Goal: Task Accomplishment & Management: Complete application form

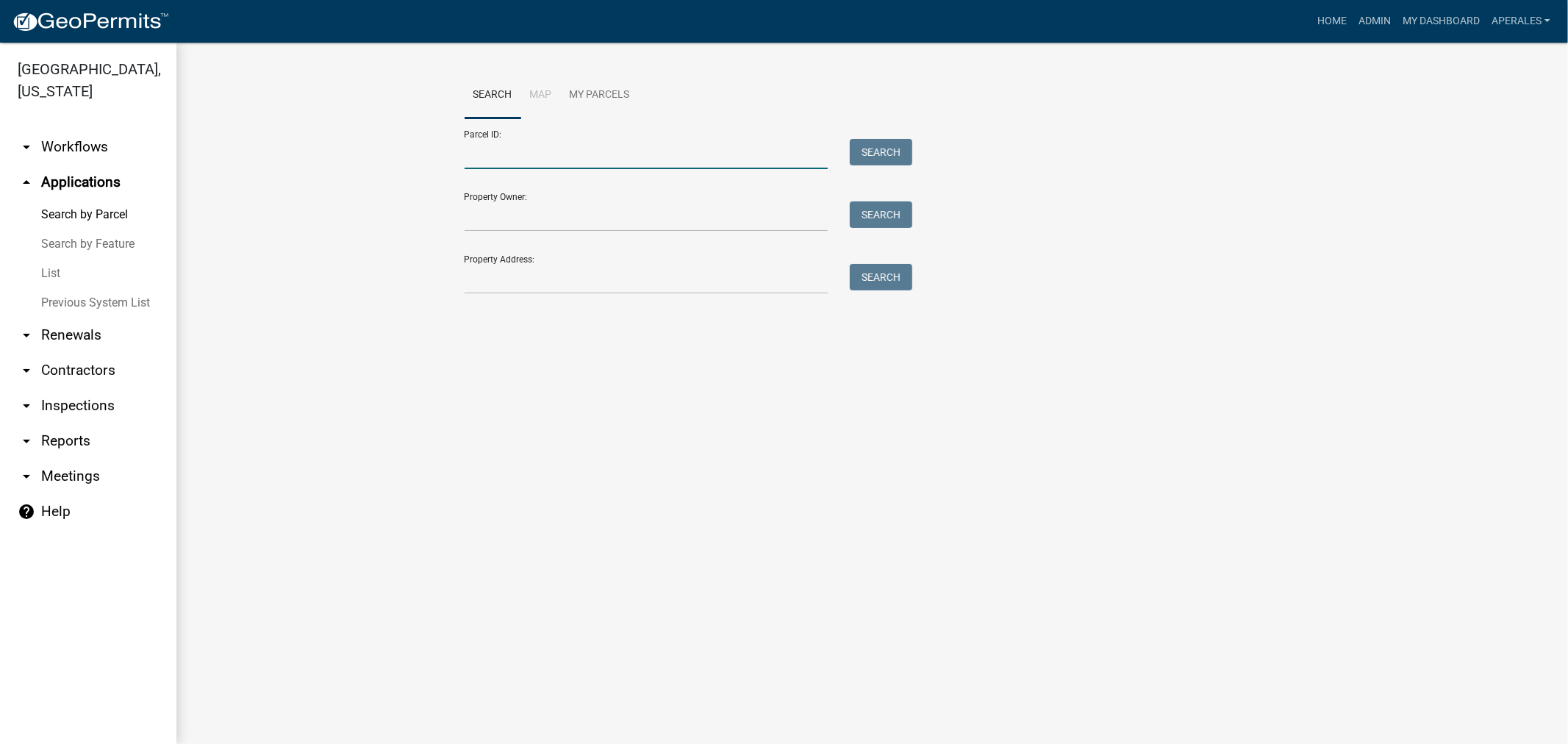
click at [510, 164] on input "Parcel ID:" at bounding box center [646, 154] width 364 height 30
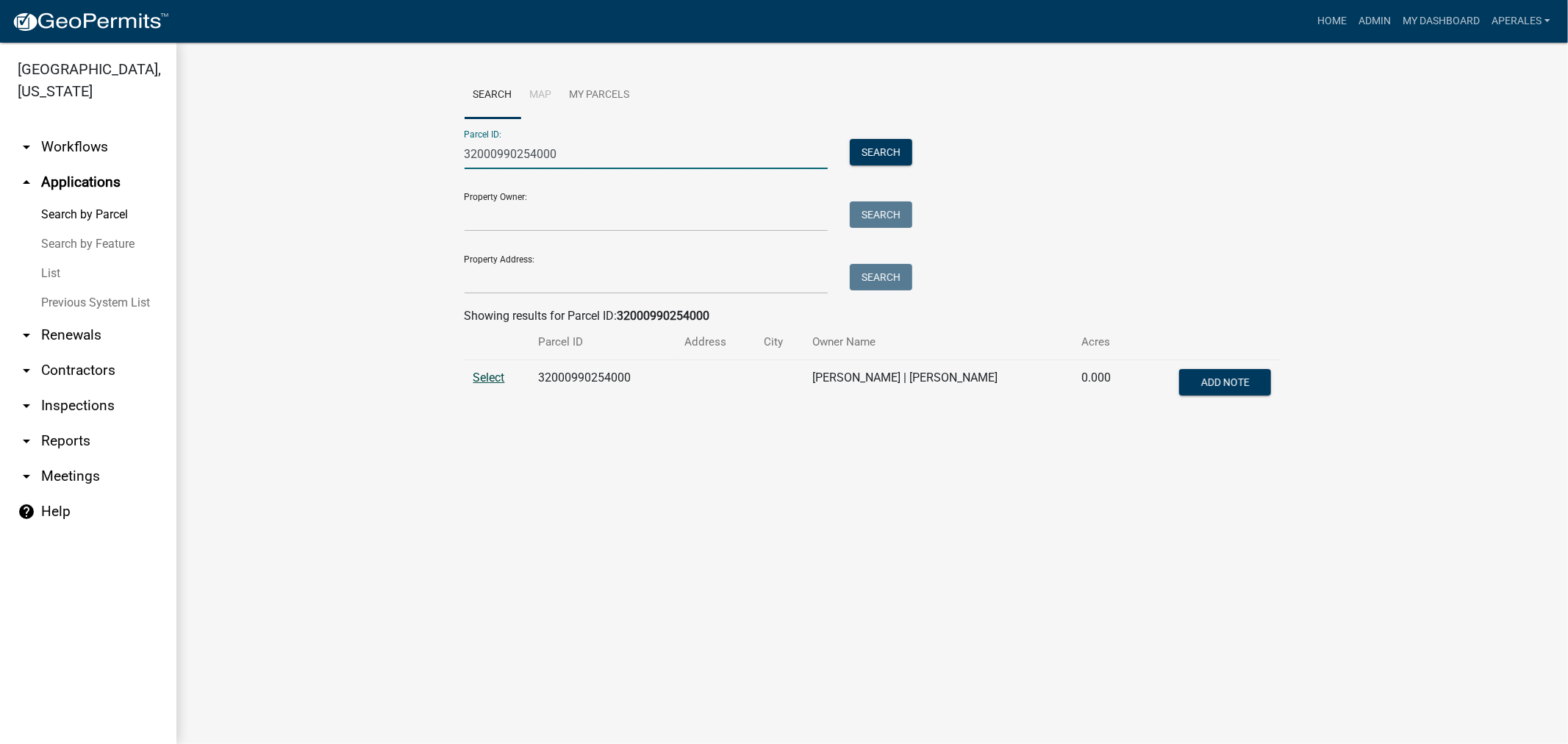
click at [483, 380] on span "Select" at bounding box center [489, 378] width 32 height 14
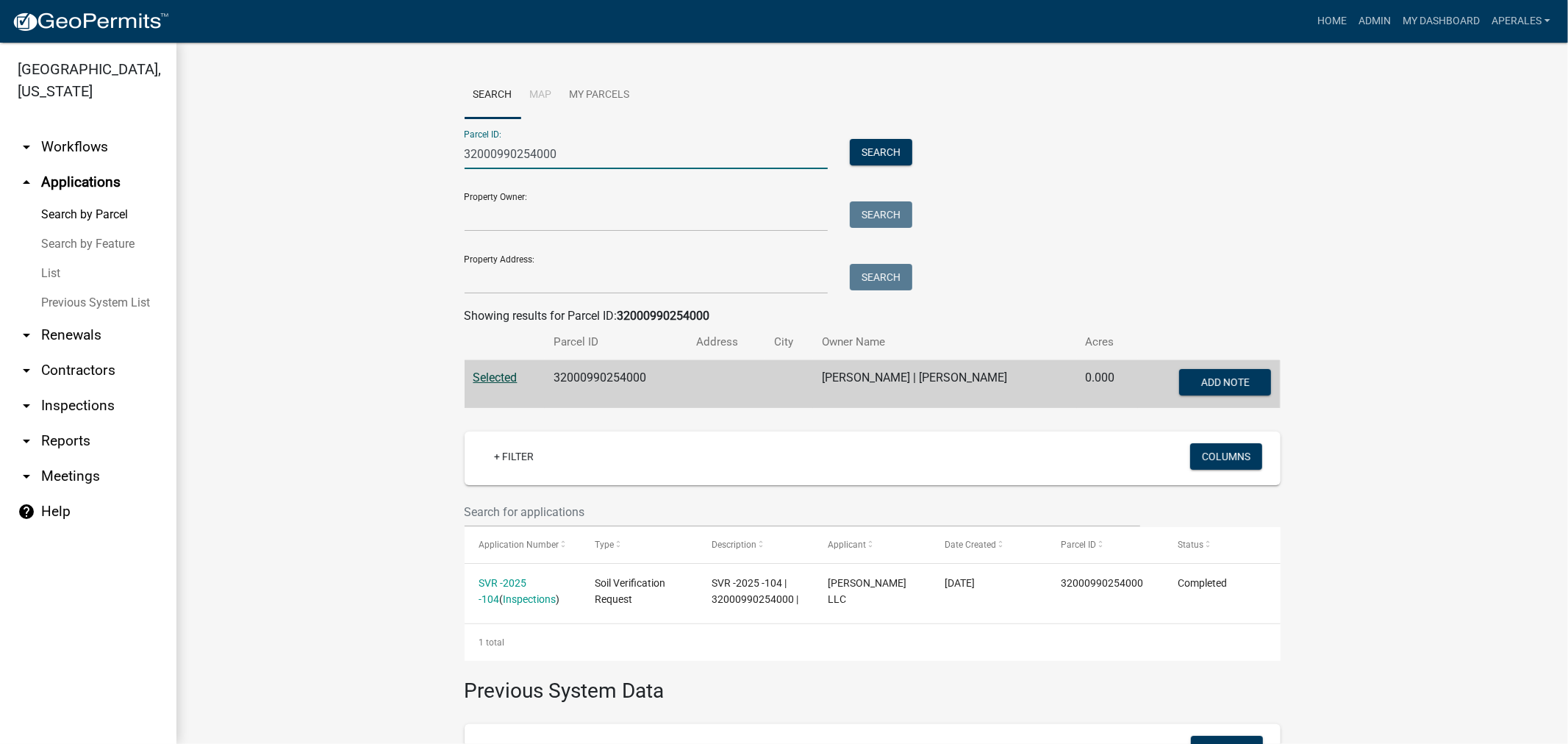
drag, startPoint x: 579, startPoint y: 156, endPoint x: 494, endPoint y: 169, distance: 86.0
click at [494, 169] on form "Parcel ID: 32000990254000 Search Property Owner: Search Property Address: Search" at bounding box center [685, 206] width 441 height 176
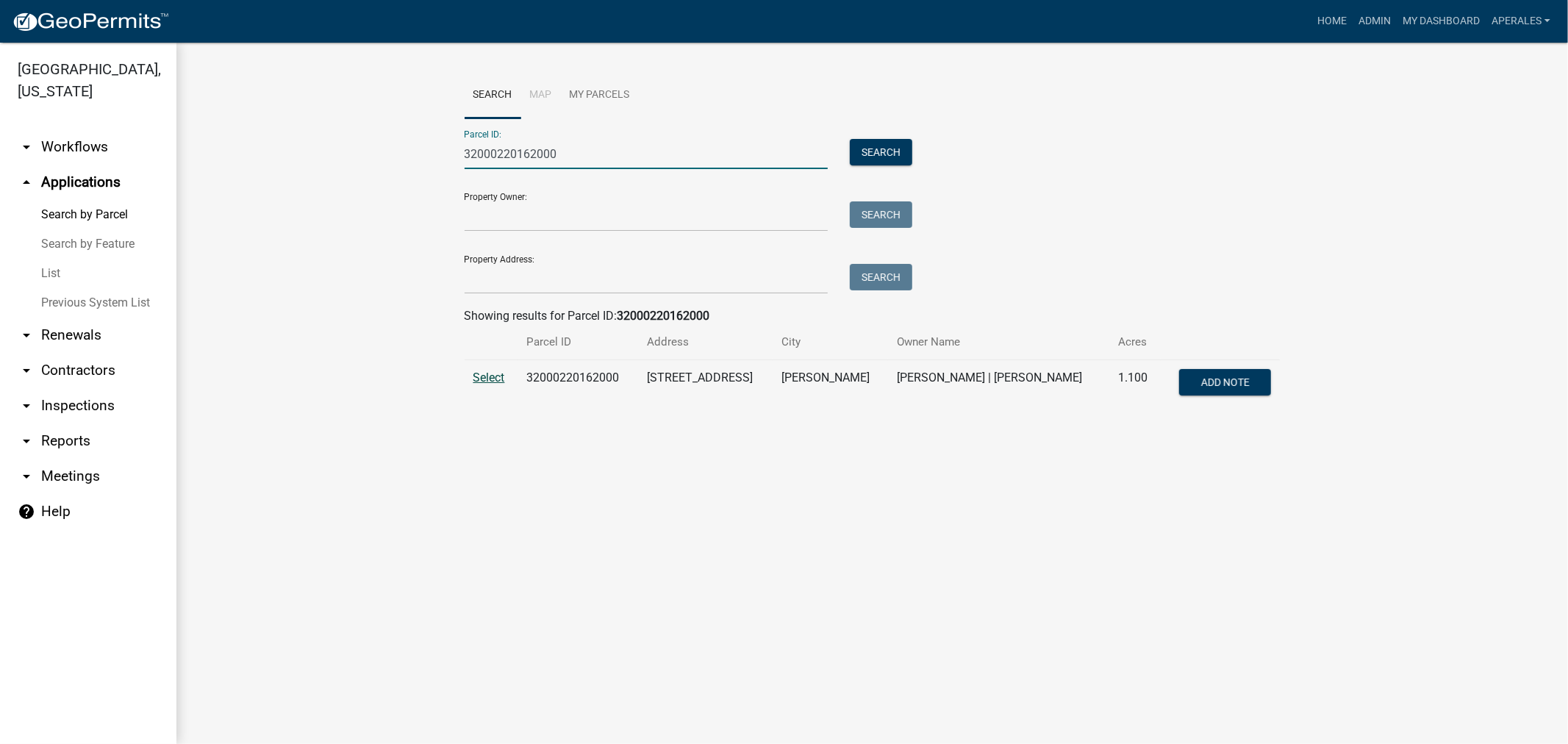
type input "32000220162000"
click at [486, 380] on span "Select" at bounding box center [489, 378] width 32 height 14
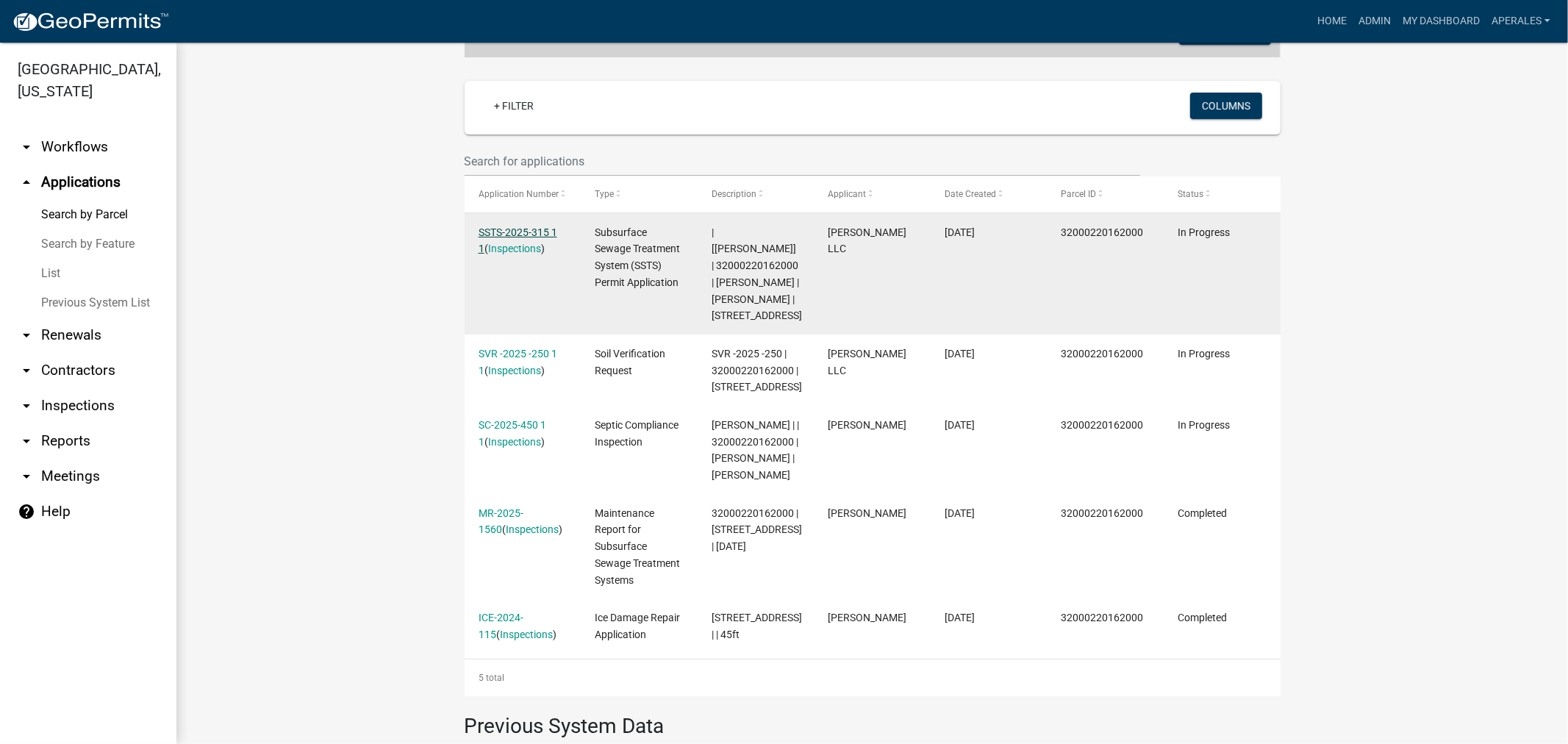
scroll to position [327, 0]
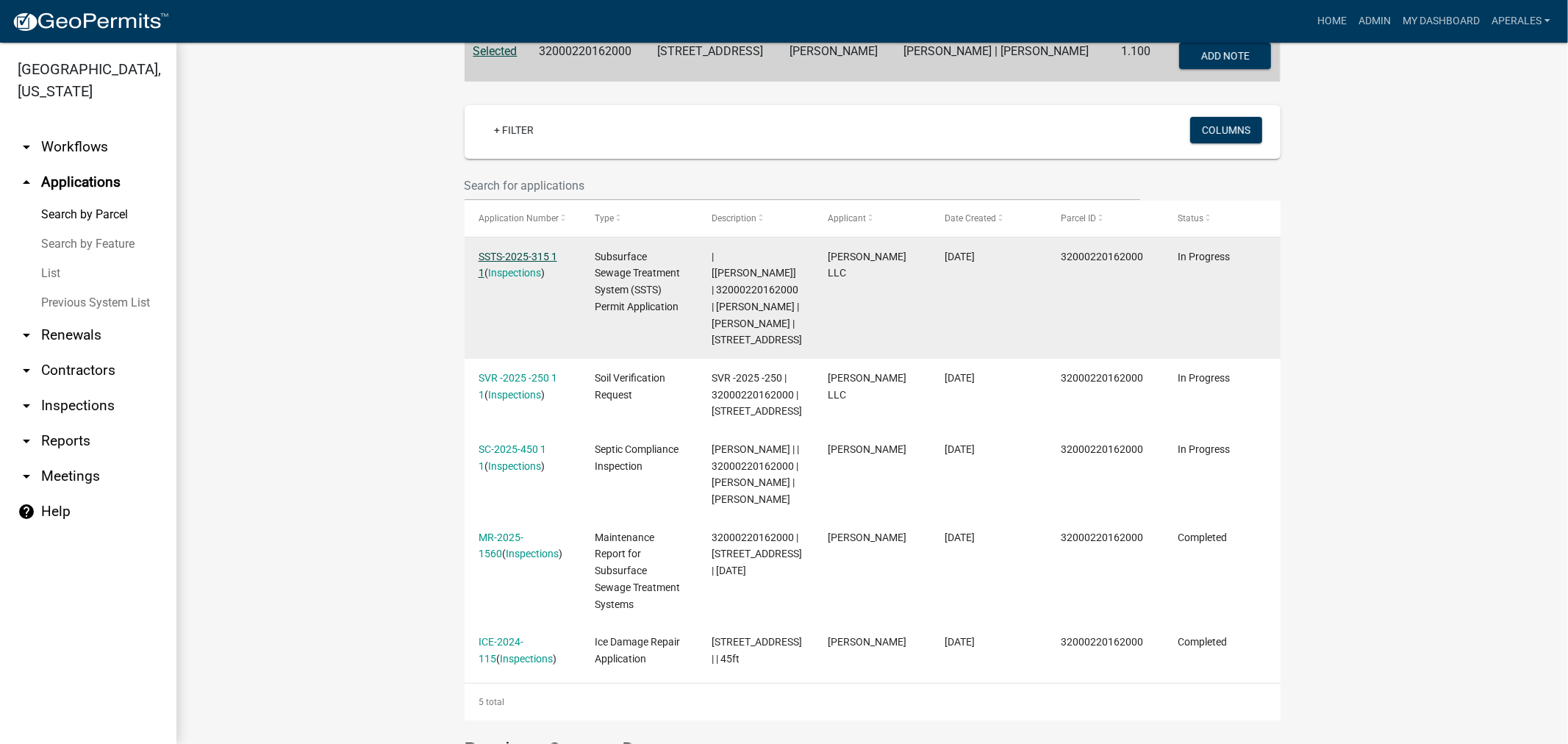
click at [509, 257] on link "SSTS-2025-315 1 1" at bounding box center [517, 265] width 79 height 28
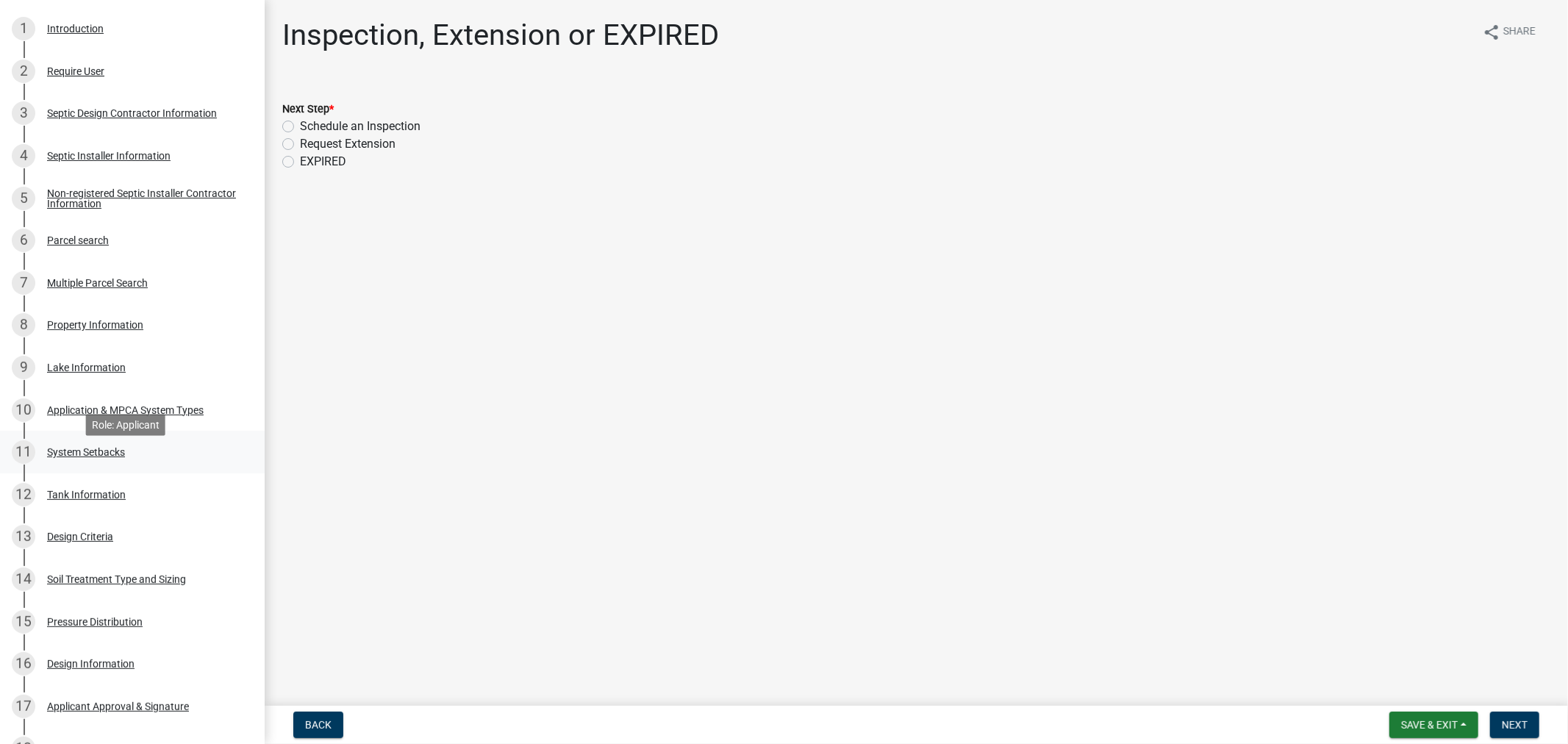
scroll to position [327, 0]
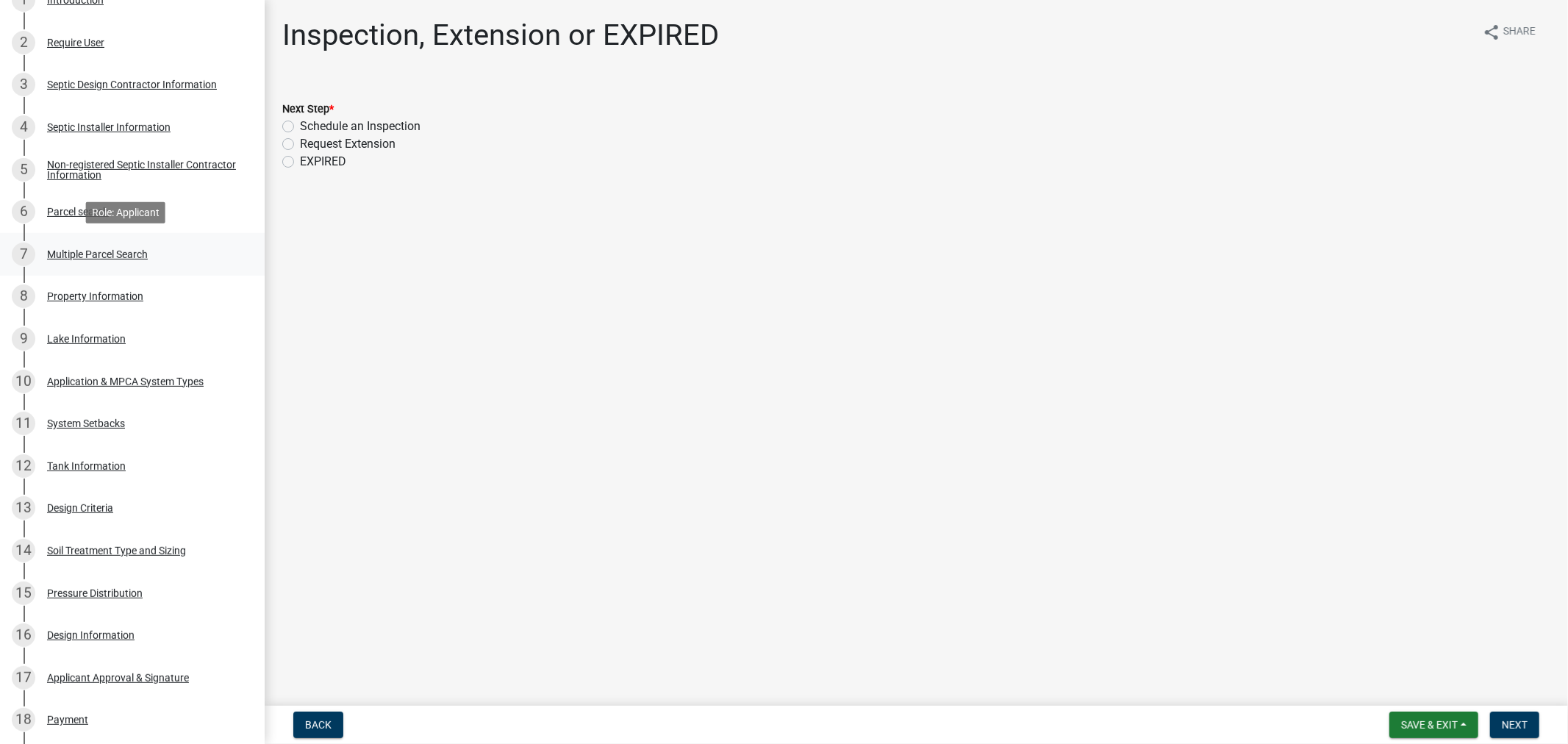
click at [86, 259] on div "7 Multiple Parcel Search" at bounding box center [126, 254] width 230 height 24
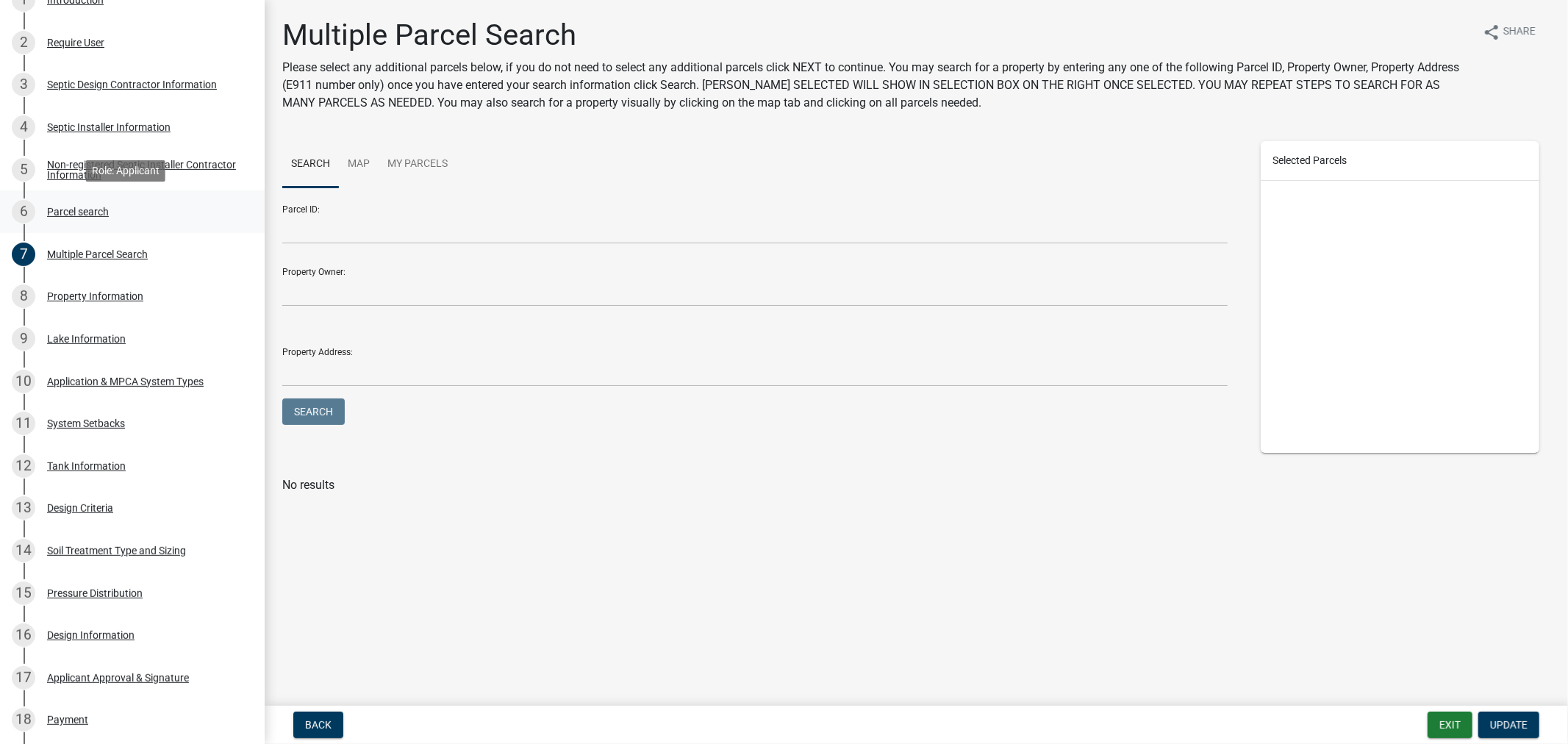
click at [61, 208] on div "Parcel search" at bounding box center [78, 212] width 62 height 11
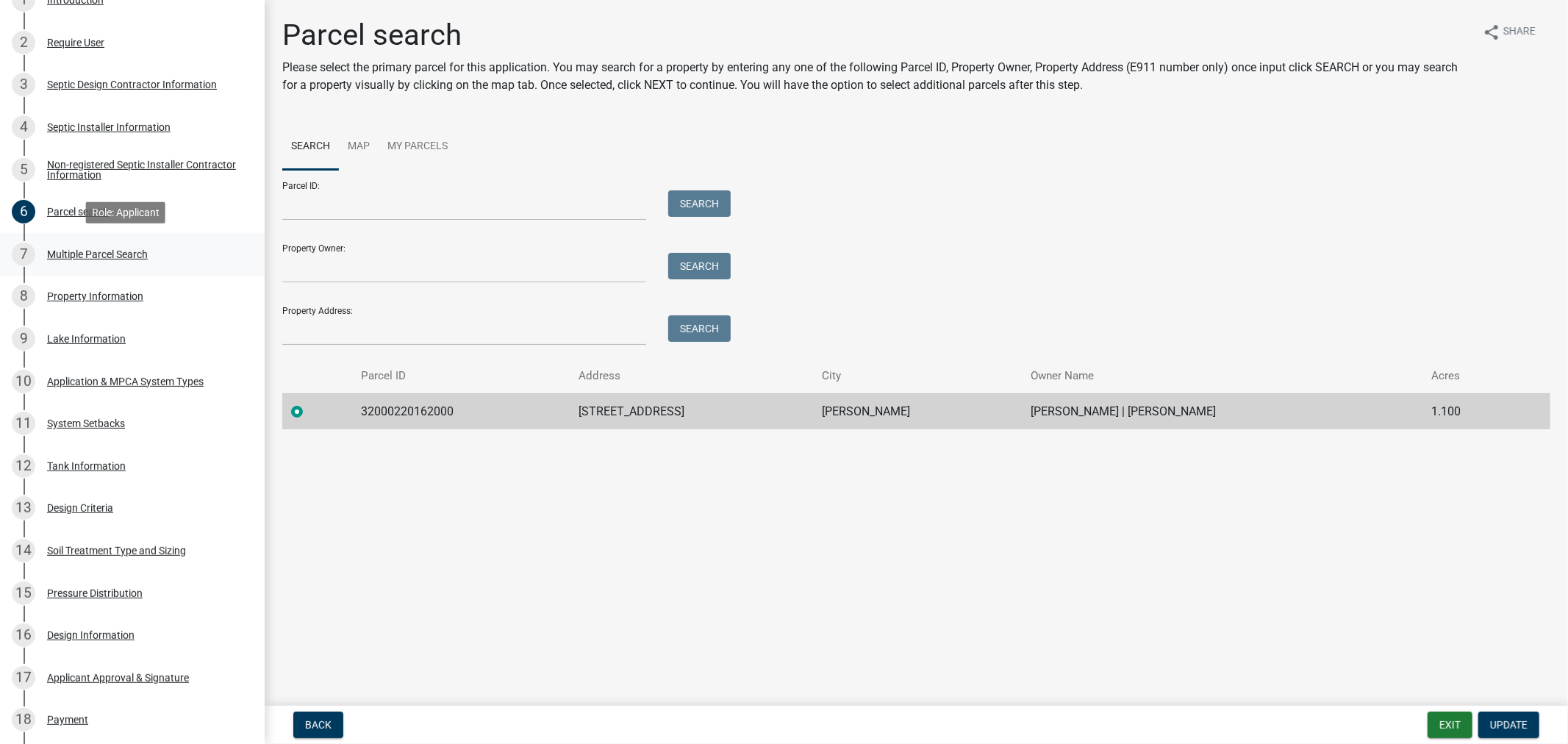
drag, startPoint x: 47, startPoint y: 251, endPoint x: 64, endPoint y: 252, distance: 17.0
click at [50, 252] on div "Multiple Parcel Search" at bounding box center [97, 254] width 101 height 11
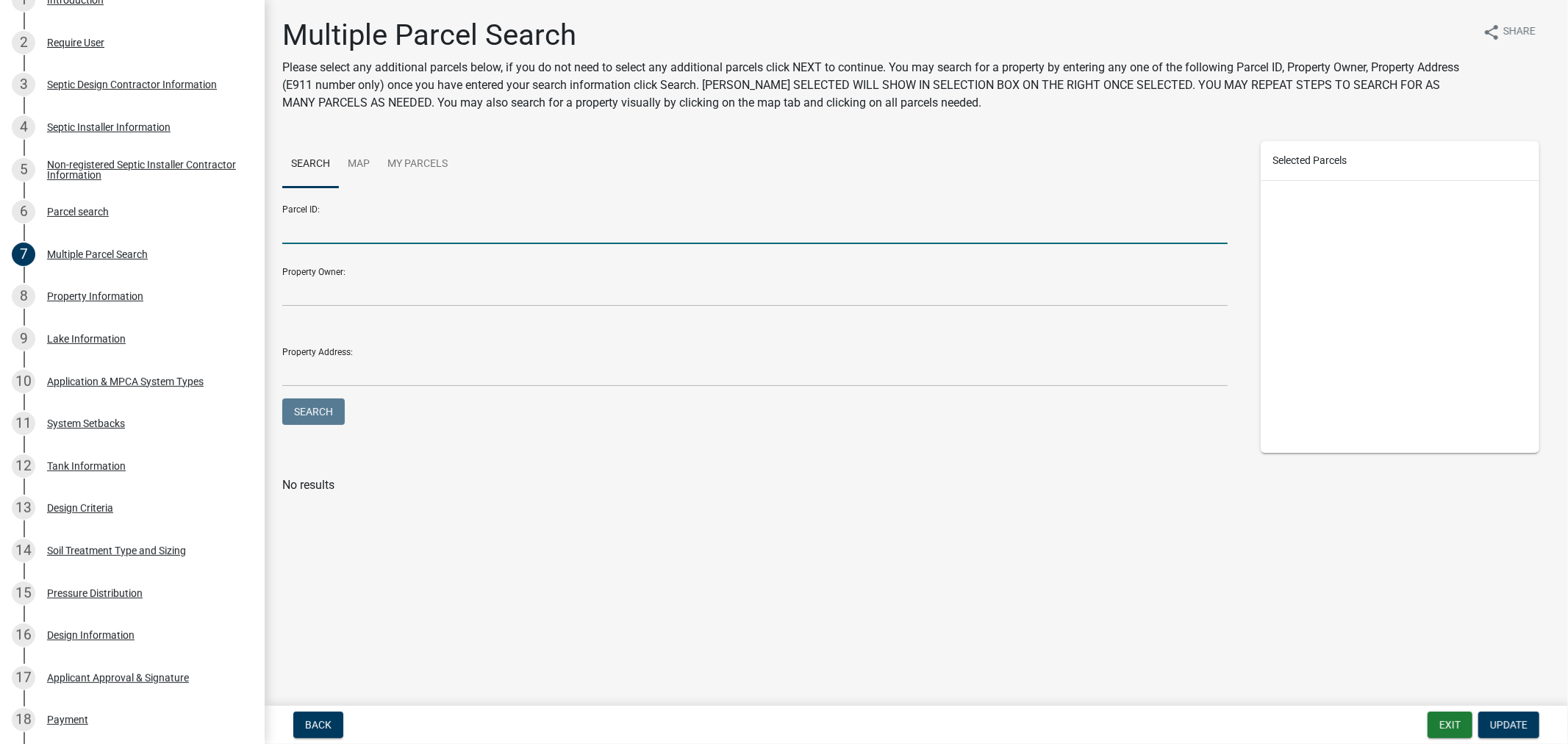
click at [481, 218] on input "Parcel ID:" at bounding box center [755, 229] width 946 height 30
type input "32000990254000"
click at [283, 398] on button "Search" at bounding box center [313, 411] width 63 height 26
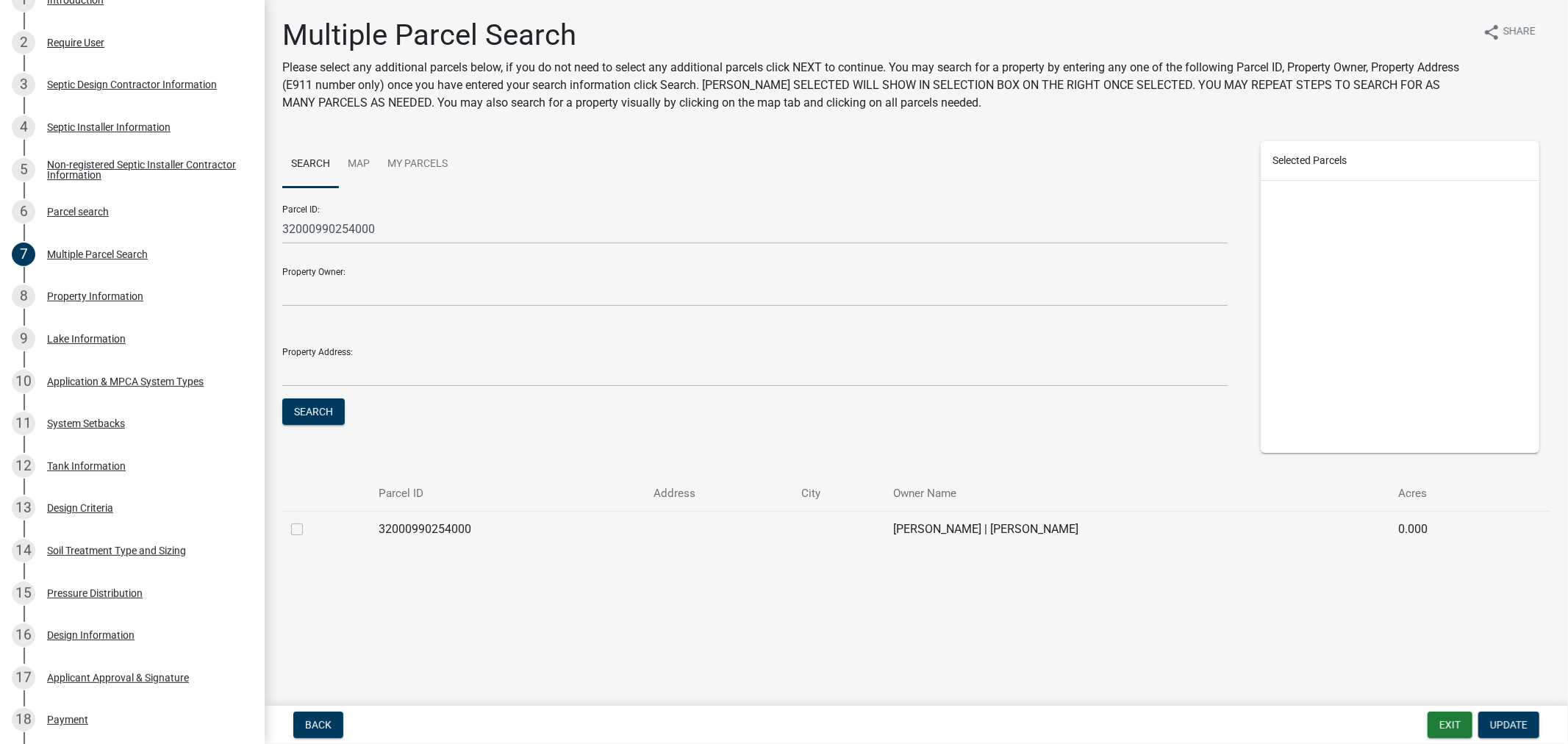
click at [309, 520] on label at bounding box center [309, 520] width 0 height 0
click at [309, 530] on input "checkbox" at bounding box center [313, 524] width 10 height 10
checkbox input "true"
click at [1491, 718] on span "Update" at bounding box center [1509, 724] width 37 height 11
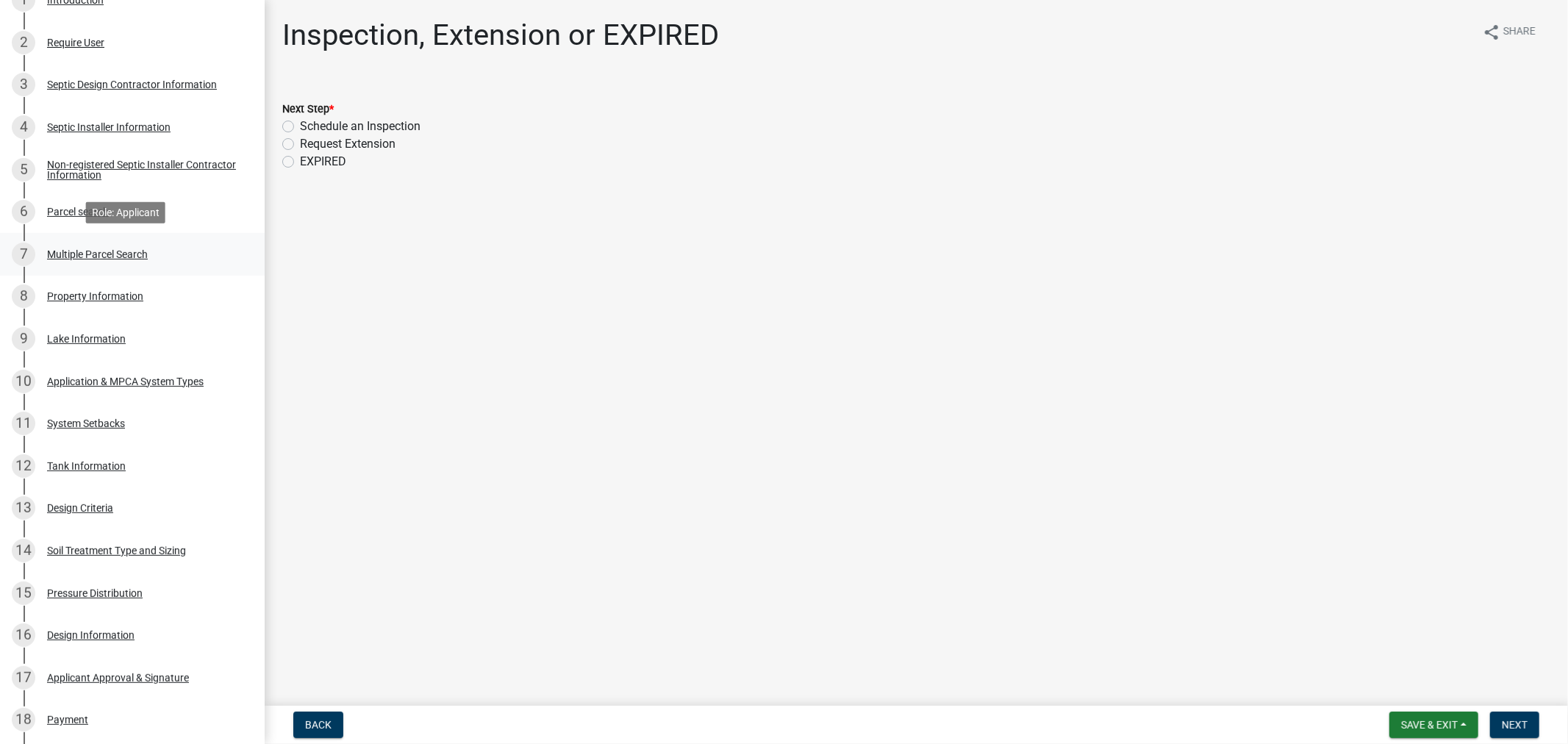
click at [64, 254] on div "Multiple Parcel Search" at bounding box center [97, 254] width 101 height 11
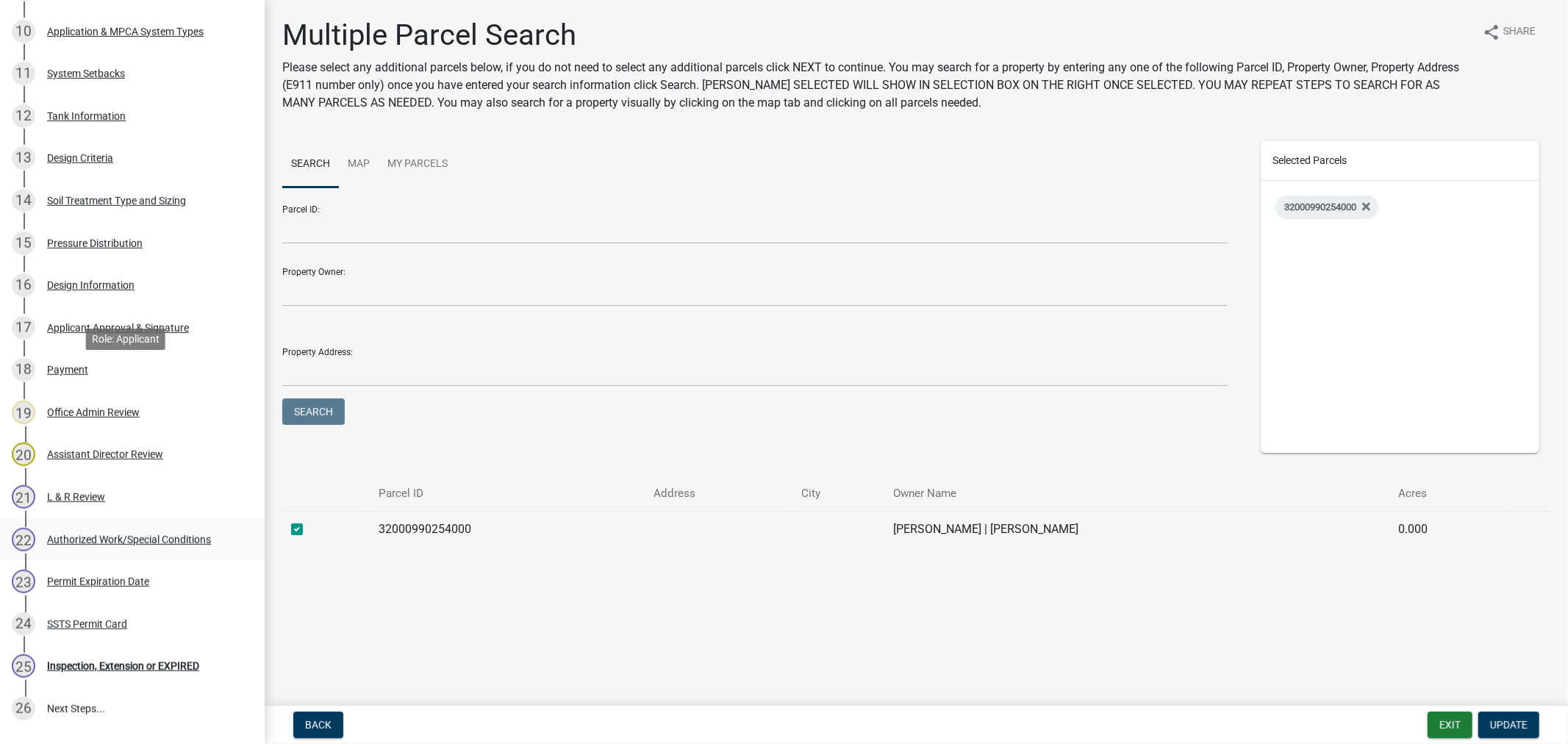
scroll to position [798, 0]
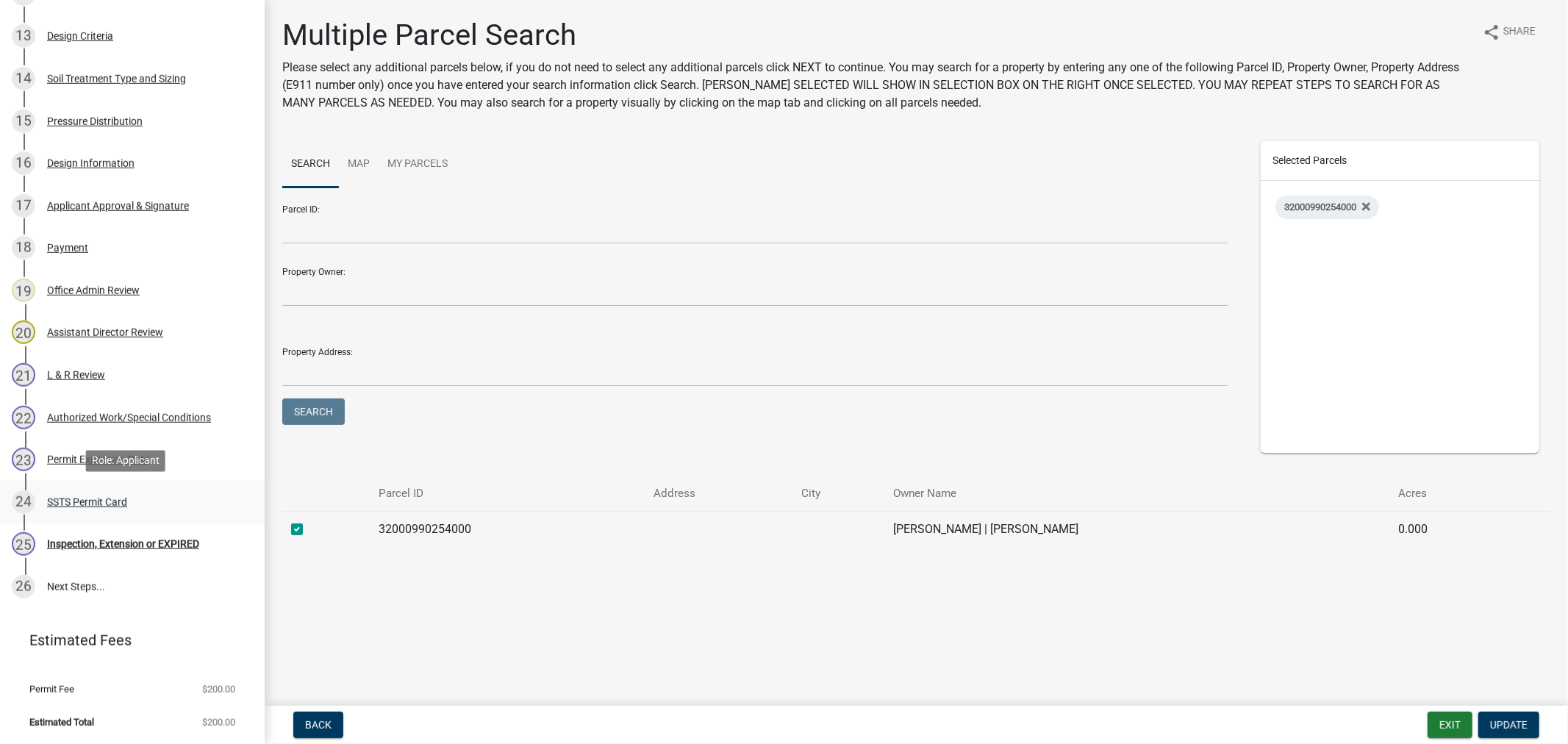
click at [89, 488] on link "24 SSTS Permit Card" at bounding box center [132, 502] width 265 height 42
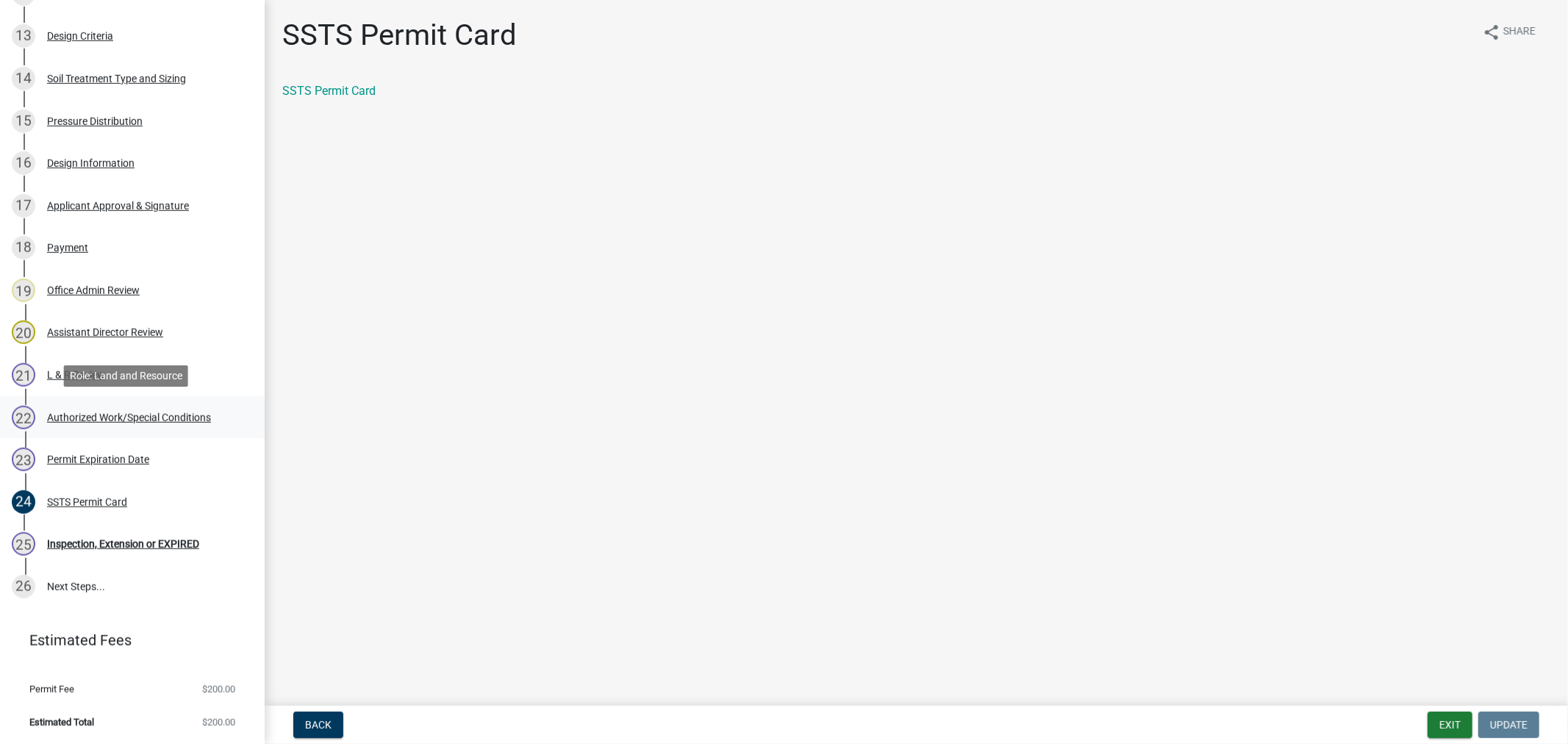
click at [145, 417] on div "Authorized Work/Special Conditions" at bounding box center [129, 417] width 164 height 11
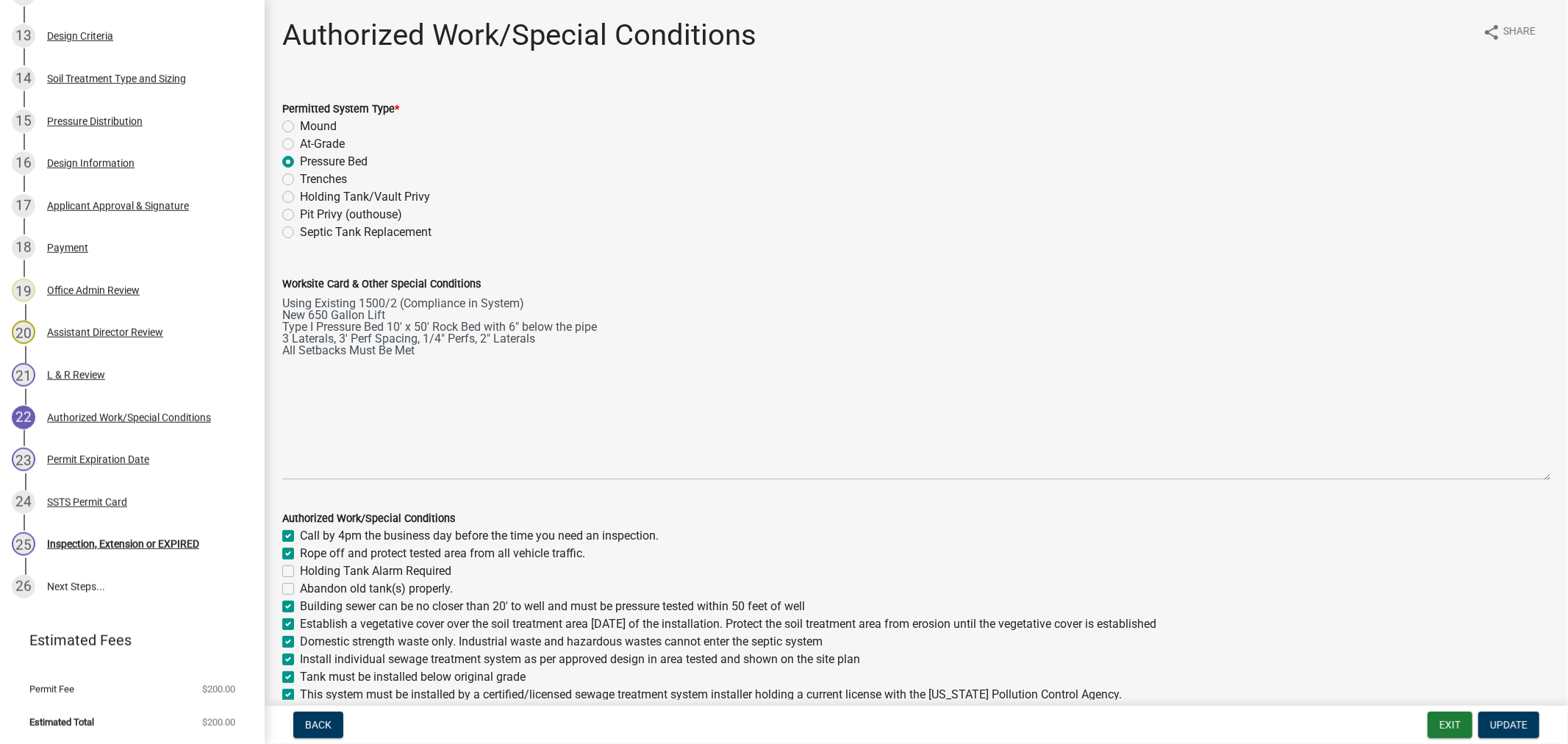
drag, startPoint x: 1536, startPoint y: 356, endPoint x: 1609, endPoint y: 475, distance: 139.6
click at [1567, 475] on html "Internet Explorer does NOT work with GeoPermits. Get a new browser for more sec…" at bounding box center [784, 372] width 1568 height 744
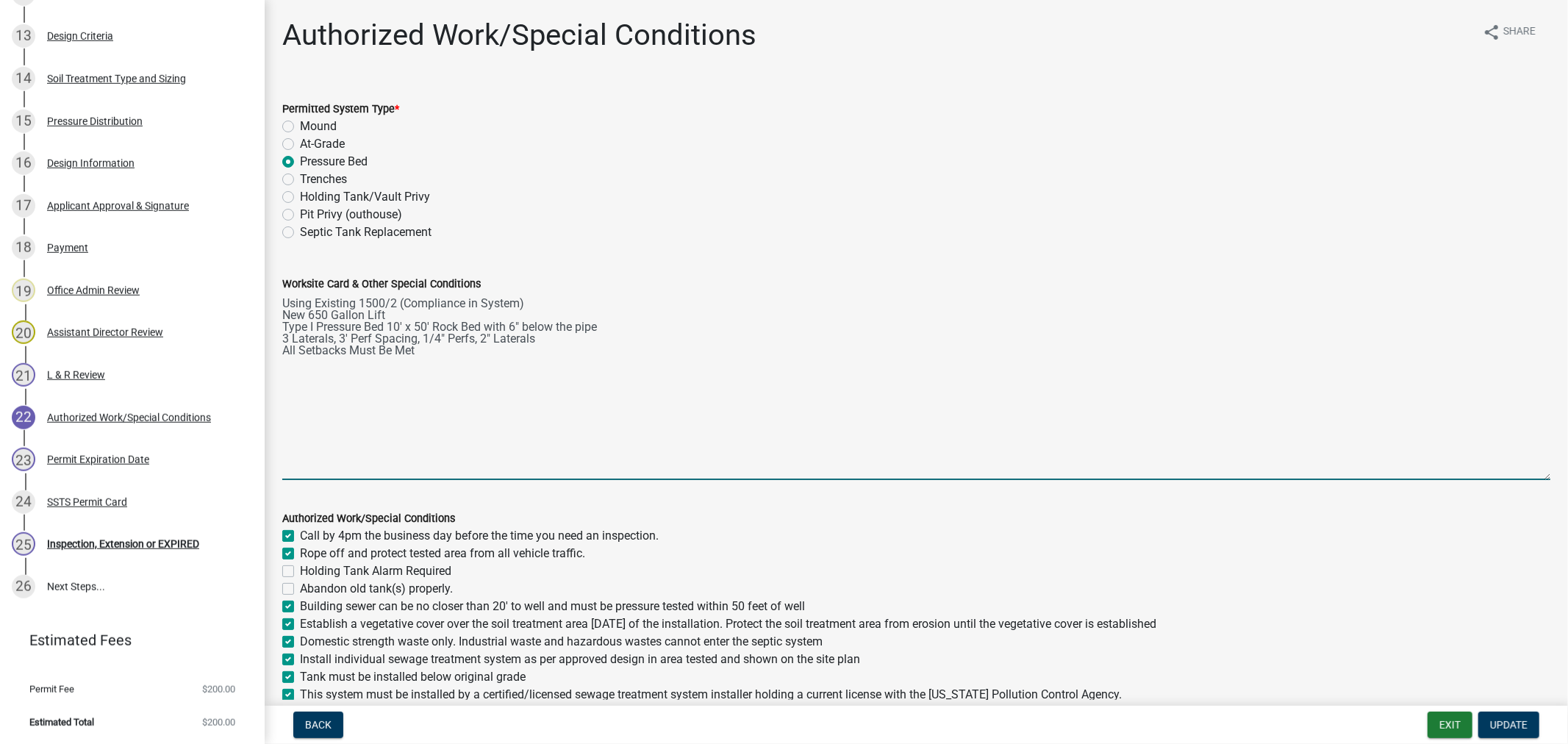
click at [402, 318] on textarea "Using Existing 1500/2 (Compliance in System) New 650 Gallon Lift Type I Pressur…" at bounding box center [916, 386] width 1268 height 187
click at [401, 327] on textarea "Using Existing 1500/2 (Compliance in System) New 1000 Gallon Lift Type I Pressu…" at bounding box center [916, 386] width 1268 height 187
click at [292, 340] on textarea "Using Existing 1500/2 (Compliance in System) New 1000 Gallon Lift Type I Pressu…" at bounding box center [916, 386] width 1268 height 187
type textarea "Using Existing 1500/2 (Compliance in System) New 1000 Gallon Lift Type I Pressu…"
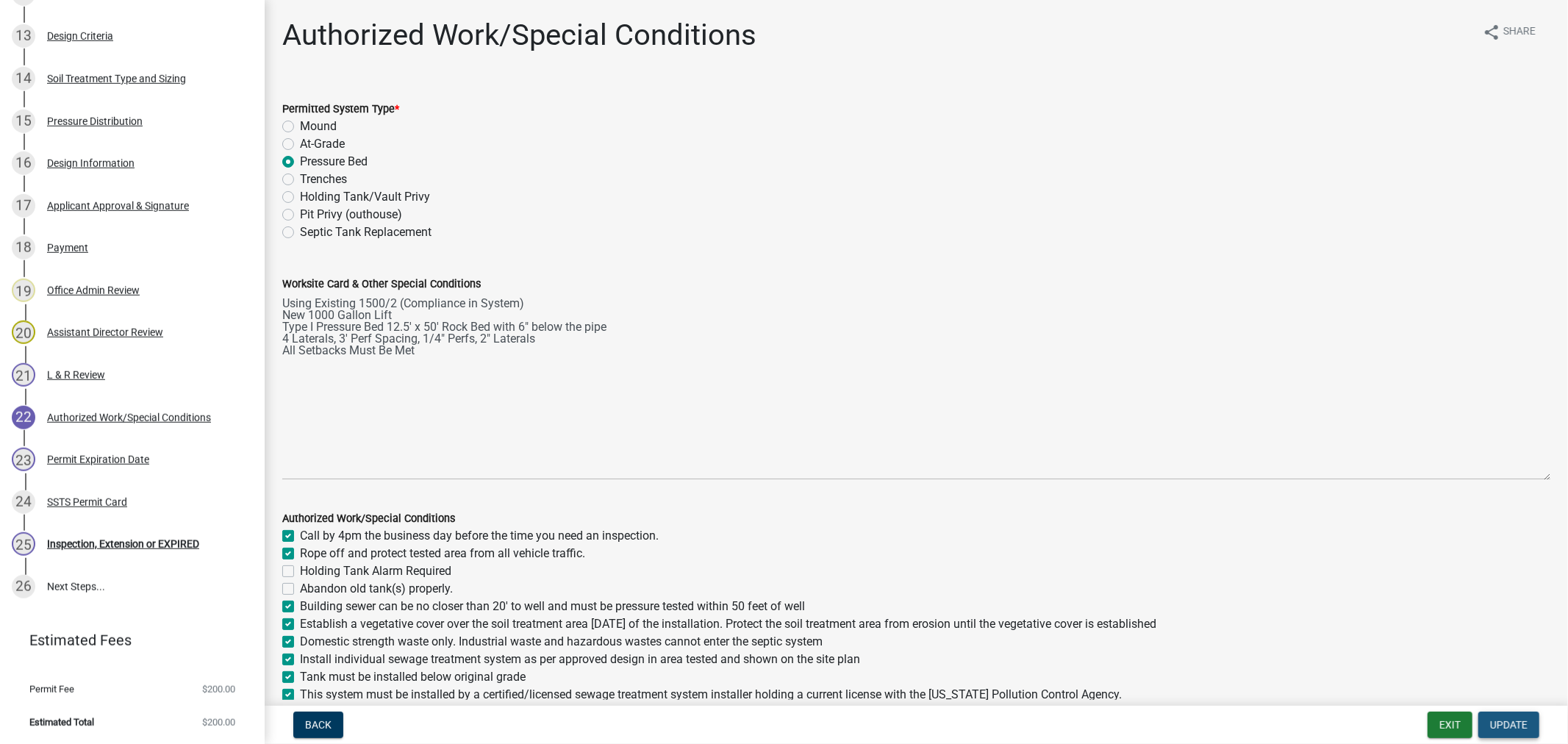
click at [1511, 718] on span "Update" at bounding box center [1509, 724] width 37 height 11
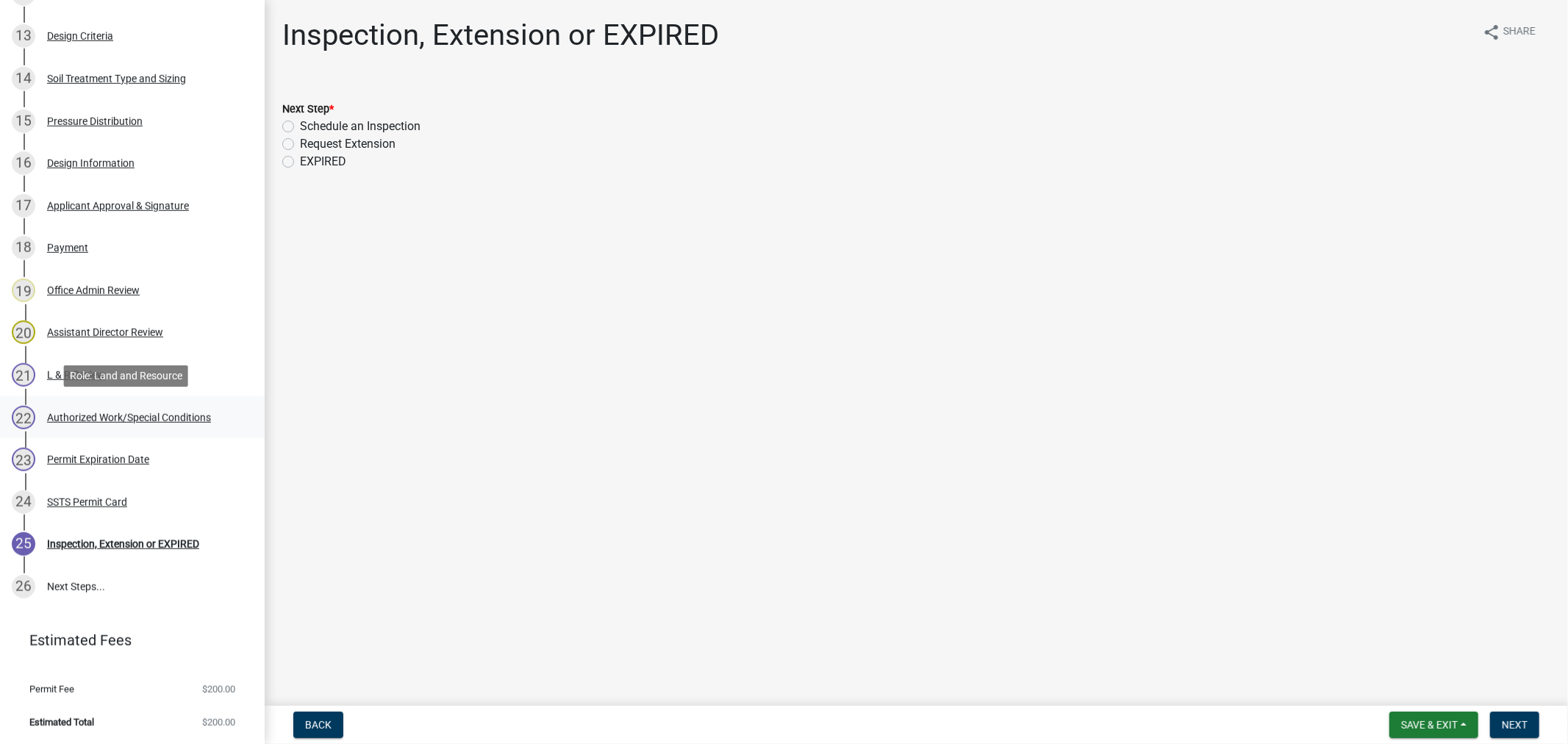
click at [131, 423] on div "22 Authorized Work/Special Conditions" at bounding box center [126, 417] width 230 height 24
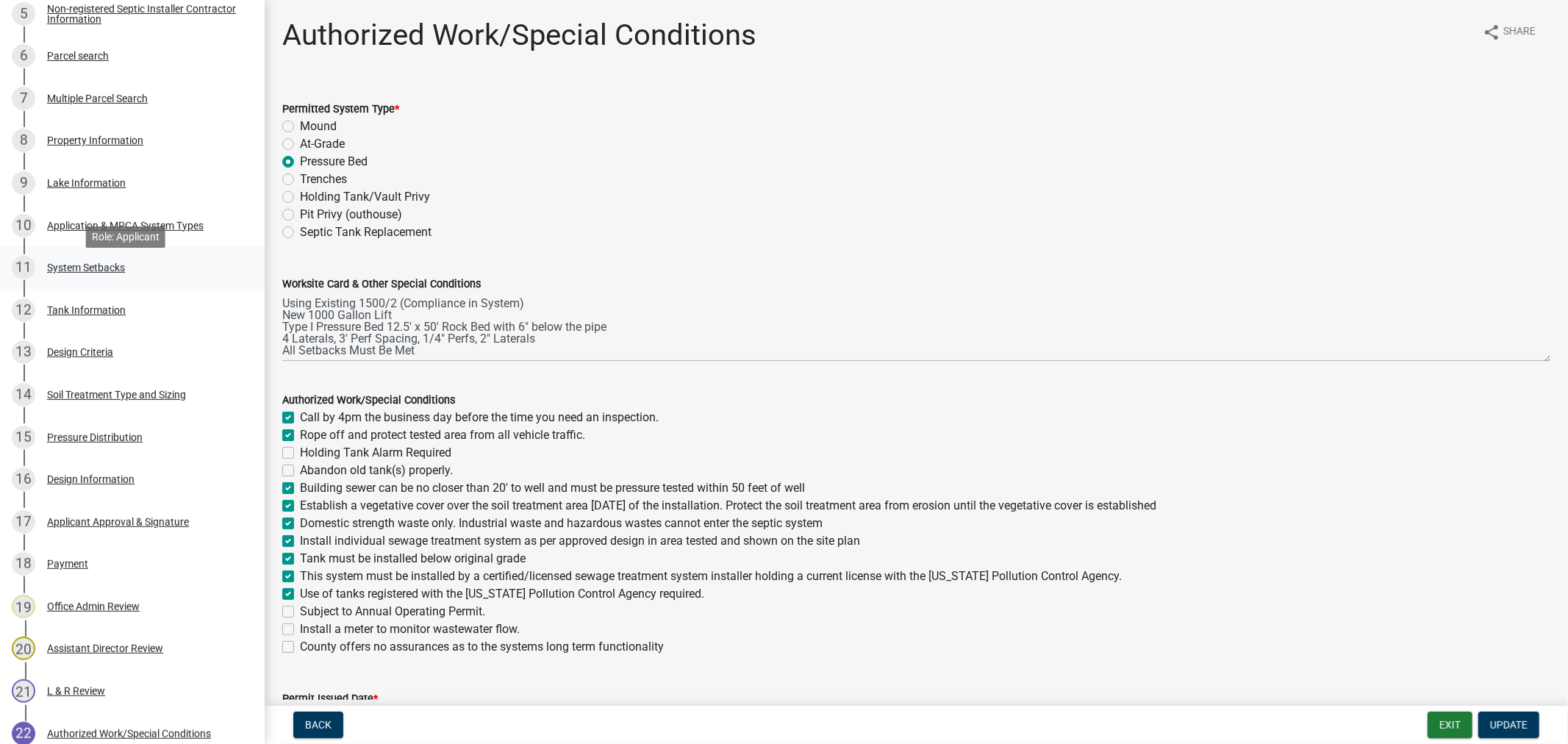
scroll to position [472, 0]
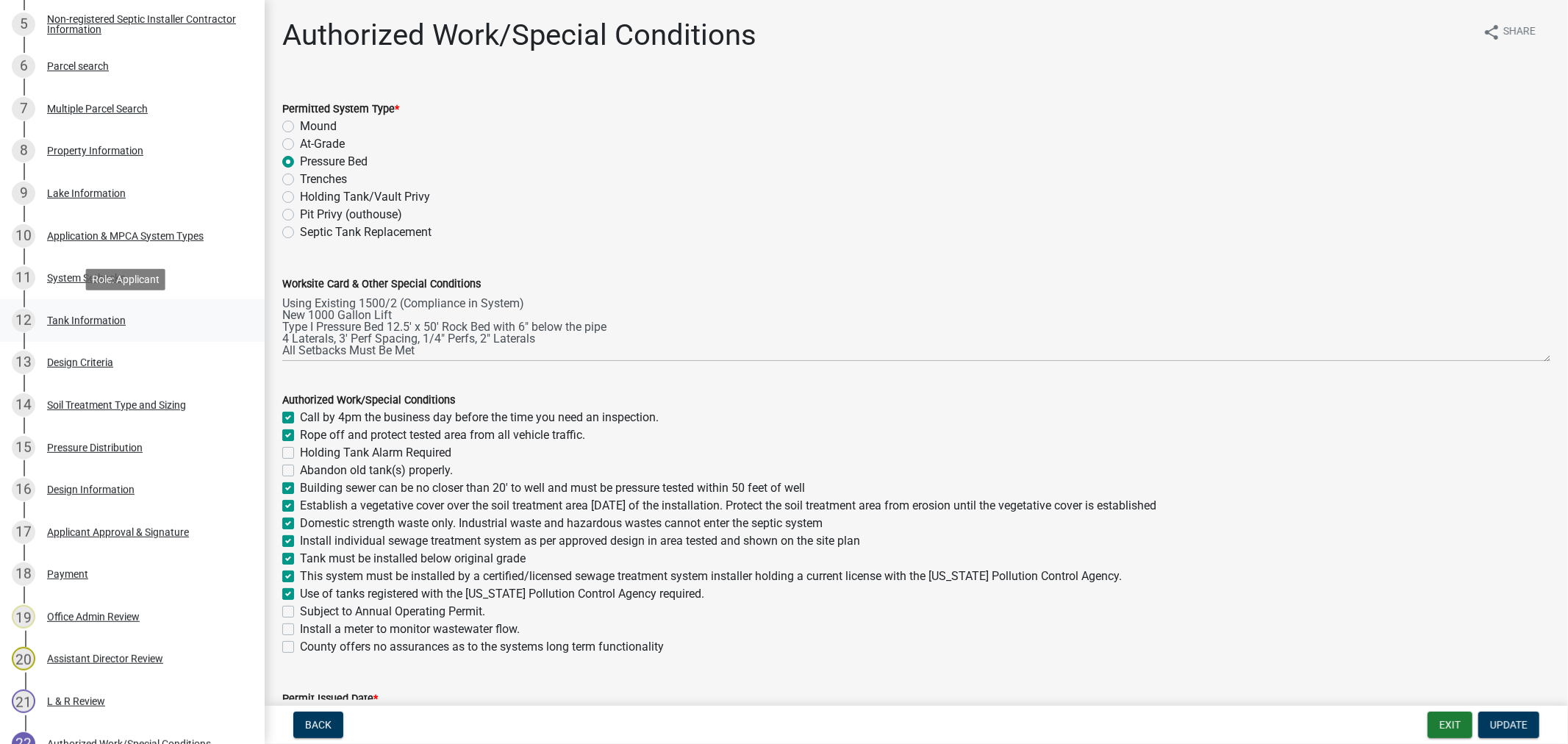
click at [90, 312] on div "12 Tank Information" at bounding box center [126, 320] width 230 height 24
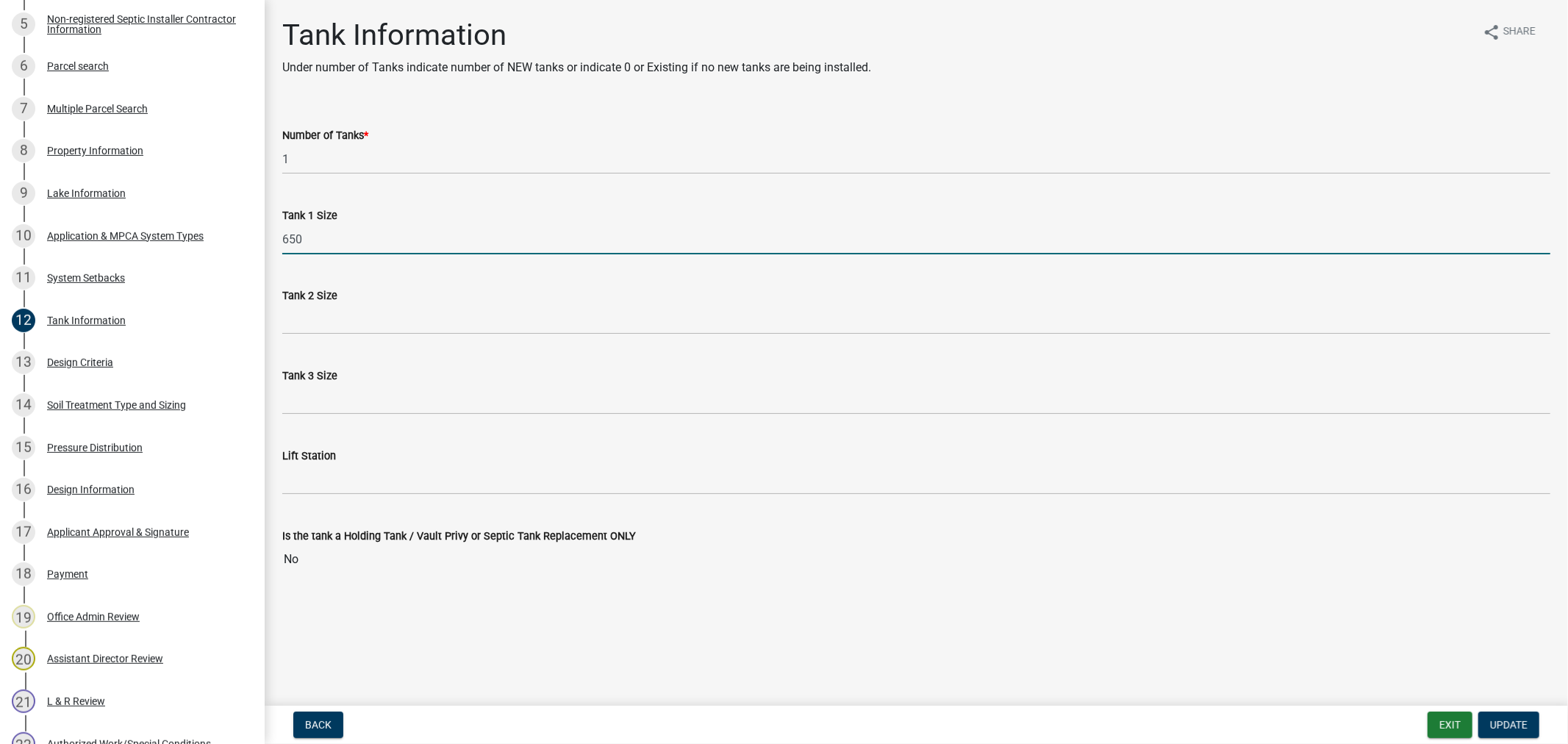
click at [317, 244] on input "650" at bounding box center [916, 239] width 1268 height 30
type input "6"
type input "1000"
click at [1509, 726] on span "Update" at bounding box center [1509, 724] width 37 height 11
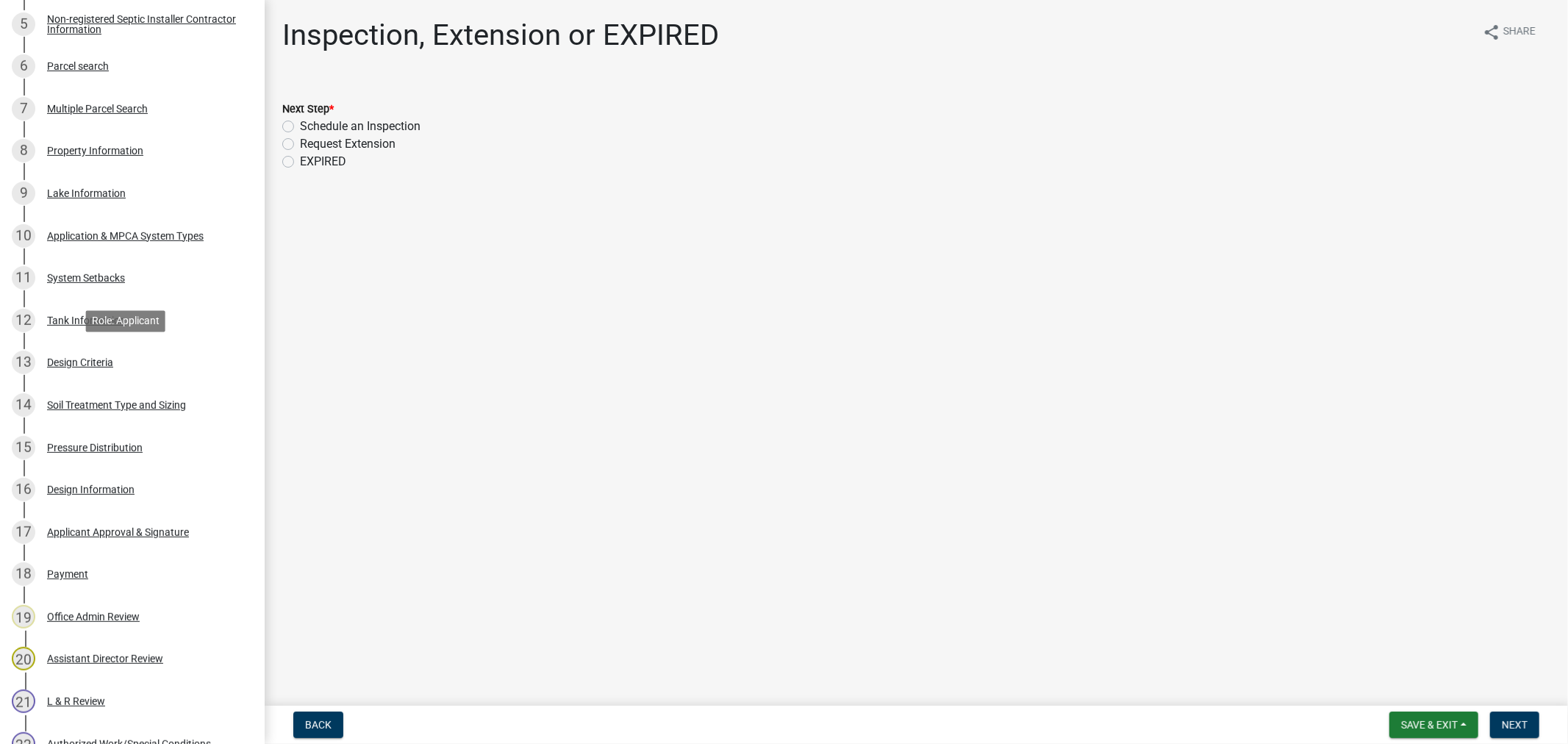
click at [91, 371] on div "13 Design Criteria" at bounding box center [126, 362] width 230 height 24
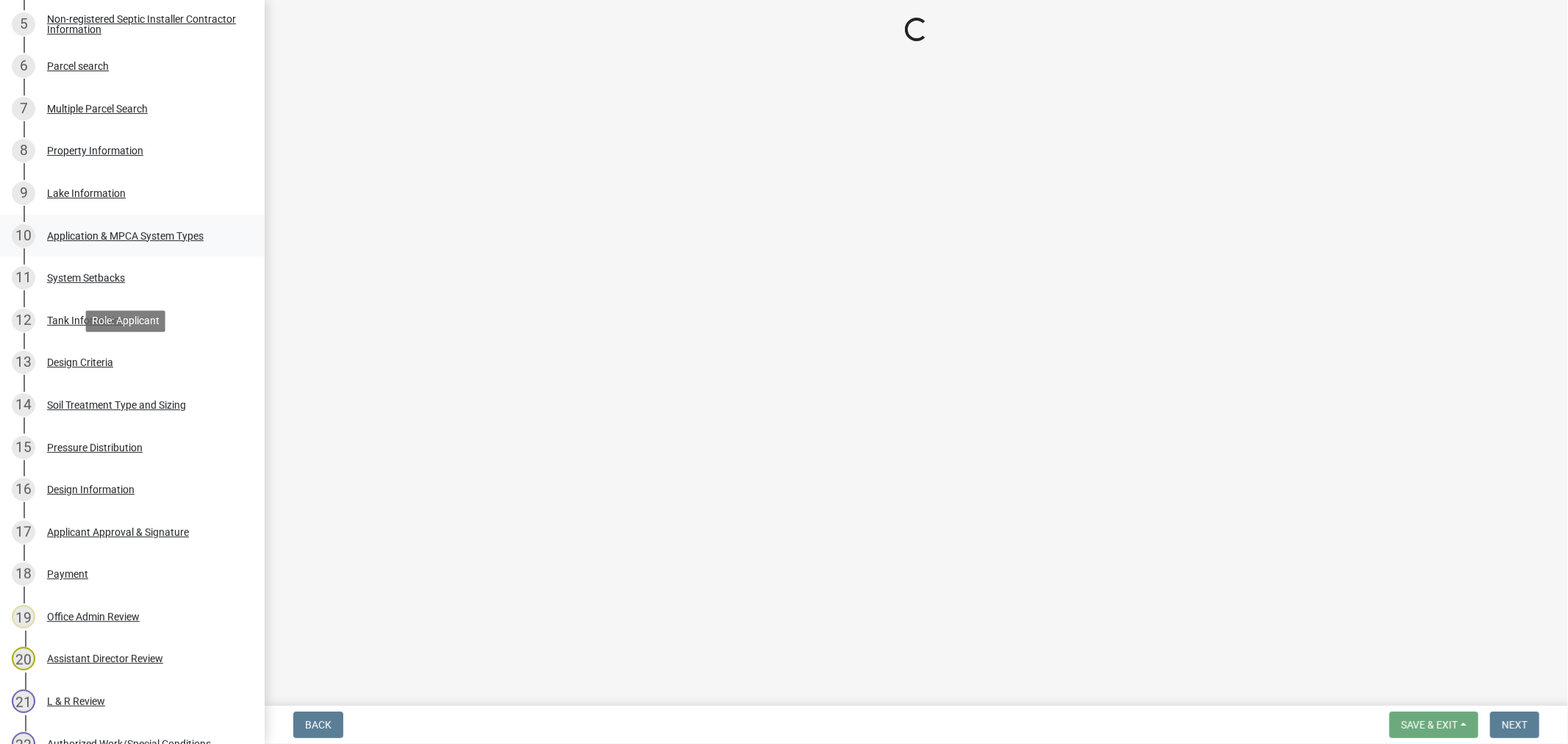
select select "eaa6e4cf-be76-4366-bfe5-e87acfaaf3f4"
select select "48b77c43-c0ca-4757-a1b1-e2e69db0f822"
select select "77ed3ba4-a6d5-4048-ab27-59c0bc717e6e"
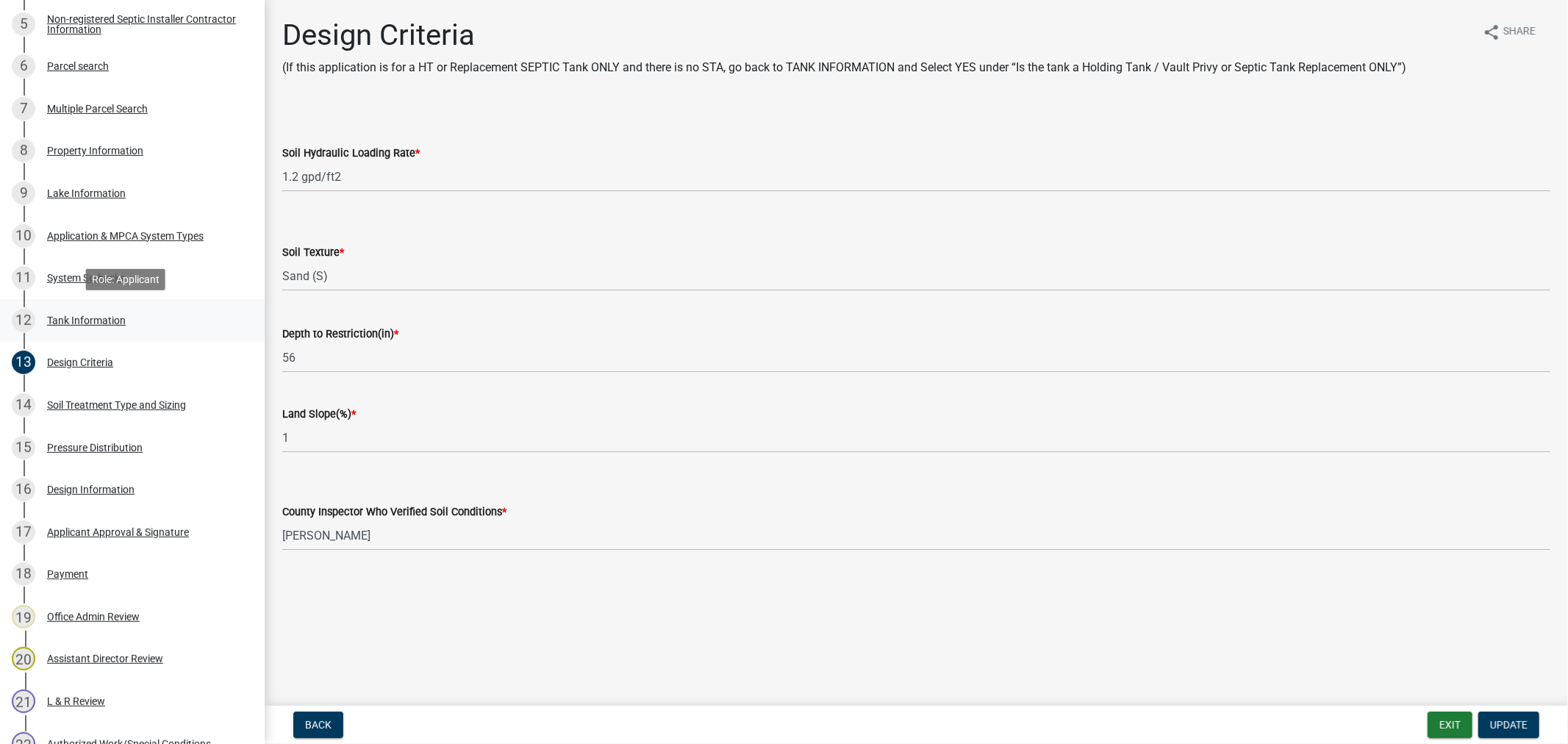
click at [103, 315] on div "Tank Information" at bounding box center [86, 320] width 79 height 11
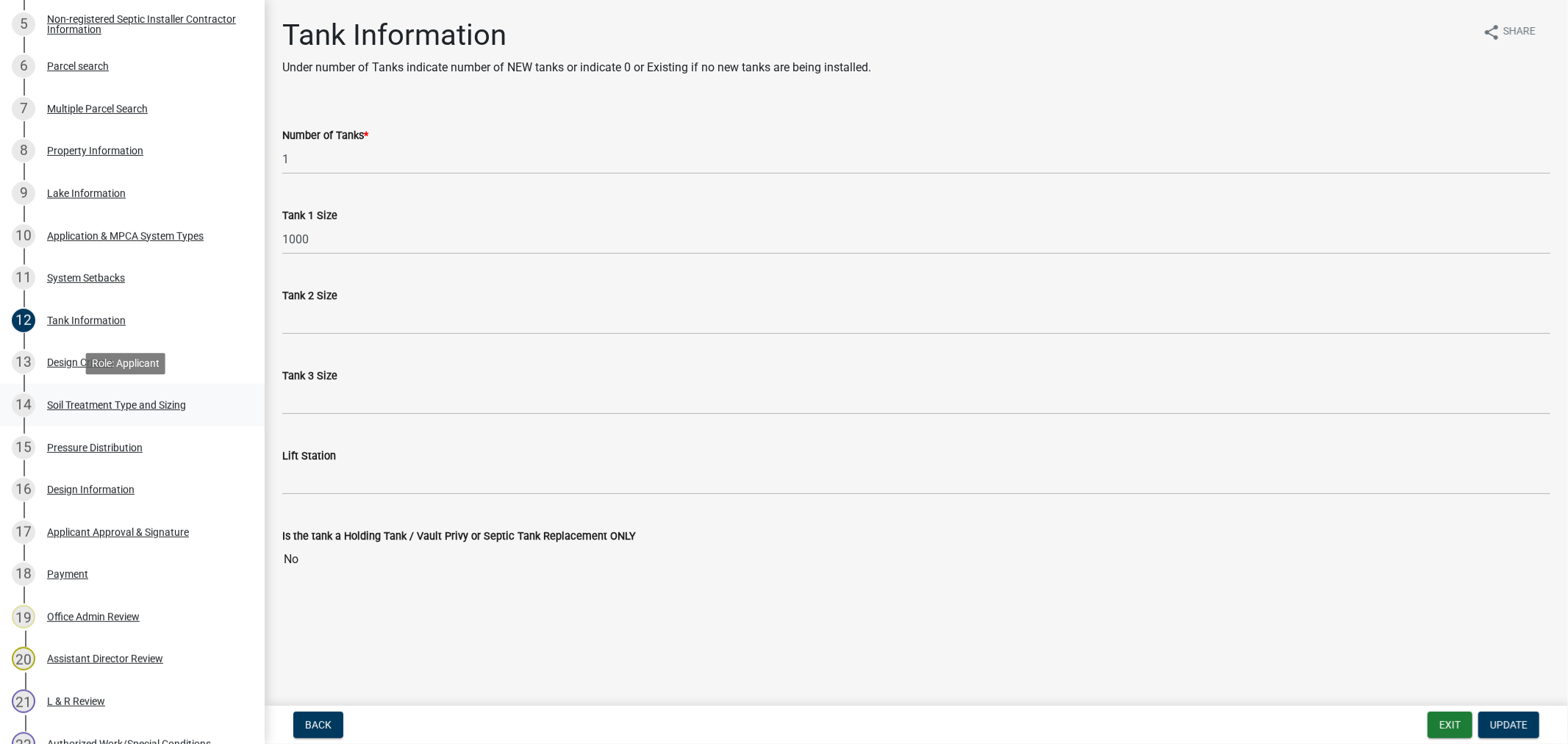
click at [100, 405] on div "Soil Treatment Type and Sizing" at bounding box center [116, 405] width 139 height 11
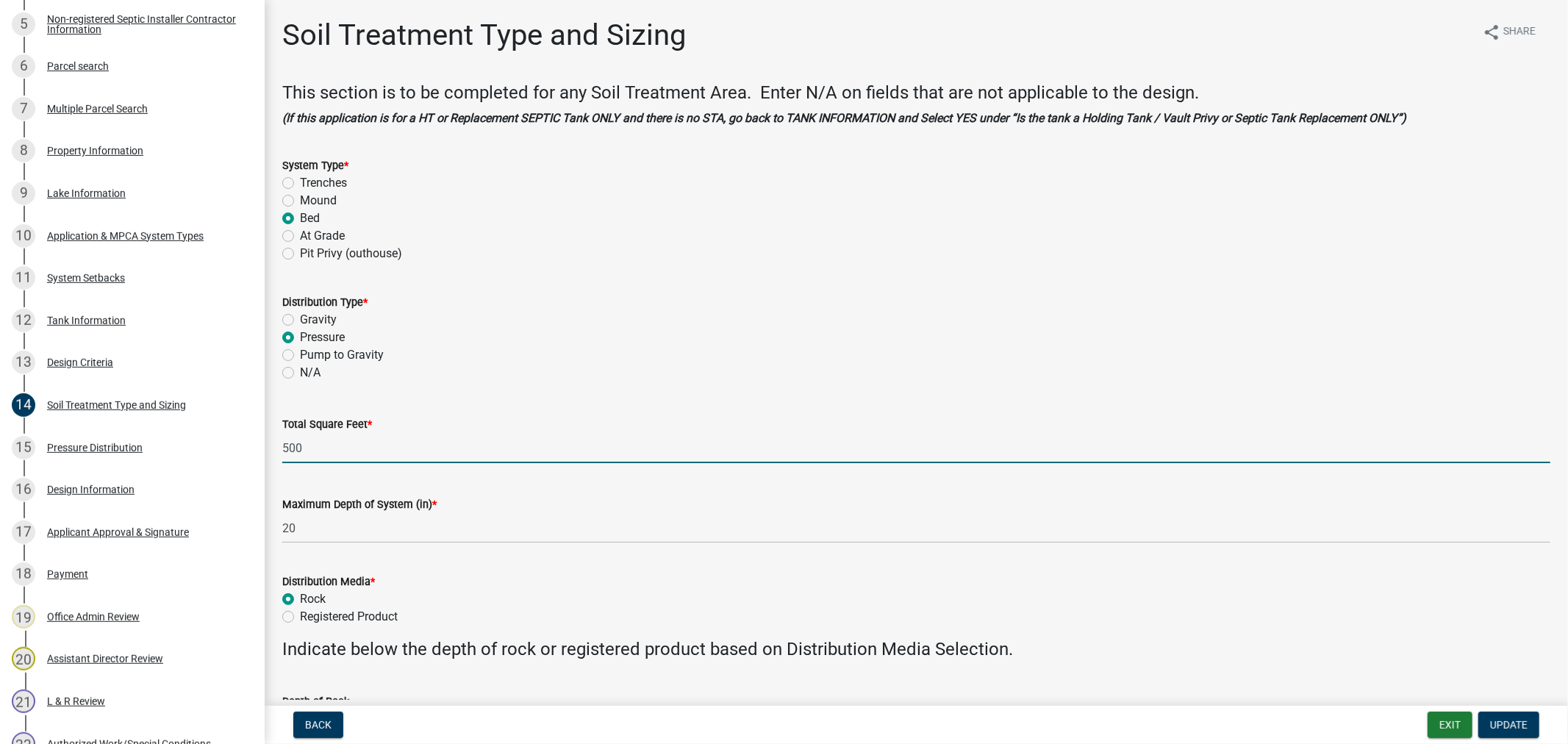
click at [320, 453] on input "500" at bounding box center [916, 447] width 1268 height 30
type input "5"
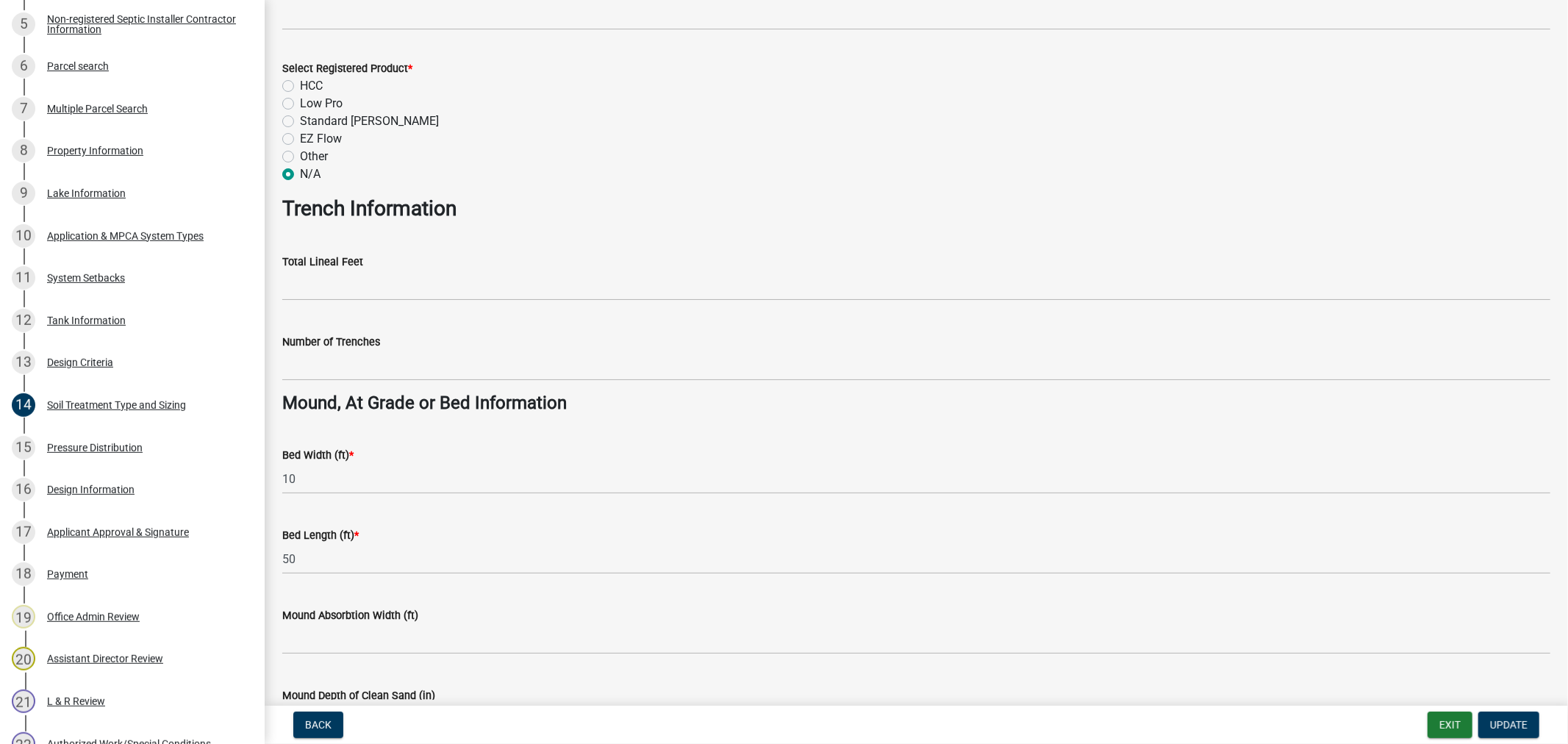
scroll to position [735, 0]
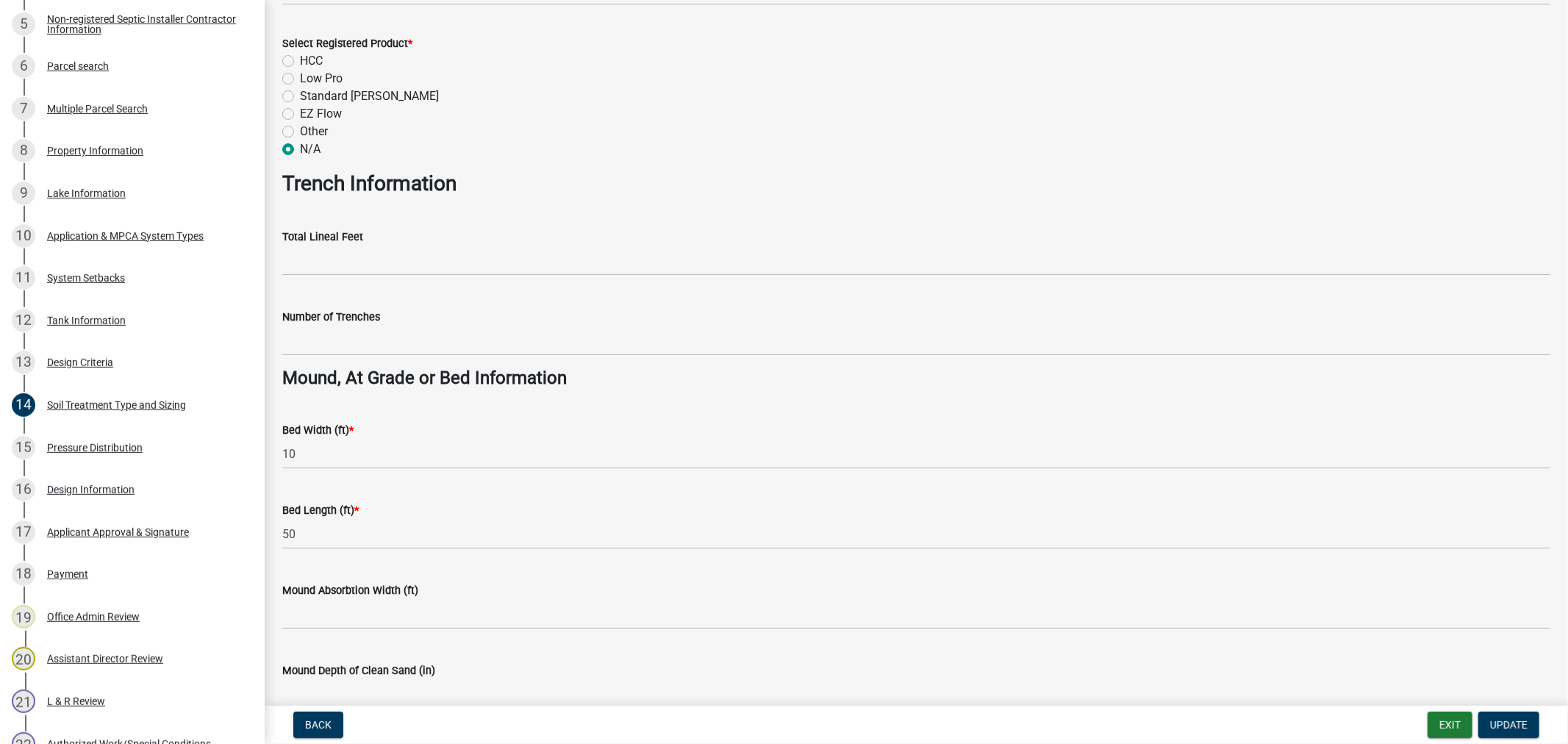
type input "625"
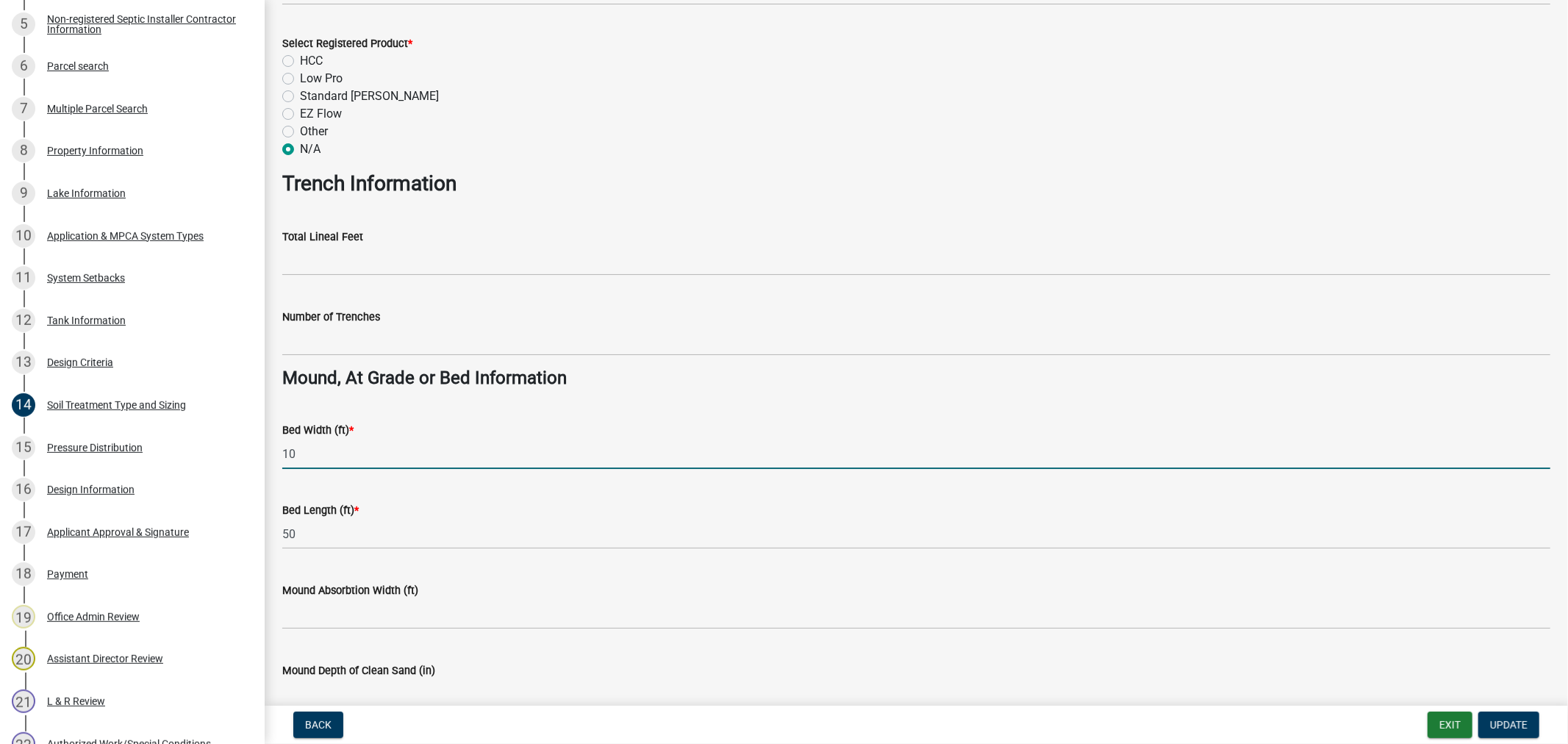
click at [307, 456] on input "10" at bounding box center [916, 454] width 1268 height 30
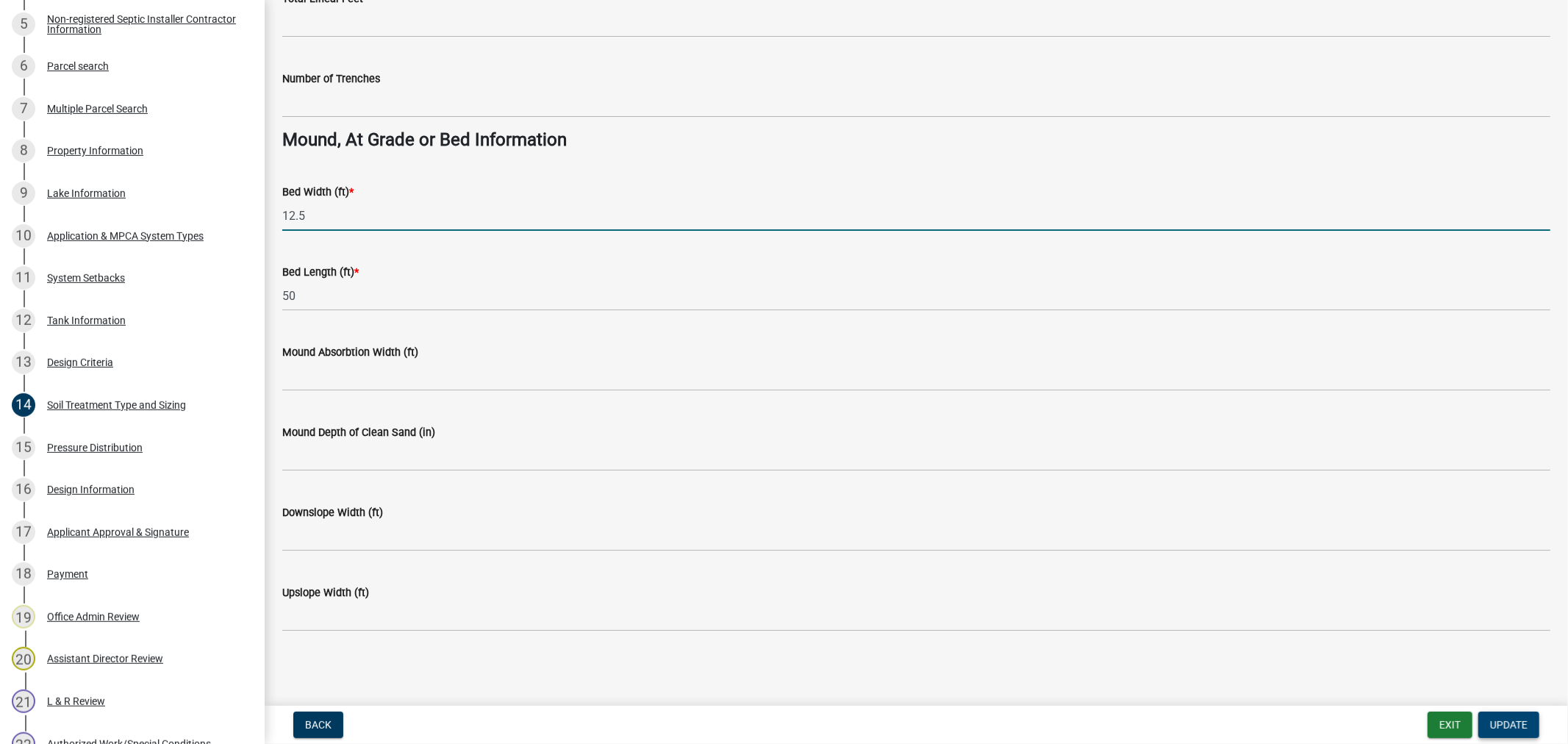
type input "12.5"
click at [1503, 722] on span "Update" at bounding box center [1509, 724] width 37 height 11
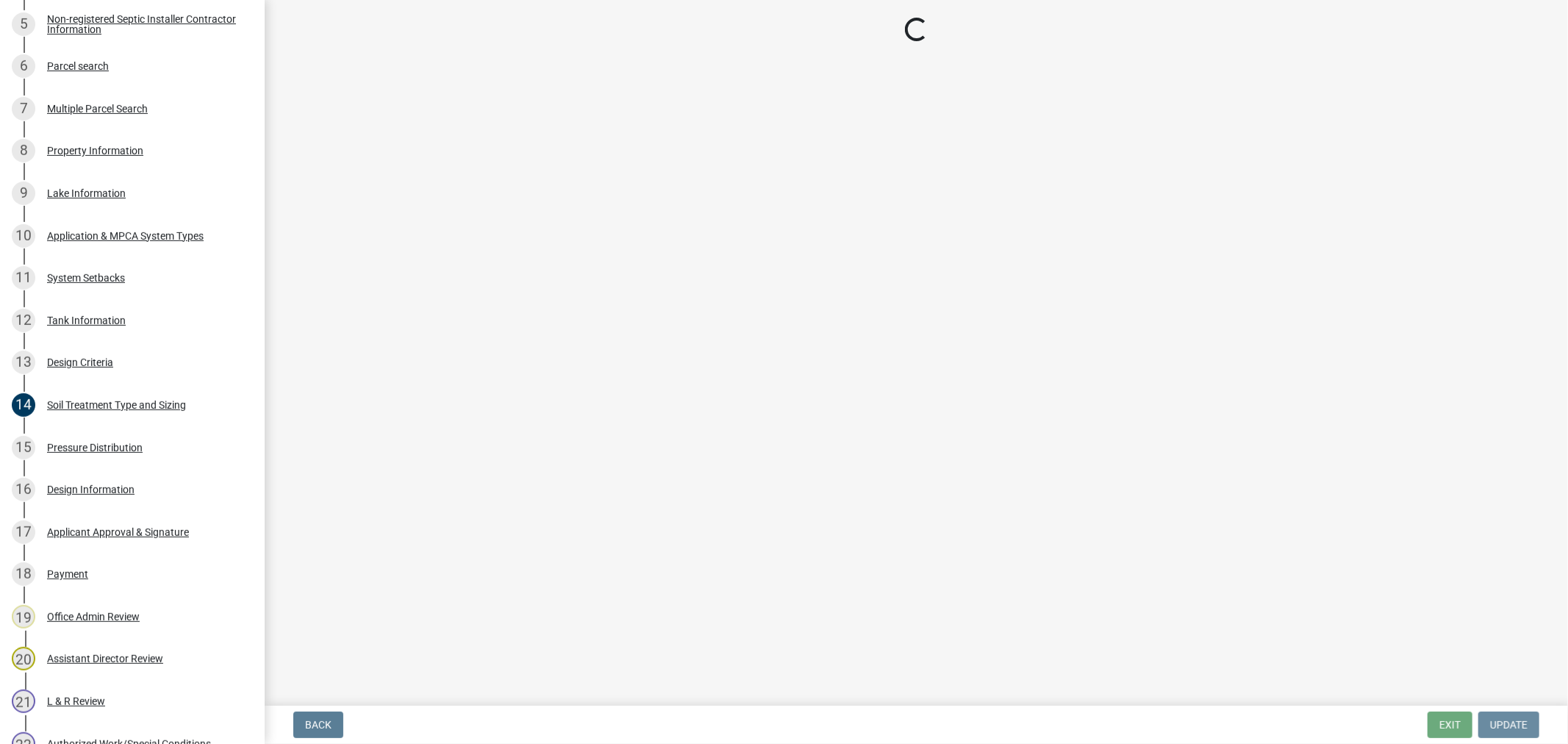
scroll to position [0, 0]
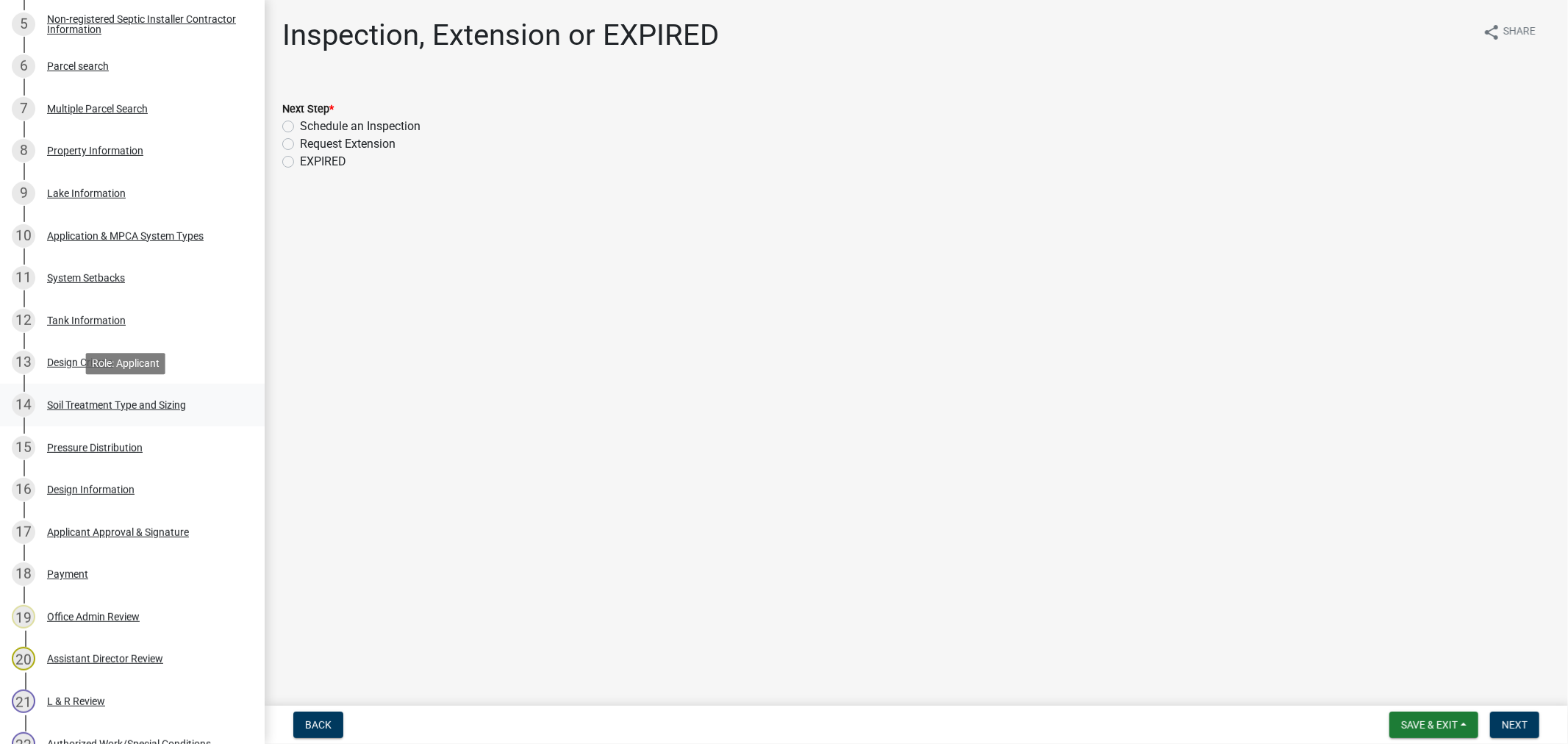
click at [134, 406] on div "Soil Treatment Type and Sizing" at bounding box center [116, 405] width 139 height 11
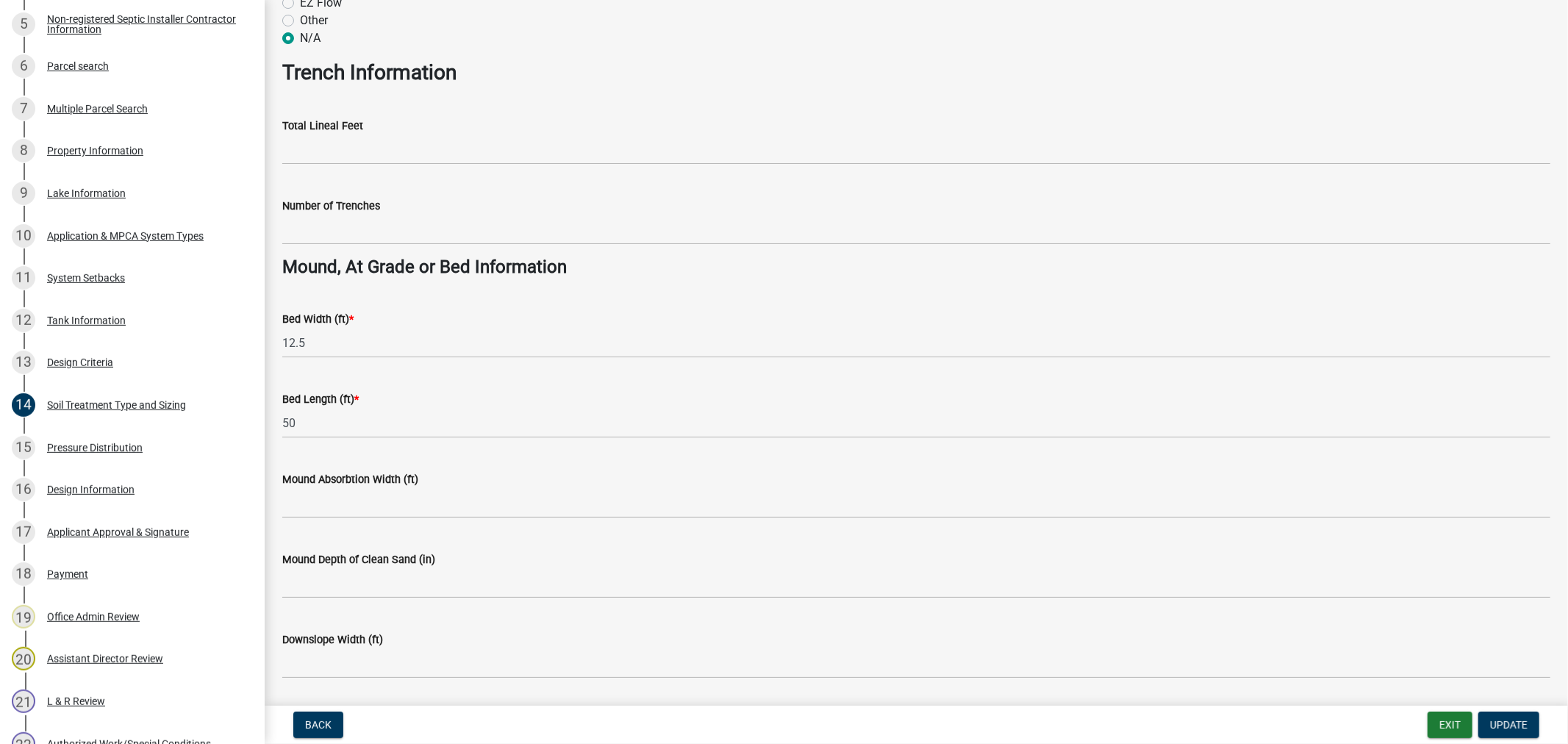
scroll to position [973, 0]
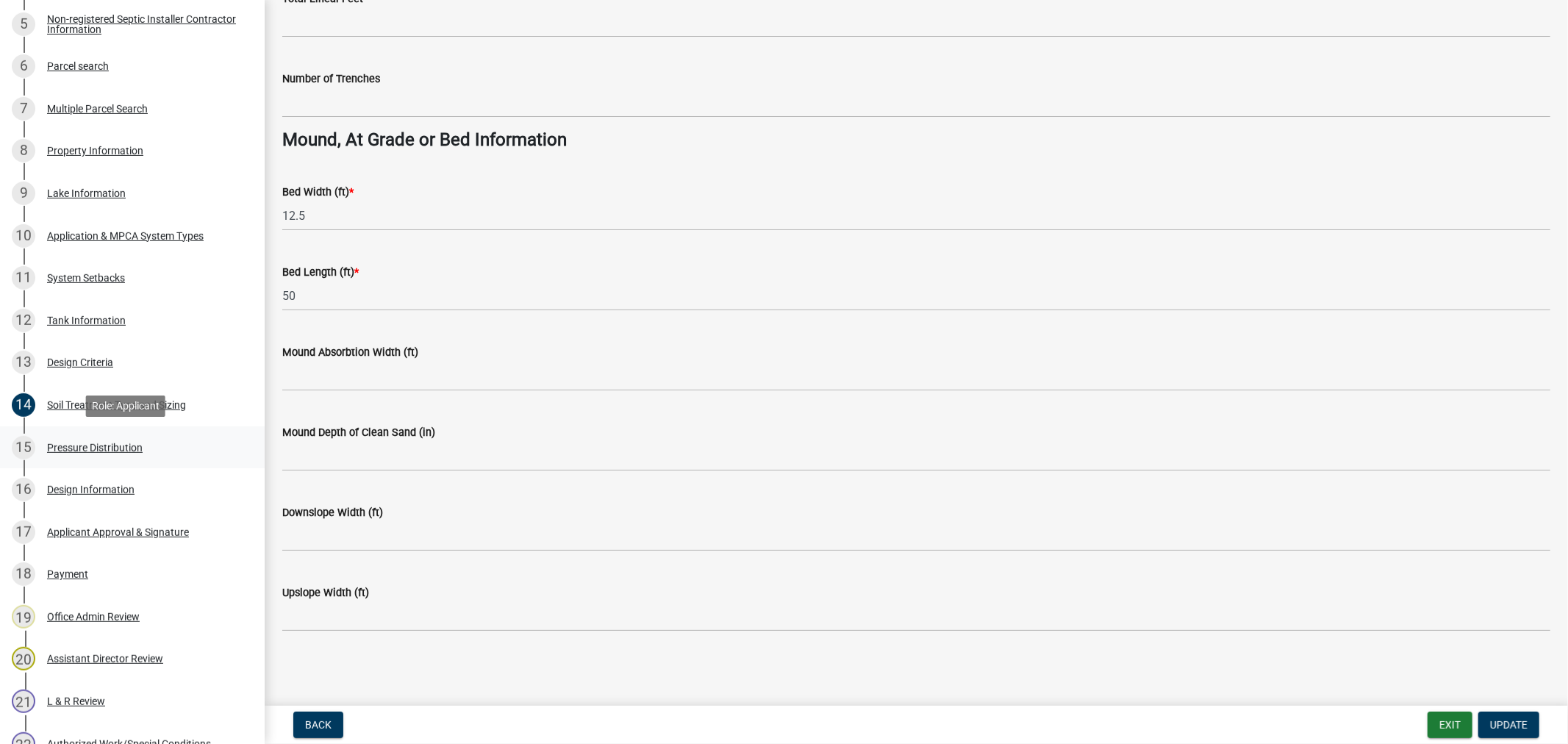
click at [90, 439] on div "15 Pressure Distribution" at bounding box center [126, 447] width 230 height 24
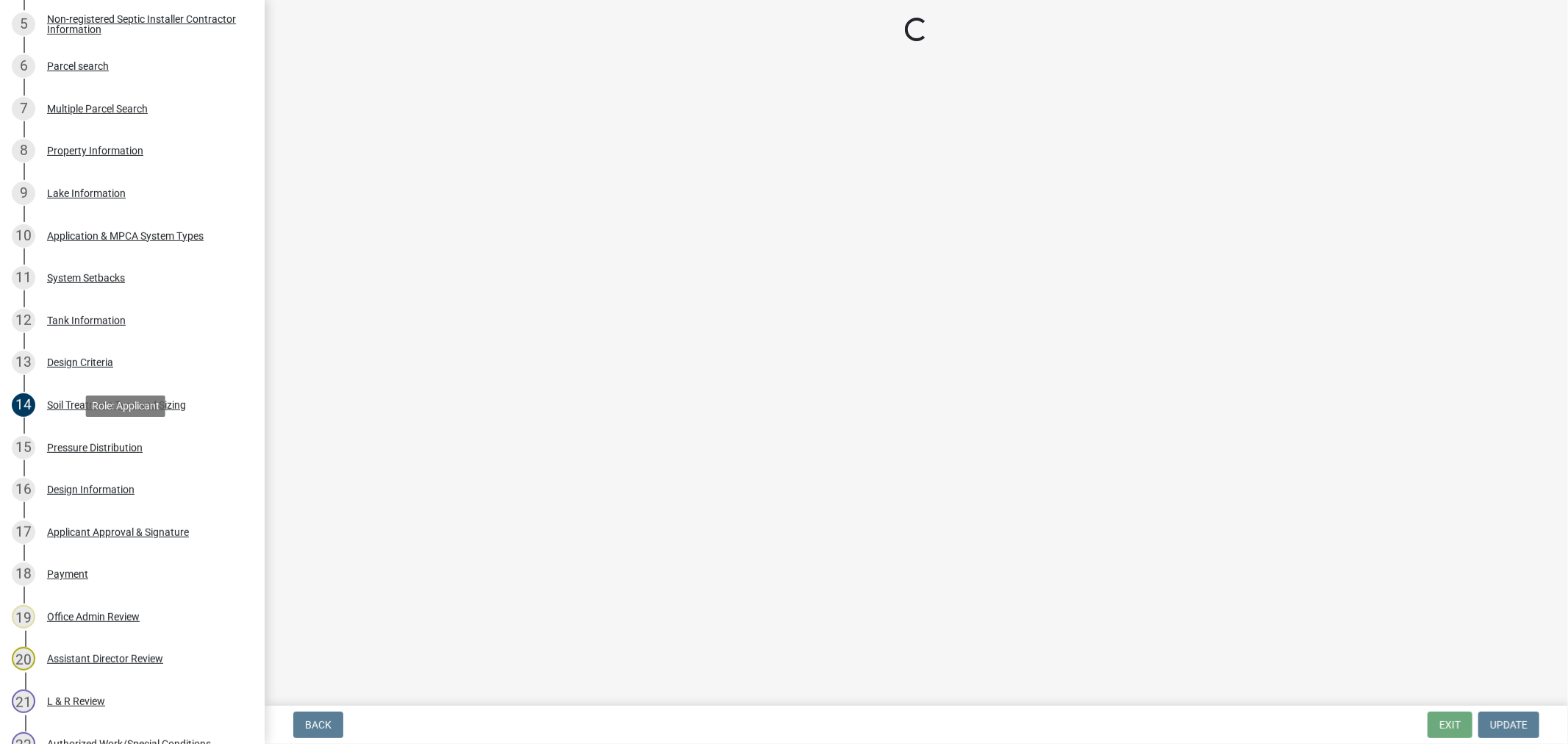
scroll to position [0, 0]
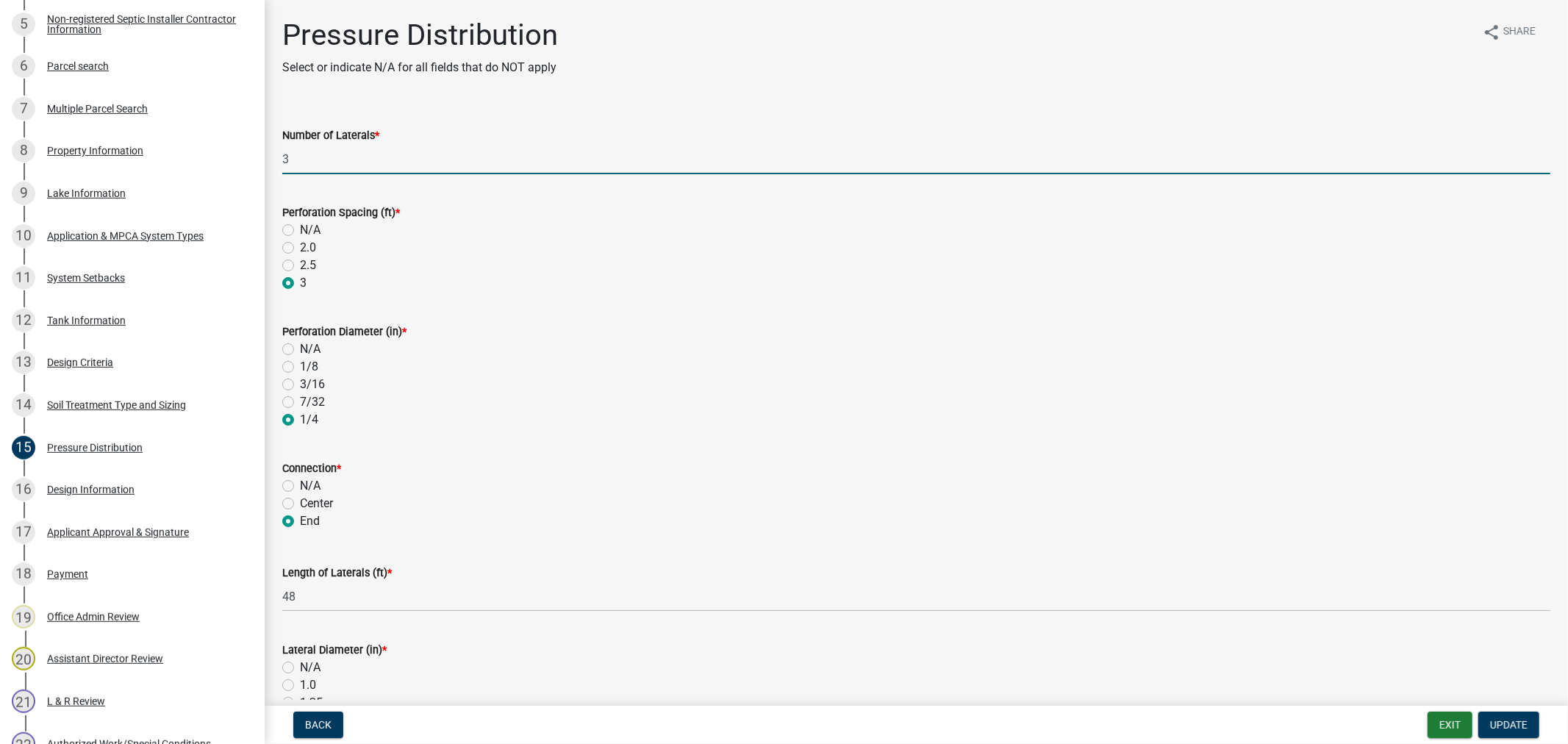
click at [305, 165] on input "3" at bounding box center [916, 159] width 1268 height 30
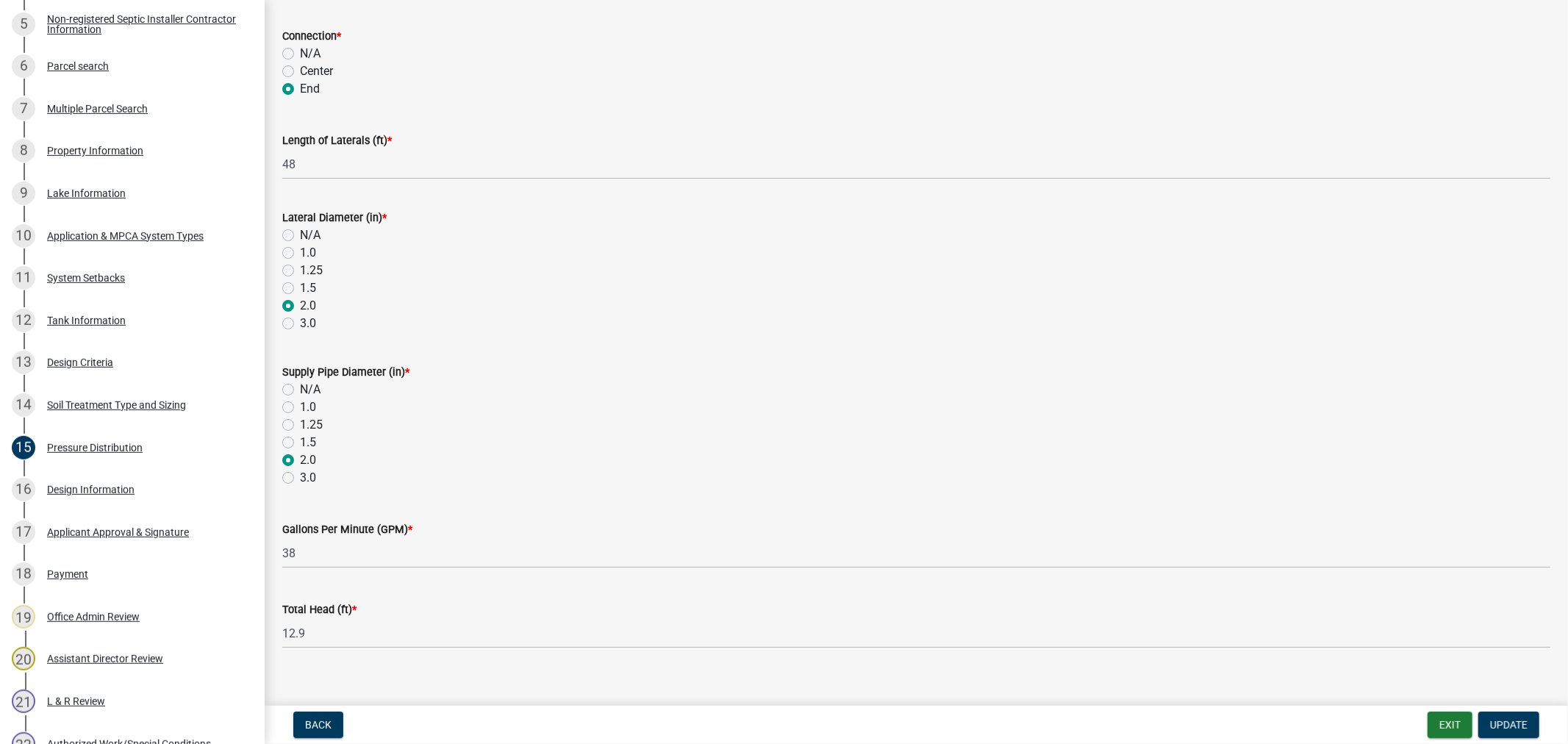
scroll to position [450, 0]
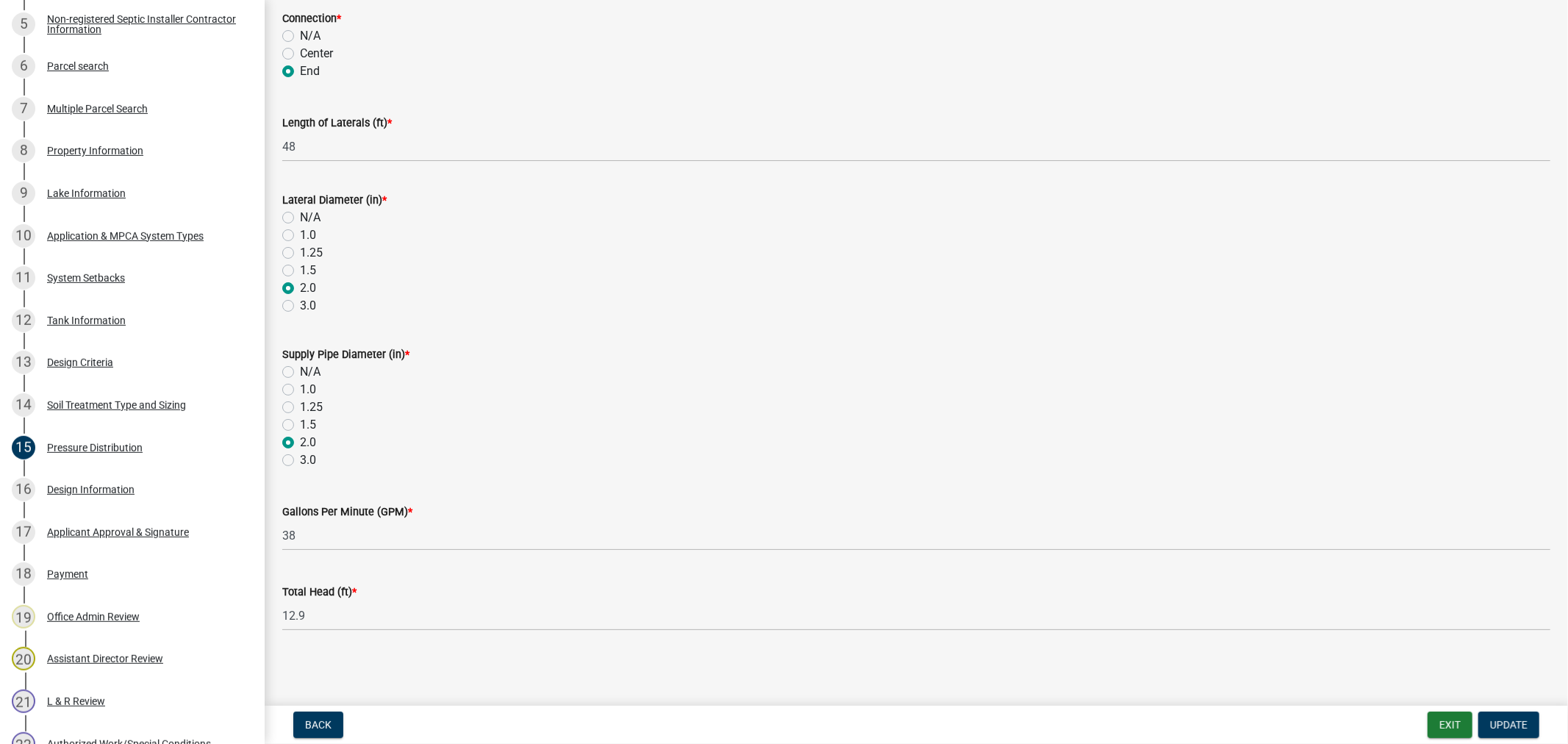
type input "4"
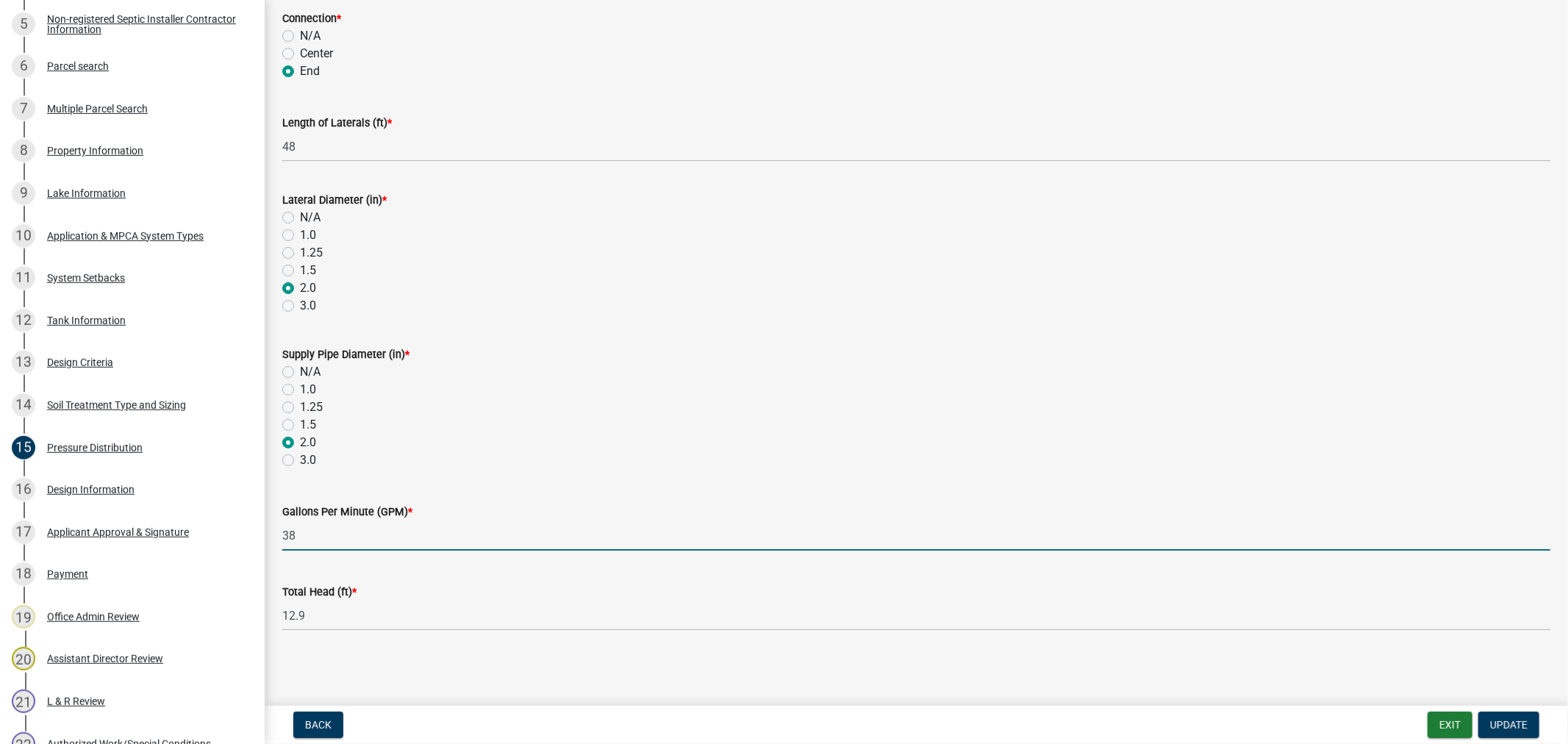
click at [301, 541] on input "38" at bounding box center [916, 535] width 1268 height 30
type input "3"
type input "51"
click at [327, 587] on label "Total Head (ft) *" at bounding box center [320, 592] width 74 height 11
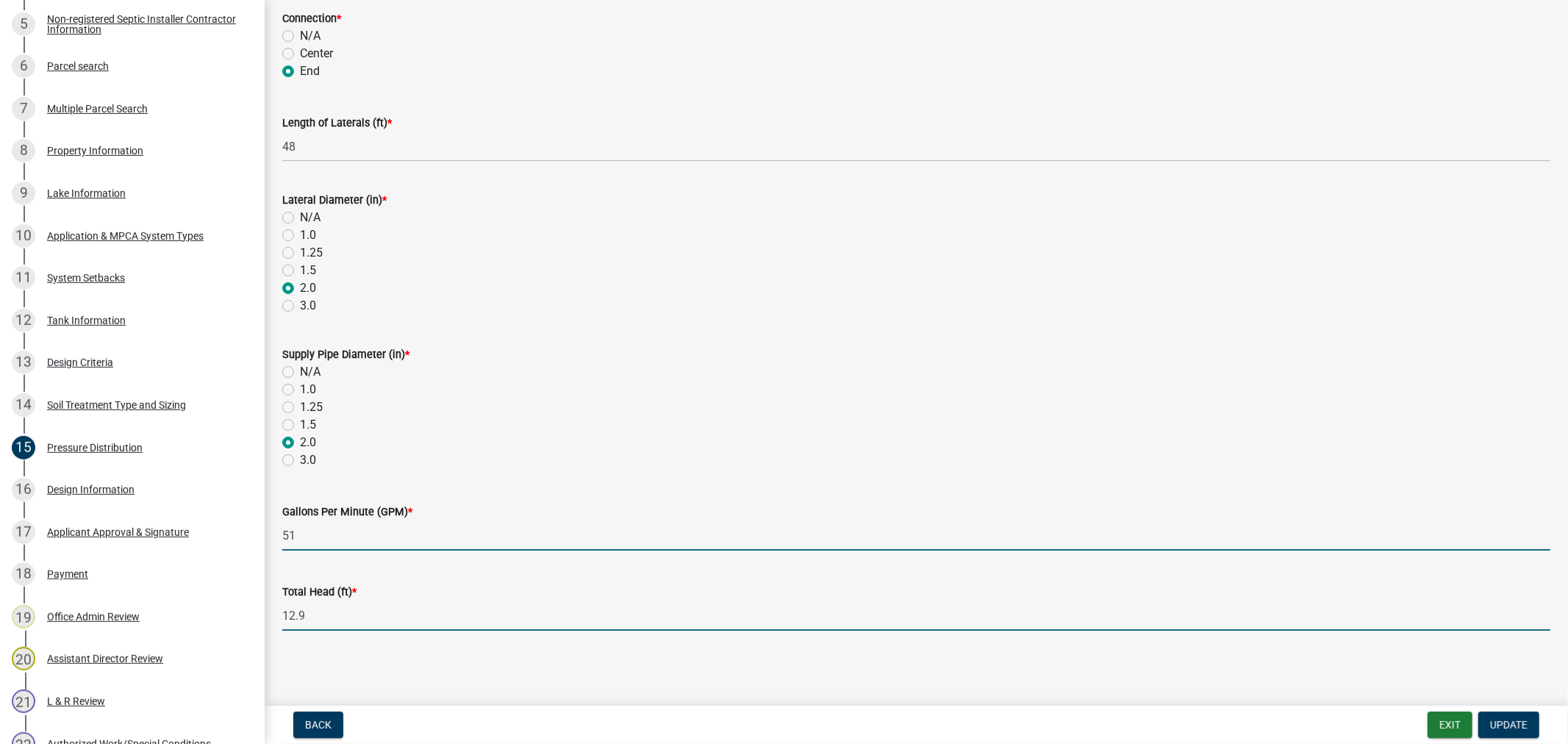
click at [327, 600] on input "12.9" at bounding box center [916, 615] width 1268 height 30
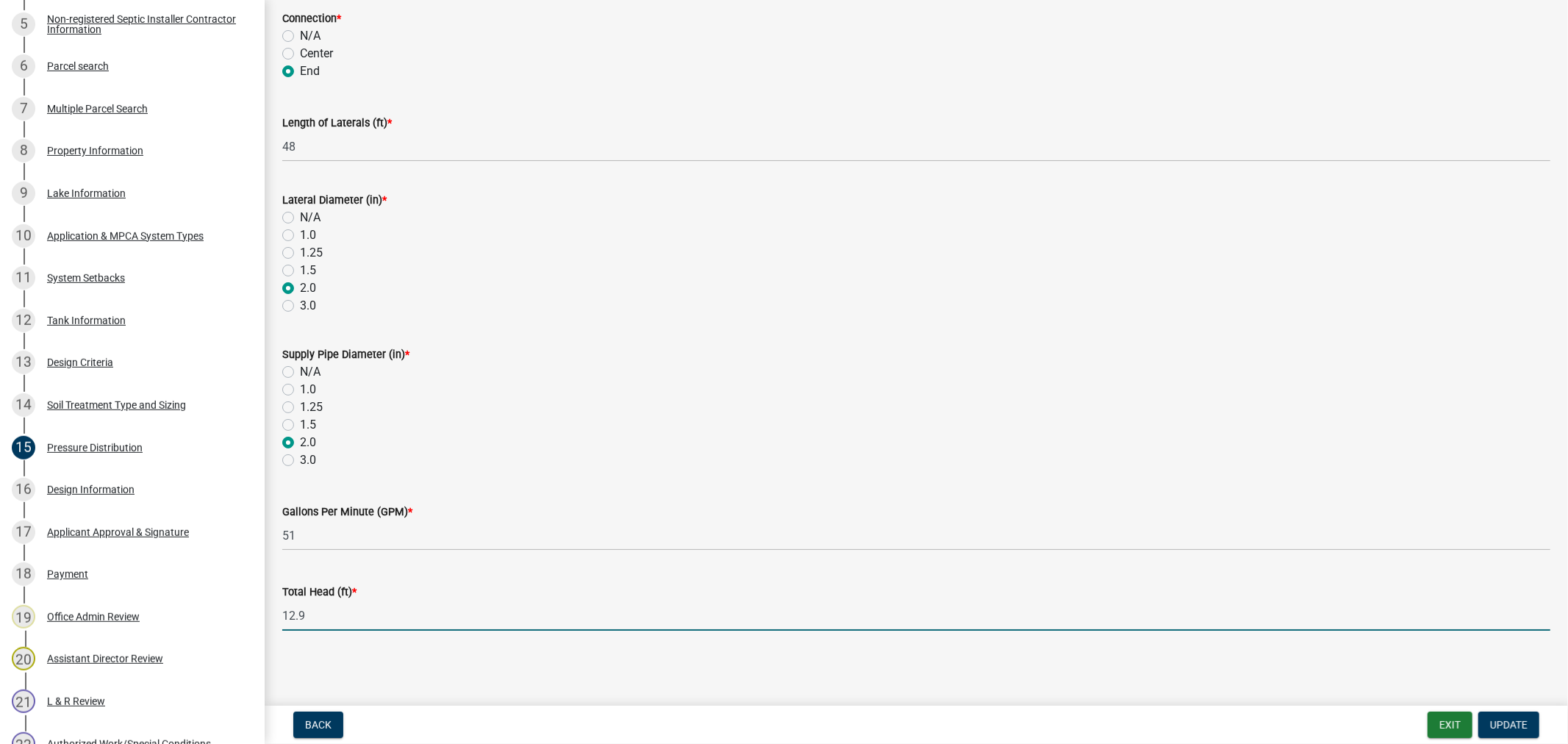
click at [328, 606] on input "12.9" at bounding box center [916, 615] width 1268 height 30
type input "13.6"
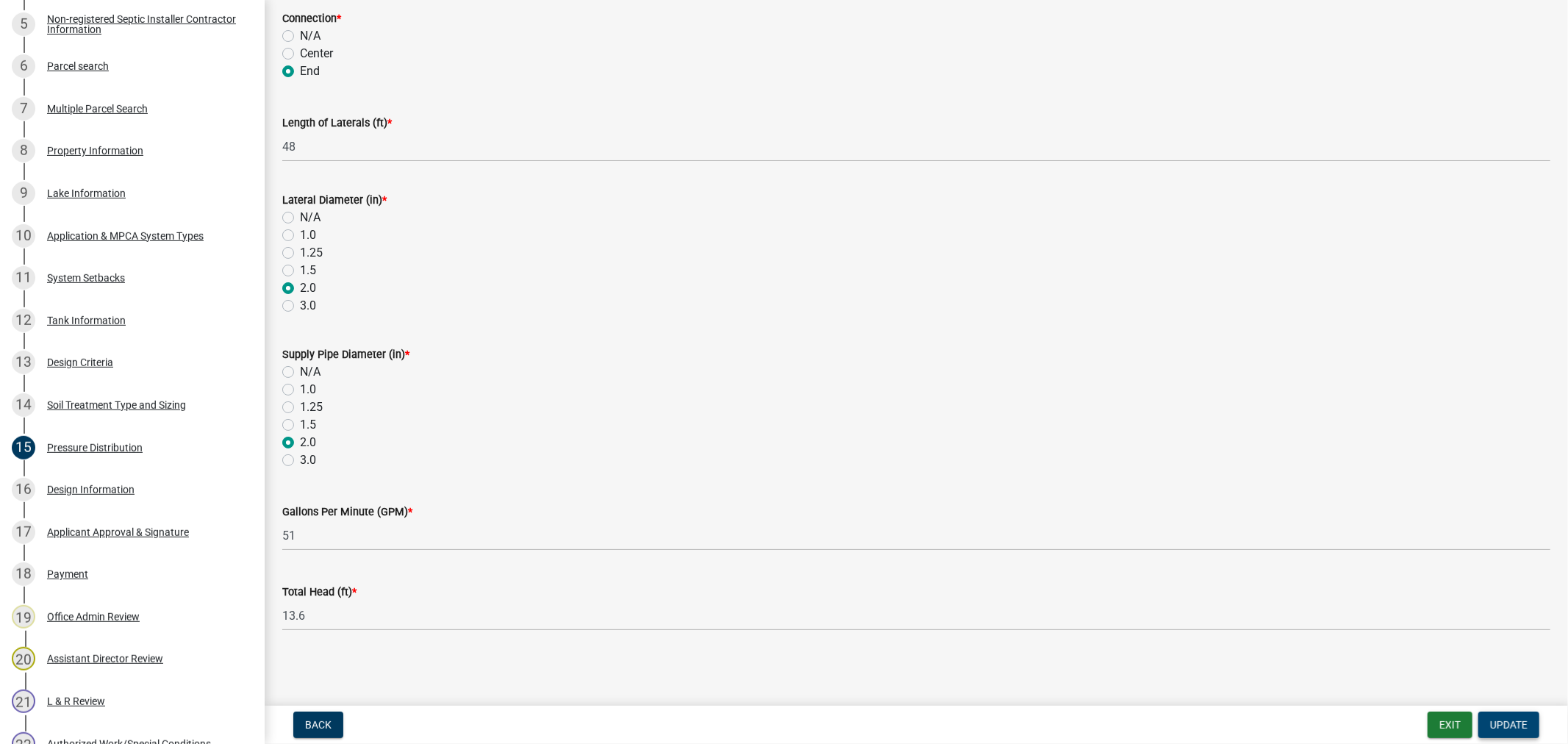
click at [1503, 725] on span "Update" at bounding box center [1509, 724] width 37 height 11
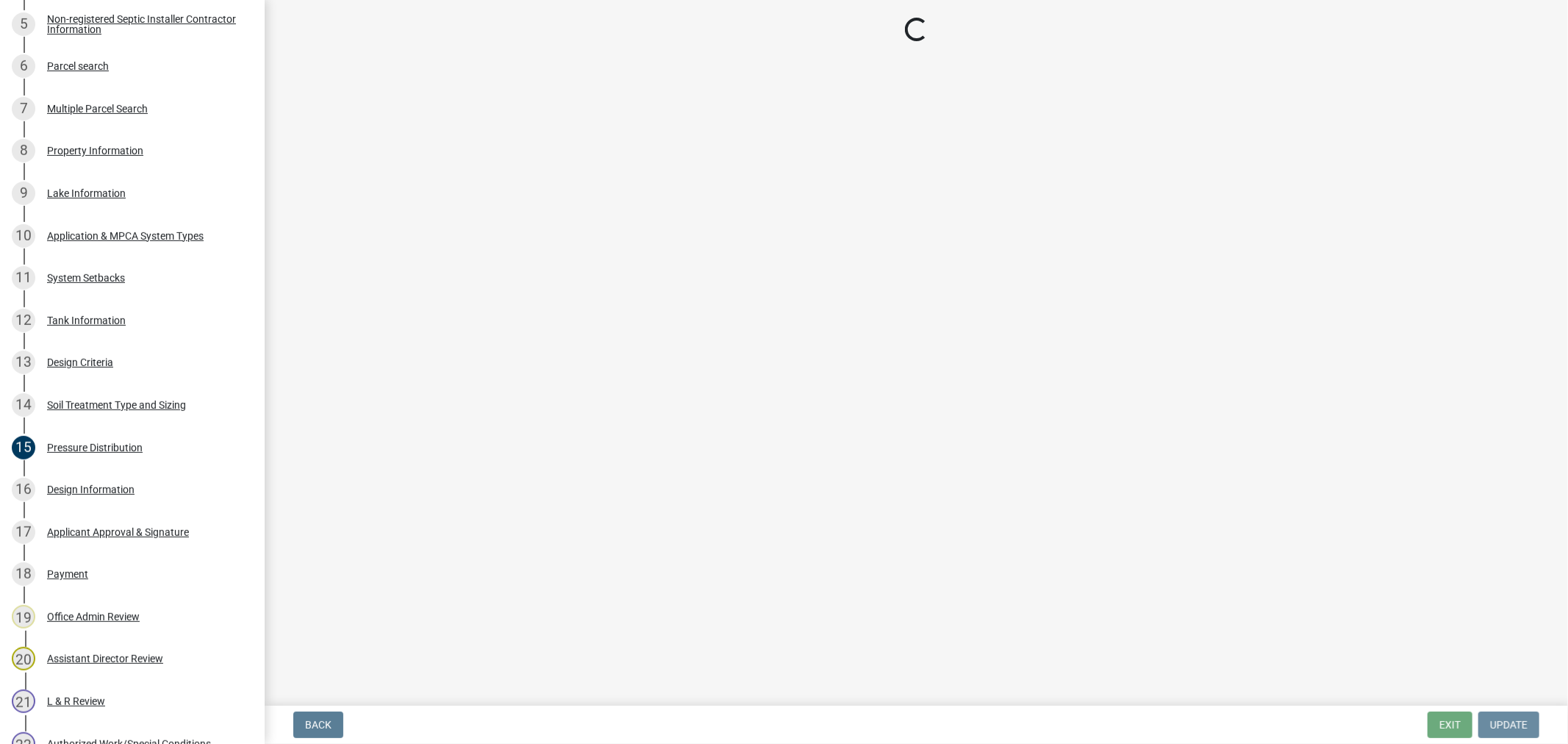
scroll to position [0, 0]
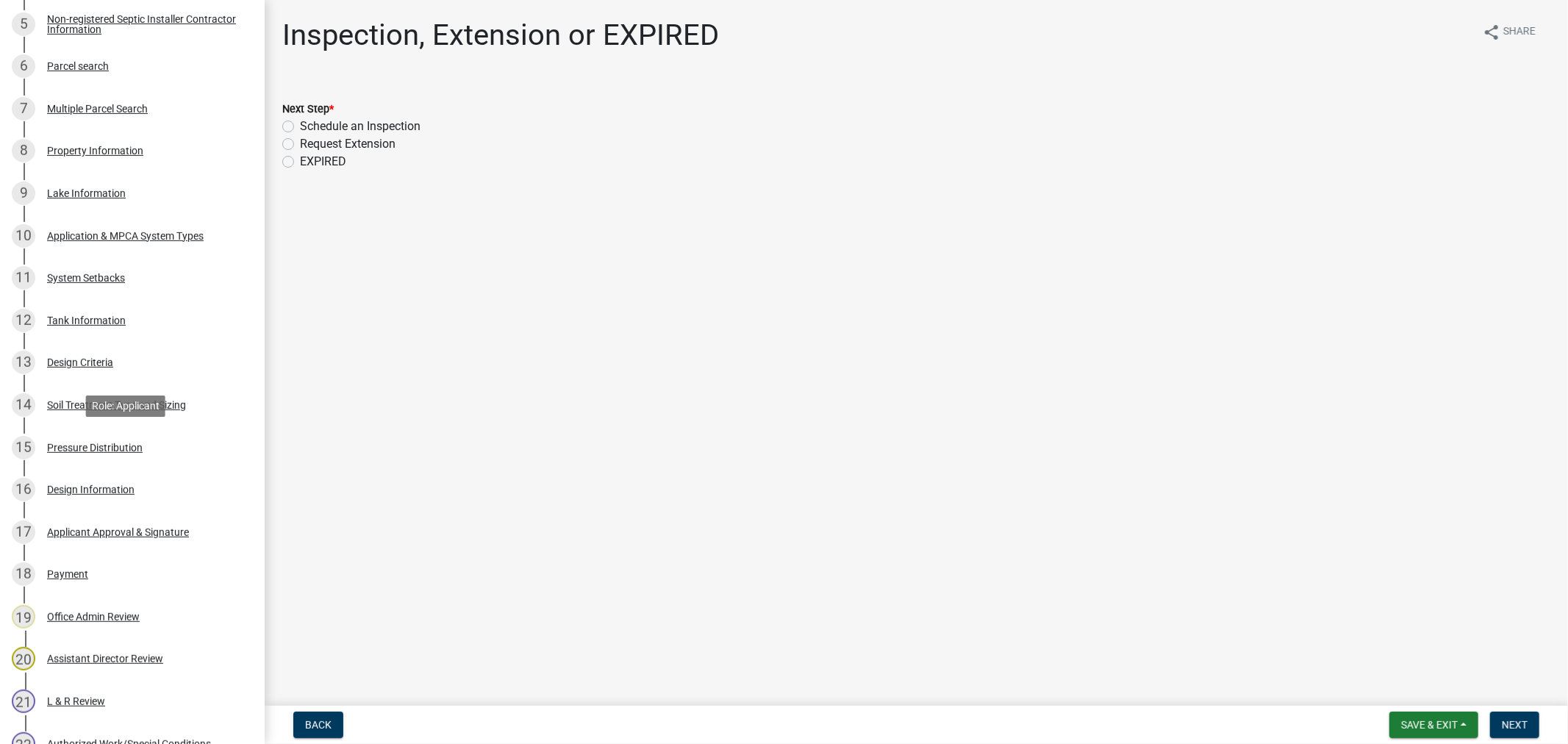
click at [64, 442] on div "Pressure Distribution" at bounding box center [94, 447] width 95 height 11
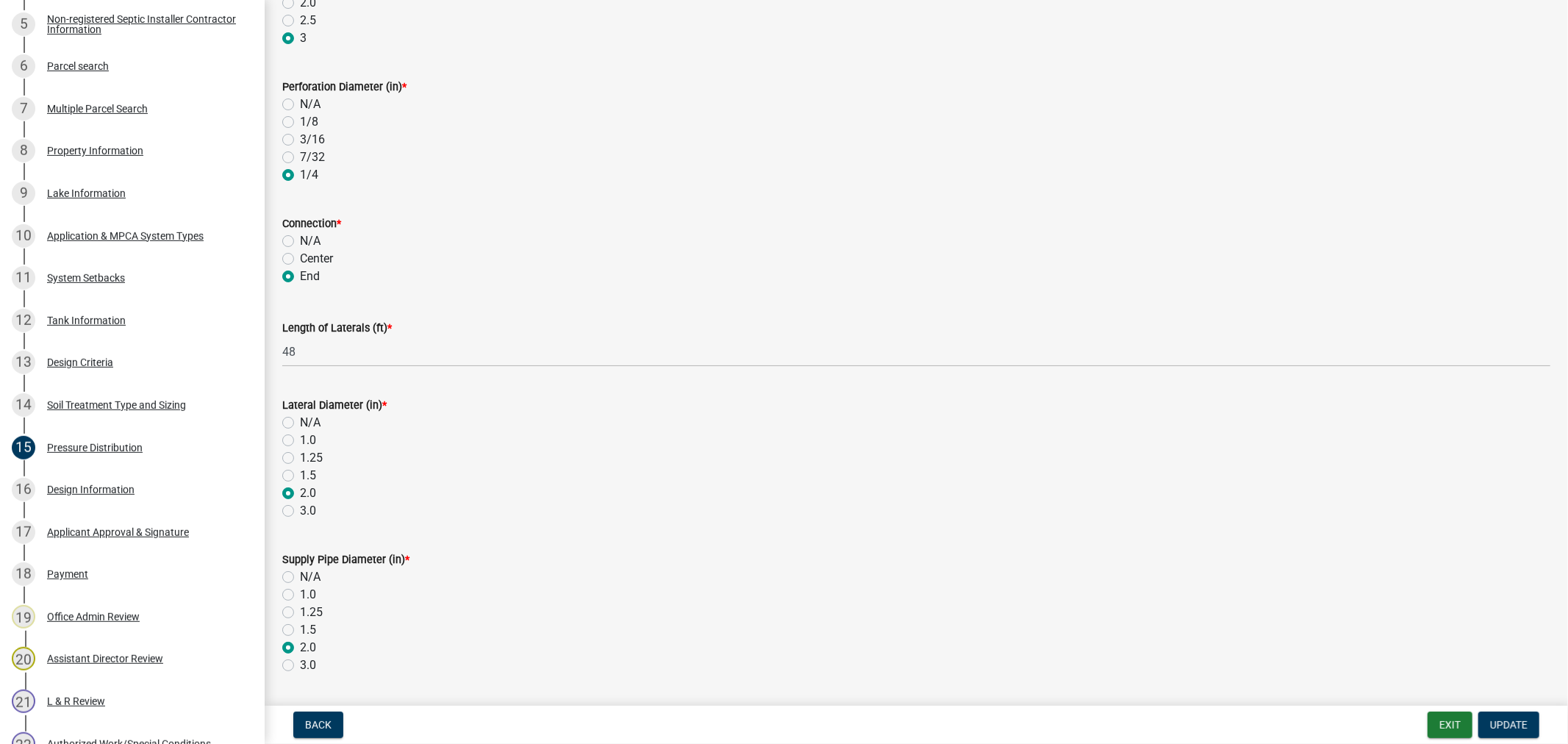
scroll to position [450, 0]
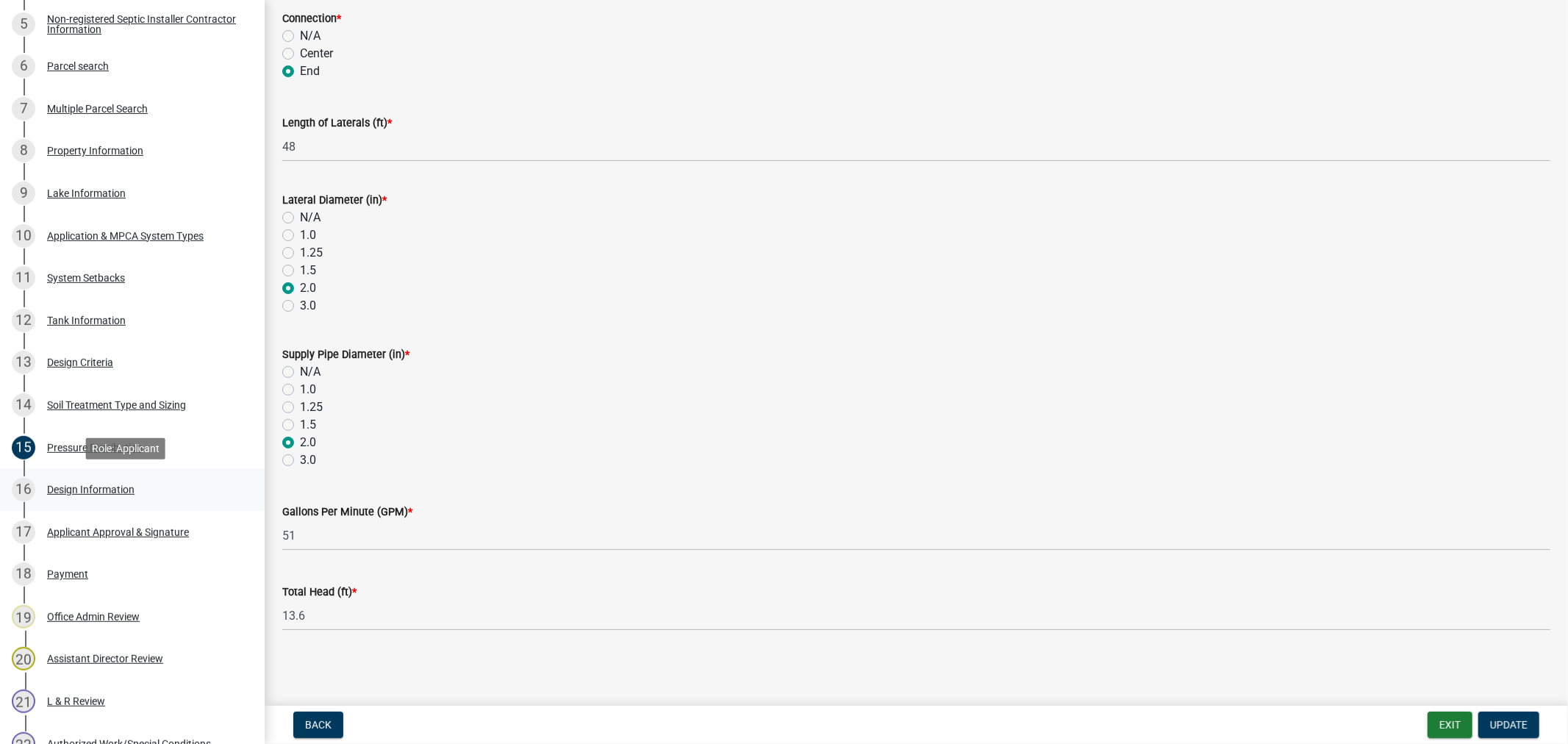
click at [93, 489] on div "Design Information" at bounding box center [90, 490] width 87 height 11
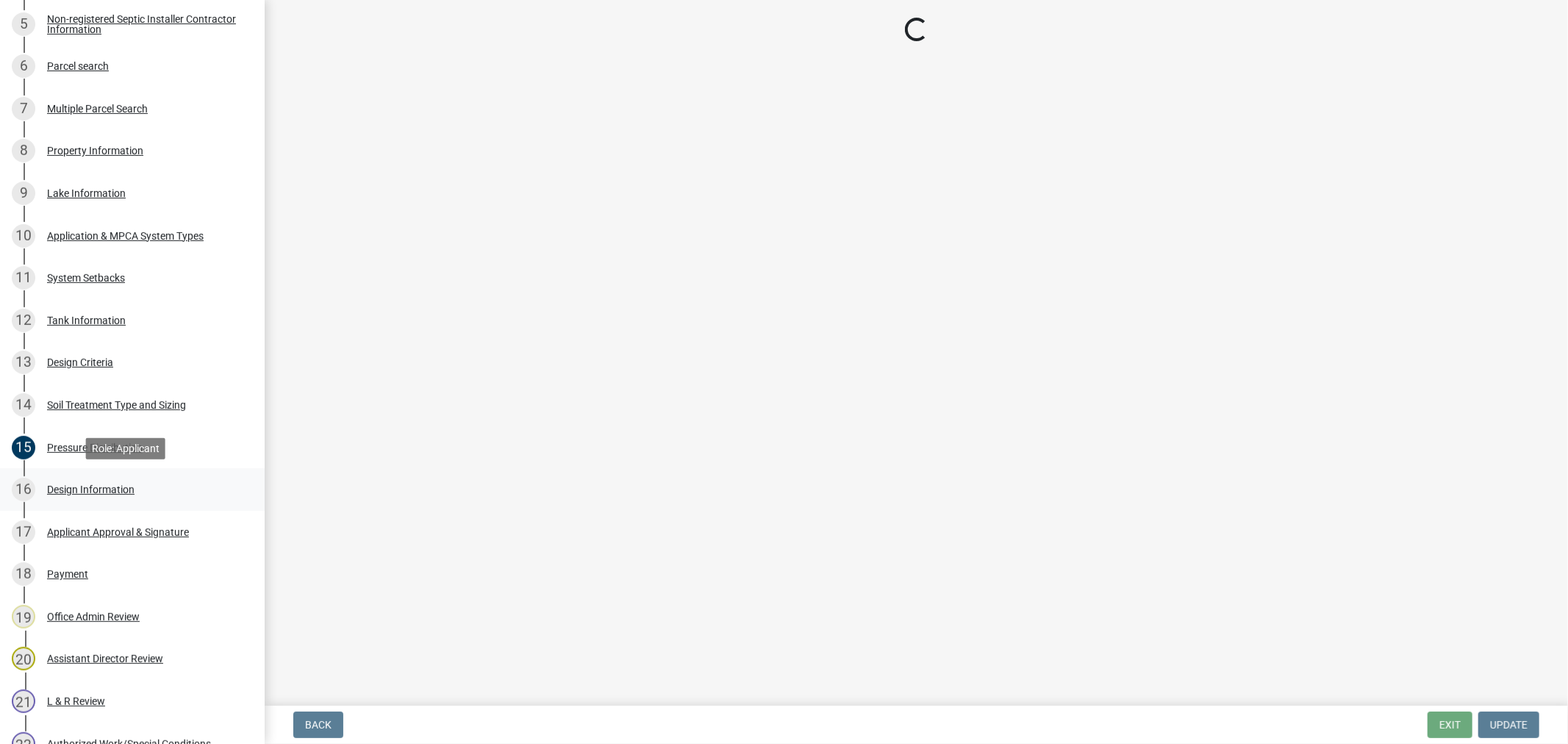
scroll to position [0, 0]
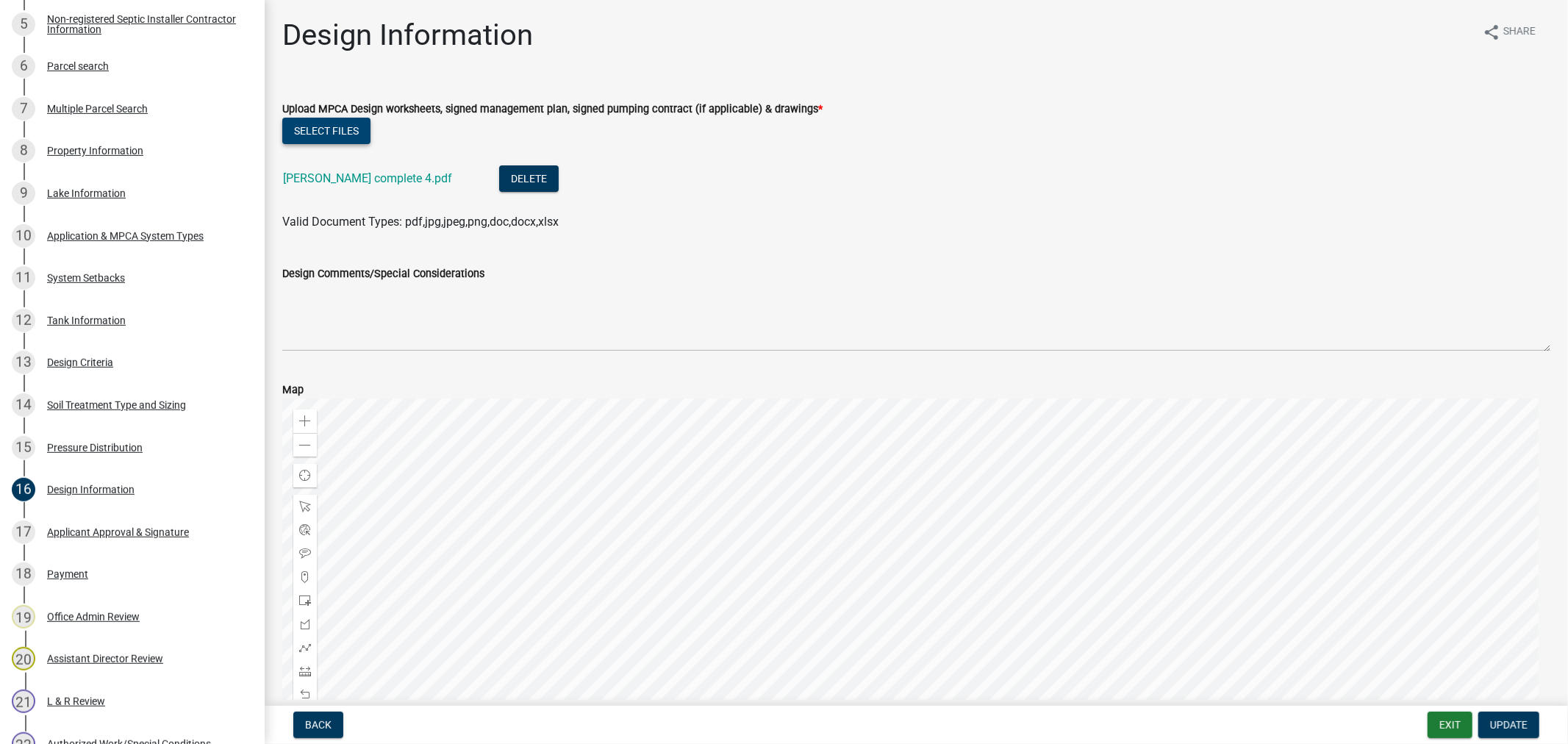
click at [322, 129] on button "Select files" at bounding box center [327, 131] width 88 height 26
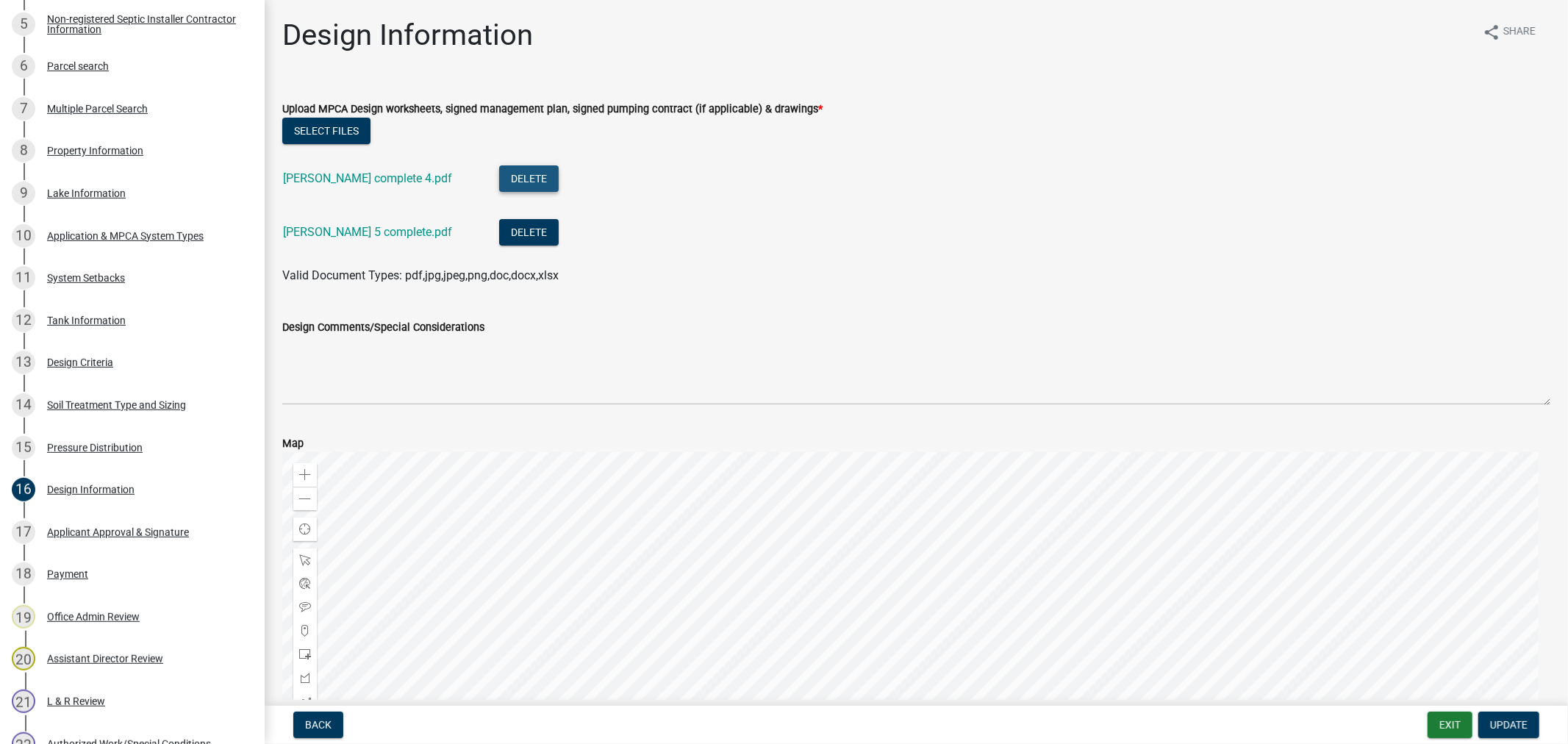
click at [506, 181] on button "Delete" at bounding box center [528, 178] width 59 height 26
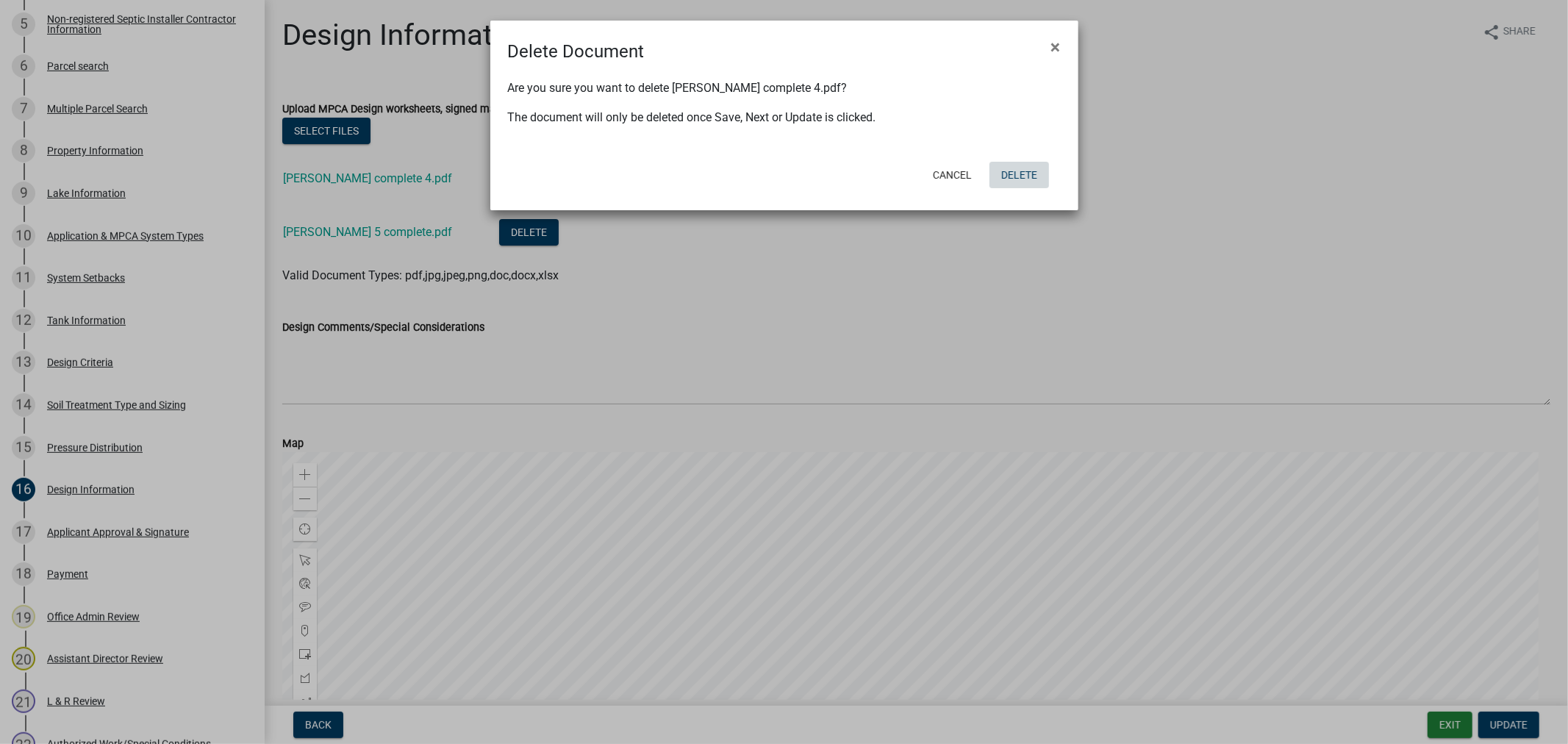
click at [1021, 175] on button "Delete" at bounding box center [1019, 175] width 59 height 26
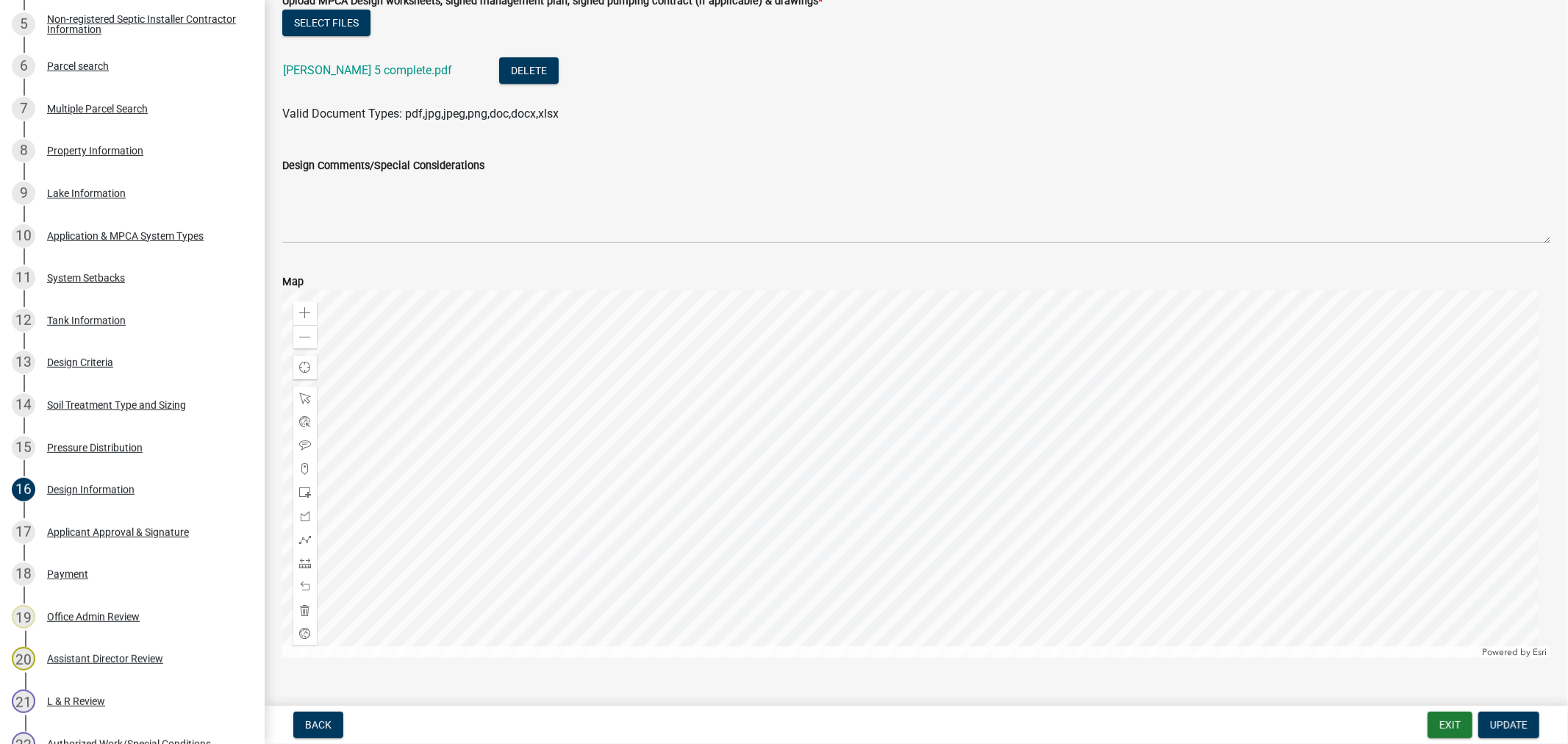
scroll to position [136, 0]
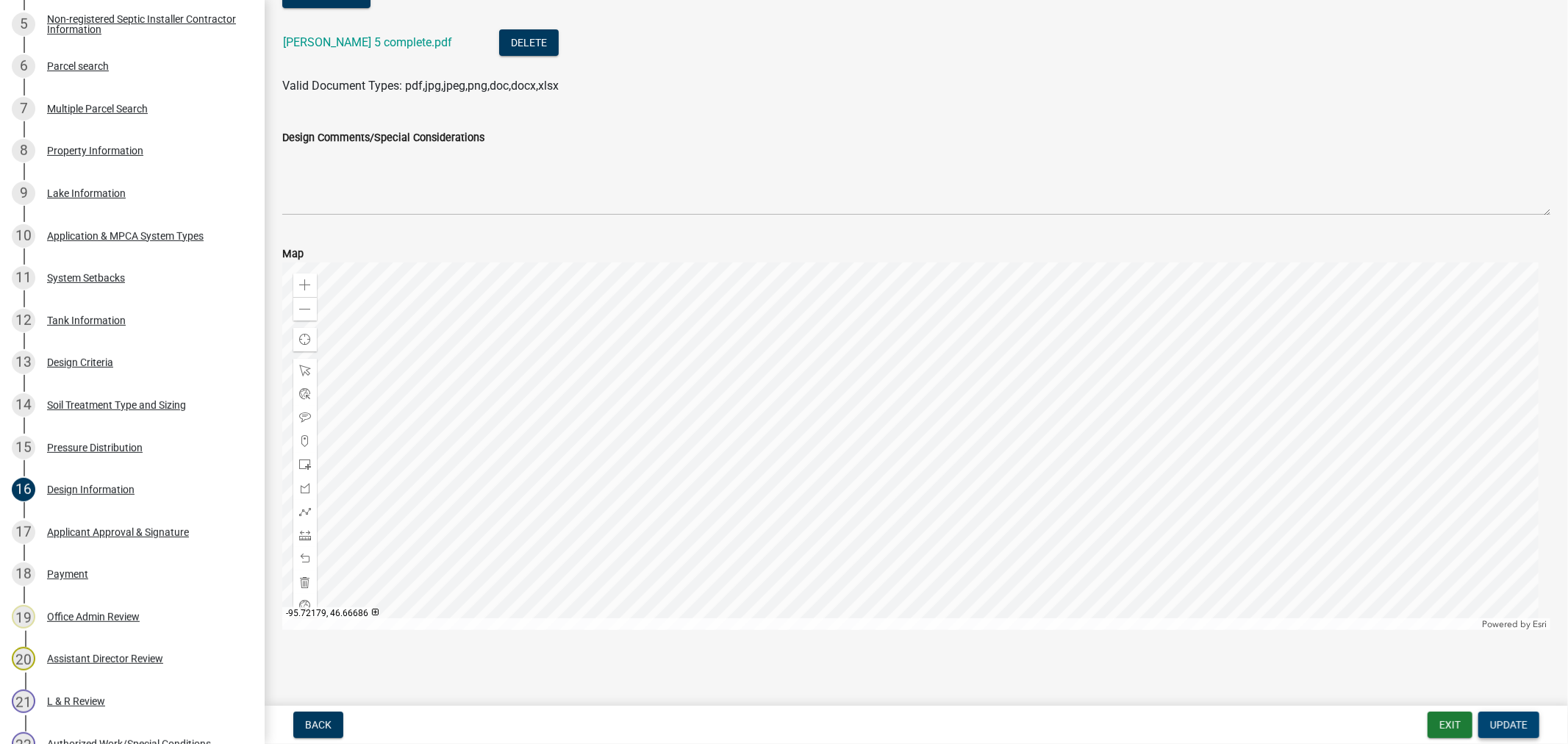
click at [1496, 724] on span "Update" at bounding box center [1509, 724] width 37 height 11
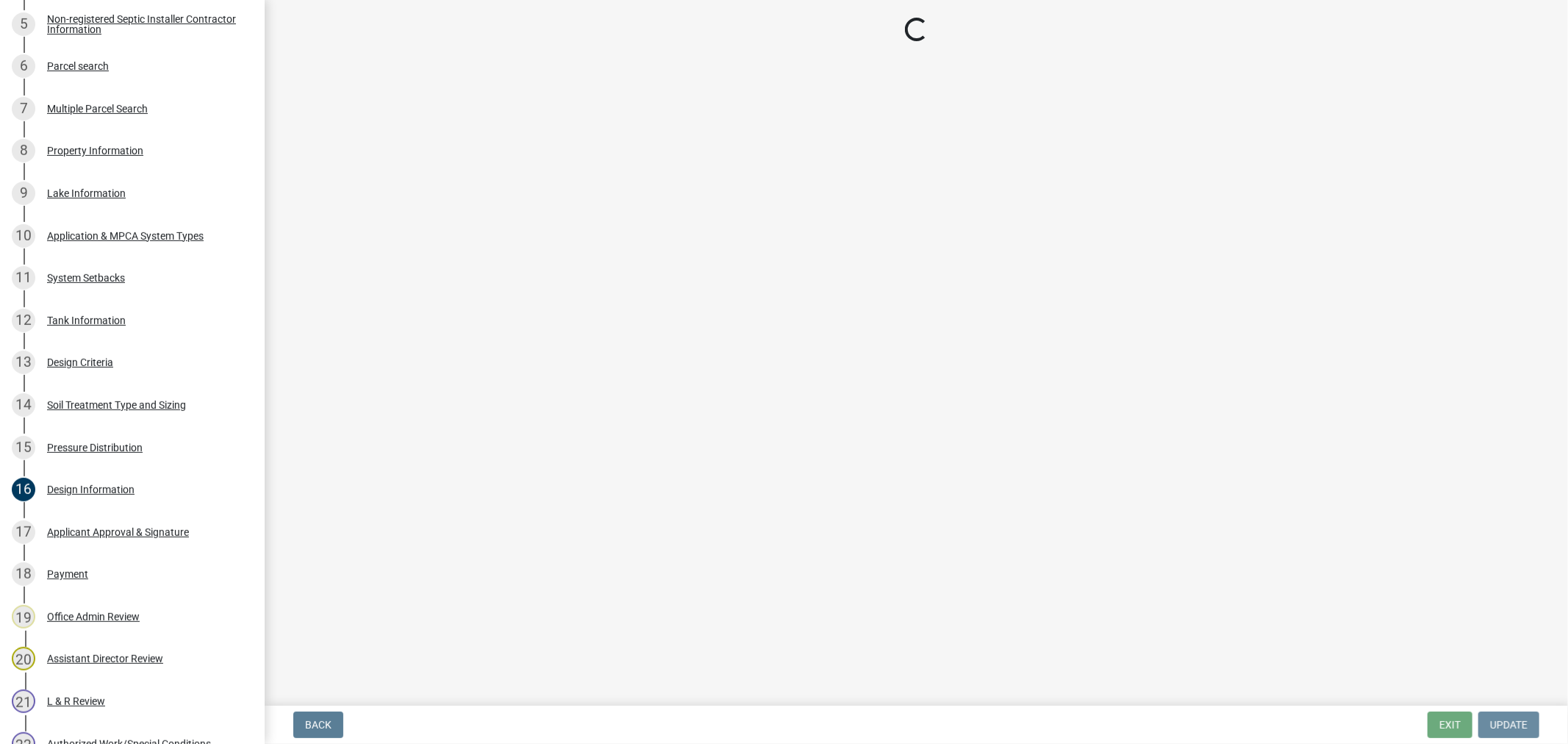
scroll to position [0, 0]
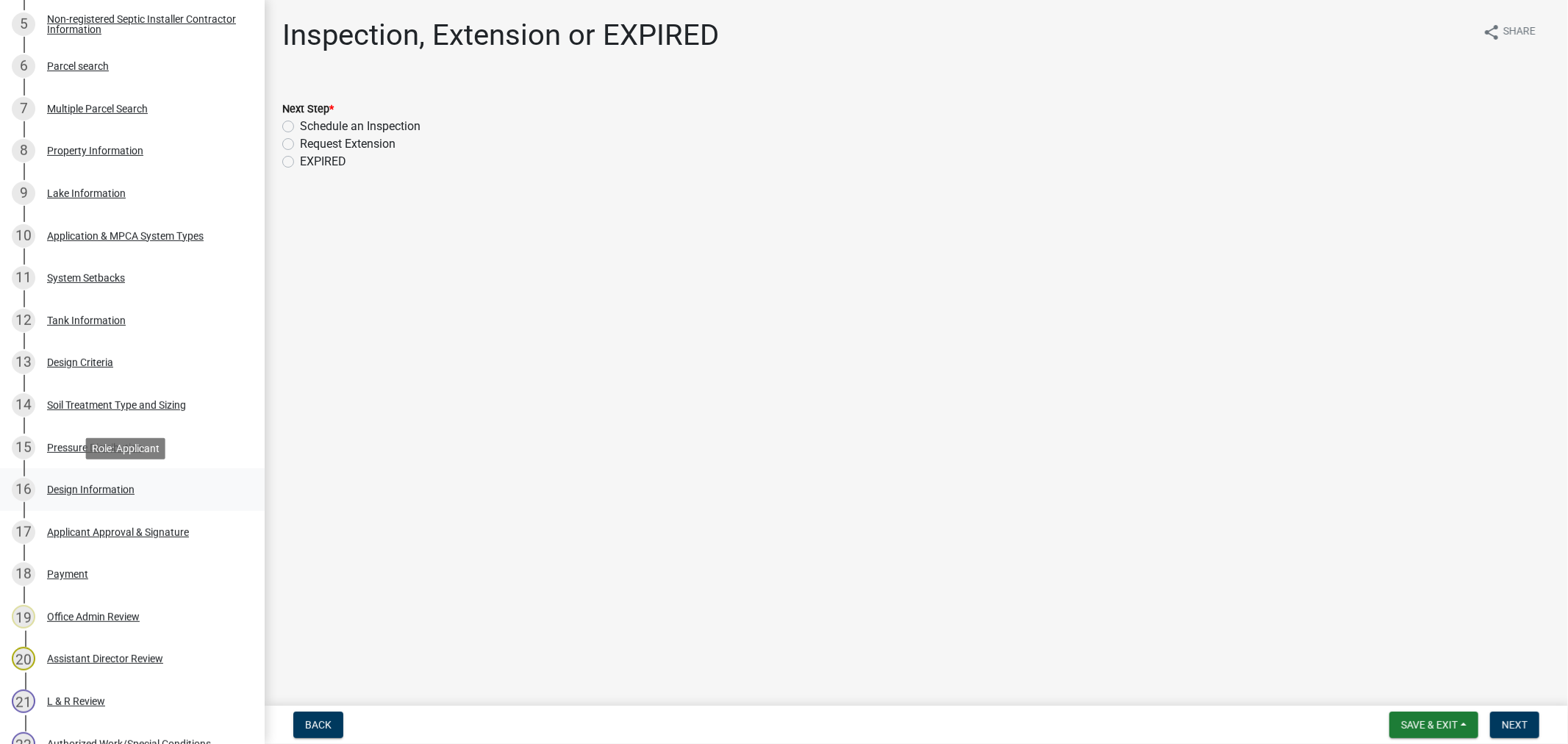
click at [112, 477] on div "16 Design Information" at bounding box center [126, 489] width 230 height 24
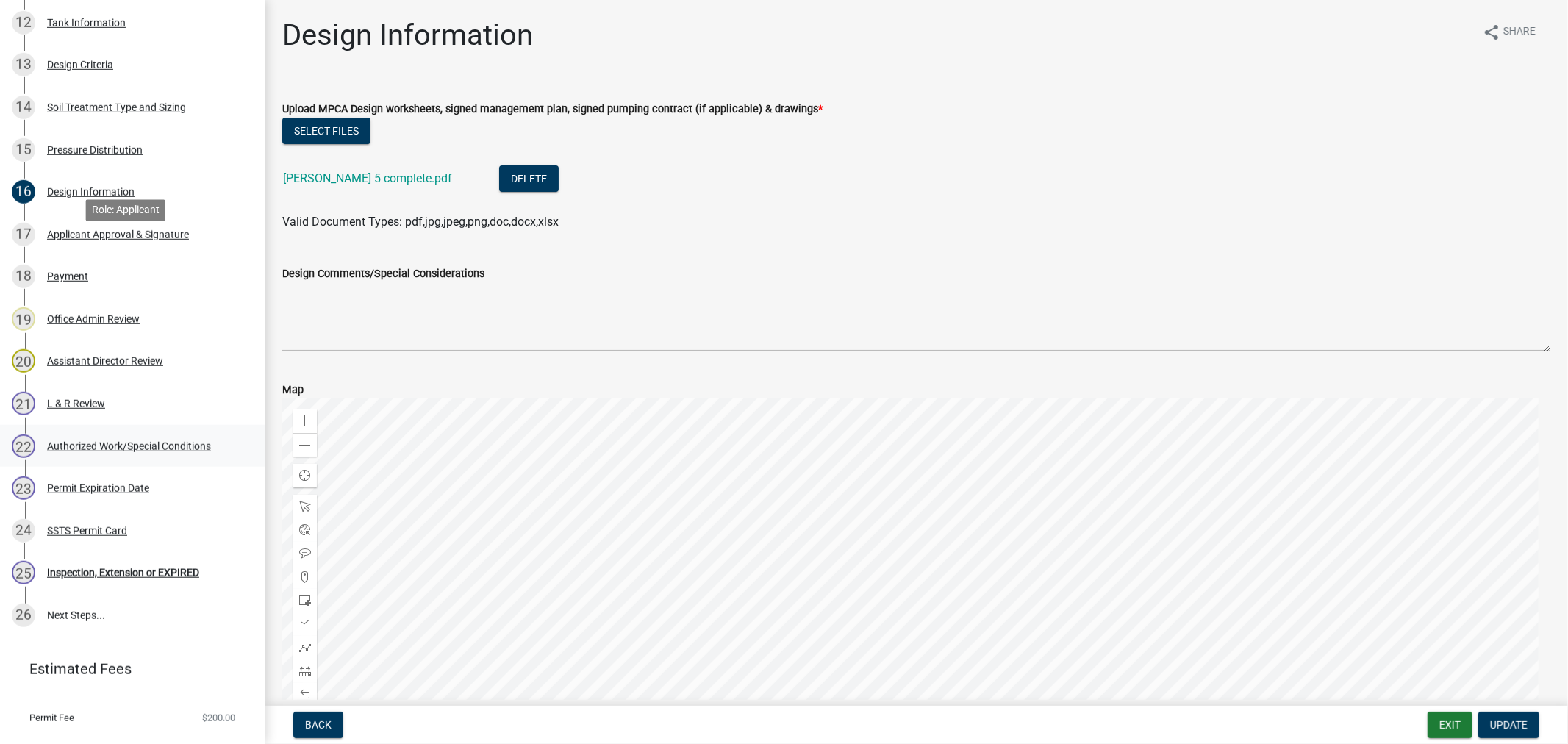
scroll to position [798, 0]
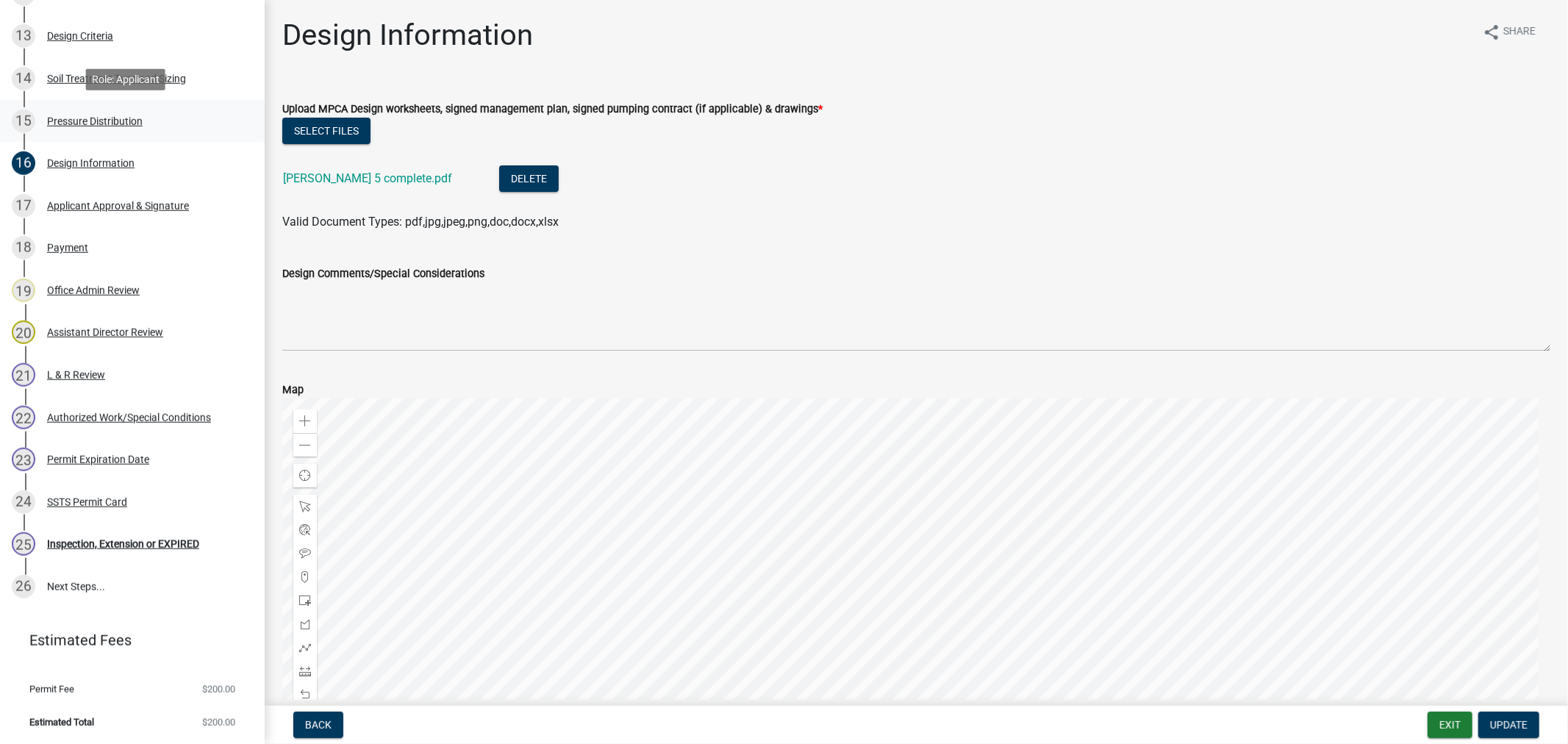
click at [61, 119] on div "Pressure Distribution" at bounding box center [94, 122] width 95 height 11
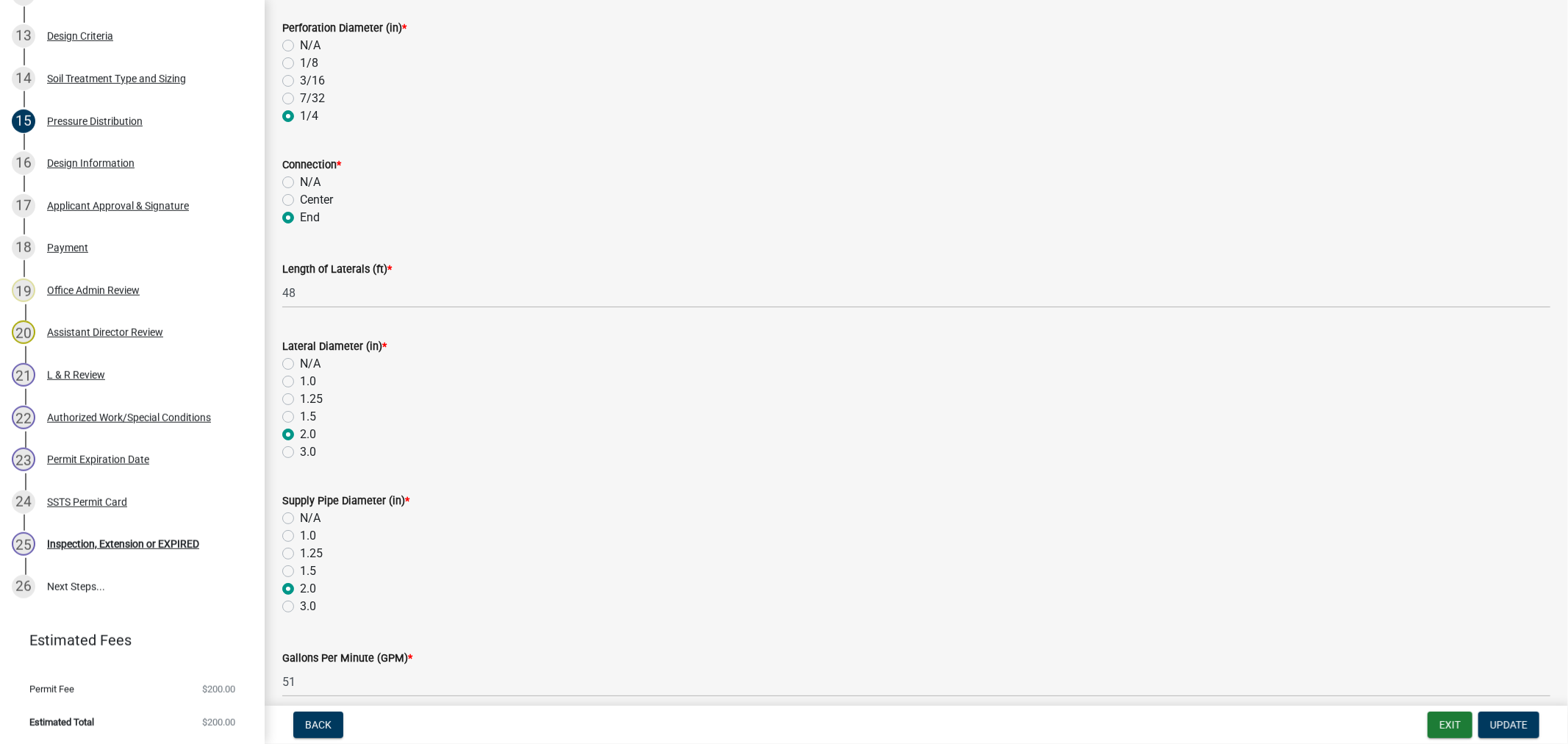
scroll to position [450, 0]
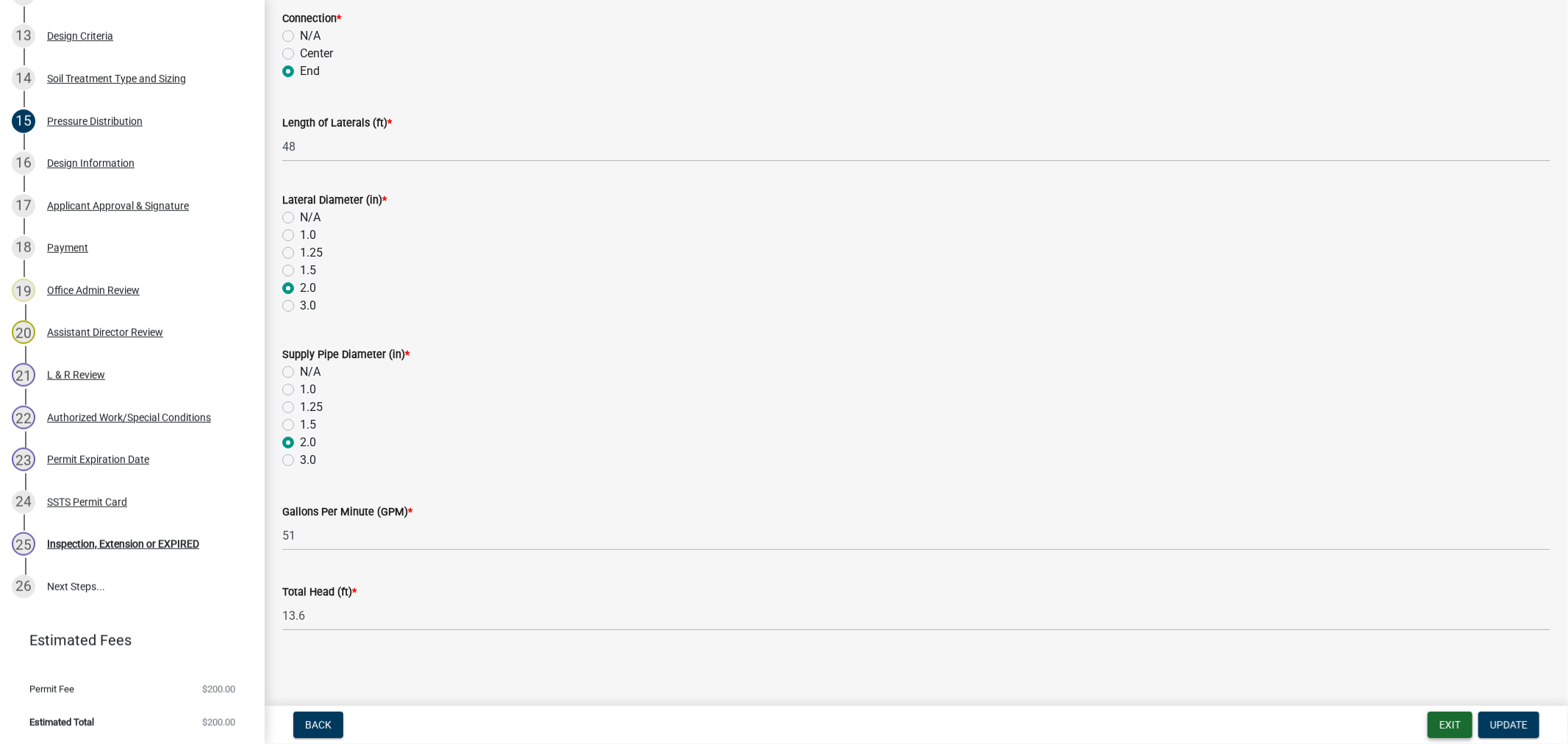
click at [1448, 725] on button "Exit" at bounding box center [1450, 725] width 45 height 26
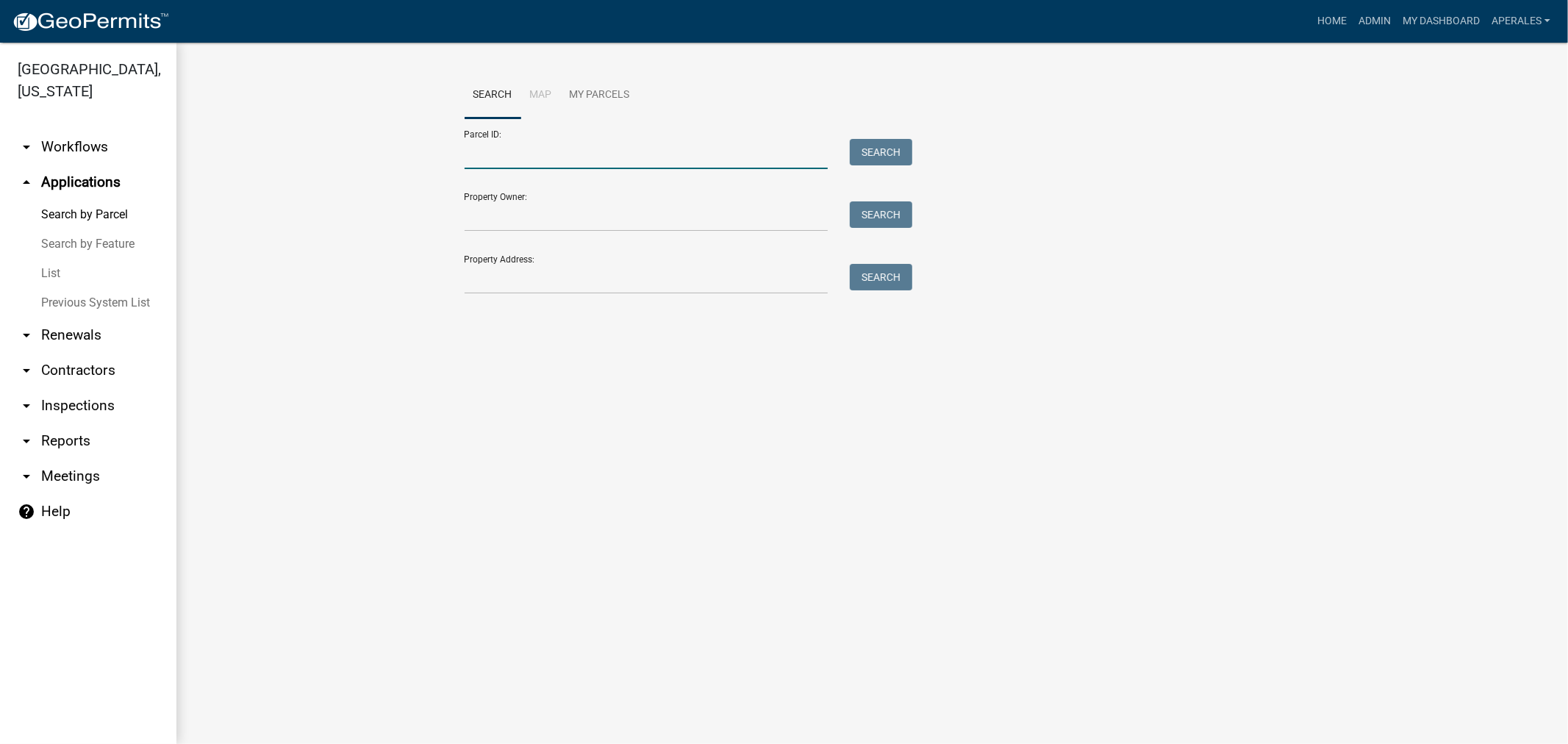
click at [513, 162] on input "Parcel ID:" at bounding box center [646, 154] width 364 height 30
paste input "51000010001004"
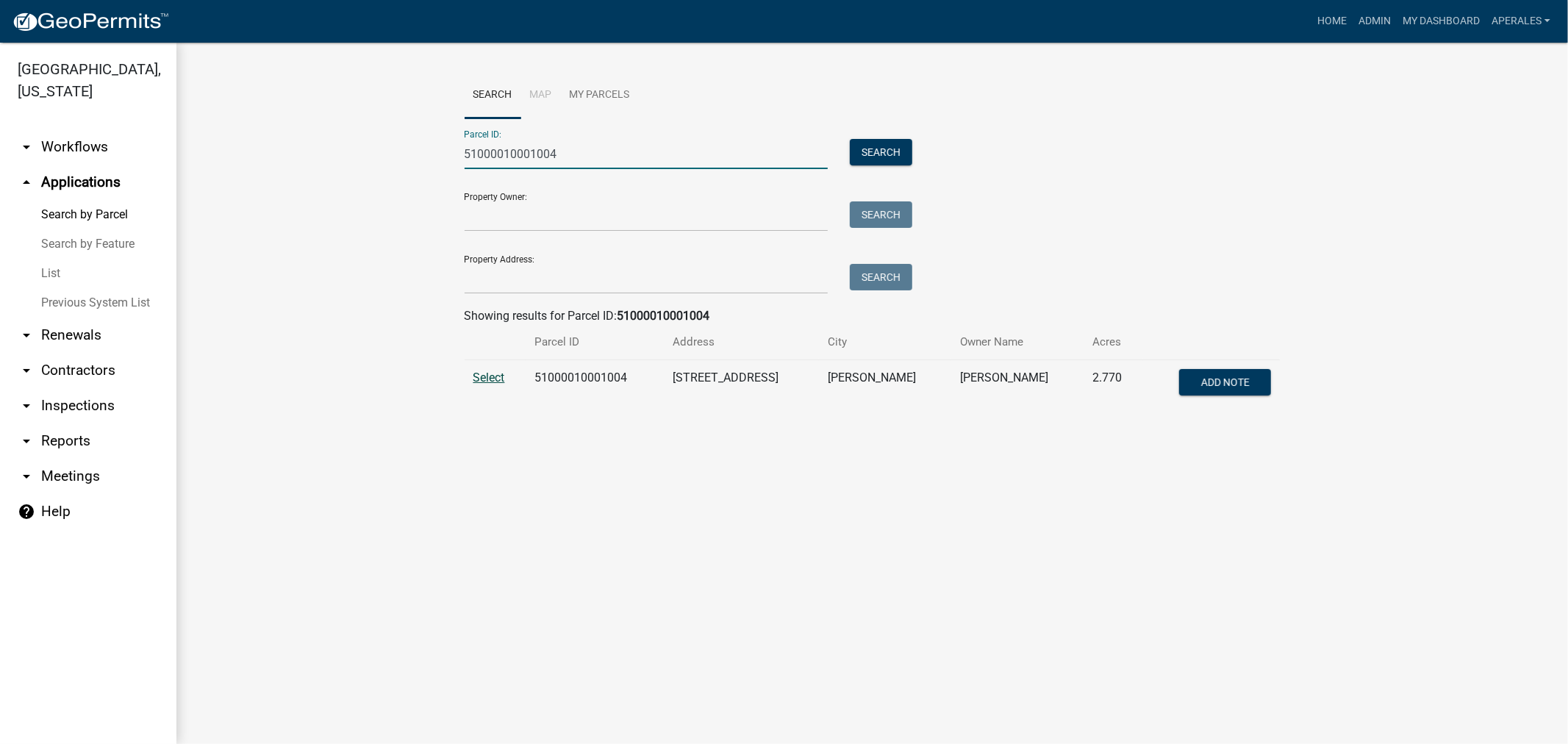
type input "51000010001004"
click at [494, 379] on span "Select" at bounding box center [489, 378] width 32 height 14
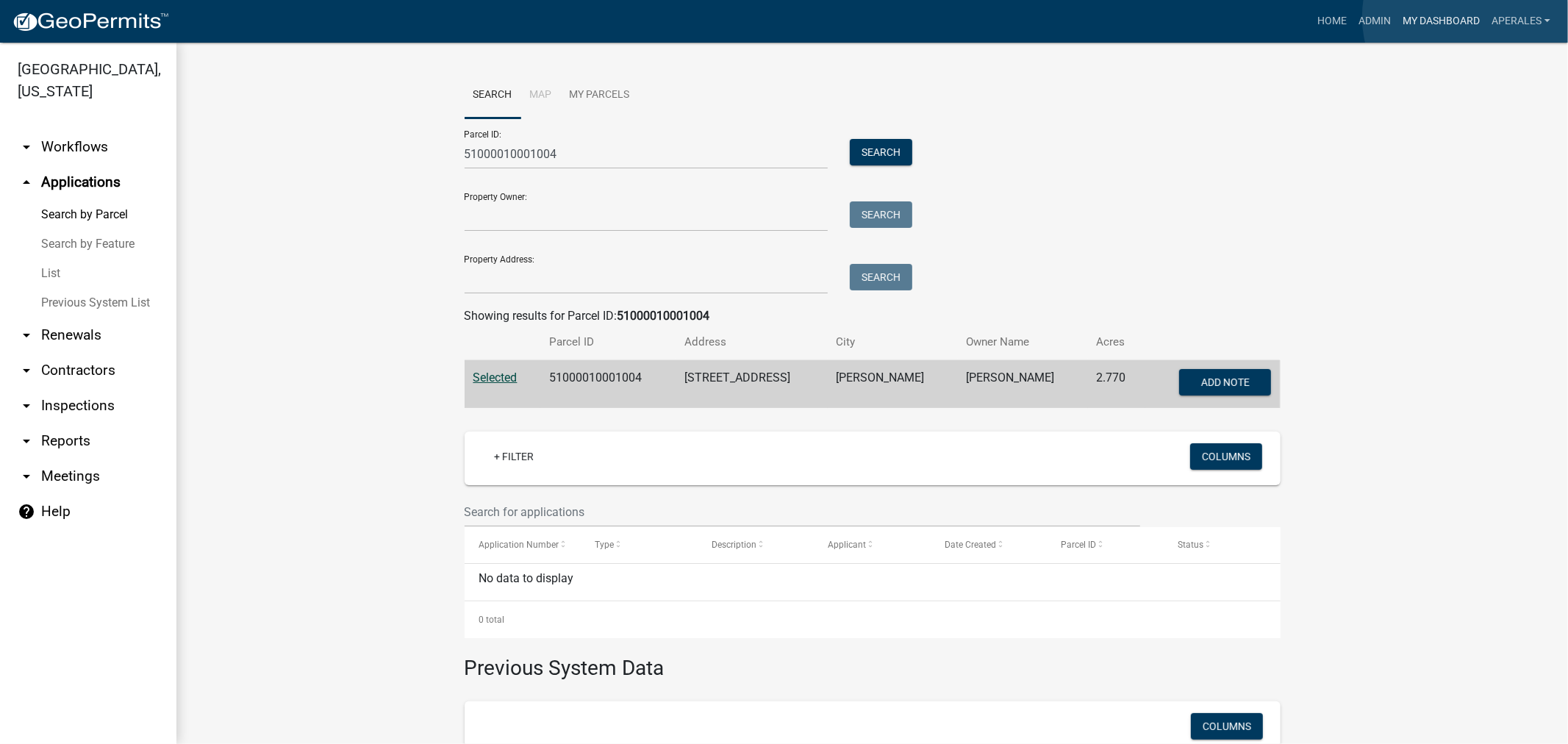
click at [1474, 17] on link "My Dashboard" at bounding box center [1441, 21] width 89 height 28
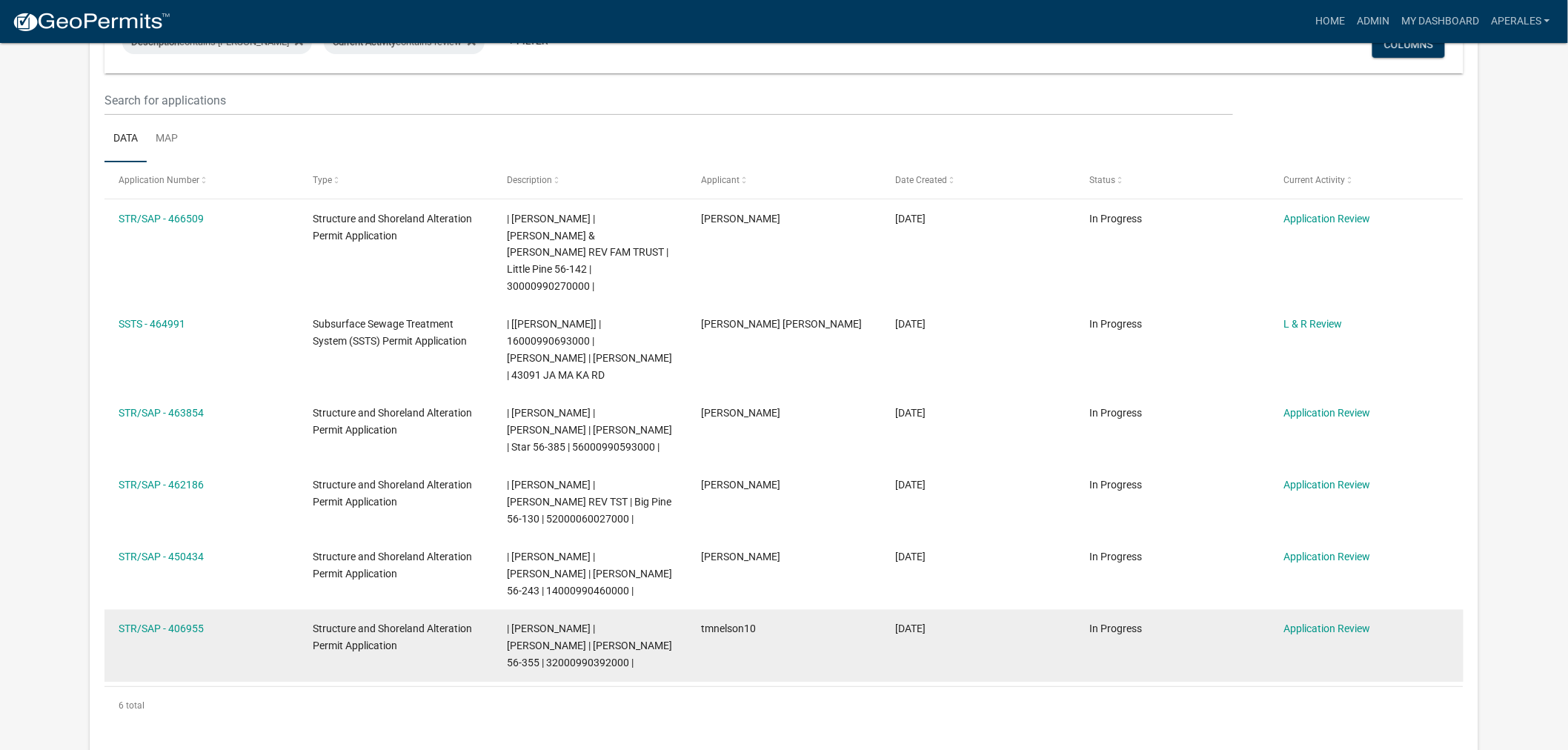
scroll to position [165, 0]
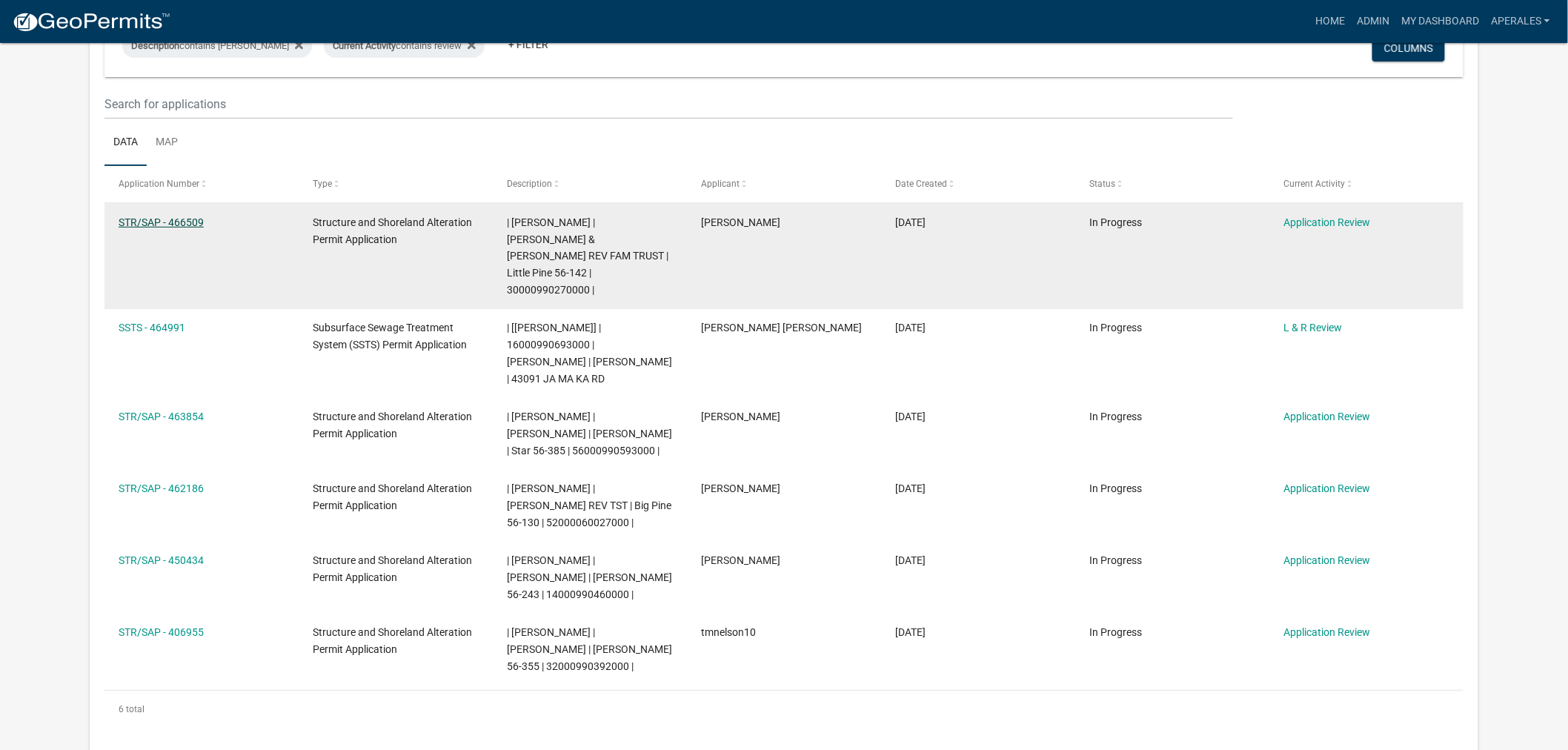
click at [158, 217] on link "STR/SAP - 466509" at bounding box center [161, 222] width 85 height 12
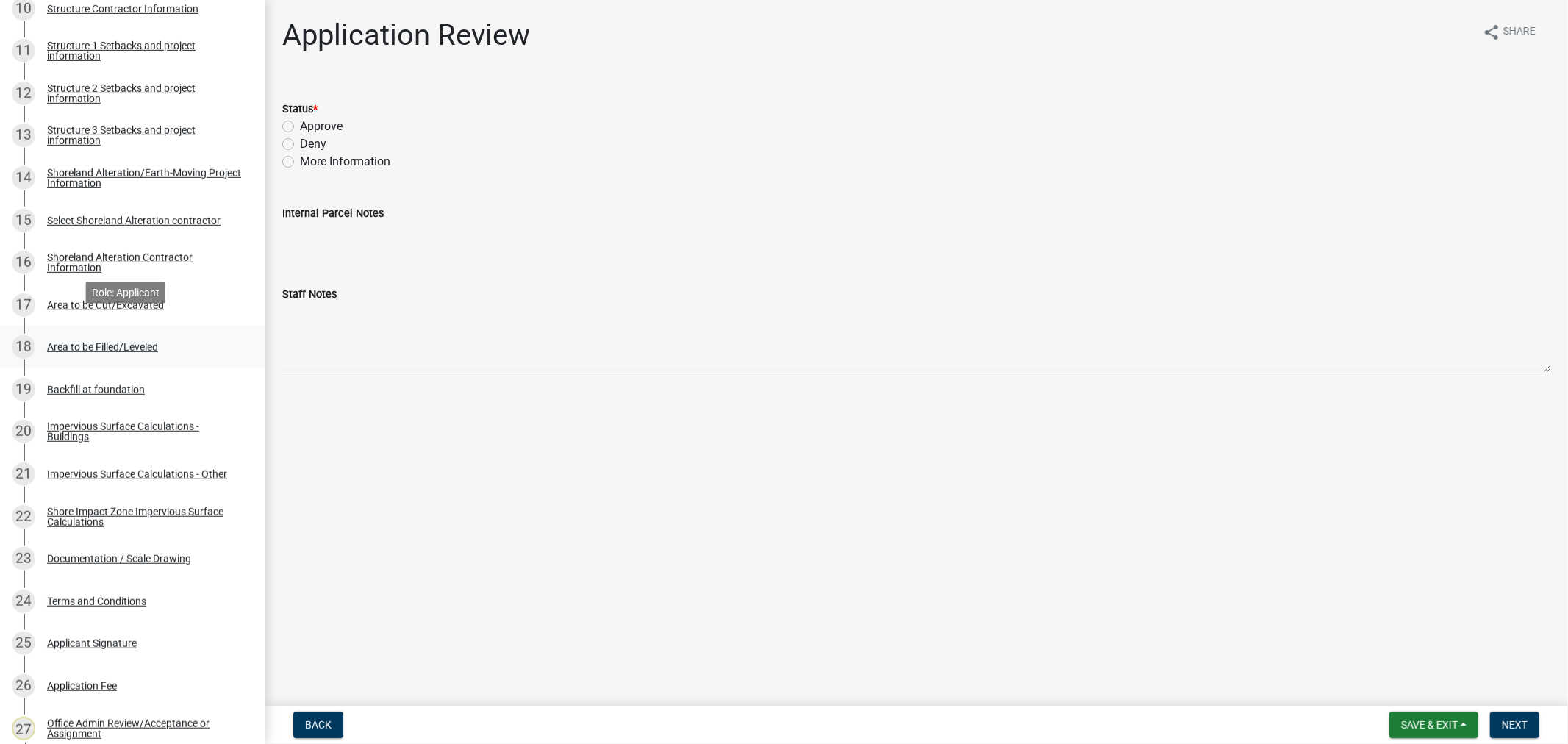
scroll to position [804, 0]
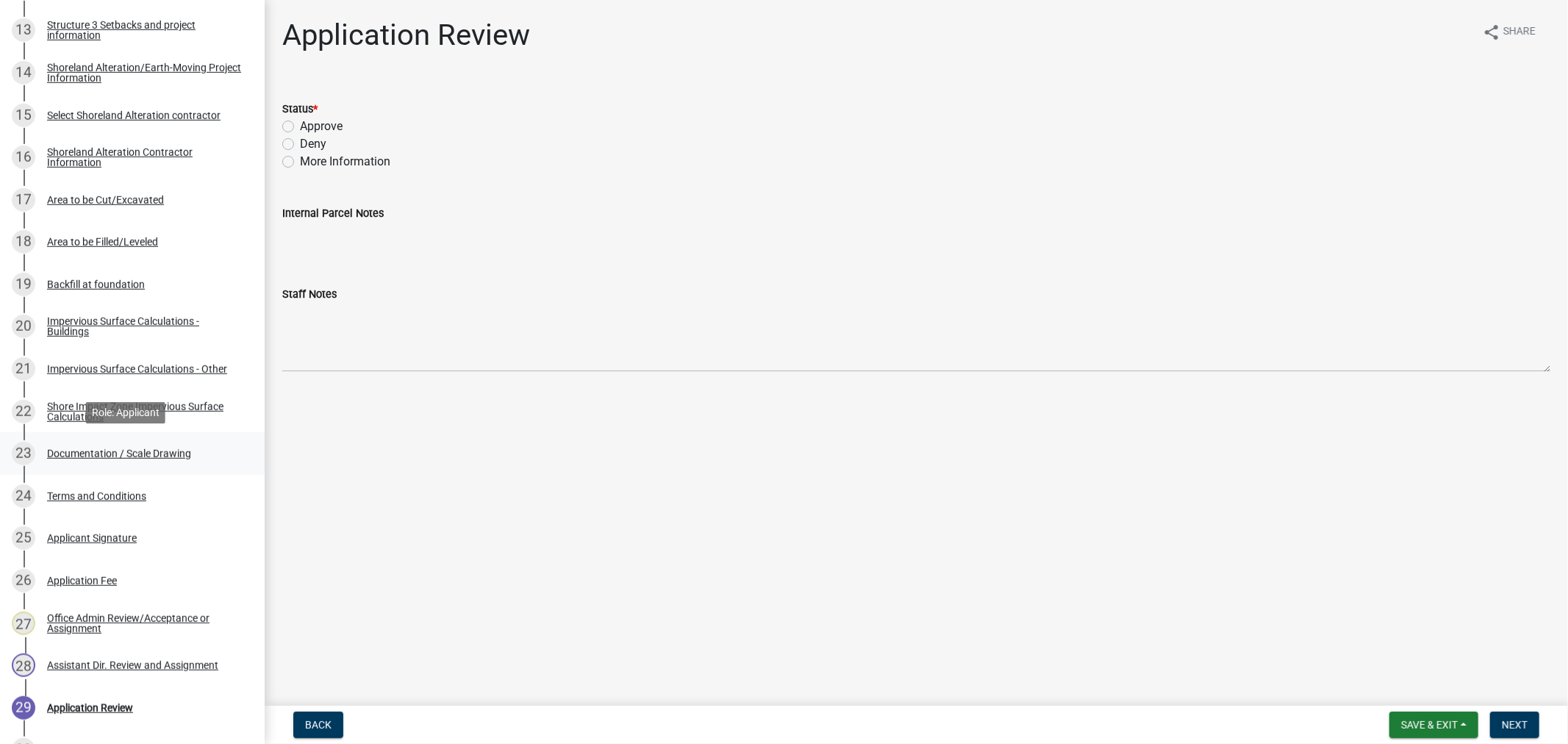
click at [128, 454] on div "Documentation / Scale Drawing" at bounding box center [118, 454] width 144 height 11
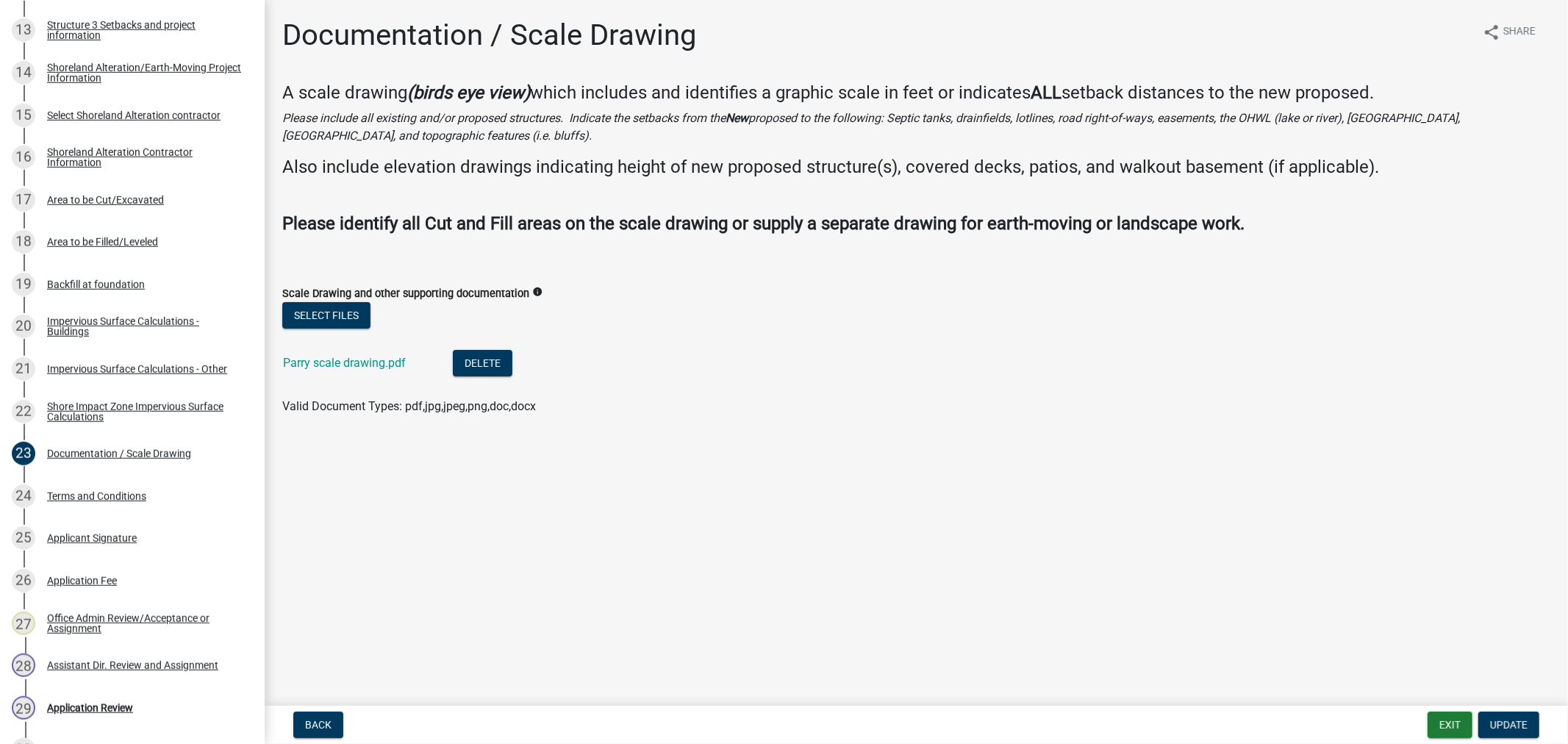
click at [350, 371] on div "Parry scale drawing.pdf" at bounding box center [357, 364] width 147 height 30
click at [355, 366] on link "Parry scale drawing.pdf" at bounding box center [344, 363] width 123 height 14
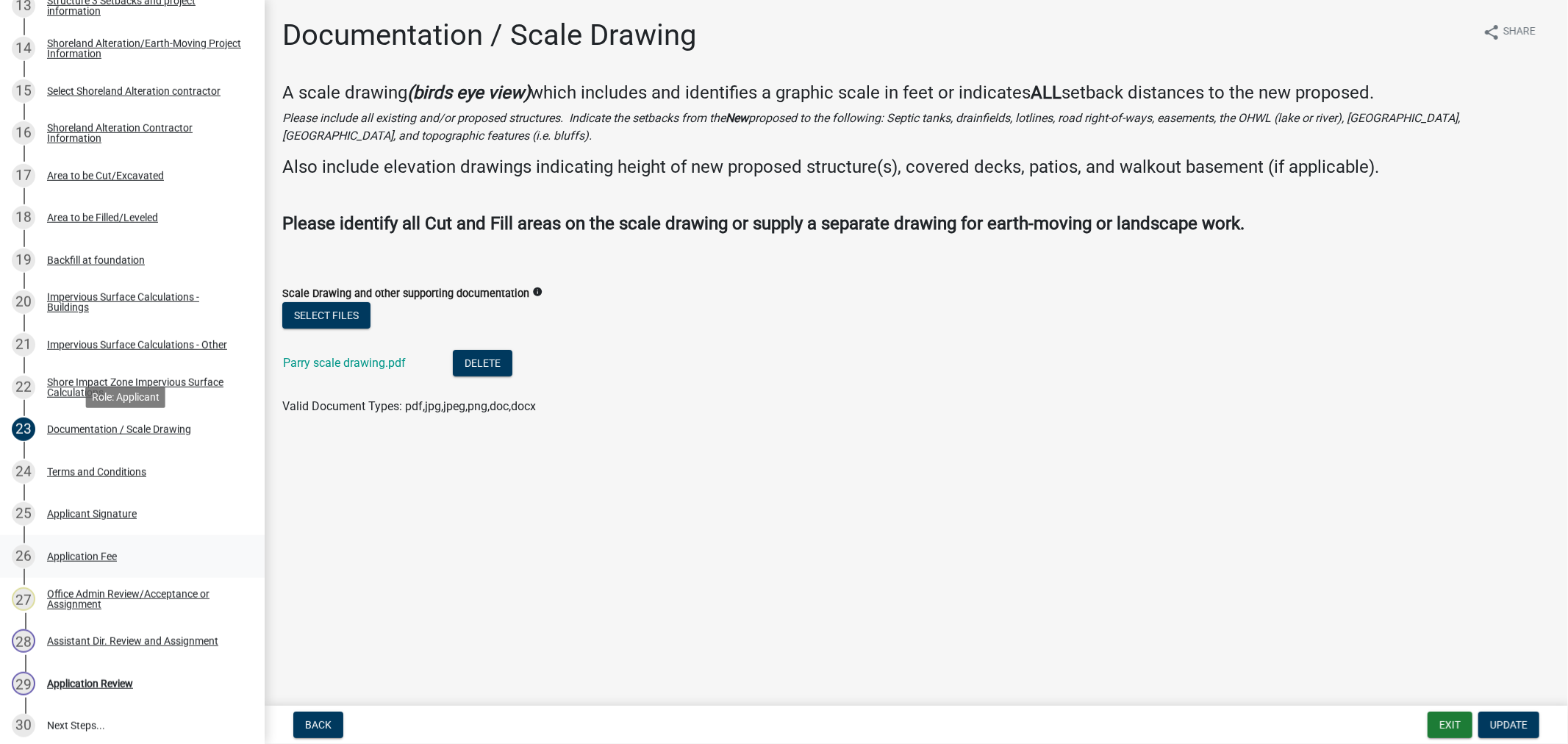
scroll to position [967, 0]
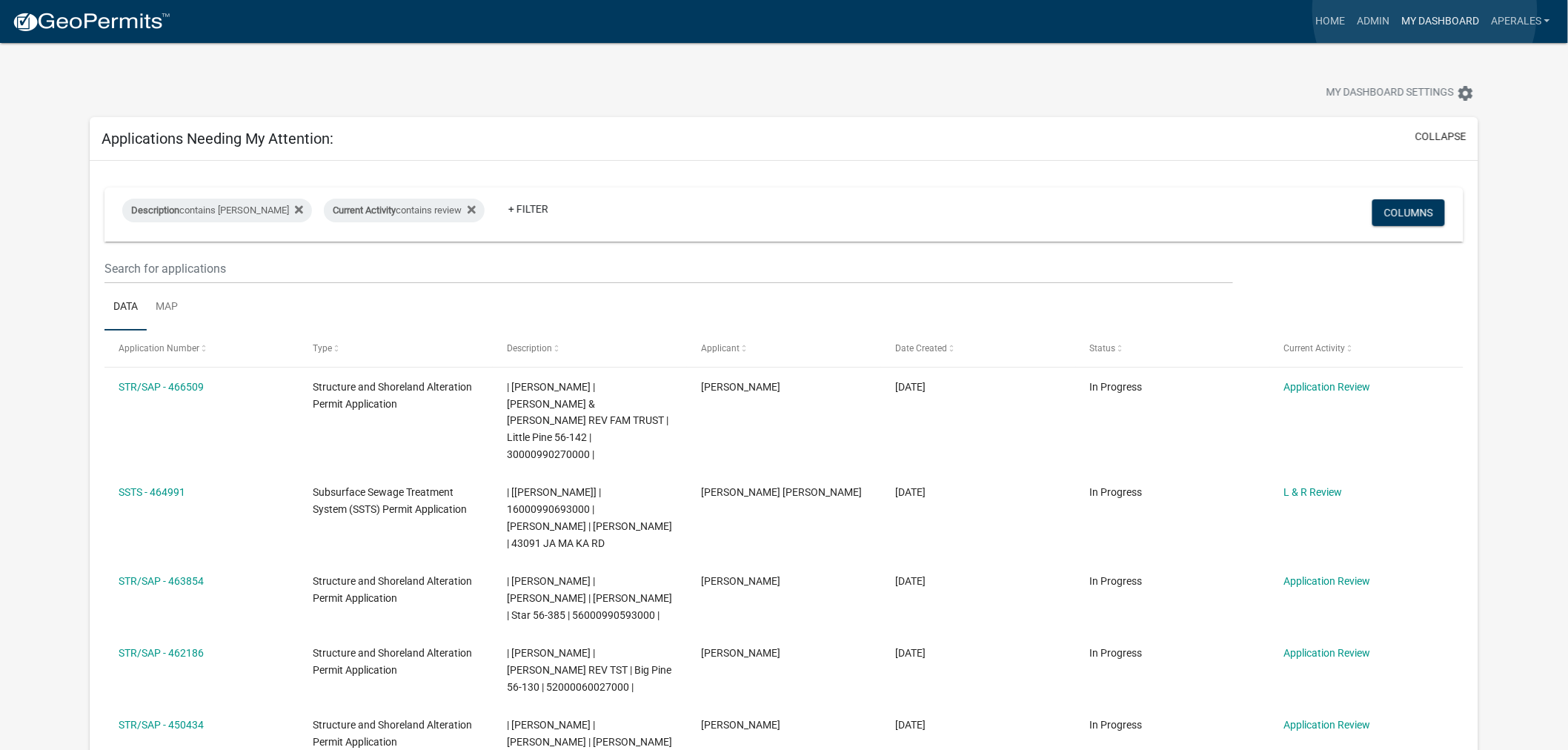
click at [1425, 11] on link "My Dashboard" at bounding box center [1440, 21] width 90 height 28
click at [1395, 32] on link "My Dashboard" at bounding box center [1440, 21] width 90 height 28
click at [1387, 24] on link "Admin" at bounding box center [1373, 21] width 44 height 28
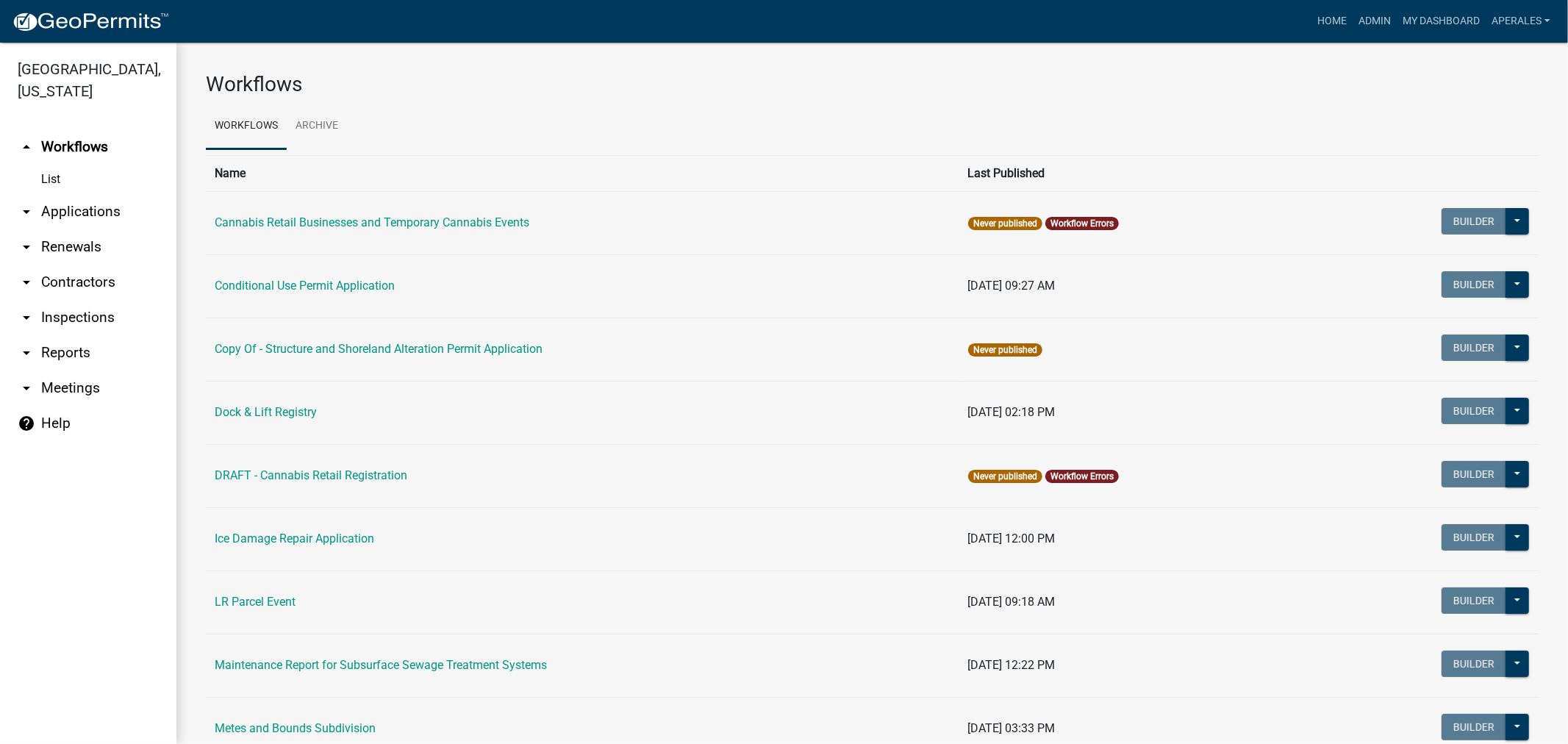
click at [120, 212] on link "arrow_drop_down Applications" at bounding box center [88, 212] width 177 height 35
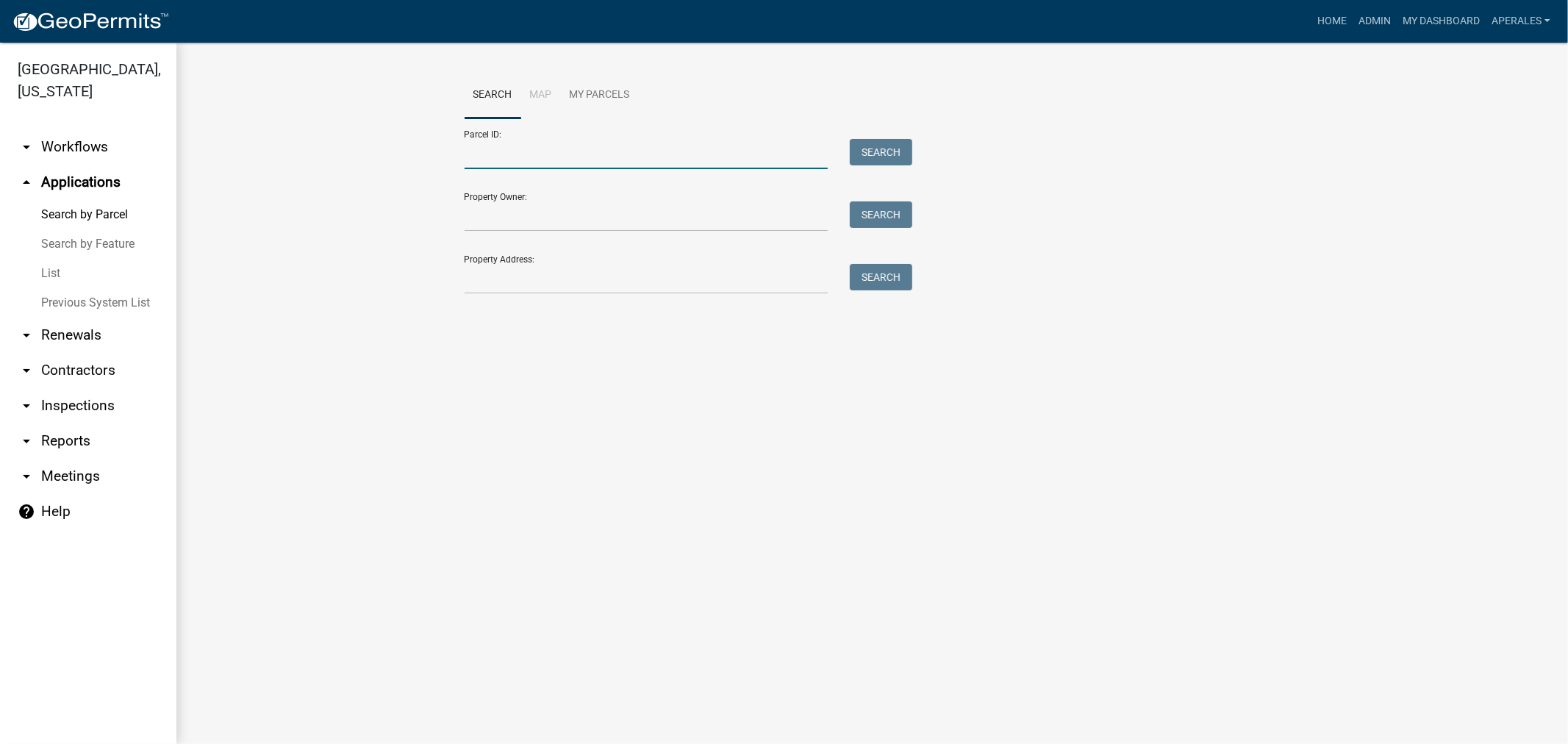
click at [486, 157] on input "Parcel ID:" at bounding box center [646, 154] width 364 height 30
click at [1441, 17] on link "My Dashboard" at bounding box center [1441, 21] width 89 height 28
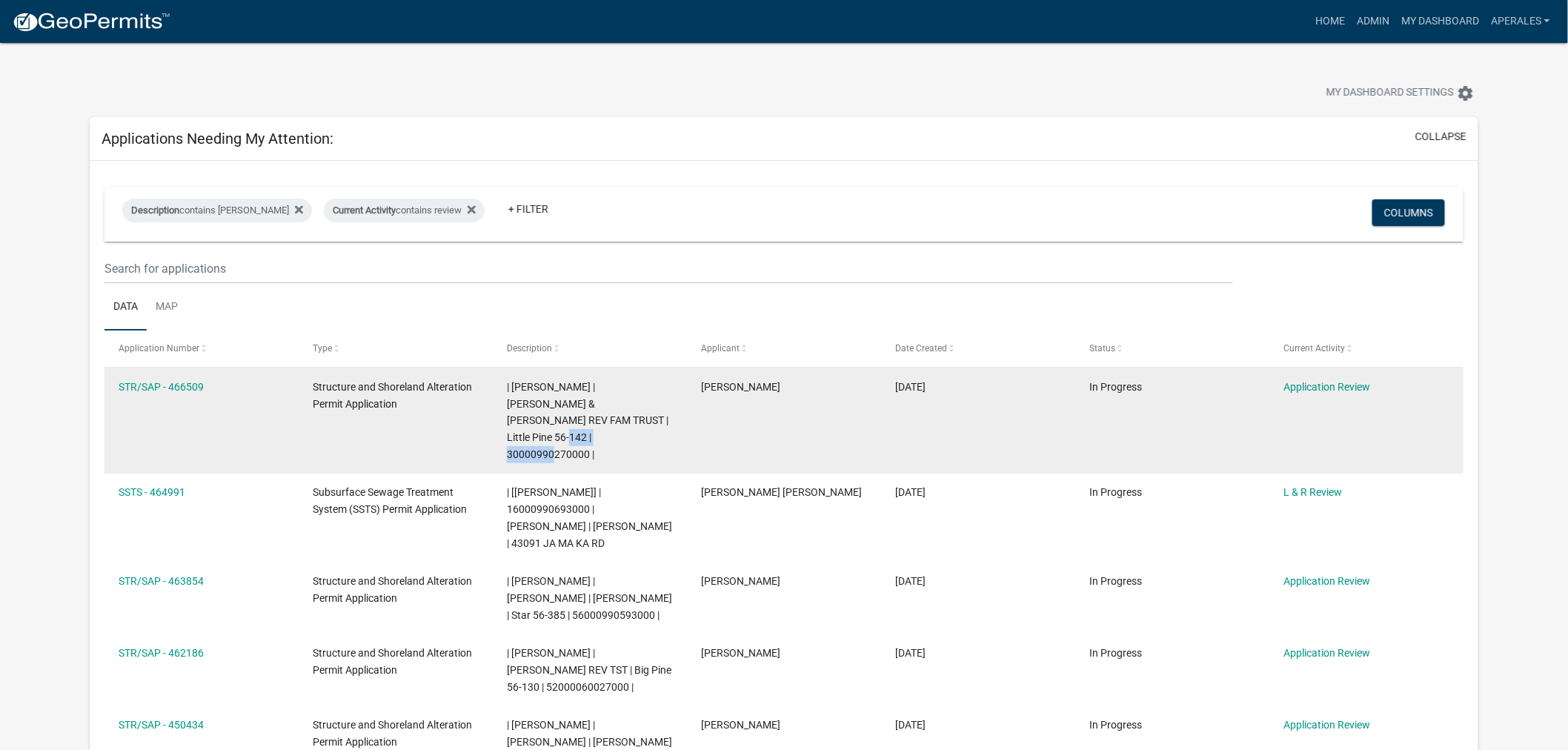
drag, startPoint x: 586, startPoint y: 436, endPoint x: 506, endPoint y: 440, distance: 80.1
click at [507, 440] on span "| [PERSON_NAME] | [PERSON_NAME] & [PERSON_NAME] REV FAM TRUST | Little Pine 56-…" at bounding box center [588, 420] width 162 height 79
copy span "30000990270000"
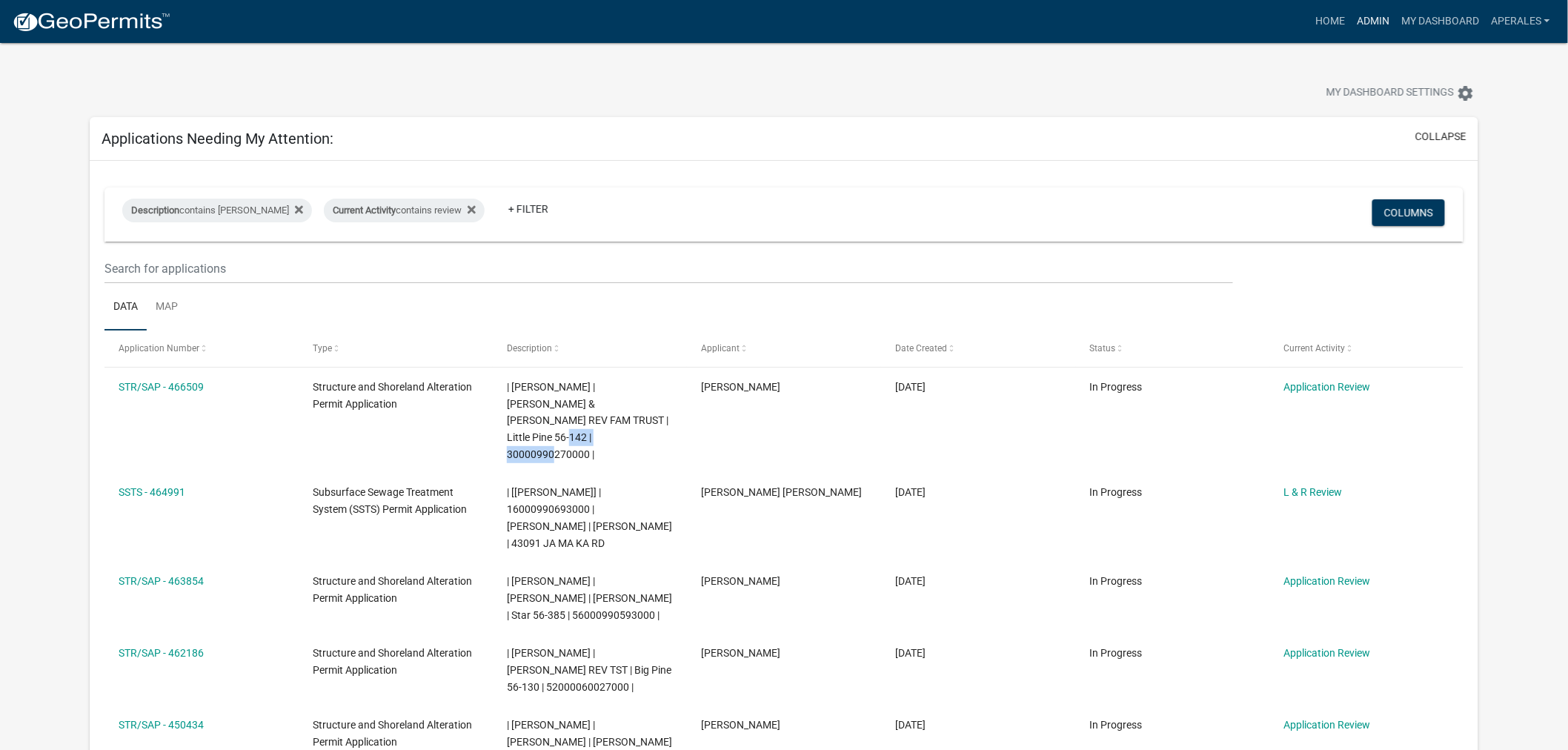
click at [1375, 18] on link "Admin" at bounding box center [1373, 21] width 44 height 28
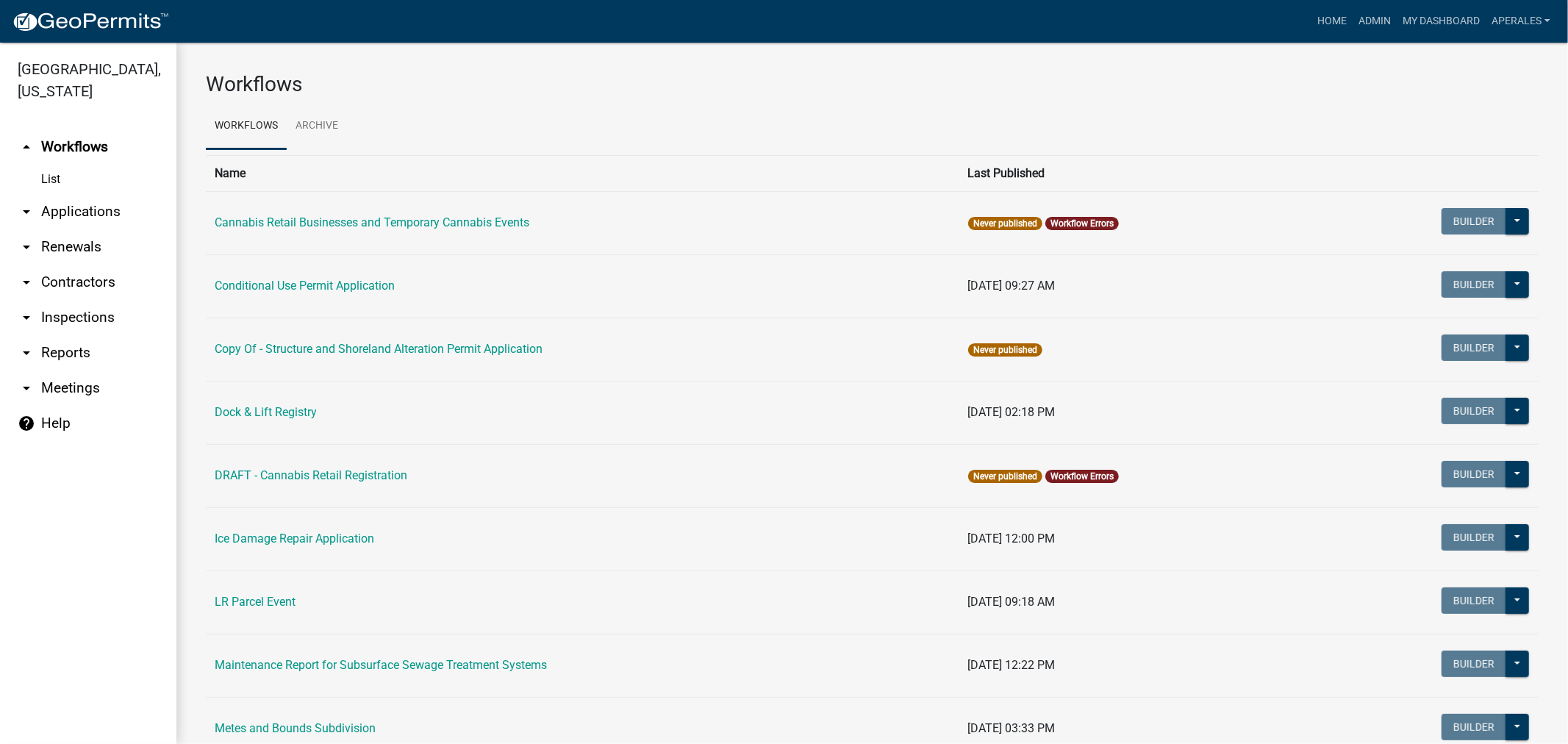
click at [72, 207] on link "arrow_drop_down Applications" at bounding box center [88, 212] width 177 height 35
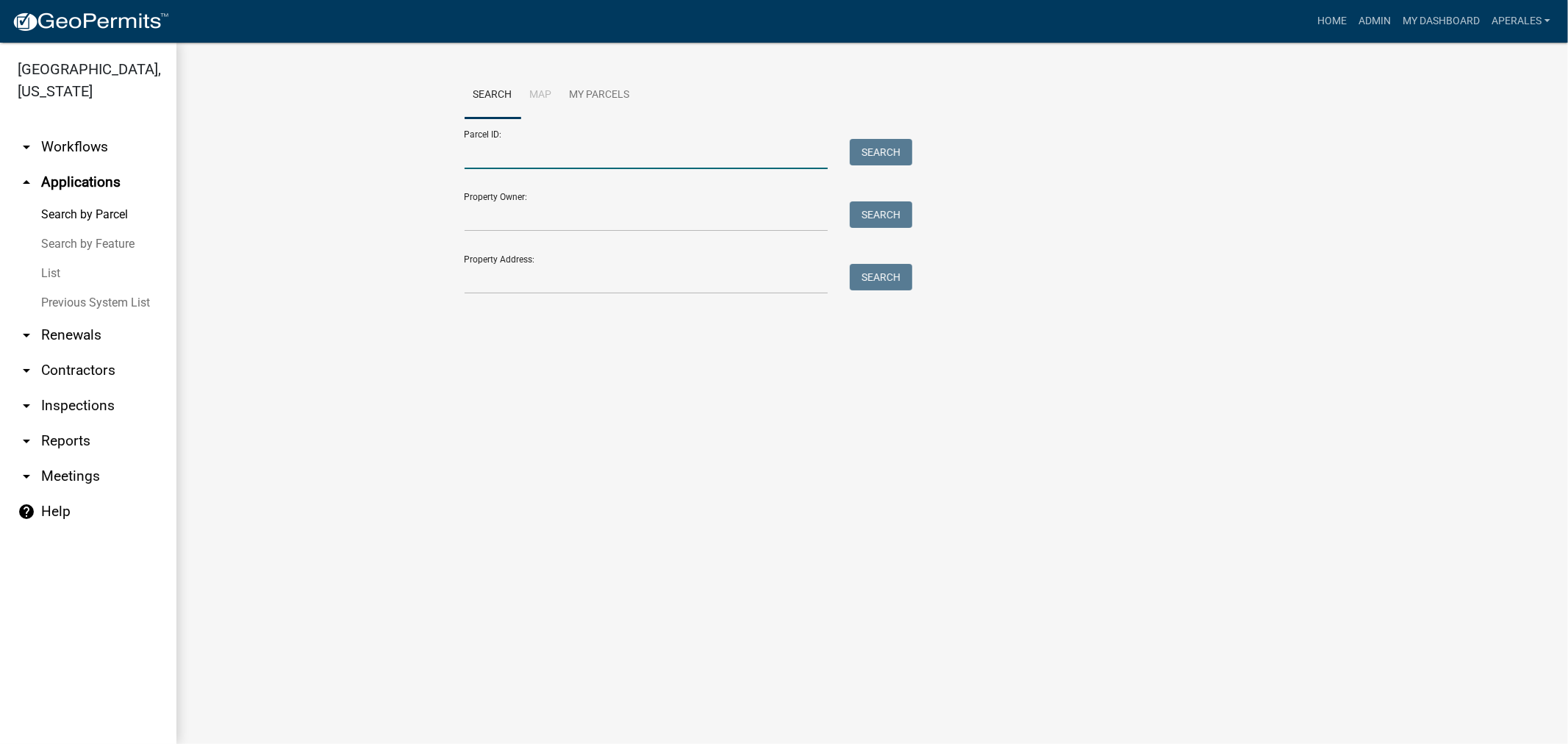
click at [481, 158] on input "Parcel ID:" at bounding box center [646, 154] width 364 height 30
paste input "30000990270000"
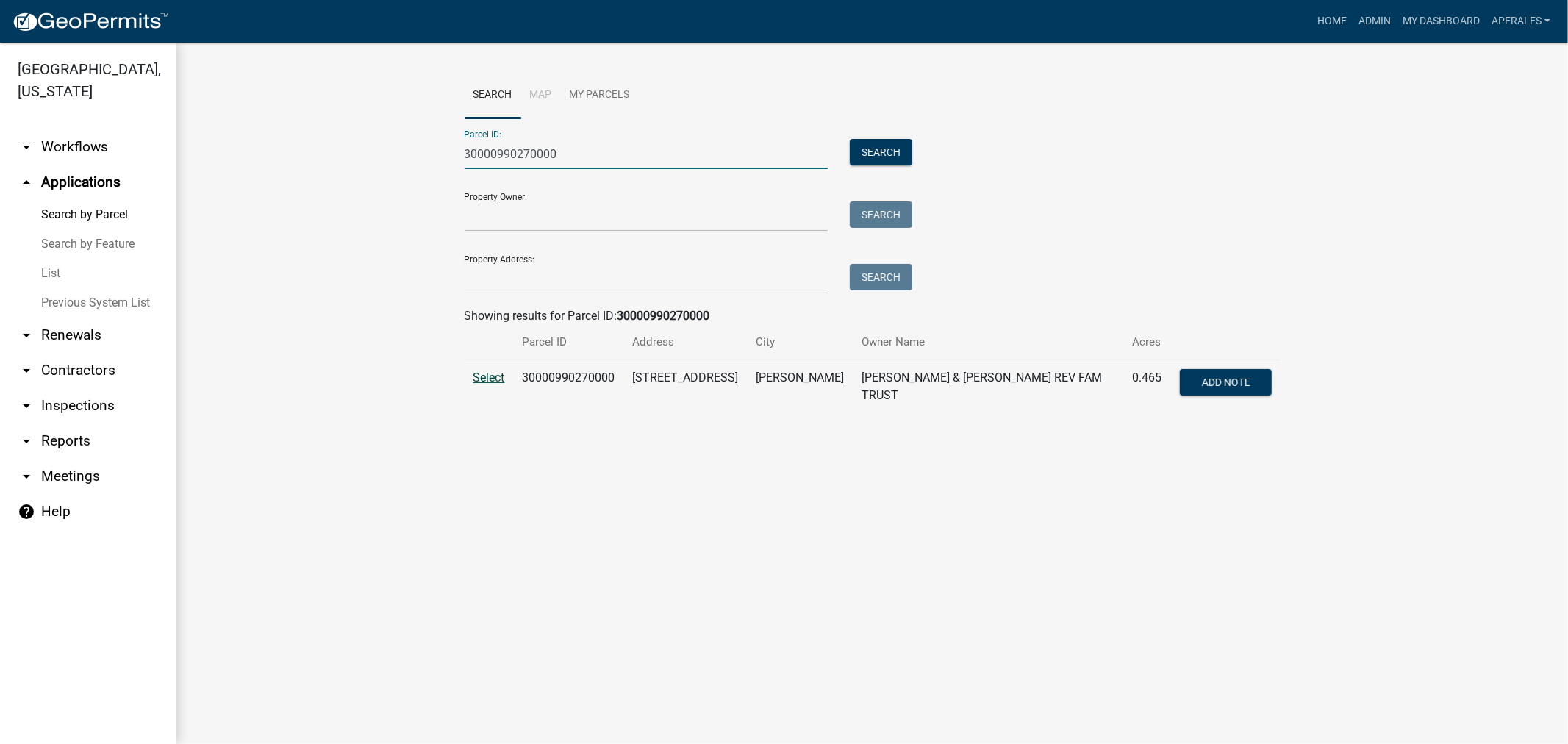
type input "30000990270000"
click at [483, 380] on span "Select" at bounding box center [489, 378] width 32 height 14
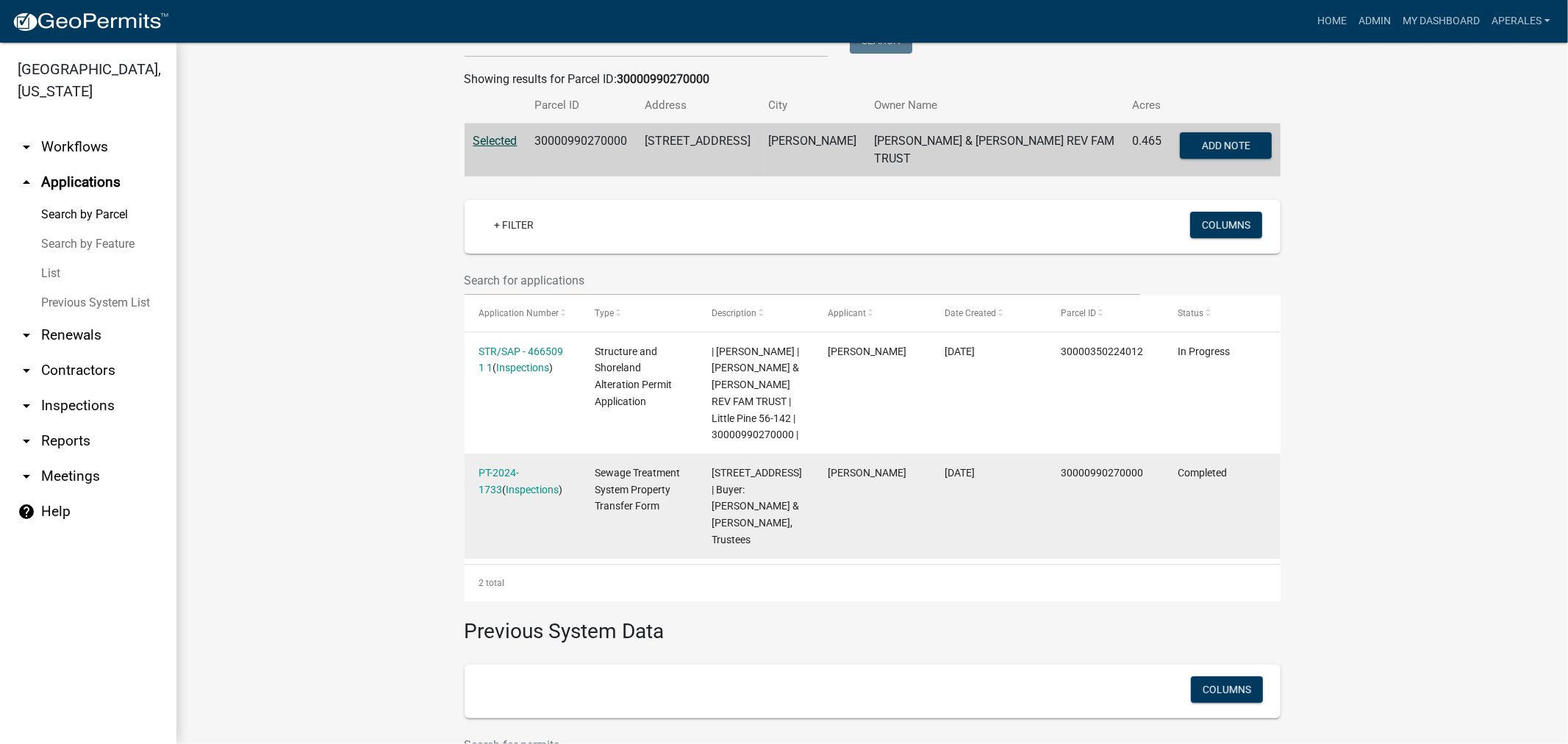
scroll to position [244, 0]
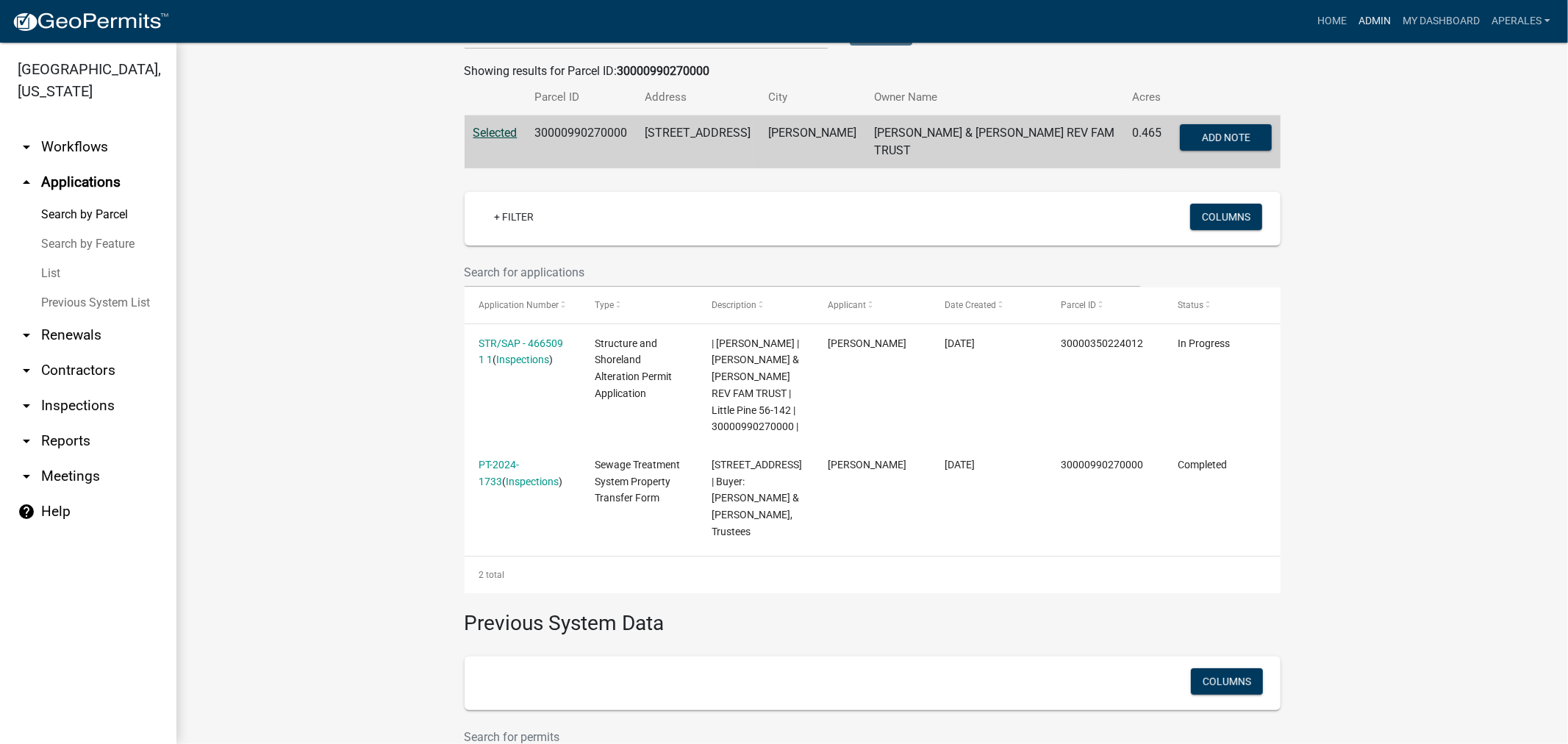
drag, startPoint x: 1361, startPoint y: 26, endPoint x: 1320, endPoint y: 62, distance: 54.6
click at [1363, 26] on link "Admin" at bounding box center [1375, 21] width 44 height 28
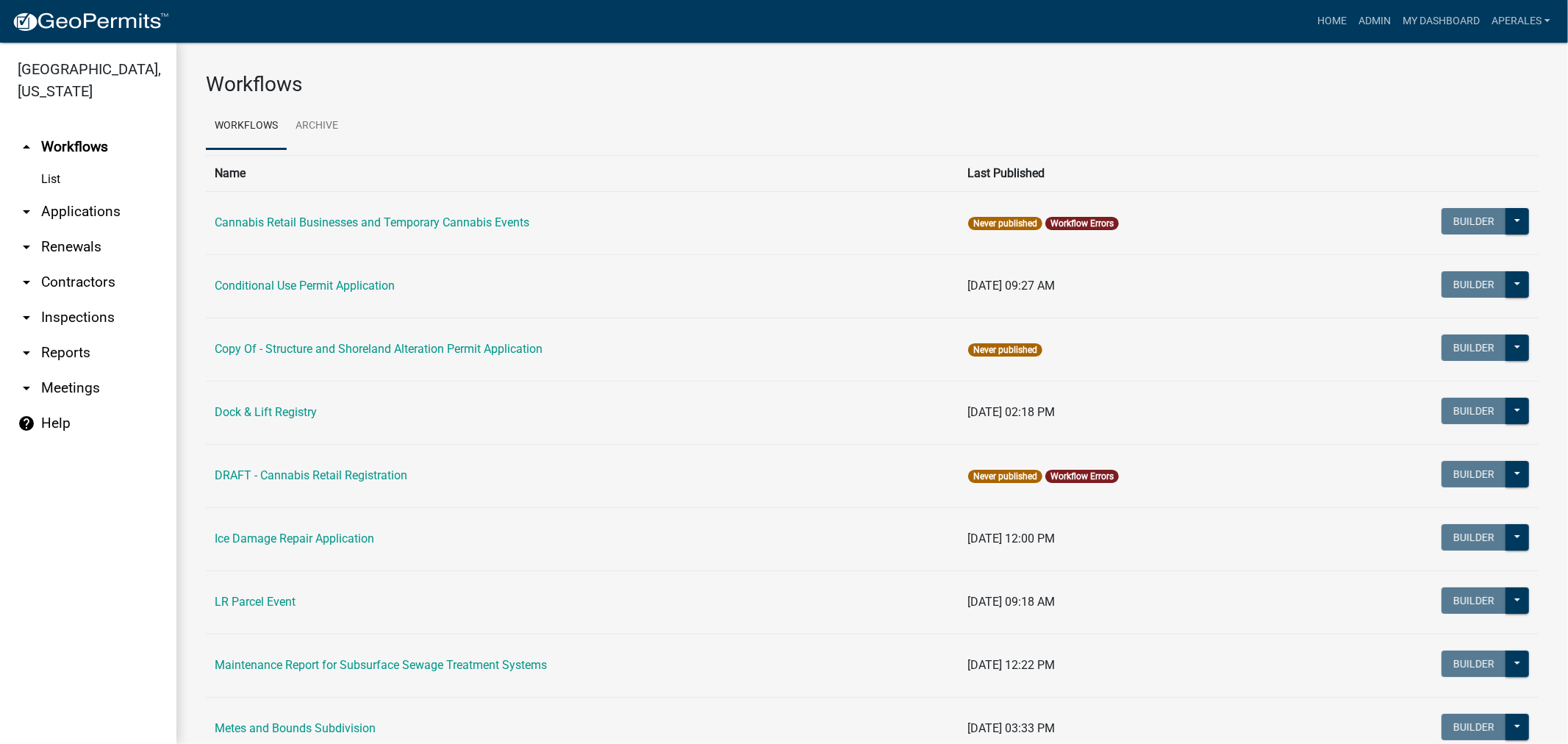
click at [83, 204] on link "arrow_drop_down Applications" at bounding box center [88, 212] width 177 height 35
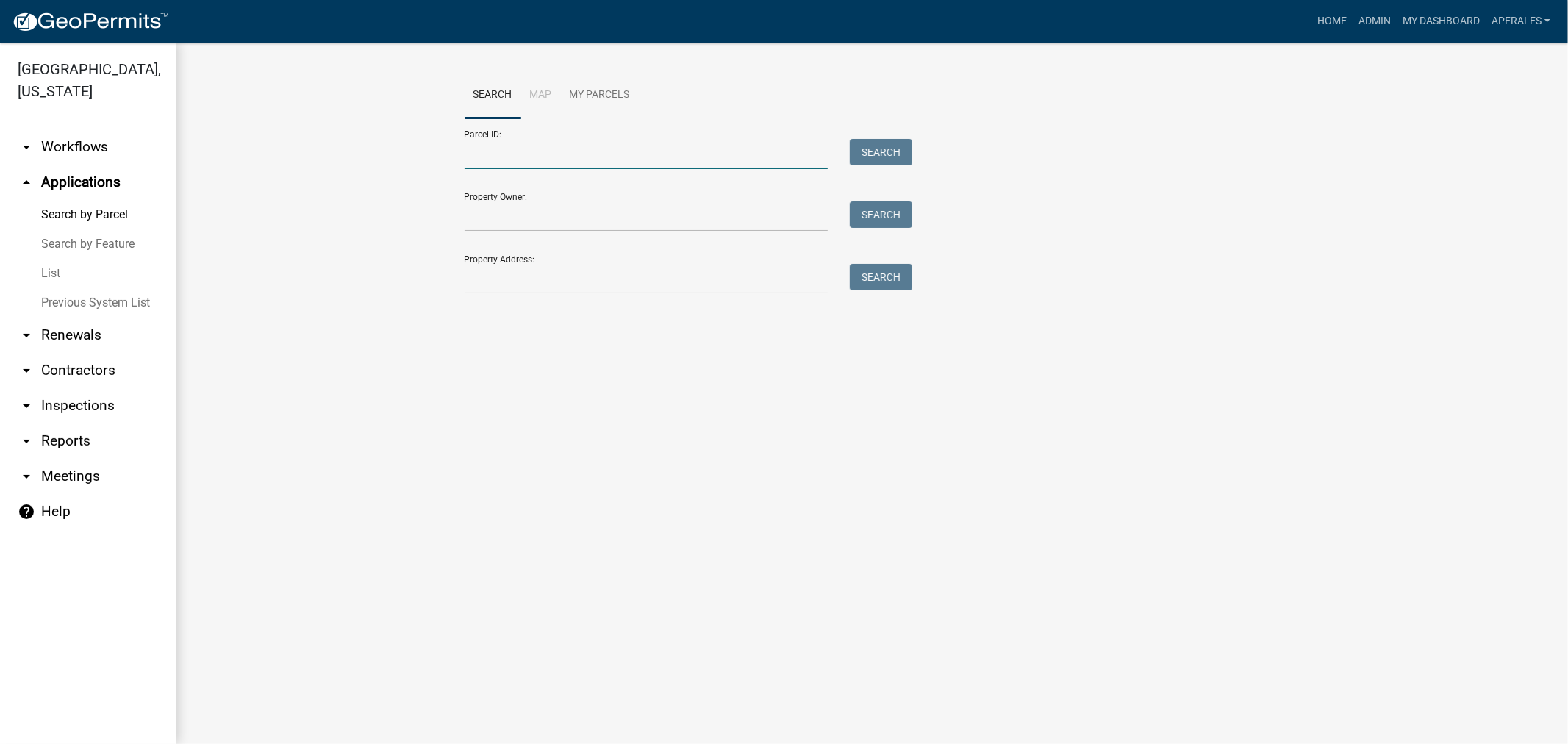
click at [528, 160] on input "Parcel ID:" at bounding box center [646, 154] width 364 height 30
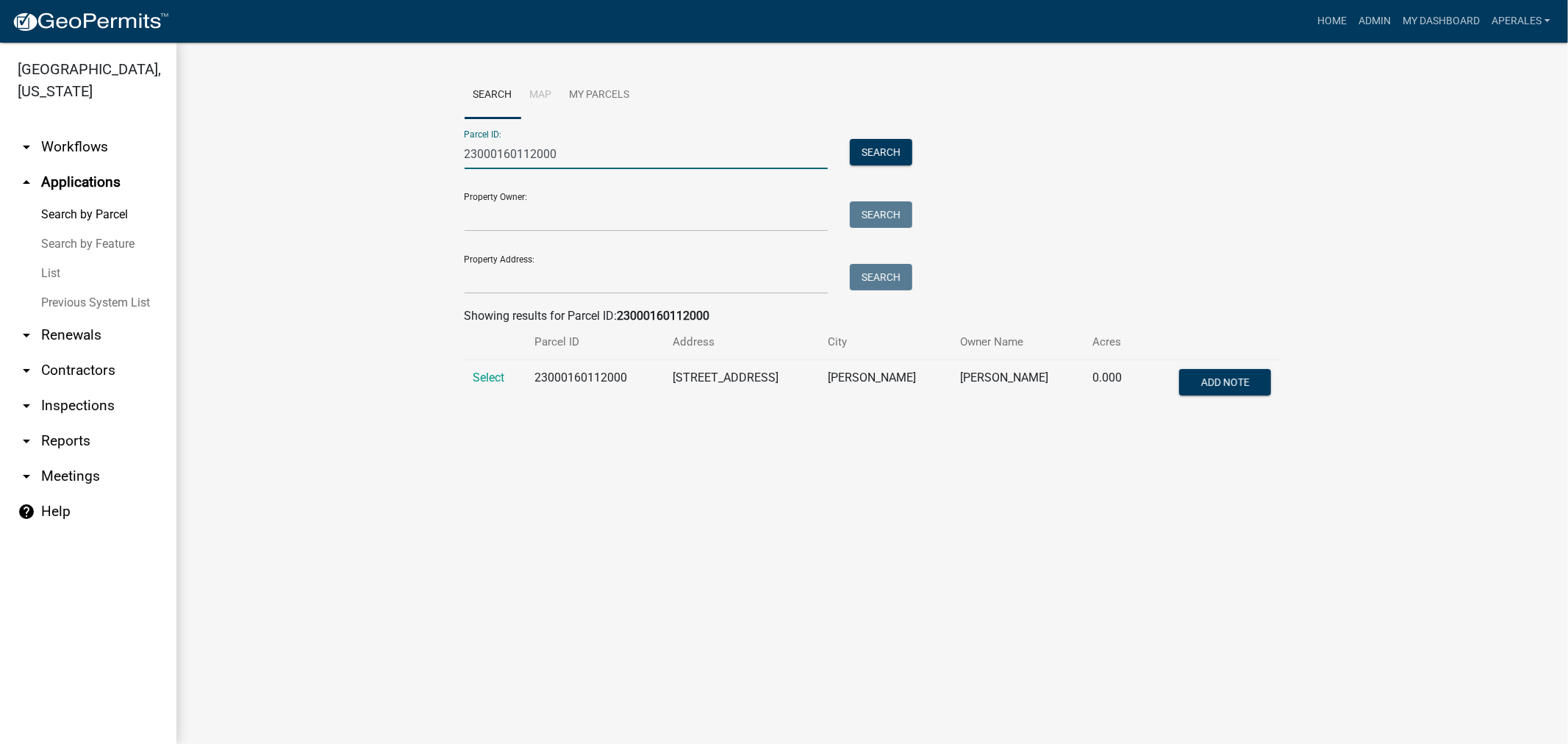
type input "23000160112000"
click at [490, 390] on td "Select" at bounding box center [495, 384] width 62 height 49
click at [490, 380] on span "Select" at bounding box center [489, 378] width 32 height 14
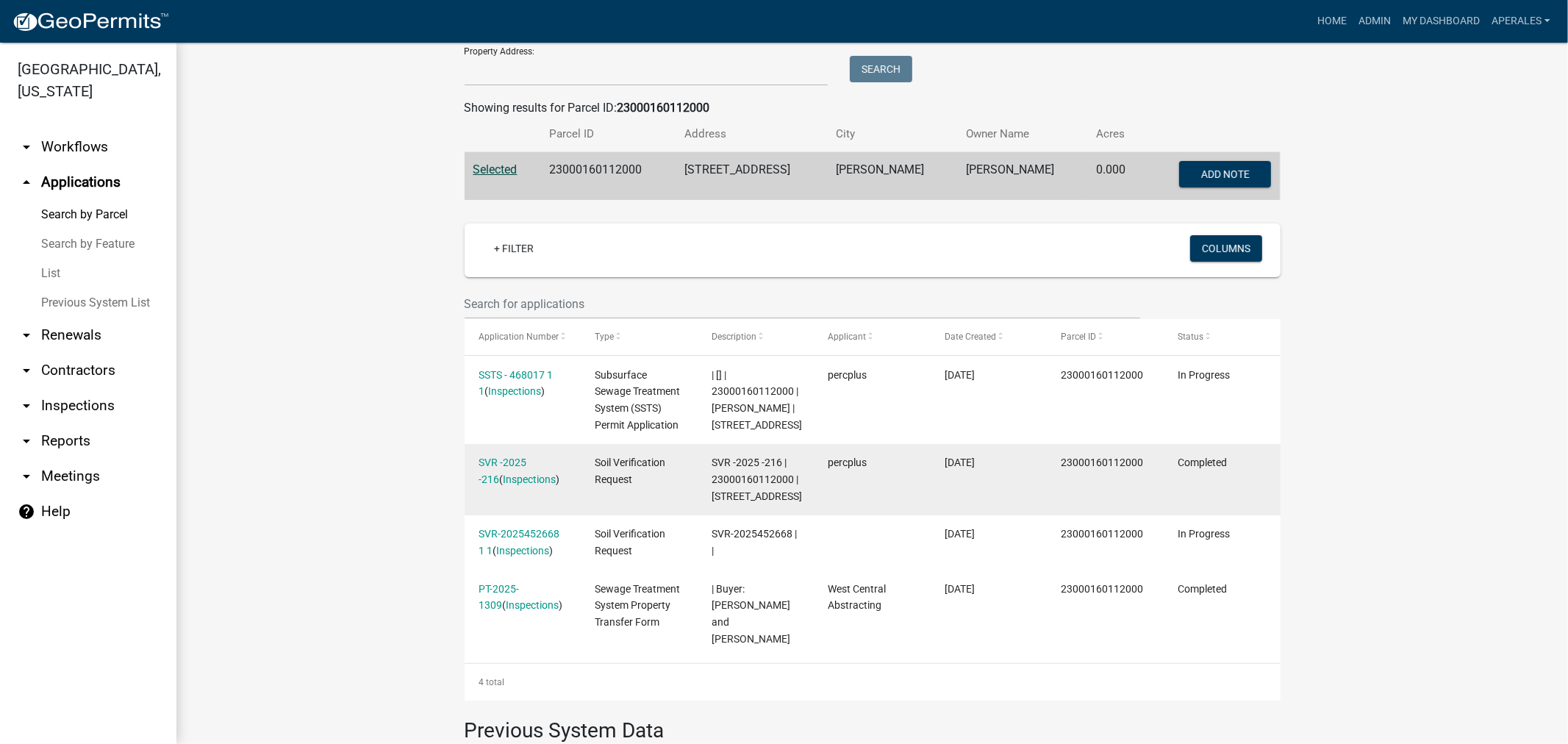
scroll to position [201, 0]
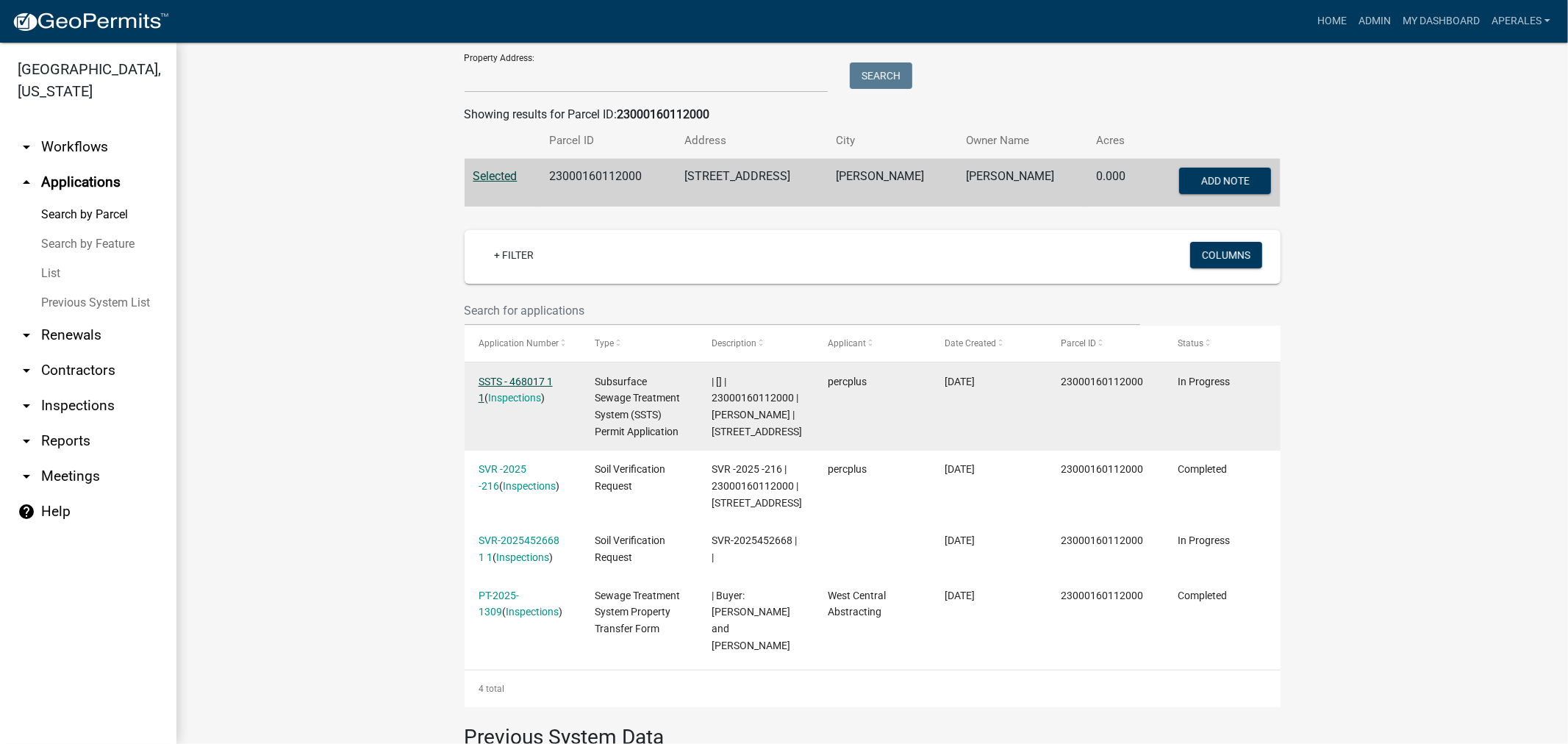
click at [517, 383] on link "SSTS - 468017 1 1" at bounding box center [516, 389] width 74 height 28
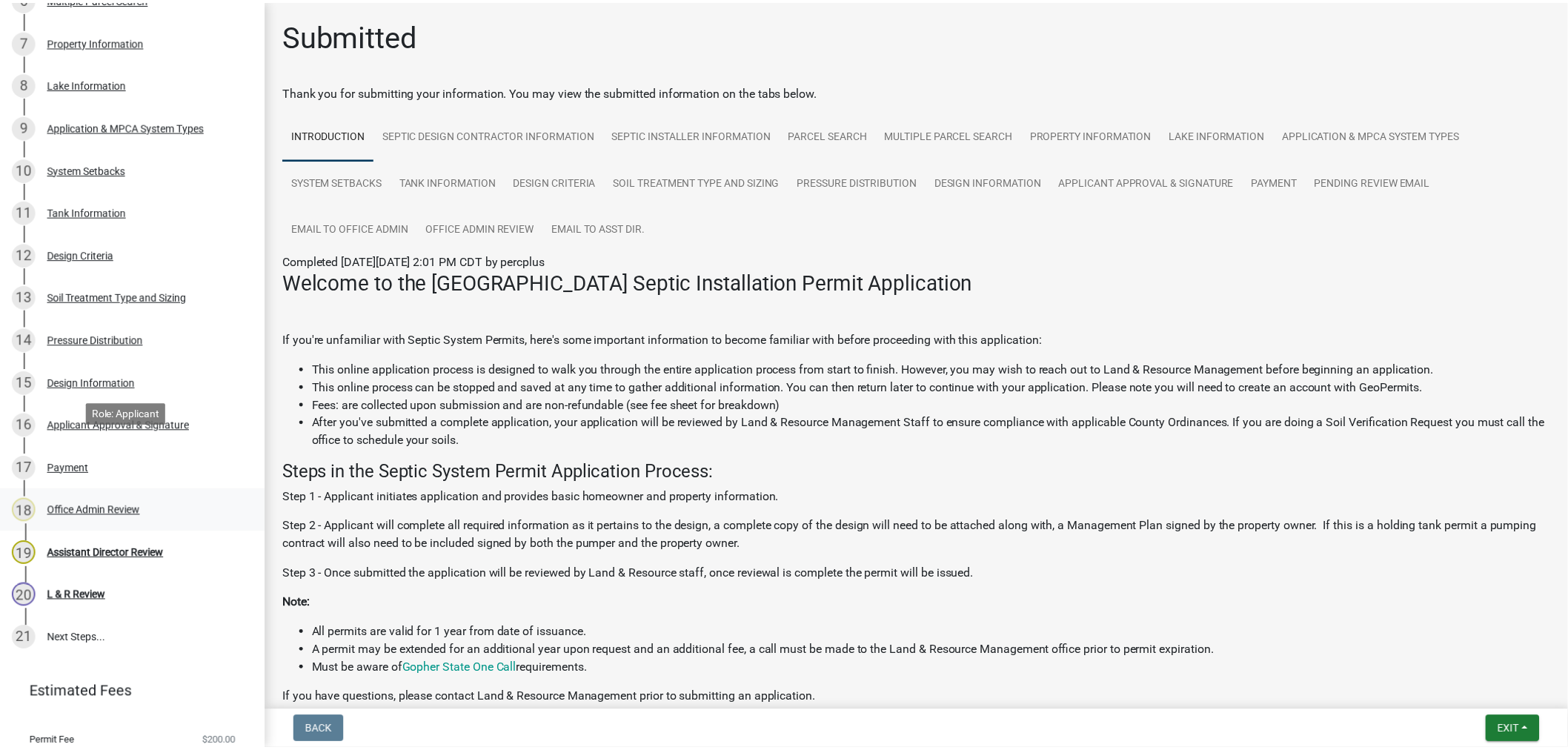
scroll to position [591, 0]
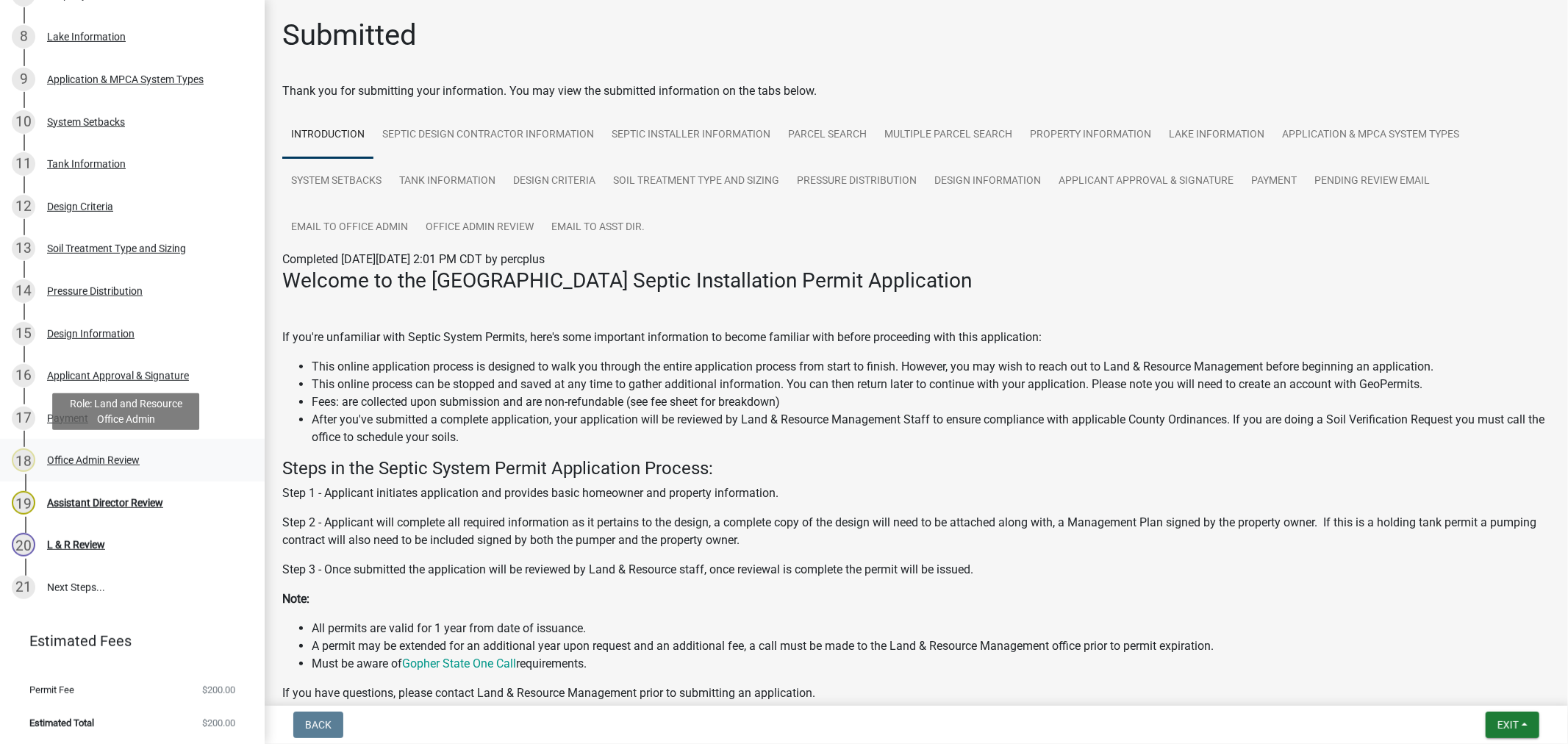
click at [85, 455] on div "Office Admin Review" at bounding box center [93, 460] width 93 height 11
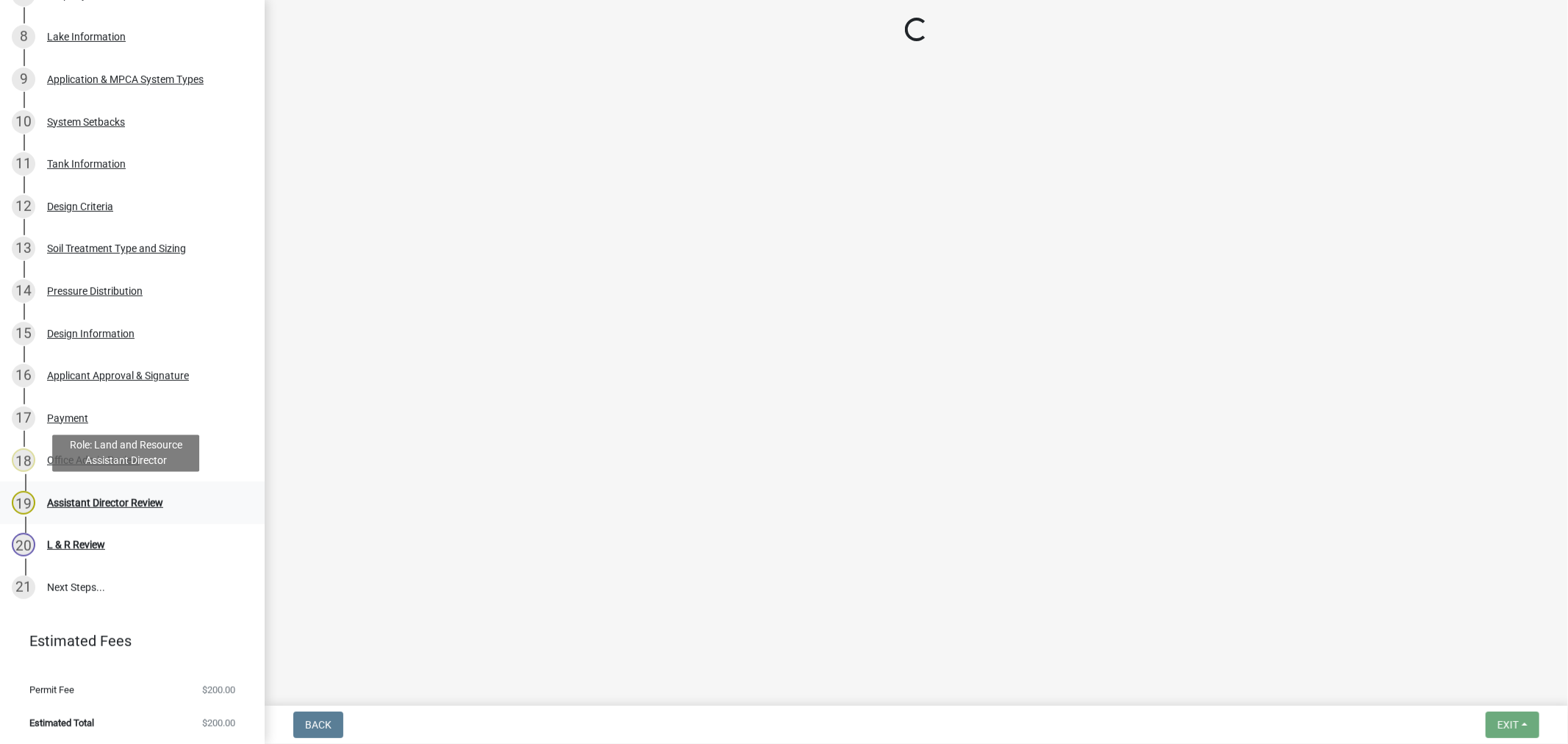
click at [77, 507] on div "19 Assistant Director Review" at bounding box center [126, 502] width 230 height 24
select select "587f38f5-c90e-4c12-9e10-d3e23909bbca"
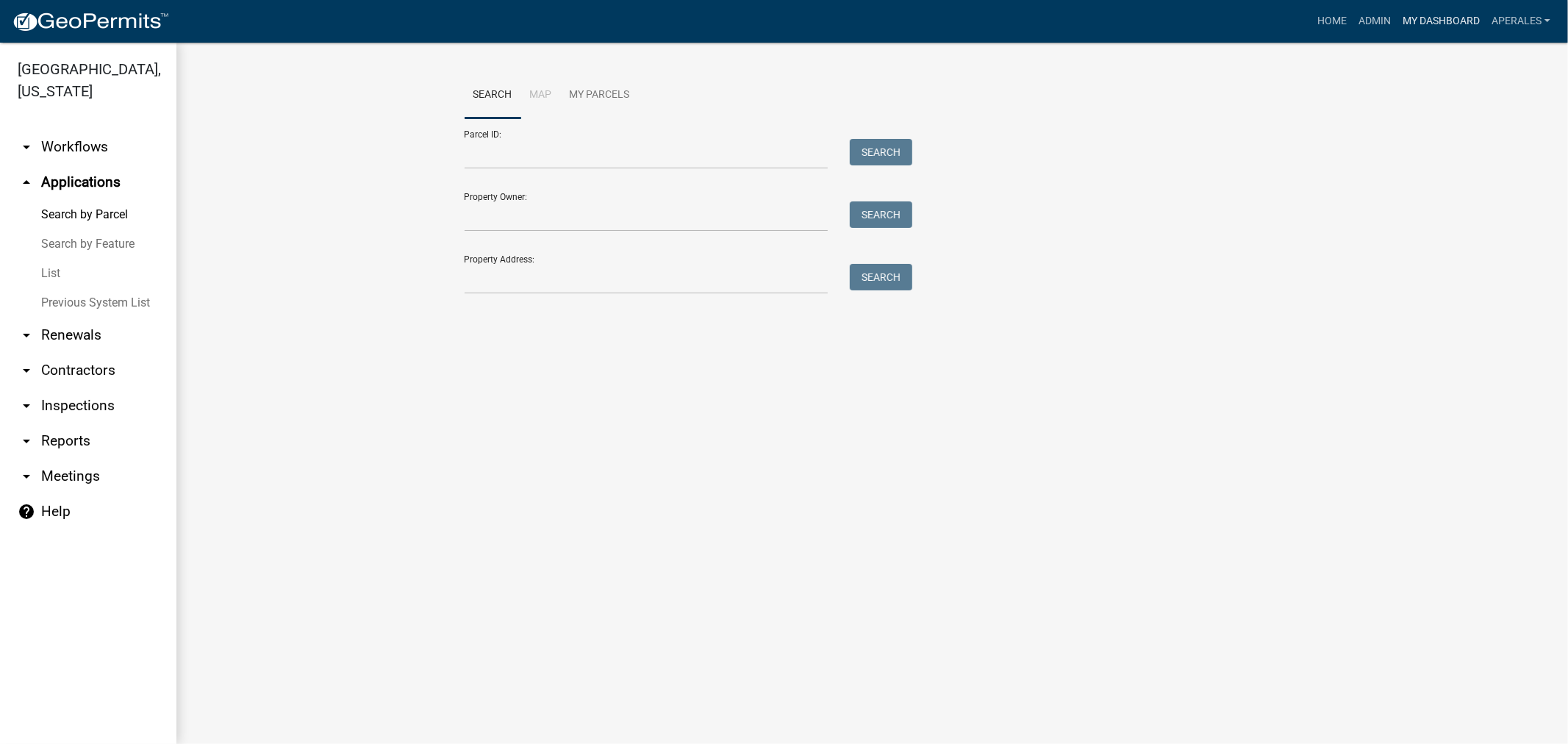
click at [1421, 17] on link "My Dashboard" at bounding box center [1441, 21] width 89 height 28
click at [592, 165] on input "Parcel ID:" at bounding box center [646, 154] width 364 height 30
type input "30000"
click at [1413, 29] on link "My Dashboard" at bounding box center [1441, 21] width 89 height 28
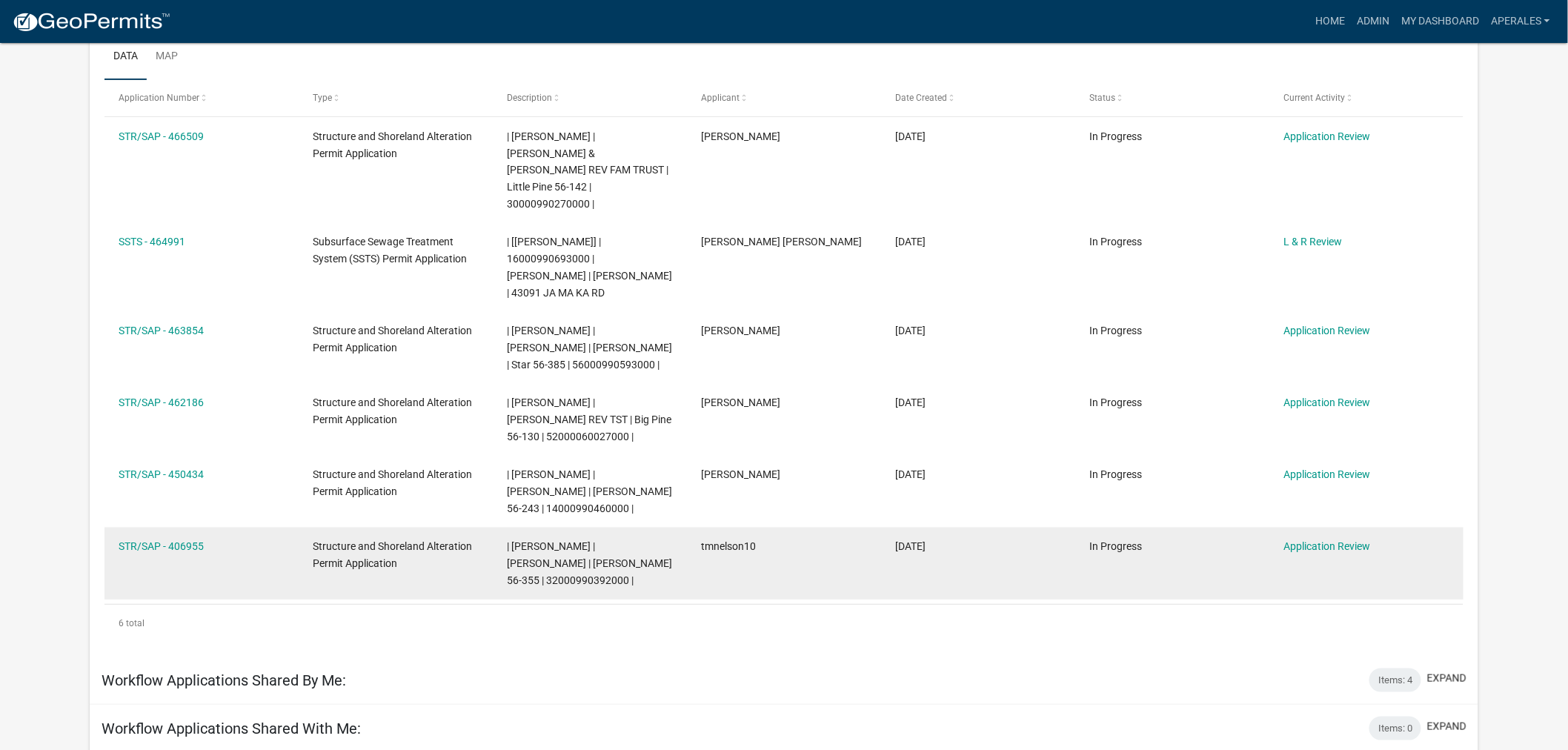
scroll to position [246, 0]
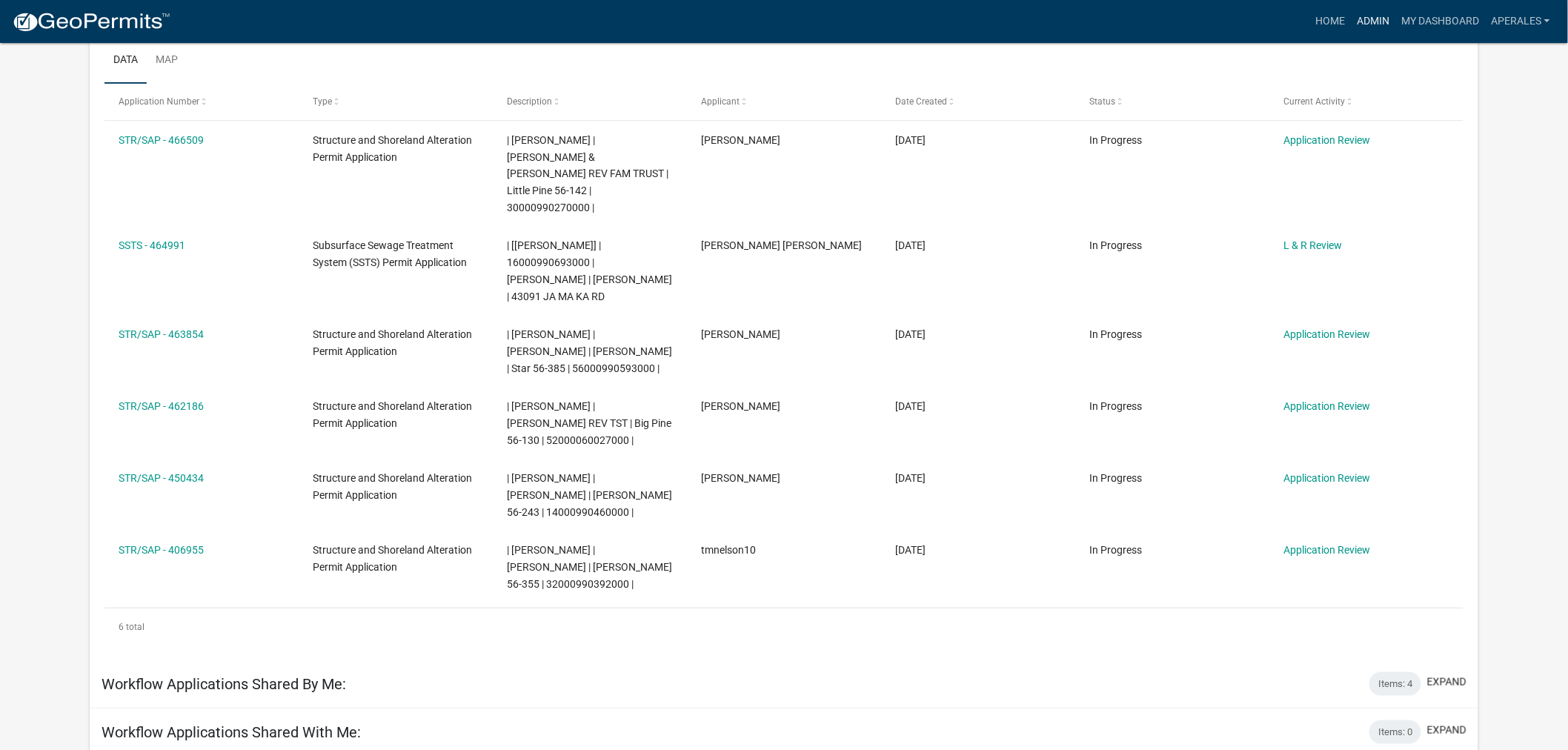
drag, startPoint x: 1371, startPoint y: 9, endPoint x: 1366, endPoint y: 24, distance: 15.8
click at [1366, 24] on nav "more_horiz Home Admin My Dashboard aperales Admin Account Logout" at bounding box center [784, 21] width 1568 height 43
click at [1378, 20] on link "Admin" at bounding box center [1373, 21] width 44 height 28
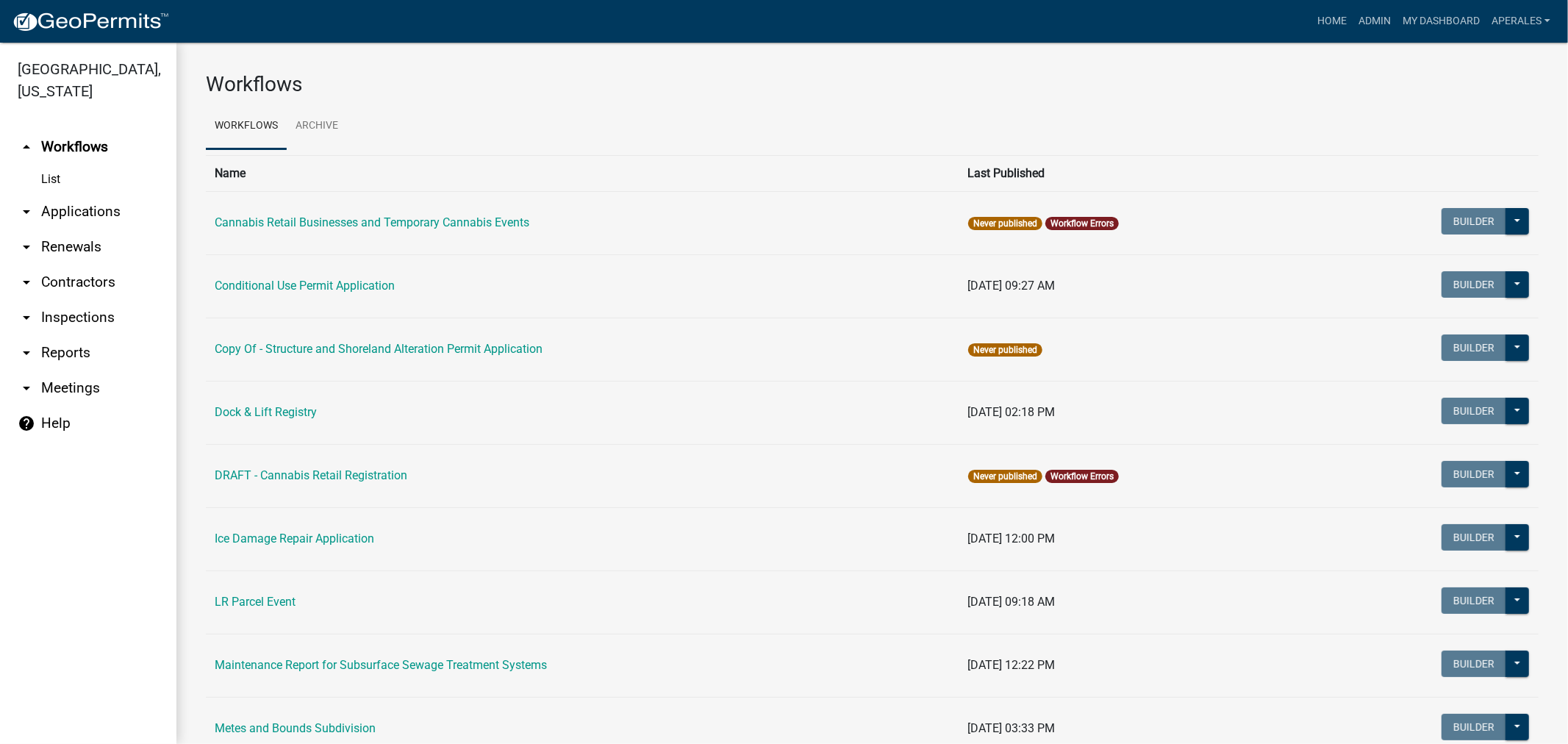
click at [62, 224] on link "arrow_drop_down Applications" at bounding box center [88, 212] width 177 height 35
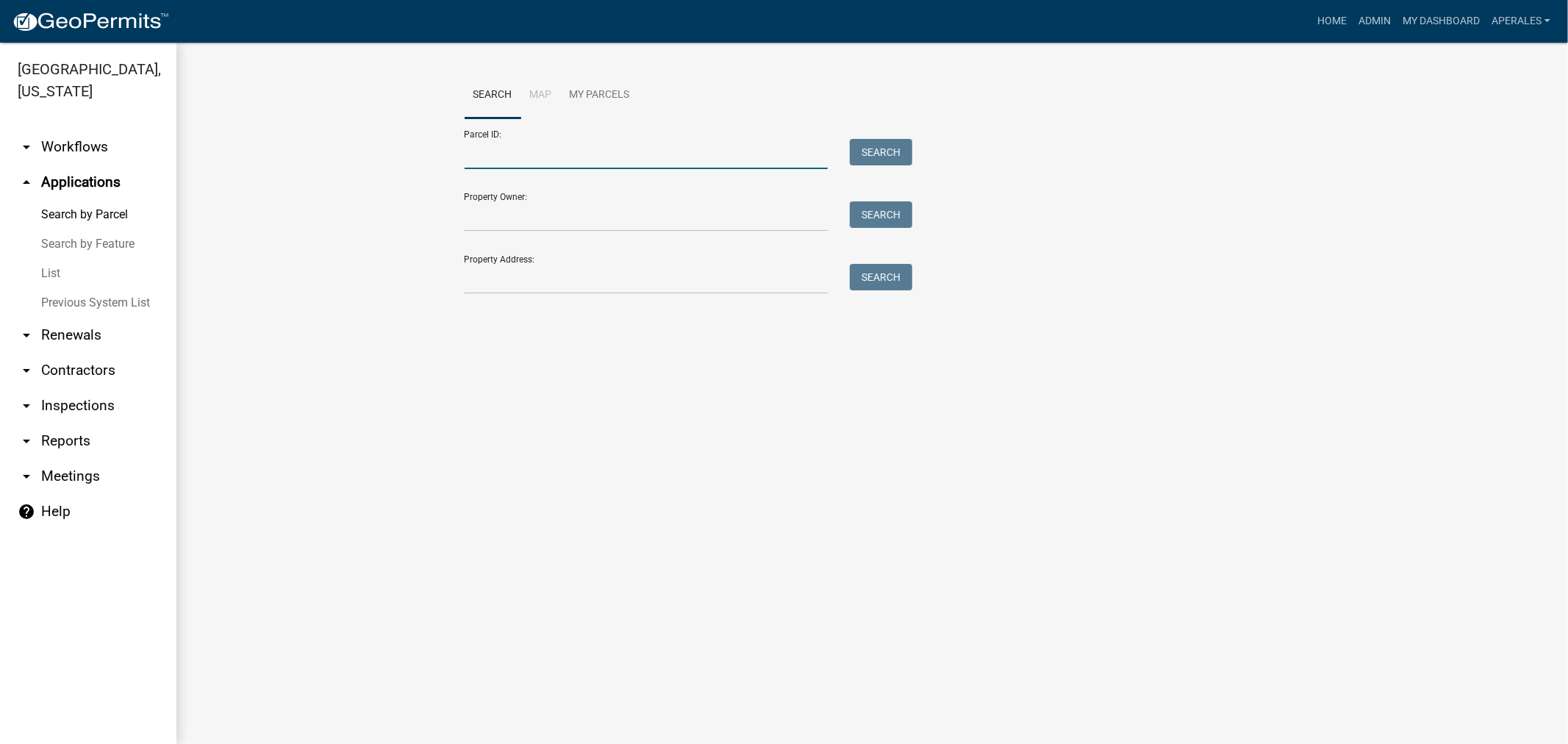
click at [564, 158] on input "Parcel ID:" at bounding box center [646, 154] width 364 height 30
click at [494, 287] on input "Property Address:" at bounding box center [646, 279] width 364 height 30
click at [529, 252] on div "Property Address: 46 Search" at bounding box center [685, 268] width 441 height 50
click at [509, 274] on input "46" at bounding box center [646, 279] width 364 height 30
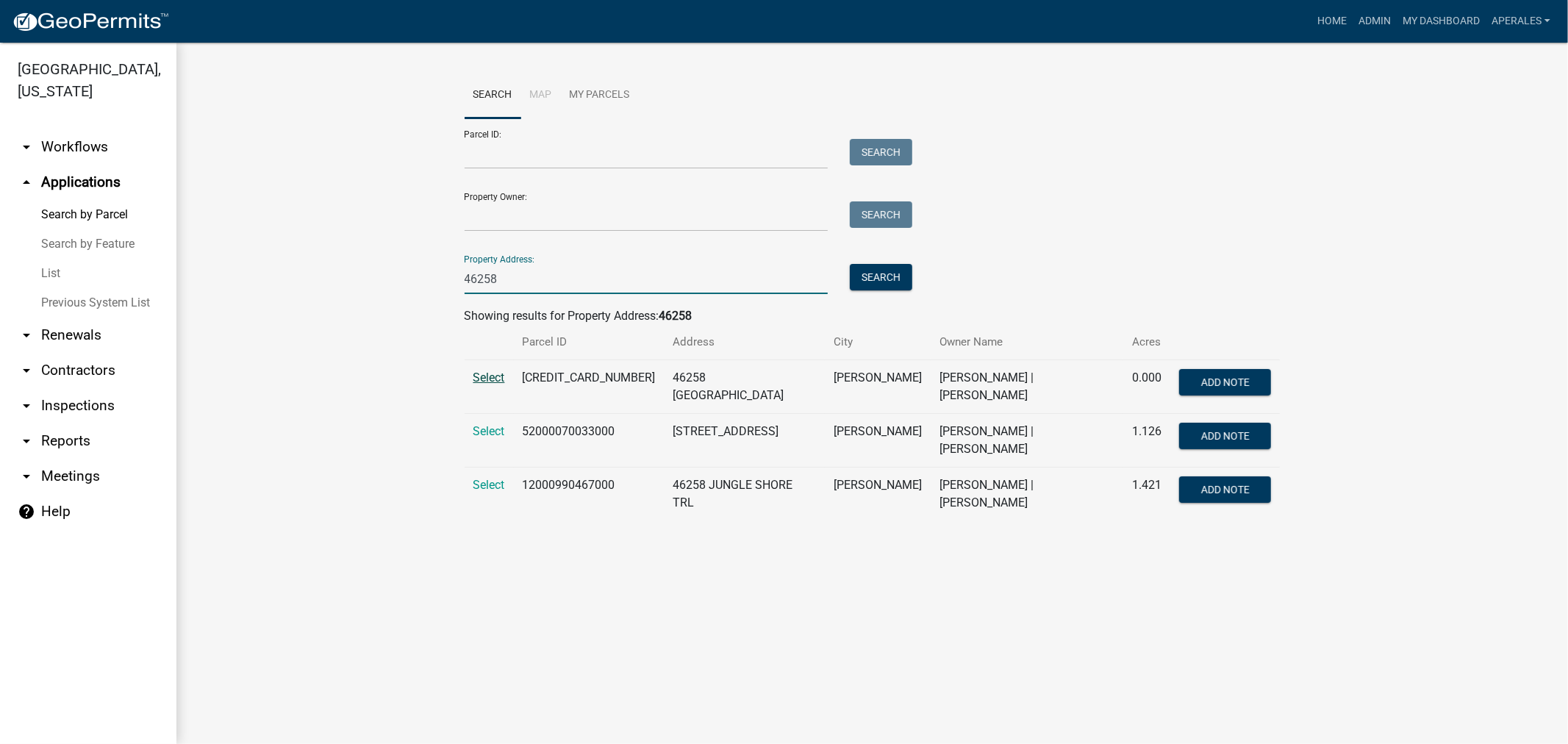
type input "46258"
click at [490, 380] on span "Select" at bounding box center [489, 378] width 32 height 14
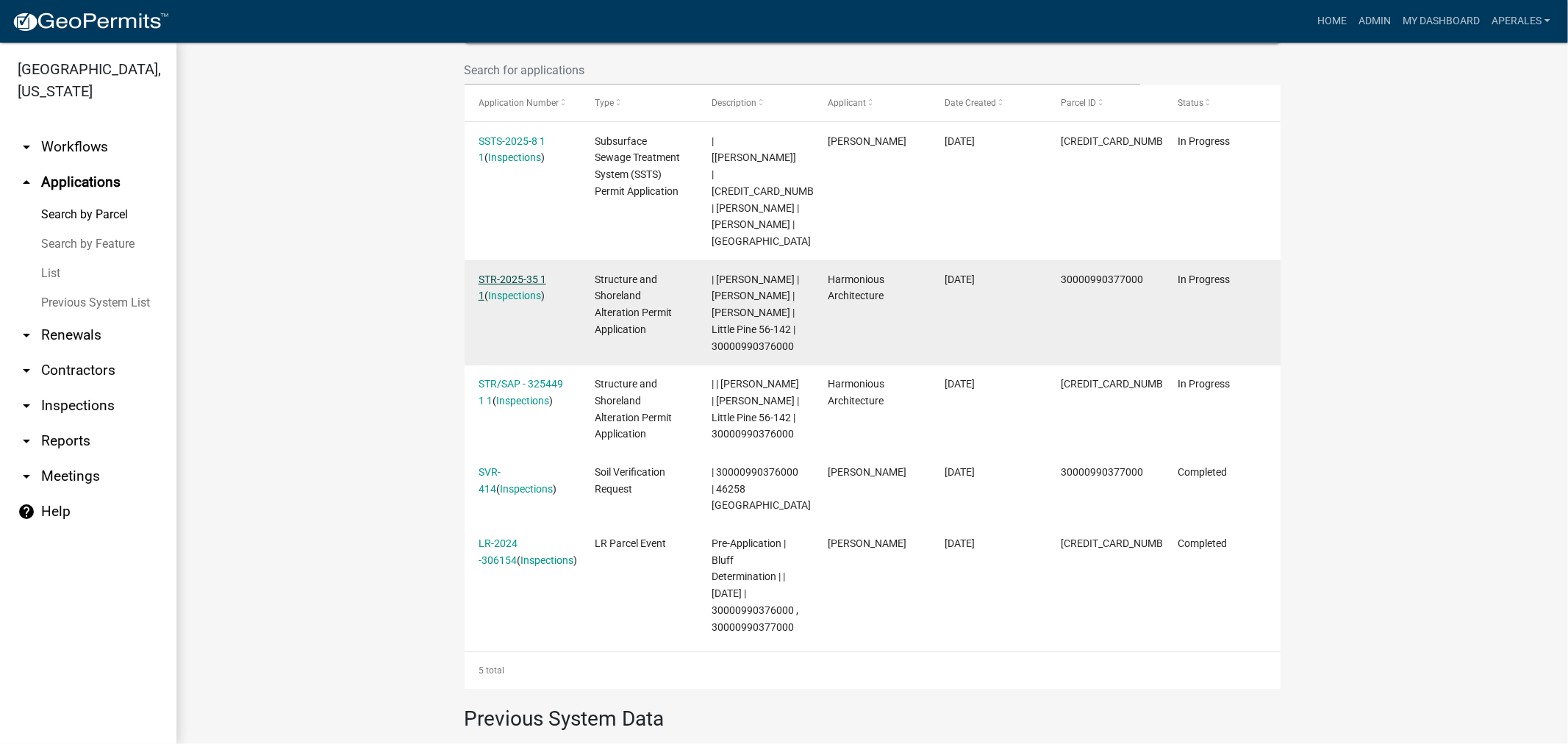
scroll to position [490, 0]
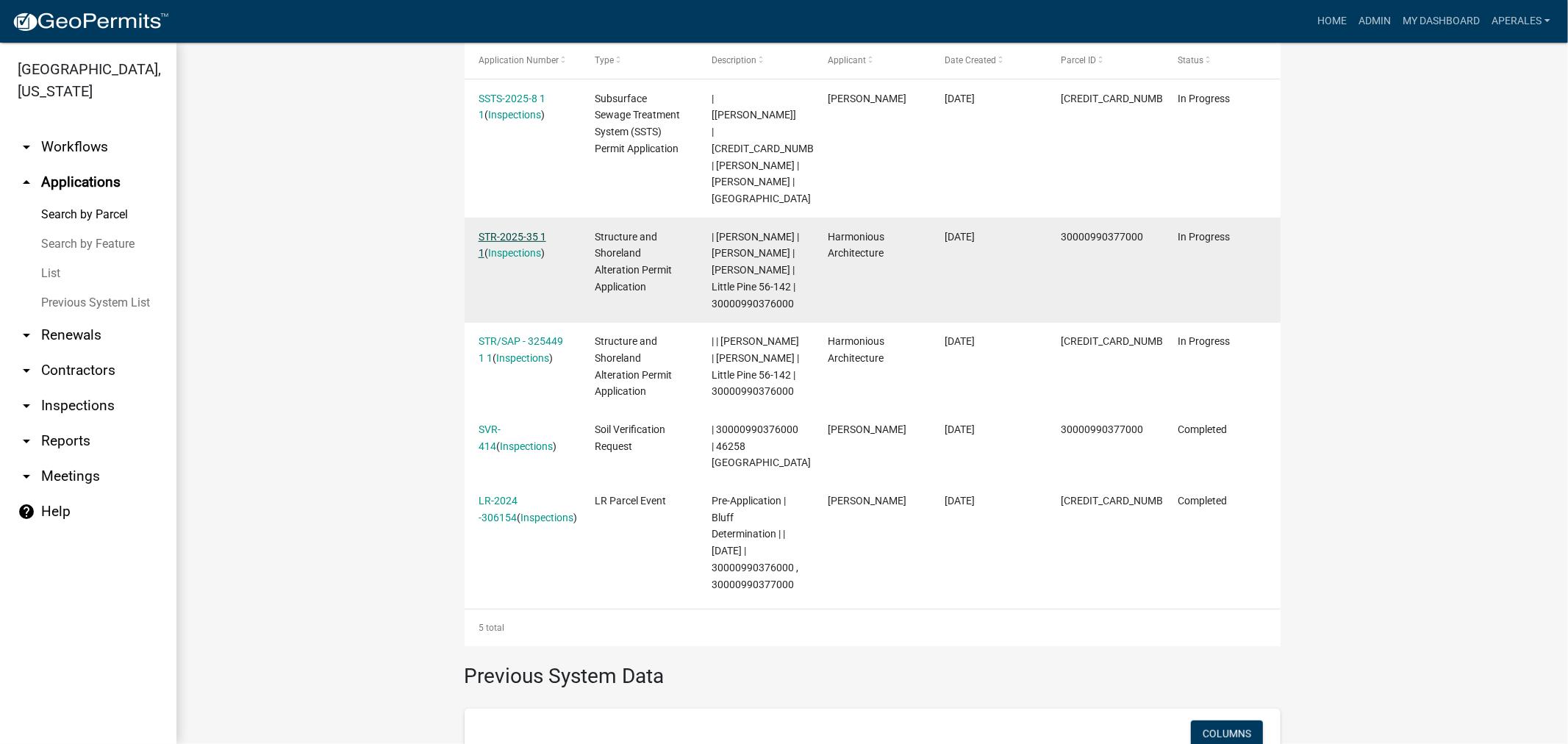
click at [498, 230] on link "STR-2025-35 1 1" at bounding box center [512, 244] width 68 height 28
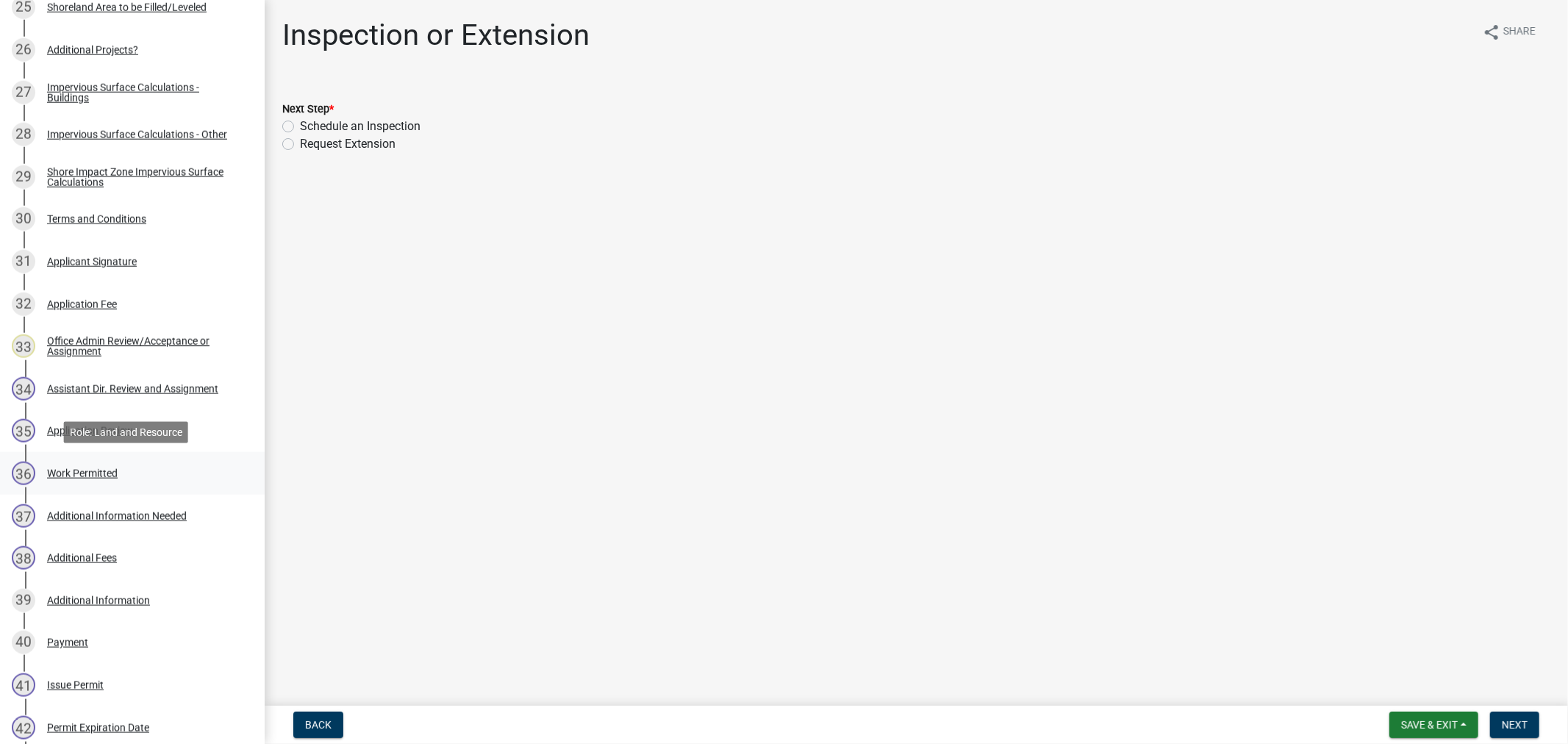
scroll to position [1306, 0]
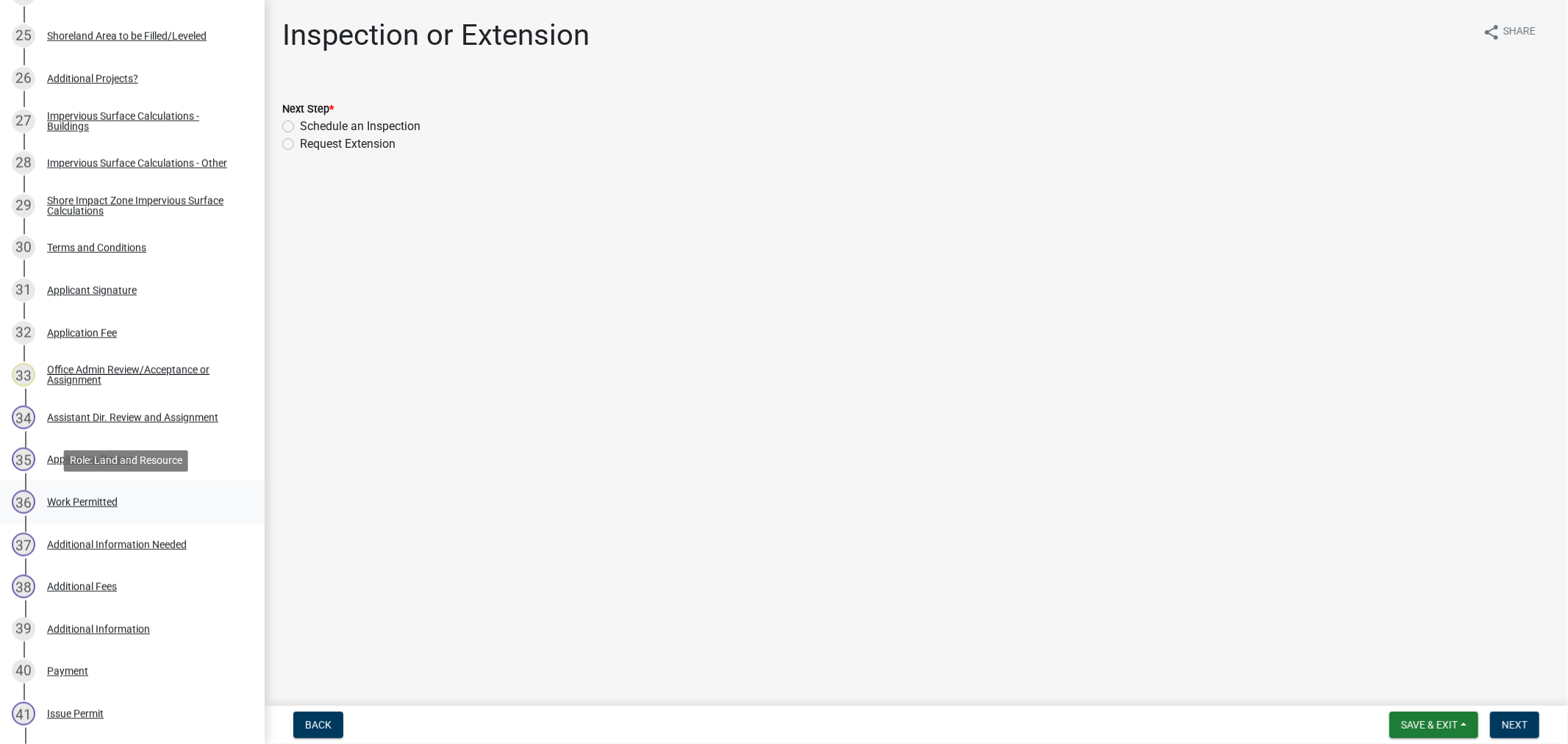
click at [64, 497] on div "Work Permitted" at bounding box center [82, 502] width 71 height 11
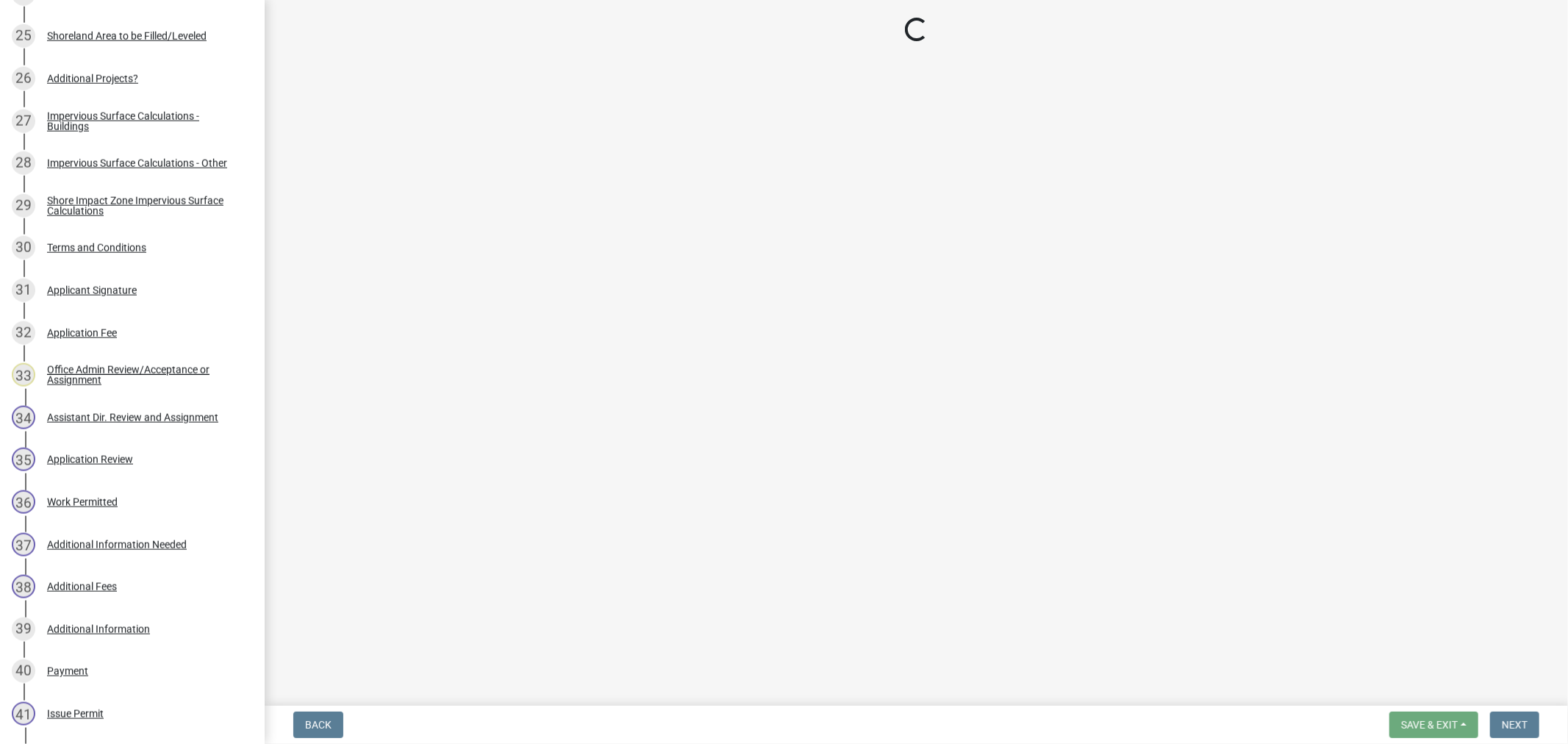
select select "190fd4c8-42ef-492b-a4a0-a0213555944c"
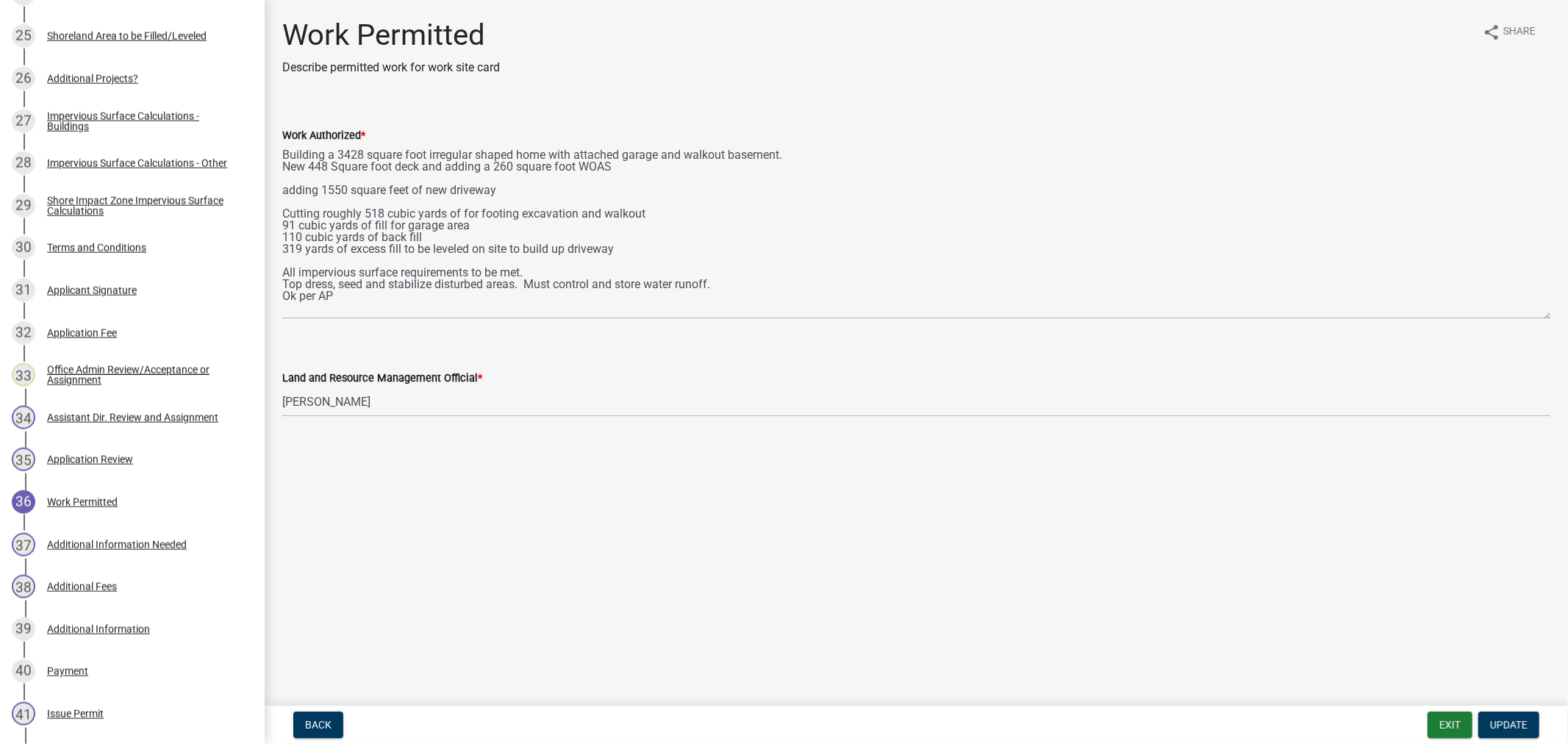
drag, startPoint x: 1548, startPoint y: 211, endPoint x: 1580, endPoint y: 319, distance: 112.6
click at [1567, 319] on html "Internet Explorer does NOT work with GeoPermits. Get a new browser for more sec…" at bounding box center [784, 372] width 1568 height 744
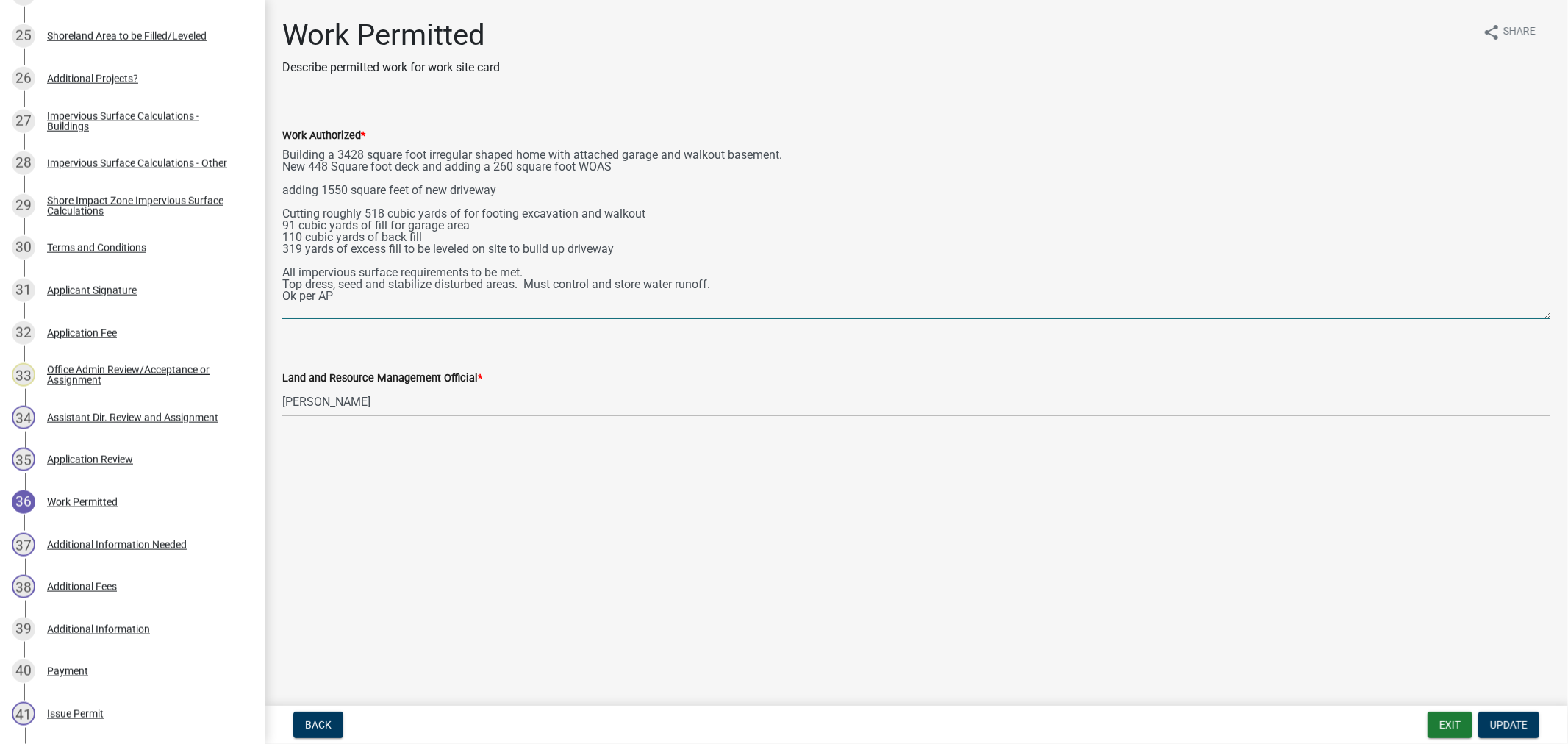
click at [362, 301] on textarea "Building a 3428 square foot irregular shaped home with attached garage and walk…" at bounding box center [916, 231] width 1268 height 175
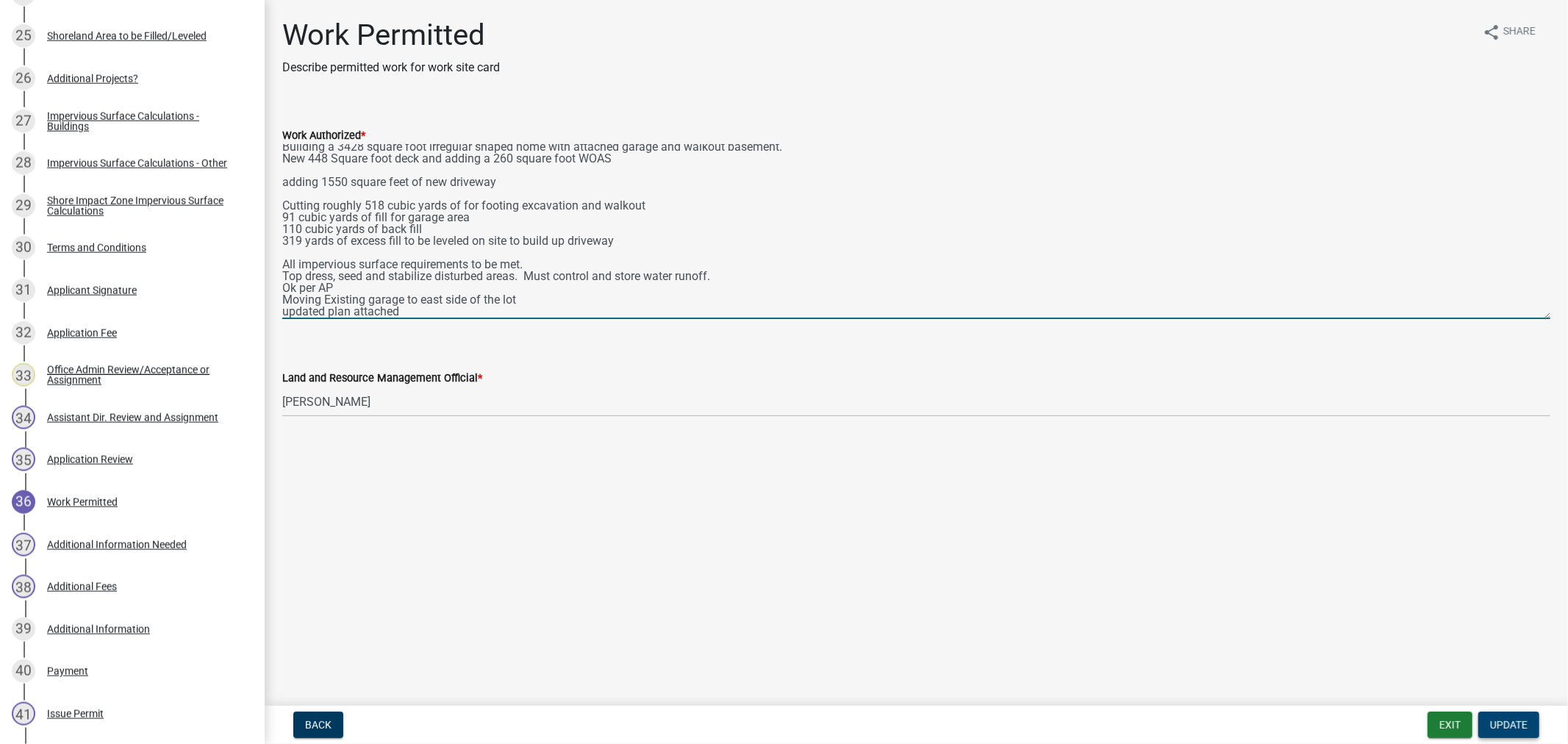
type textarea "Building a 3428 square foot irregular shaped home with attached garage and walk…"
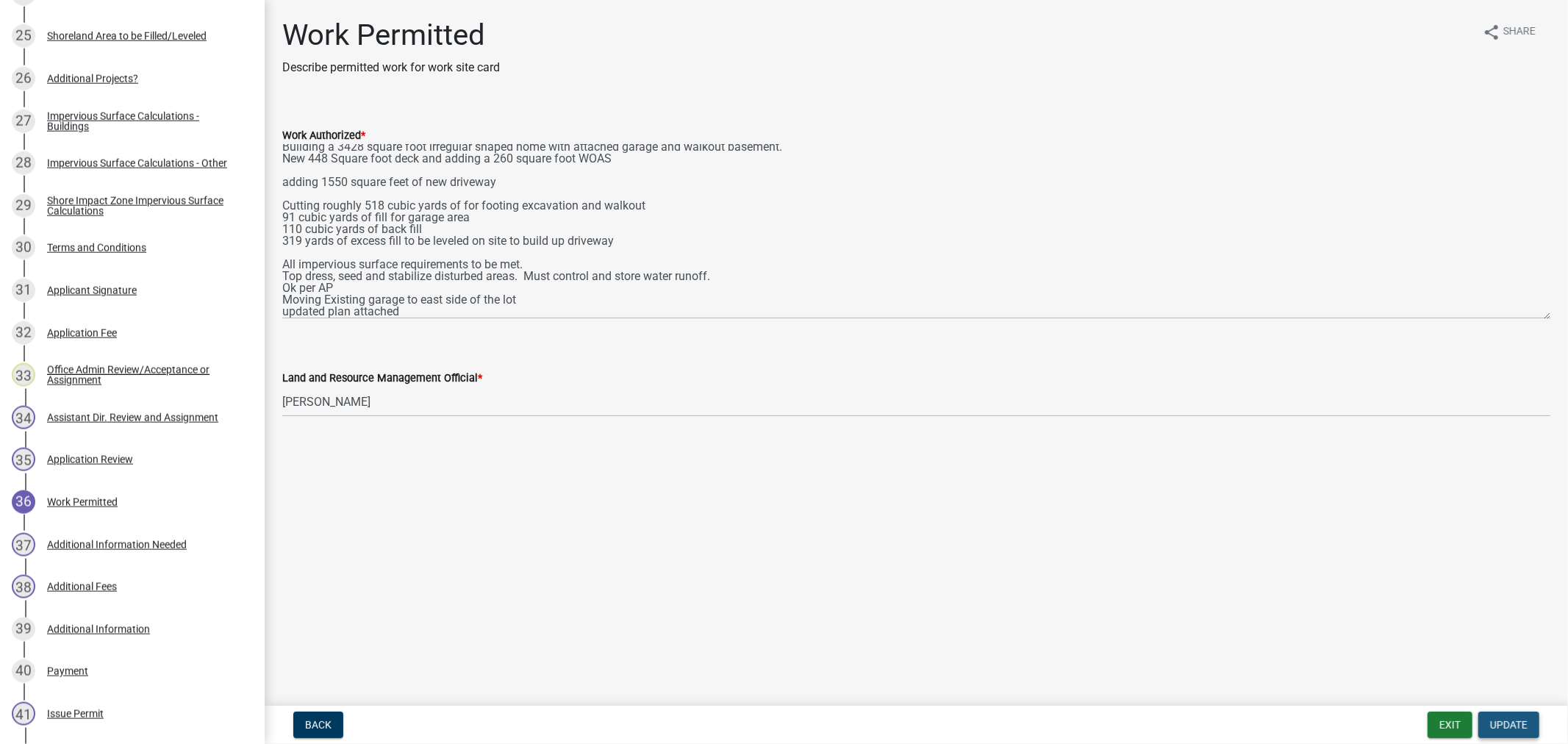
click at [1504, 718] on span "Update" at bounding box center [1509, 724] width 37 height 11
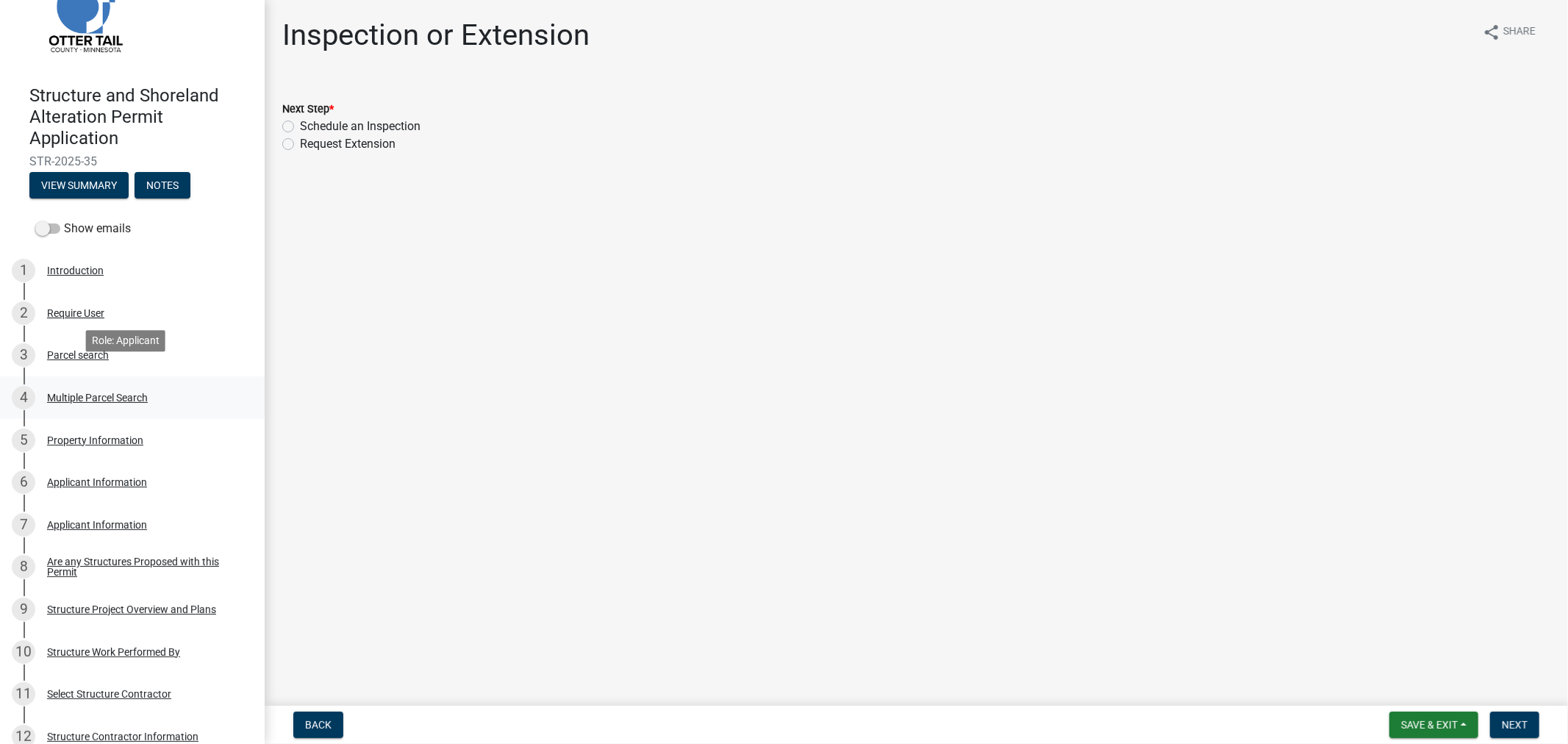
scroll to position [163, 0]
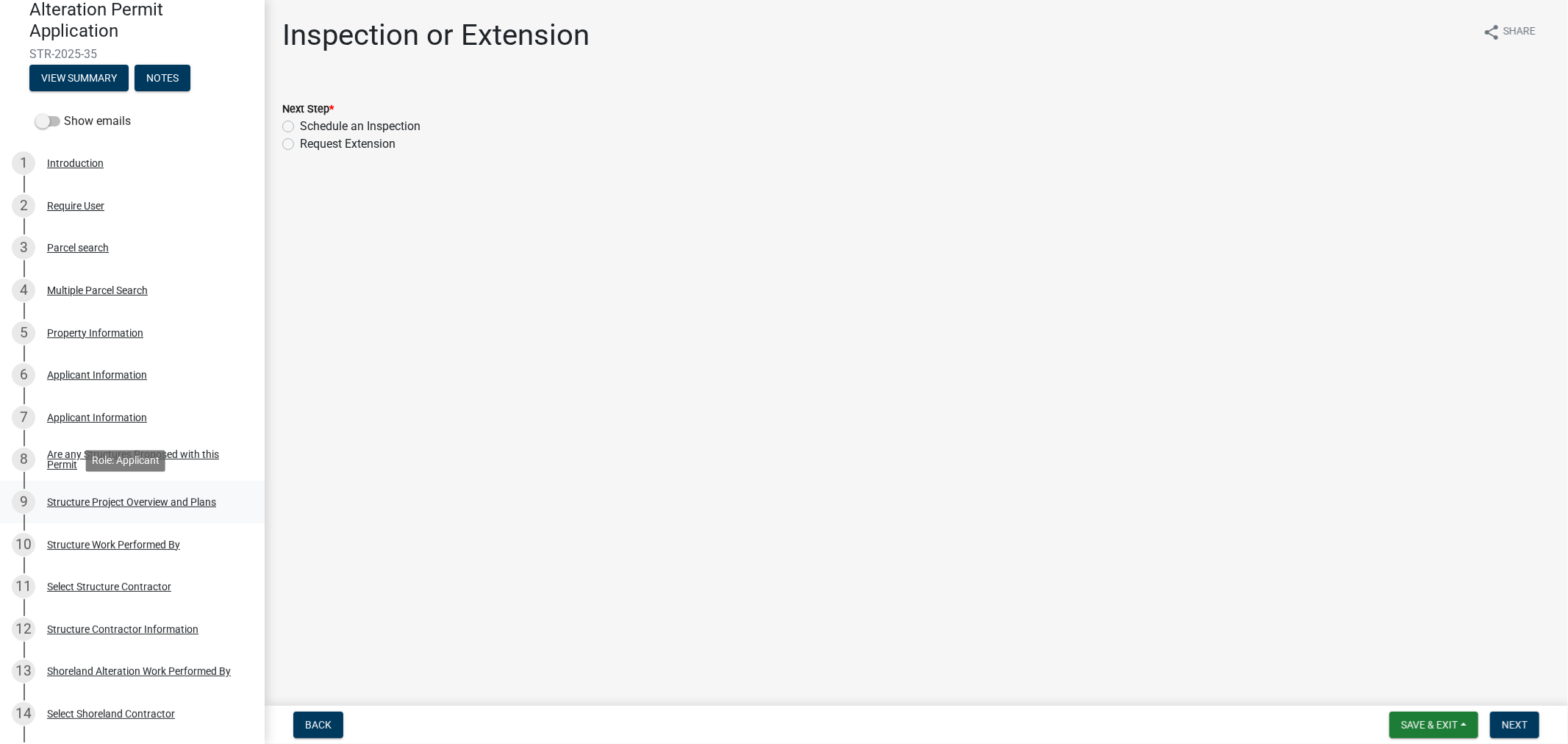
click at [182, 512] on div "9 Structure Project Overview and Plans" at bounding box center [126, 501] width 230 height 24
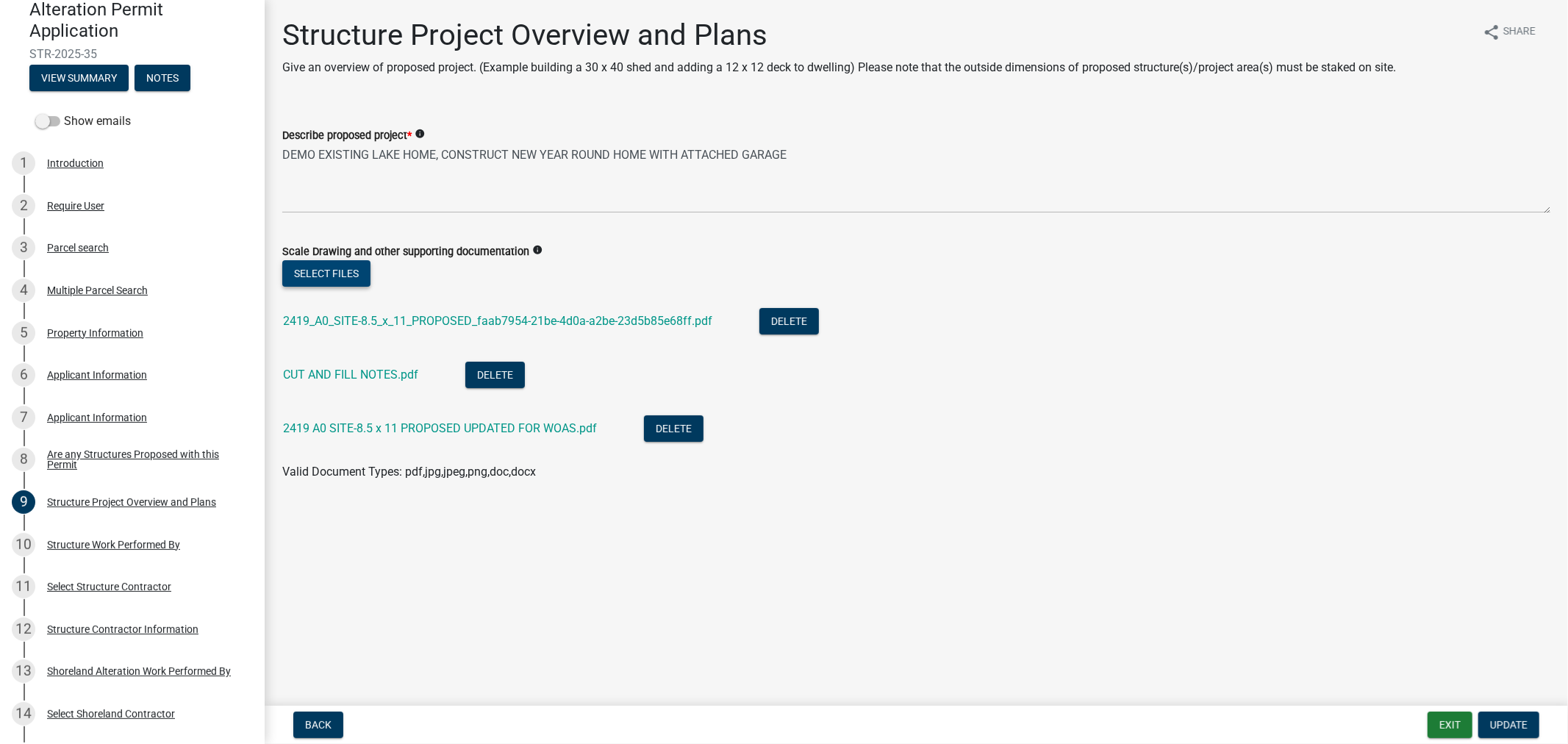
click at [351, 270] on button "Select files" at bounding box center [327, 274] width 88 height 26
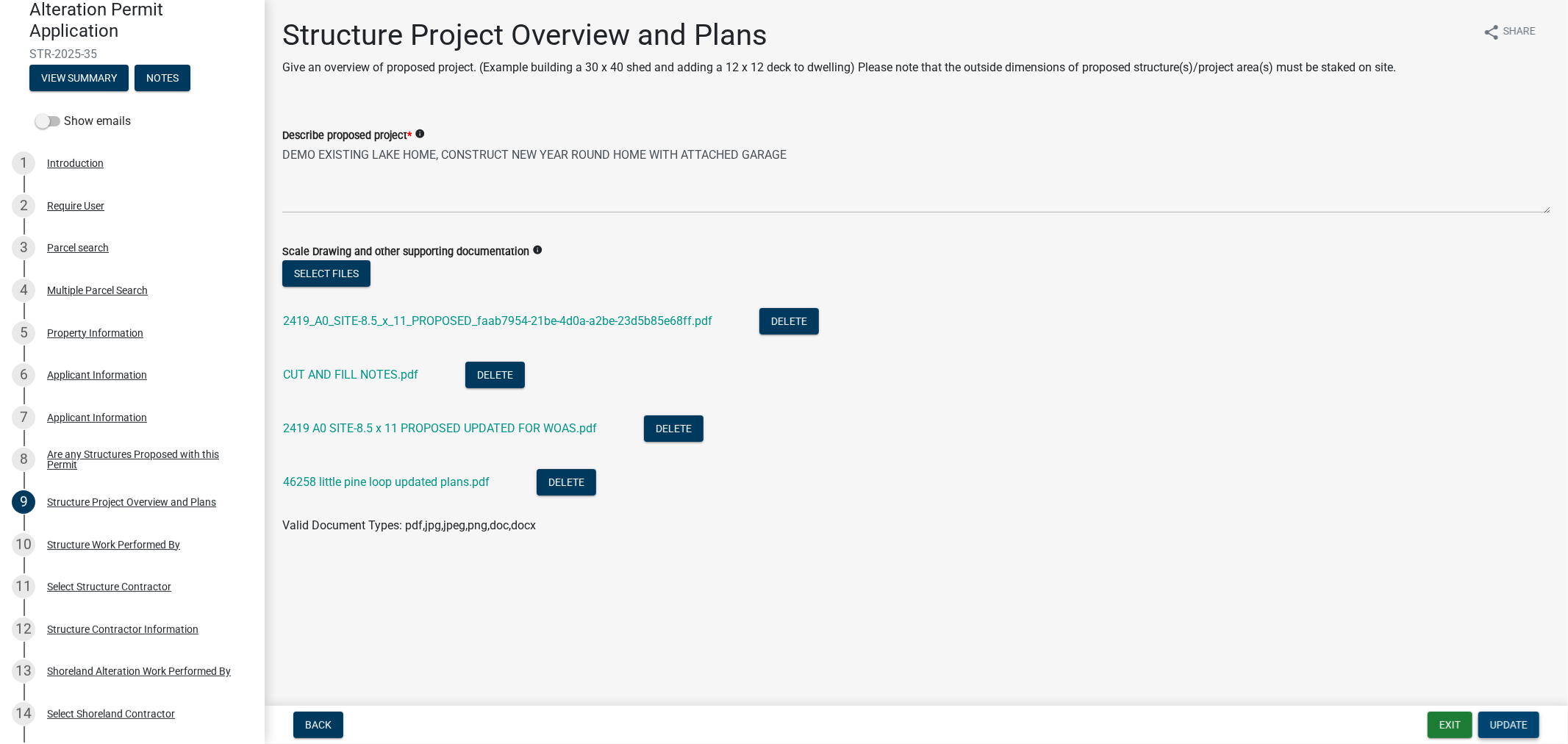
click at [1519, 727] on span "Update" at bounding box center [1509, 724] width 37 height 11
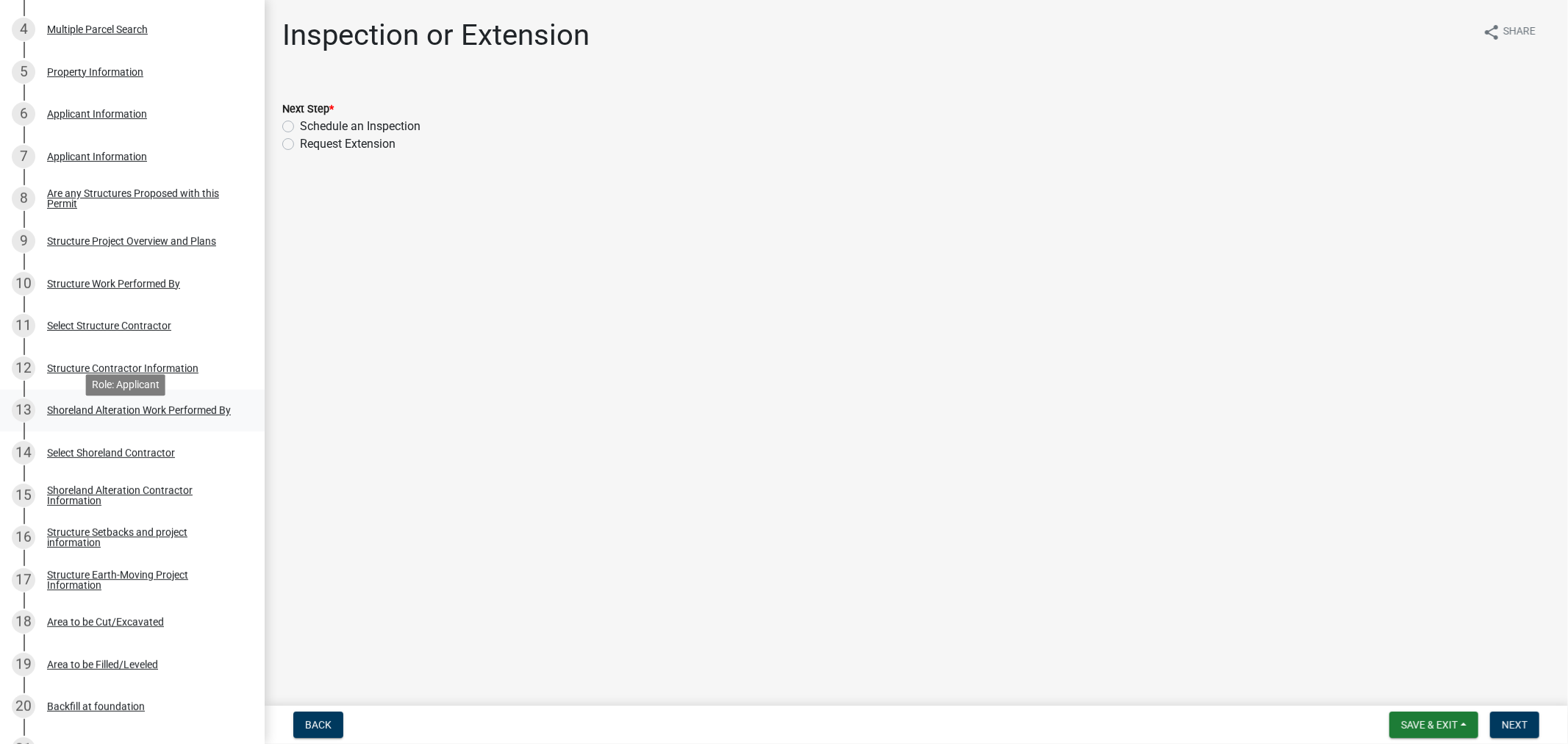
scroll to position [408, 0]
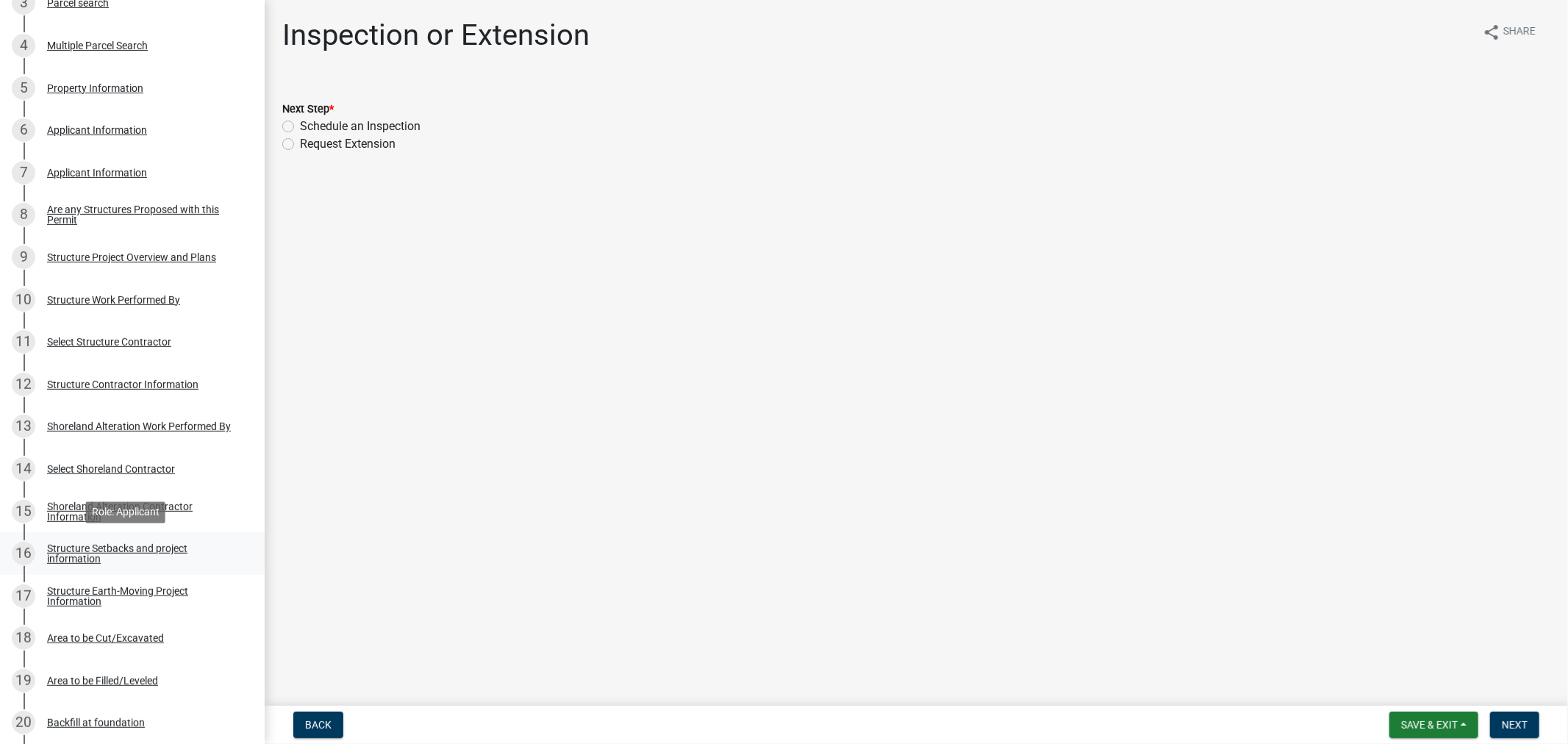
click at [166, 547] on div "Structure Setbacks and project information" at bounding box center [144, 552] width 194 height 20
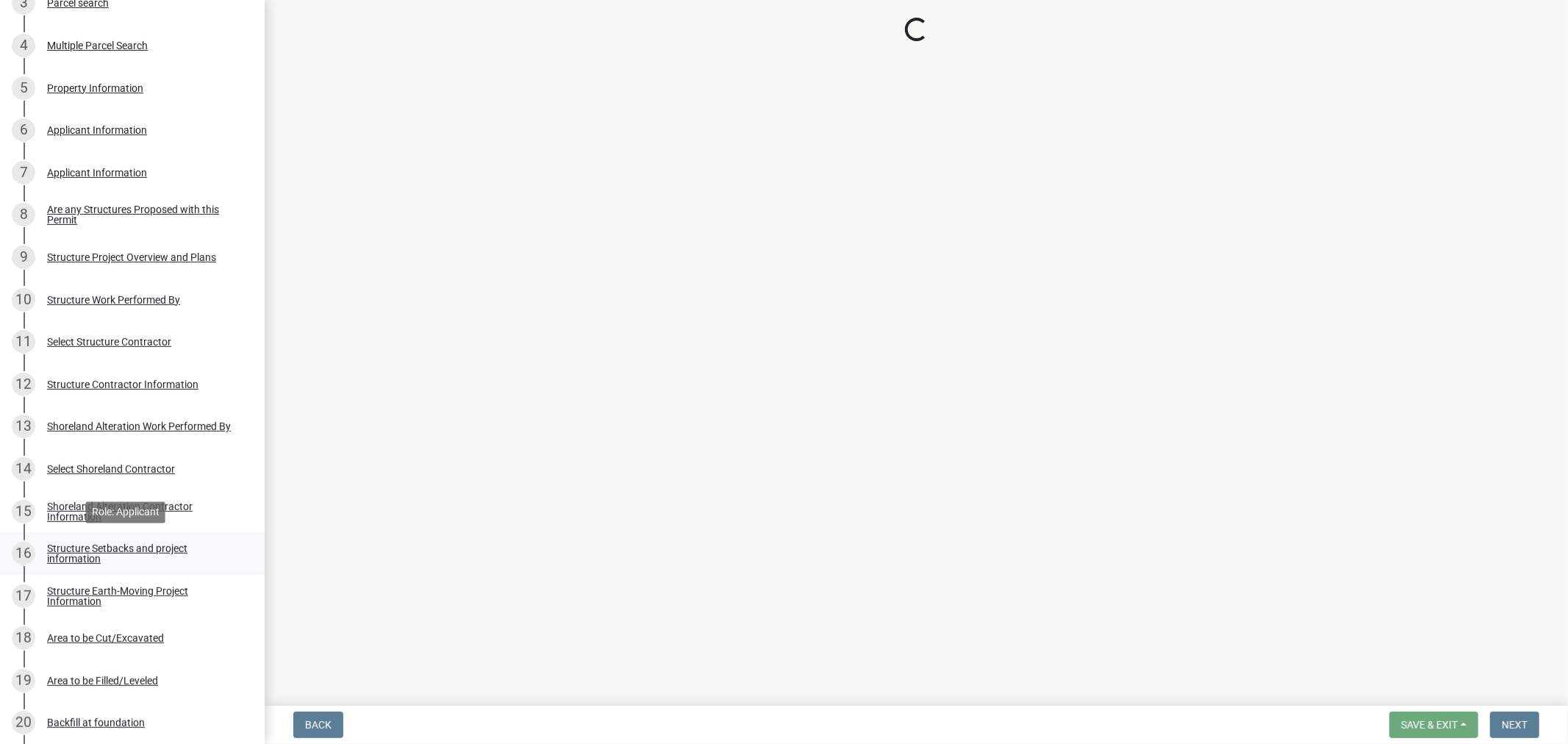
select select "4d8c0477-3507-4c3b-8a2b-7e3e8de33f20"
select select "c185e313-3403-4239-bd61-bb563c58a77a"
select select "e560a688-e561-477d-b756-2b3ad714d8bd"
select select "ff33d3a3-25c1-4261-90e6-5b697e5cfc22"
select select "6dc278b5-2802-4c25-b4bb-ae59f5ac2011"
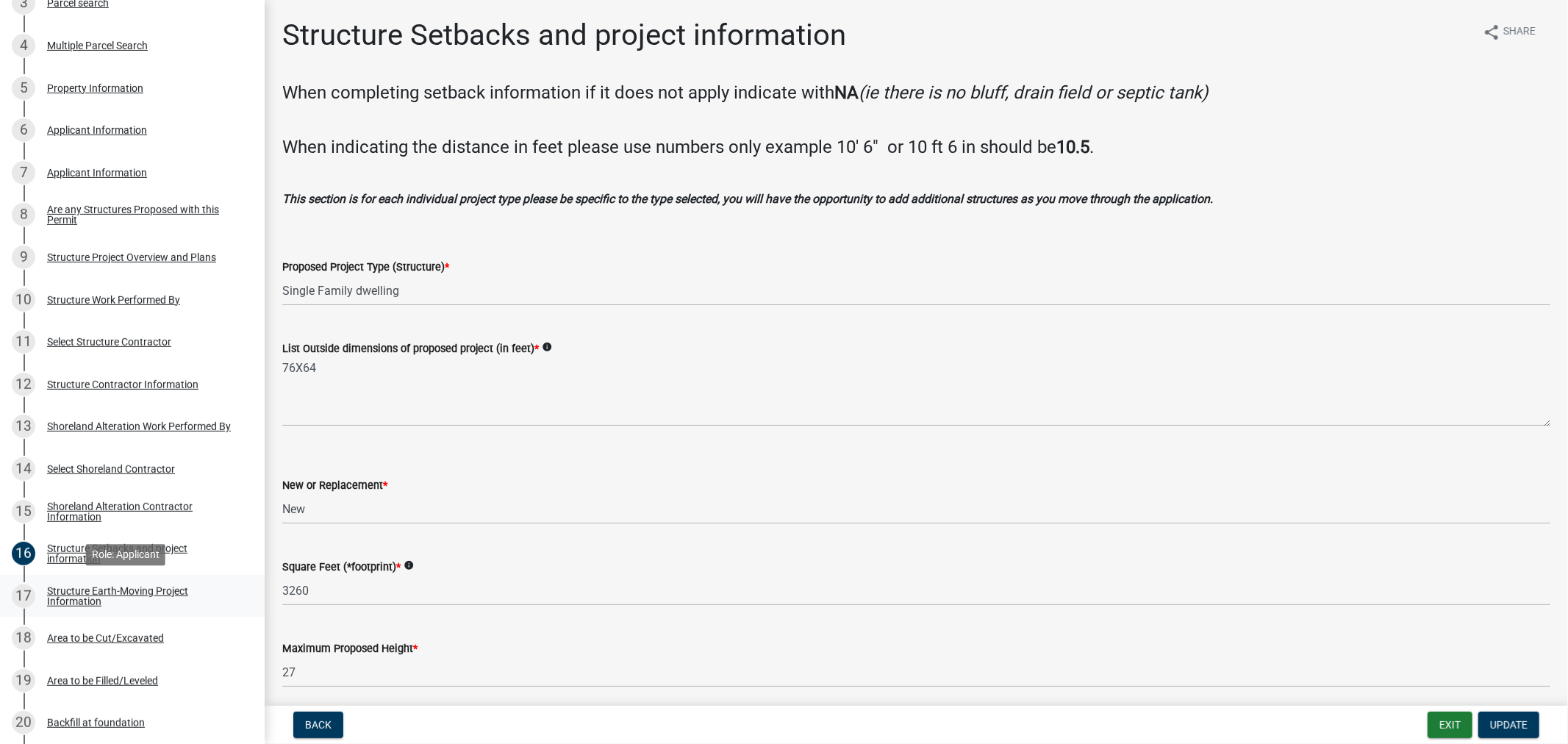
click at [165, 590] on div "Structure Earth-Moving Project Information" at bounding box center [144, 596] width 194 height 20
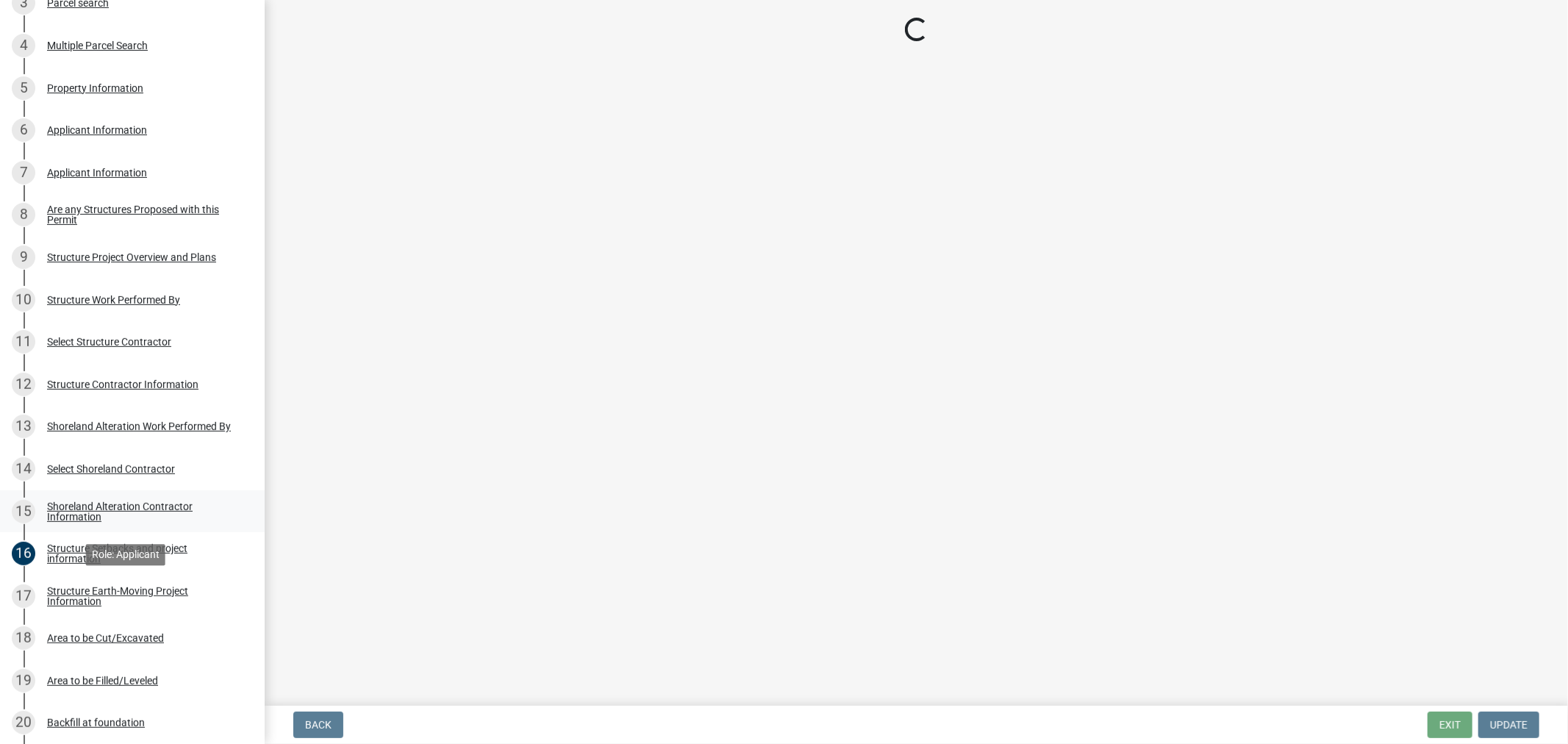
select select "76db9da3-e291-42ff-adbd-56cf719d5b77"
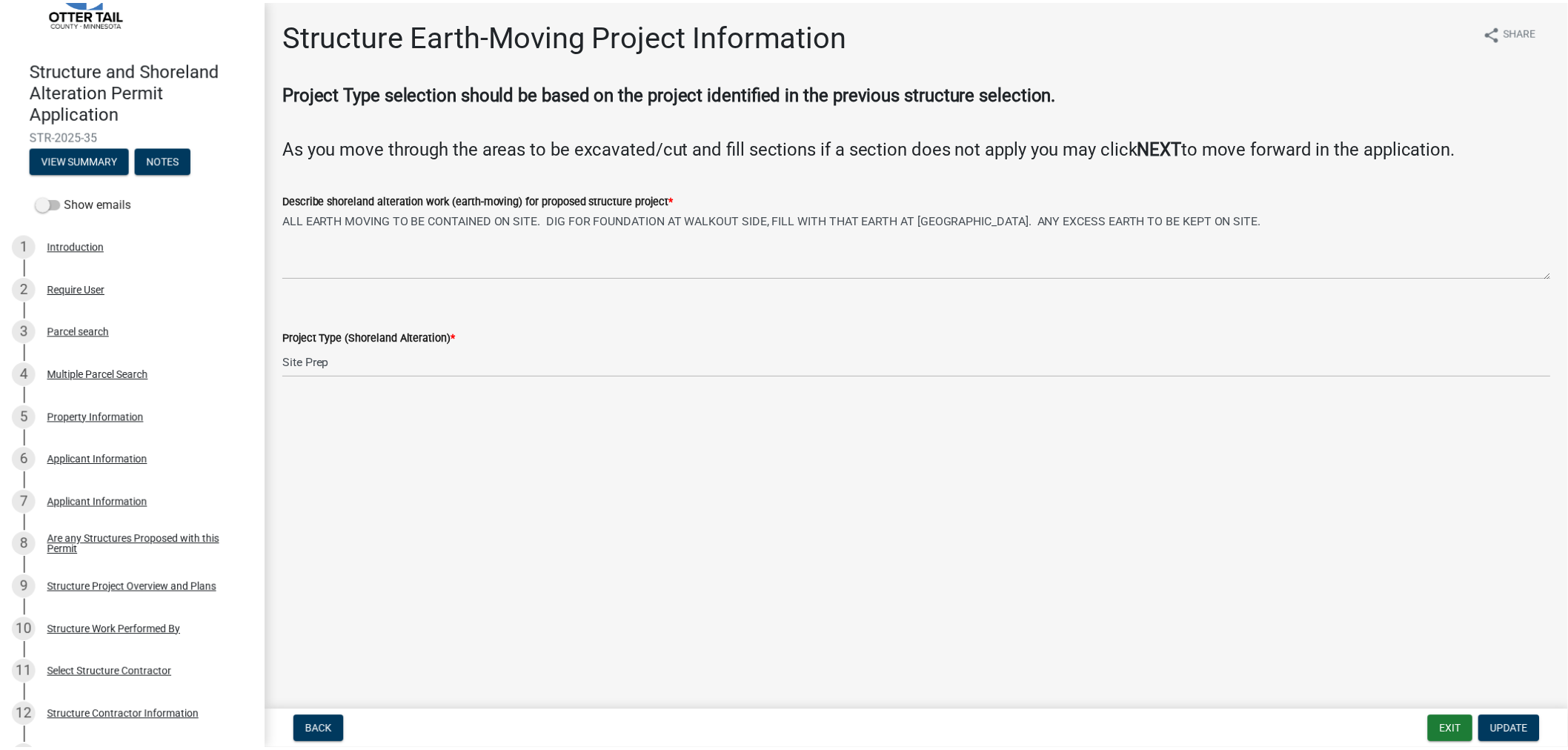
scroll to position [82, 0]
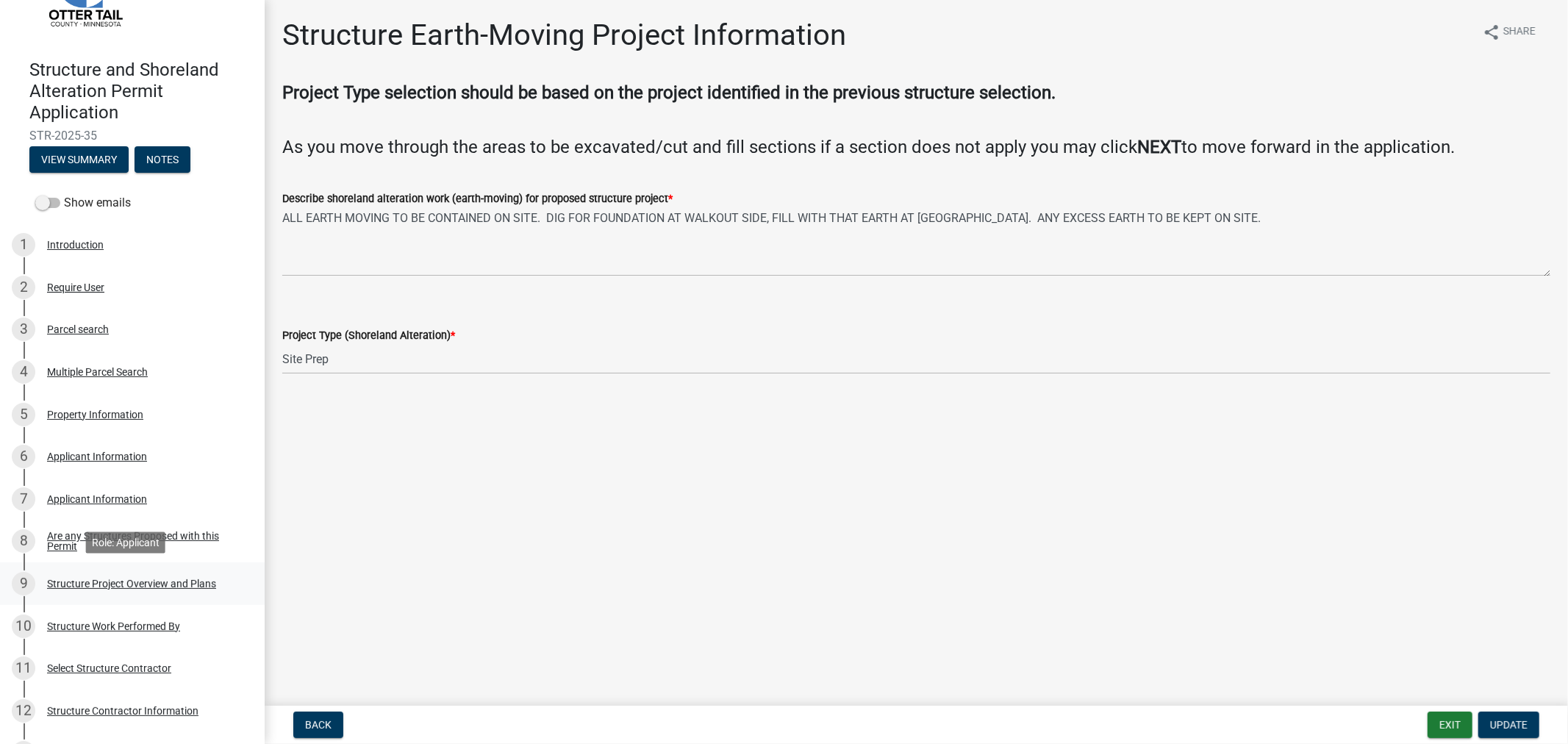
click at [155, 585] on div "Structure Project Overview and Plans" at bounding box center [132, 583] width 170 height 11
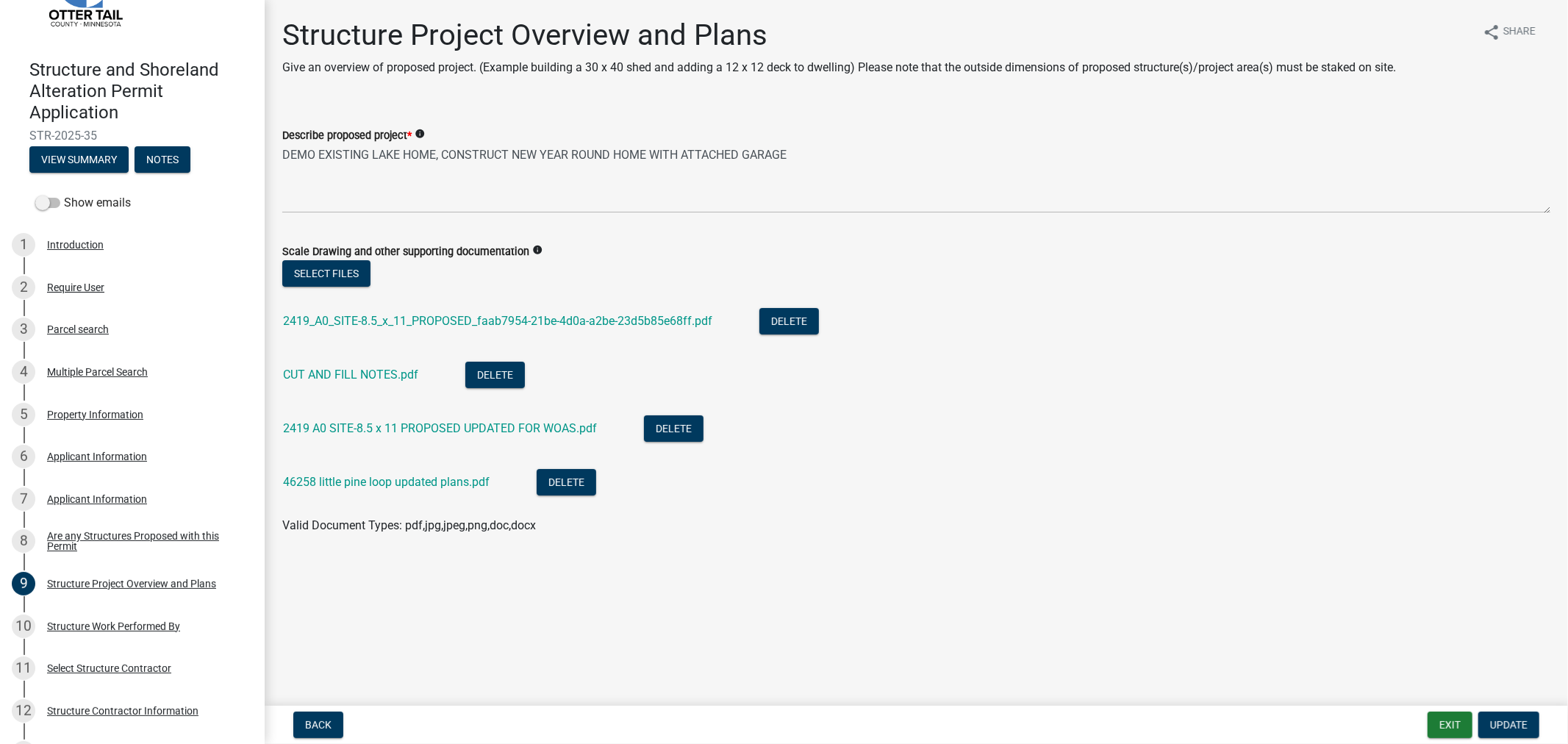
click at [1423, 718] on div "Back Exit Update" at bounding box center [916, 725] width 1280 height 26
click at [1436, 721] on button "Exit" at bounding box center [1450, 725] width 45 height 26
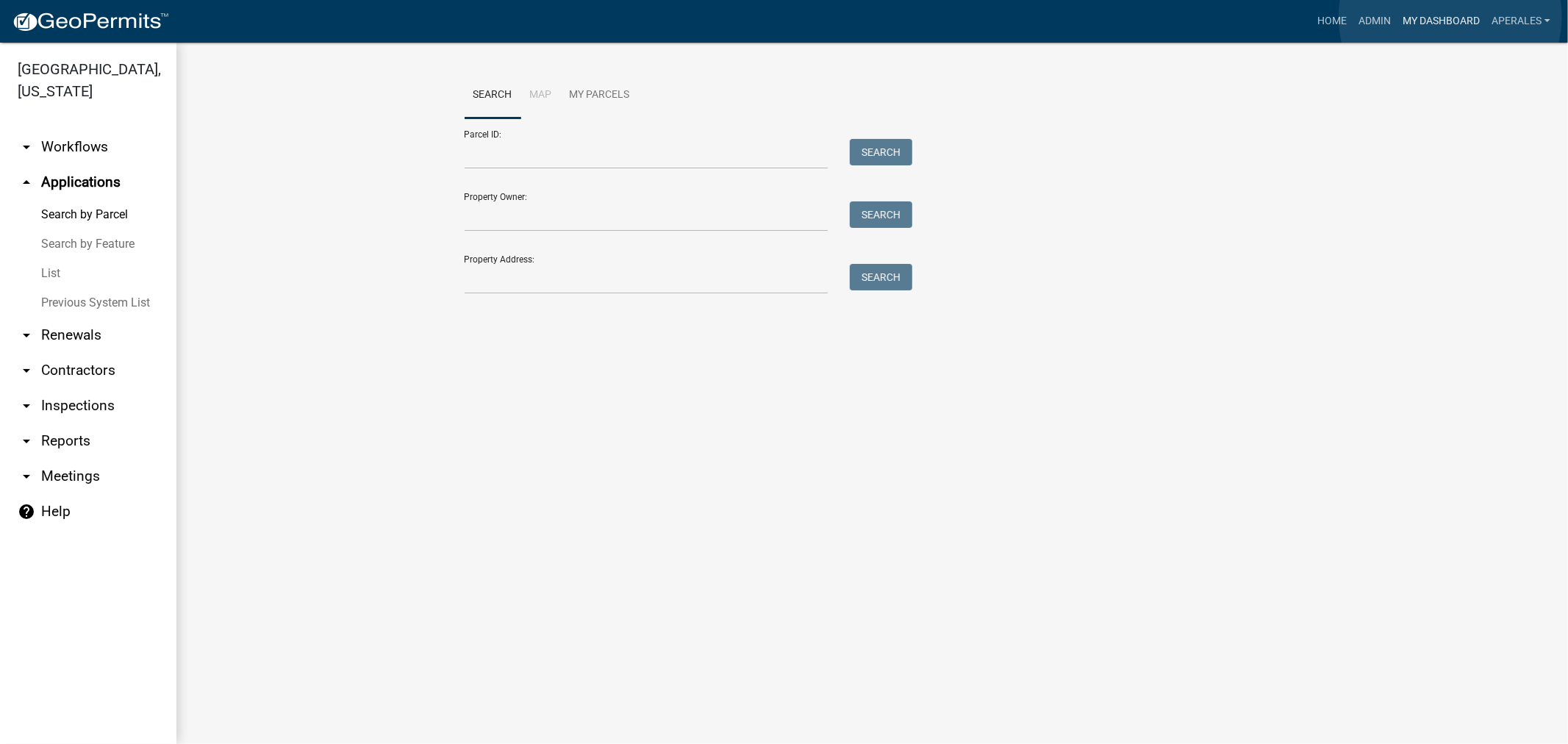
click at [1451, 17] on link "My Dashboard" at bounding box center [1441, 21] width 89 height 28
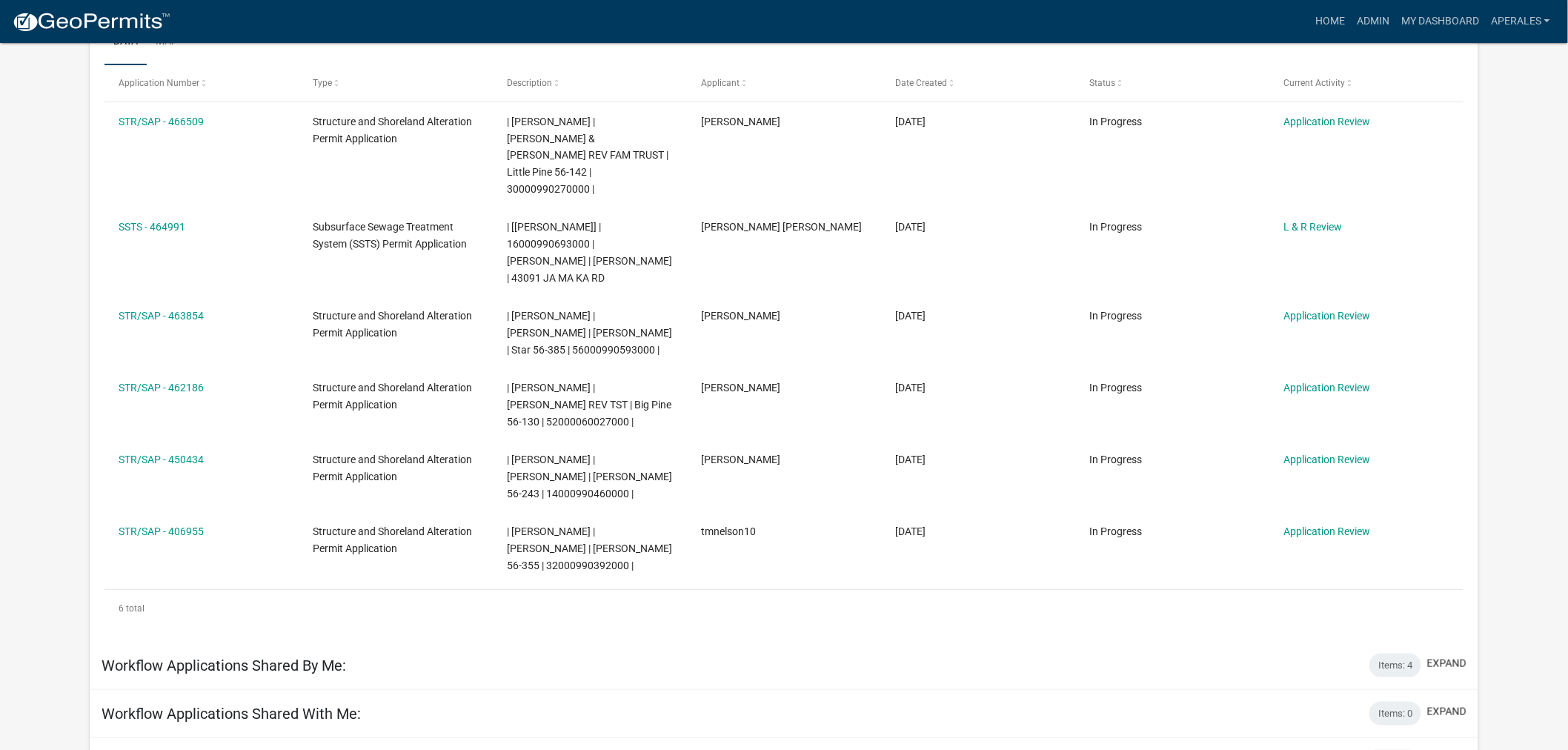
scroll to position [411, 0]
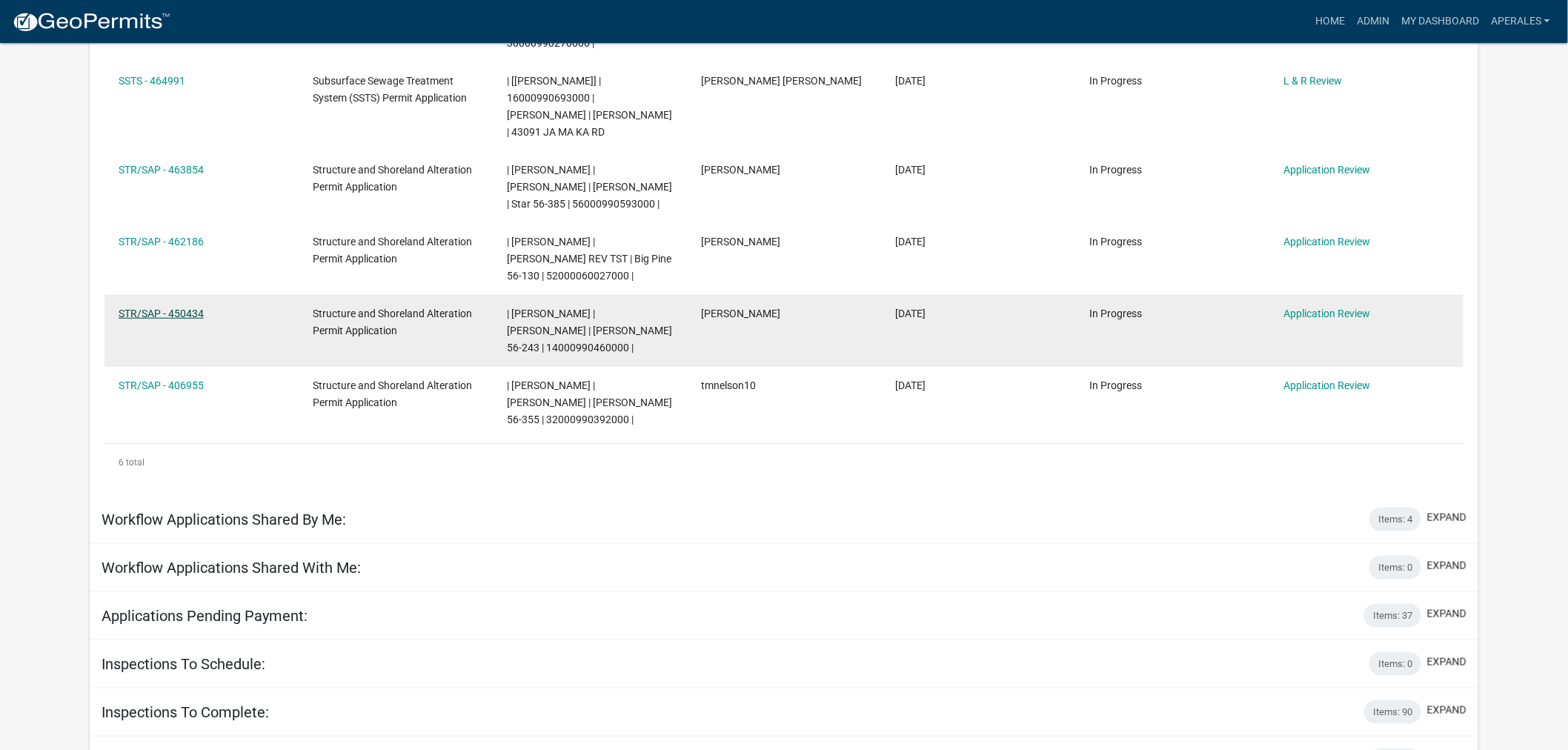
click at [126, 314] on link "STR/SAP - 450434" at bounding box center [161, 313] width 85 height 12
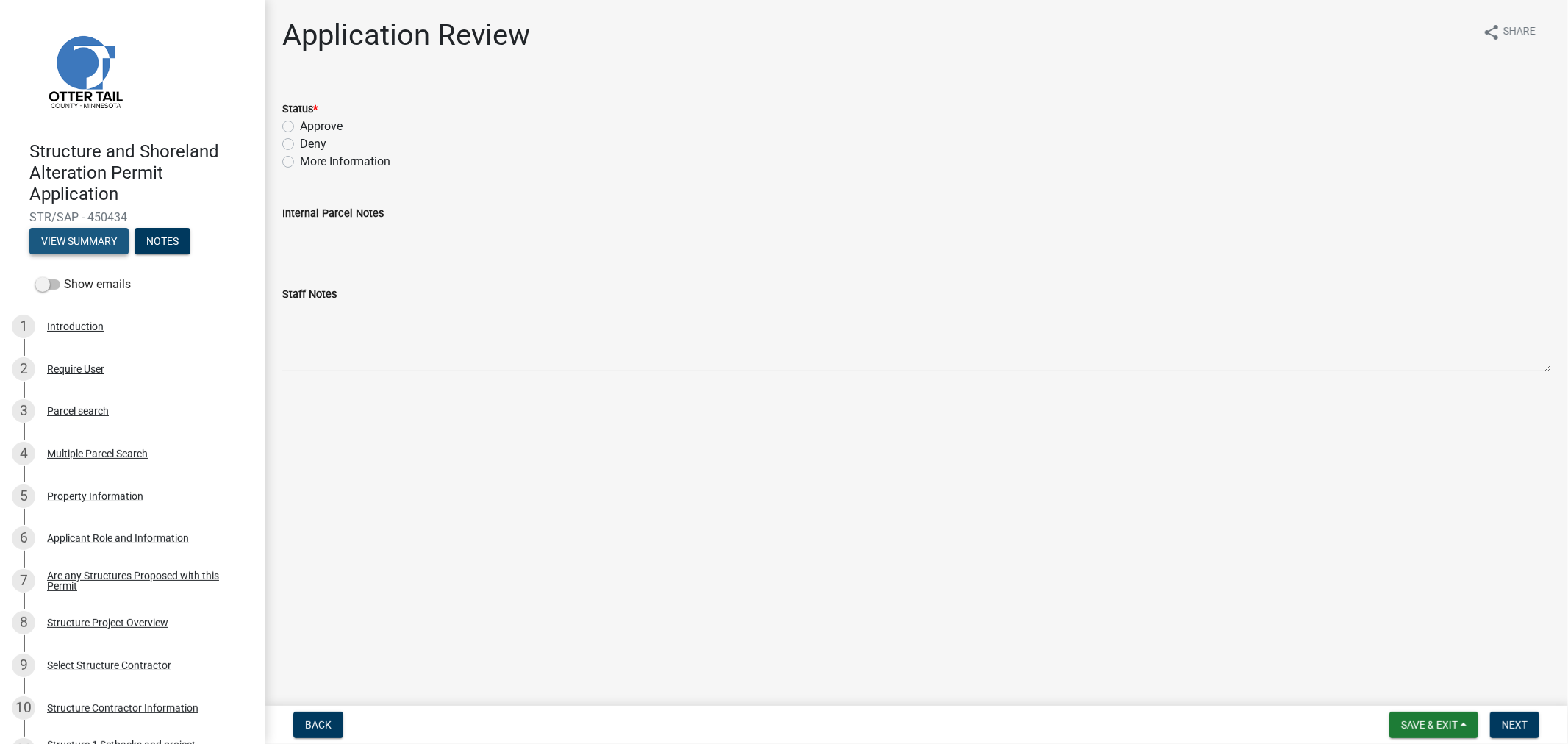
click at [68, 244] on button "View Summary" at bounding box center [79, 241] width 99 height 26
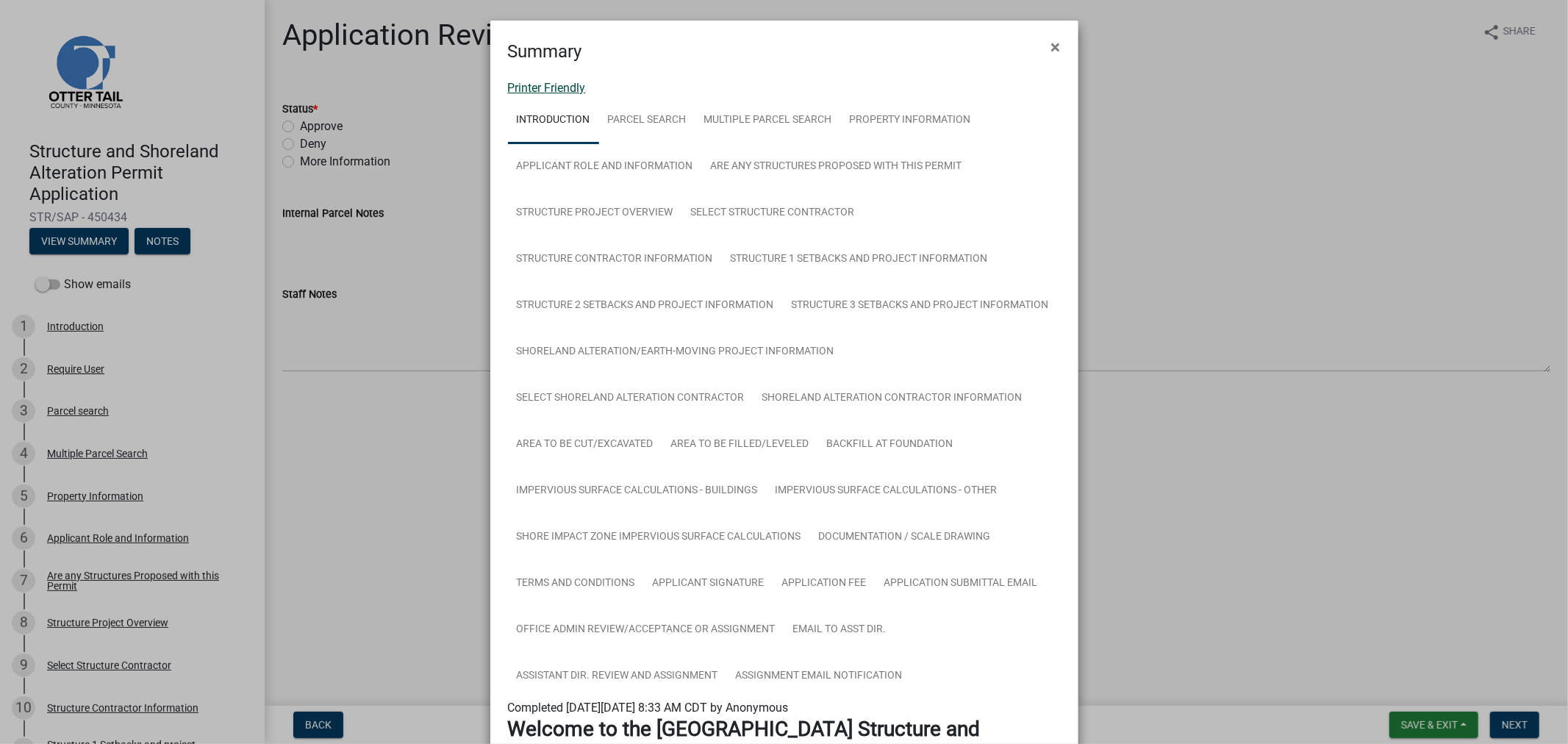
click at [577, 90] on link "Printer Friendly" at bounding box center [547, 88] width 78 height 14
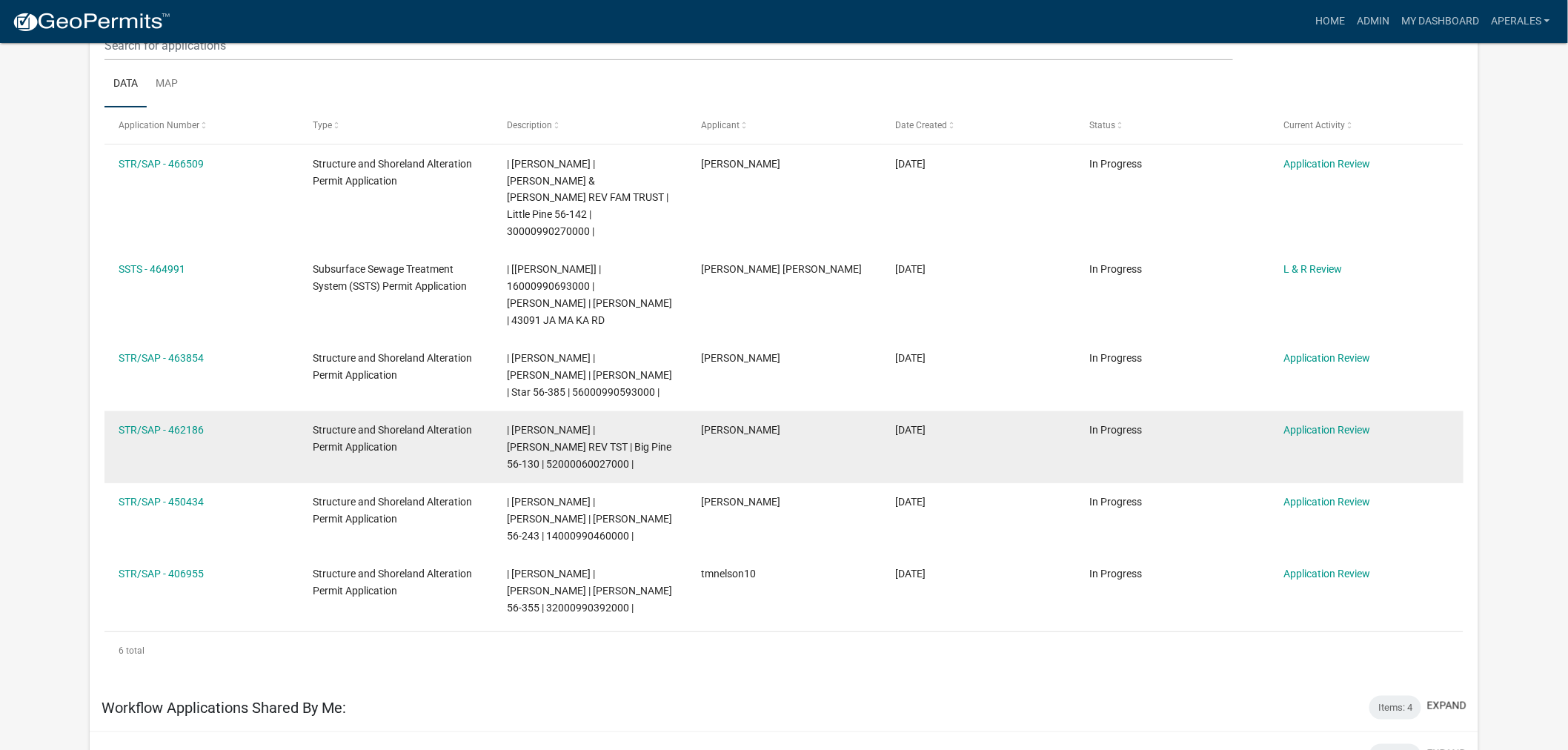
scroll to position [246, 0]
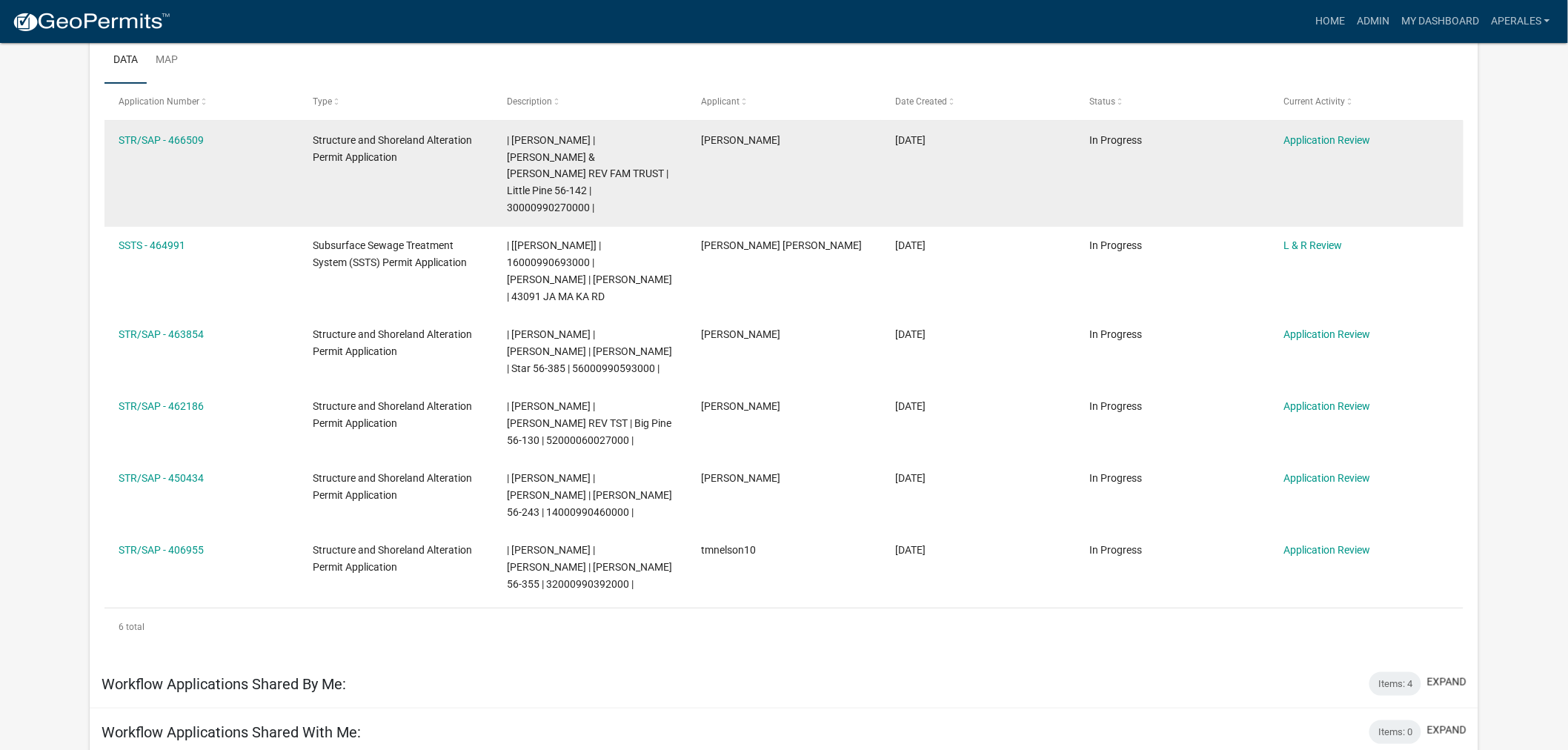
click at [165, 147] on div "STR/SAP - 466509" at bounding box center [201, 140] width 166 height 17
click at [176, 134] on link "STR/SAP - 466509" at bounding box center [161, 140] width 85 height 12
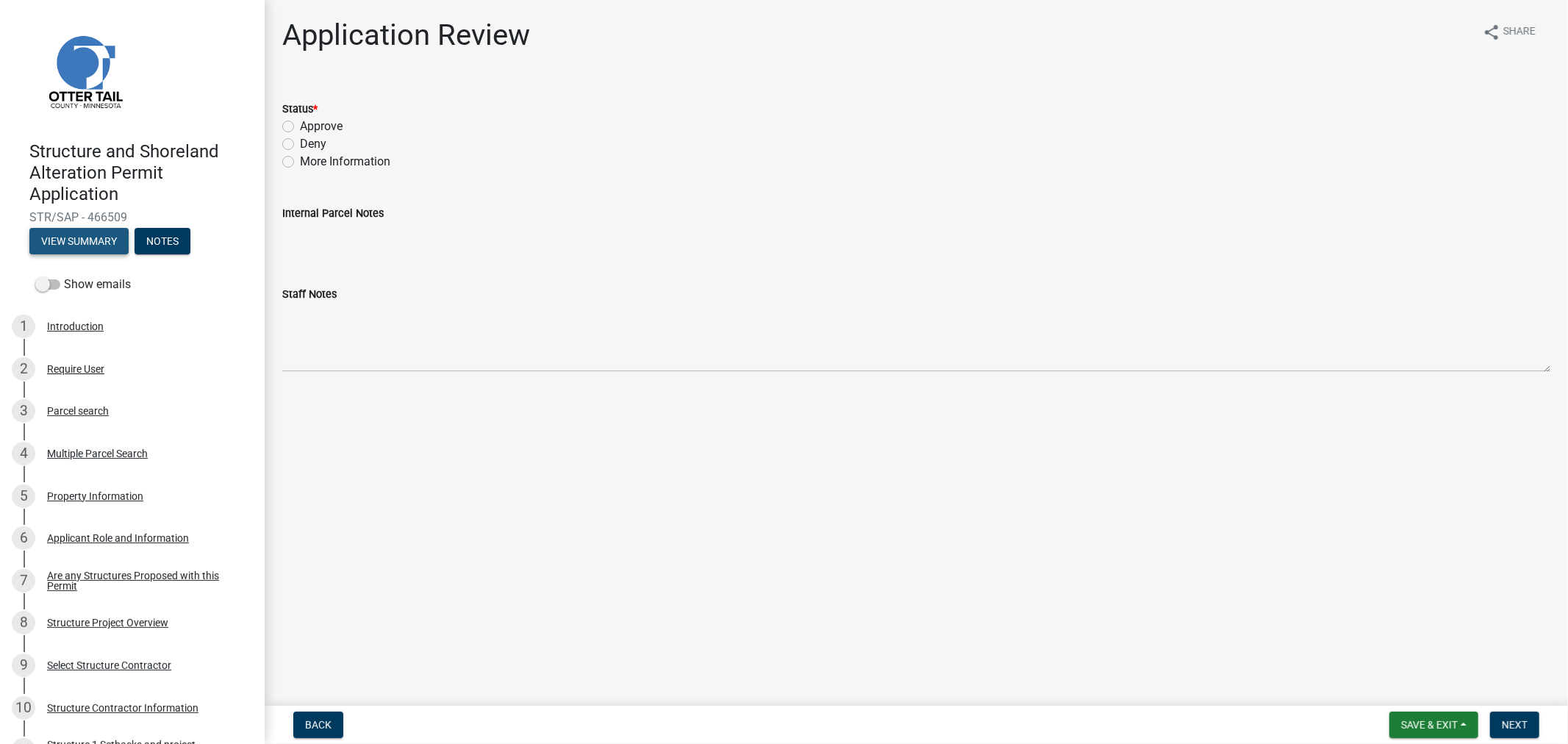
click at [72, 248] on button "View Summary" at bounding box center [79, 241] width 99 height 26
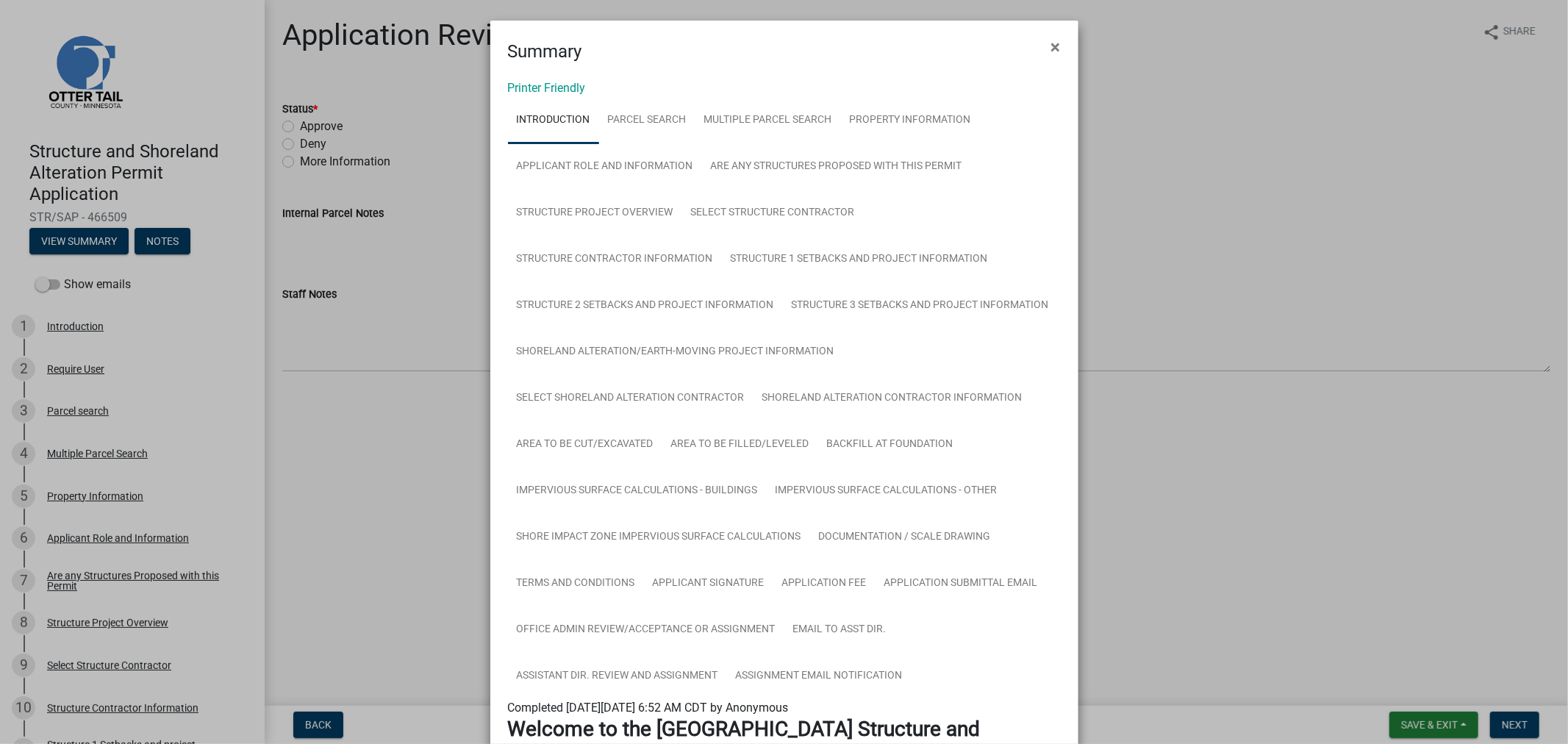
click at [538, 89] on link "Printer Friendly" at bounding box center [547, 88] width 78 height 14
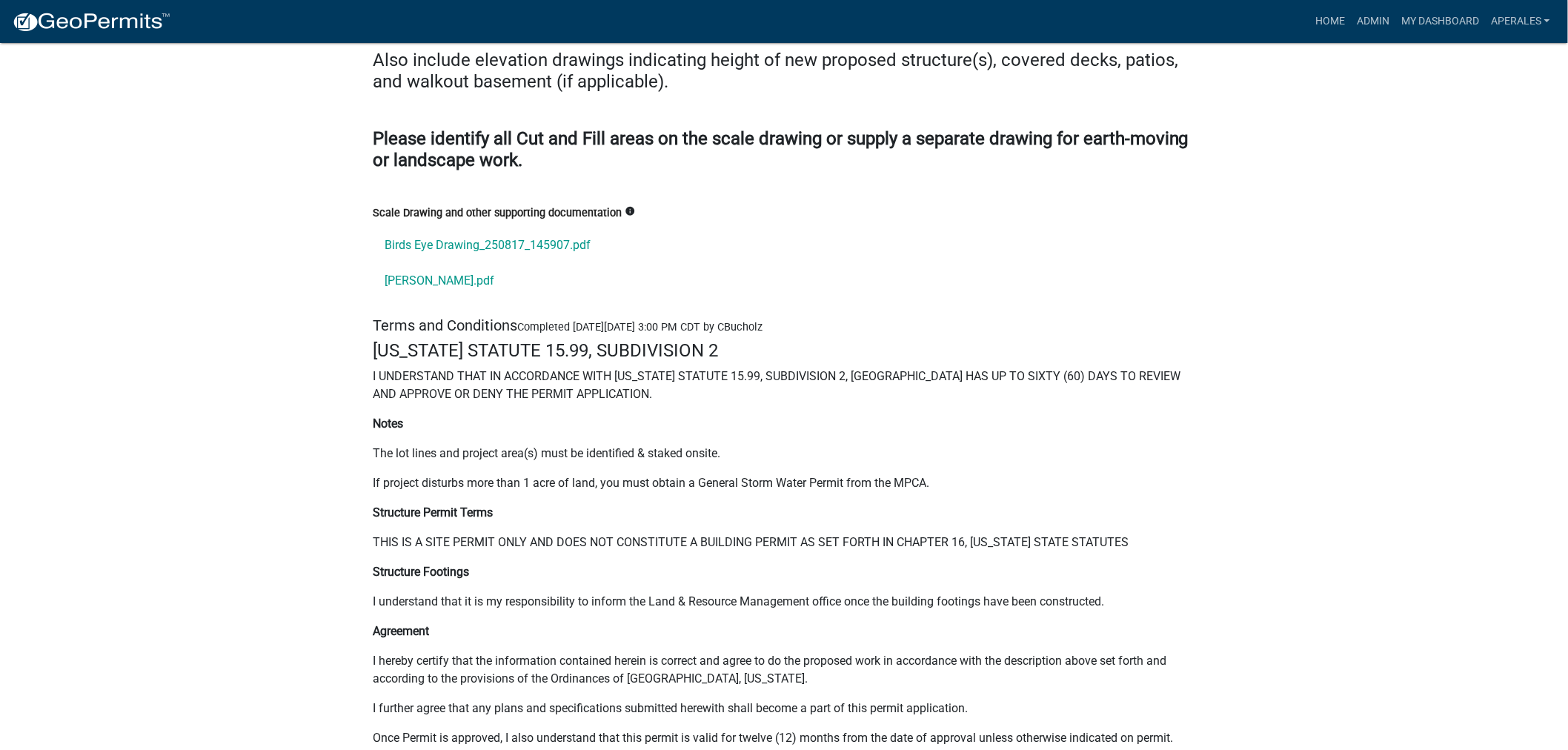
scroll to position [20494, 0]
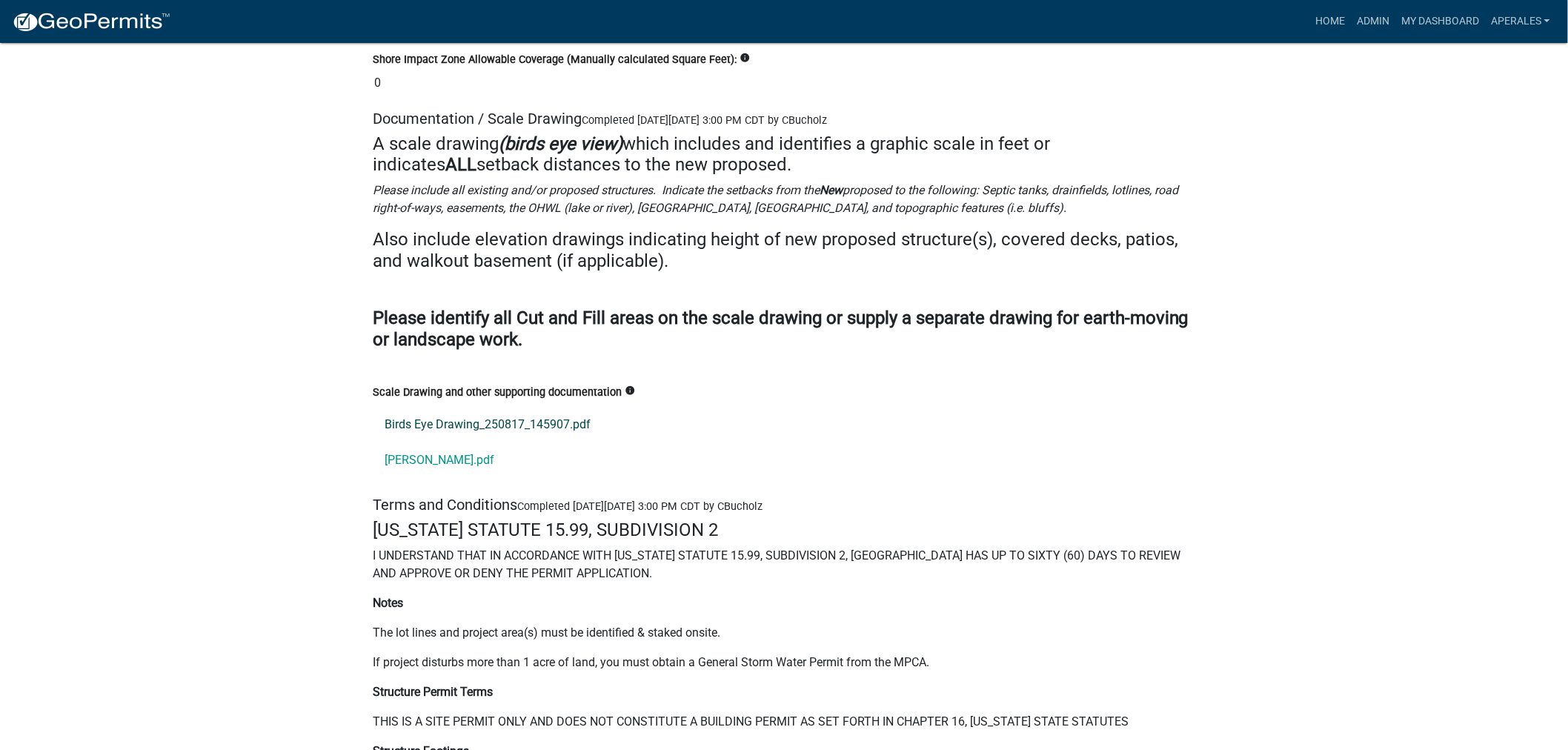
click at [498, 423] on link "Birds Eye Drawing_250817_145907.pdf" at bounding box center [784, 424] width 822 height 36
click at [396, 452] on link "Bucholz.pdf" at bounding box center [784, 460] width 822 height 36
click at [1424, 29] on link "My Dashboard" at bounding box center [1440, 21] width 90 height 28
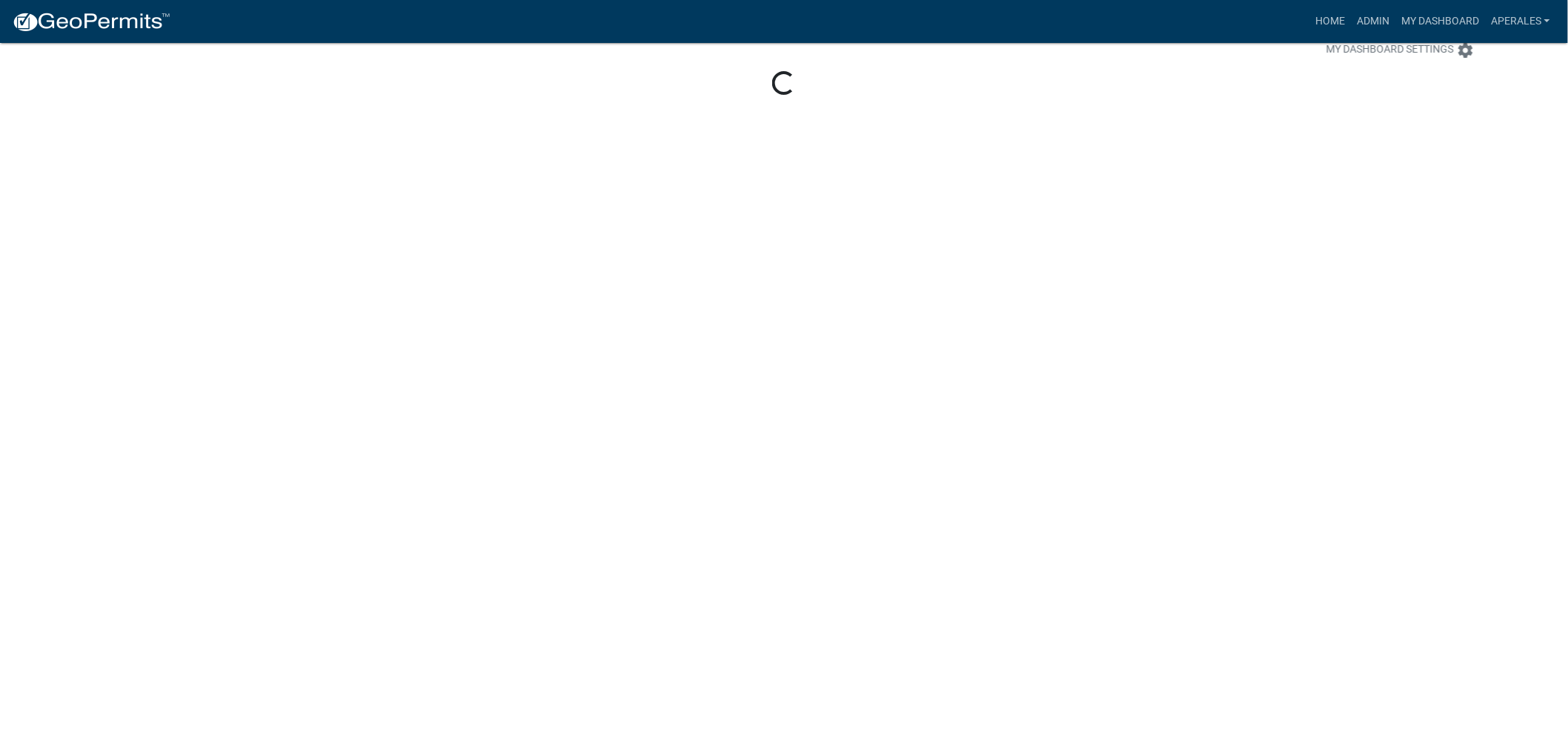
scroll to position [43, 0]
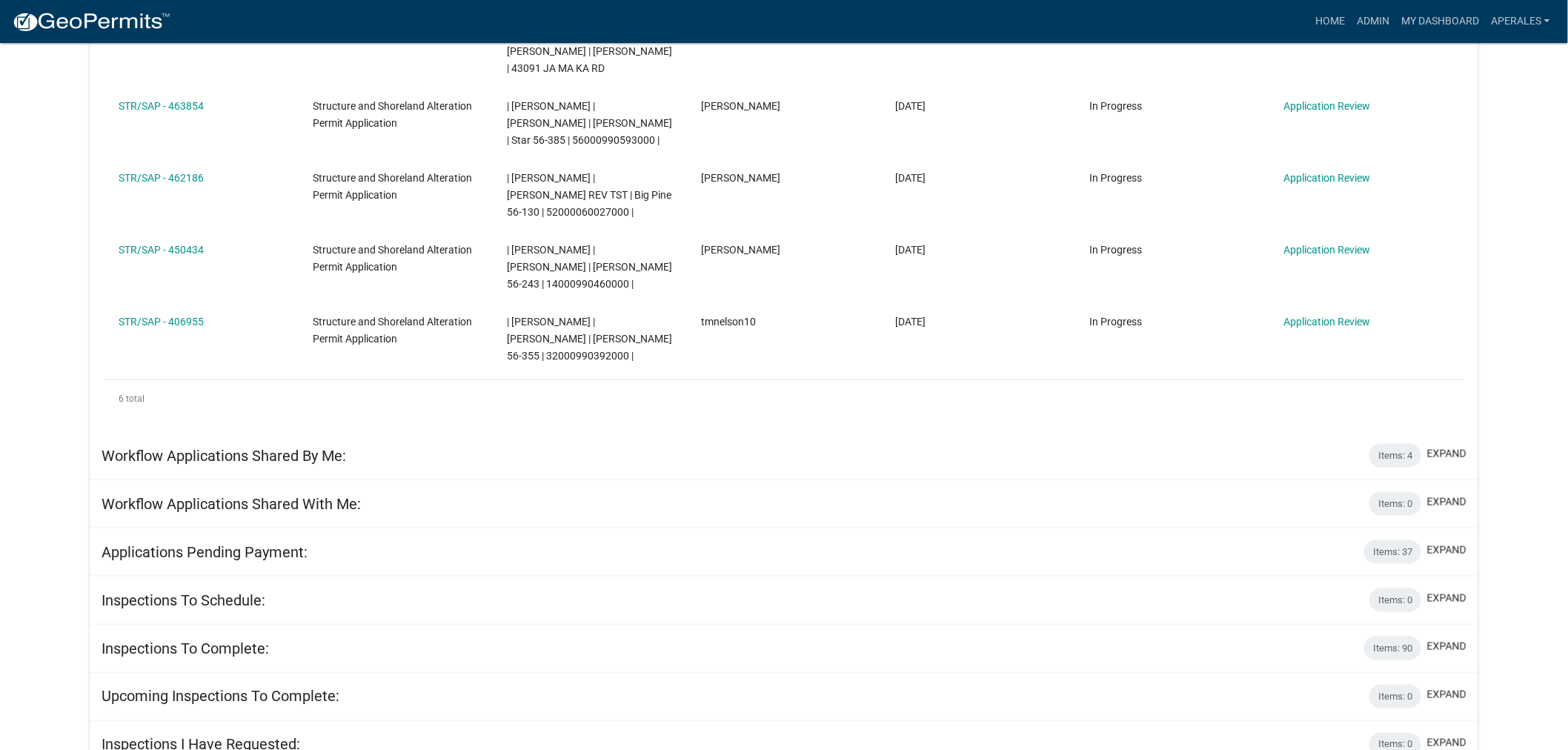
scroll to position [392, 0]
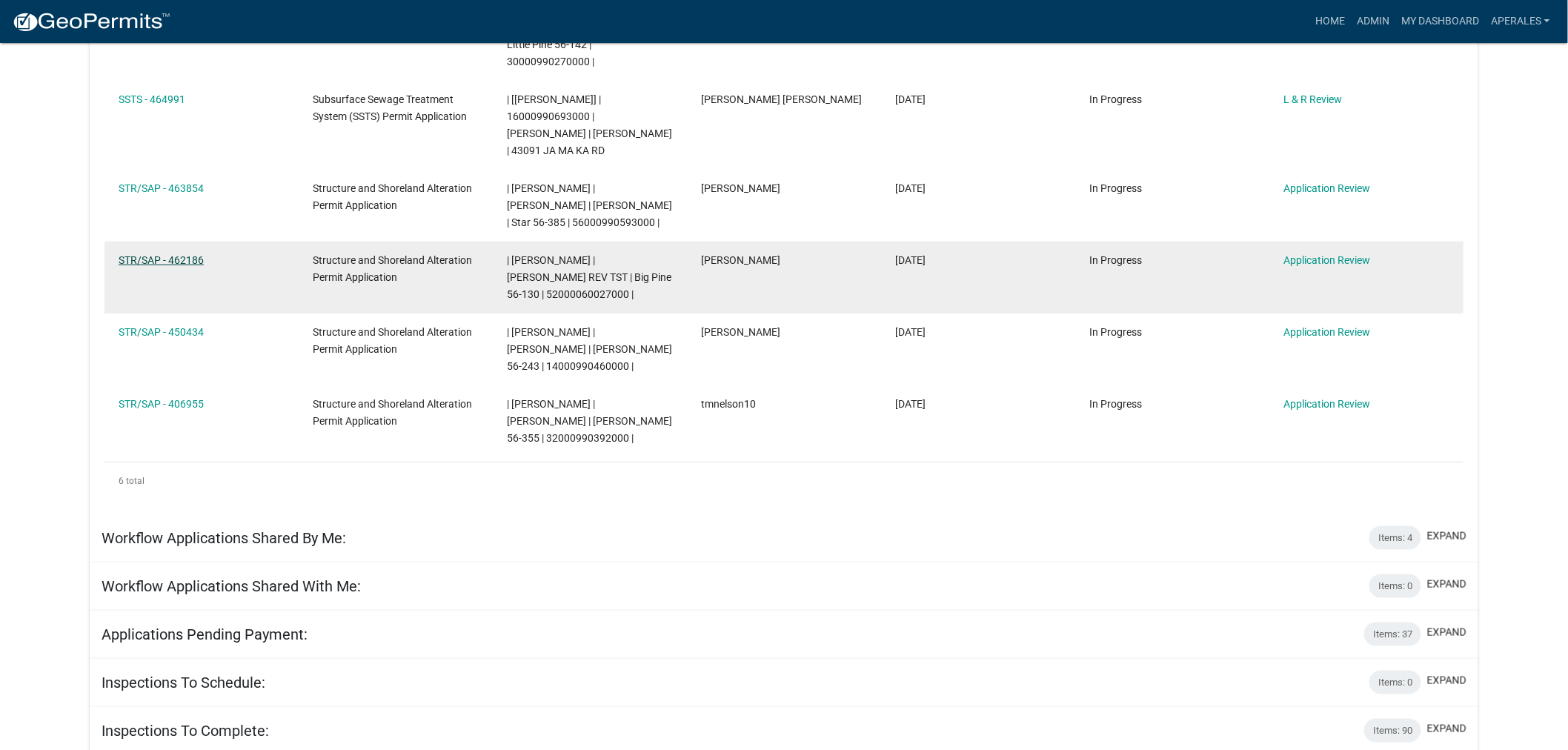
click at [168, 265] on link "STR/SAP - 462186" at bounding box center [161, 260] width 85 height 12
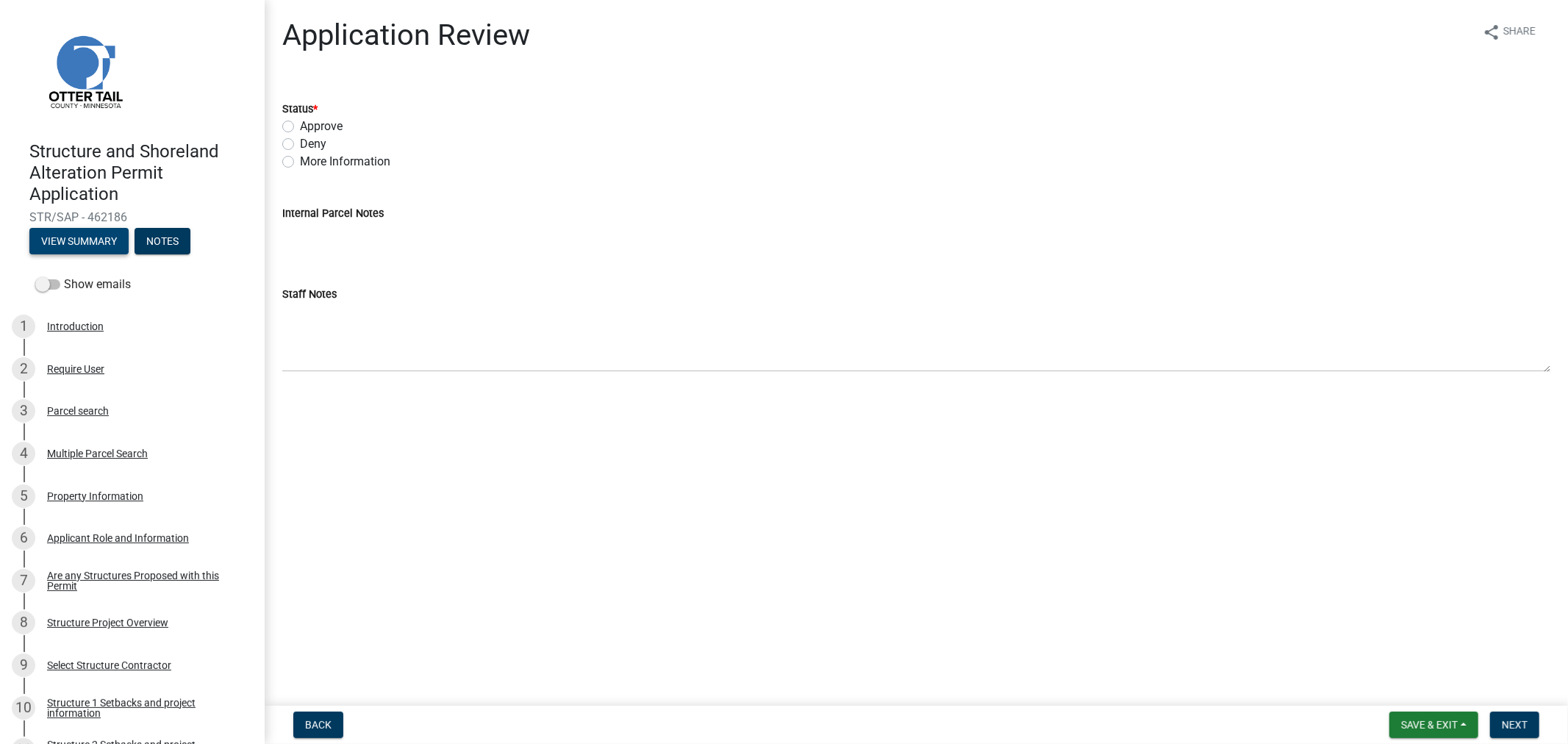
click at [73, 245] on button "View Summary" at bounding box center [79, 241] width 99 height 26
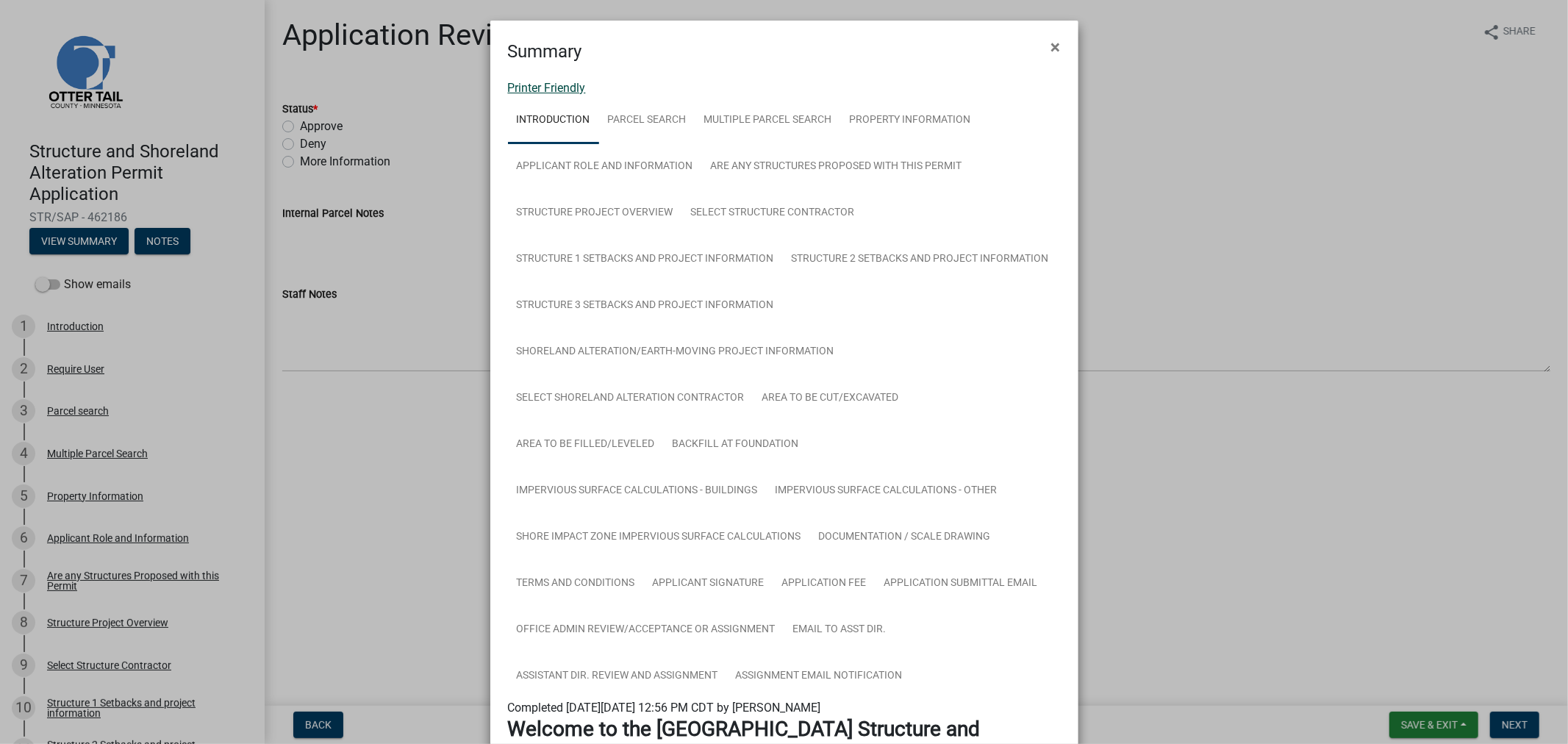
click at [547, 81] on link "Printer Friendly" at bounding box center [547, 88] width 78 height 14
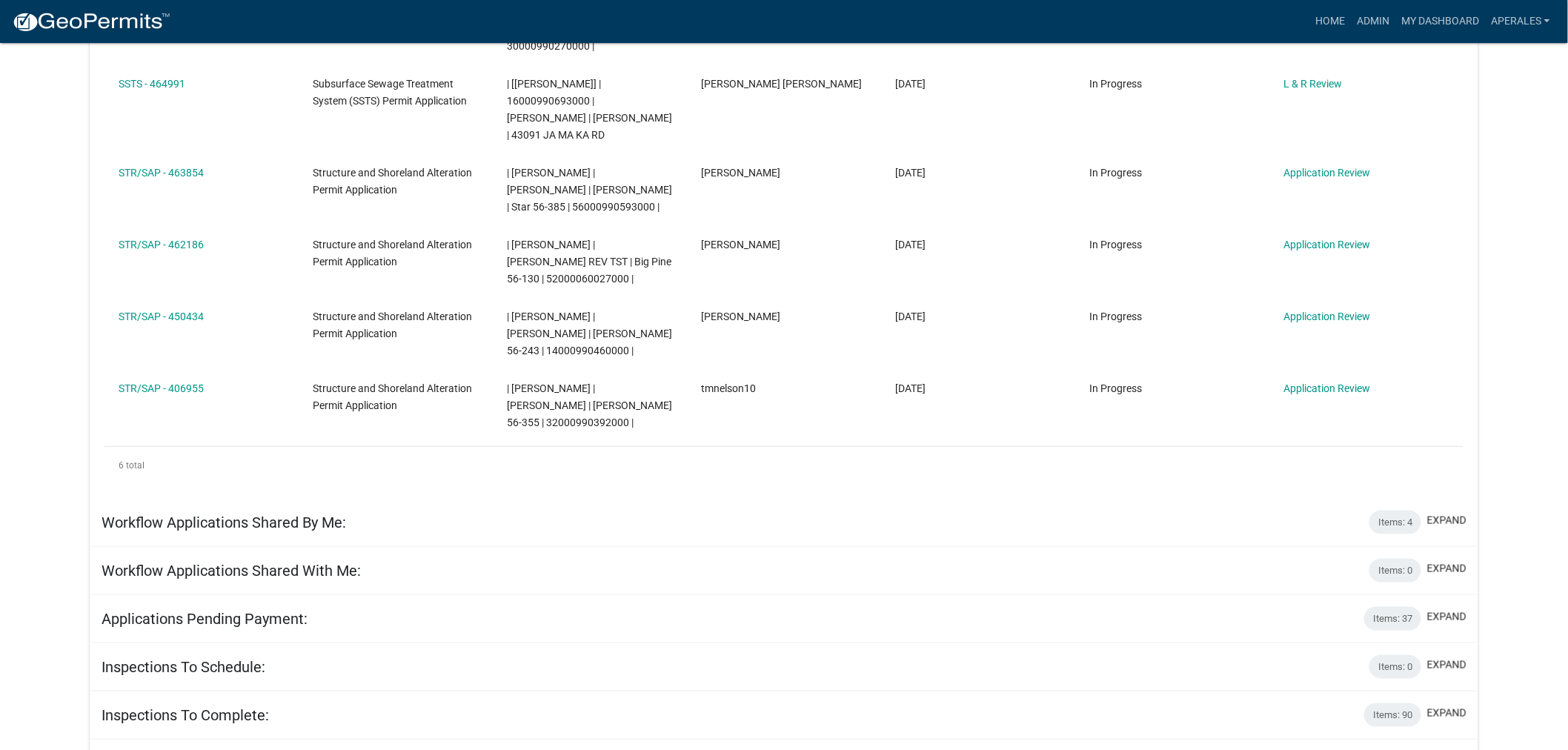
scroll to position [411, 0]
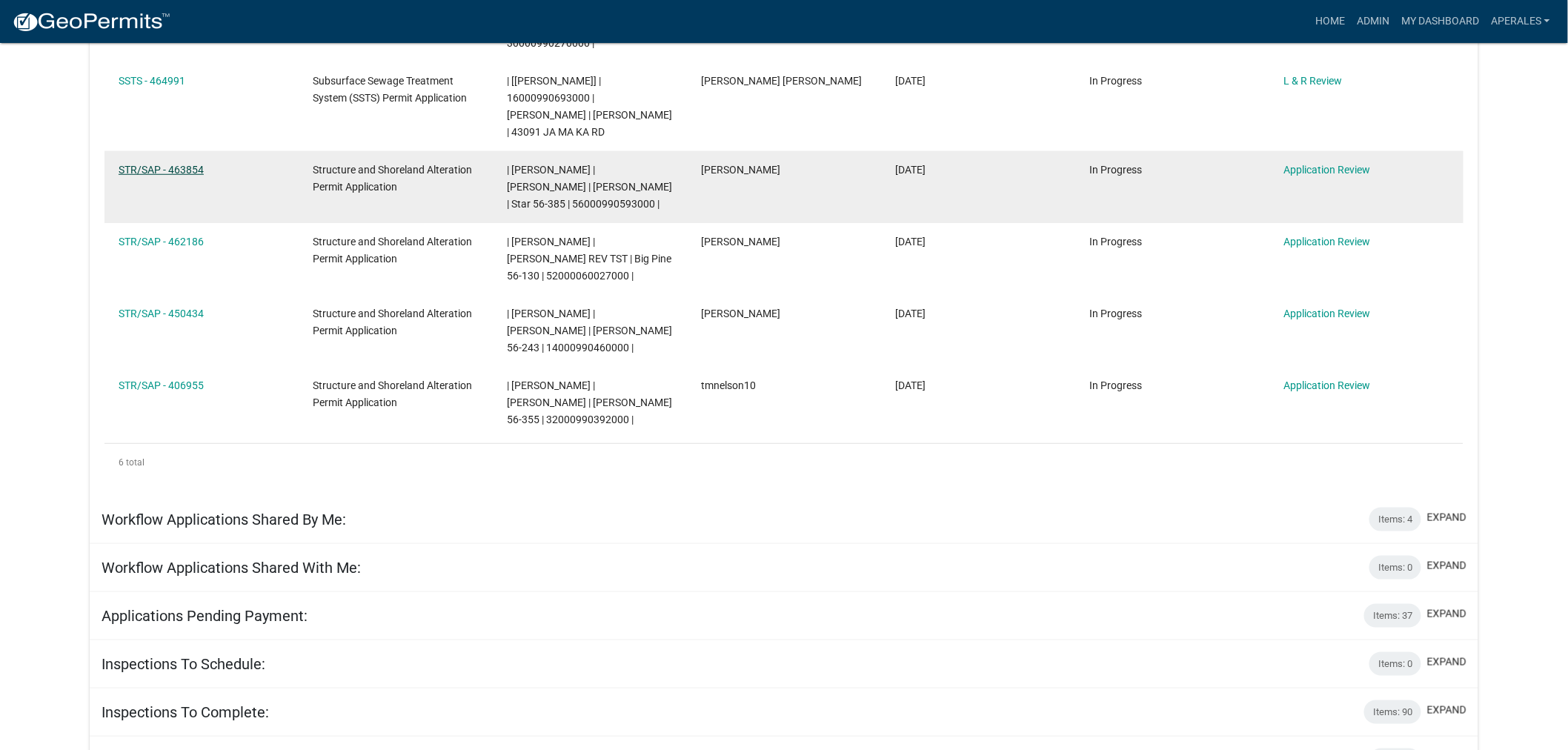
click at [156, 169] on link "STR/SAP - 463854" at bounding box center [161, 169] width 85 height 12
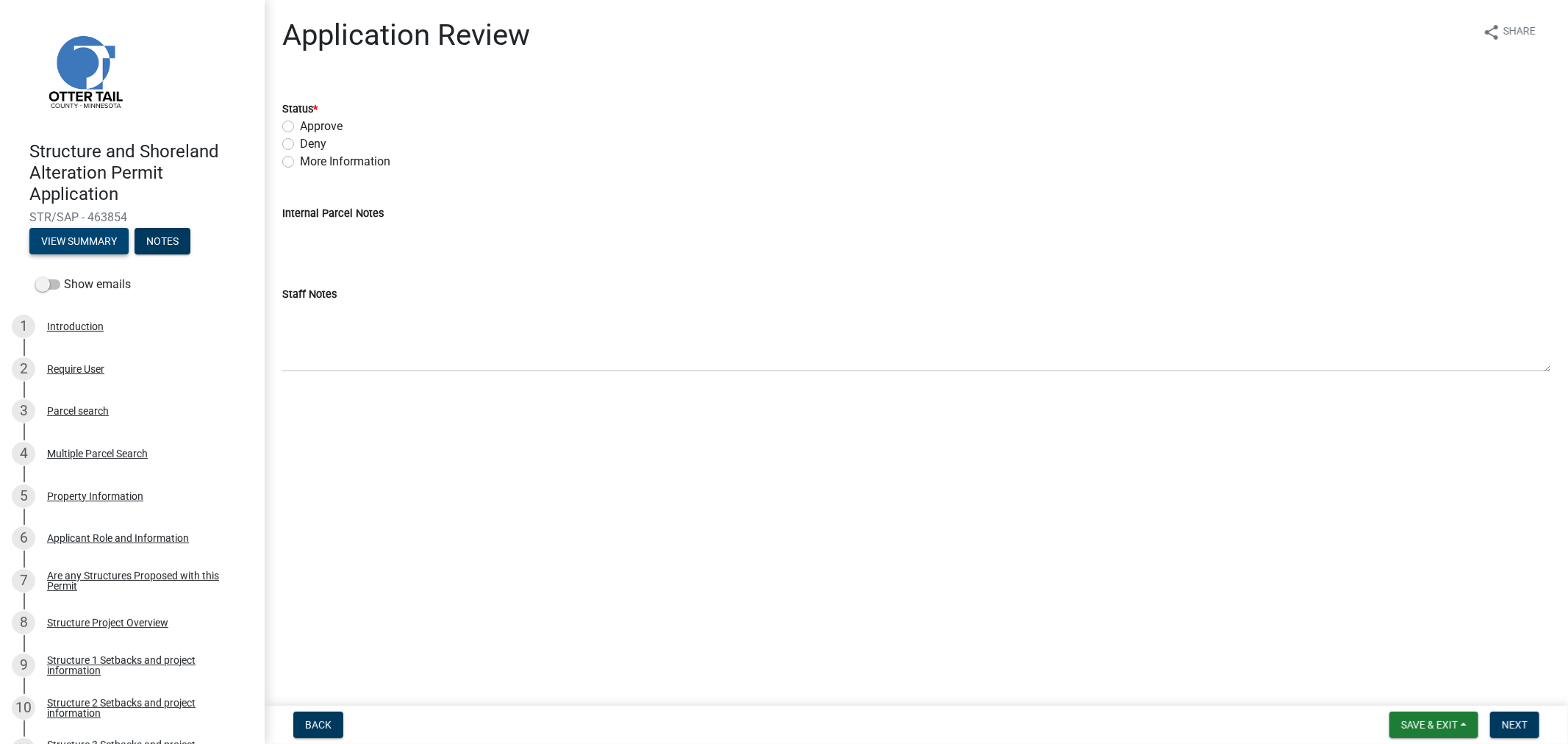
click at [85, 246] on button "View Summary" at bounding box center [79, 241] width 99 height 26
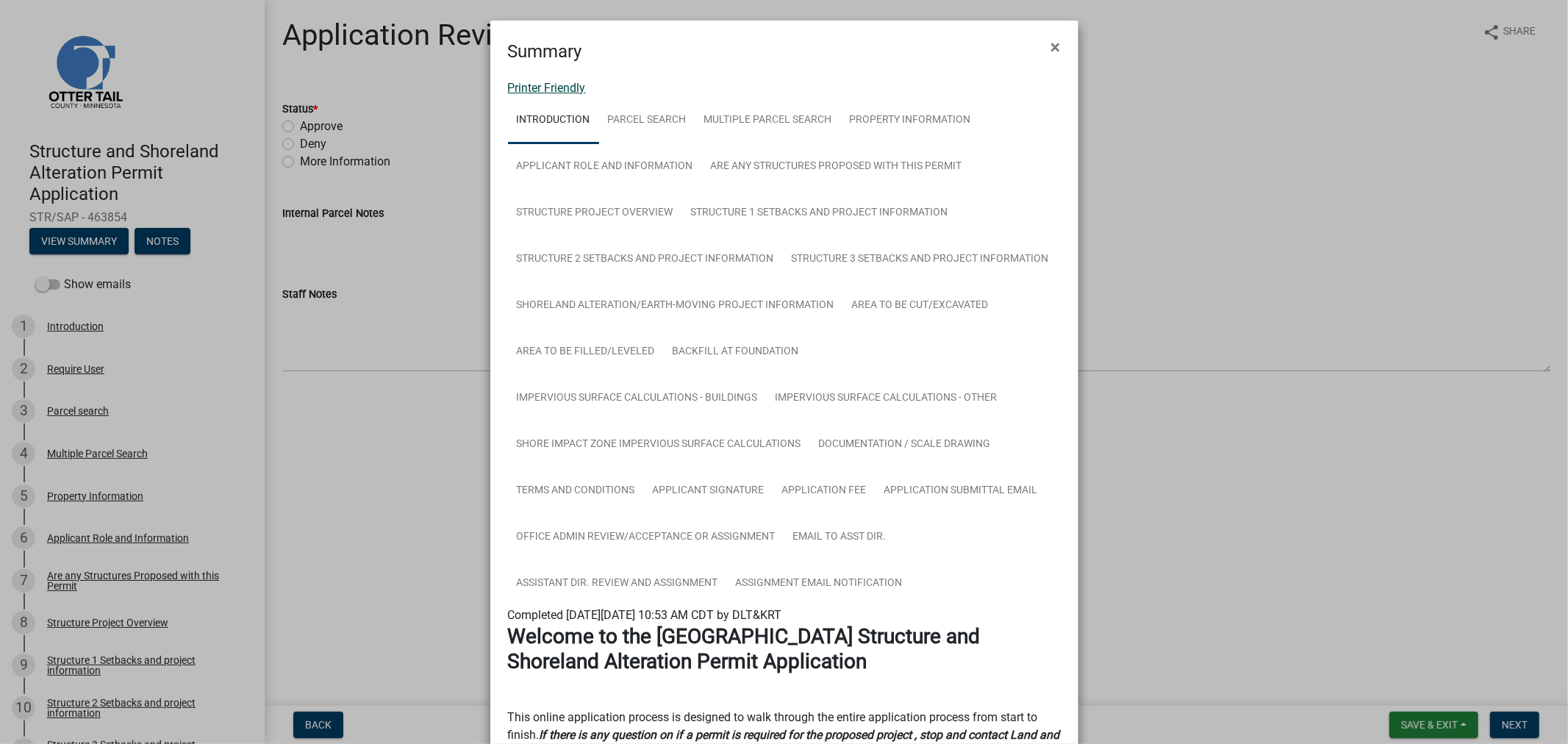
click at [531, 88] on link "Printer Friendly" at bounding box center [547, 88] width 78 height 14
click at [1052, 50] on span "×" at bounding box center [1056, 47] width 10 height 20
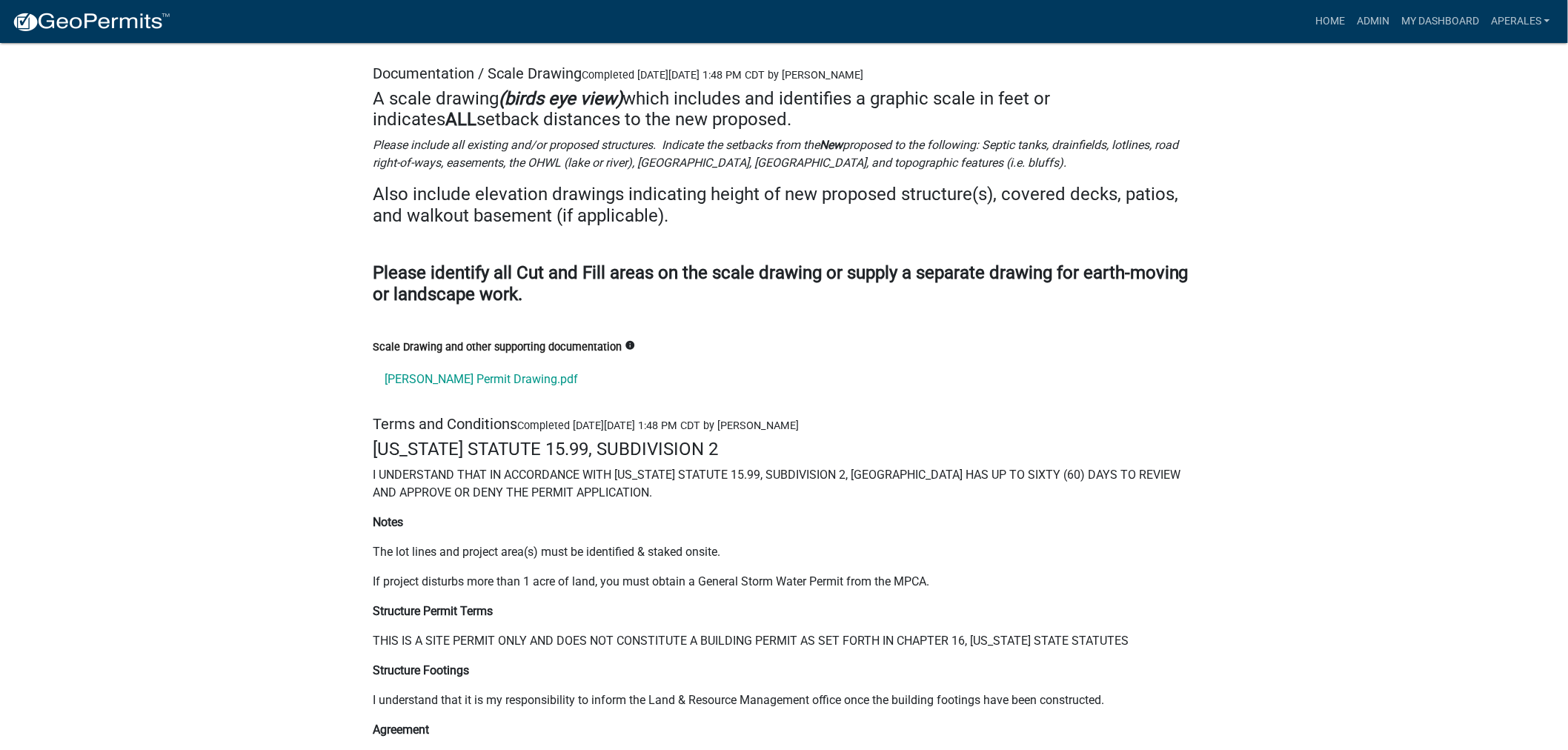
scroll to position [20247, 0]
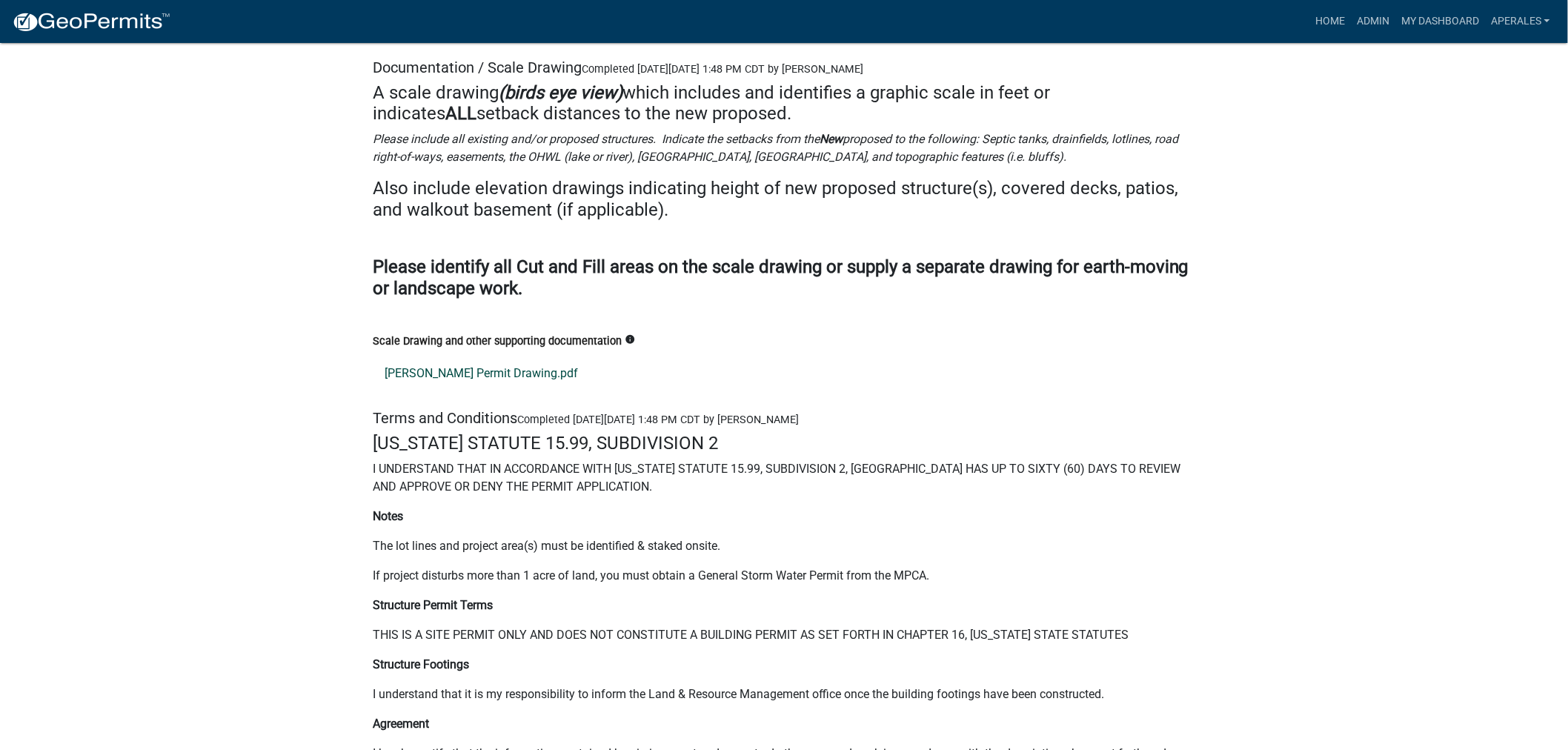
click at [457, 367] on link "Theodorson Permit Drawing.pdf" at bounding box center [784, 374] width 822 height 36
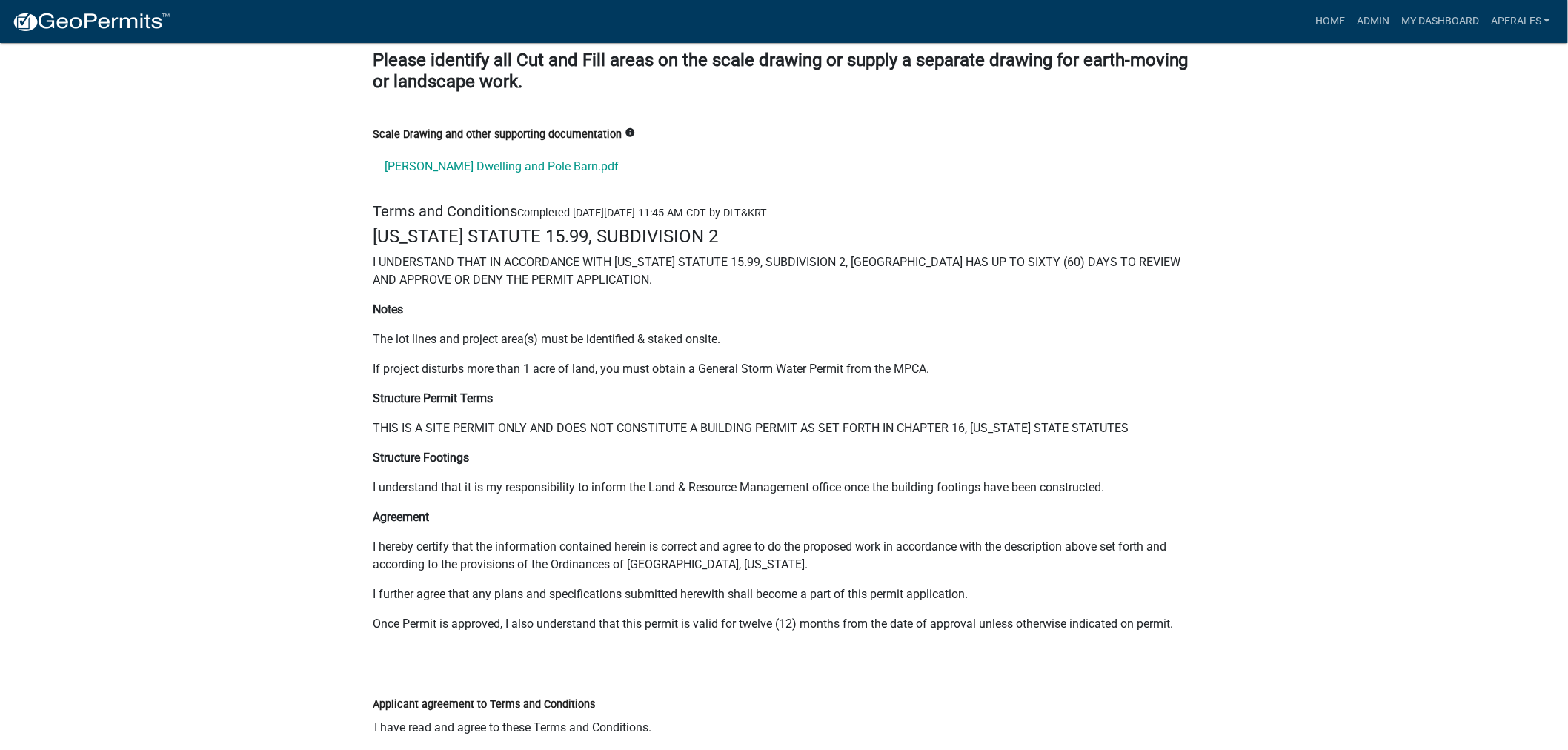
scroll to position [20001, 0]
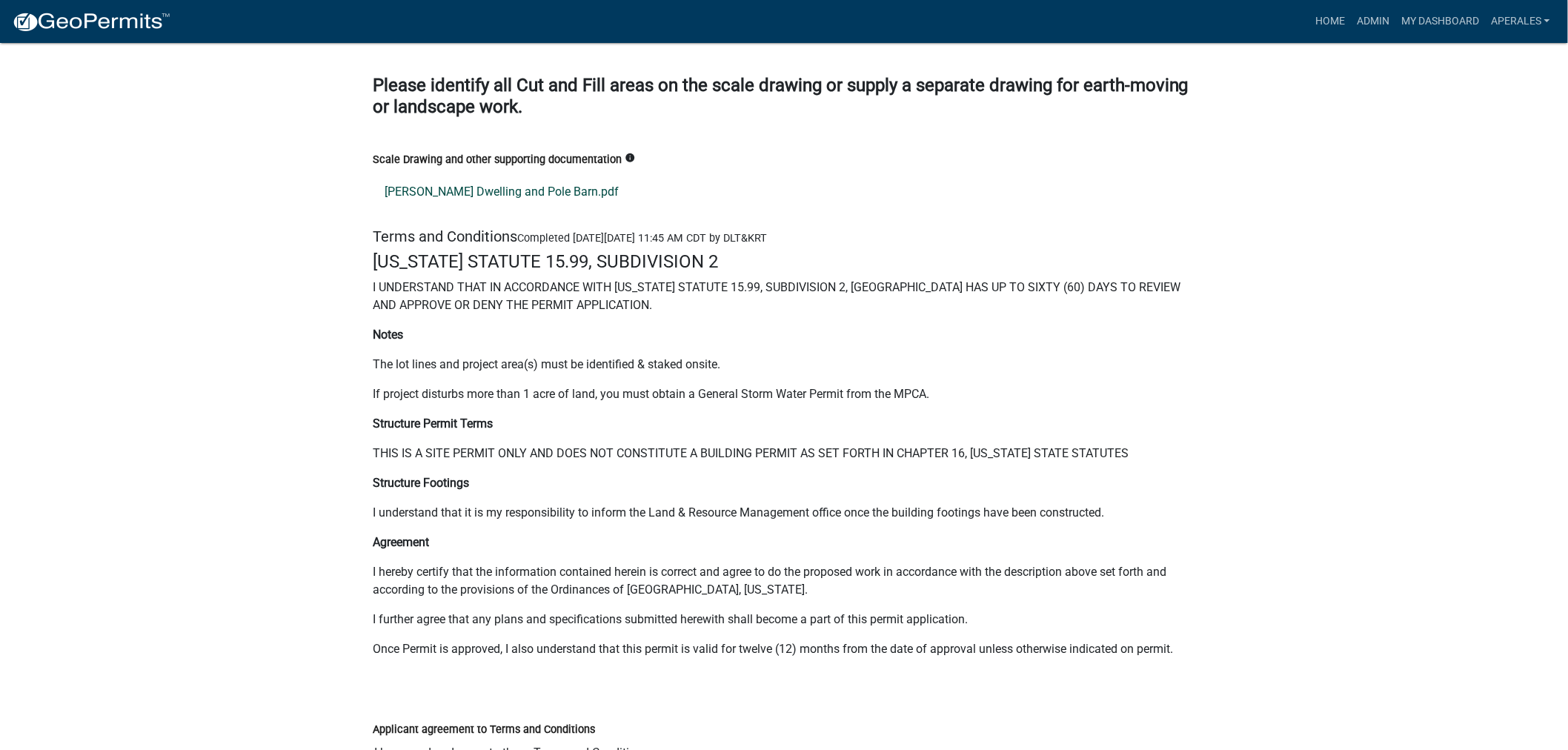
click at [485, 194] on link "[PERSON_NAME] Dwelling and Pole Barn.pdf" at bounding box center [784, 192] width 822 height 36
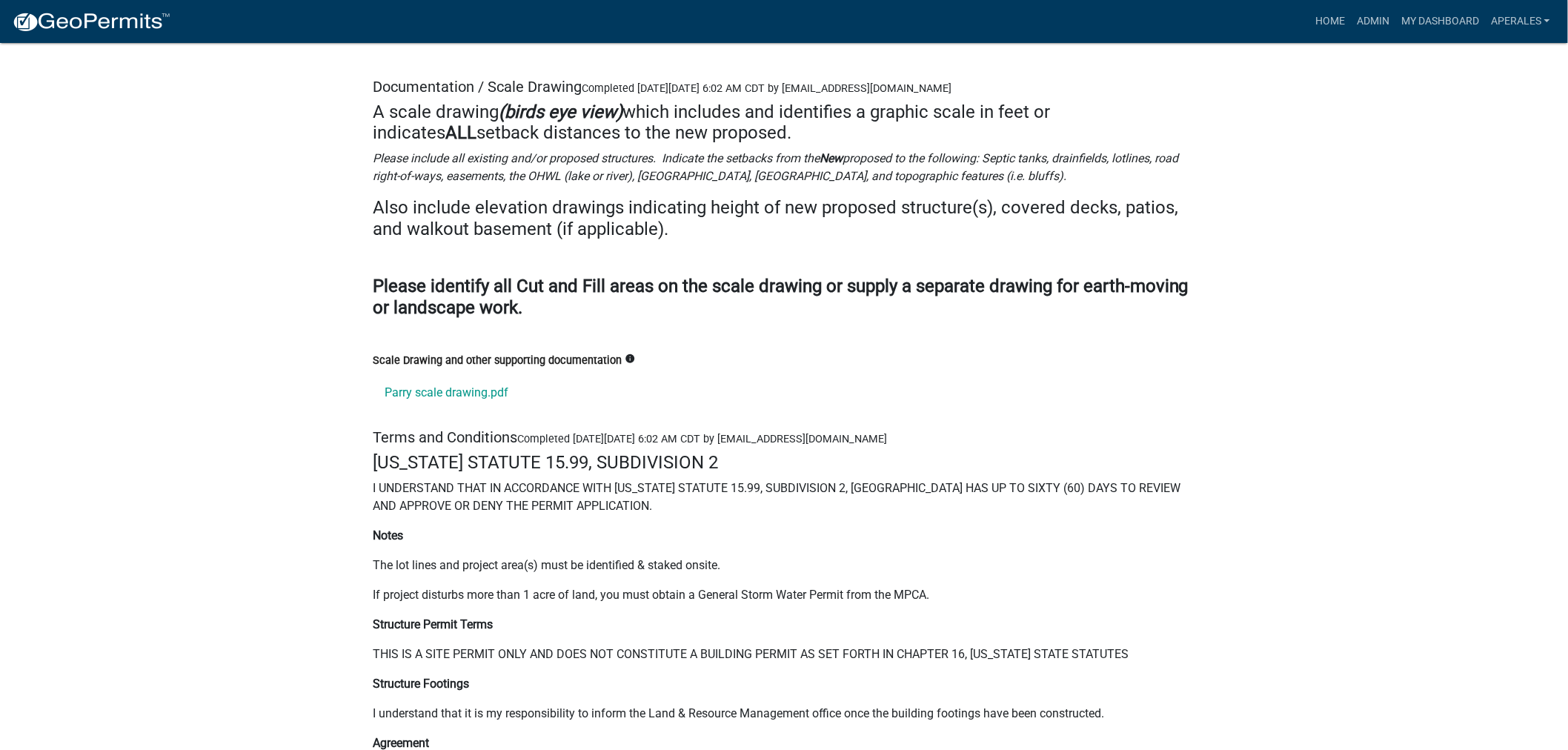
scroll to position [20329, 0]
click at [400, 399] on link "Parry scale drawing.pdf" at bounding box center [784, 394] width 822 height 36
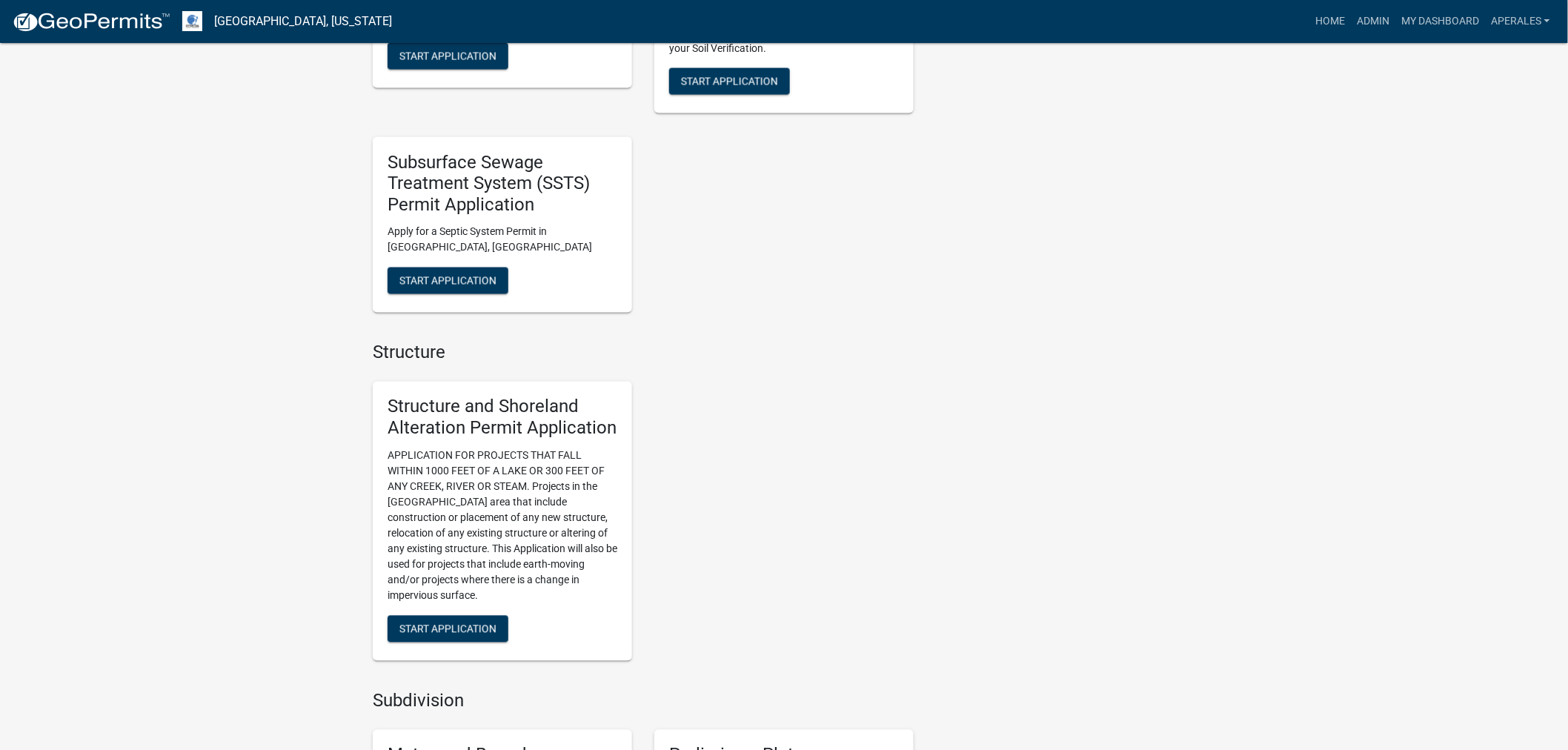
scroll to position [988, 0]
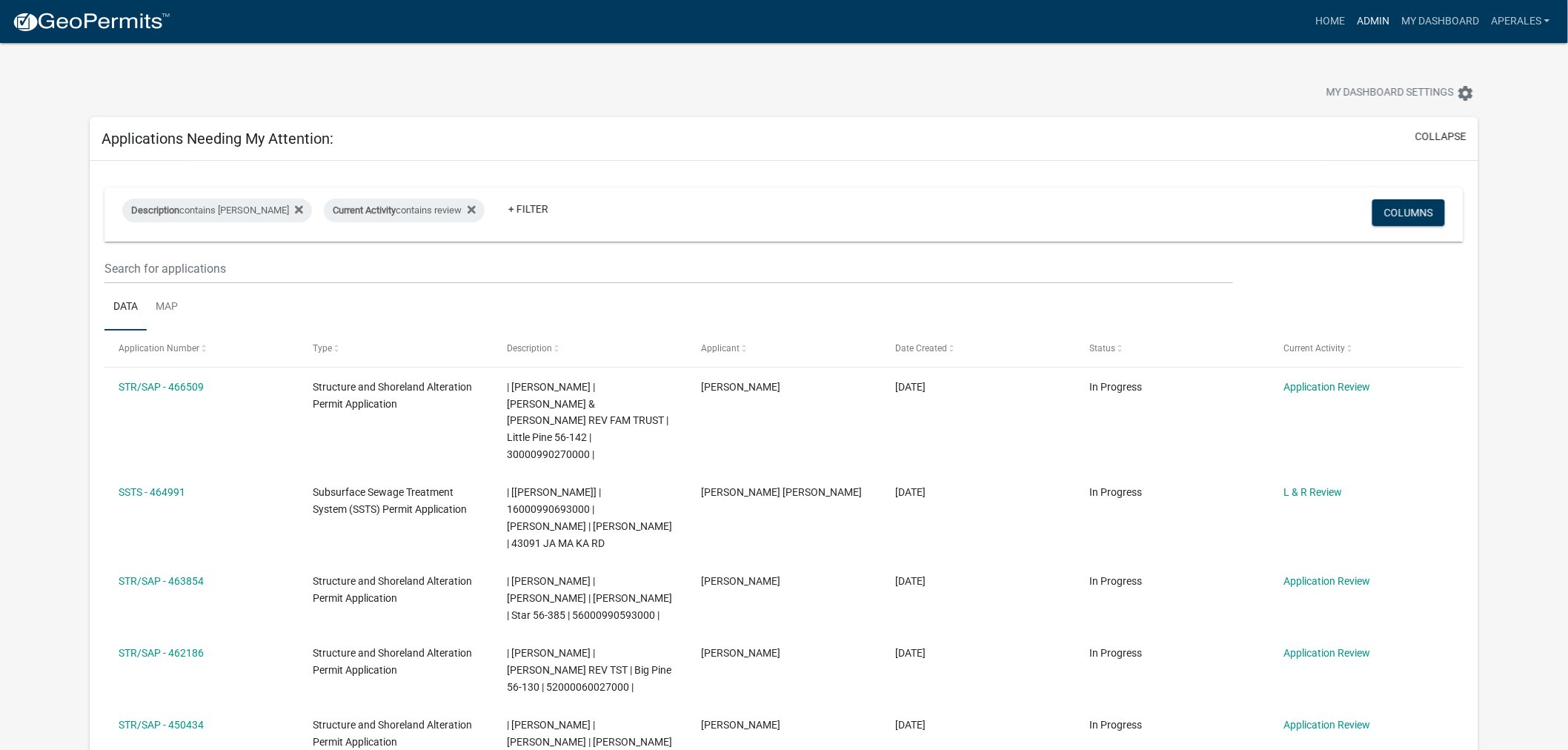
click at [1351, 19] on link "Admin" at bounding box center [1373, 21] width 44 height 28
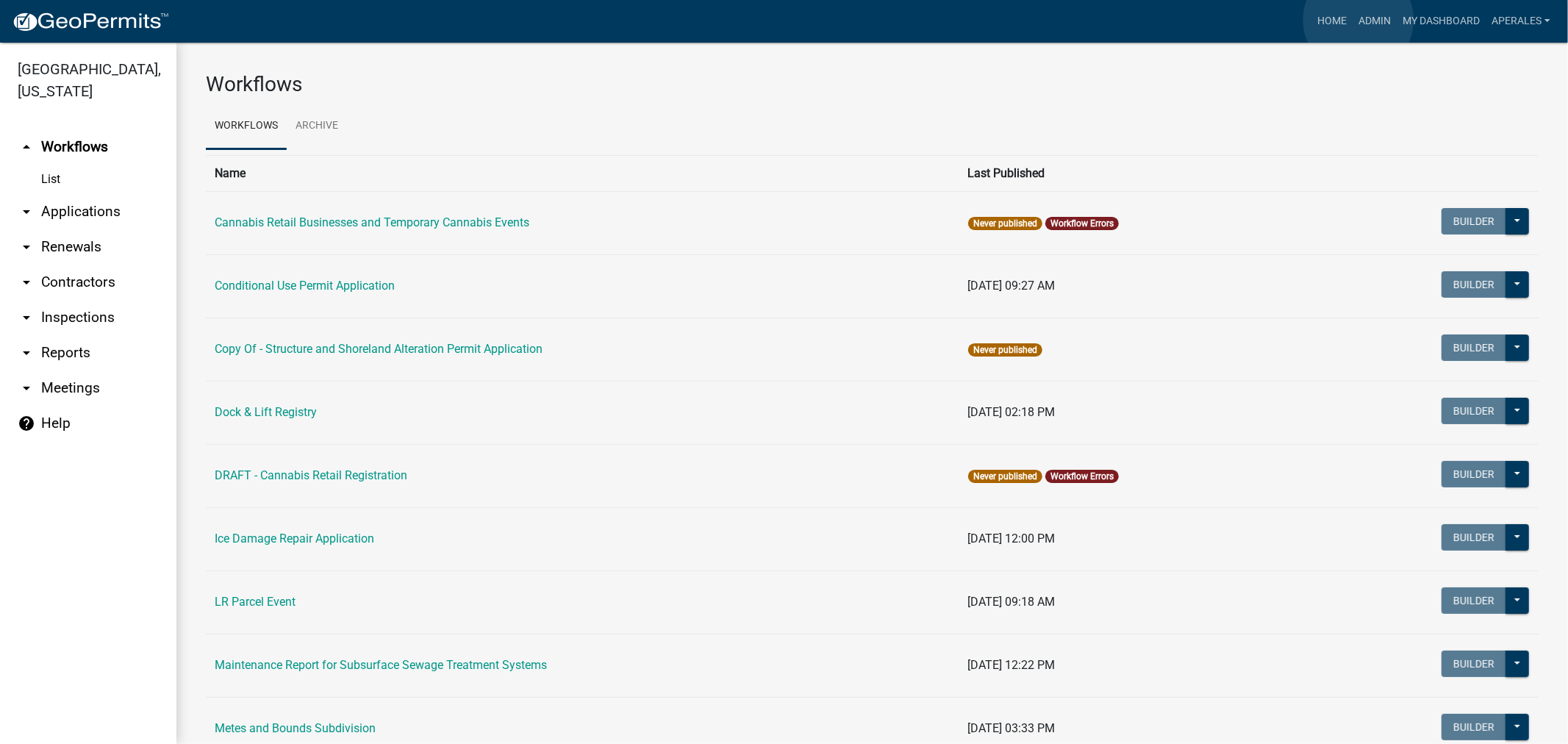
click at [1359, 19] on link "Admin" at bounding box center [1375, 21] width 44 height 28
click at [64, 210] on link "arrow_drop_down Applications" at bounding box center [88, 212] width 177 height 35
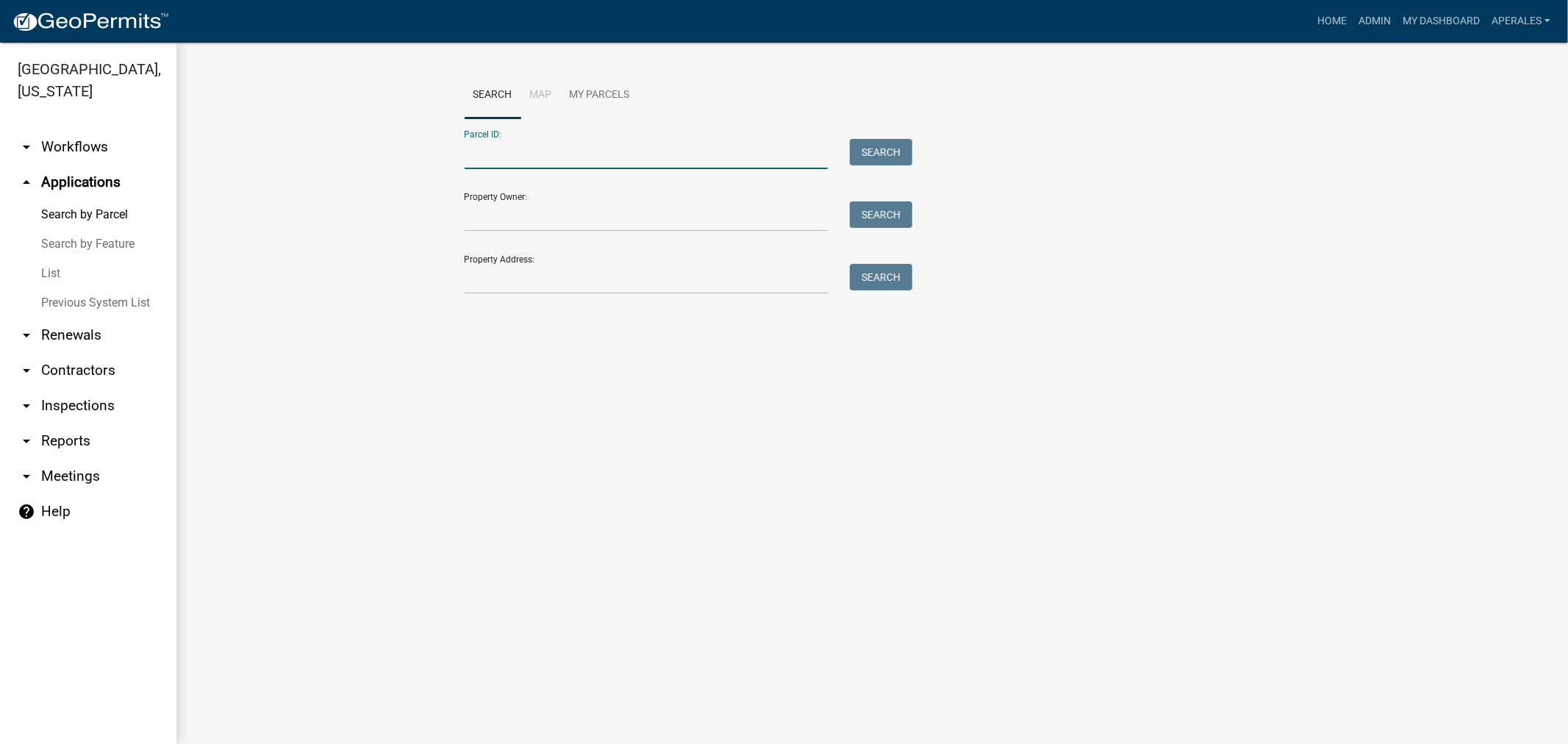
click at [494, 142] on input "Parcel ID:" at bounding box center [646, 154] width 364 height 30
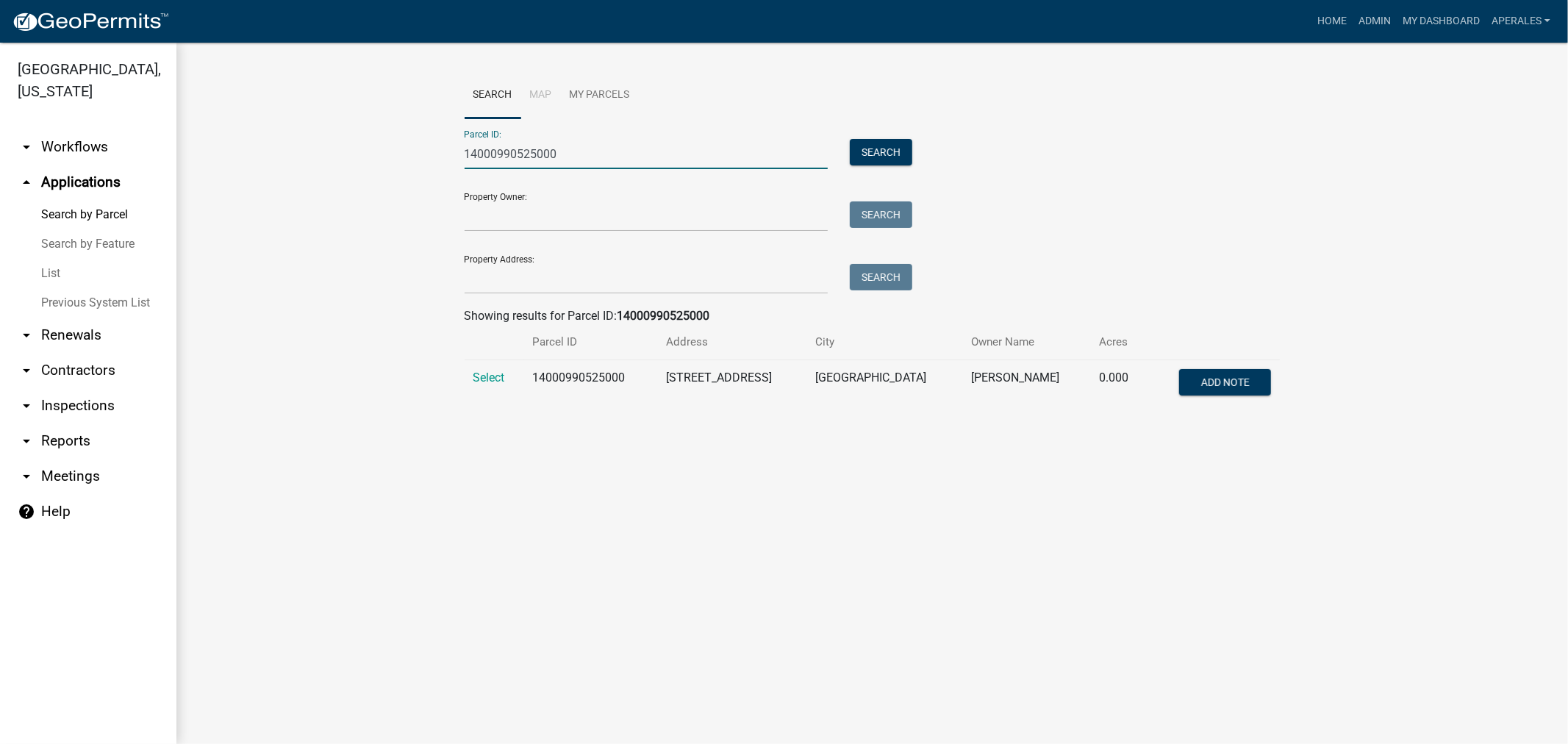
type input "14000990525000"
click at [493, 386] on td "Select" at bounding box center [494, 384] width 59 height 49
click at [493, 384] on span "Select" at bounding box center [489, 378] width 32 height 14
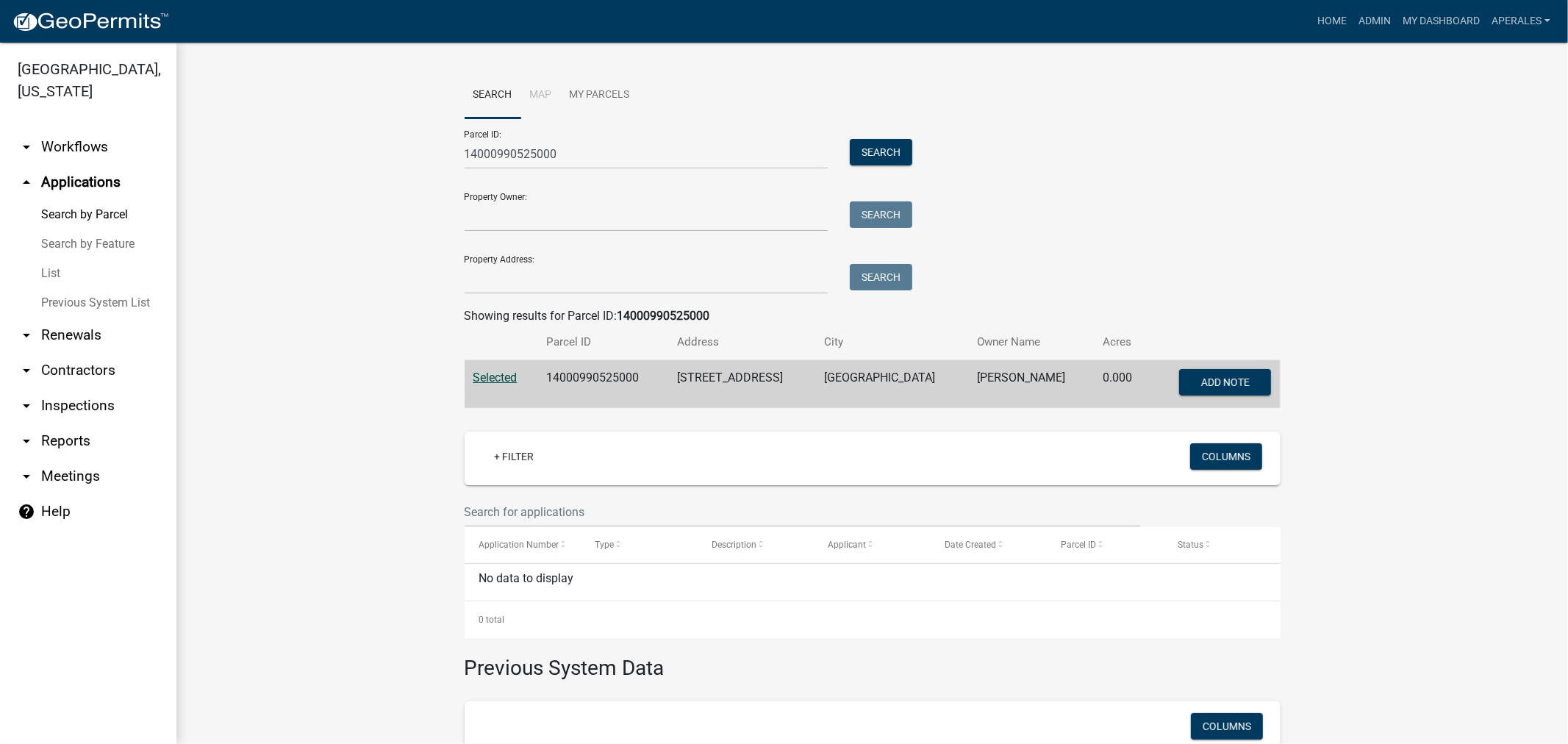
click at [88, 155] on link "arrow_drop_down Workflows" at bounding box center [88, 147] width 177 height 35
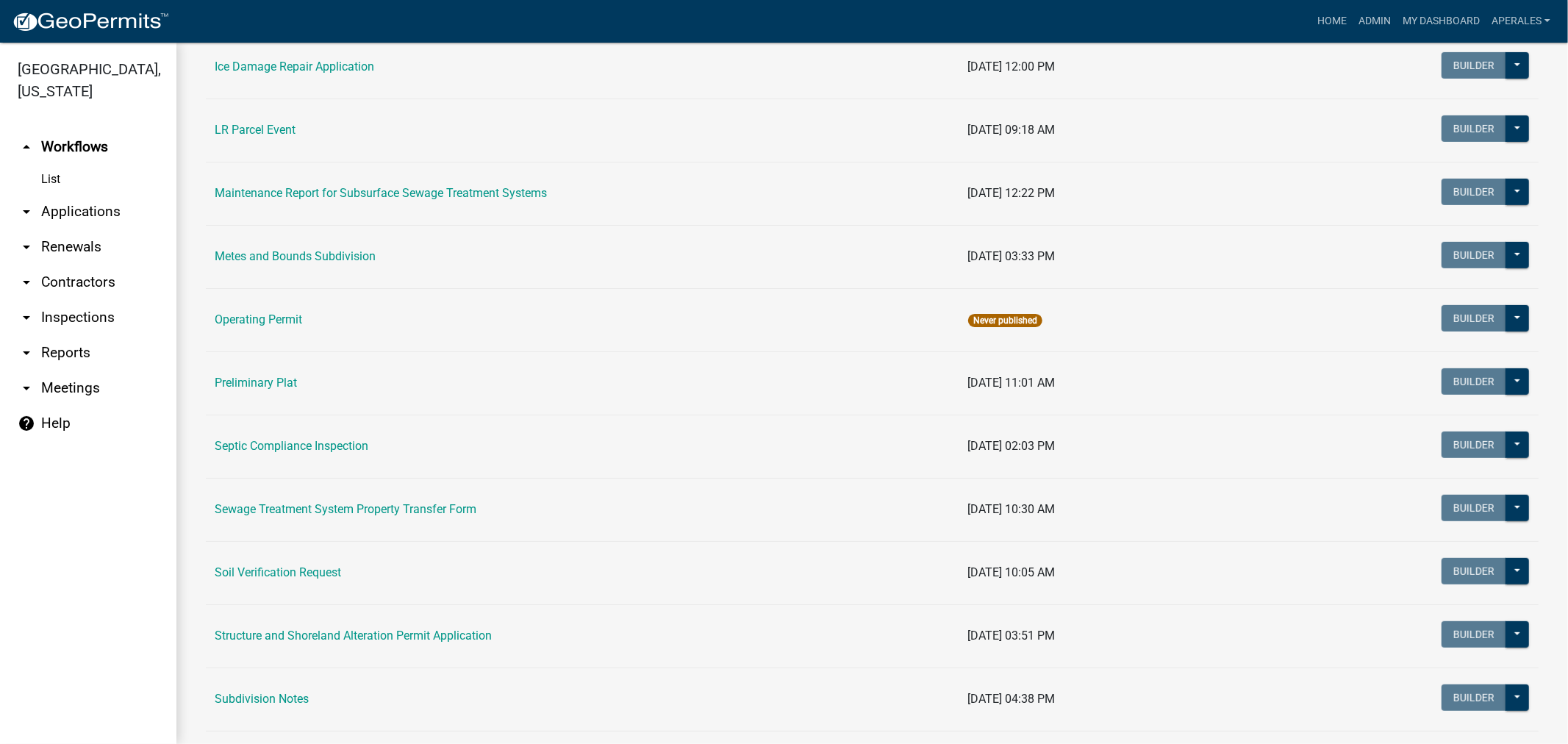
scroll to position [390, 0]
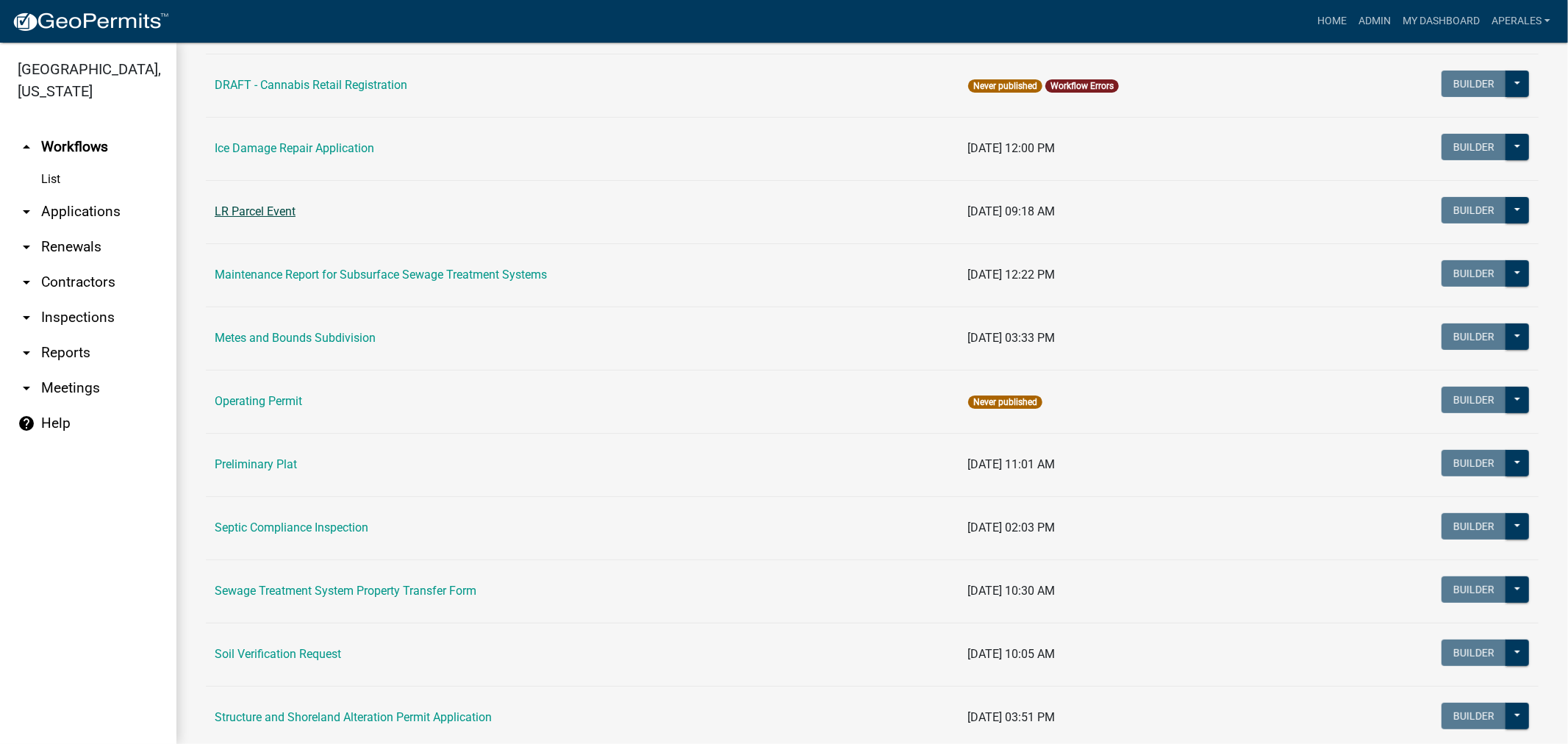
click at [261, 214] on link "LR Parcel Event" at bounding box center [255, 211] width 81 height 14
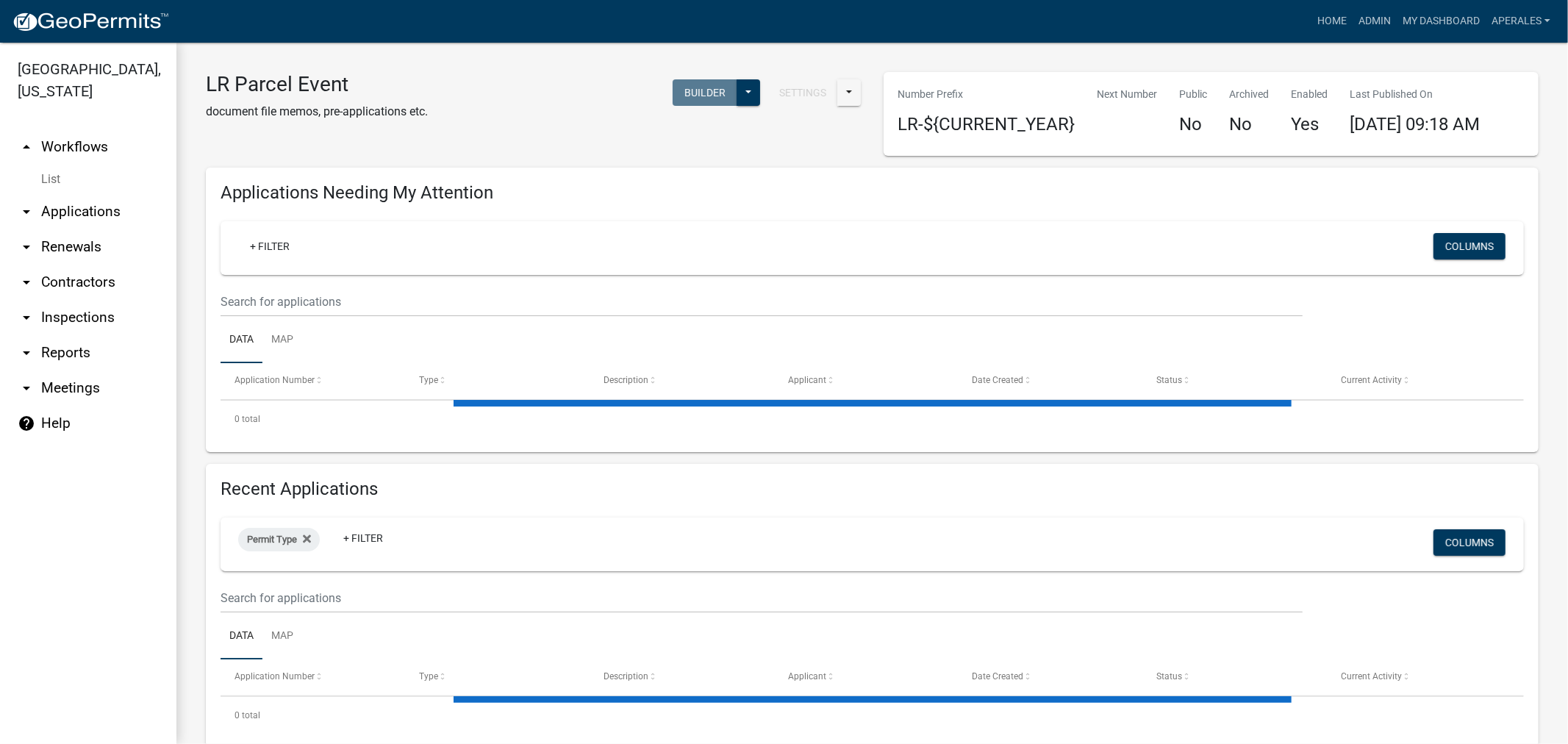
select select "3: 100"
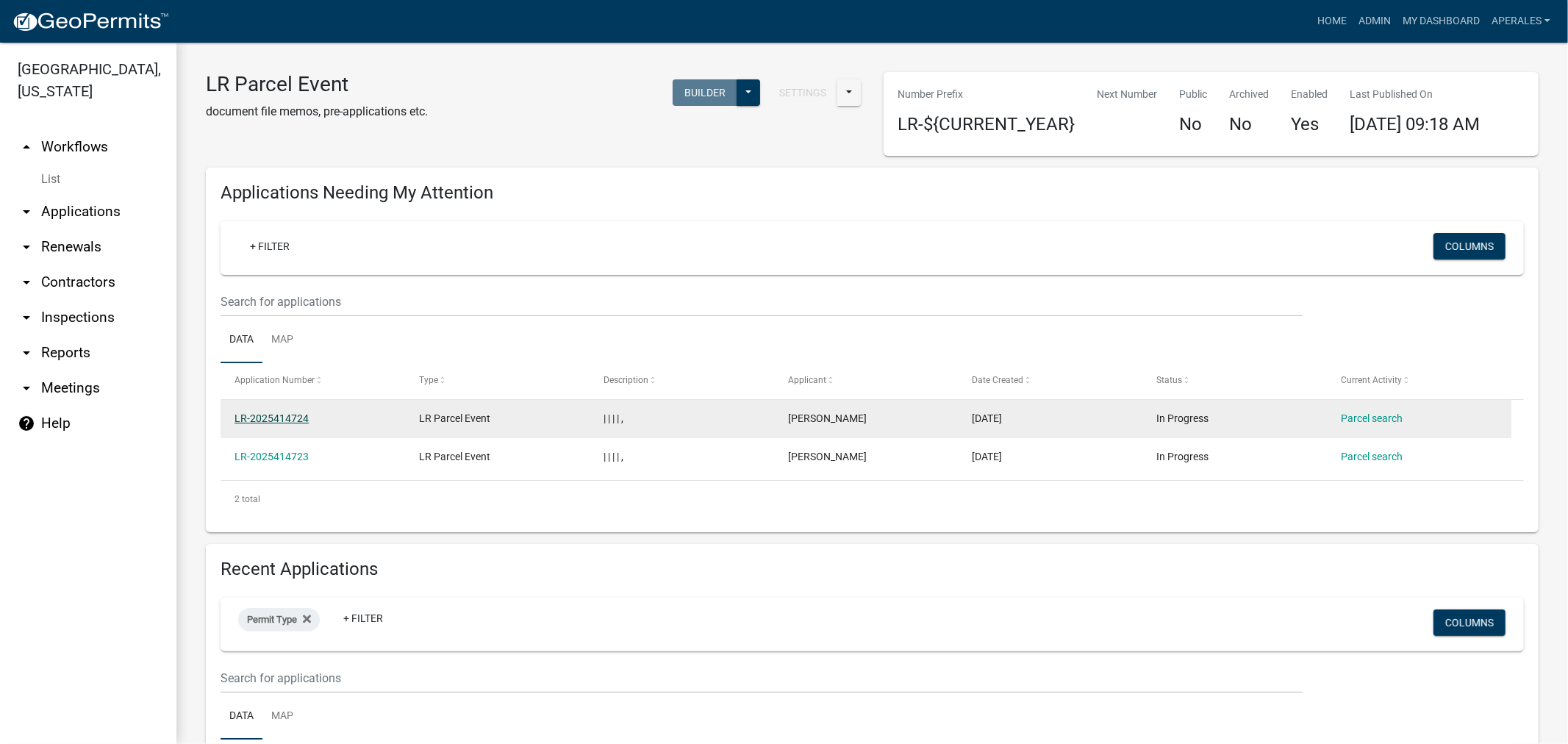
click at [276, 424] on link "LR-2025414724" at bounding box center [272, 417] width 74 height 11
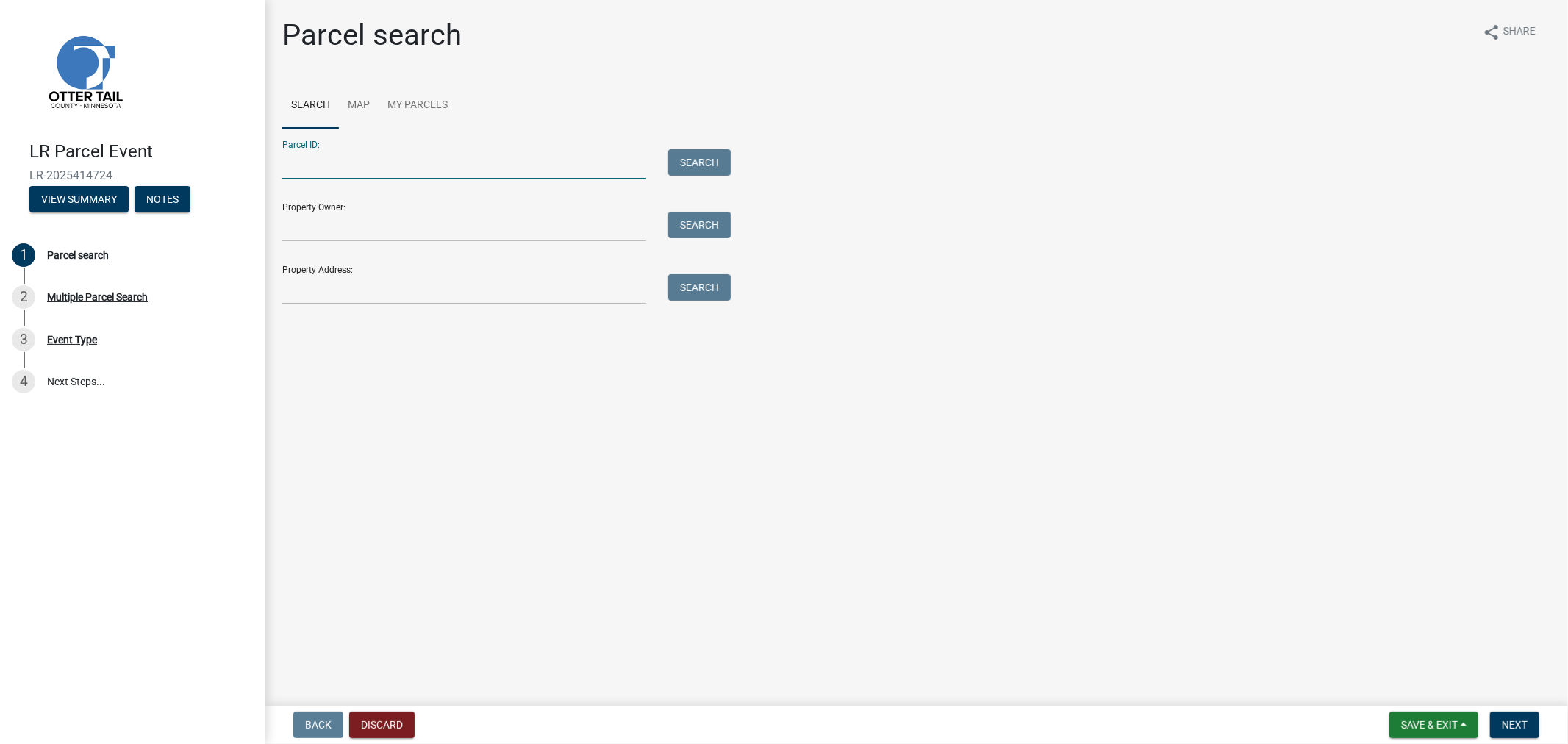
click at [403, 178] on input "Parcel ID:" at bounding box center [464, 164] width 364 height 30
type input "14000990525000"
click at [715, 158] on button "Search" at bounding box center [699, 162] width 63 height 26
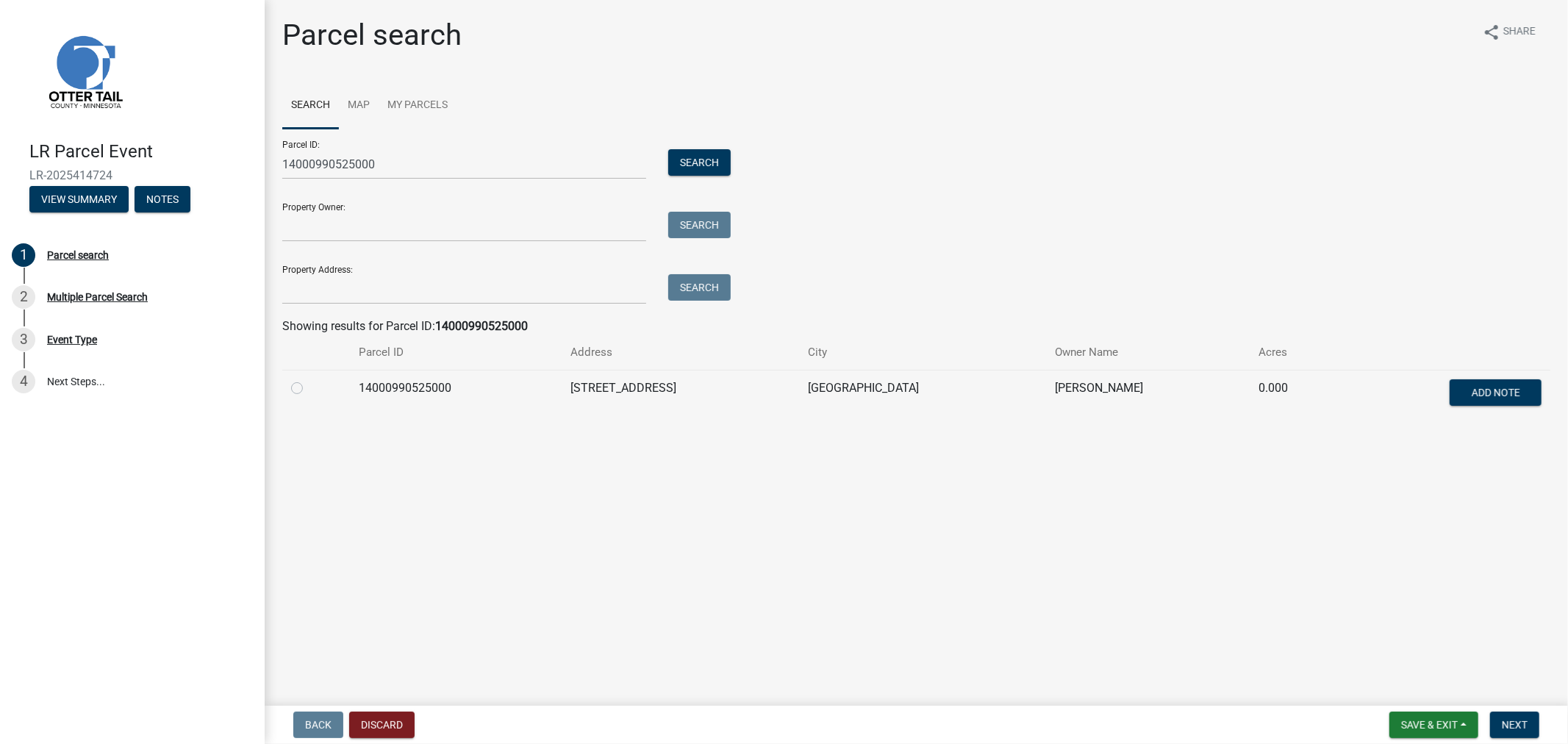
click at [309, 380] on label at bounding box center [309, 380] width 0 height 0
click at [309, 388] on input "radio" at bounding box center [313, 384] width 10 height 10
radio input "true"
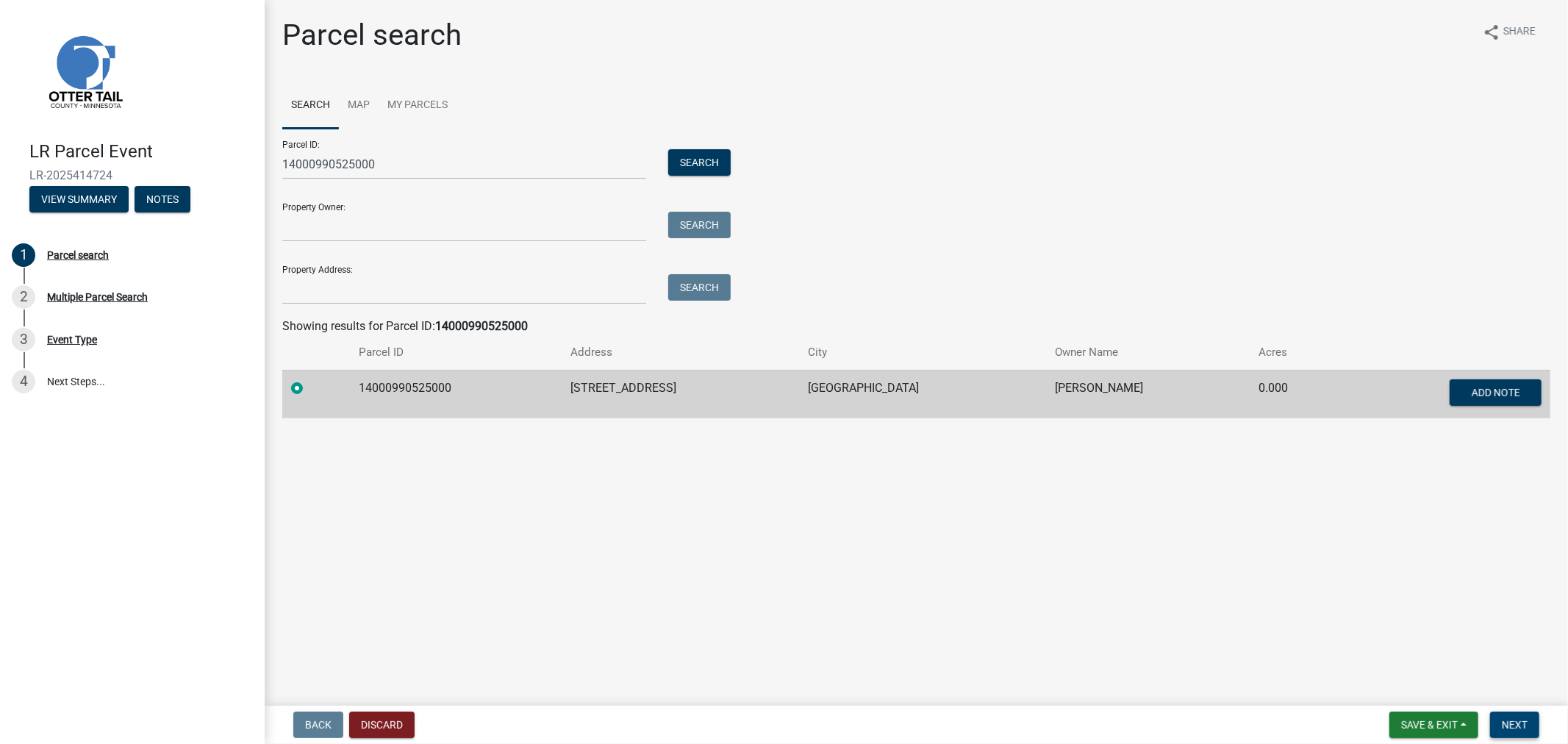
click at [1512, 718] on span "Next" at bounding box center [1514, 724] width 26 height 11
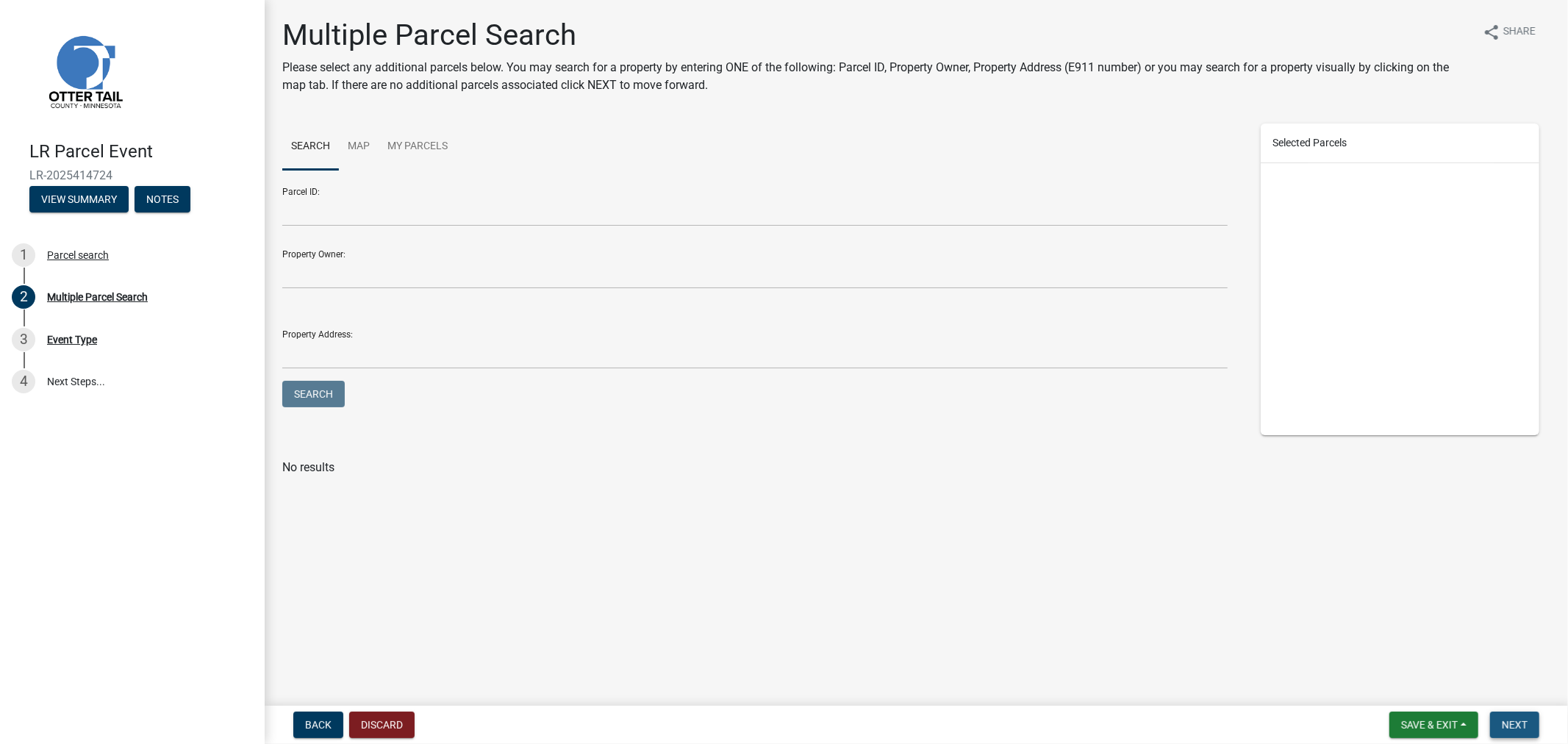
click at [1503, 722] on span "Next" at bounding box center [1514, 724] width 26 height 11
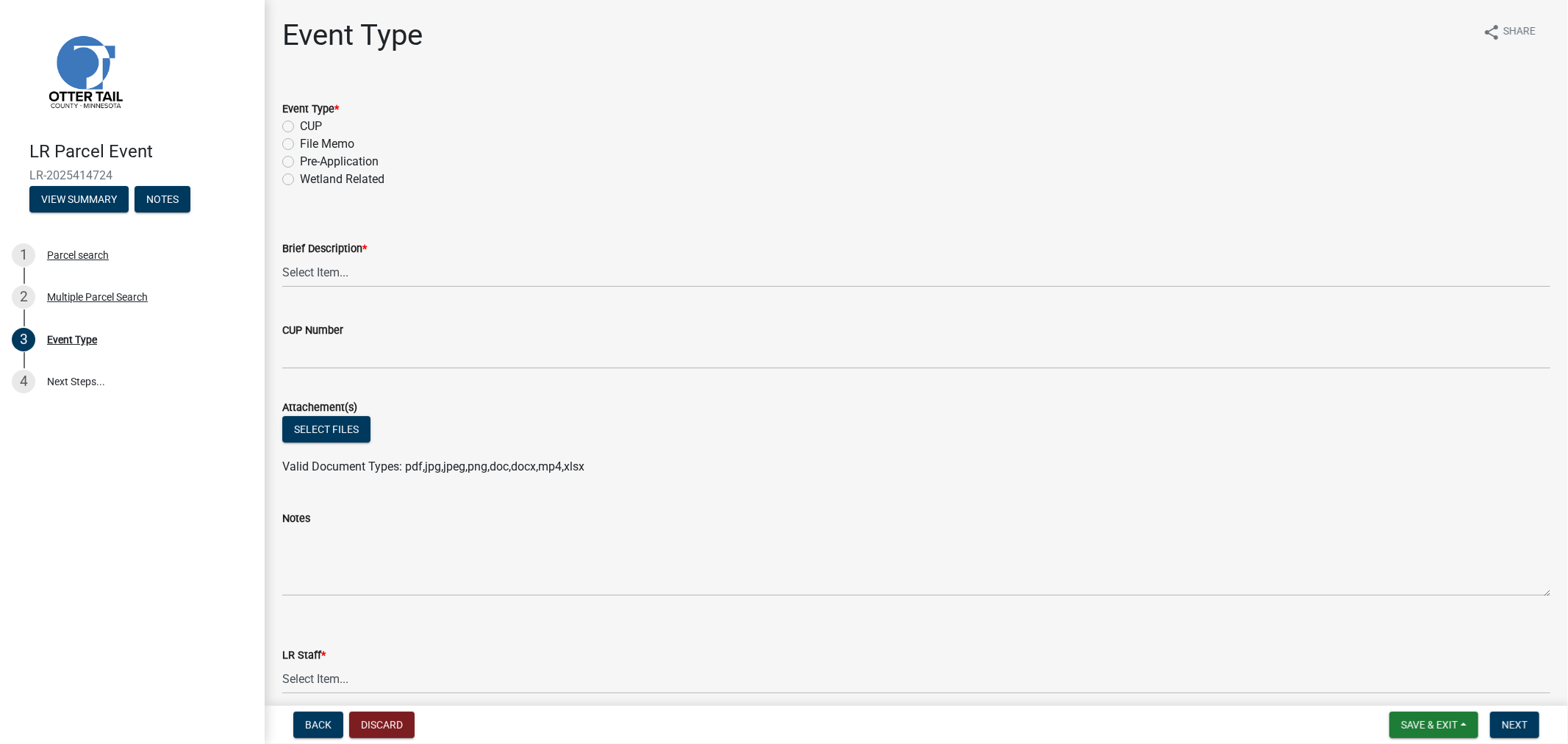
click at [300, 163] on label "Pre-Application" at bounding box center [339, 162] width 79 height 18
click at [300, 162] on input "Pre-Application" at bounding box center [305, 157] width 10 height 10
radio input "true"
click at [350, 267] on select "Select Item... Bluff Determination Building or Site line Complaint Corresponden…" at bounding box center [916, 272] width 1268 height 30
click at [283, 257] on select "Select Item... Bluff Determination Building or Site line Complaint Corresponden…" at bounding box center [916, 272] width 1268 height 30
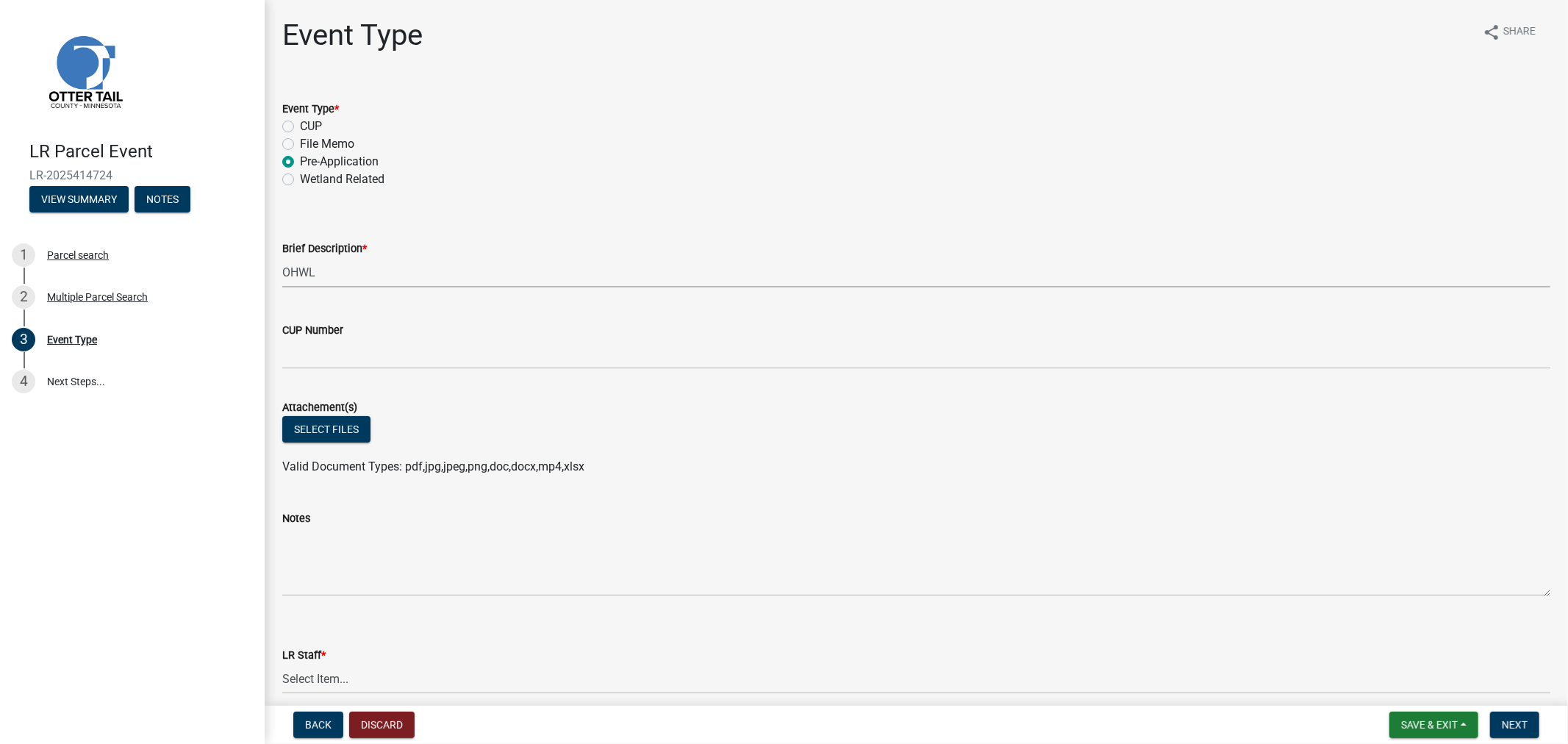
select select "7feaca17-71a6-49ea-9e9f-7c3325c2ae8c"
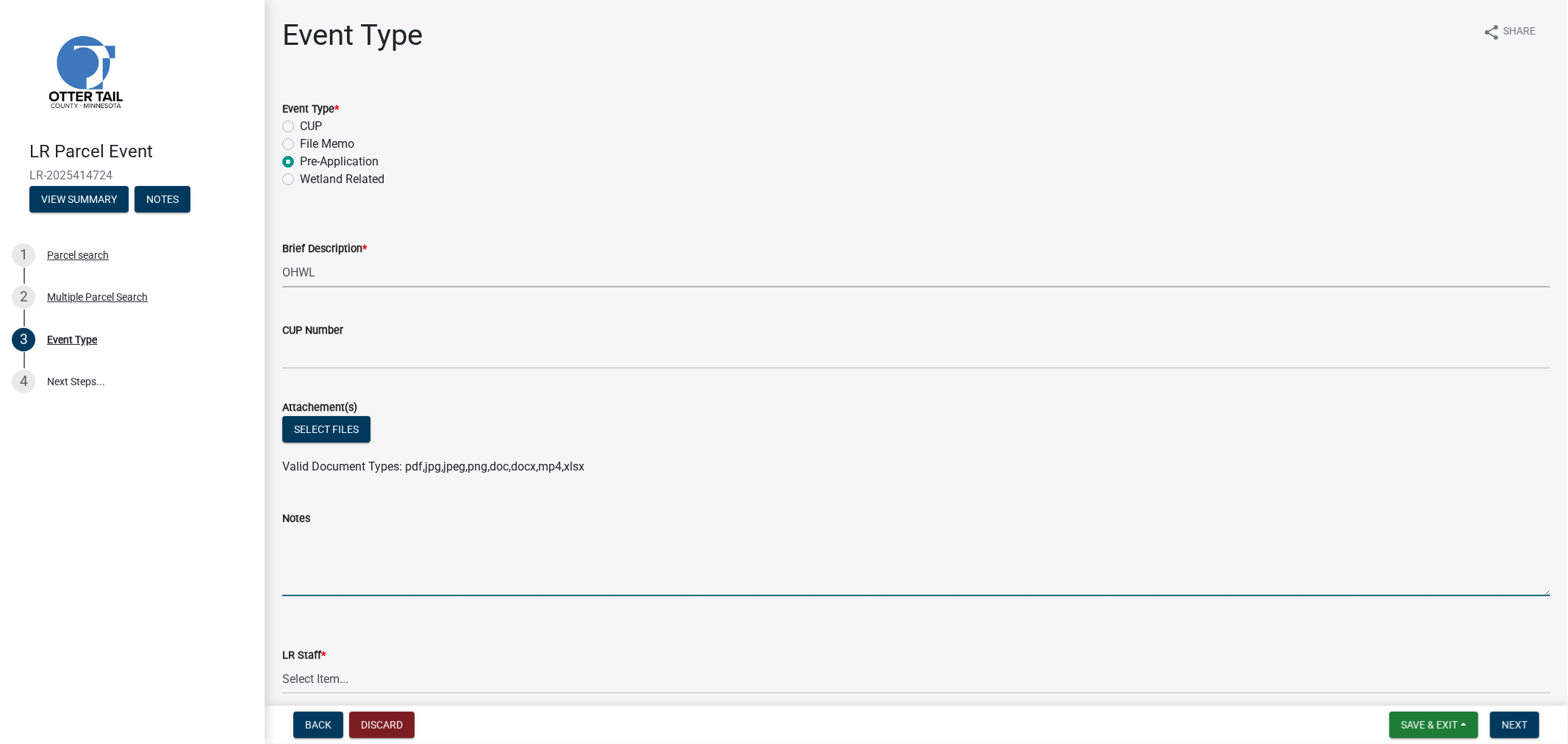
click at [335, 556] on textarea "Notes" at bounding box center [916, 561] width 1268 height 69
type textarea "Requested to stake 100' from OHWL for a septic Variance request"
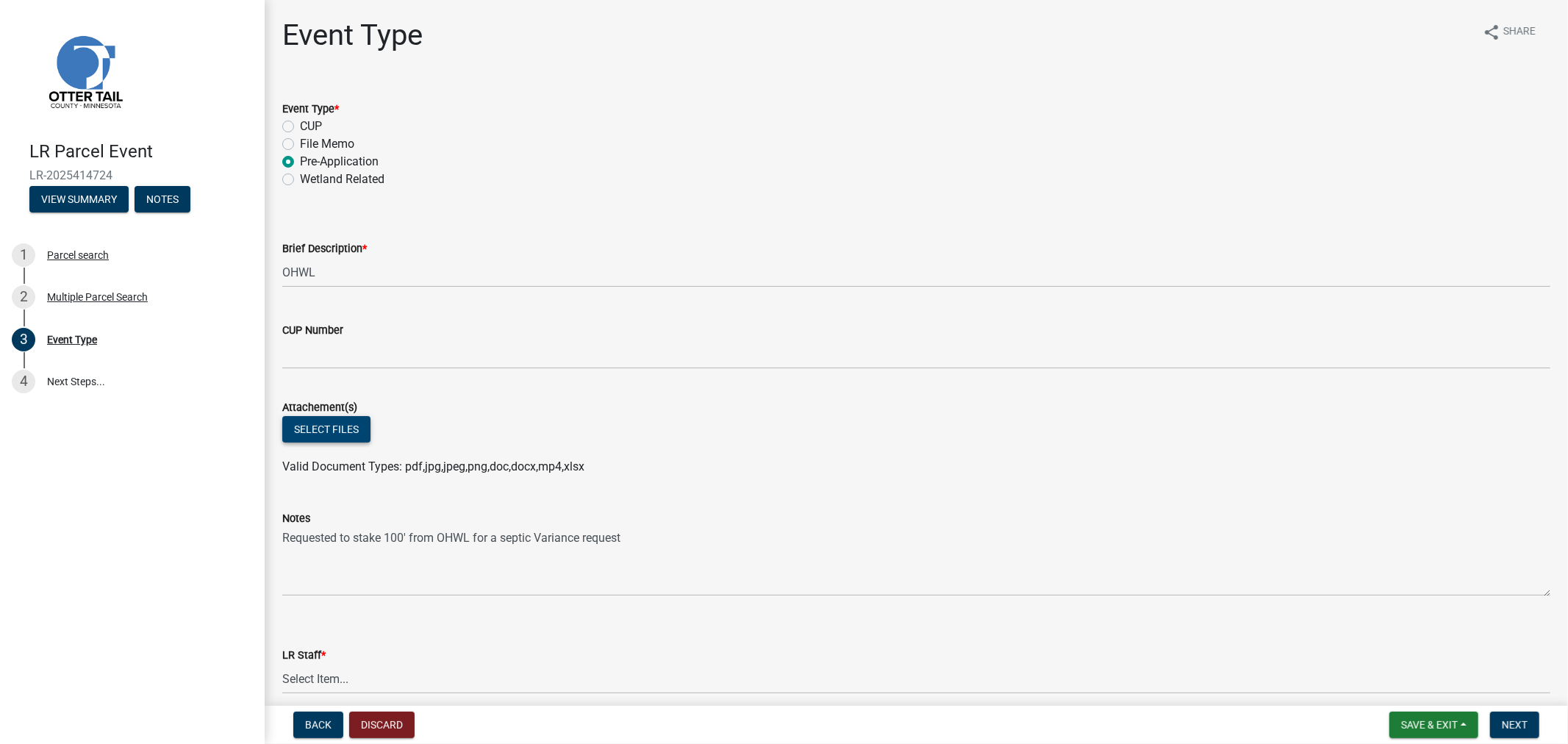
click at [328, 419] on button "Select files" at bounding box center [327, 429] width 88 height 26
click at [328, 424] on button "Select files" at bounding box center [327, 429] width 88 height 26
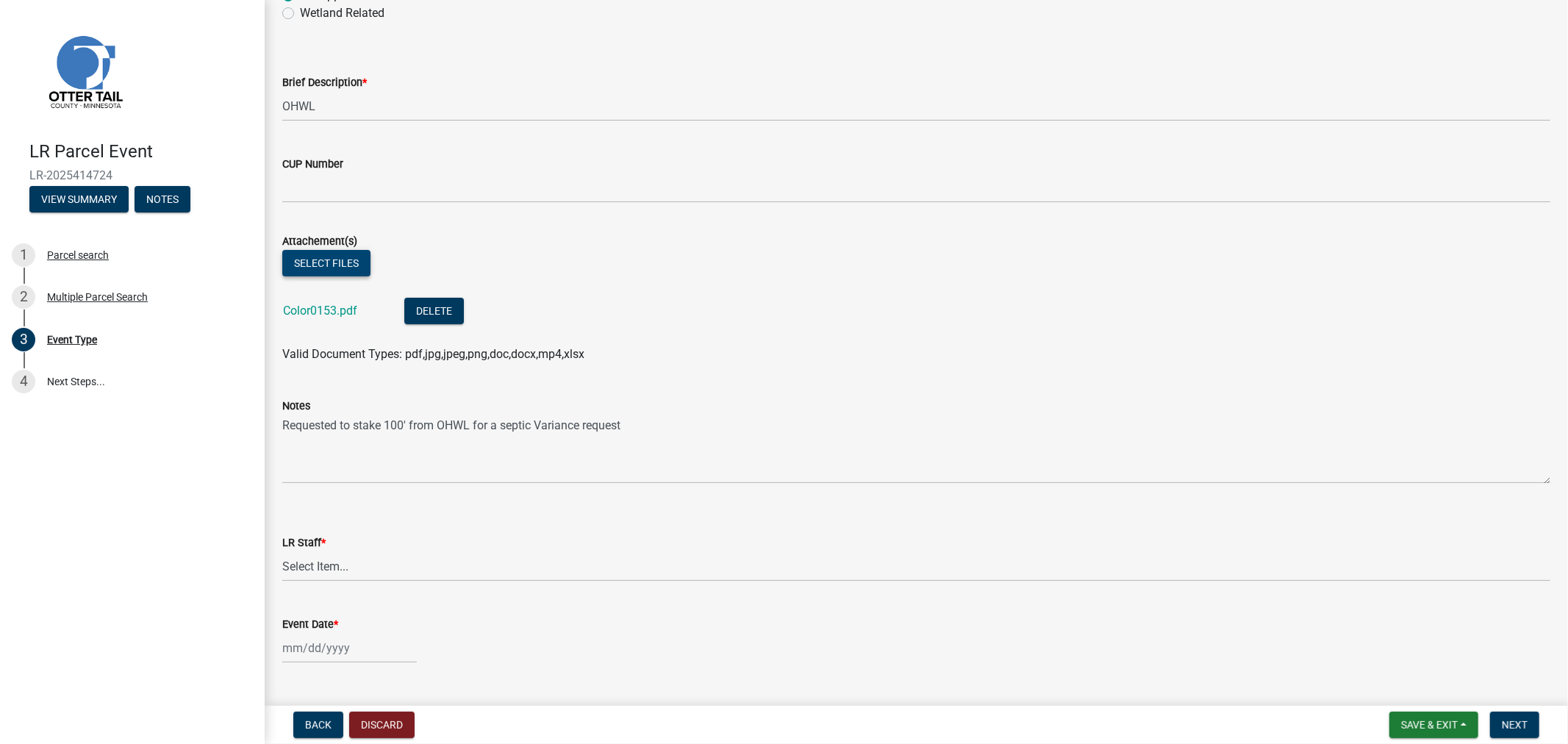
scroll to position [199, 0]
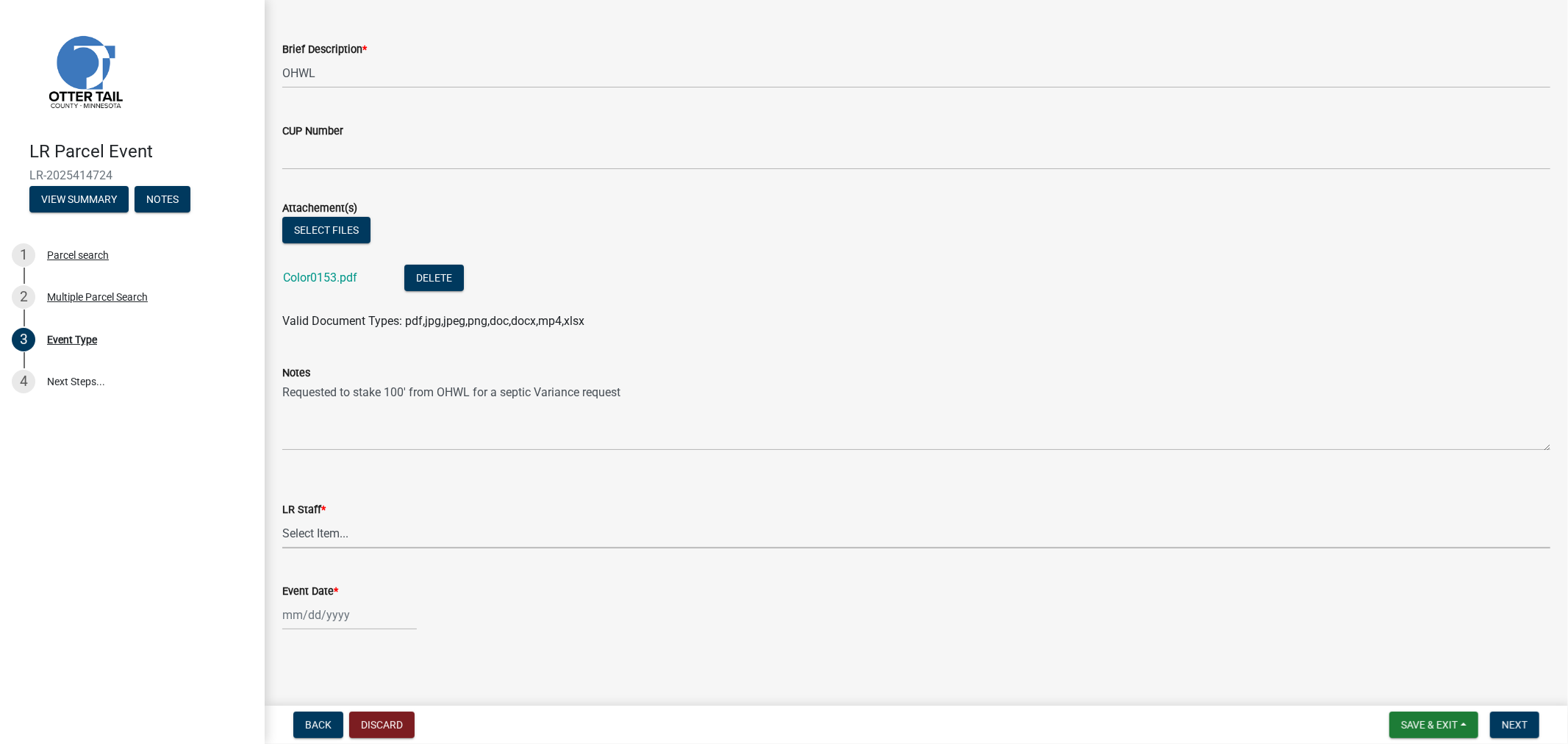
click at [290, 526] on select "Select Item... [PERSON_NAME] [PERSON_NAME] [PERSON_NAME] [PERSON_NAME] [PERSON_…" at bounding box center [916, 533] width 1268 height 30
click at [283, 518] on select "Select Item... [PERSON_NAME] [PERSON_NAME] [PERSON_NAME] [PERSON_NAME] [PERSON_…" at bounding box center [916, 533] width 1268 height 30
select select "4ffc802c-a91c-4807-8d38-a10afb9862f8"
select select "8"
select select "2025"
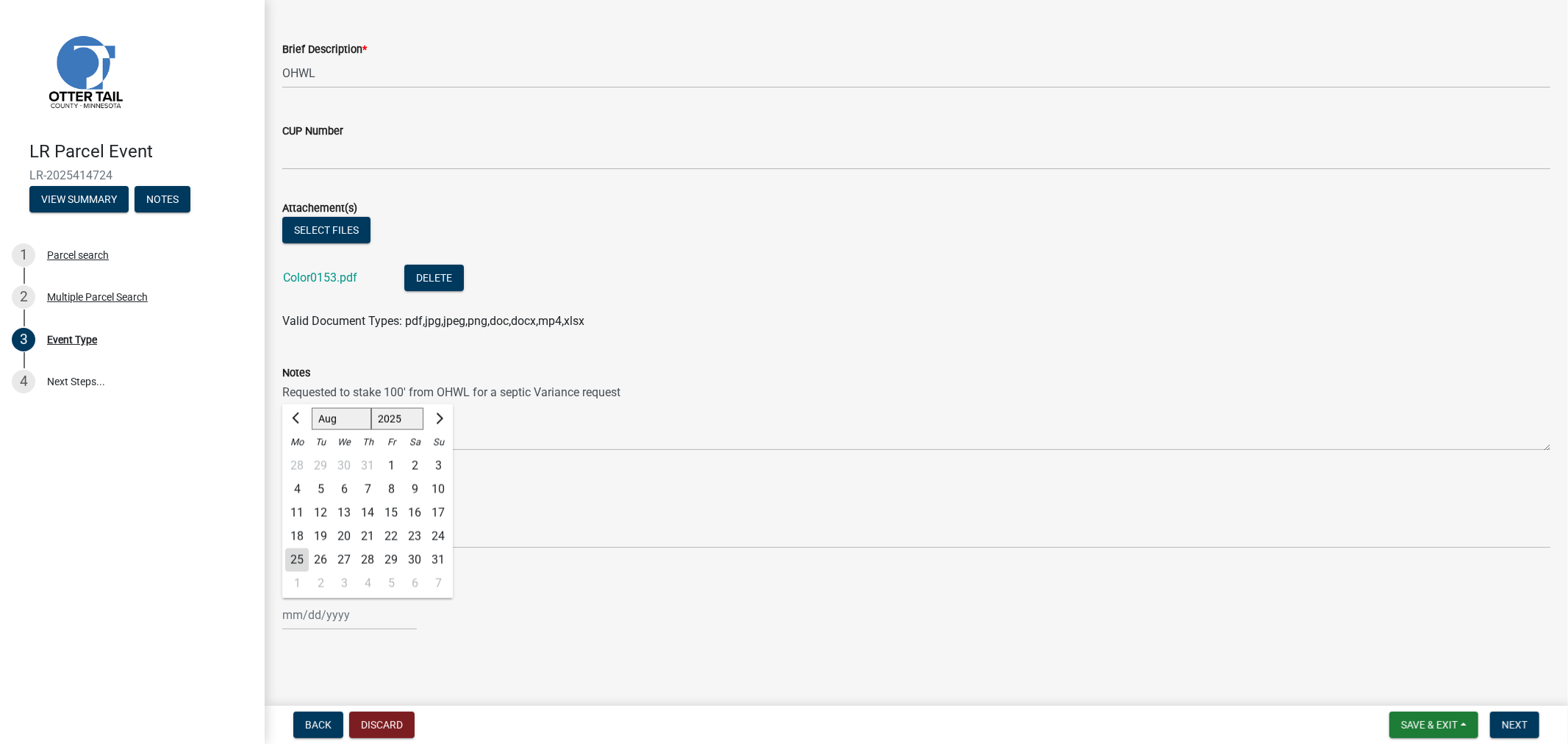
click at [348, 619] on div "[PERSON_NAME] Feb Mar Apr [PERSON_NAME][DATE] Oct Nov [DATE] 1526 1527 1528 152…" at bounding box center [350, 614] width 134 height 30
click at [322, 541] on div "19" at bounding box center [320, 536] width 24 height 24
type input "[DATE]"
click at [1519, 730] on button "Next" at bounding box center [1515, 725] width 49 height 26
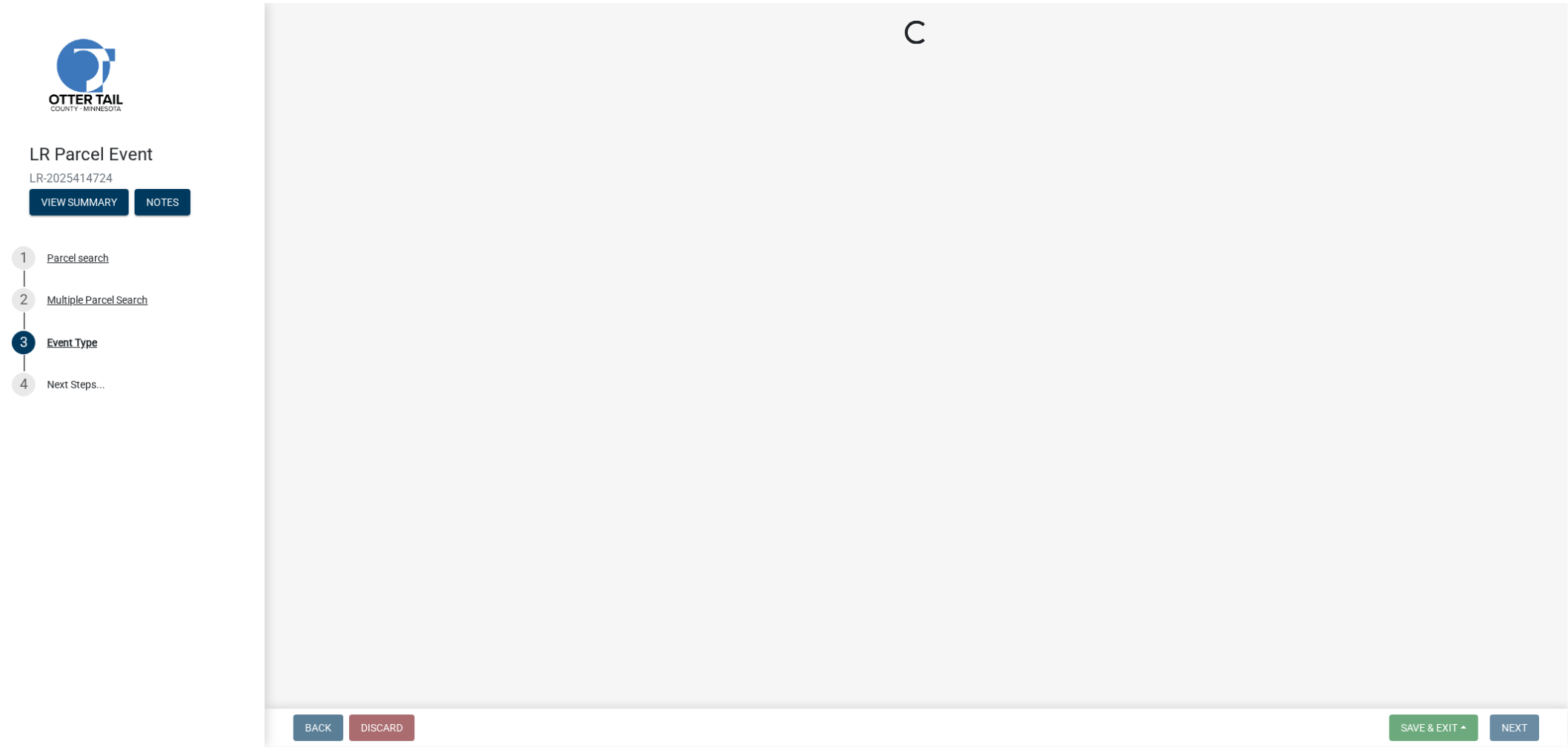
scroll to position [0, 0]
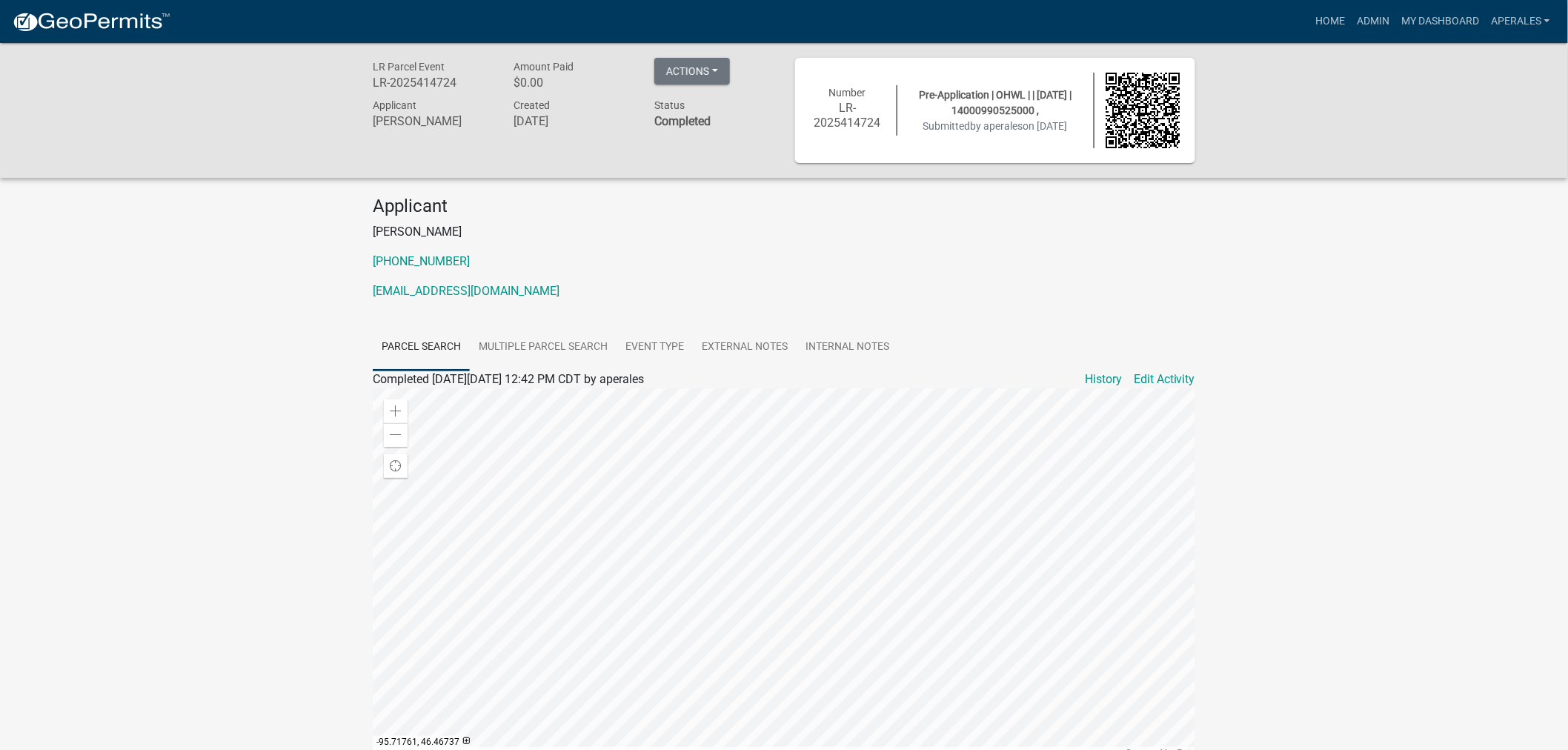
scroll to position [156, 0]
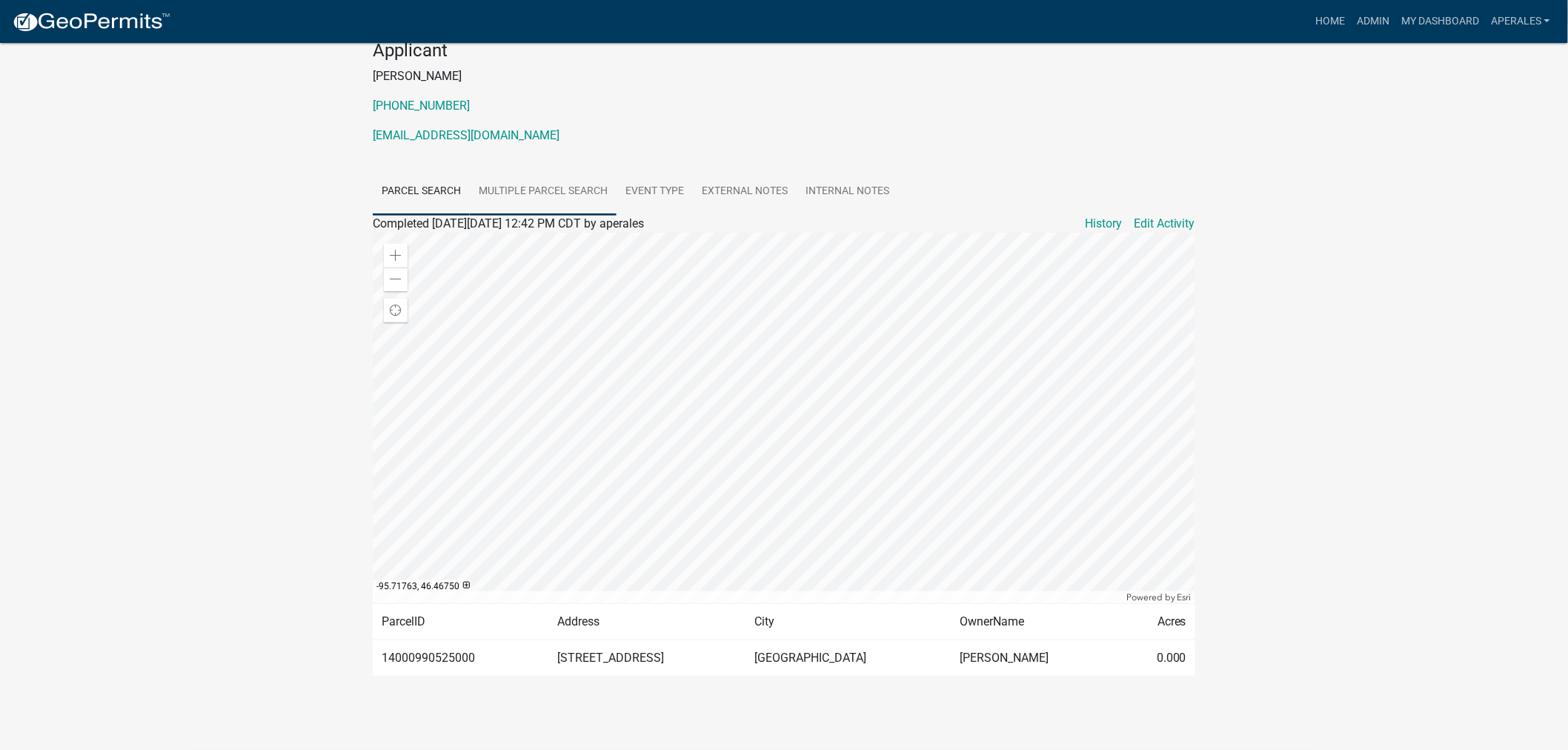
click at [554, 188] on link "Multiple Parcel Search" at bounding box center [543, 191] width 147 height 47
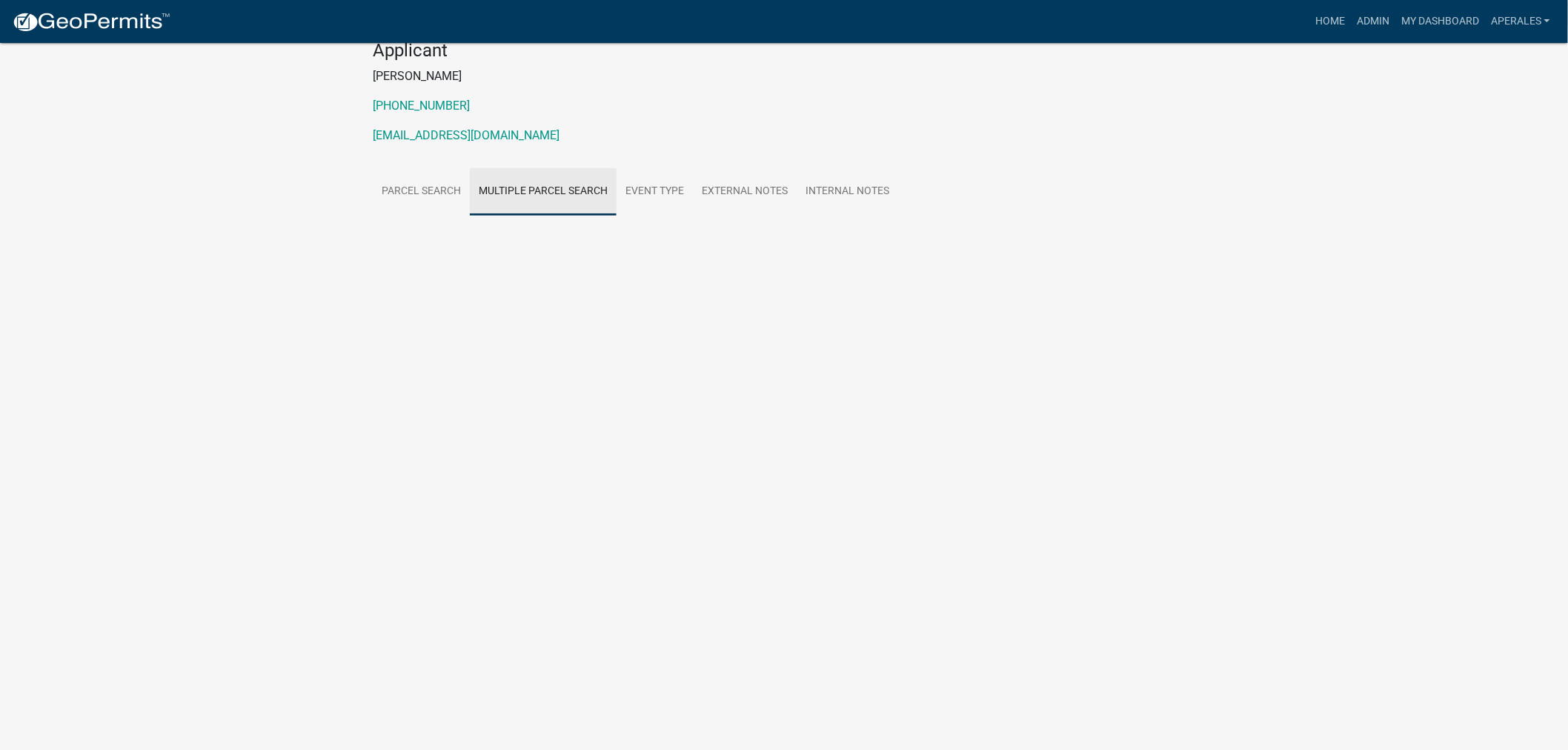
scroll to position [119, 0]
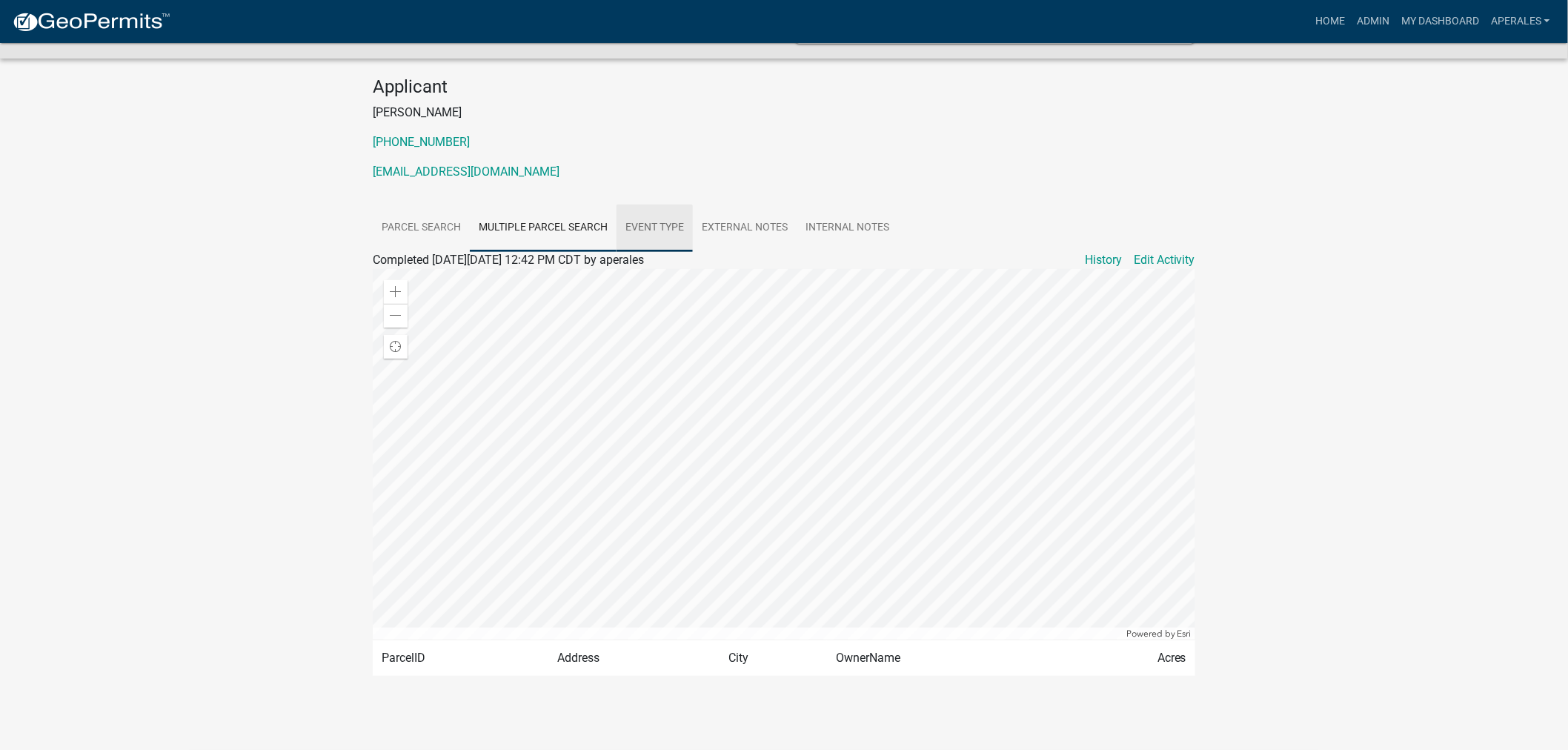
click at [661, 230] on link "Event Type" at bounding box center [655, 228] width 77 height 47
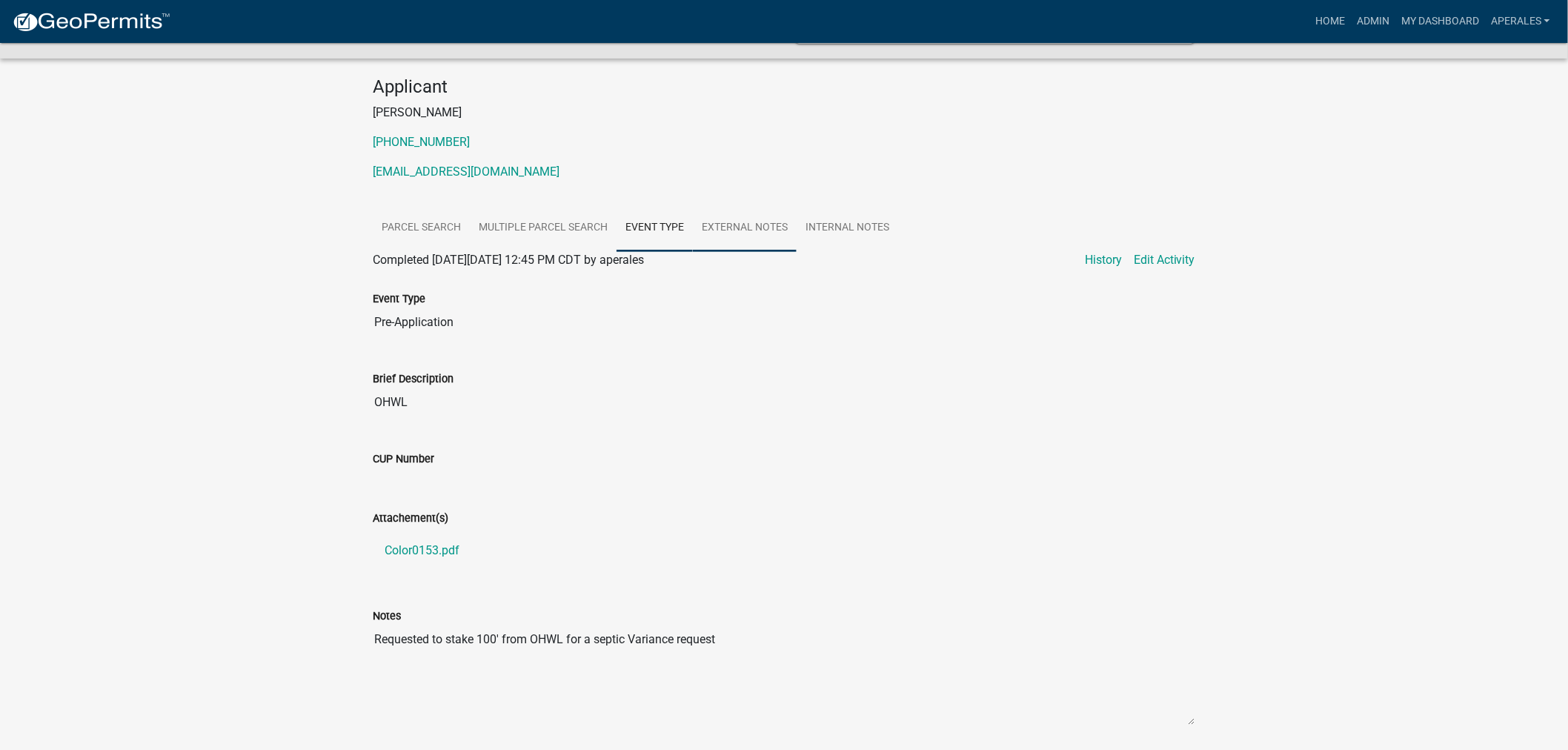
click at [755, 228] on link "External Notes" at bounding box center [744, 228] width 104 height 47
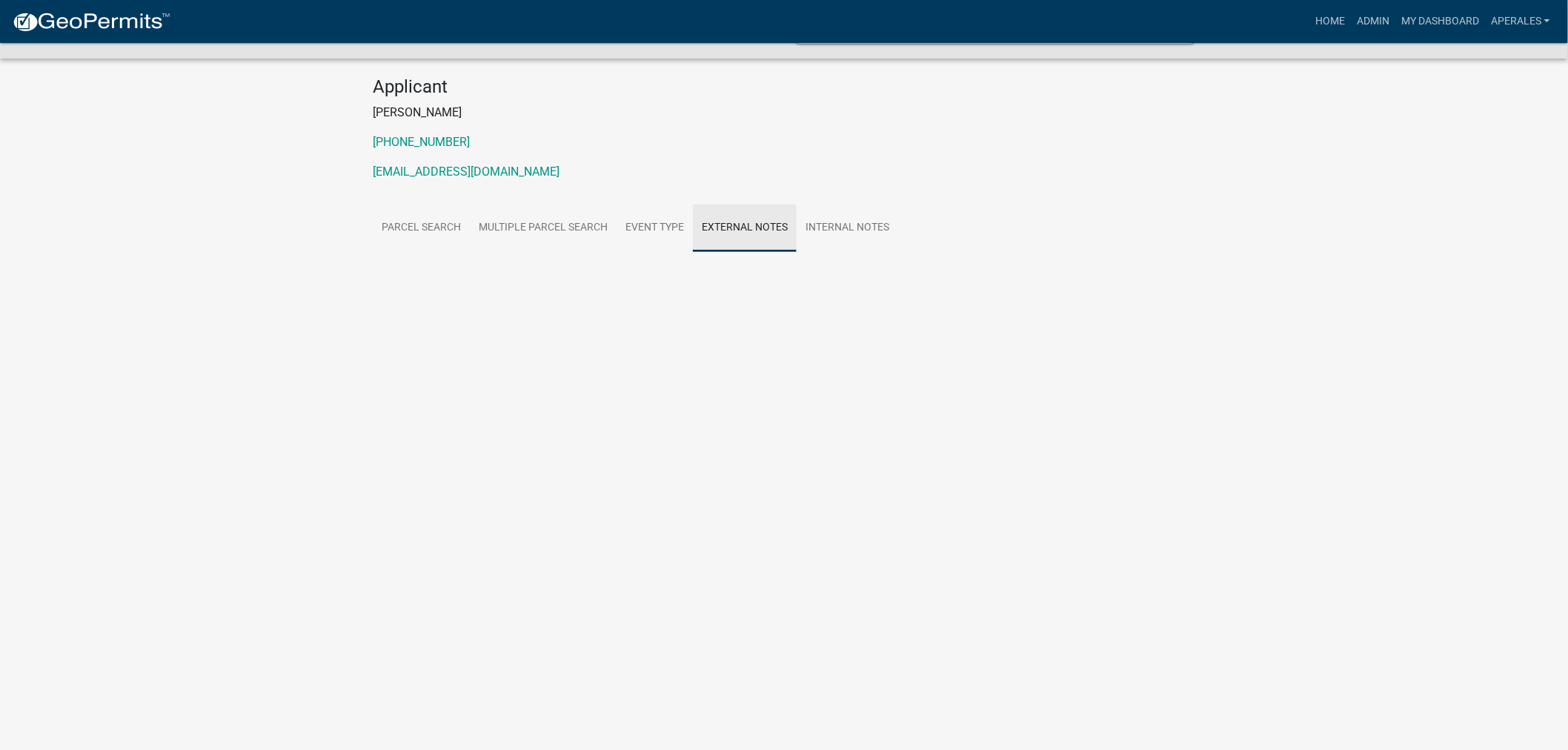
scroll to position [43, 0]
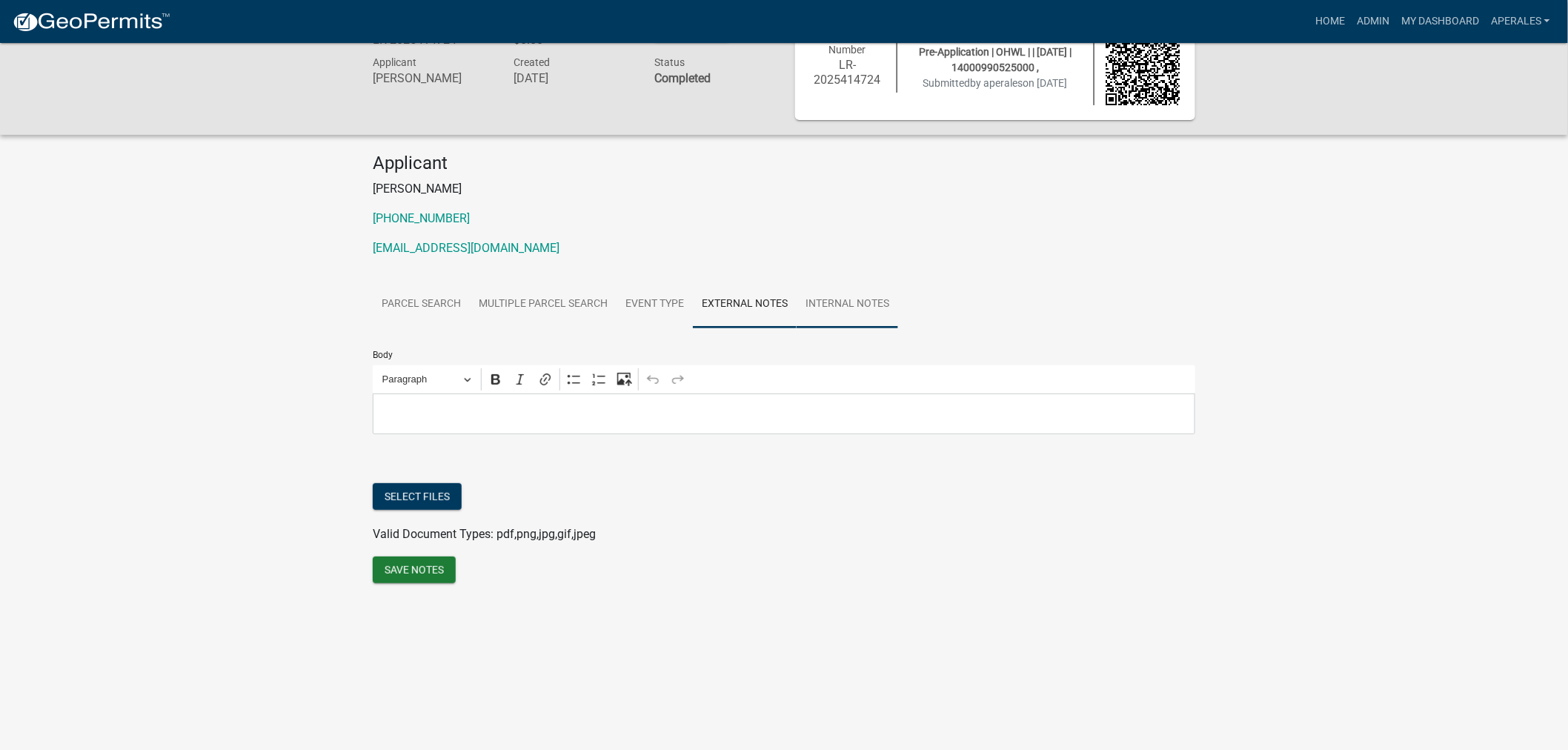
click at [835, 305] on link "Internal Notes" at bounding box center [847, 304] width 101 height 47
click at [1414, 16] on link "My Dashboard" at bounding box center [1440, 21] width 90 height 28
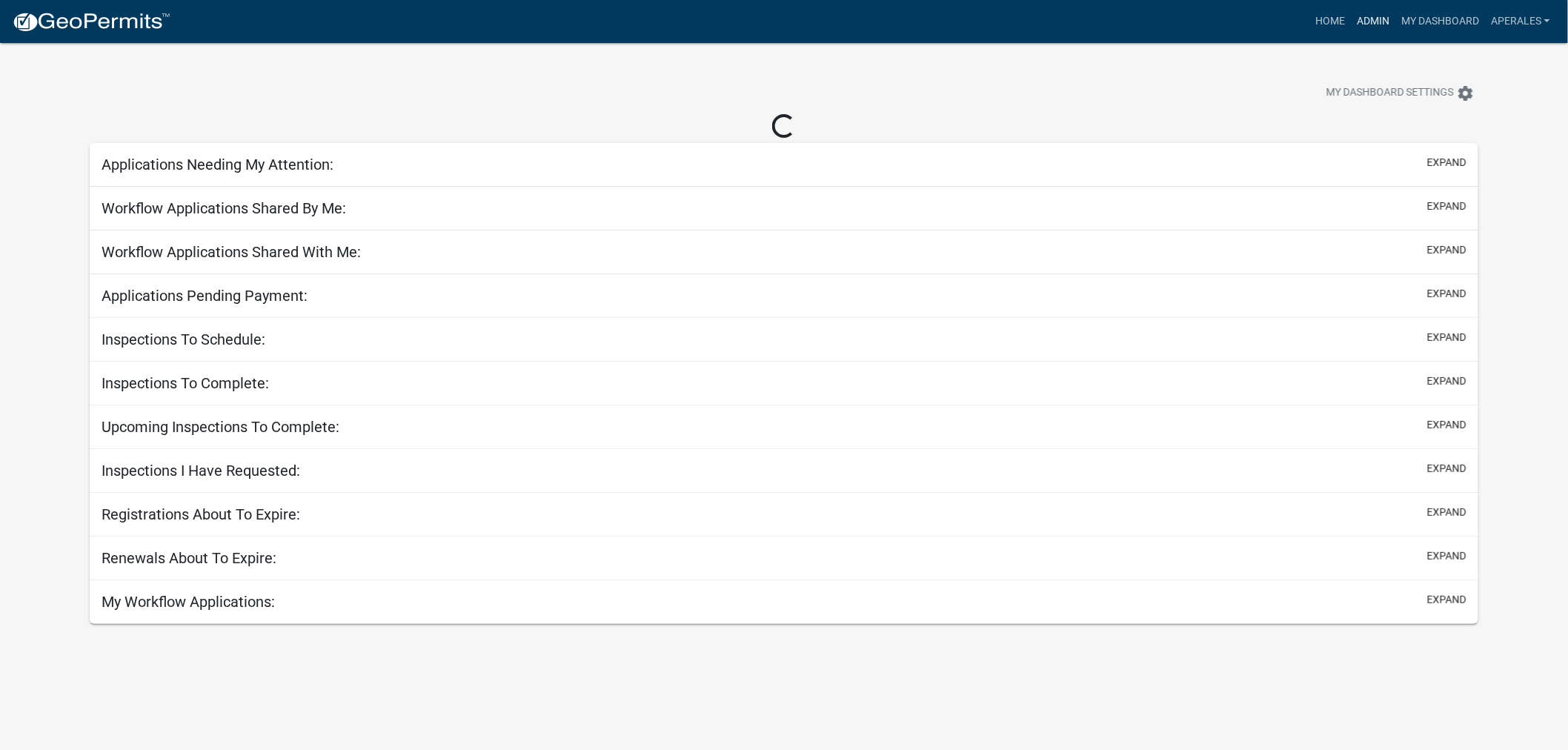
click at [1367, 24] on link "Admin" at bounding box center [1373, 21] width 44 height 28
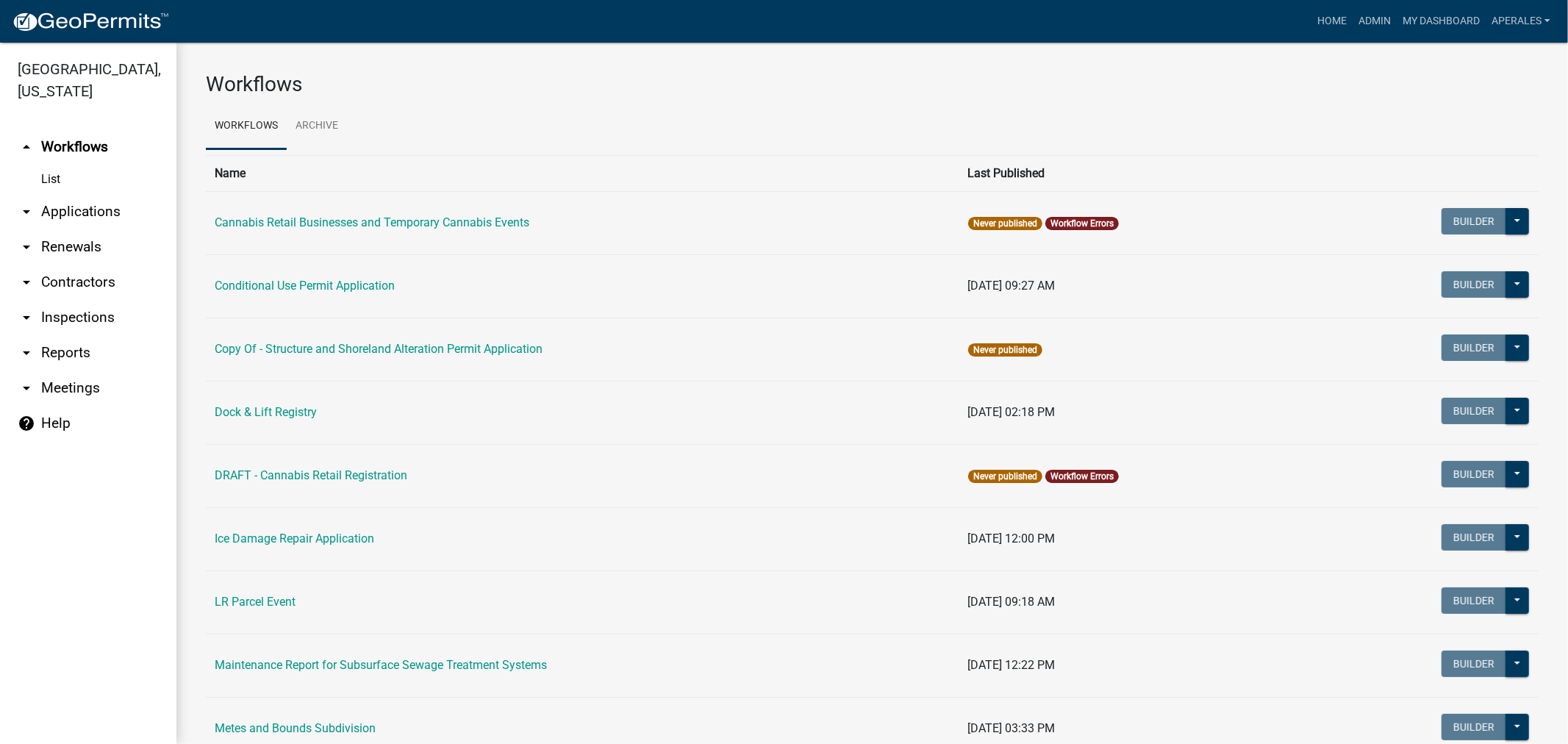
click at [95, 210] on link "arrow_drop_down Applications" at bounding box center [88, 212] width 177 height 35
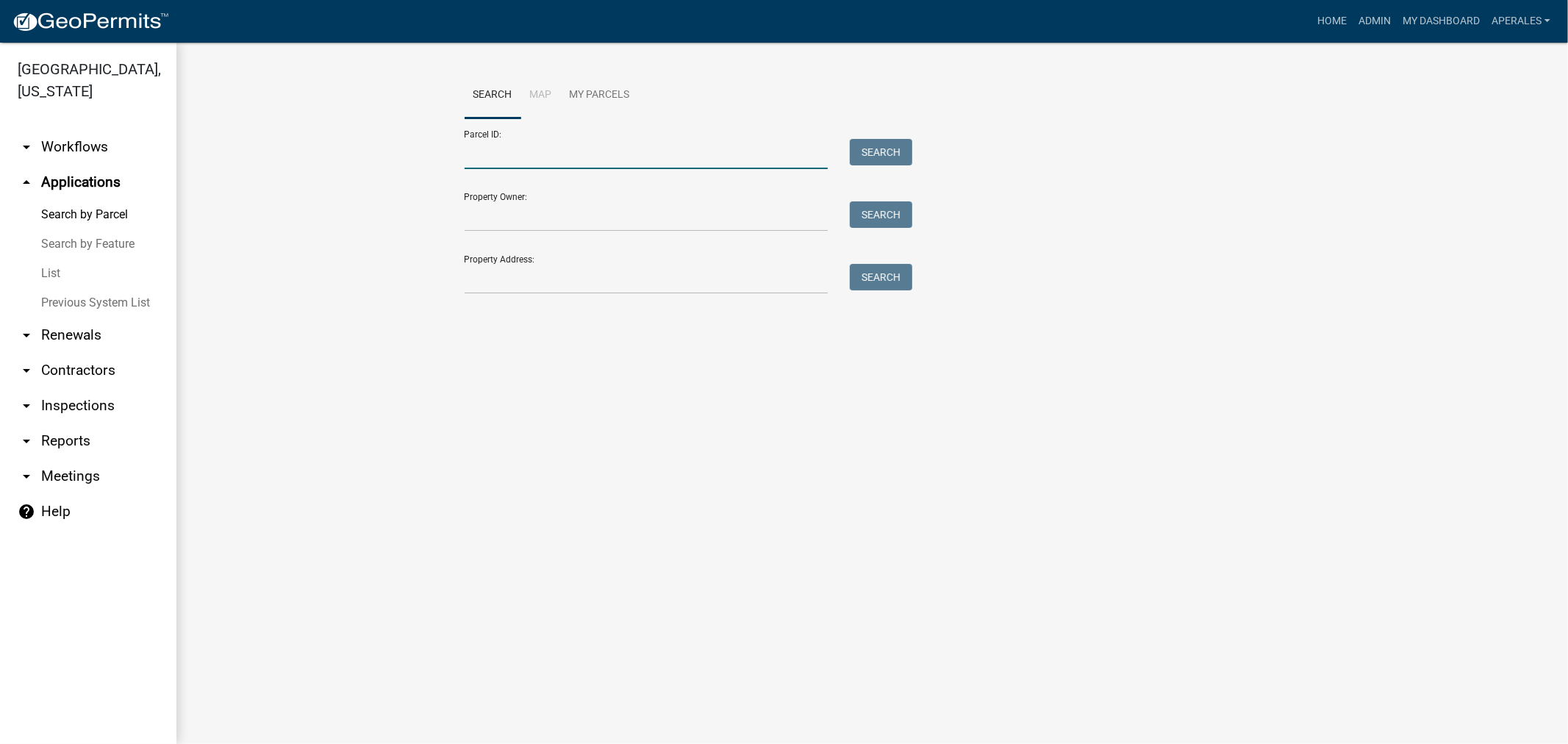
click at [508, 150] on input "Parcel ID:" at bounding box center [646, 154] width 364 height 30
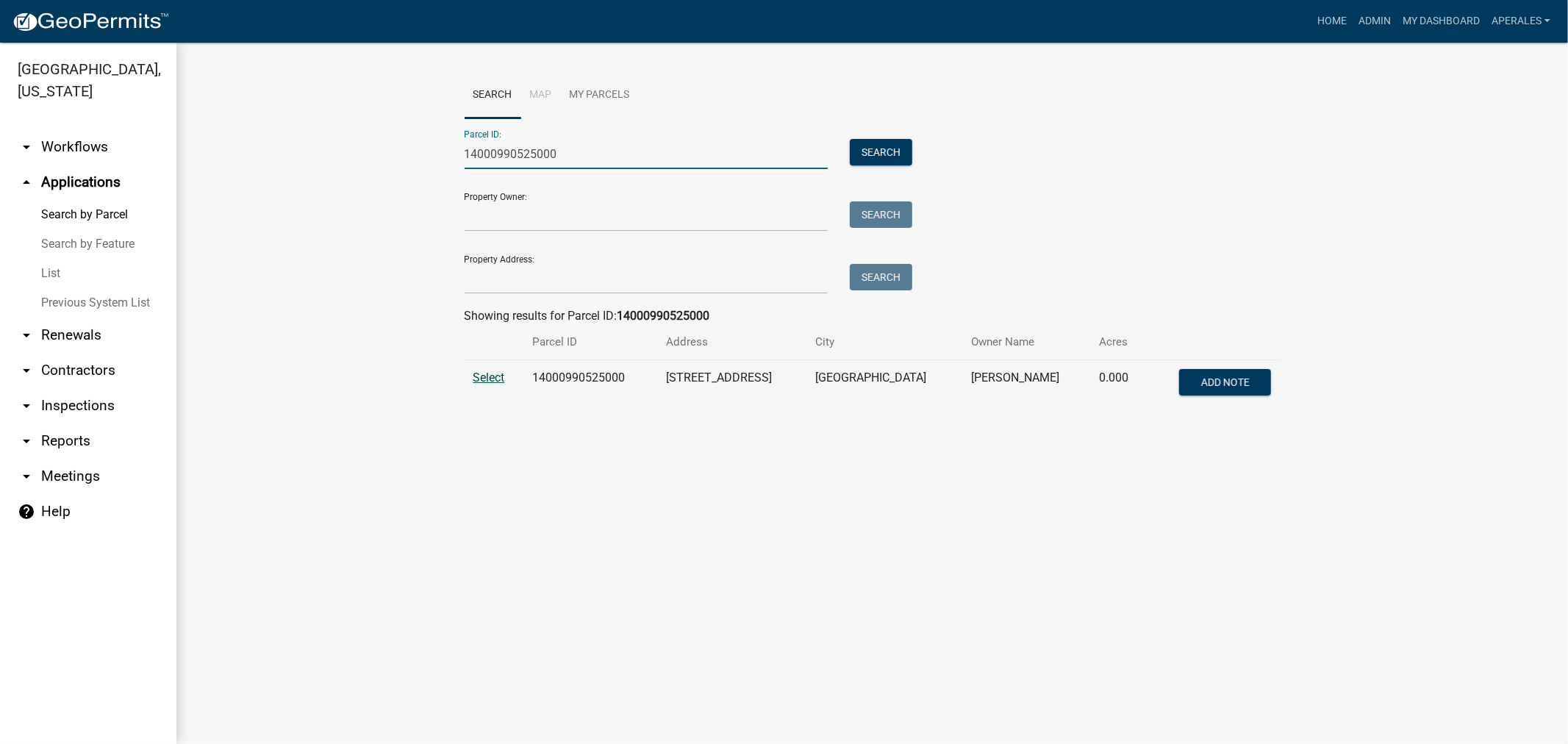
type input "14000990525000"
click at [478, 372] on span "Select" at bounding box center [489, 378] width 32 height 14
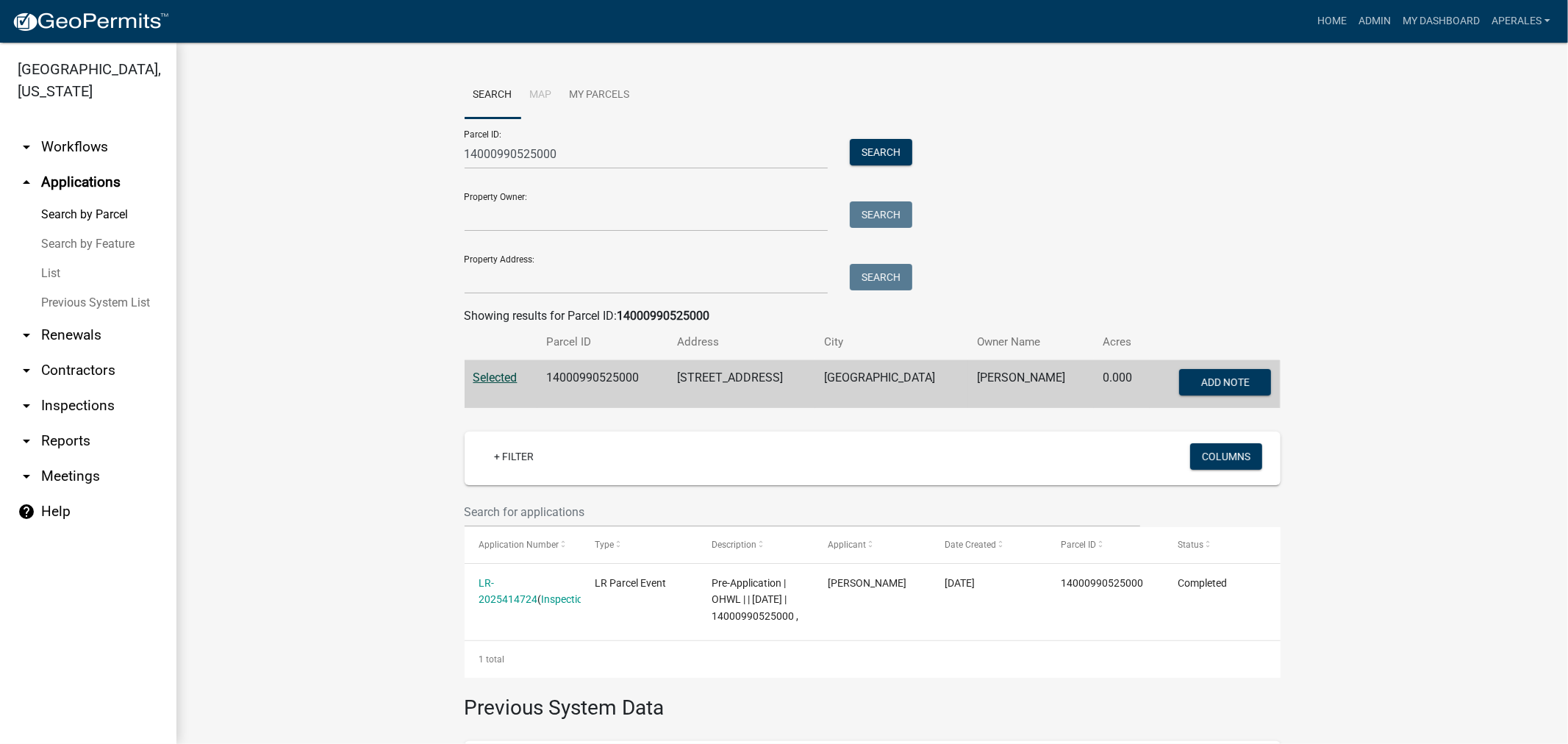
click at [52, 134] on link "arrow_drop_down Workflows" at bounding box center [88, 147] width 177 height 35
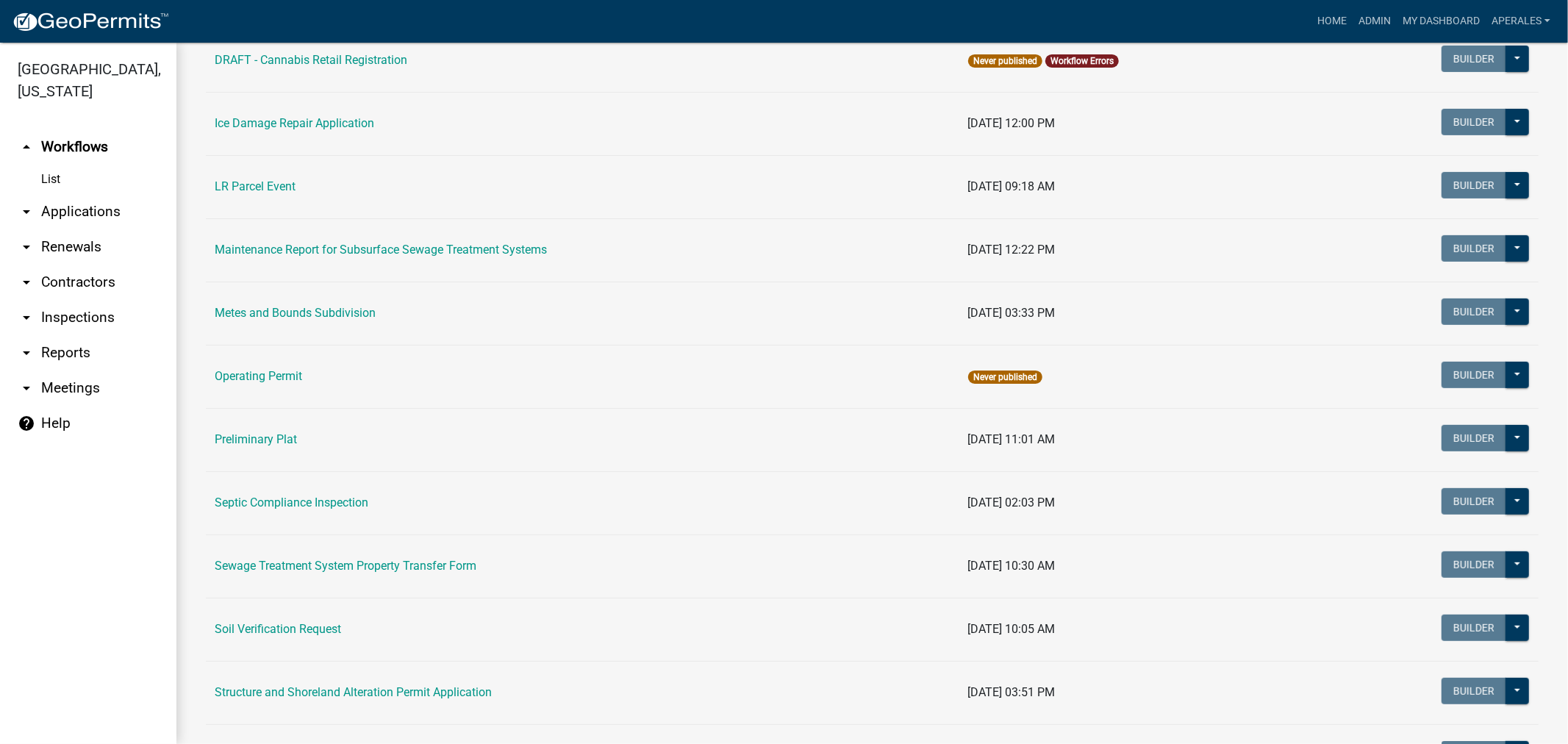
scroll to position [408, 0]
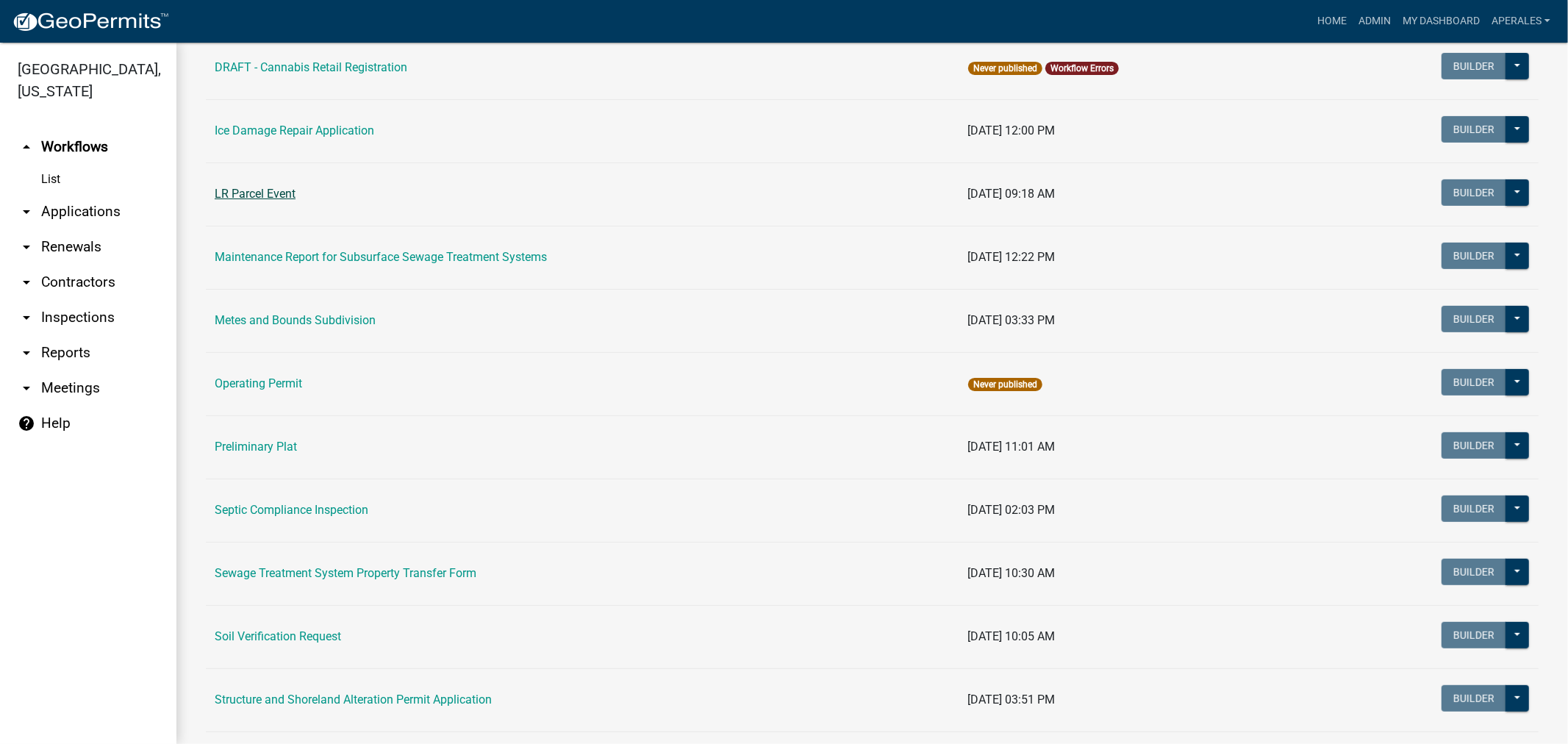
click at [276, 192] on link "LR Parcel Event" at bounding box center [255, 193] width 81 height 14
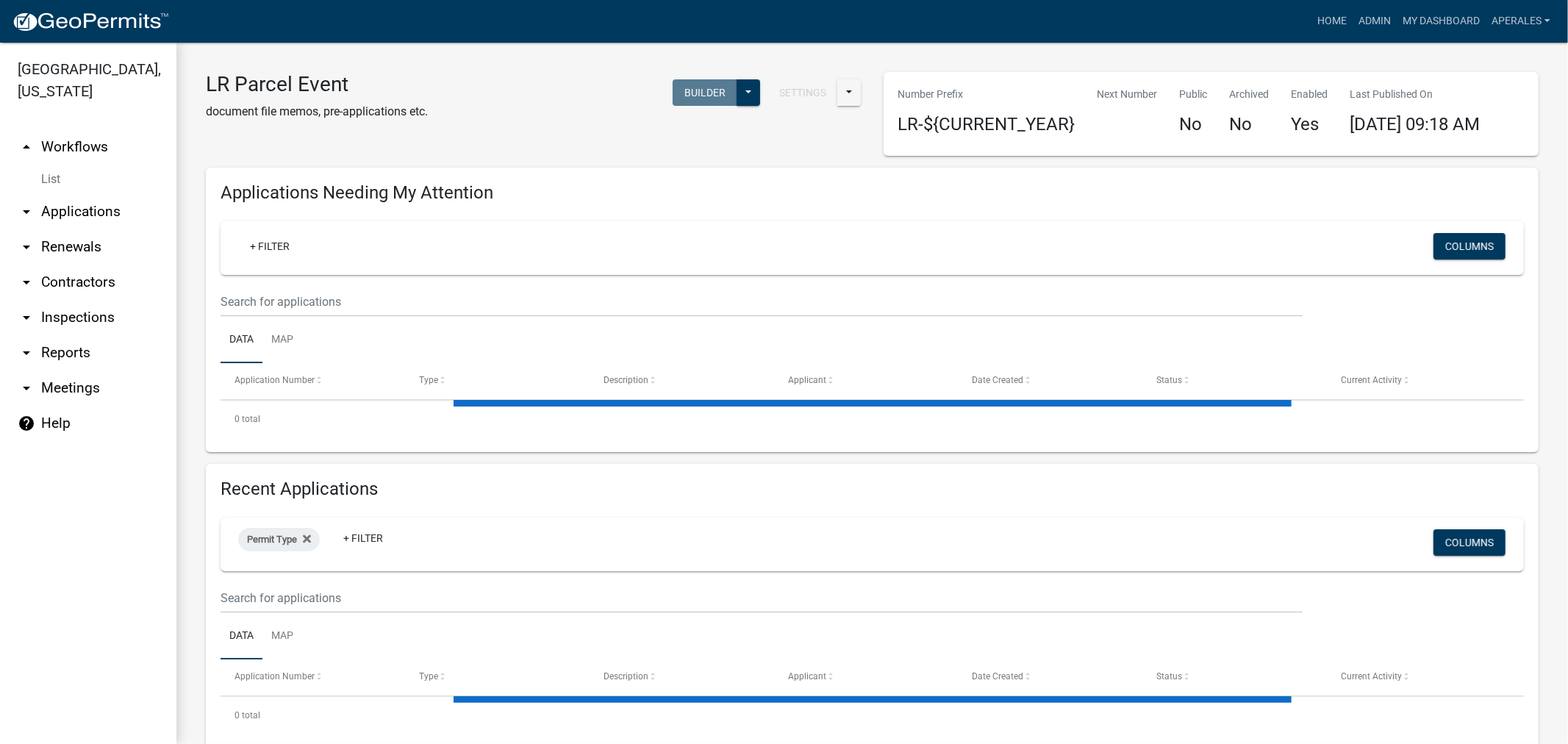
select select "3: 100"
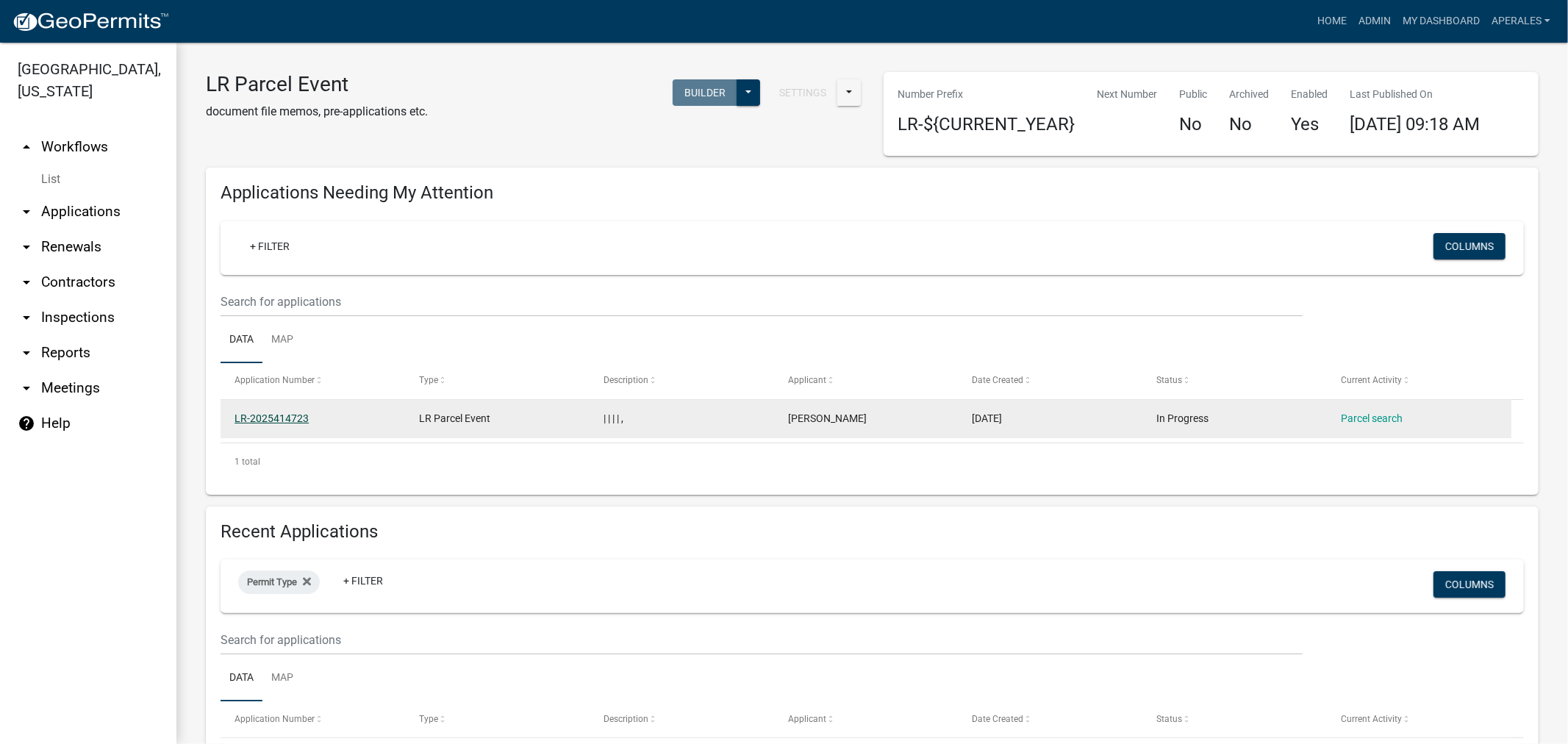
click at [253, 424] on link "LR-2025414723" at bounding box center [272, 417] width 74 height 11
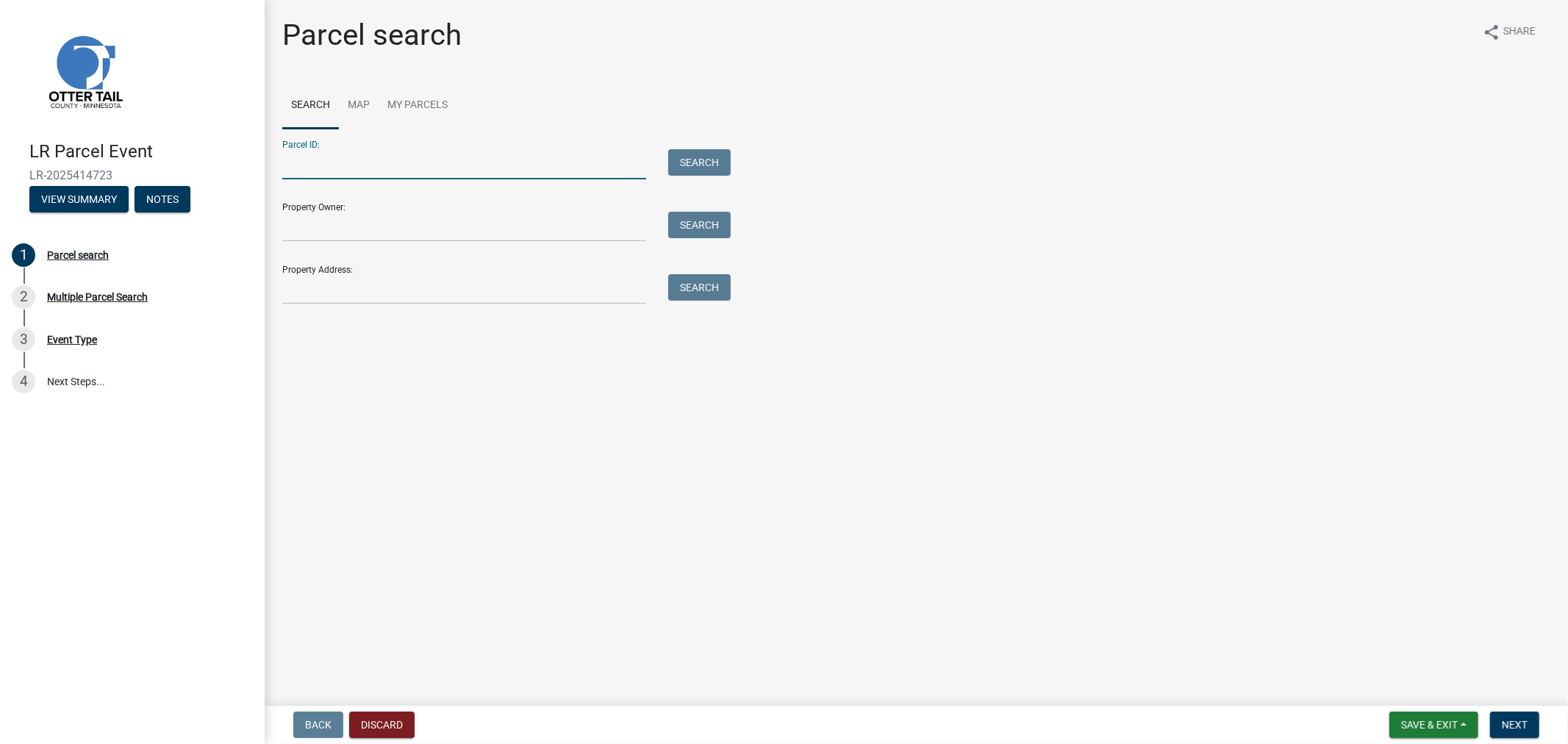
click at [524, 159] on input "Parcel ID:" at bounding box center [464, 164] width 364 height 30
type input "1"
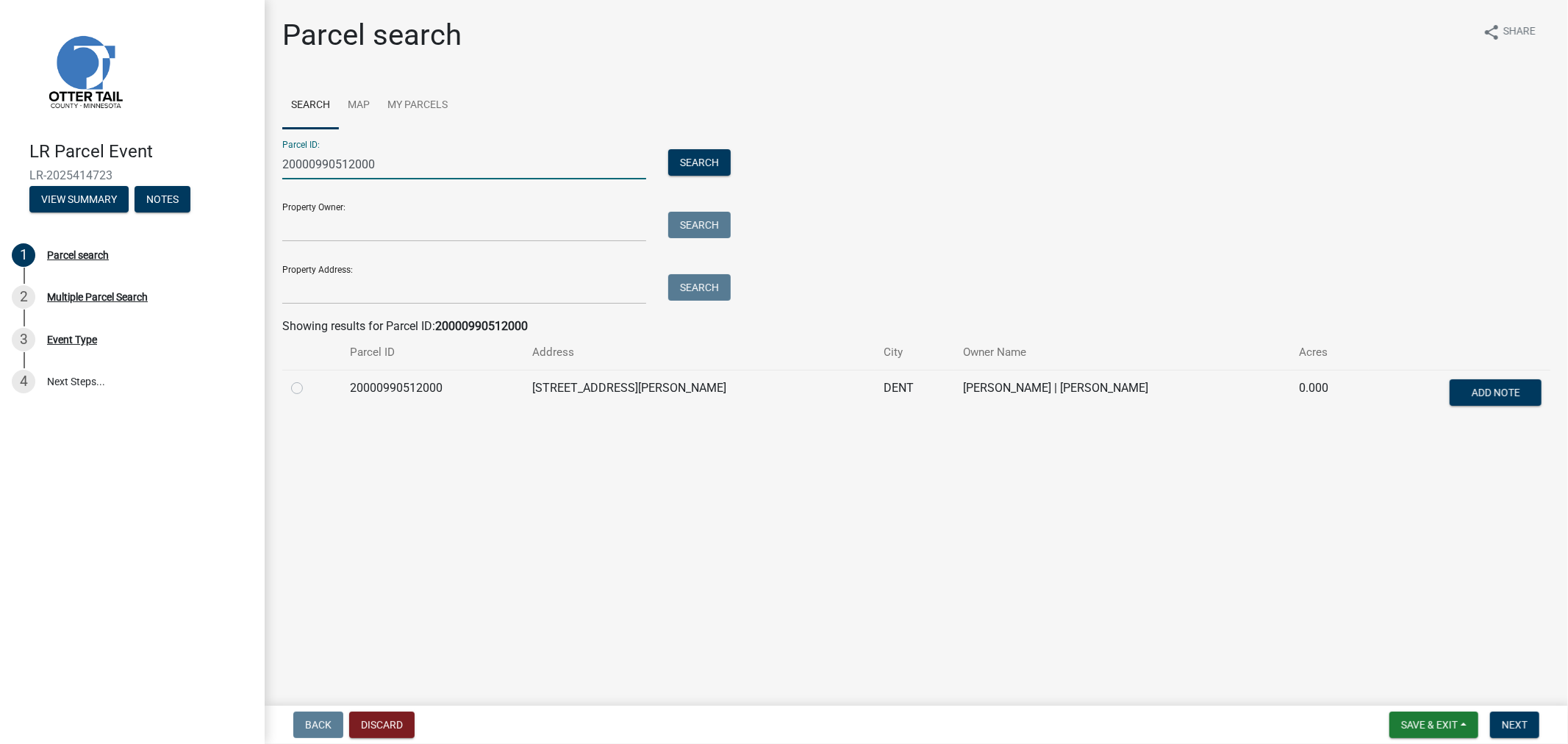
type input "20000990512000"
click at [309, 380] on label at bounding box center [309, 380] width 0 height 0
click at [309, 388] on input "radio" at bounding box center [313, 384] width 10 height 10
radio input "true"
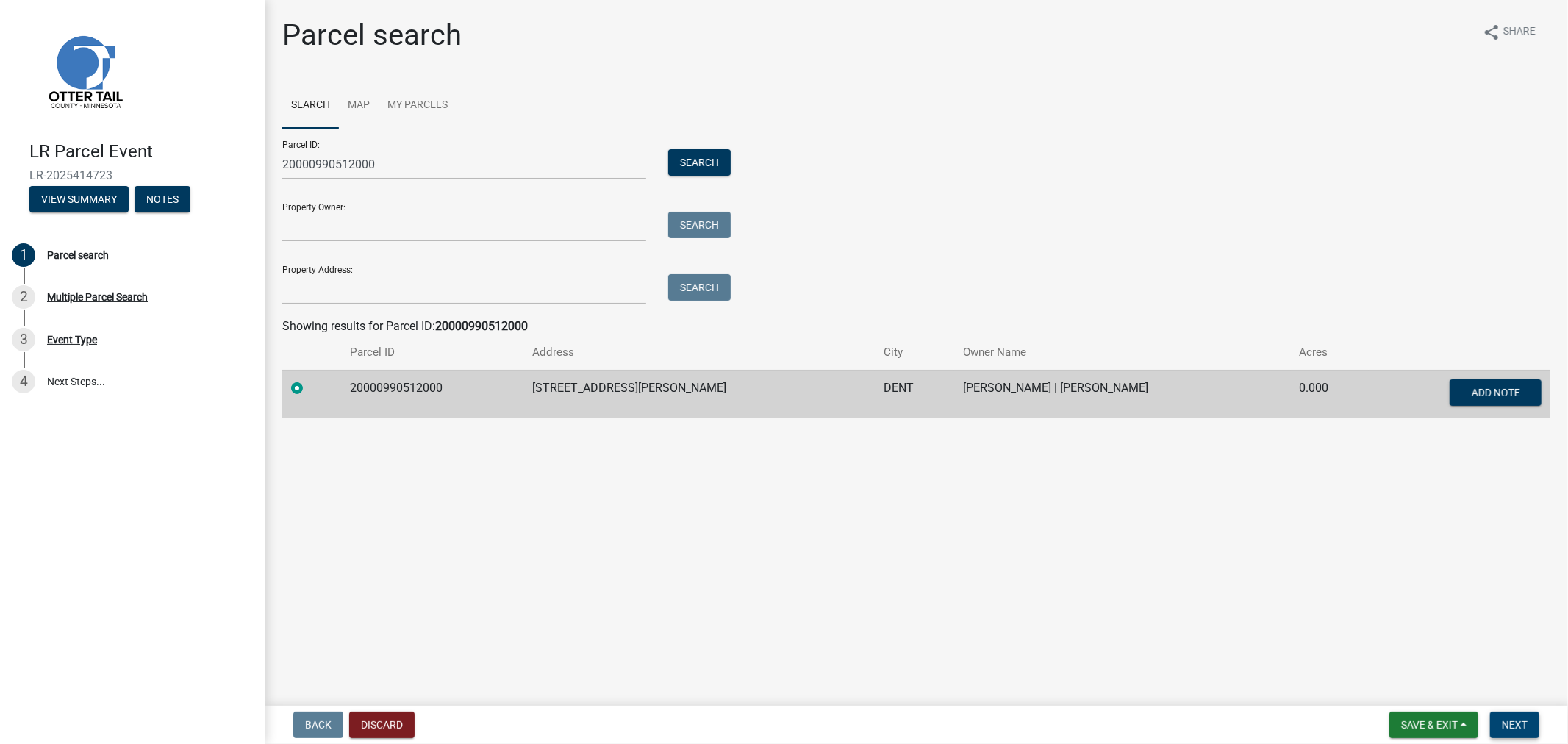
click at [1505, 713] on button "Next" at bounding box center [1515, 725] width 49 height 26
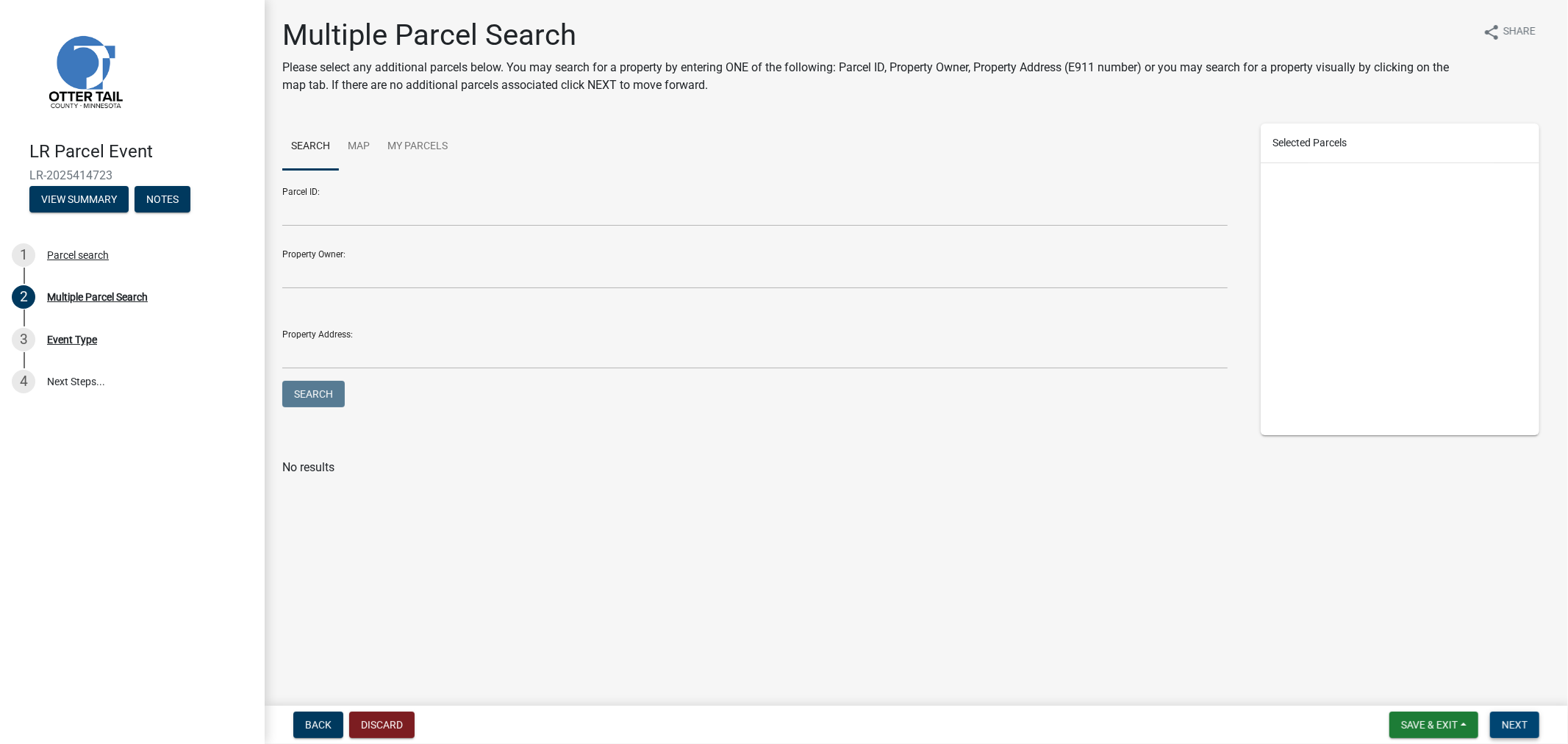
click at [1511, 724] on span "Next" at bounding box center [1514, 724] width 26 height 11
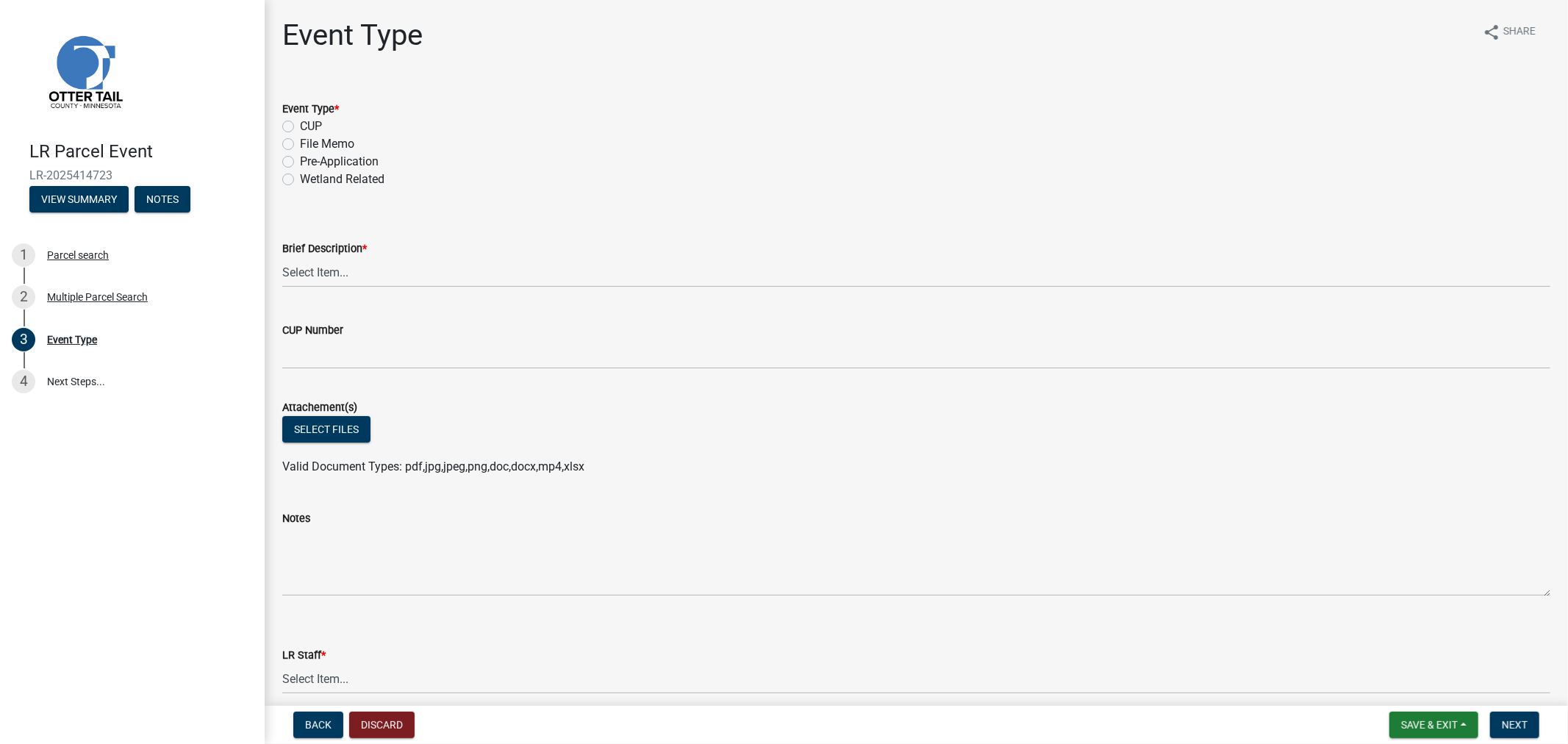
click at [300, 156] on label "Pre-Application" at bounding box center [339, 162] width 79 height 18
click at [300, 156] on input "Pre-Application" at bounding box center [305, 157] width 10 height 10
radio input "true"
click at [311, 274] on select "Select Item... Bluff Determination Building or Site line Complaint Corresponden…" at bounding box center [916, 272] width 1268 height 30
click at [283, 257] on select "Select Item... Bluff Determination Building or Site line Complaint Corresponden…" at bounding box center [916, 272] width 1268 height 30
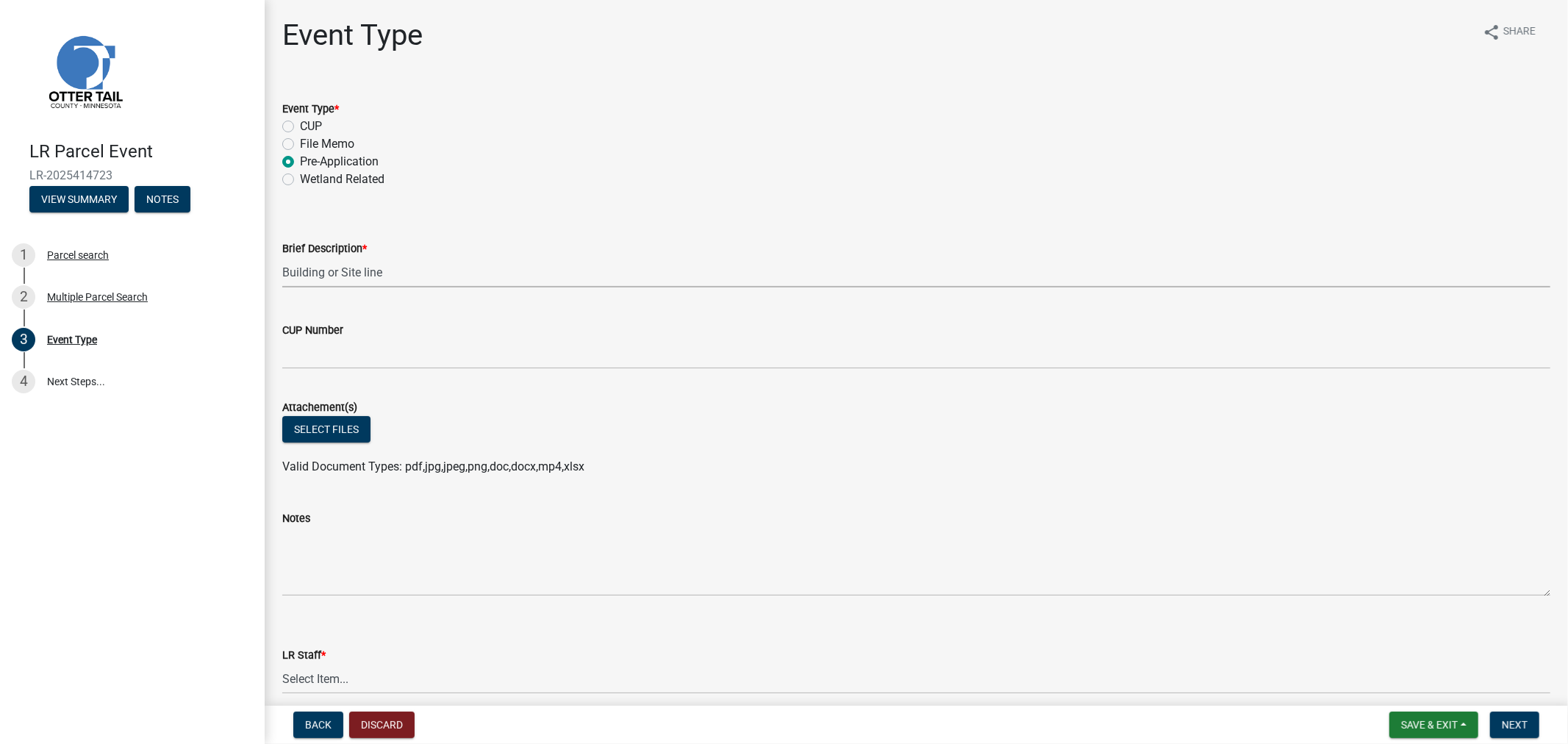
select select "22aab769-ec83-45c6-bade-b9c1dc1c15d0"
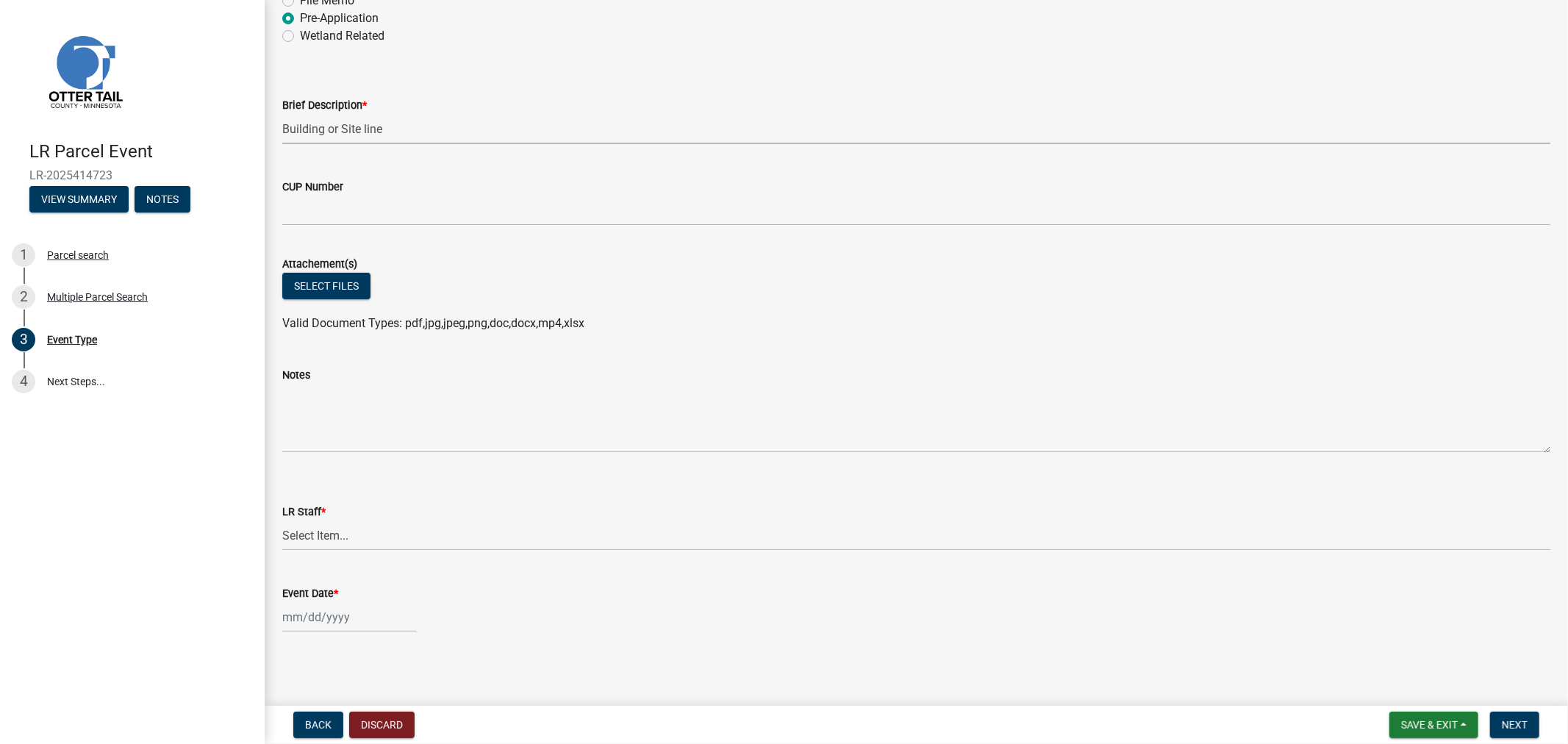
scroll to position [146, 0]
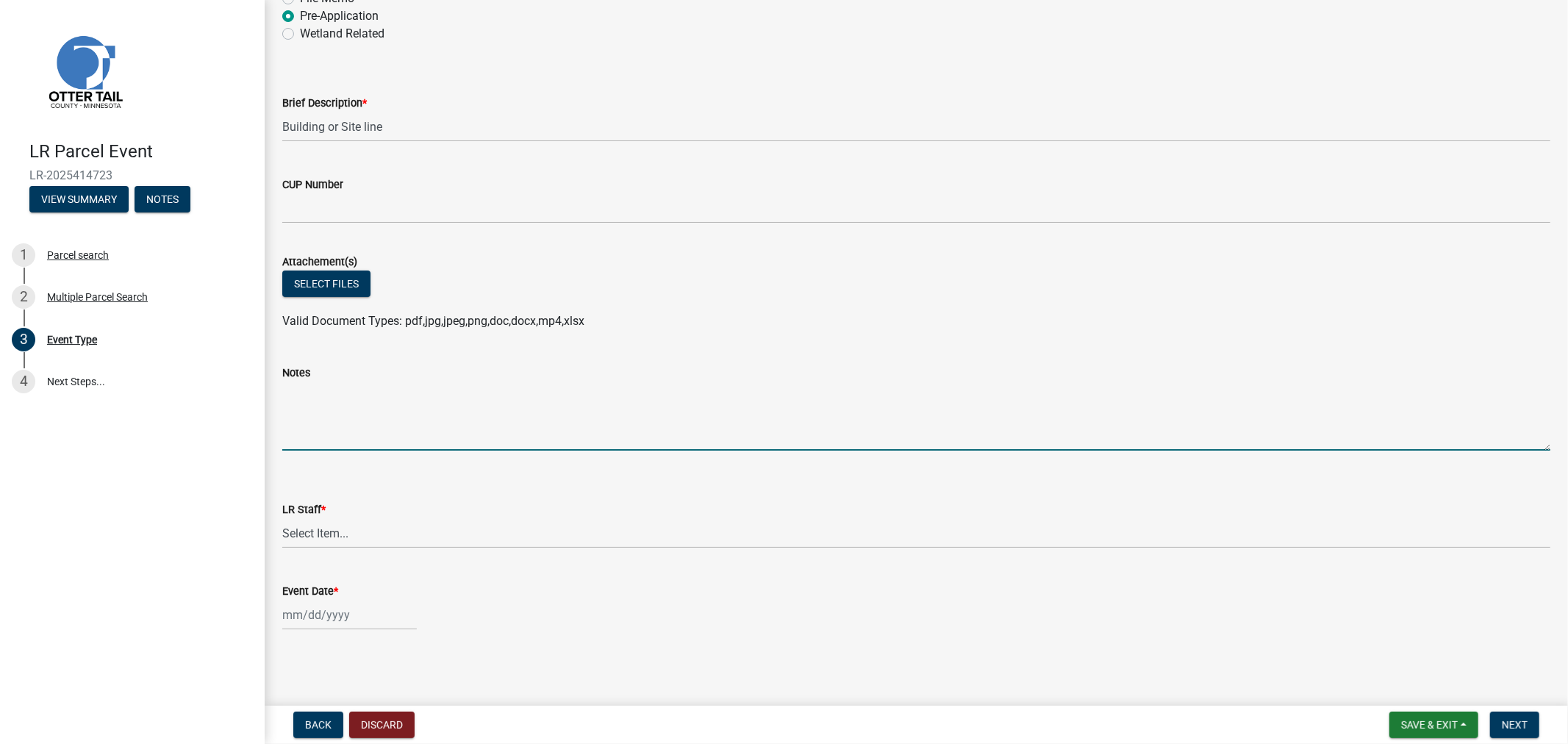
click at [353, 423] on textarea "Notes" at bounding box center [916, 416] width 1268 height 69
type textarea "Building line to build 57.5' from [GEOGRAPHIC_DATA]"
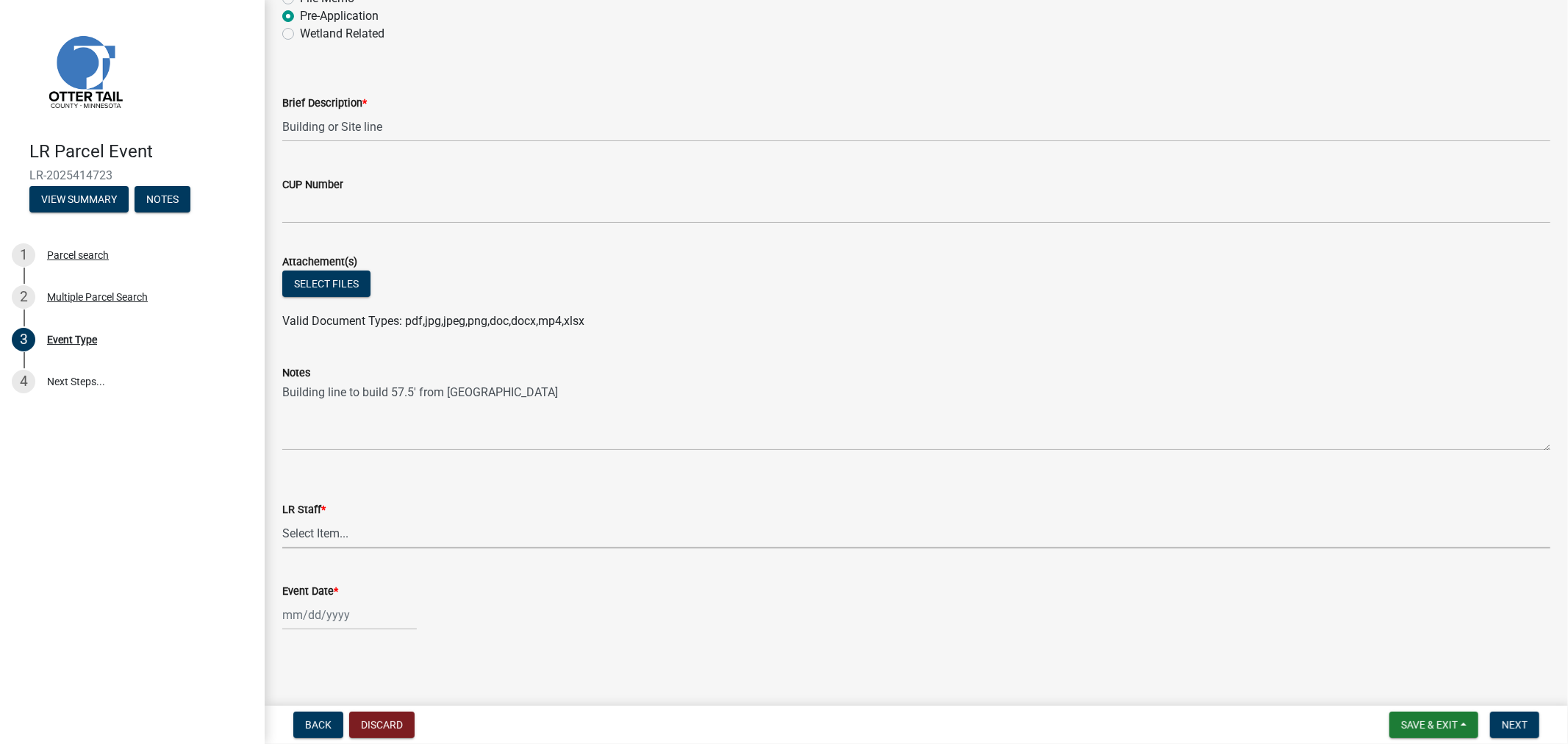
click at [356, 535] on select "Select Item... [PERSON_NAME] [PERSON_NAME] [PERSON_NAME] [PERSON_NAME] [PERSON_…" at bounding box center [916, 533] width 1268 height 30
click at [283, 518] on select "Select Item... [PERSON_NAME] [PERSON_NAME] [PERSON_NAME] [PERSON_NAME] [PERSON_…" at bounding box center [916, 533] width 1268 height 30
select select "4ffc802c-a91c-4807-8d38-a10afb9862f8"
click at [380, 623] on input "Event Date *" at bounding box center [350, 614] width 134 height 30
select select "8"
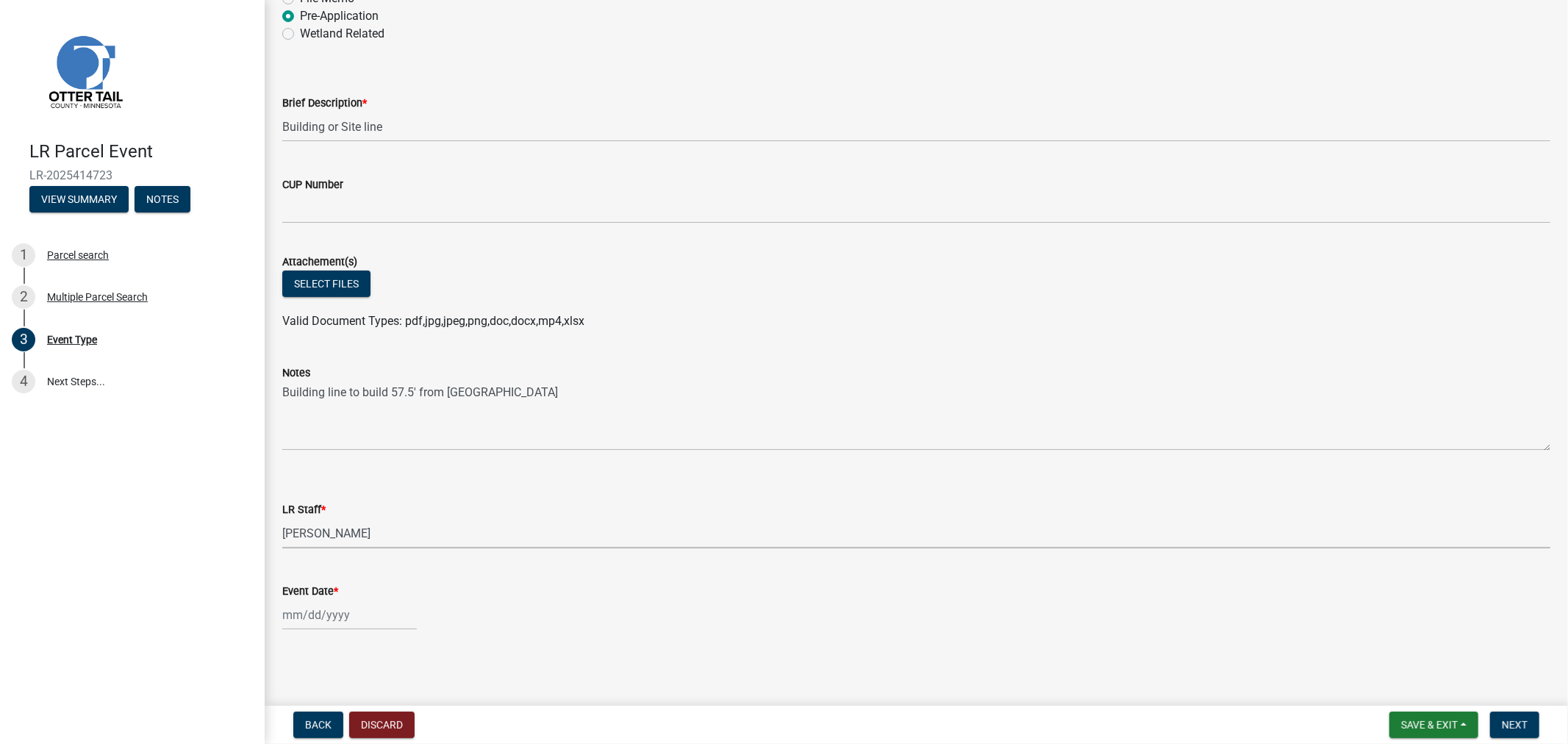
select select "2025"
click at [345, 490] on div "6" at bounding box center [343, 489] width 24 height 24
type input "[DATE]"
click at [319, 283] on button "Select files" at bounding box center [327, 283] width 88 height 26
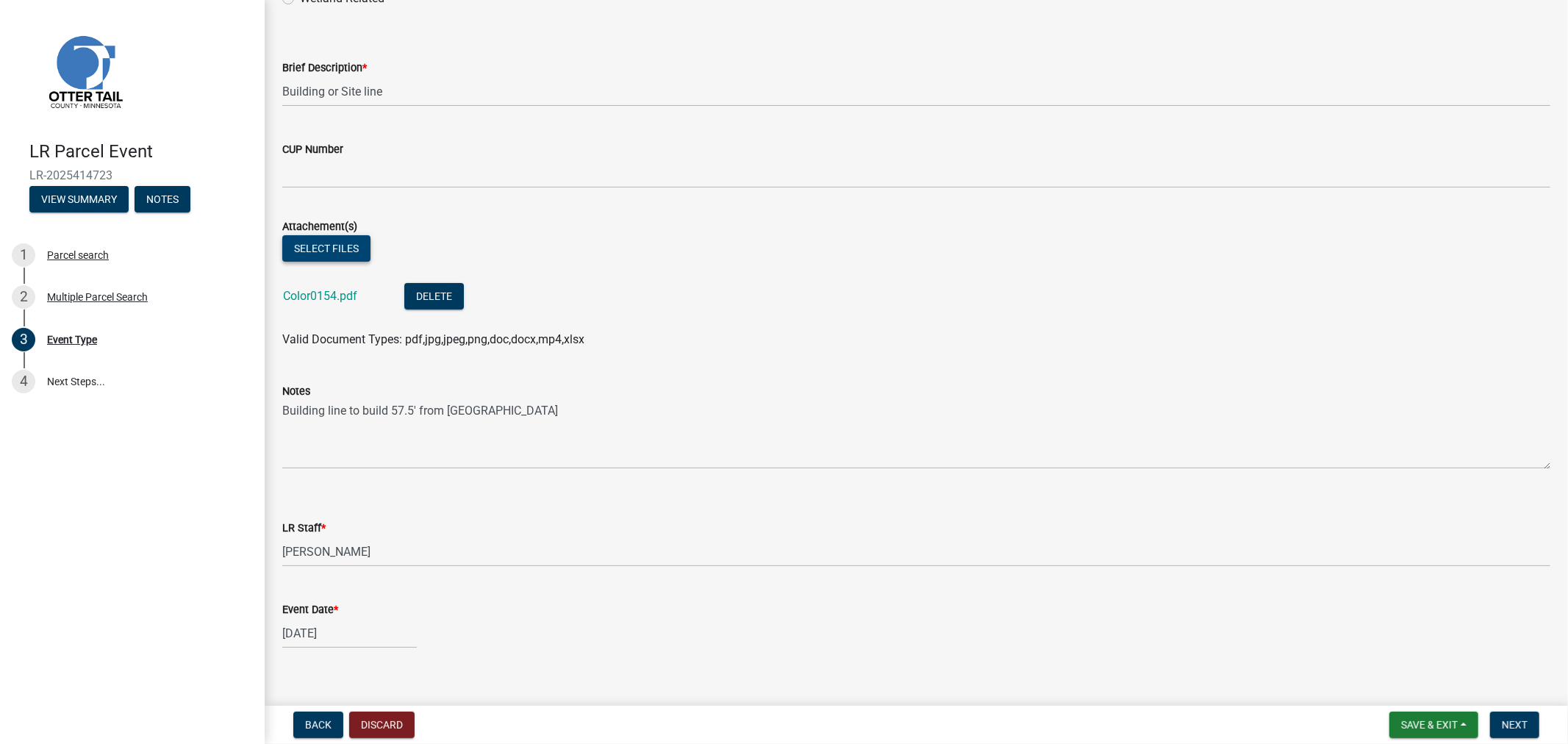
scroll to position [199, 0]
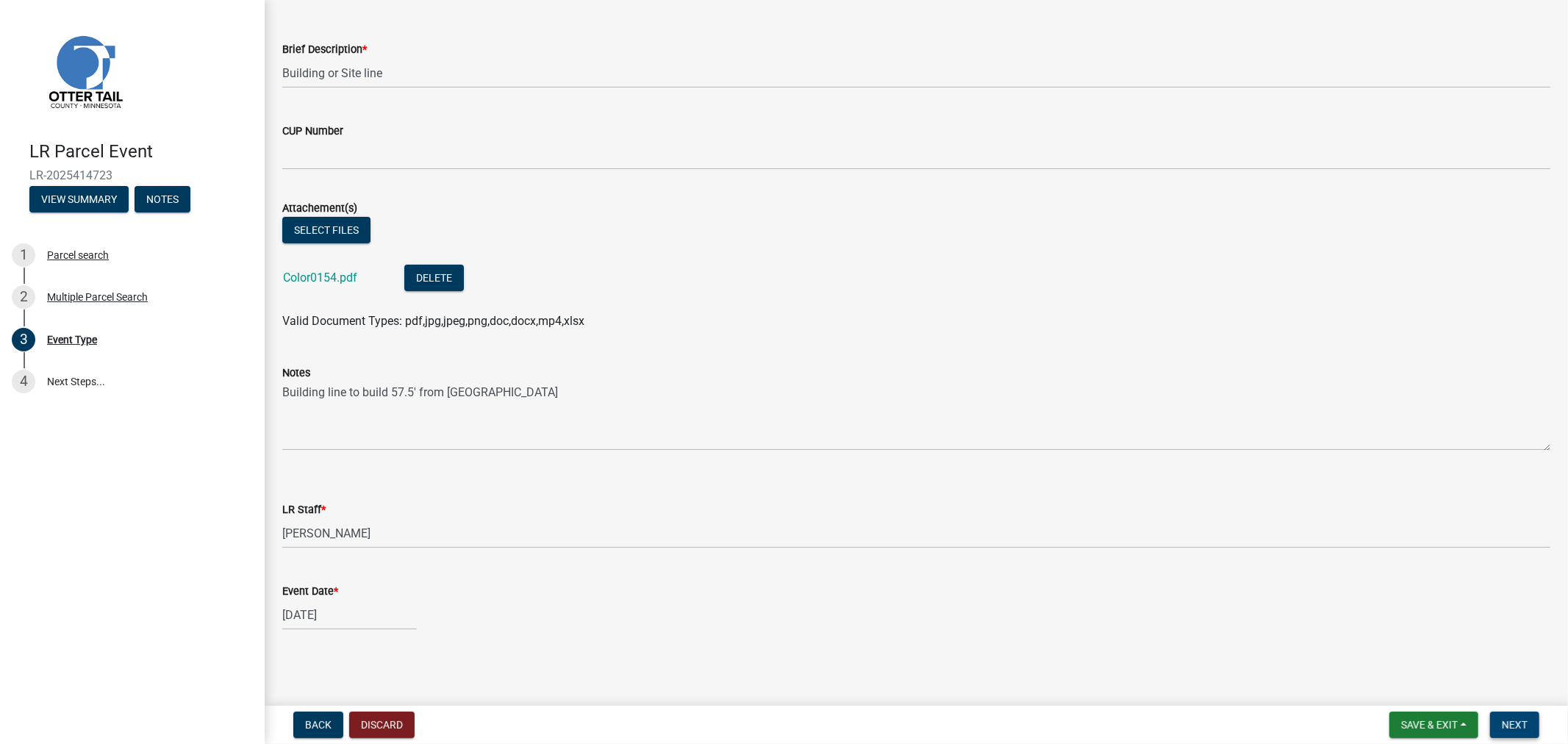
click at [1512, 722] on span "Next" at bounding box center [1514, 724] width 26 height 11
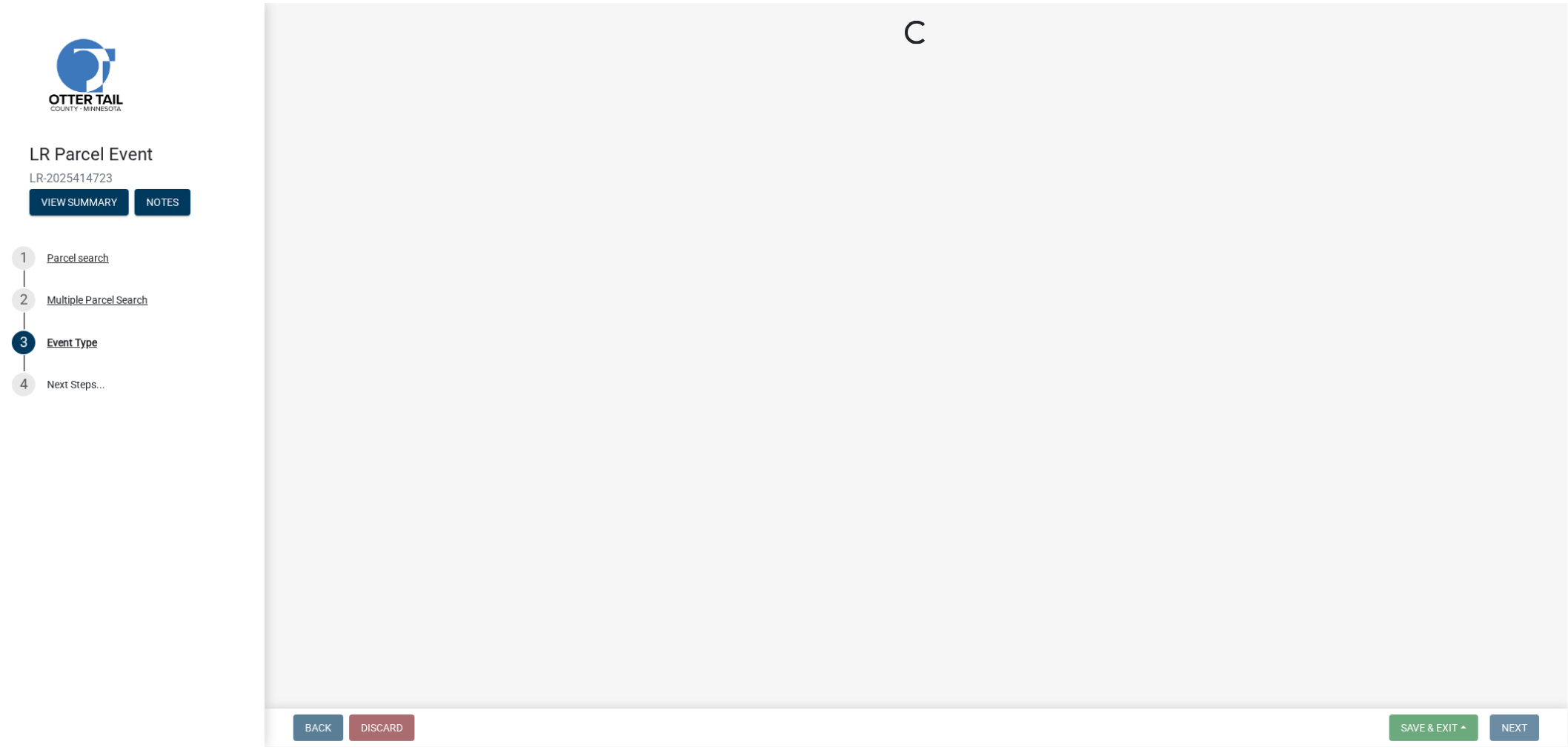
scroll to position [0, 0]
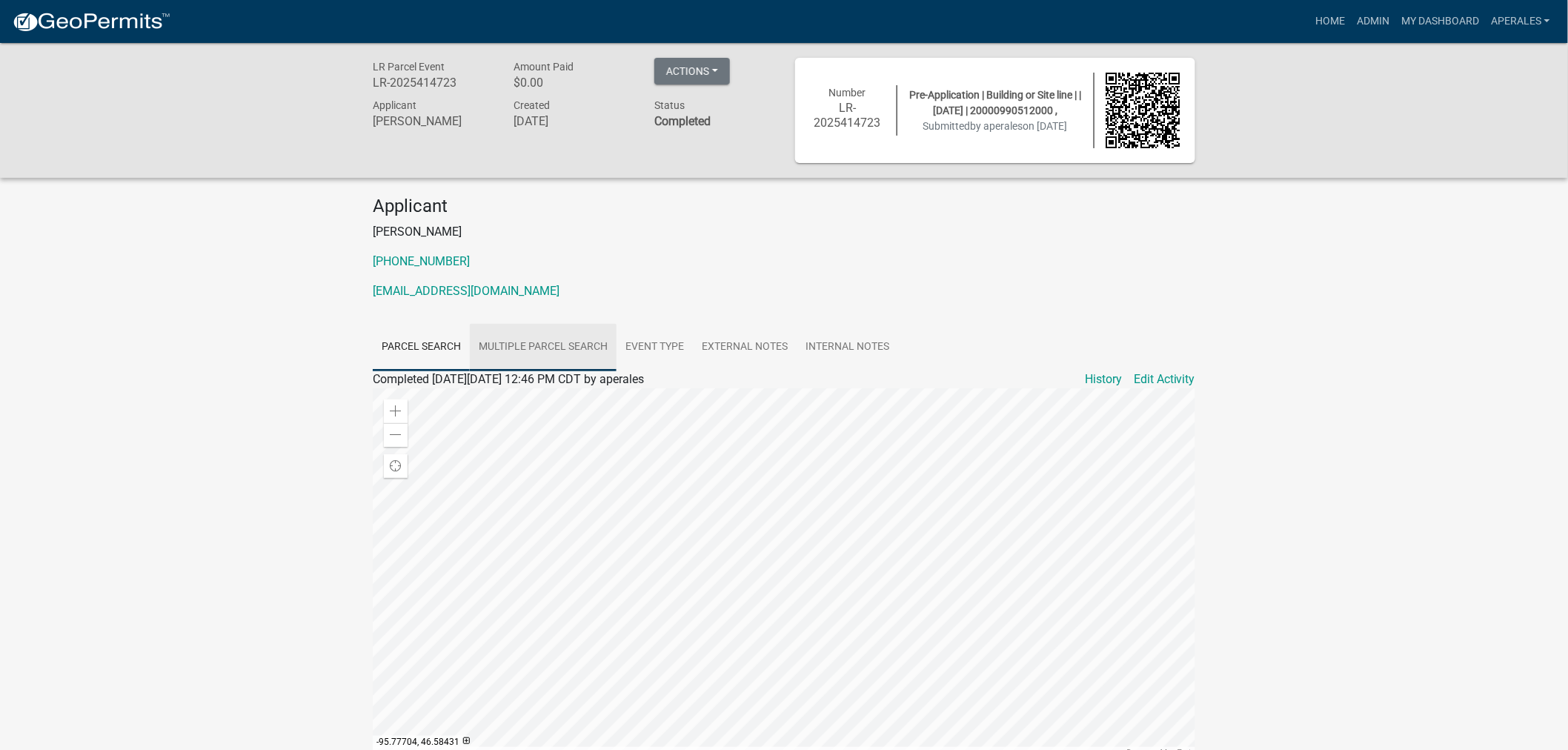
click at [538, 345] on link "Multiple Parcel Search" at bounding box center [543, 347] width 147 height 47
click at [659, 348] on link "Event Type" at bounding box center [655, 347] width 77 height 47
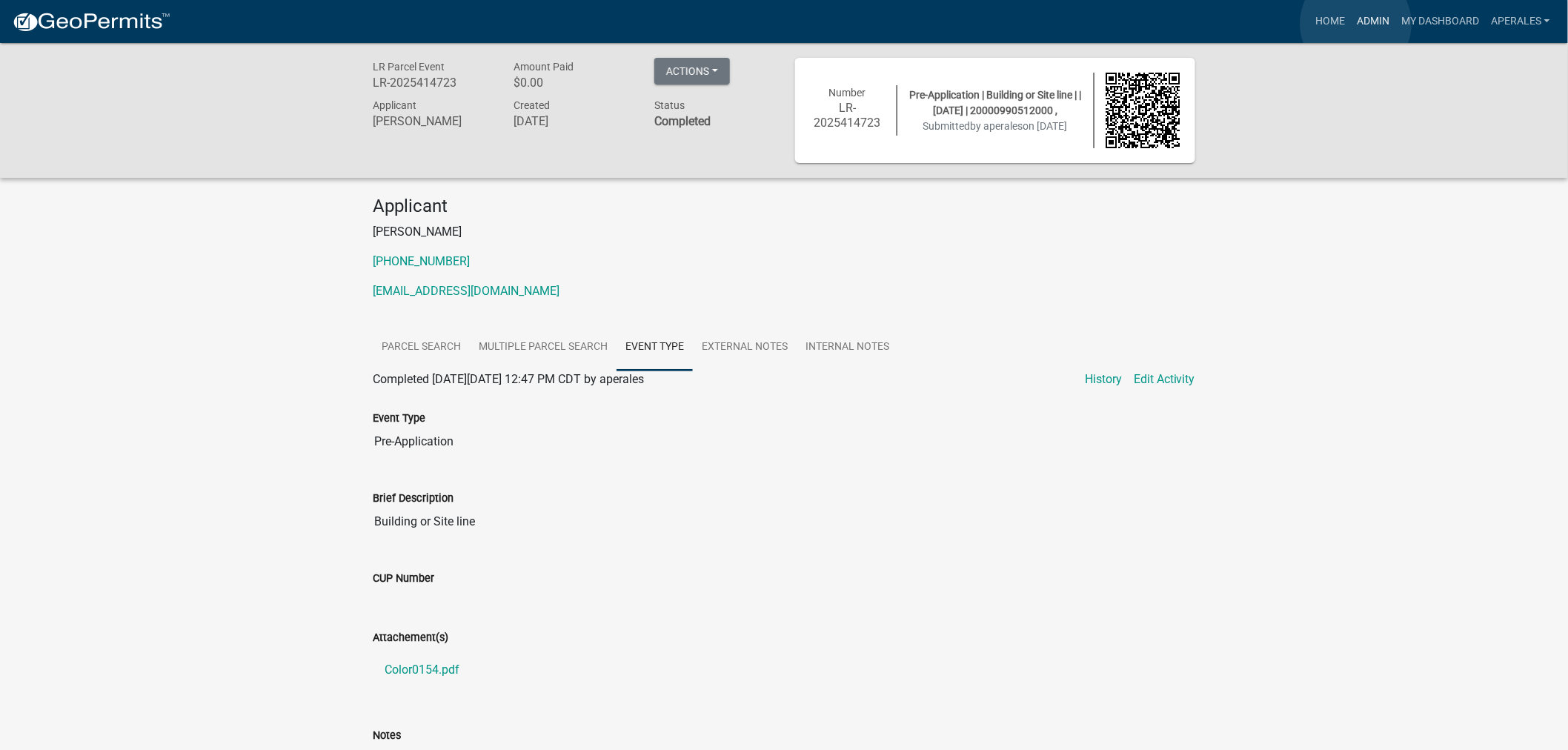
click at [1356, 24] on link "Admin" at bounding box center [1373, 21] width 44 height 28
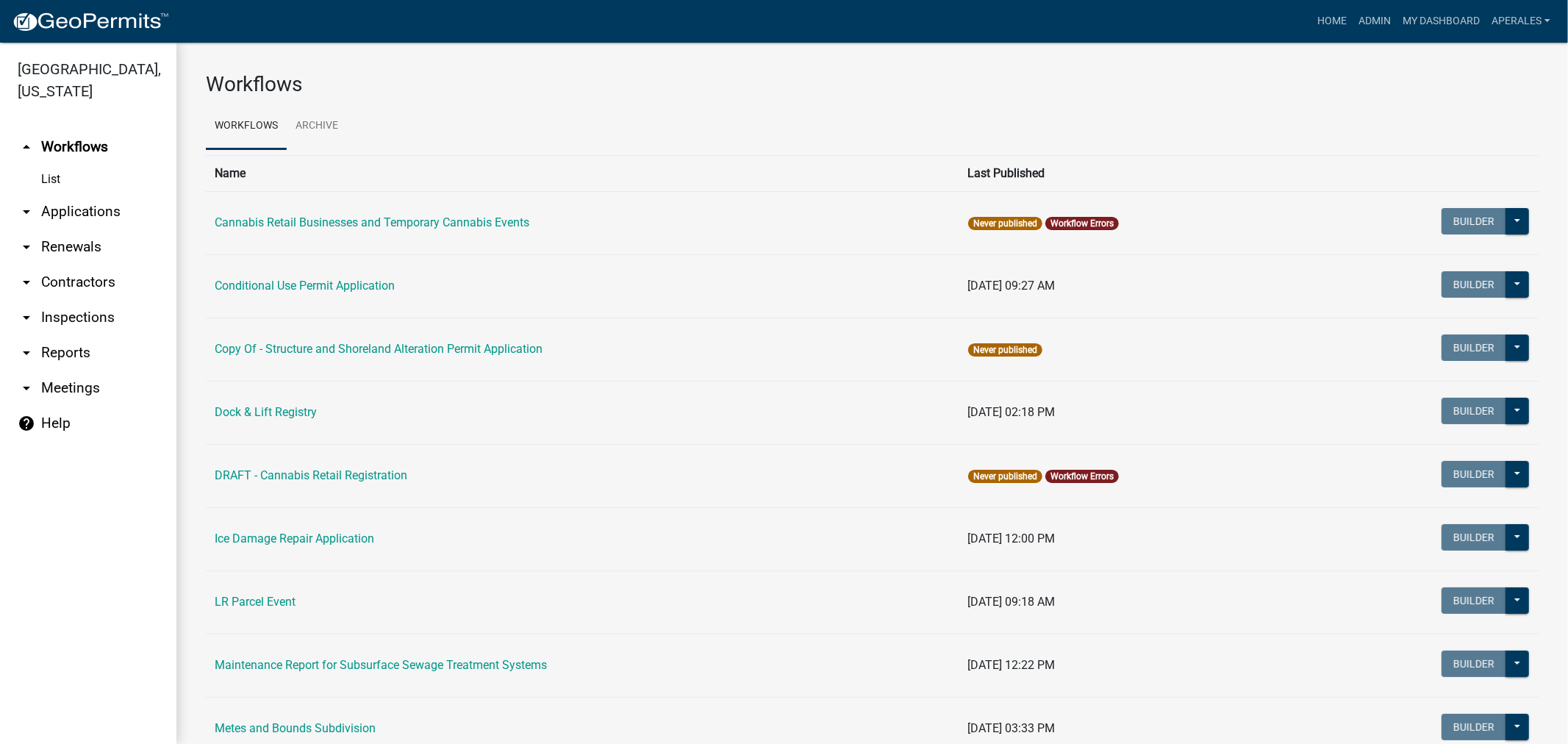
click at [72, 203] on link "arrow_drop_down Applications" at bounding box center [88, 212] width 177 height 35
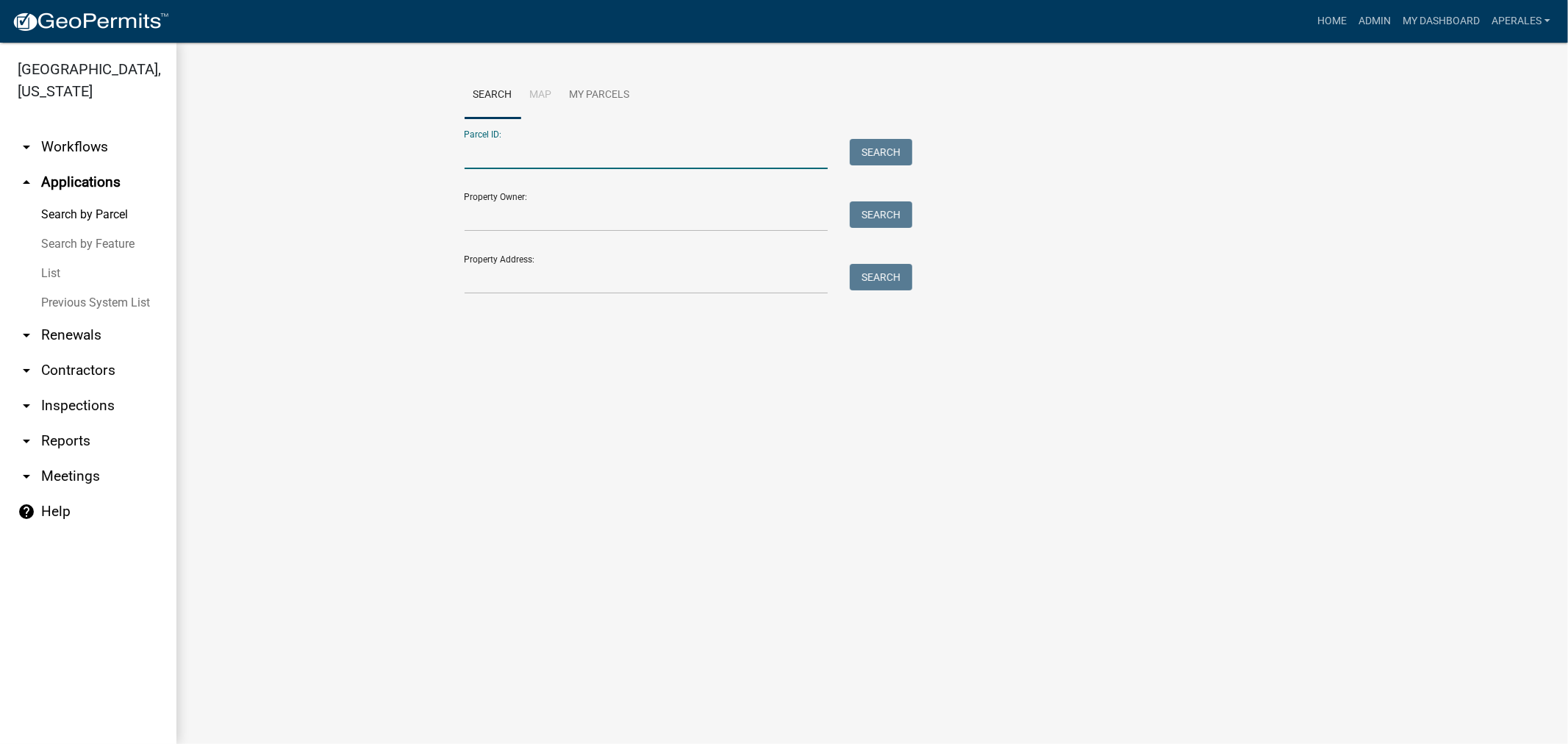
click at [481, 143] on input "Parcel ID:" at bounding box center [646, 154] width 364 height 30
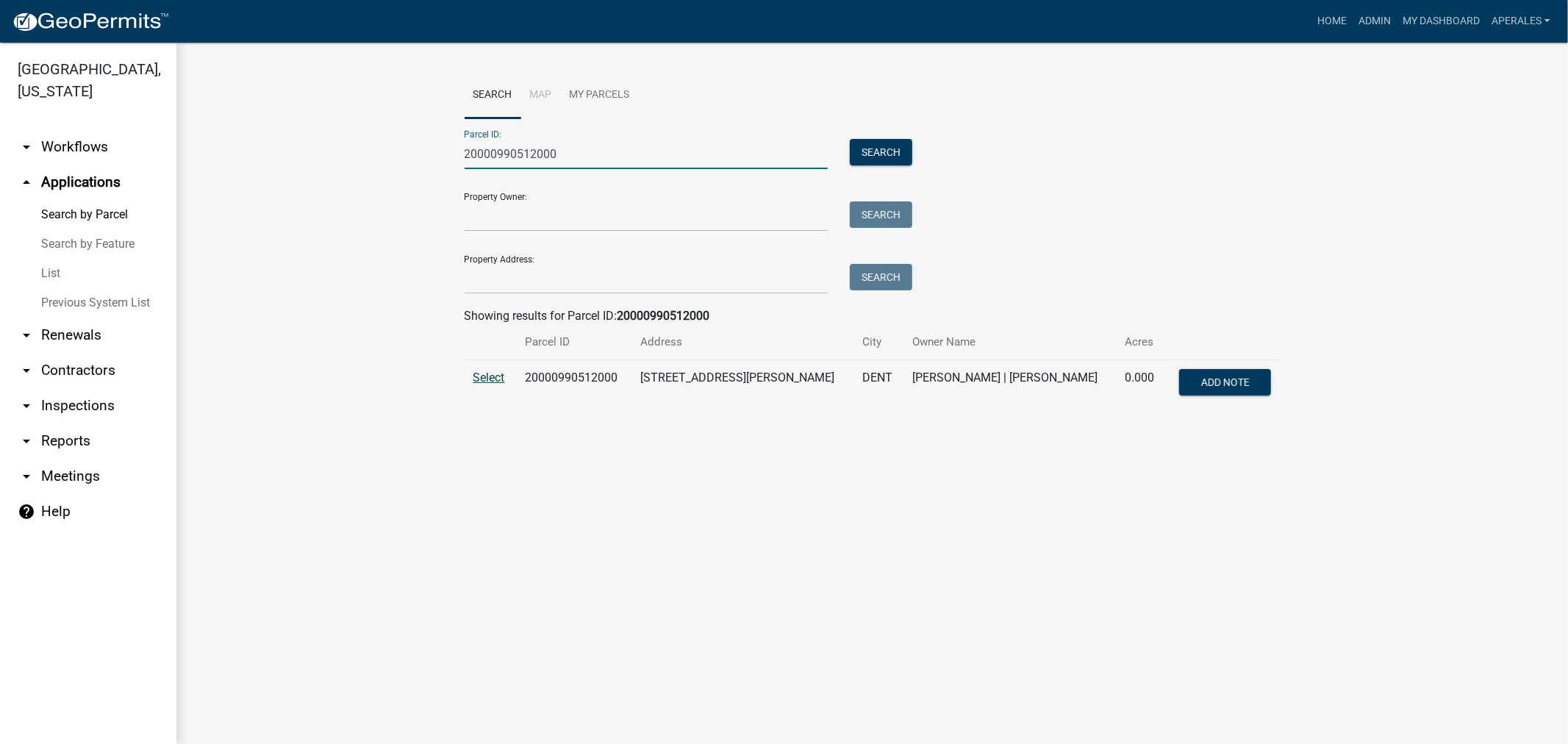
type input "20000990512000"
click at [490, 372] on span "Select" at bounding box center [489, 378] width 32 height 14
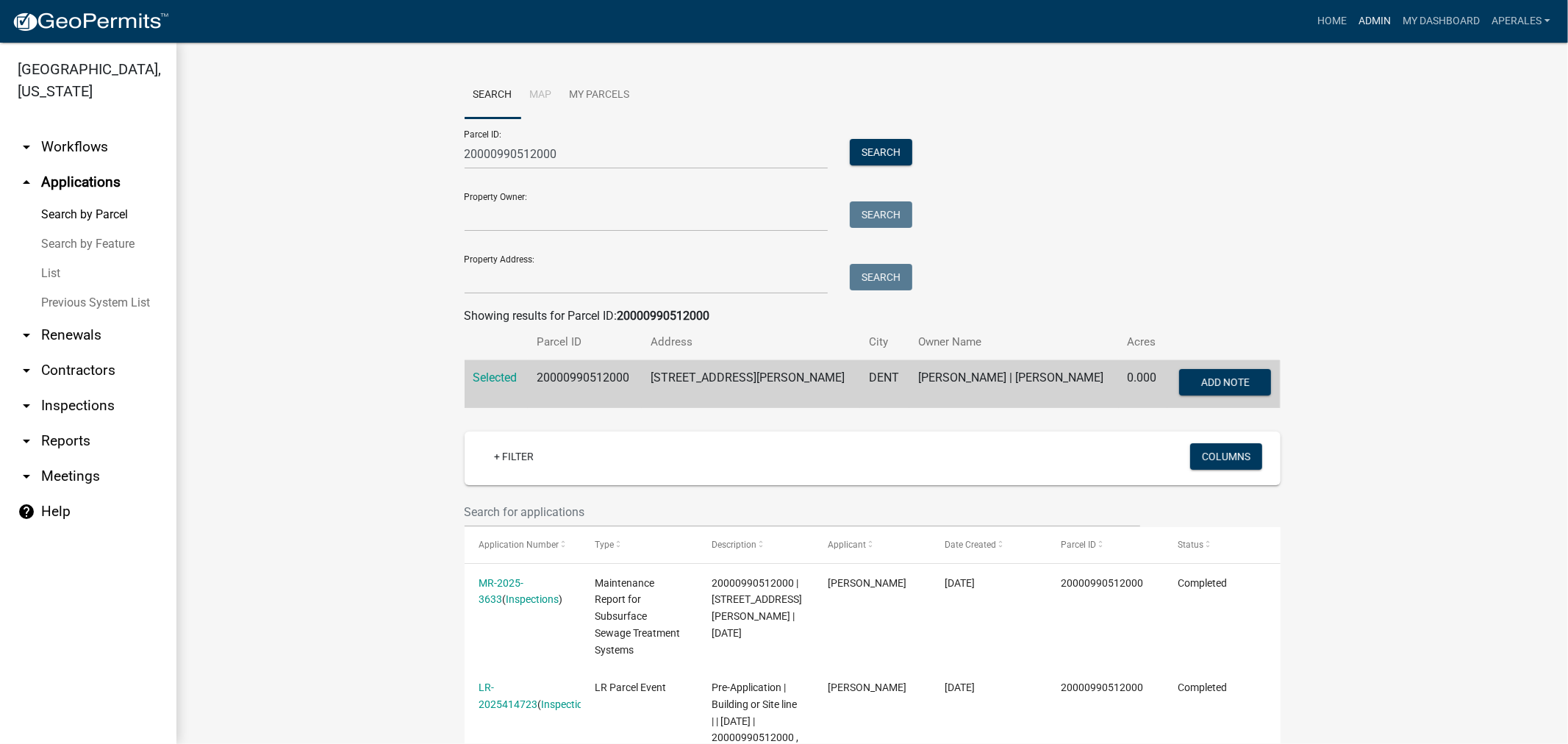
click at [1371, 15] on link "Admin" at bounding box center [1375, 21] width 44 height 28
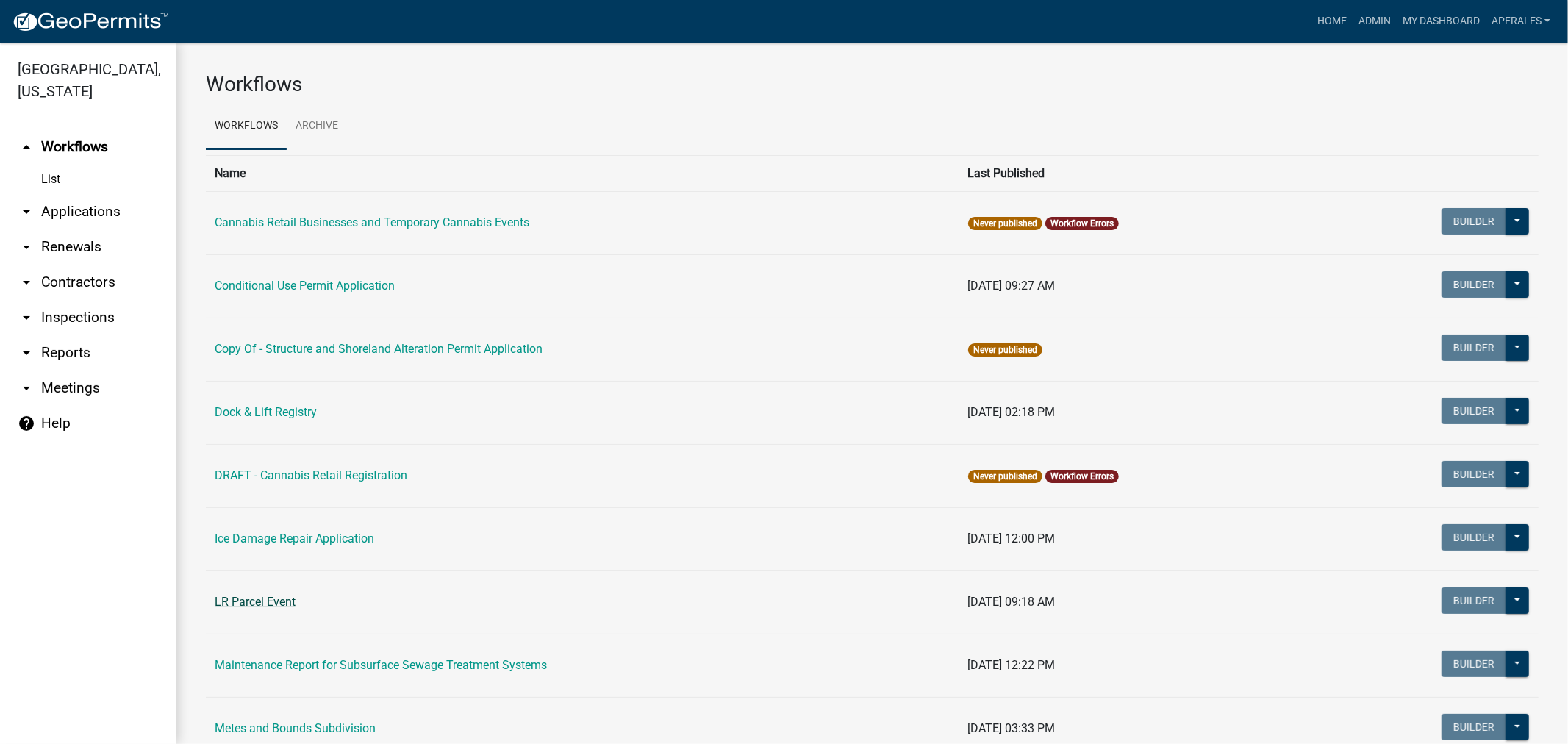
click at [251, 604] on link "LR Parcel Event" at bounding box center [255, 602] width 81 height 14
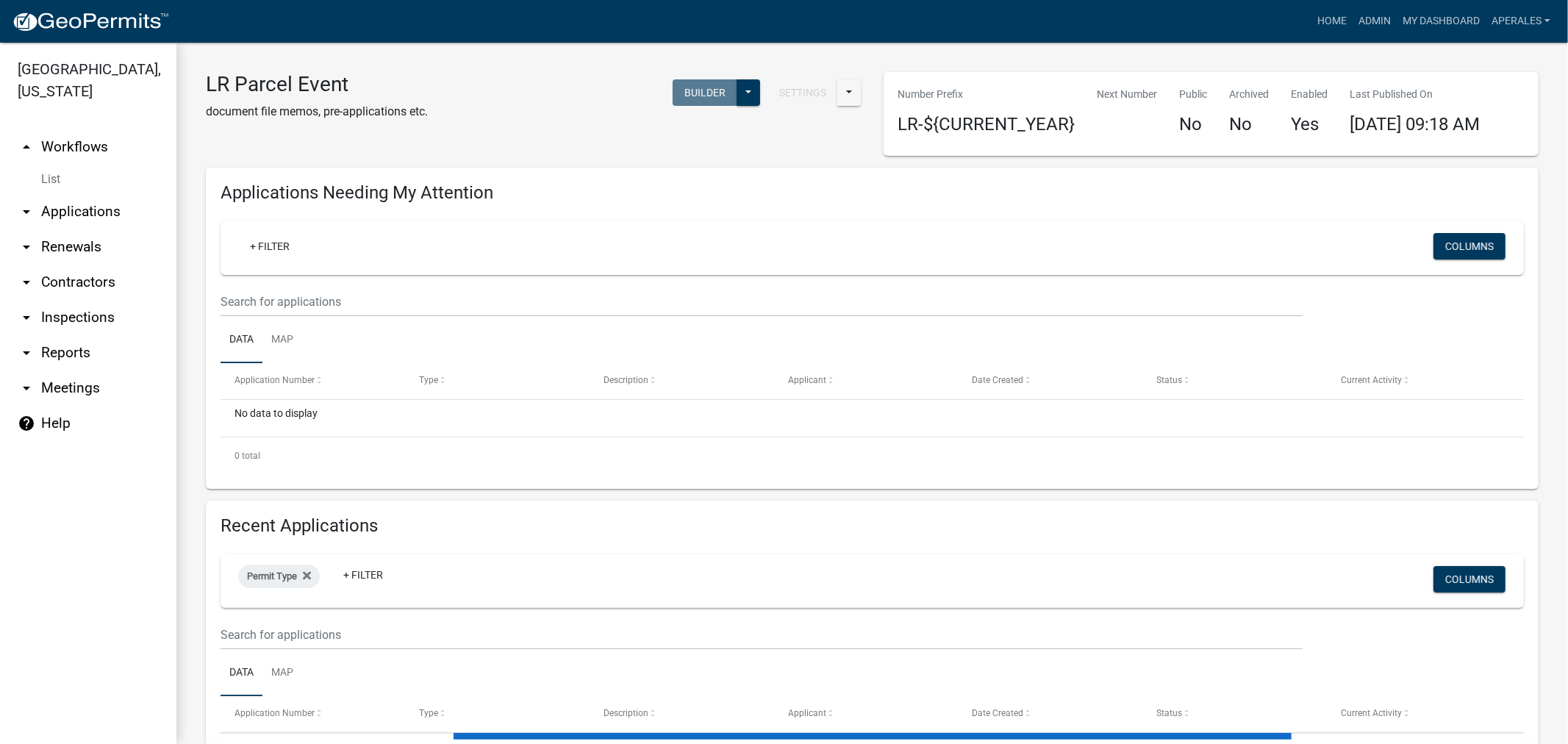
select select "3: 100"
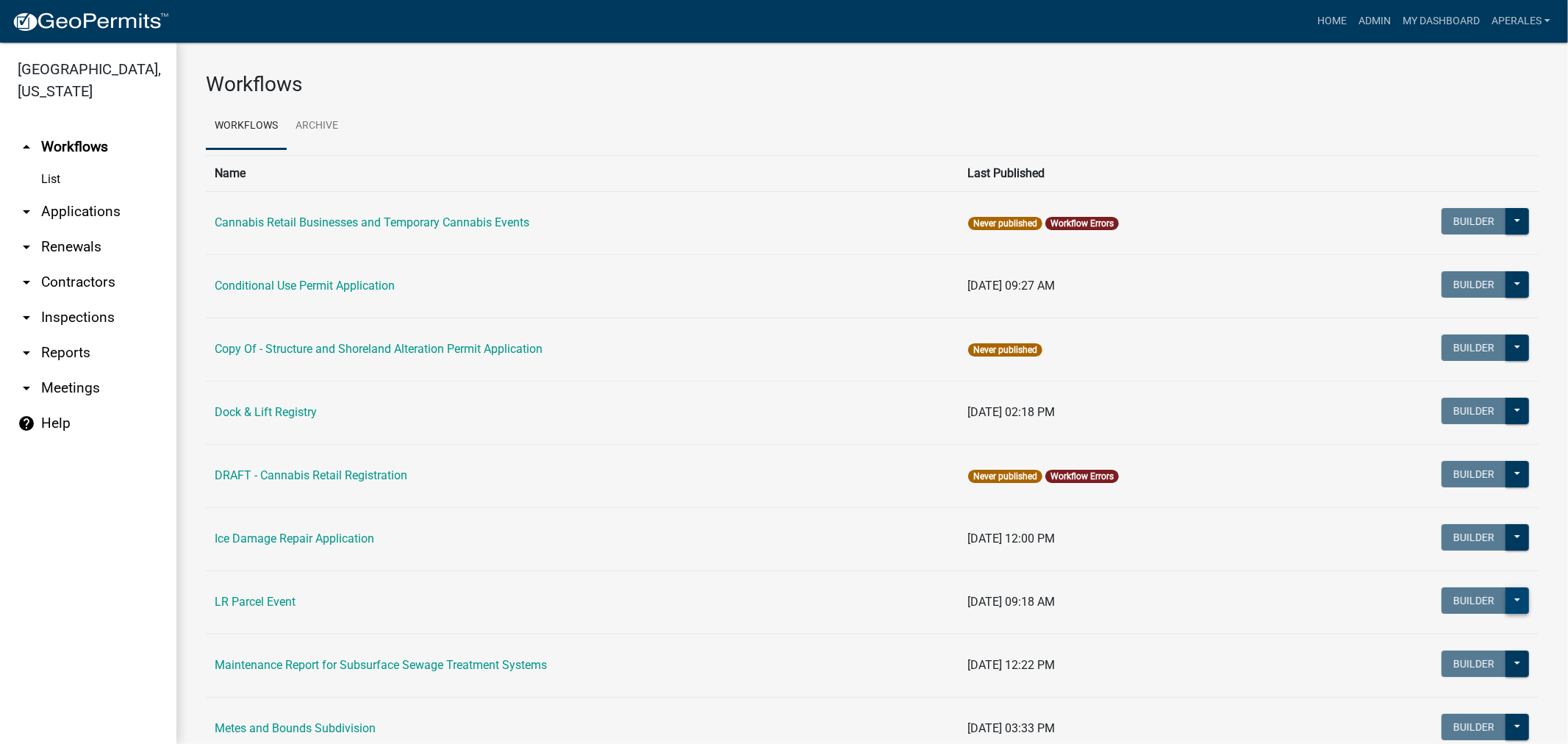
click at [1511, 604] on button at bounding box center [1517, 600] width 24 height 26
click at [1432, 678] on button "Start Application" at bounding box center [1468, 674] width 122 height 35
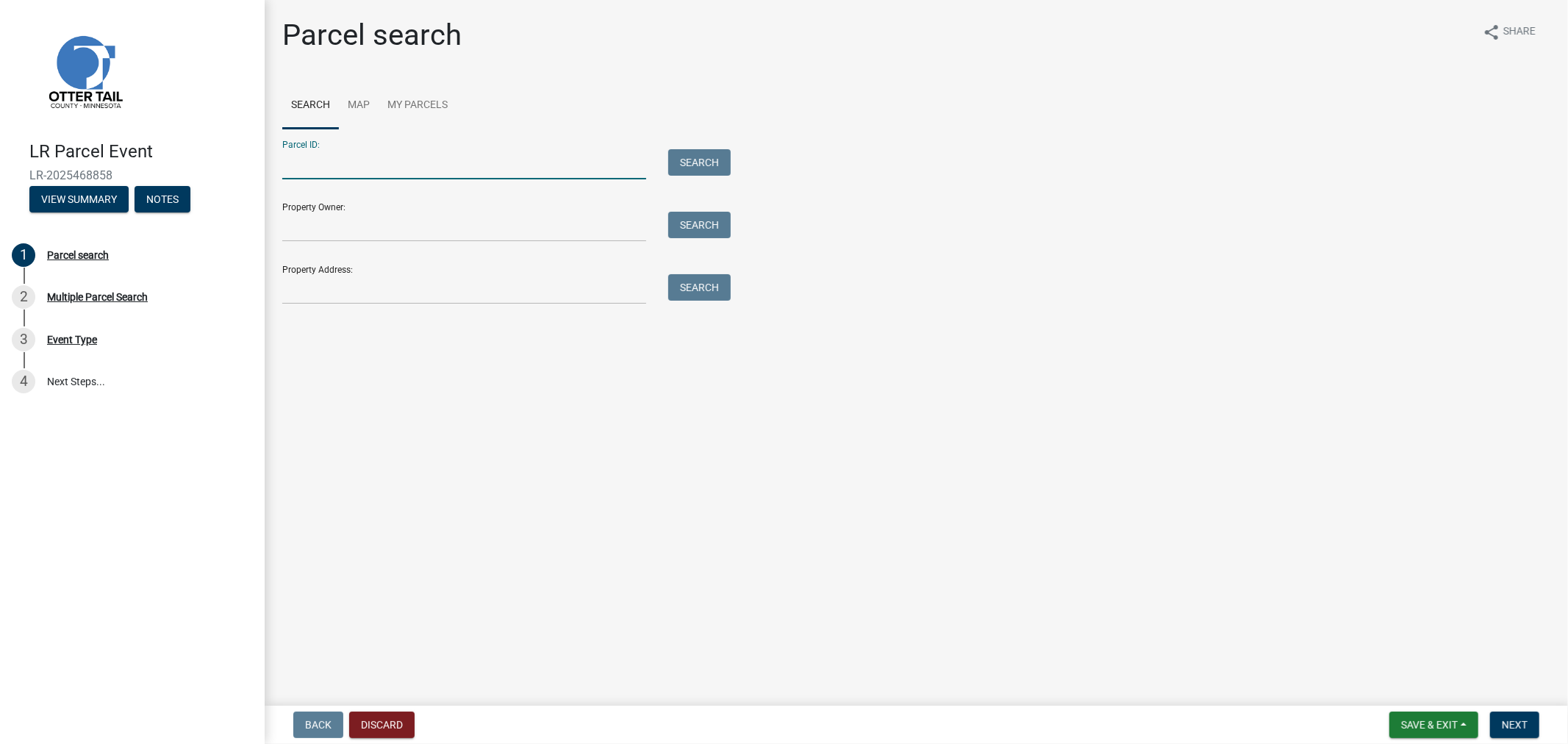
click at [335, 157] on input "Parcel ID:" at bounding box center [464, 164] width 364 height 30
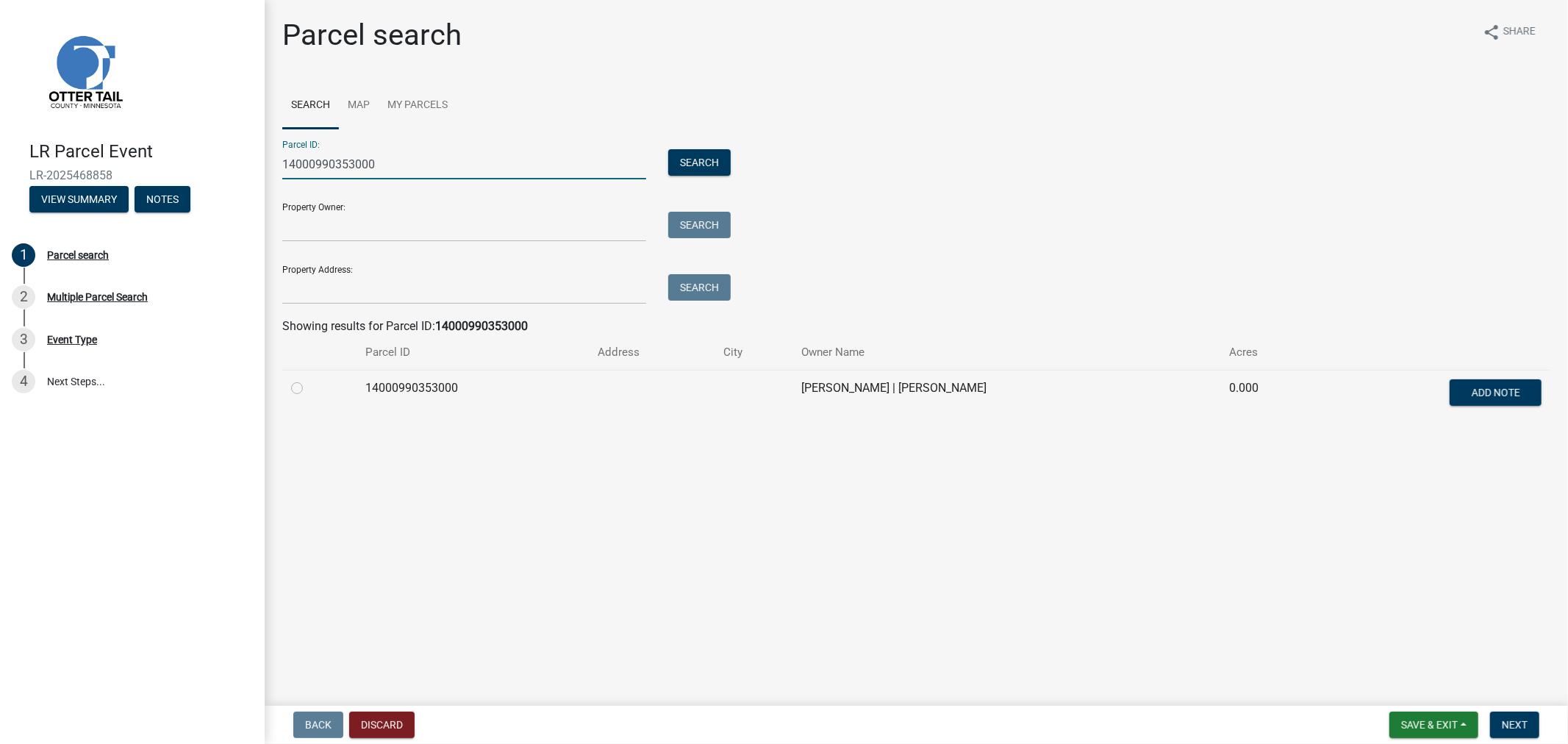
type input "14000990353000"
click at [309, 380] on label at bounding box center [309, 380] width 0 height 0
click at [309, 388] on input "radio" at bounding box center [313, 384] width 10 height 10
radio input "true"
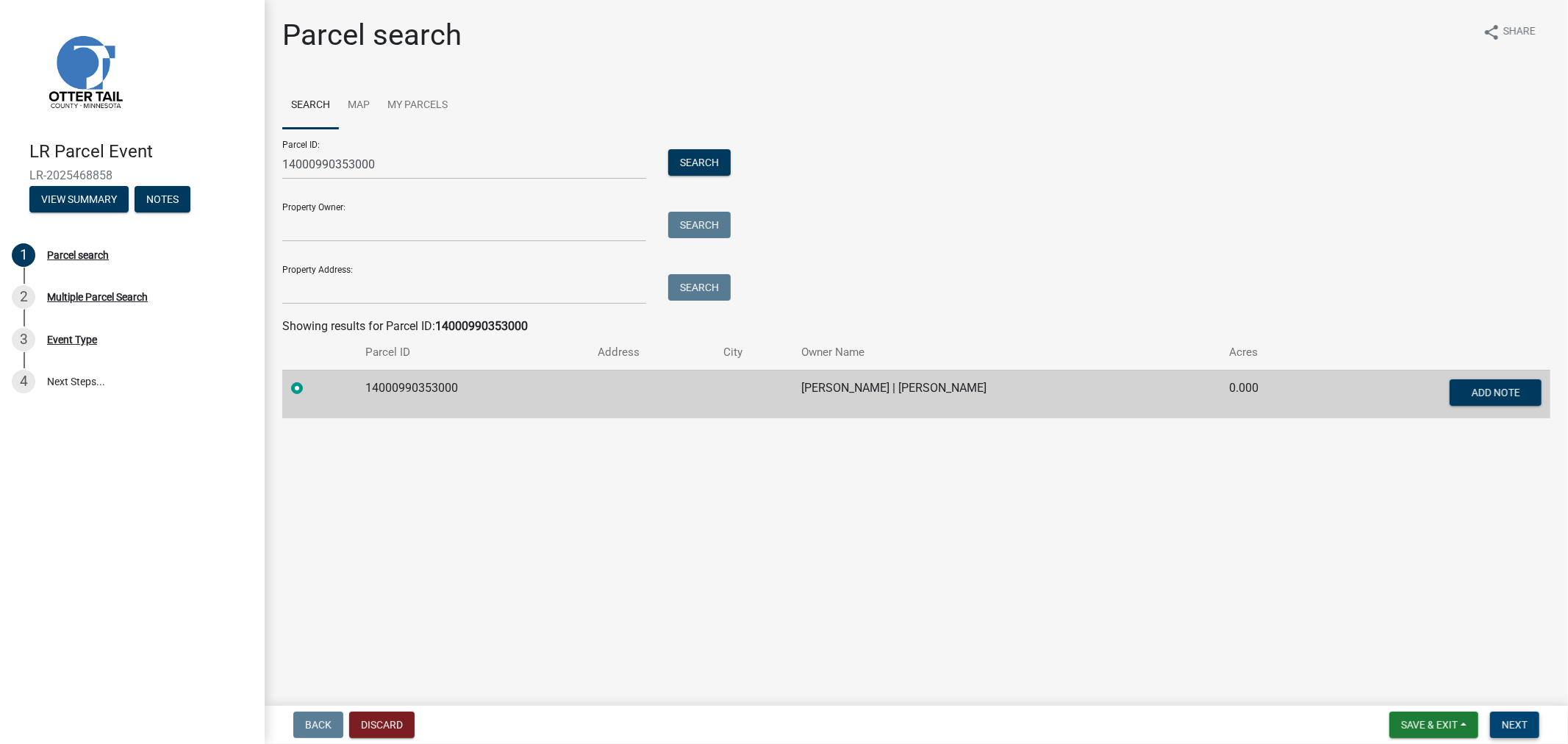
click at [1518, 727] on span "Next" at bounding box center [1514, 724] width 26 height 11
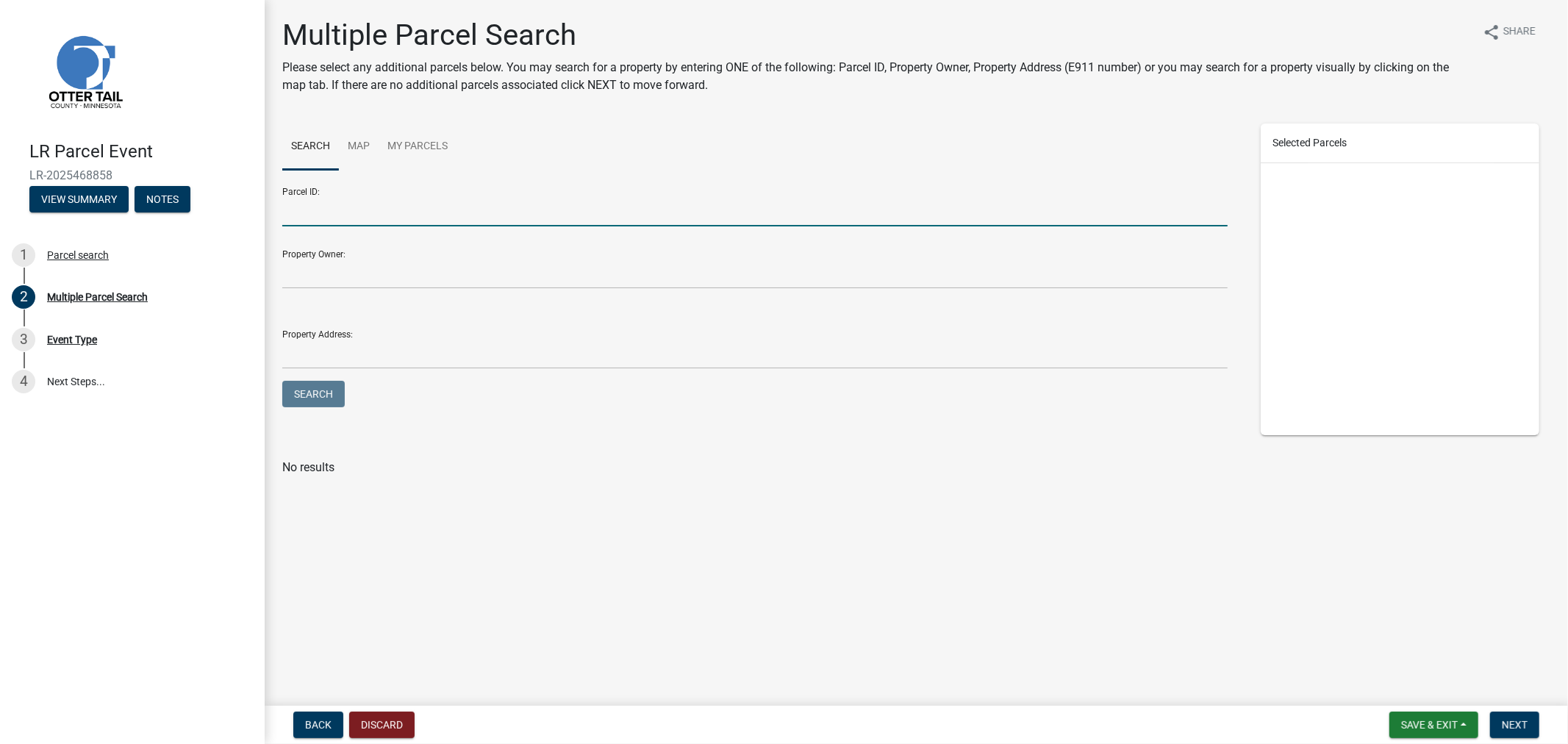
click at [289, 209] on input "Parcel ID:" at bounding box center [755, 211] width 946 height 30
type input "14000990354000"
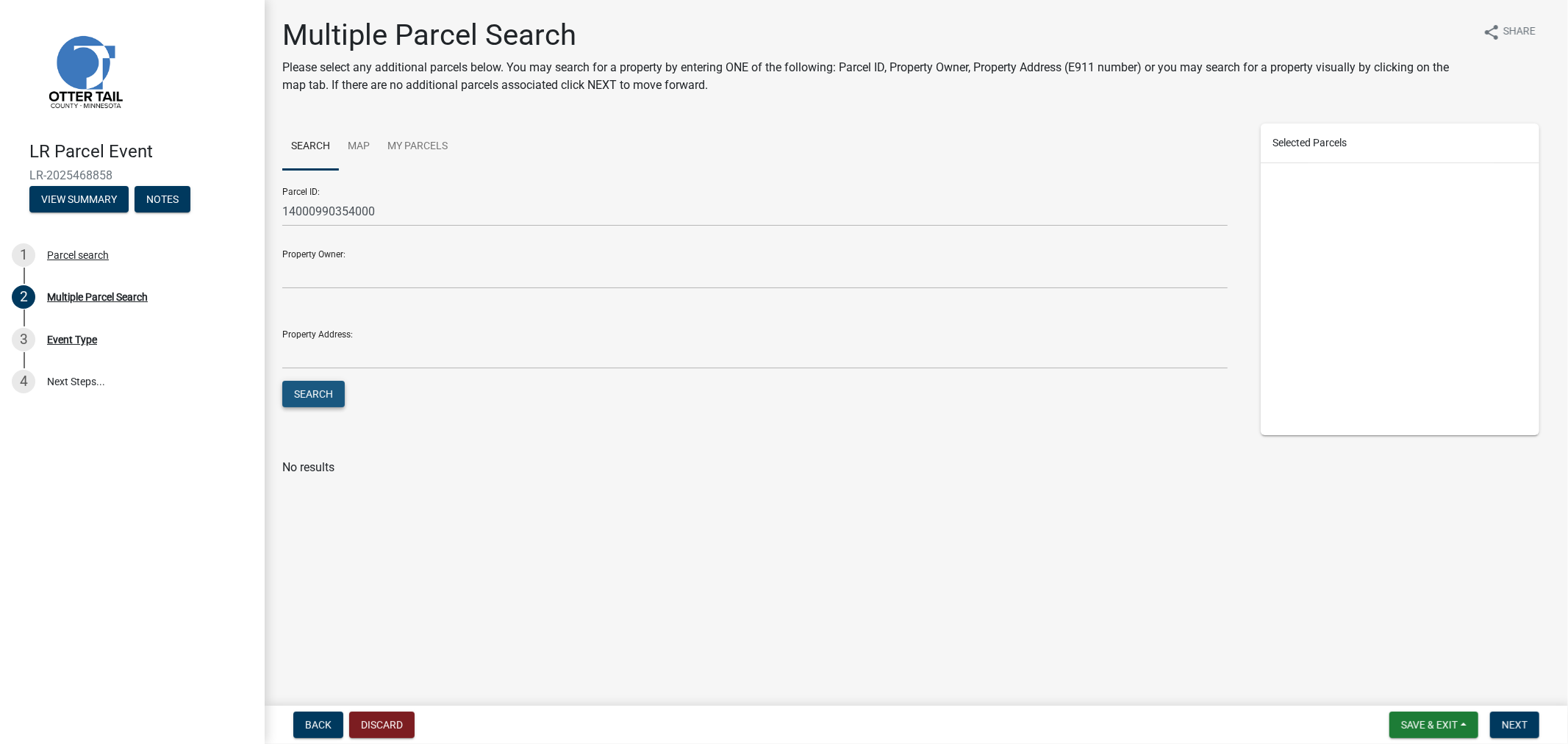
click at [305, 384] on button "Search" at bounding box center [313, 394] width 63 height 26
click at [309, 503] on label at bounding box center [309, 503] width 0 height 0
click at [309, 505] on input "checkbox" at bounding box center [313, 507] width 10 height 10
checkbox input "true"
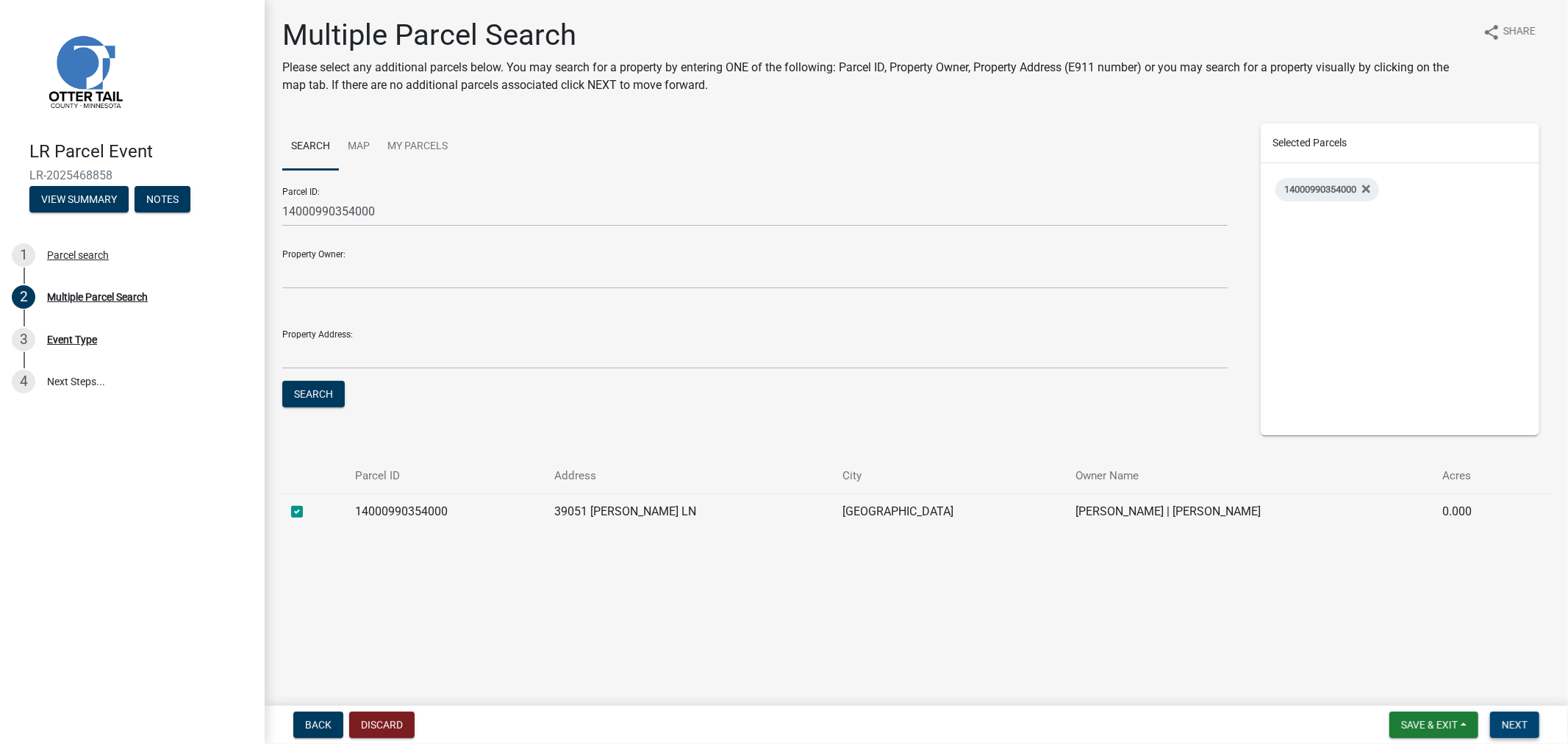
click at [1517, 725] on span "Next" at bounding box center [1514, 724] width 26 height 11
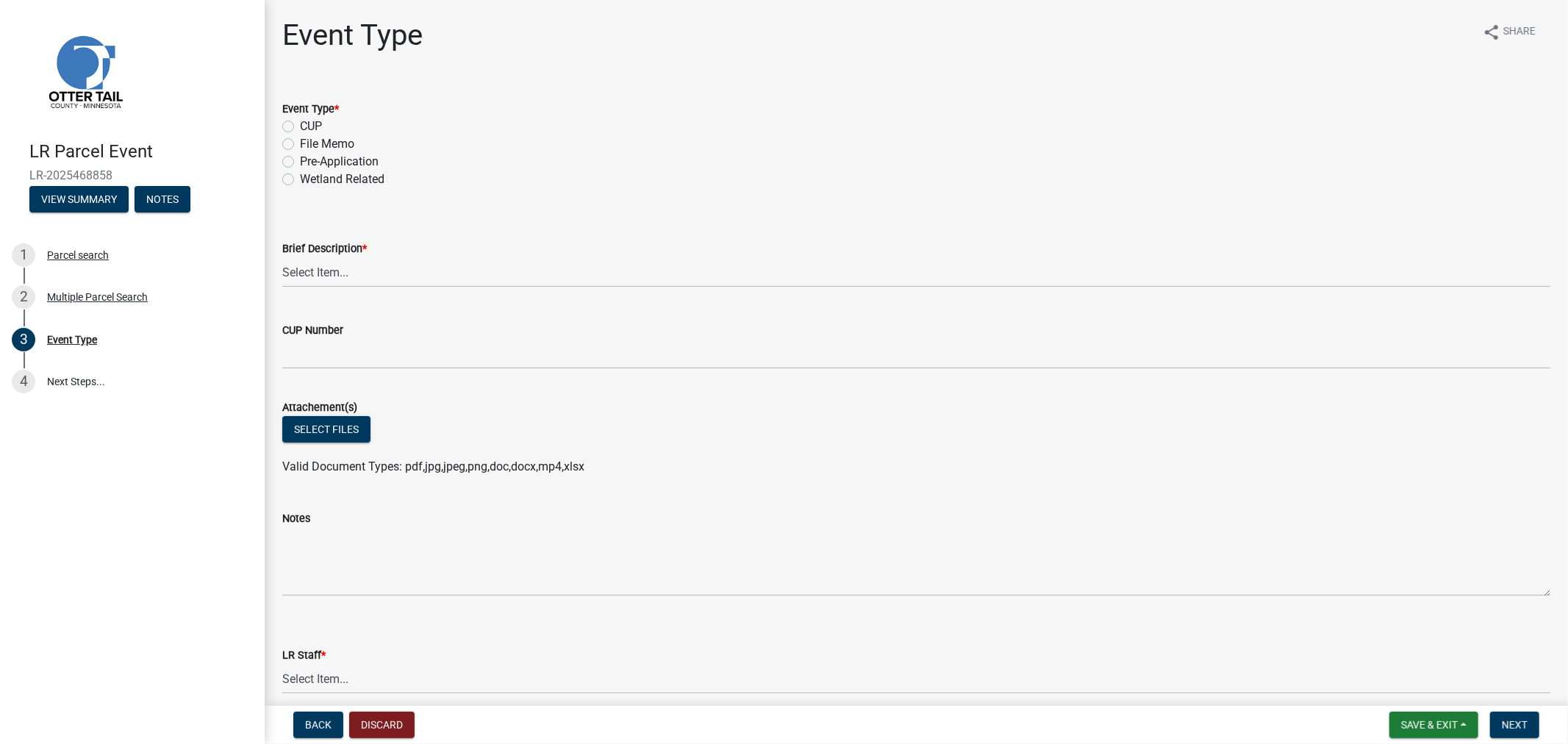
drag, startPoint x: 280, startPoint y: 163, endPoint x: 298, endPoint y: 186, distance: 29.2
click at [280, 165] on div "Event Type * CUP File Memo Pre-Application Wetland Related" at bounding box center [916, 135] width 1290 height 106
click at [300, 165] on label "Pre-Application" at bounding box center [339, 162] width 79 height 18
click at [300, 162] on input "Pre-Application" at bounding box center [305, 157] width 10 height 10
radio input "true"
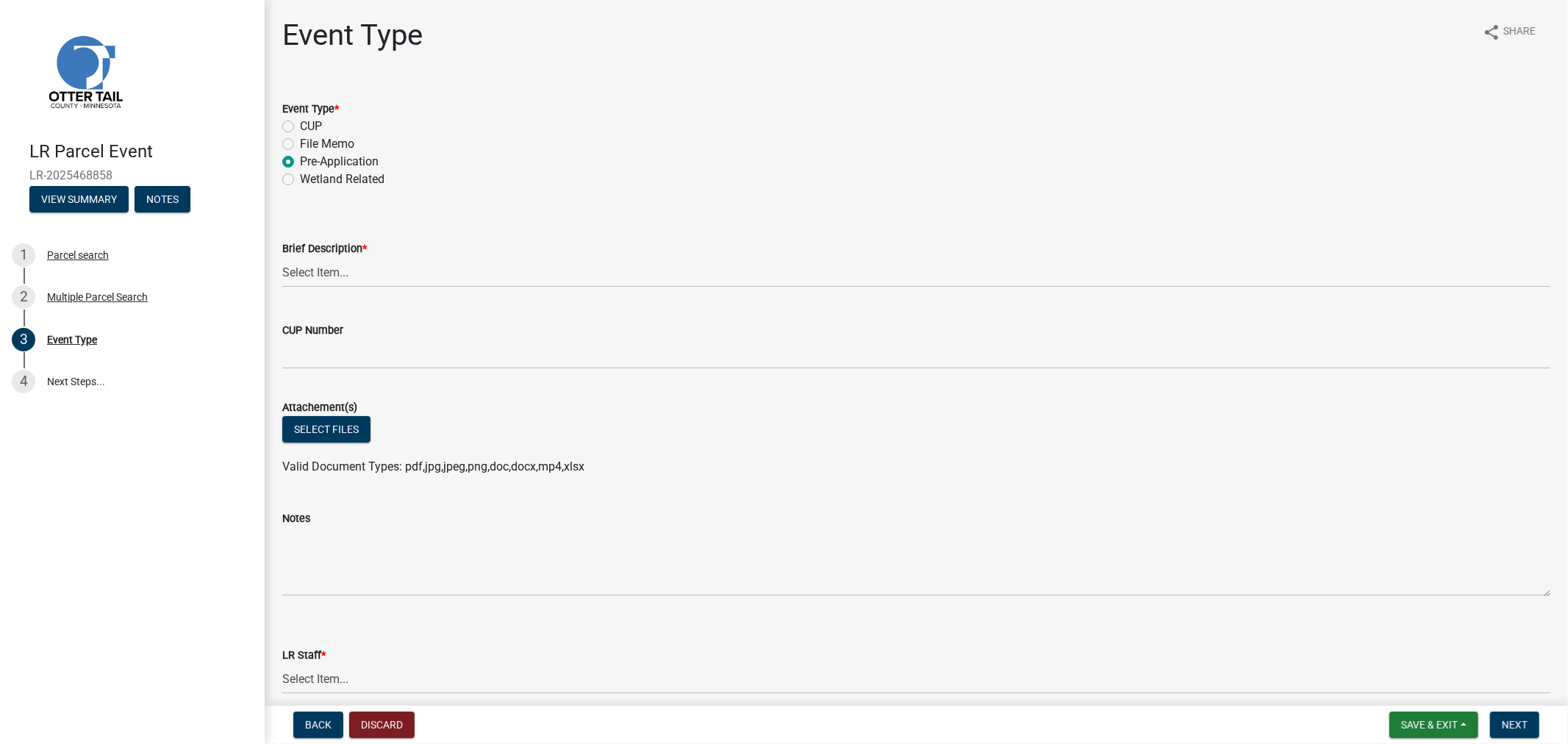
click at [310, 252] on label "Brief Description *" at bounding box center [325, 249] width 85 height 11
click at [310, 257] on select "Select Item... Bluff Determination Building or Site line Complaint Corresponden…" at bounding box center [916, 272] width 1268 height 30
click at [326, 274] on select "Select Item... Bluff Determination Building or Site line Complaint Corresponden…" at bounding box center [916, 272] width 1268 height 30
click at [283, 257] on select "Select Item... Bluff Determination Building or Site line Complaint Corresponden…" at bounding box center [916, 272] width 1268 height 30
select select "7feaca17-71a6-49ea-9e9f-7c3325c2ae8c"
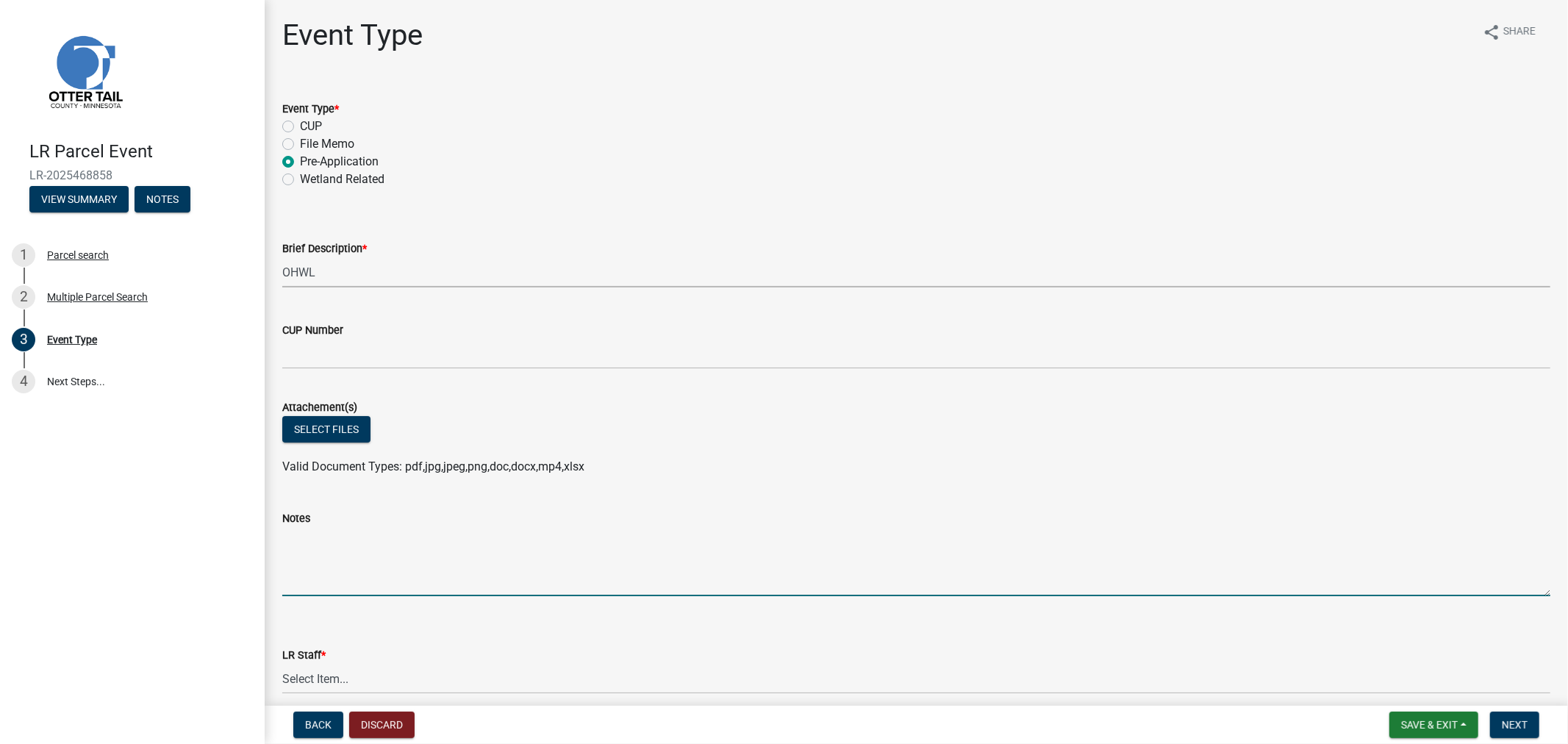
click at [377, 570] on textarea "Notes" at bounding box center [916, 561] width 1268 height 69
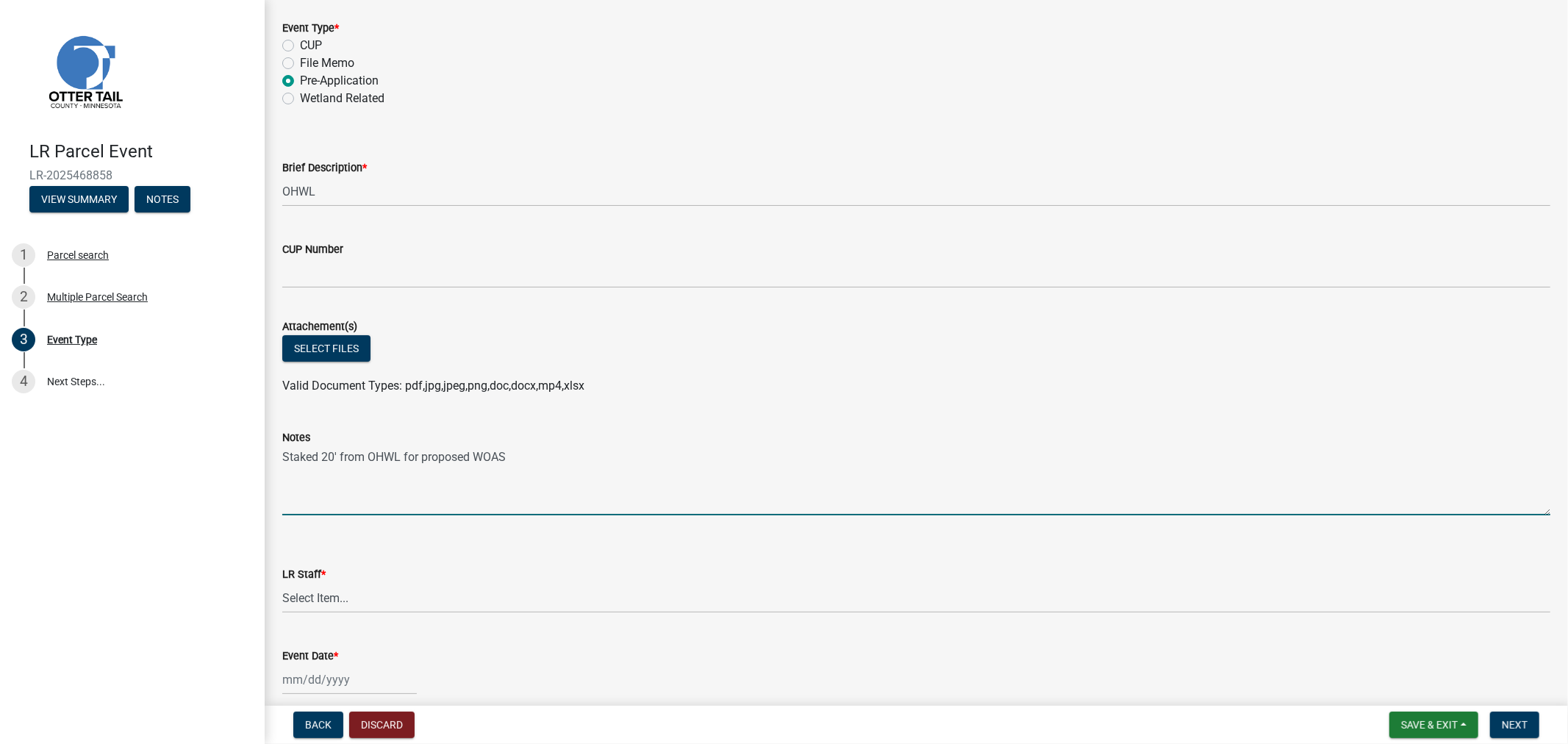
scroll to position [81, 0]
type textarea "Staked 20' from OHWL for proposed WOAS"
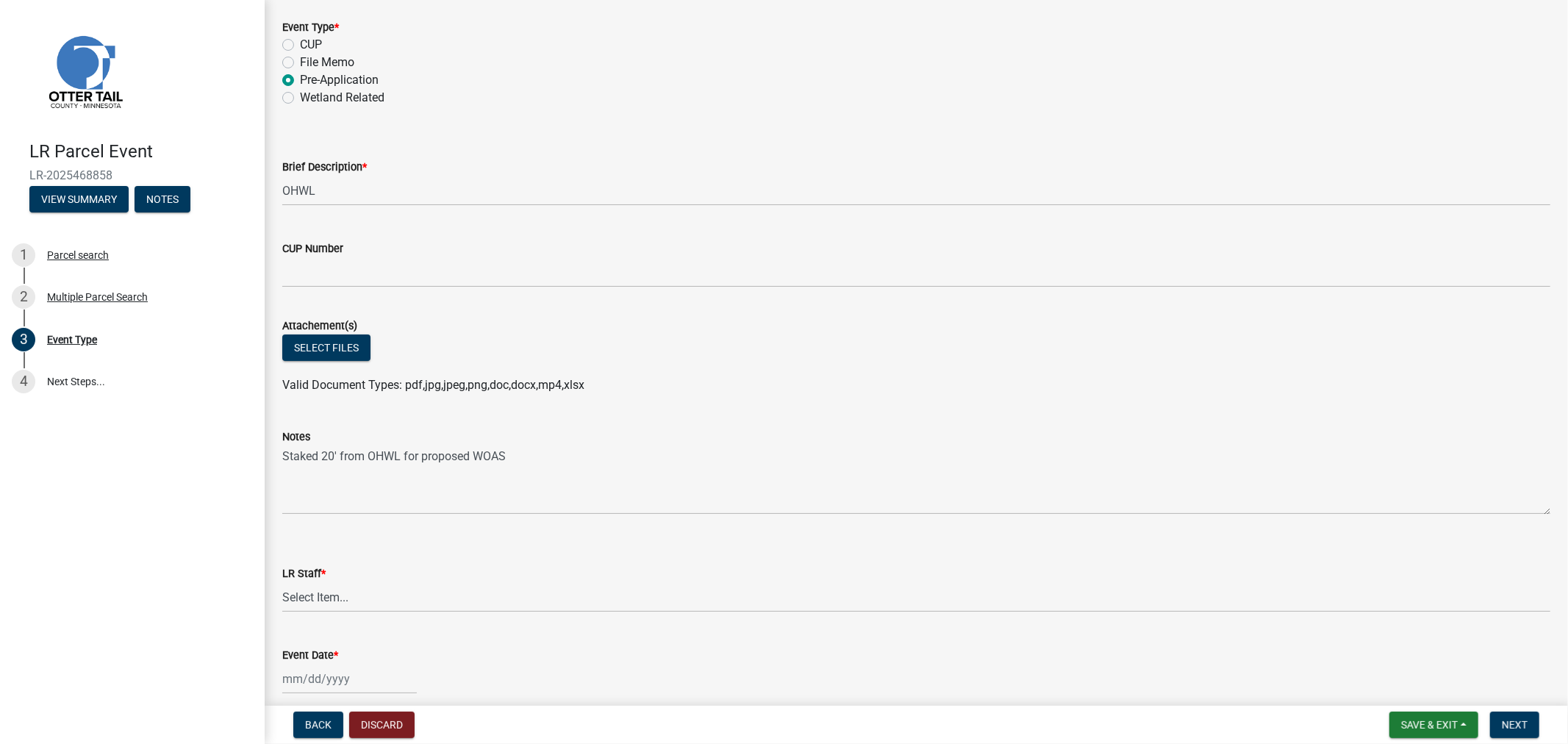
click at [296, 579] on div "LR Staff *" at bounding box center [916, 573] width 1268 height 18
click at [304, 590] on select "Select Item... [PERSON_NAME] [PERSON_NAME] [PERSON_NAME] [PERSON_NAME] [PERSON_…" at bounding box center [916, 597] width 1268 height 30
click at [283, 582] on select "Select Item... [PERSON_NAME] [PERSON_NAME] [PERSON_NAME] [PERSON_NAME] [PERSON_…" at bounding box center [916, 597] width 1268 height 30
select select "4ffc802c-a91c-4807-8d38-a10afb9862f8"
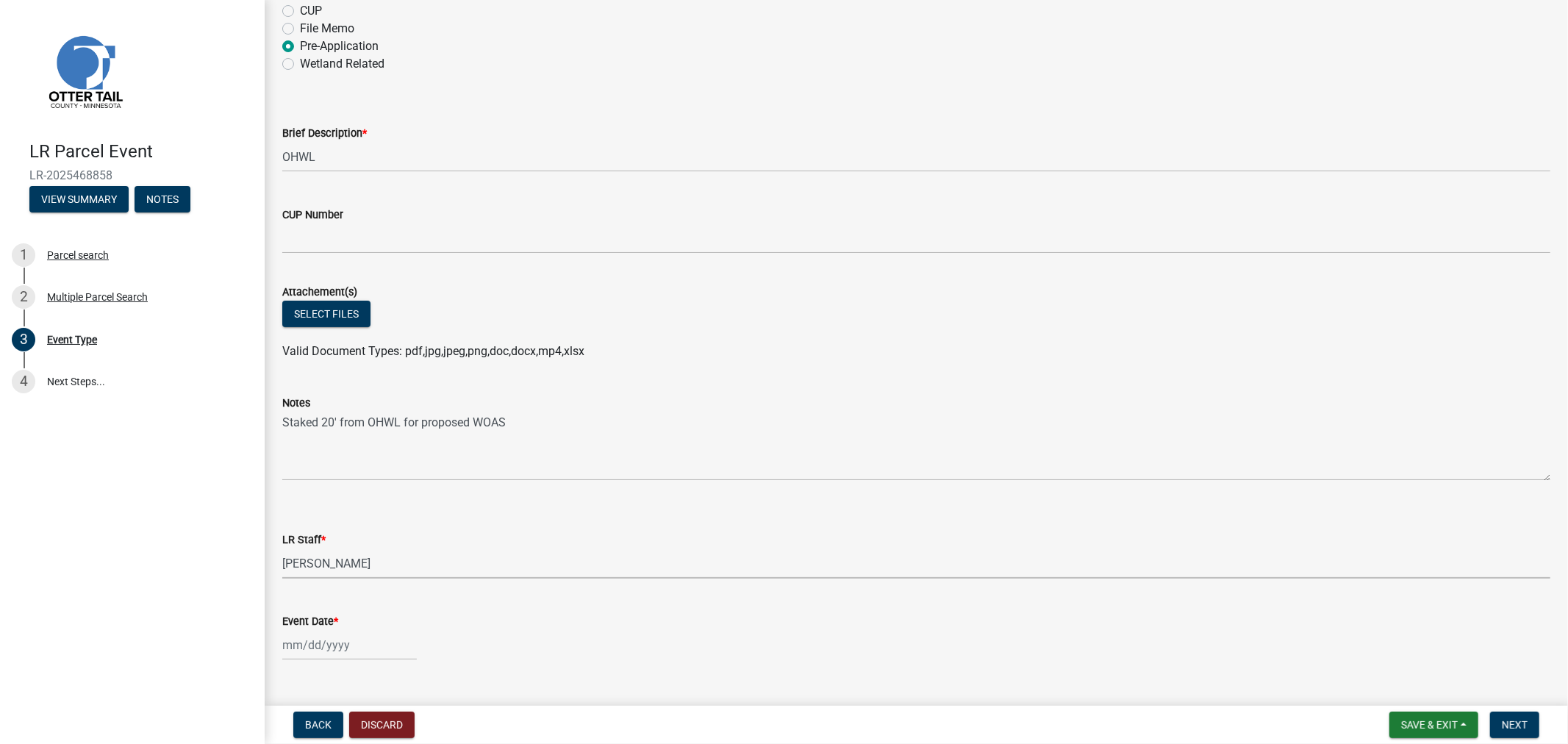
scroll to position [146, 0]
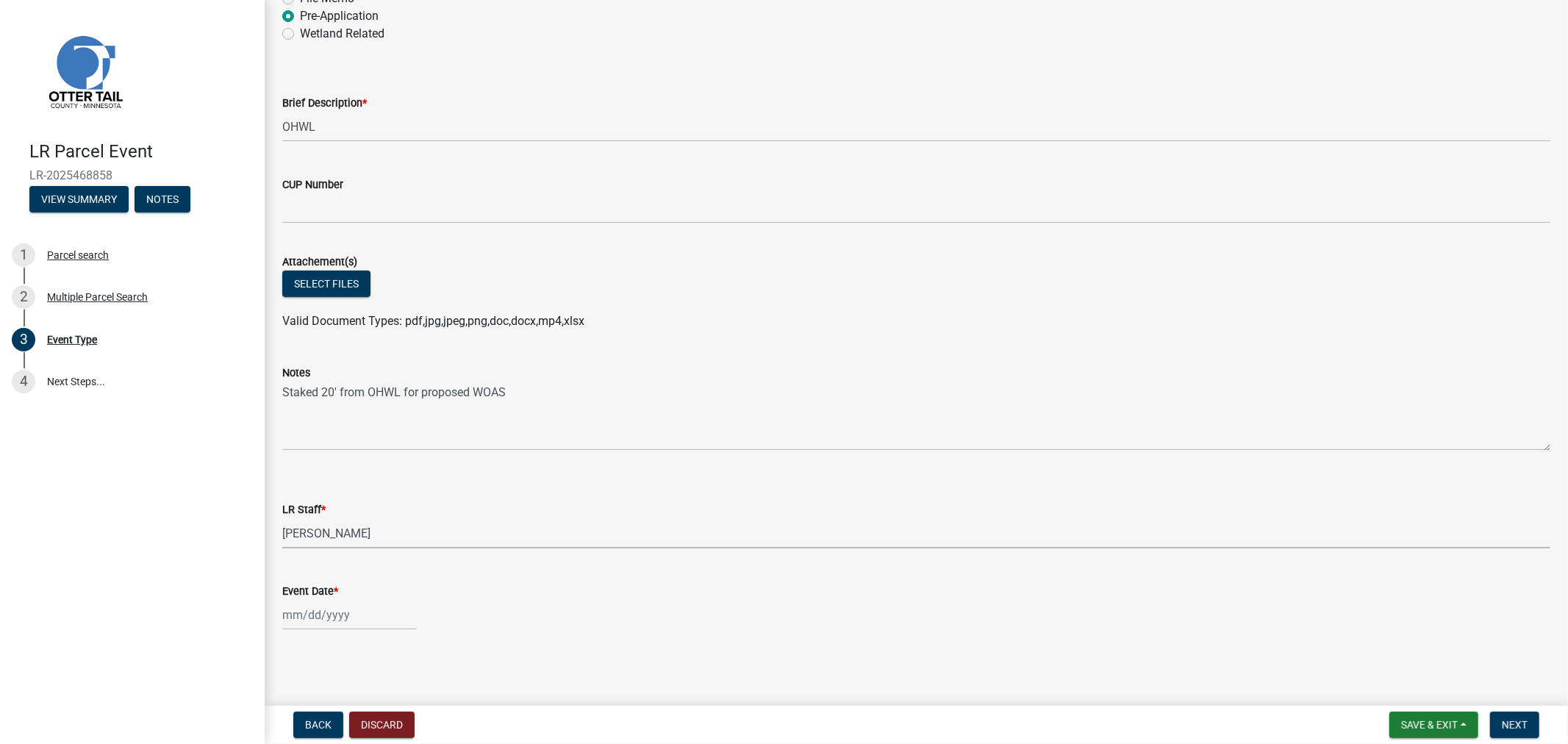
click at [376, 608] on div at bounding box center [350, 614] width 134 height 30
select select "8"
select select "2025"
click at [317, 511] on div "12" at bounding box center [320, 513] width 24 height 24
type input "[DATE]"
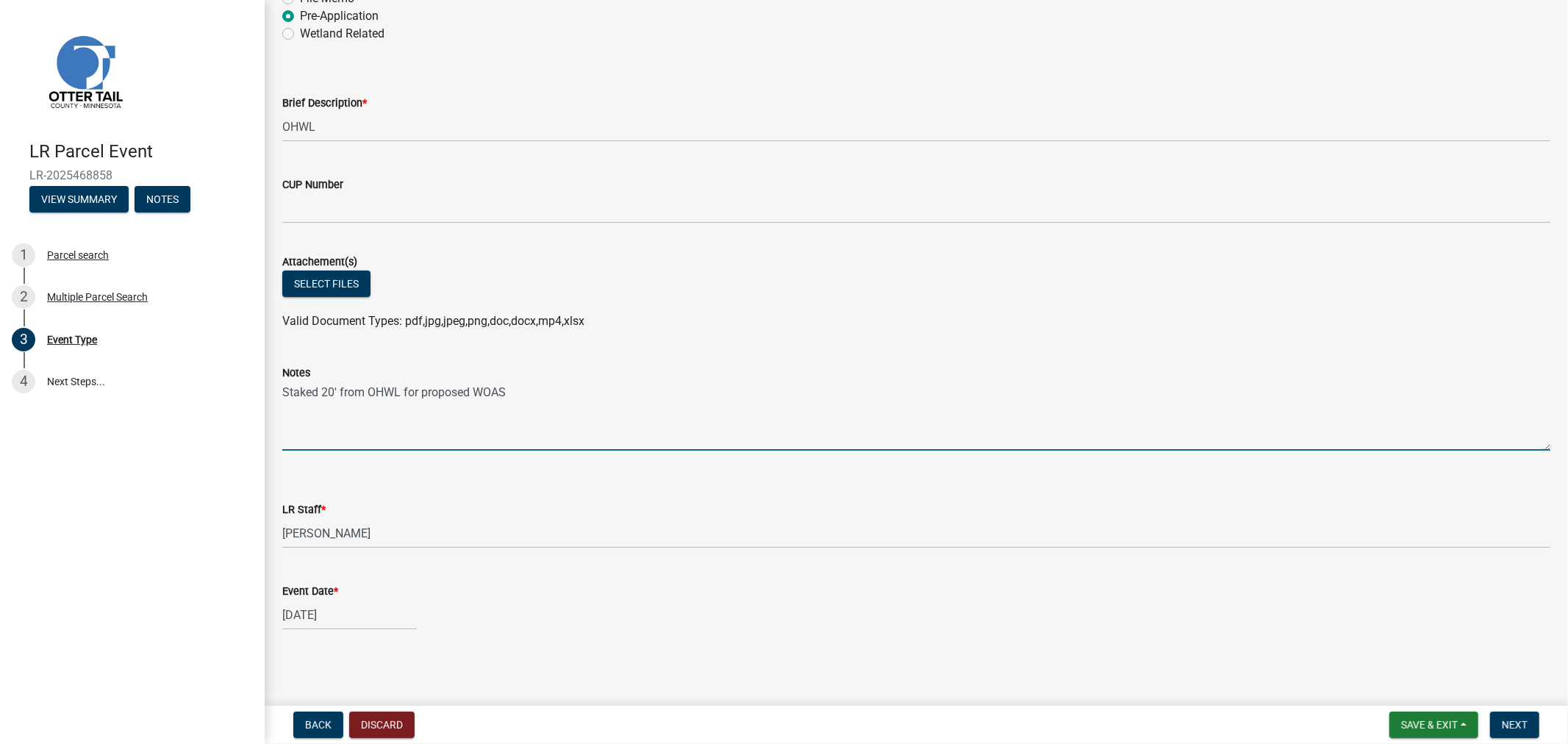
click at [522, 397] on textarea "Staked 20' from OHWL for proposed WOAS" at bounding box center [916, 416] width 1268 height 69
type textarea "Staked 20' from OHWL for proposed WOAS, property owner stated that they may no …"
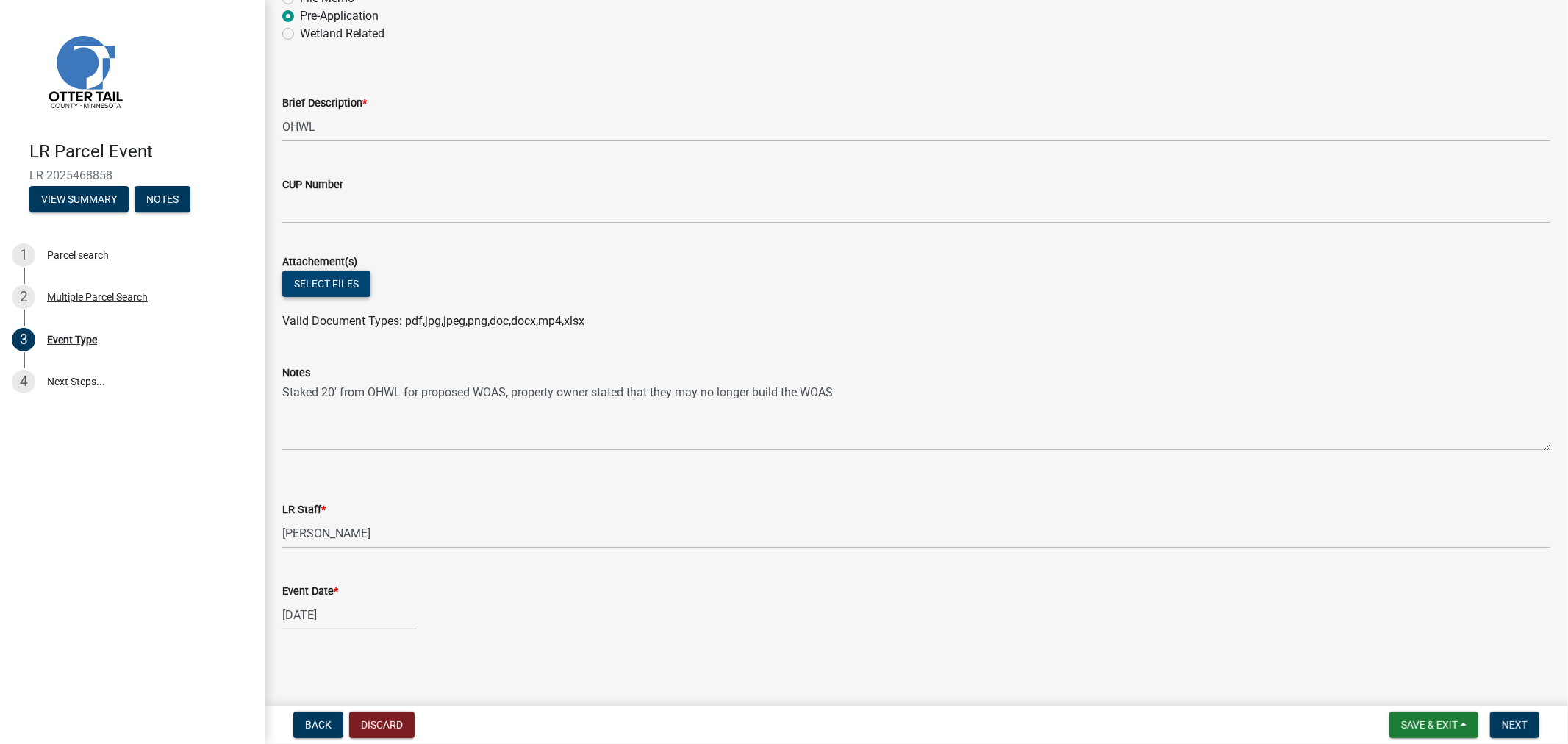
click at [305, 289] on button "Select files" at bounding box center [327, 283] width 88 height 26
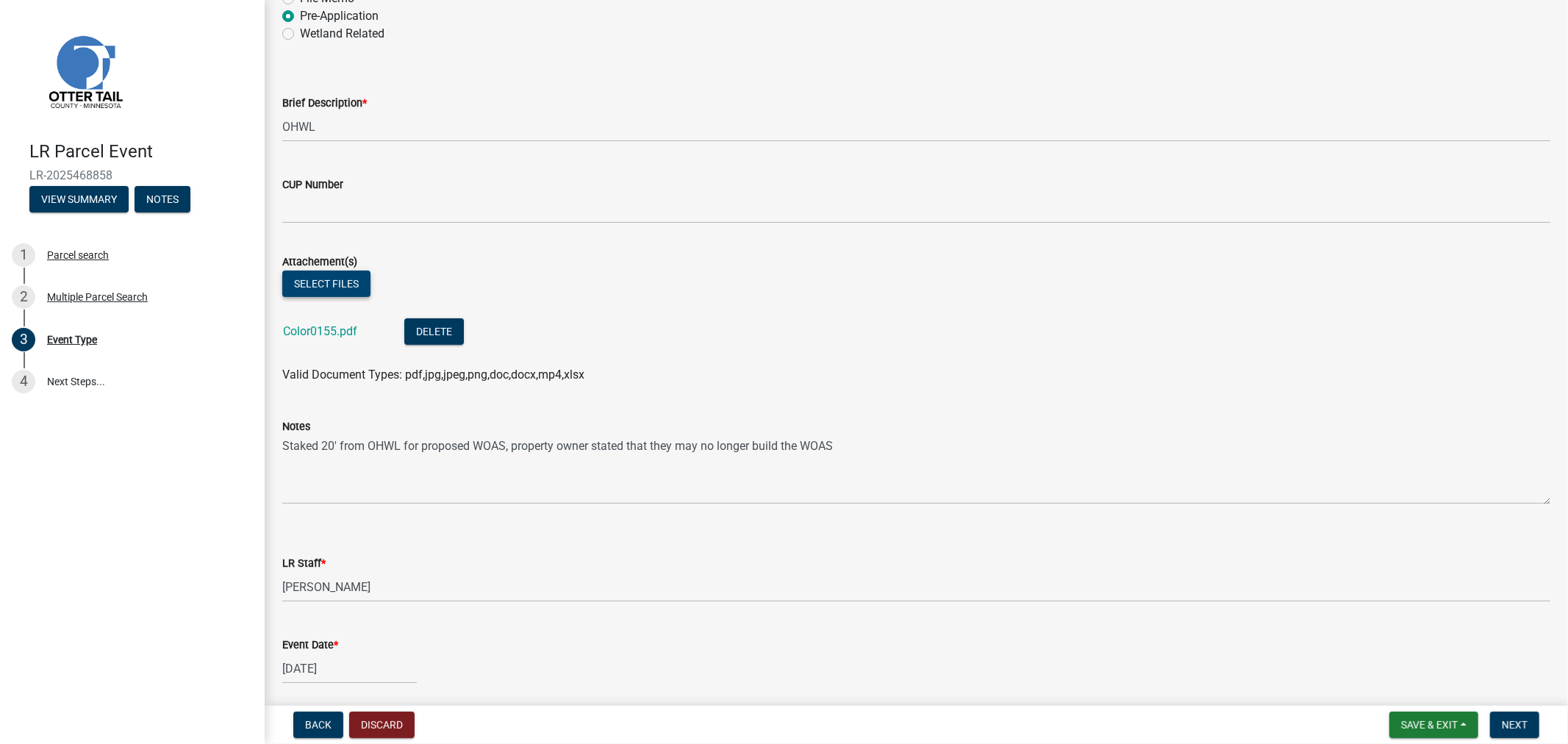
scroll to position [199, 0]
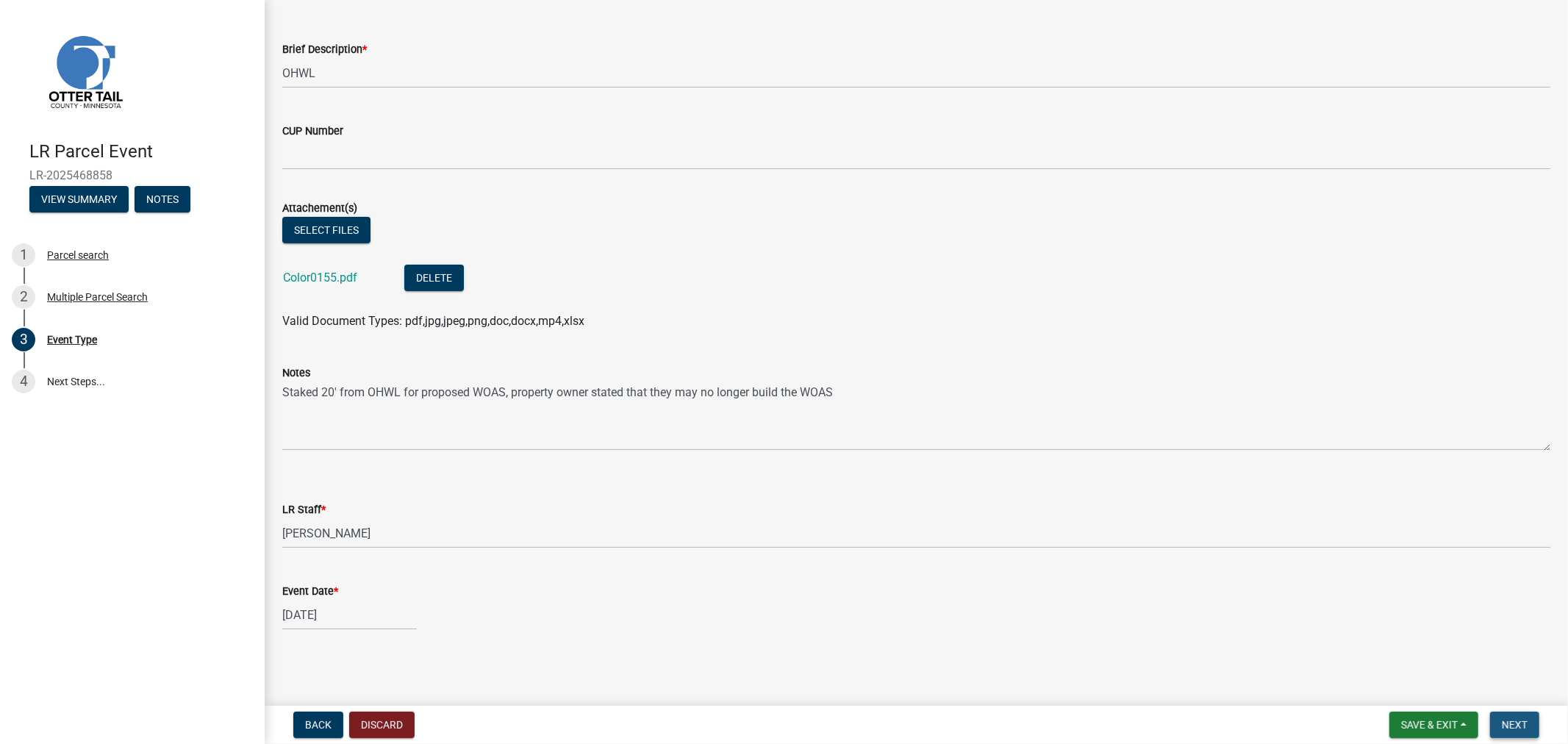
click at [1527, 722] on button "Next" at bounding box center [1515, 725] width 49 height 26
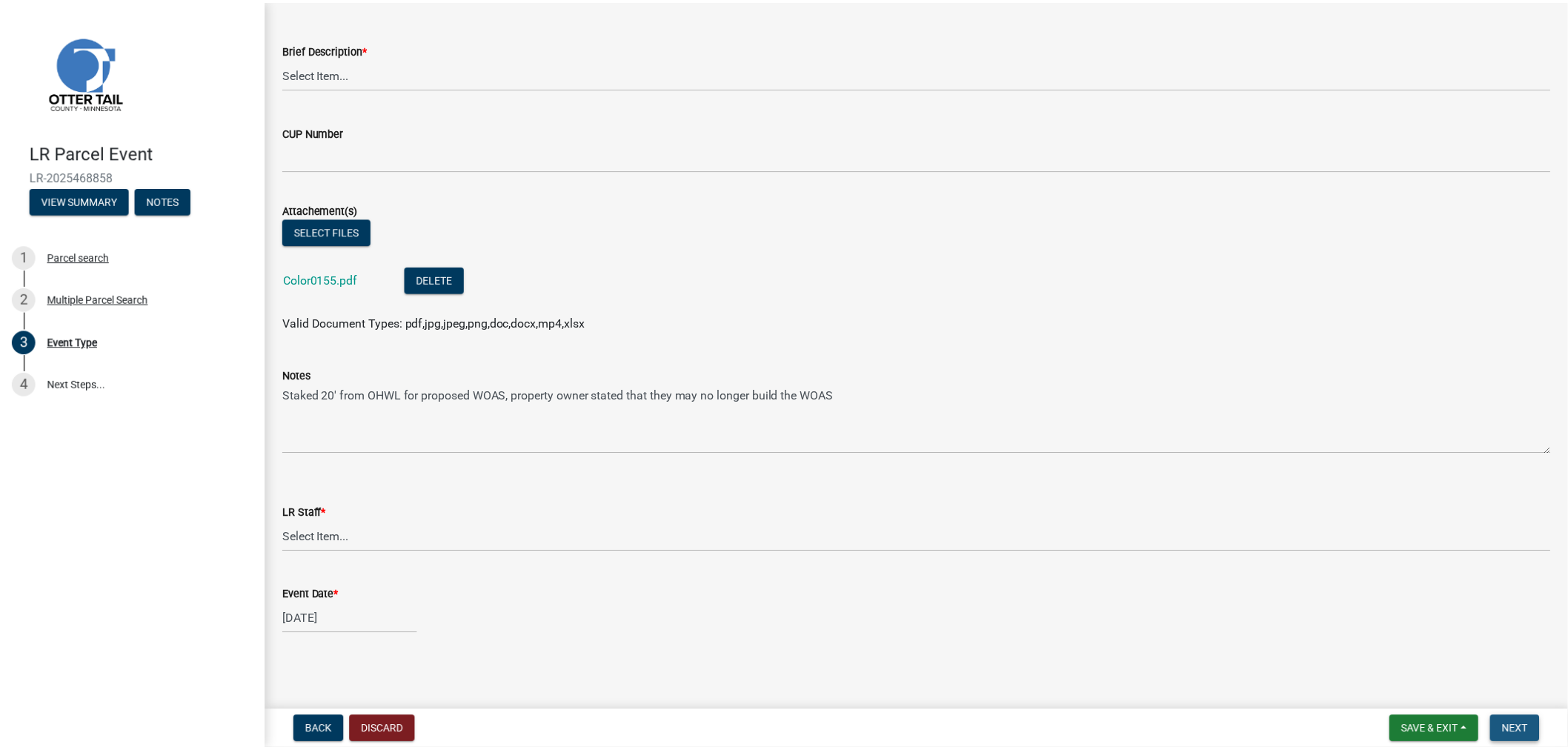
scroll to position [0, 0]
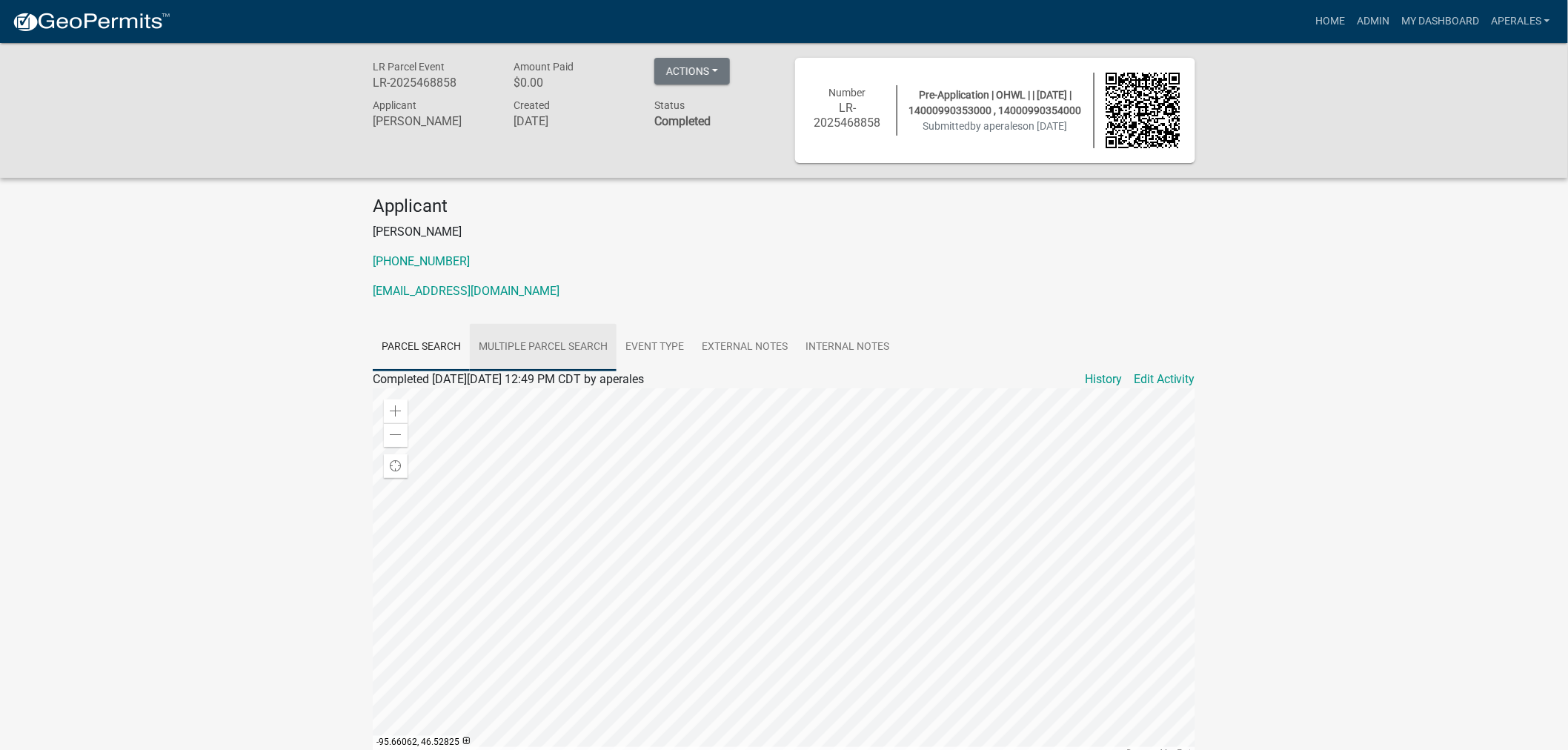
click at [575, 347] on link "Multiple Parcel Search" at bounding box center [543, 347] width 147 height 47
click at [662, 343] on link "Event Type" at bounding box center [655, 347] width 77 height 47
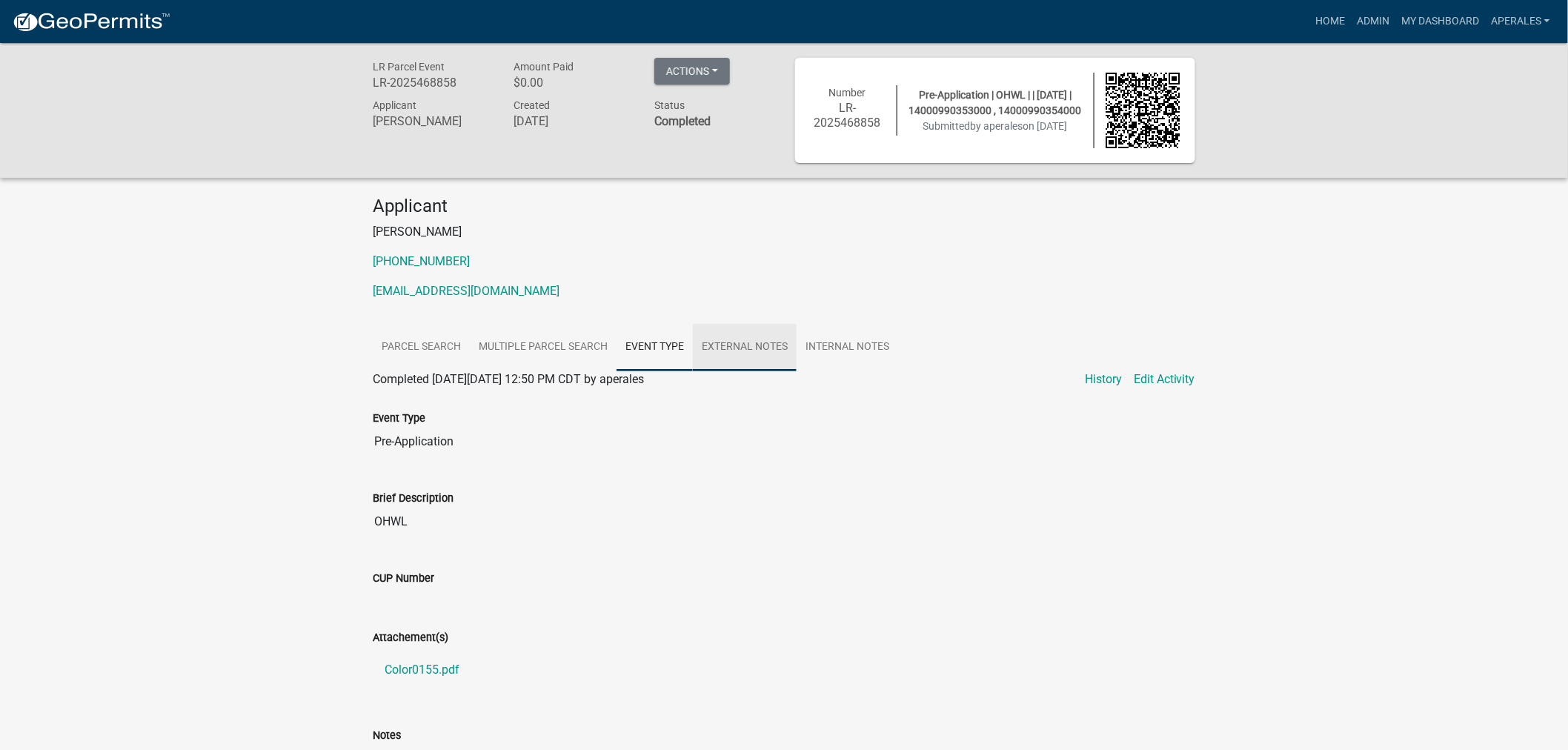
click at [750, 343] on link "External Notes" at bounding box center [744, 347] width 104 height 47
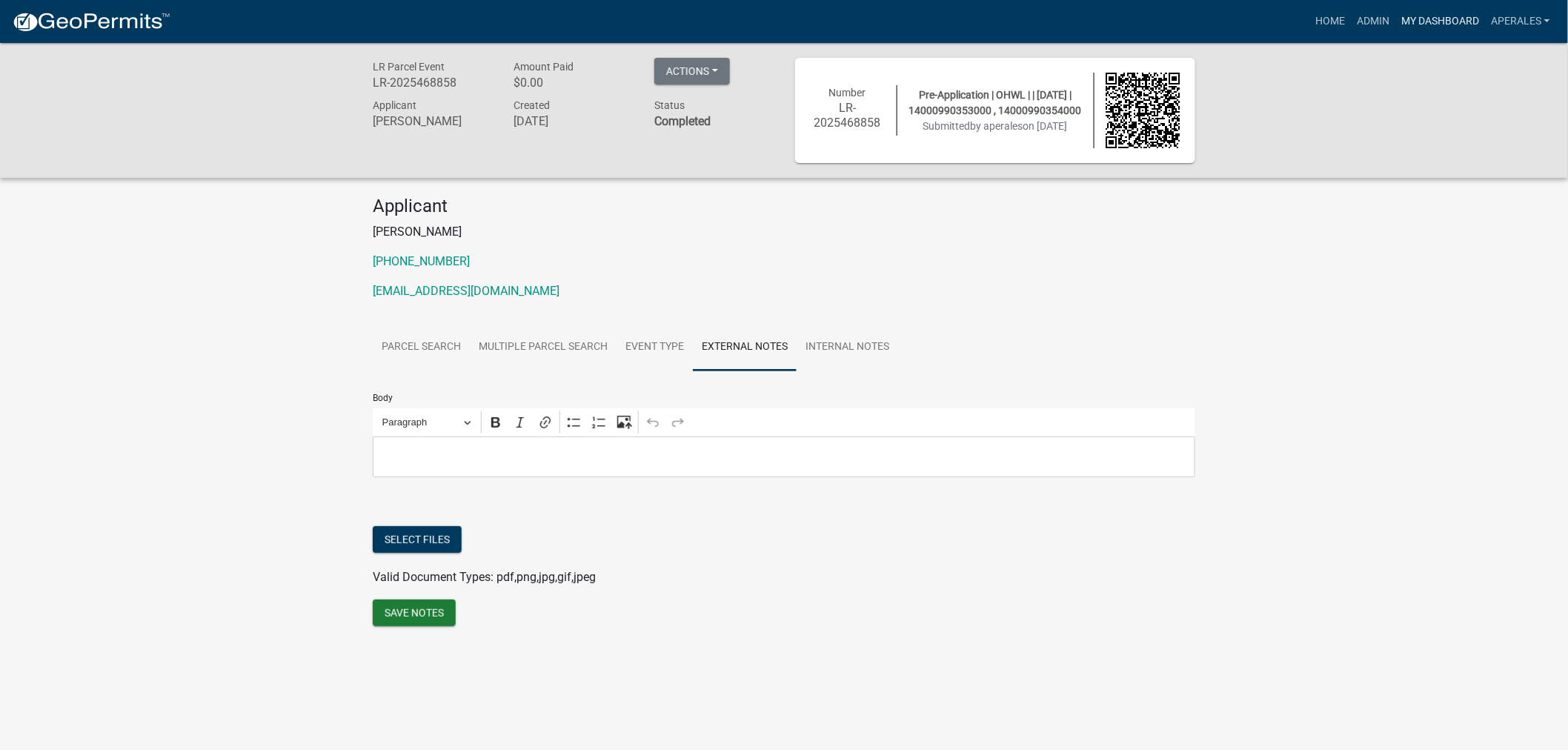
click at [1461, 24] on link "My Dashboard" at bounding box center [1440, 21] width 90 height 28
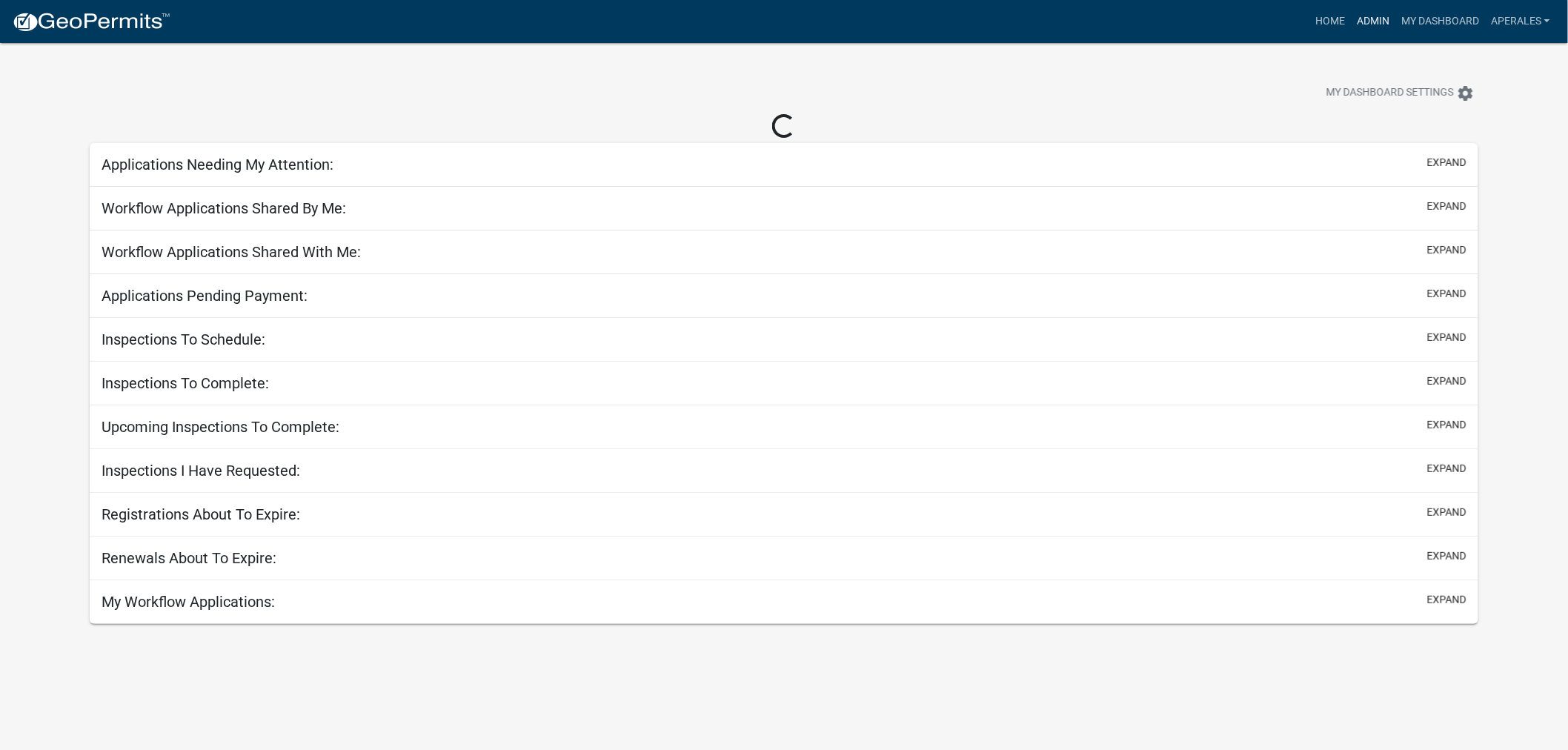
click at [1372, 20] on link "Admin" at bounding box center [1373, 21] width 44 height 28
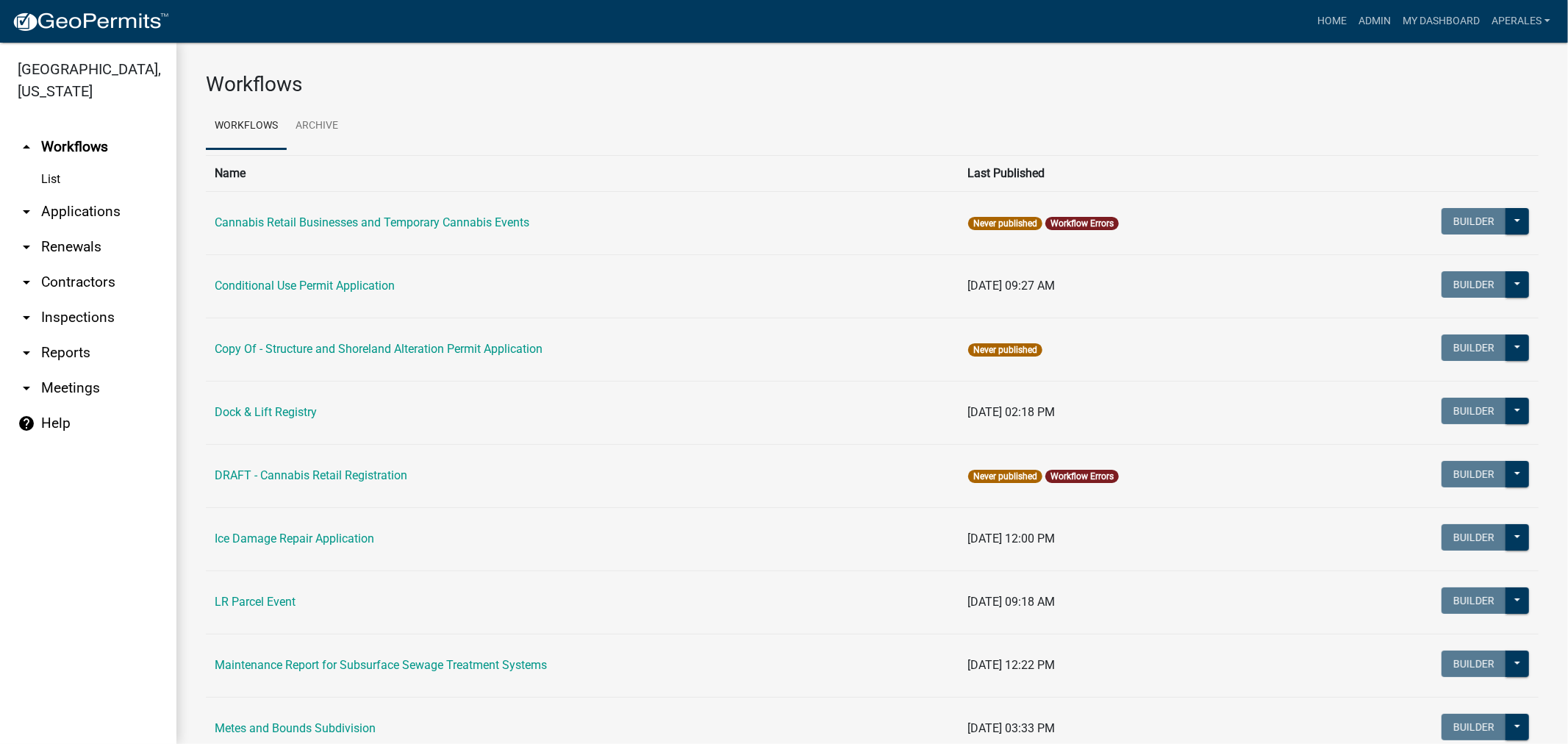
click at [83, 204] on link "arrow_drop_down Applications" at bounding box center [88, 212] width 177 height 35
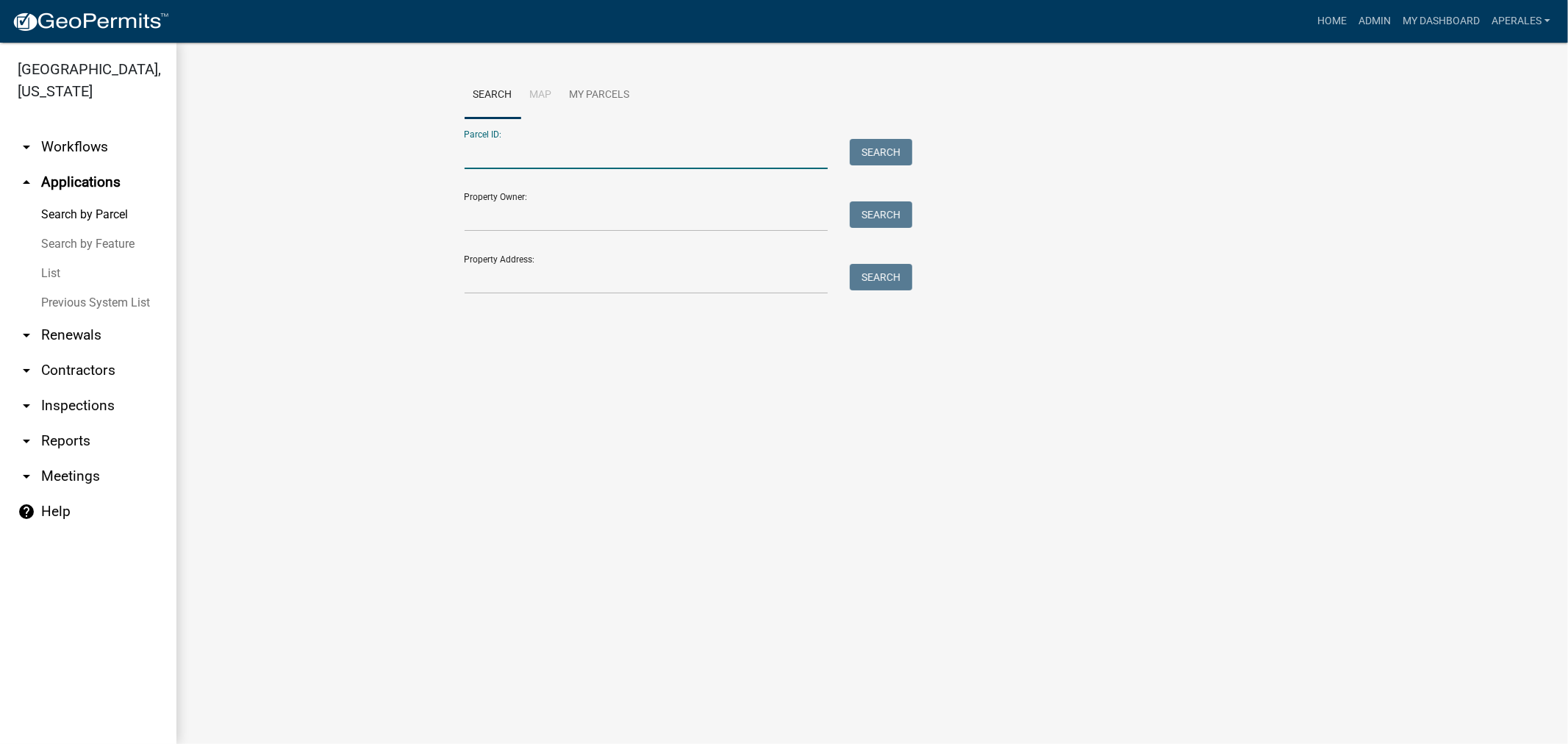
click at [508, 164] on input "Parcel ID:" at bounding box center [646, 154] width 364 height 30
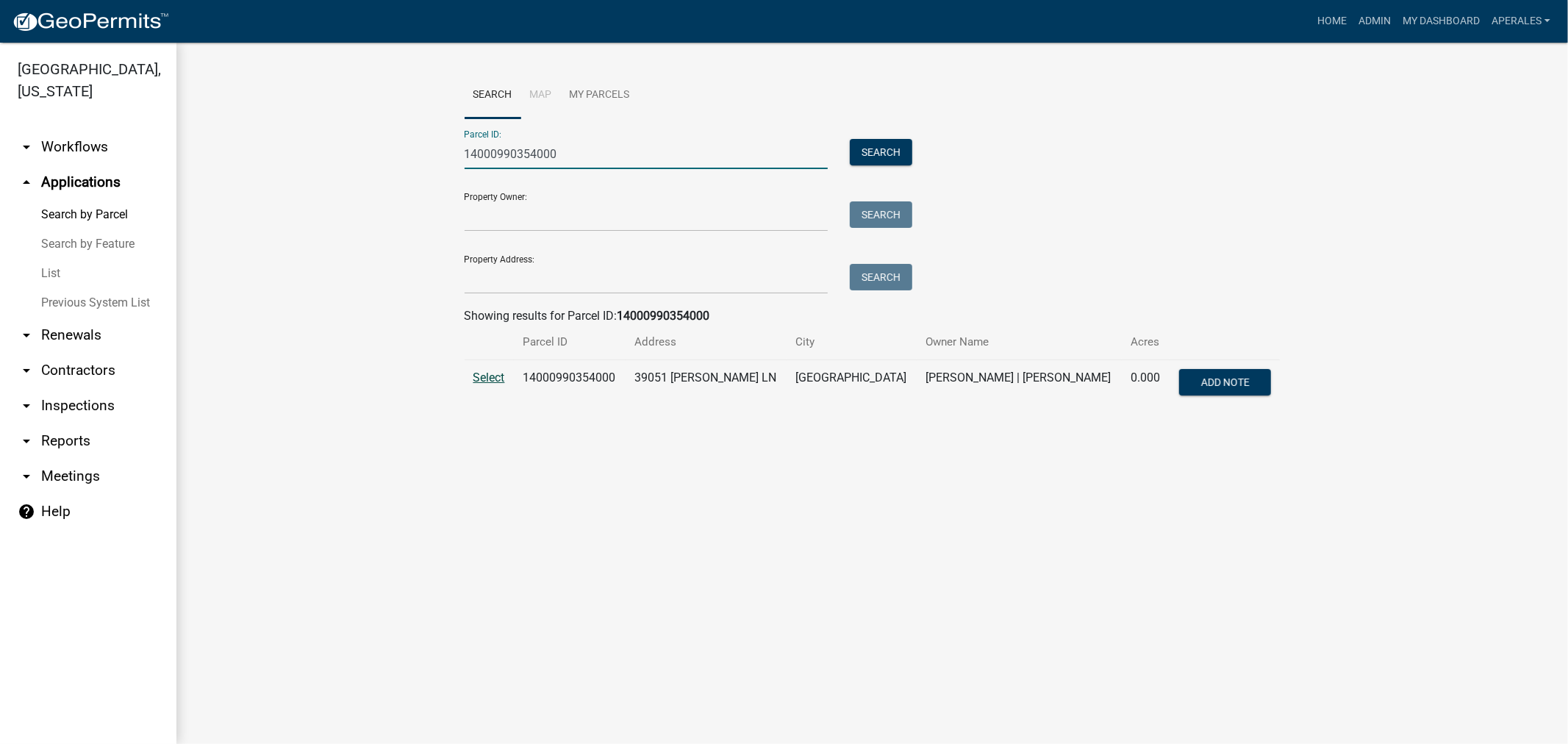
type input "14000990354000"
click at [494, 375] on span "Select" at bounding box center [489, 378] width 32 height 14
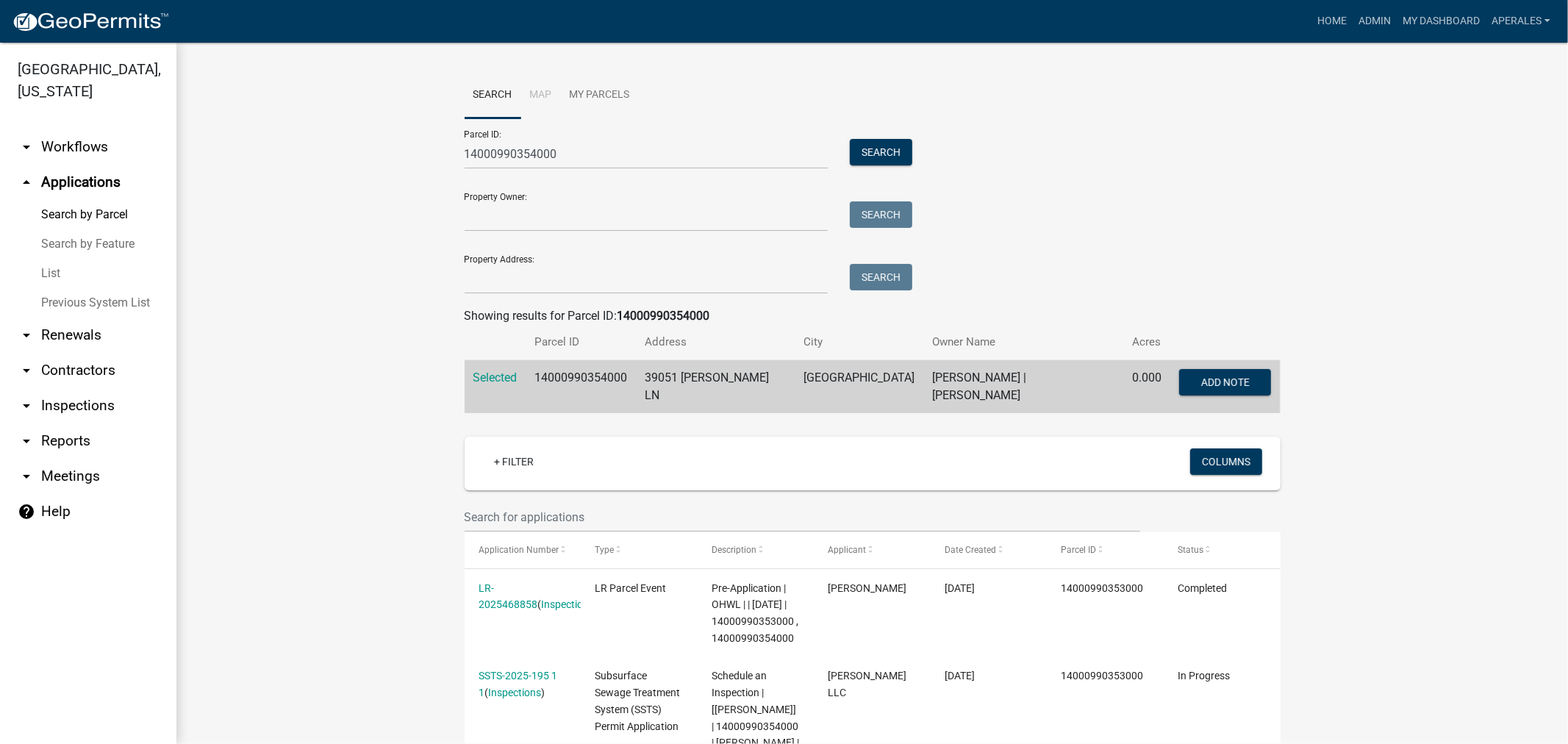
click at [55, 144] on link "arrow_drop_down Workflows" at bounding box center [88, 147] width 177 height 35
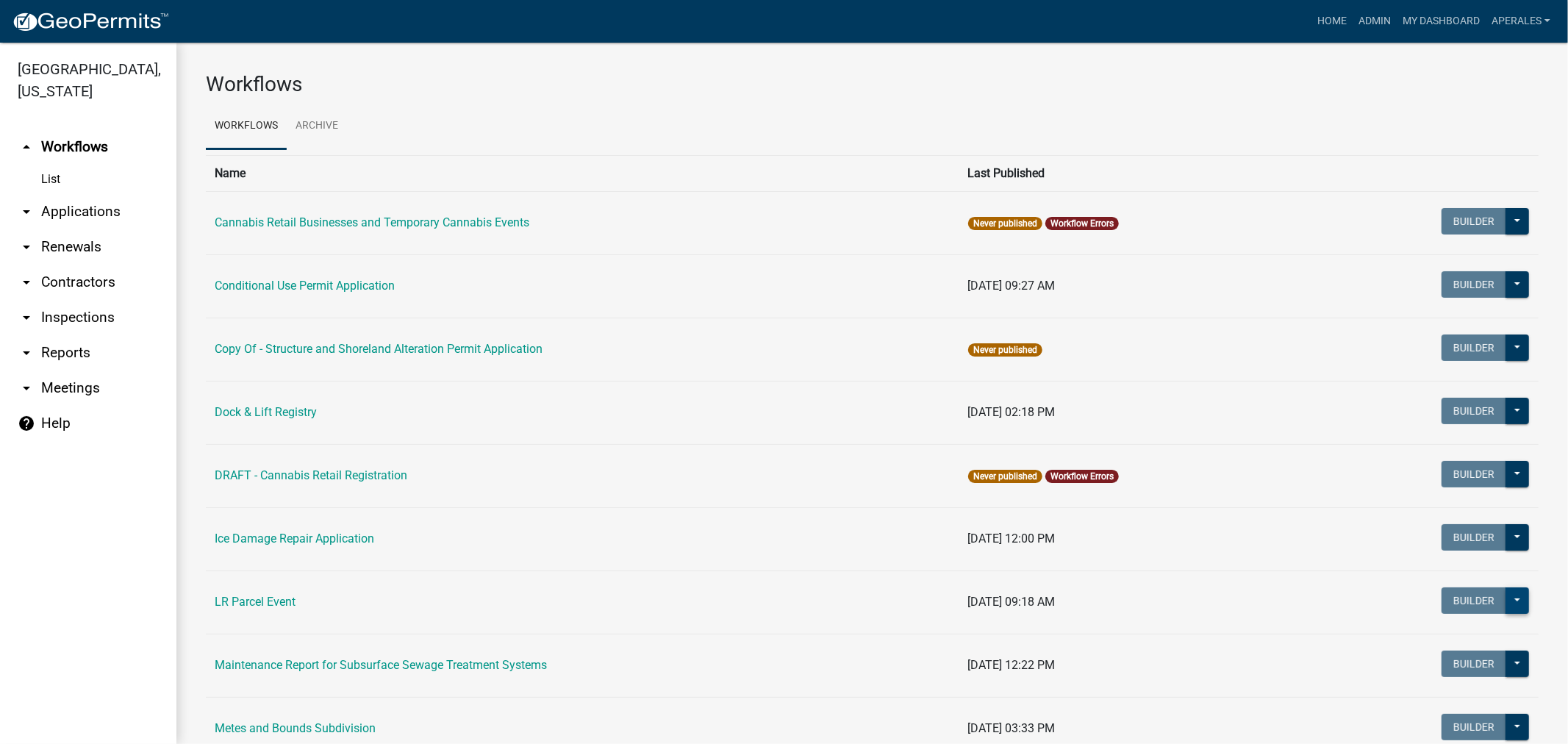
click at [1505, 599] on button at bounding box center [1517, 600] width 24 height 26
click at [1422, 667] on button "Start Application" at bounding box center [1468, 674] width 122 height 35
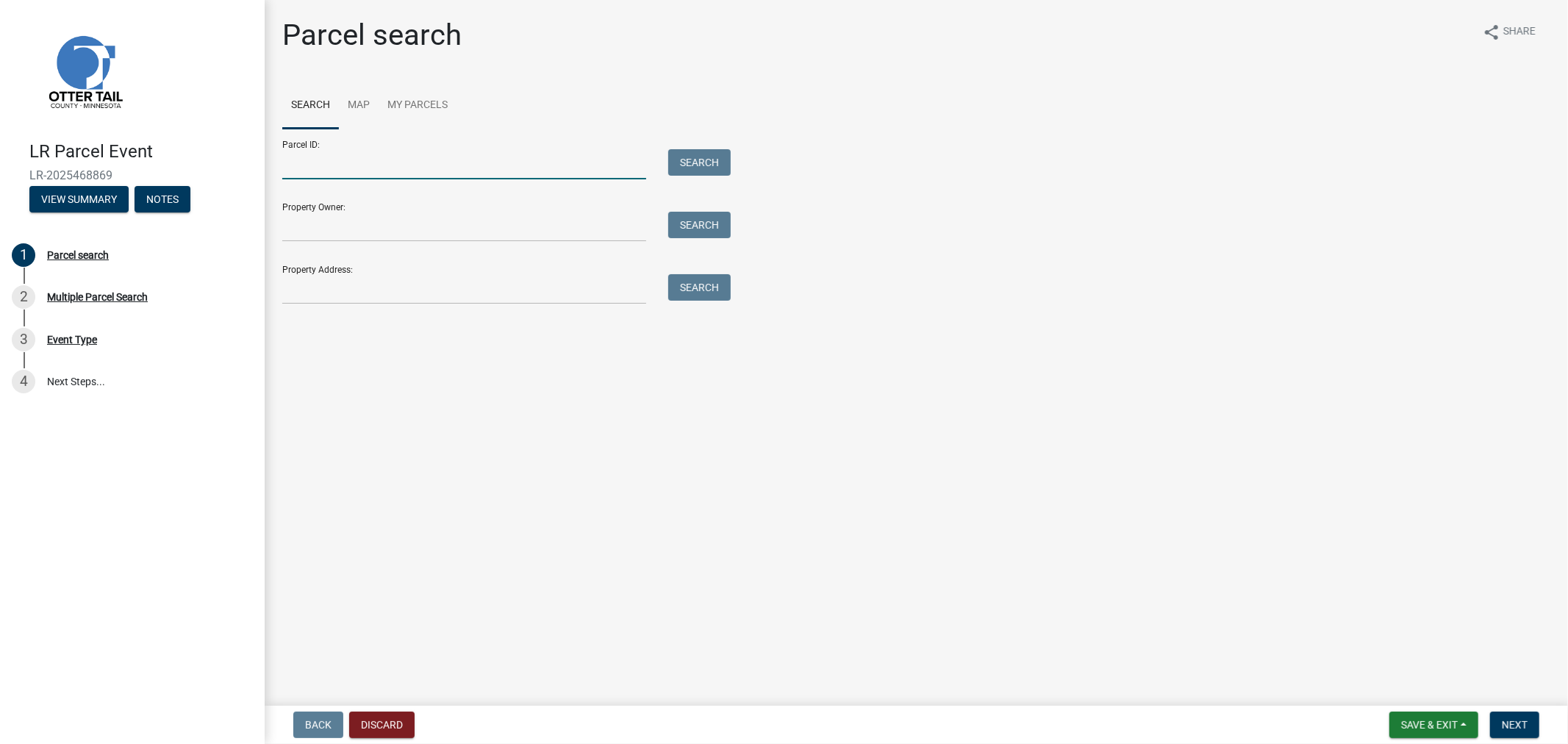
click at [300, 166] on input "Parcel ID:" at bounding box center [464, 164] width 364 height 30
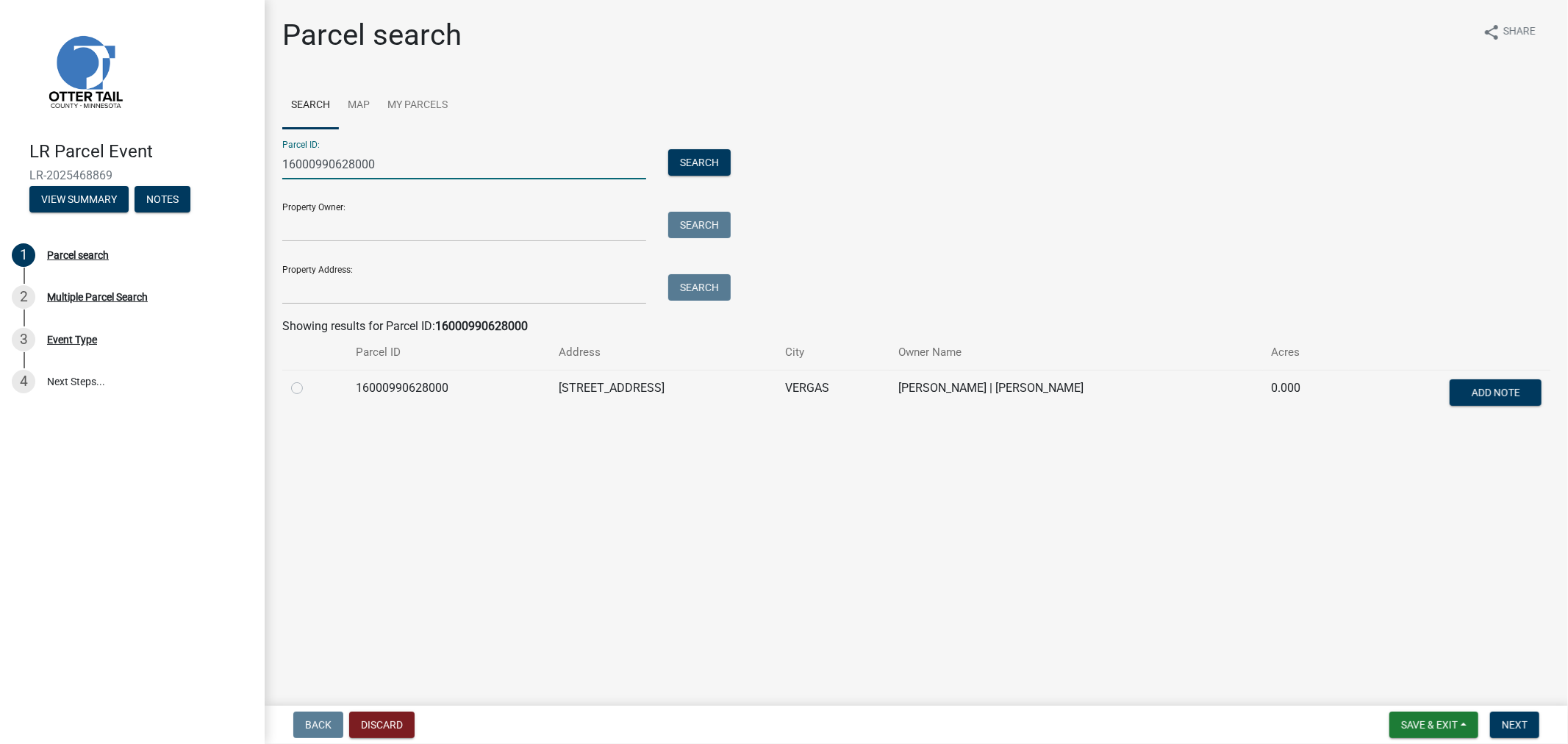
type input "16000990628000"
click at [297, 394] on div at bounding box center [314, 388] width 47 height 18
click at [1507, 724] on span "Next" at bounding box center [1514, 724] width 26 height 11
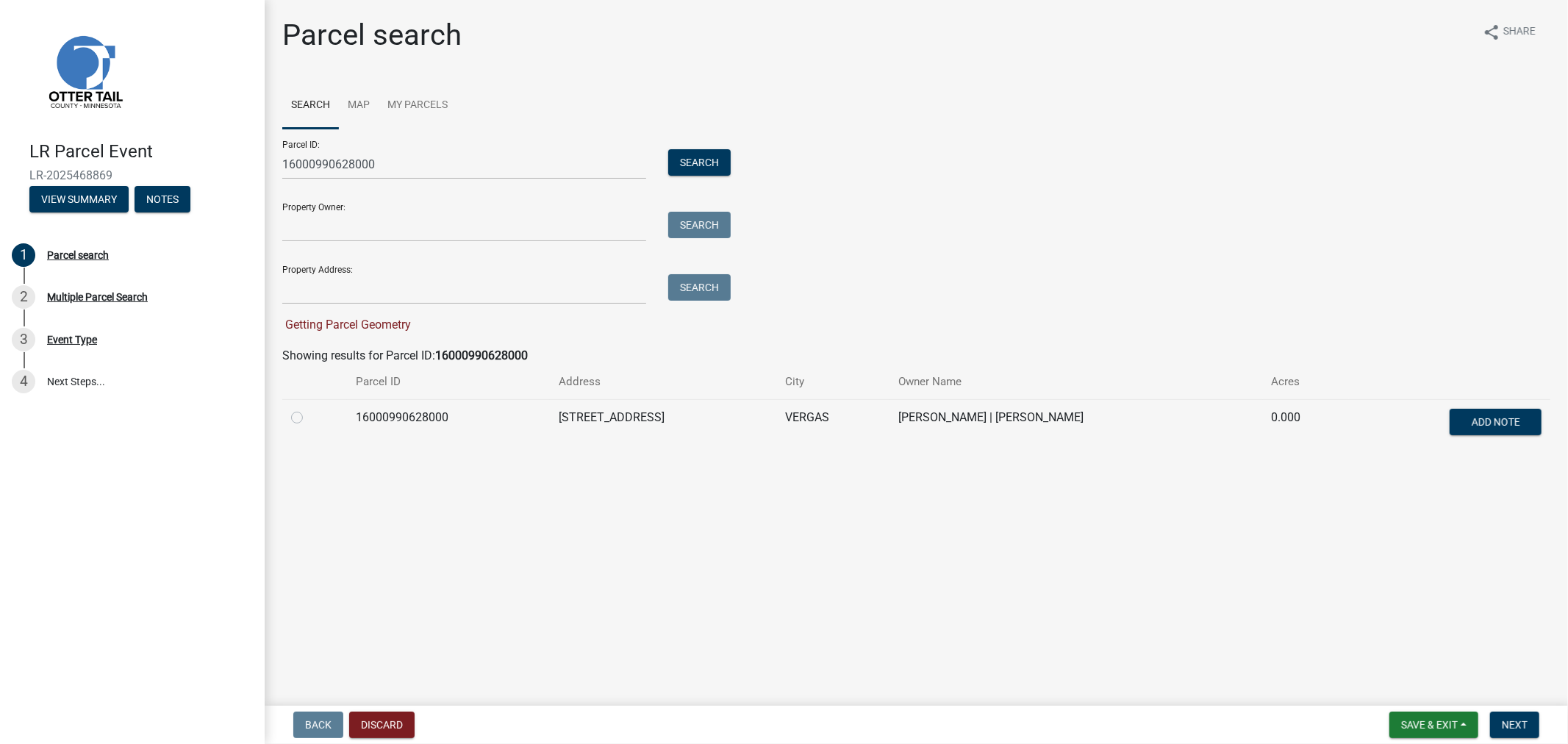
click at [309, 409] on label at bounding box center [309, 409] width 0 height 0
click at [309, 416] on input "radio" at bounding box center [313, 413] width 10 height 10
radio input "true"
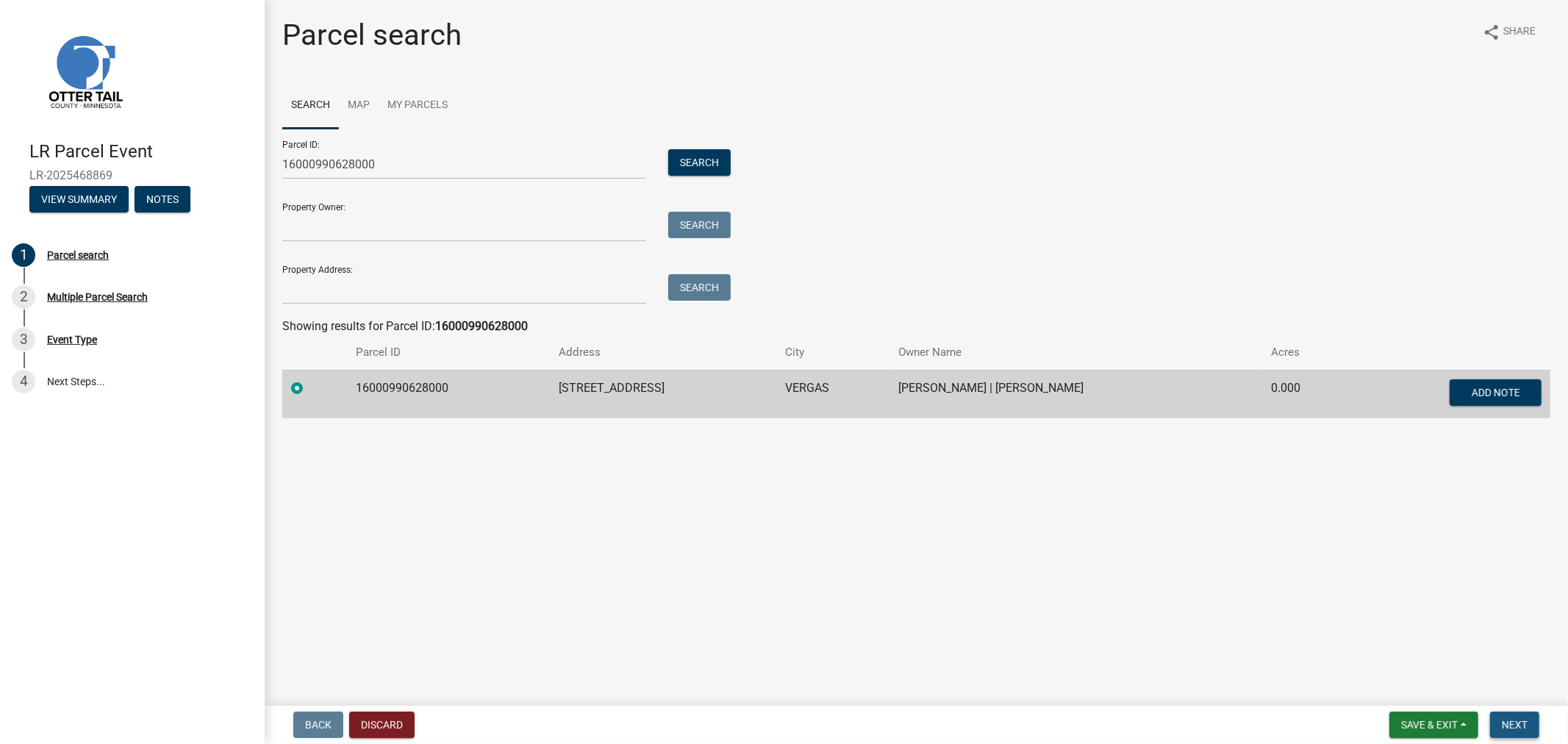
click at [1504, 724] on span "Next" at bounding box center [1514, 724] width 26 height 11
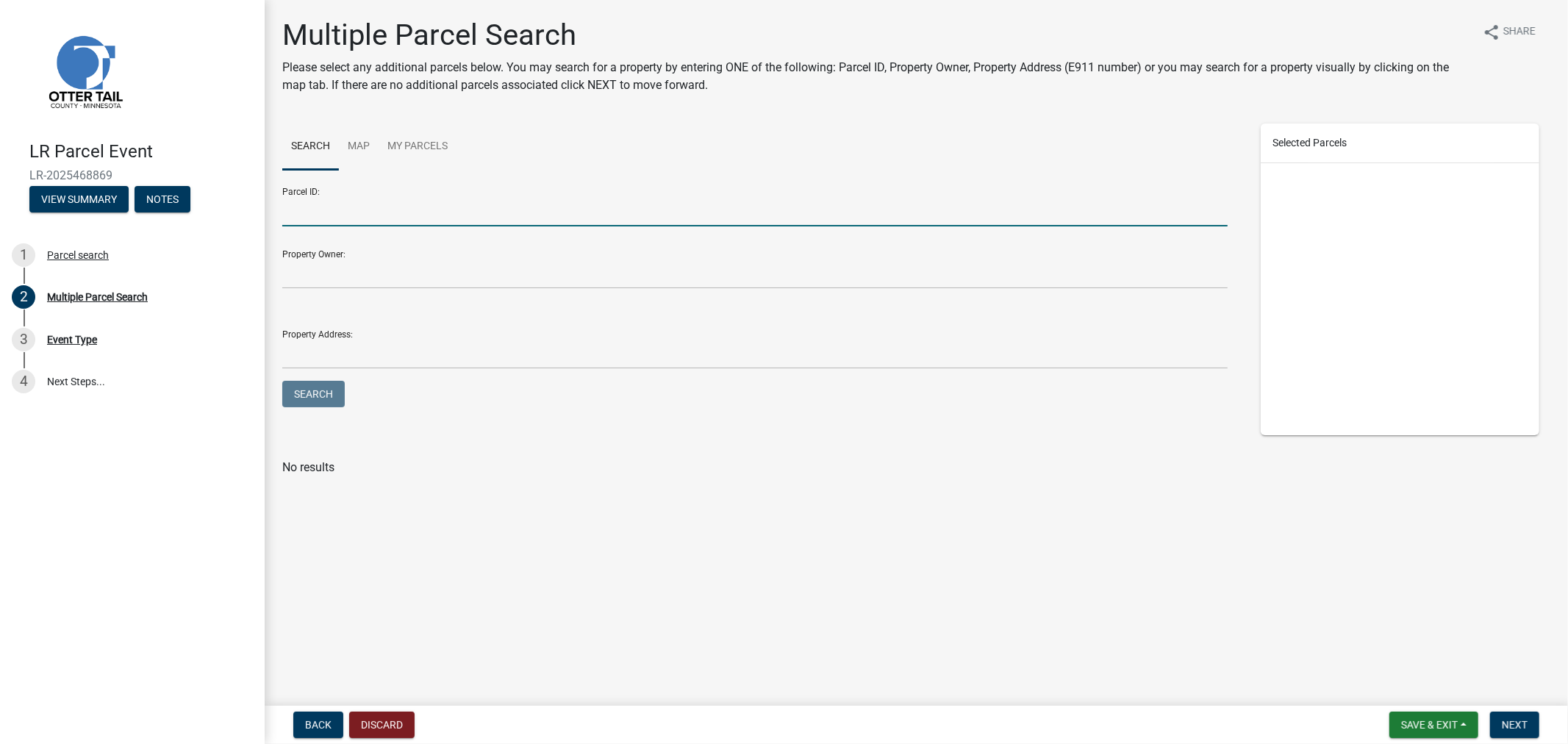
click at [353, 209] on input "Parcel ID:" at bounding box center [755, 211] width 946 height 30
type input "16000990629000"
click at [338, 390] on button "Search" at bounding box center [313, 394] width 63 height 26
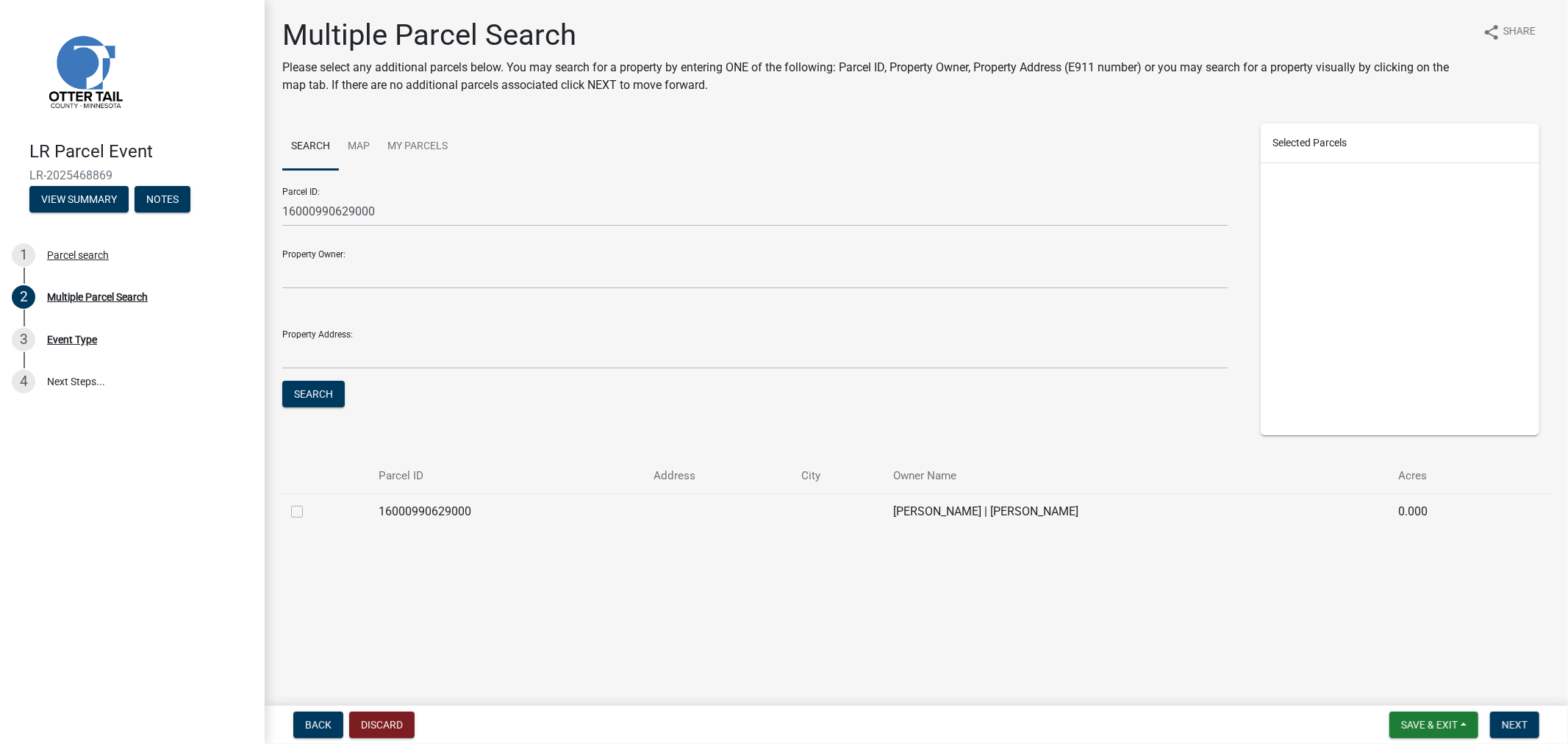
click at [297, 517] on div at bounding box center [326, 512] width 70 height 18
click at [309, 503] on label at bounding box center [309, 503] width 0 height 0
click at [309, 511] on input "checkbox" at bounding box center [313, 507] width 10 height 10
checkbox input "true"
click at [1519, 724] on span "Next" at bounding box center [1514, 724] width 26 height 11
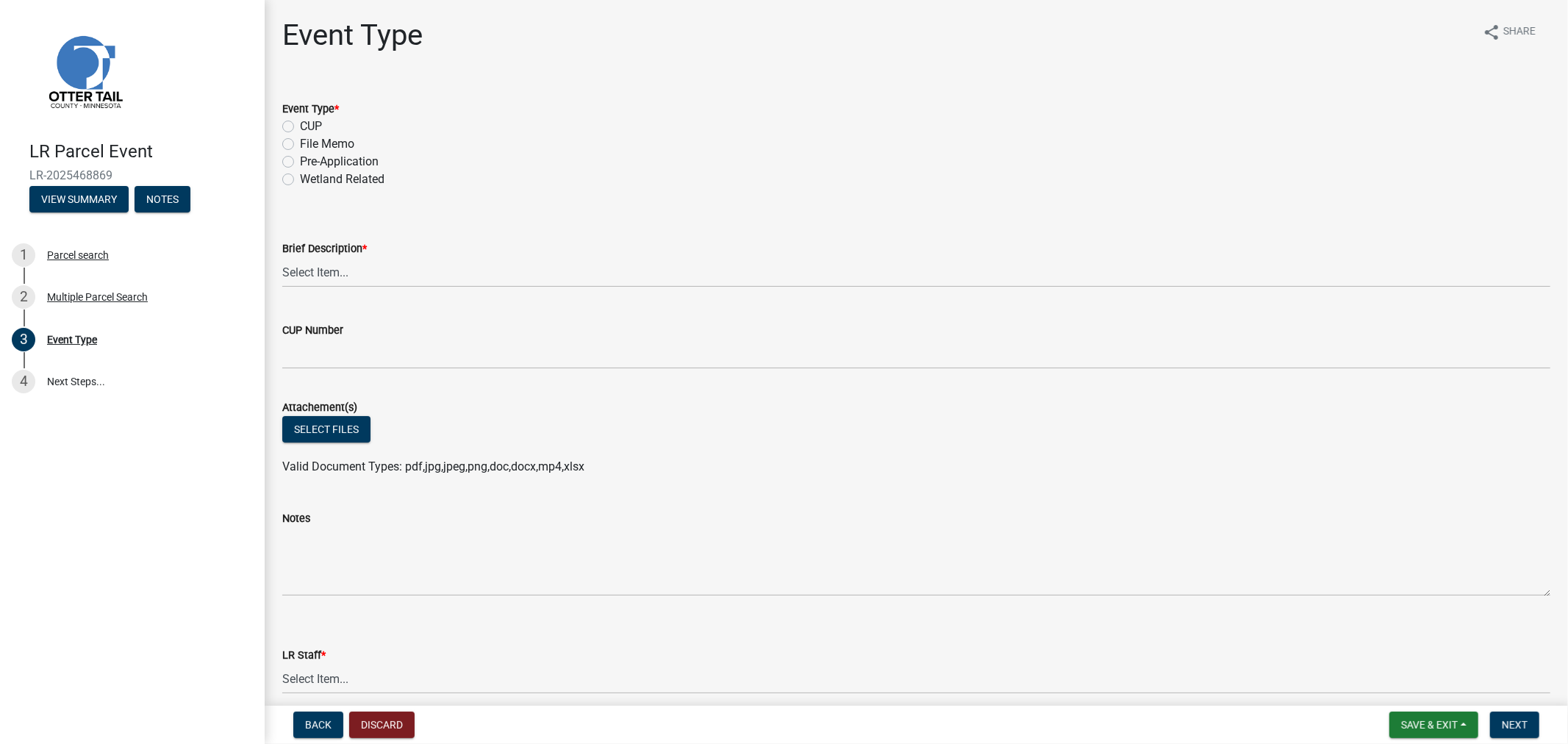
click at [300, 162] on label "Pre-Application" at bounding box center [339, 162] width 79 height 18
click at [300, 162] on input "Pre-Application" at bounding box center [305, 157] width 10 height 10
radio input "true"
click at [335, 270] on select "Select Item... Bluff Determination Building or Site line Complaint Corresponden…" at bounding box center [916, 272] width 1268 height 30
click at [283, 257] on select "Select Item... Bluff Determination Building or Site line Complaint Corresponden…" at bounding box center [916, 272] width 1268 height 30
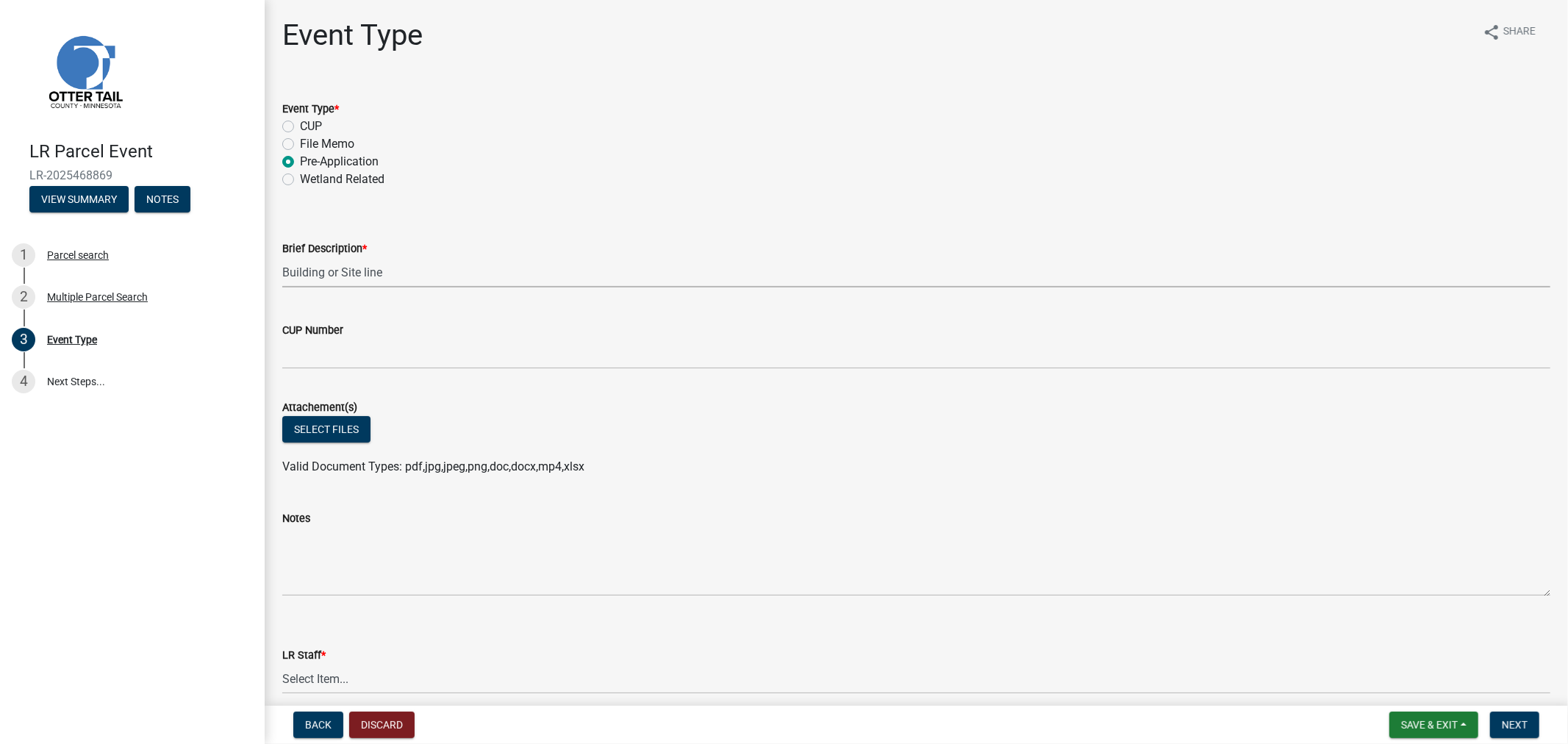
select select "22aab769-ec83-45c6-bade-b9c1dc1c15d0"
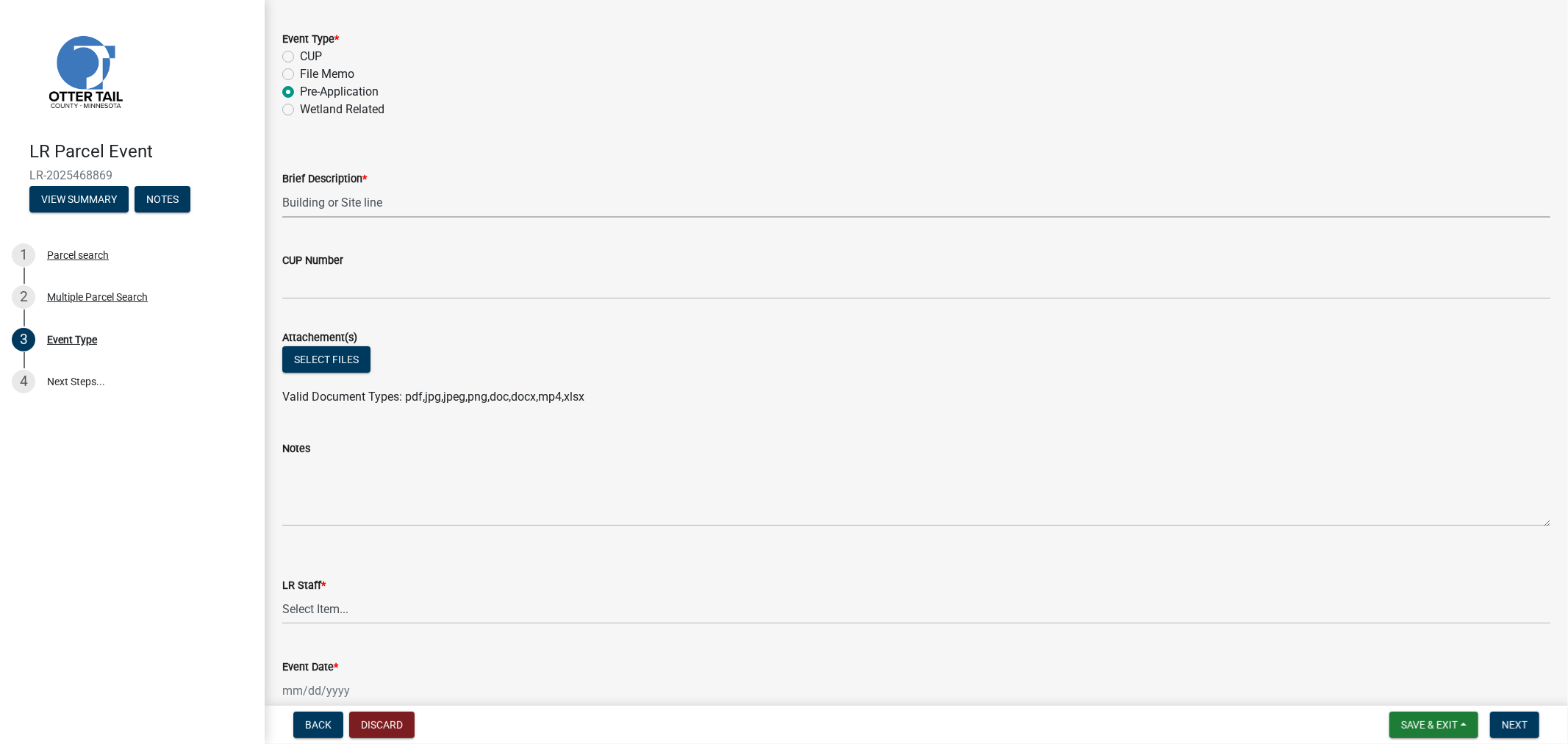
scroll to position [146, 0]
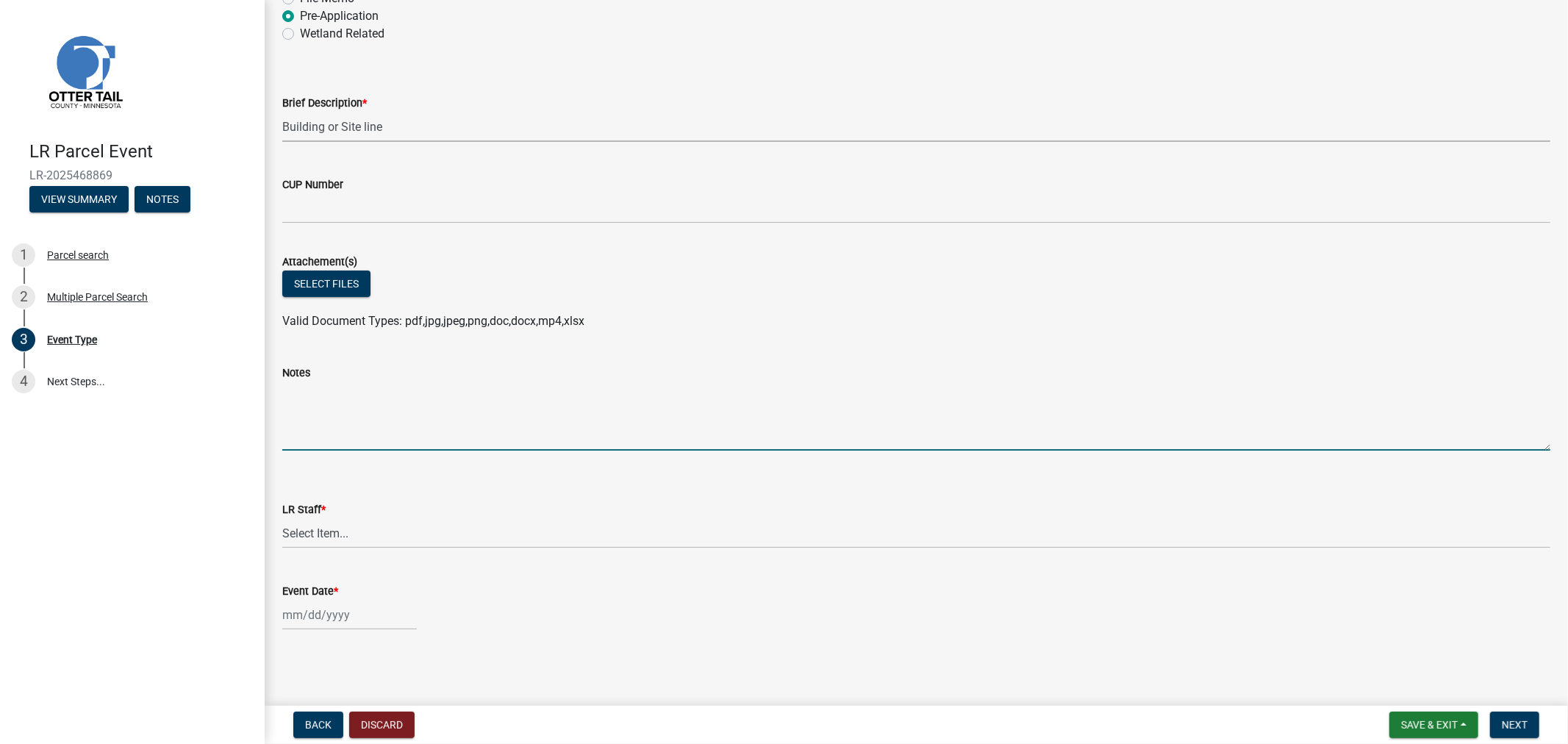
click at [354, 416] on textarea "Notes" at bounding box center [916, 416] width 1268 height 69
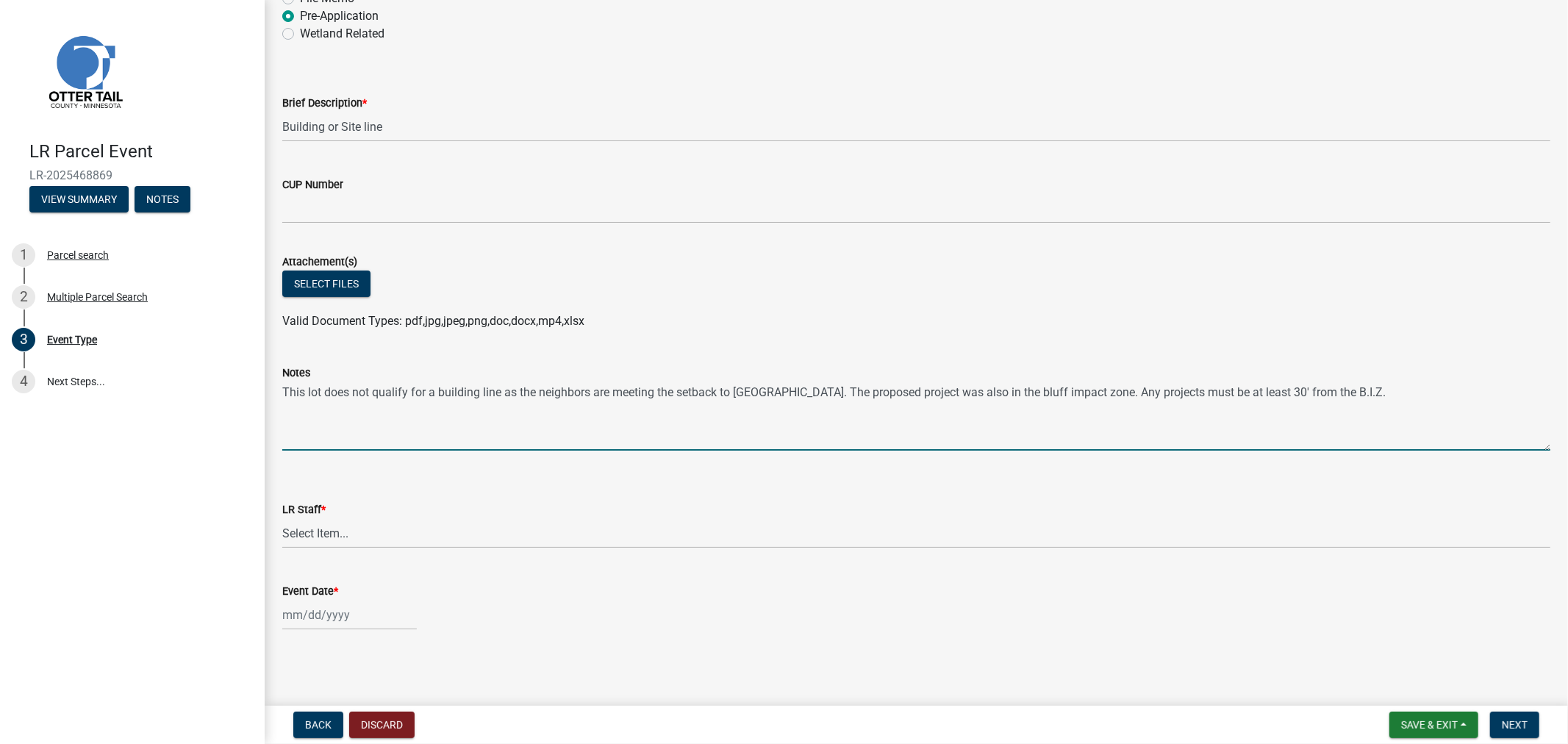
type textarea "This lot does not qualify for a building line as the neighbors are meeting the …"
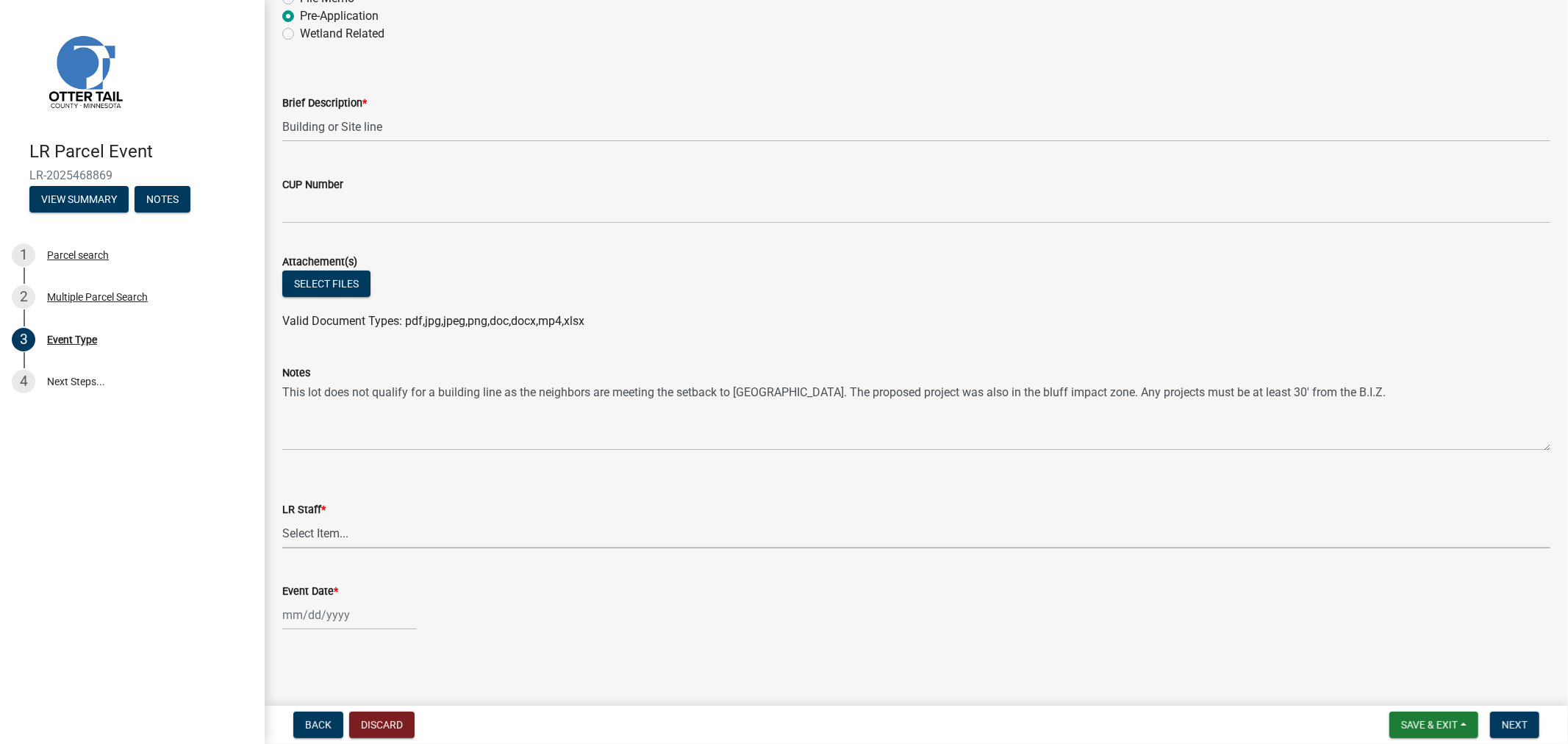
click at [291, 537] on select "Select Item... [PERSON_NAME] [PERSON_NAME] [PERSON_NAME] [PERSON_NAME] [PERSON_…" at bounding box center [916, 533] width 1268 height 30
click at [283, 518] on select "Select Item... [PERSON_NAME] [PERSON_NAME] [PERSON_NAME] [PERSON_NAME] [PERSON_…" at bounding box center [916, 533] width 1268 height 30
select select "4ffc802c-a91c-4807-8d38-a10afb9862f8"
select select "8"
select select "2025"
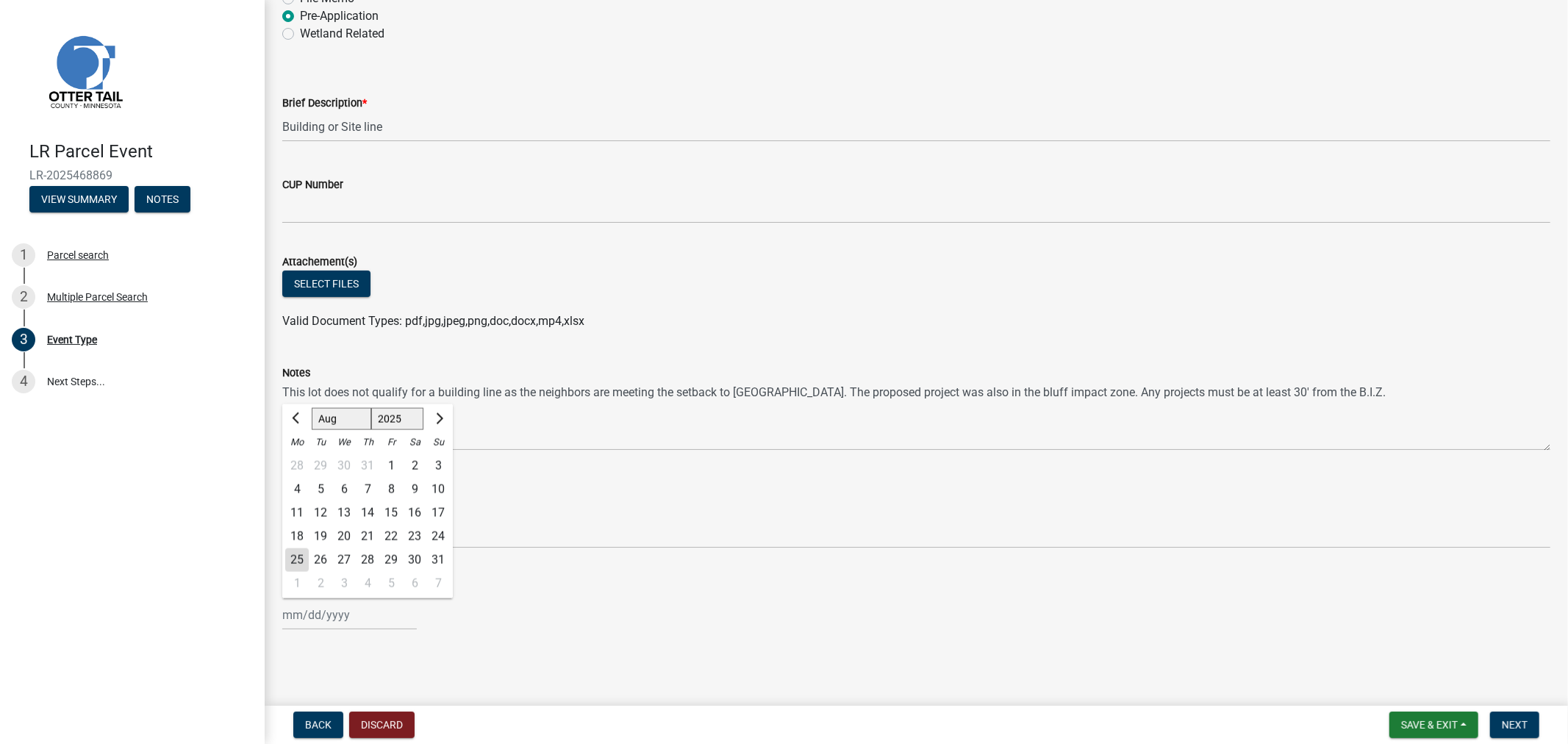
click at [366, 618] on div "[PERSON_NAME] Feb Mar Apr [PERSON_NAME][DATE] Oct Nov [DATE] 1526 1527 1528 152…" at bounding box center [350, 614] width 134 height 30
click at [336, 487] on div "6" at bounding box center [343, 489] width 24 height 24
type input "[DATE]"
click at [299, 280] on button "Select files" at bounding box center [327, 283] width 88 height 26
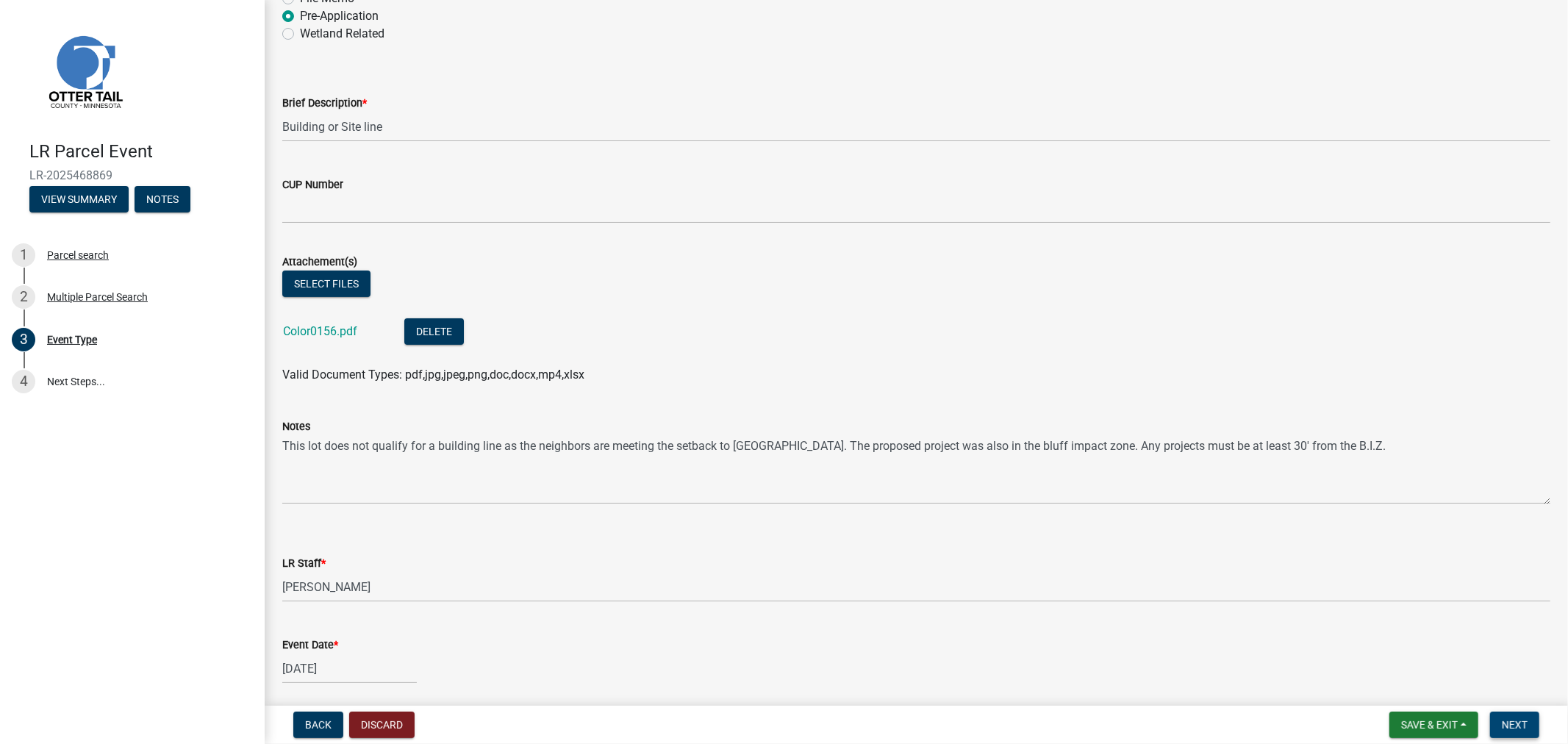
click at [1510, 722] on span "Next" at bounding box center [1514, 724] width 26 height 11
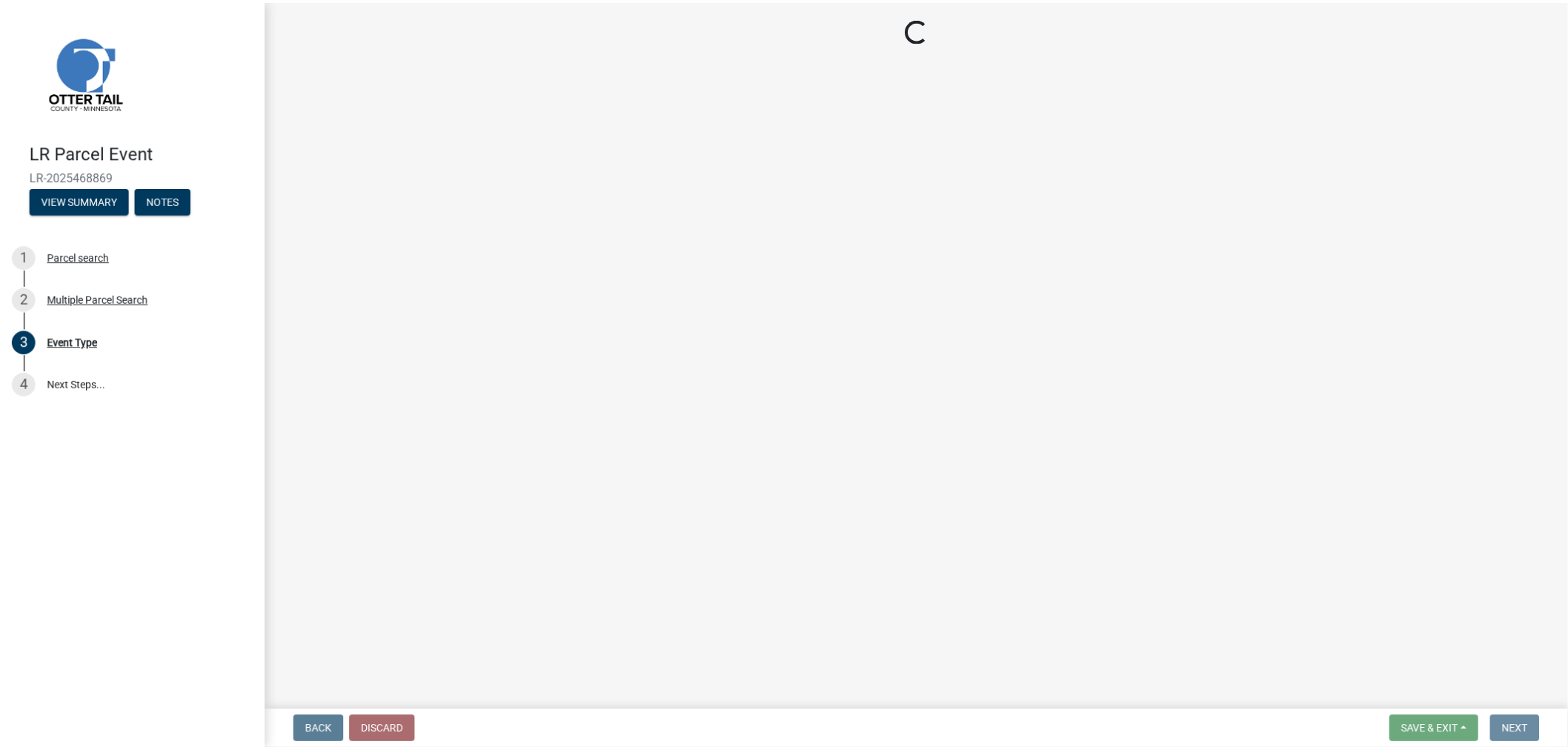
scroll to position [0, 0]
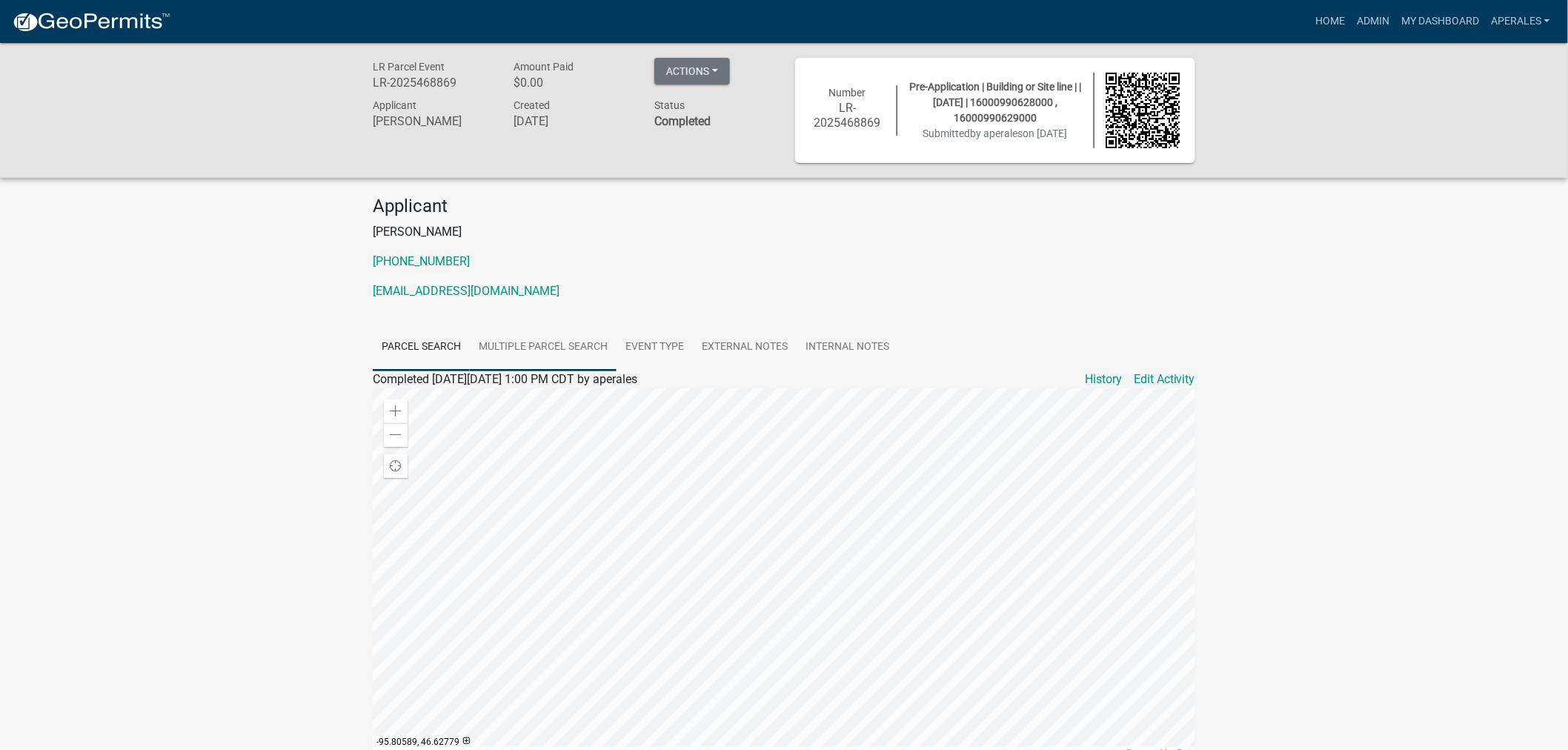
click at [573, 338] on link "Multiple Parcel Search" at bounding box center [543, 347] width 147 height 47
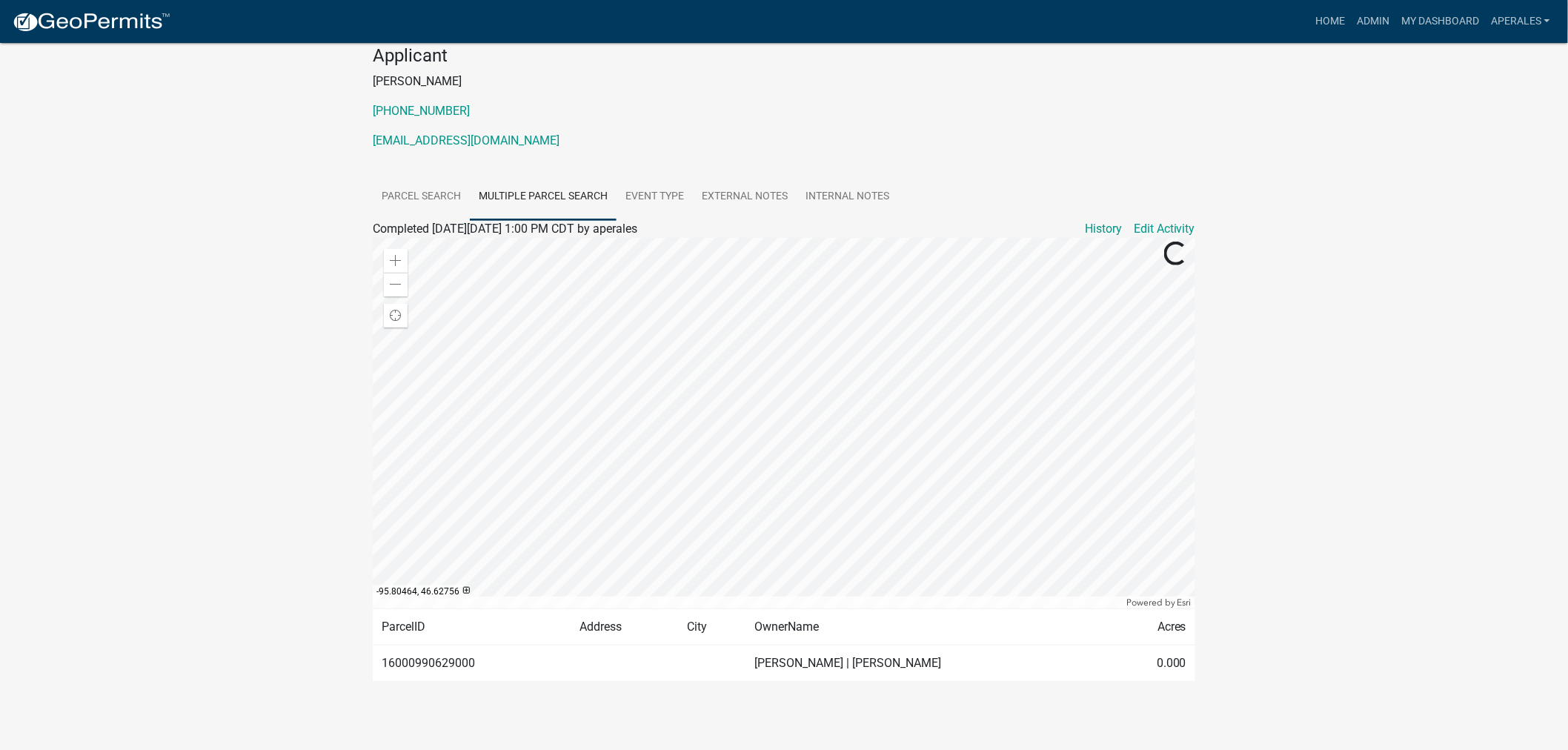
scroll to position [156, 0]
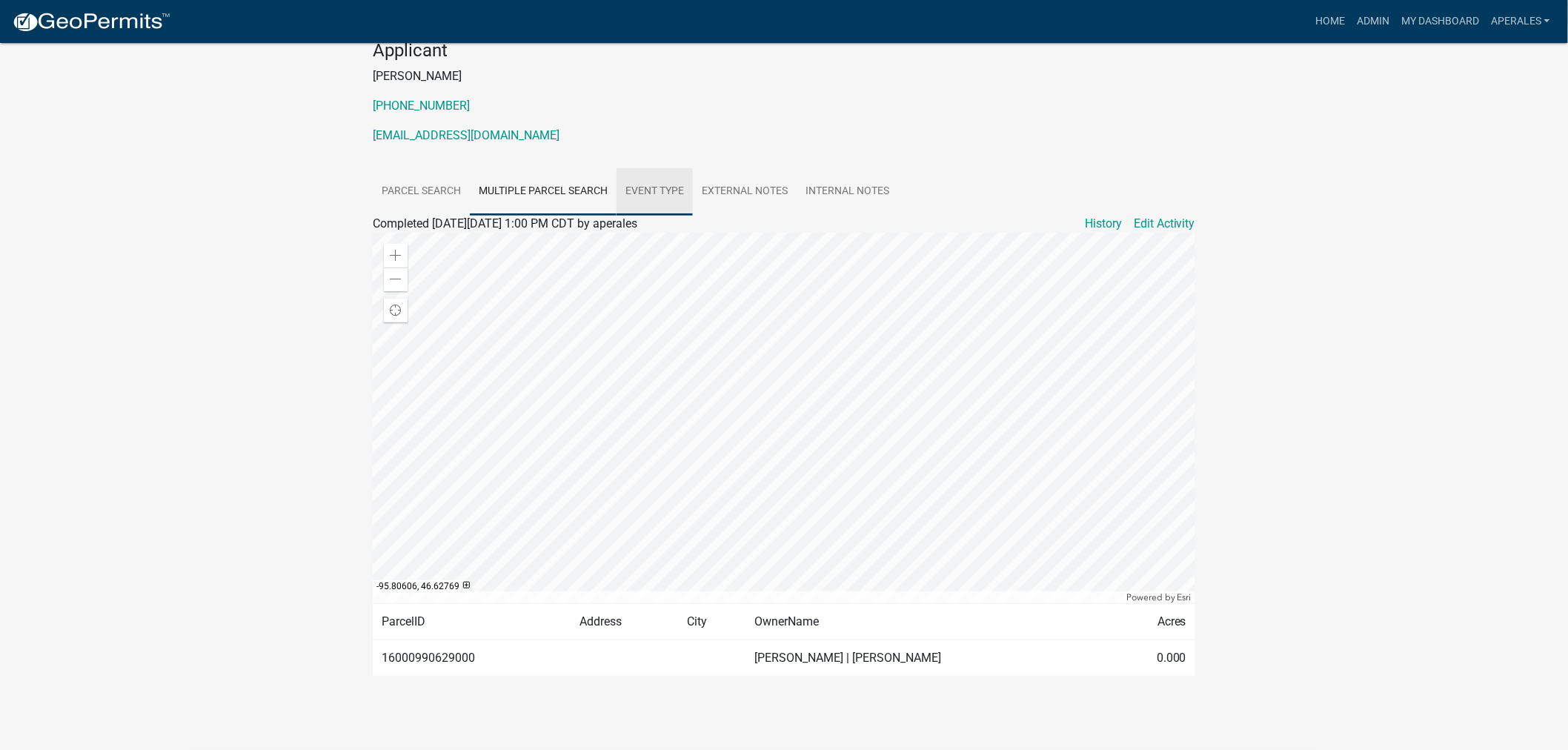
click at [658, 190] on link "Event Type" at bounding box center [655, 191] width 77 height 47
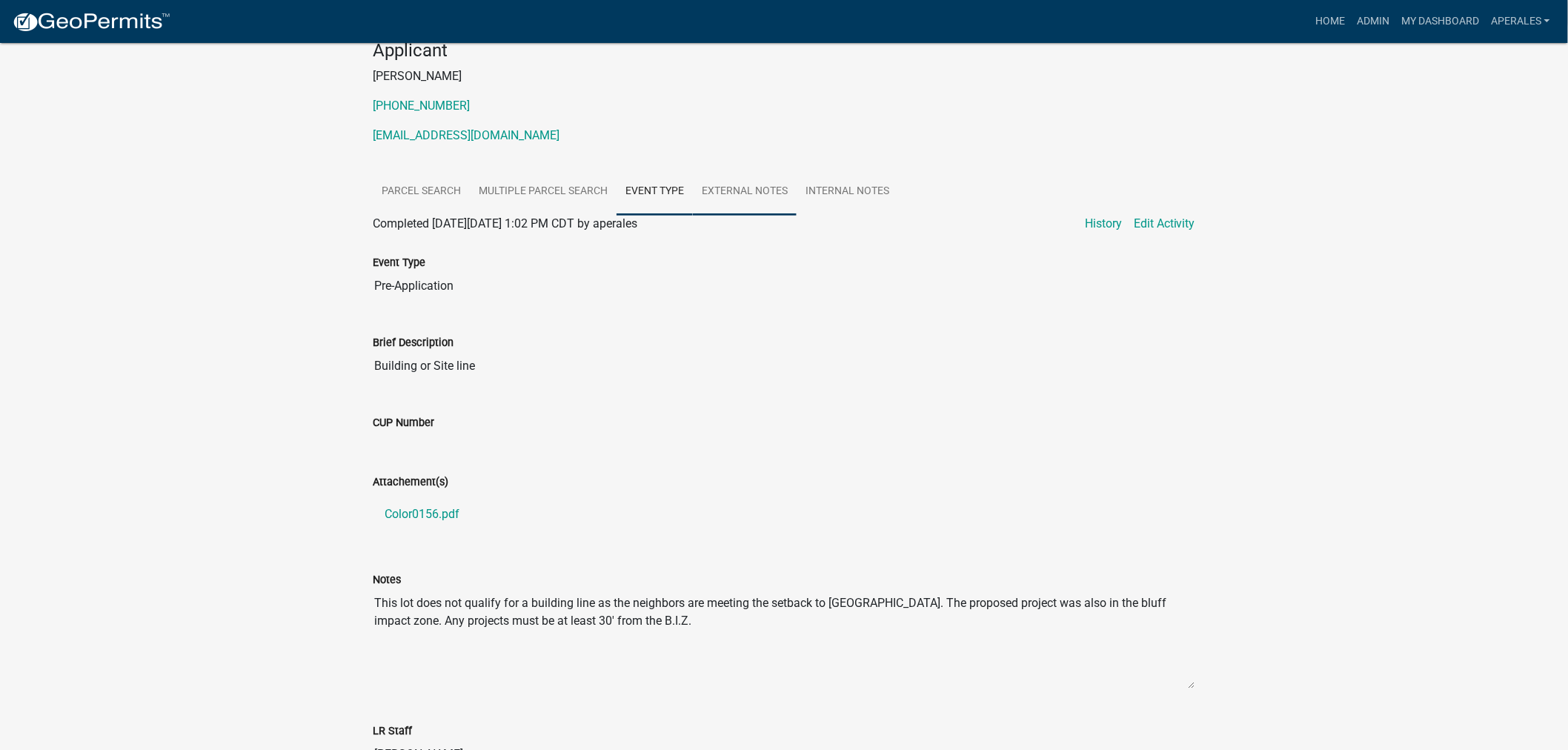
click at [732, 194] on link "External Notes" at bounding box center [744, 191] width 104 height 47
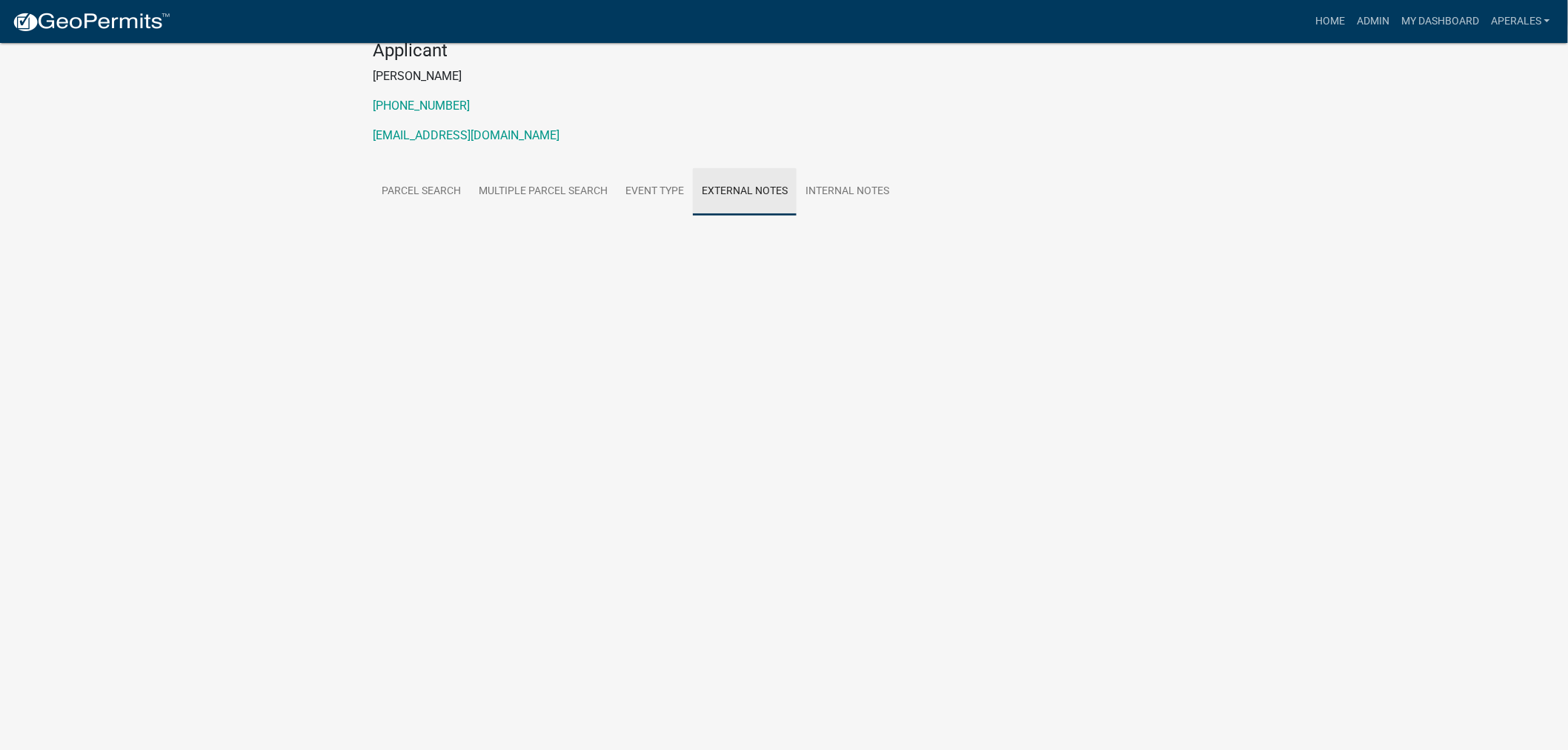
scroll to position [43, 0]
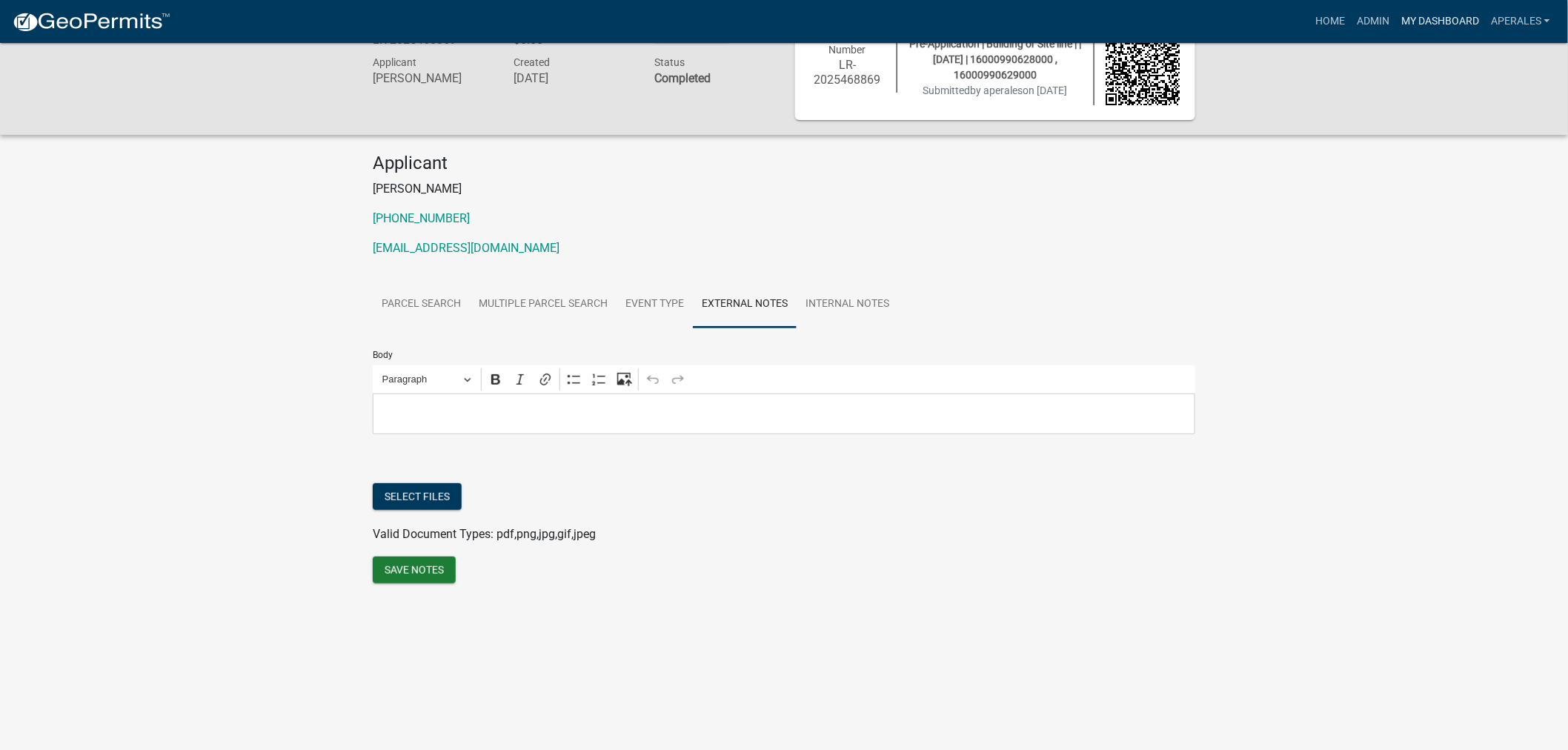
click at [1441, 23] on link "My Dashboard" at bounding box center [1440, 21] width 90 height 28
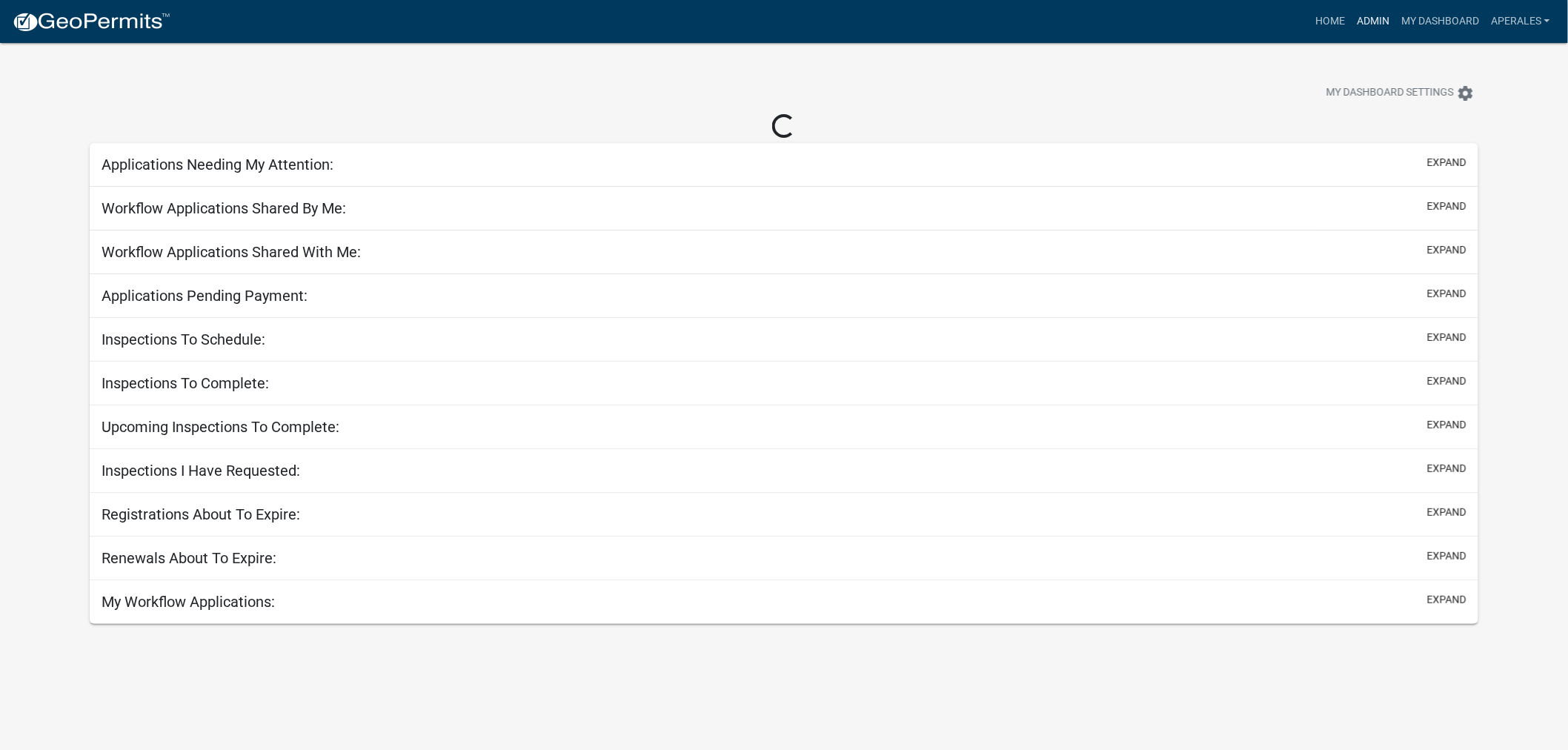
click at [1373, 12] on link "Admin" at bounding box center [1373, 21] width 44 height 28
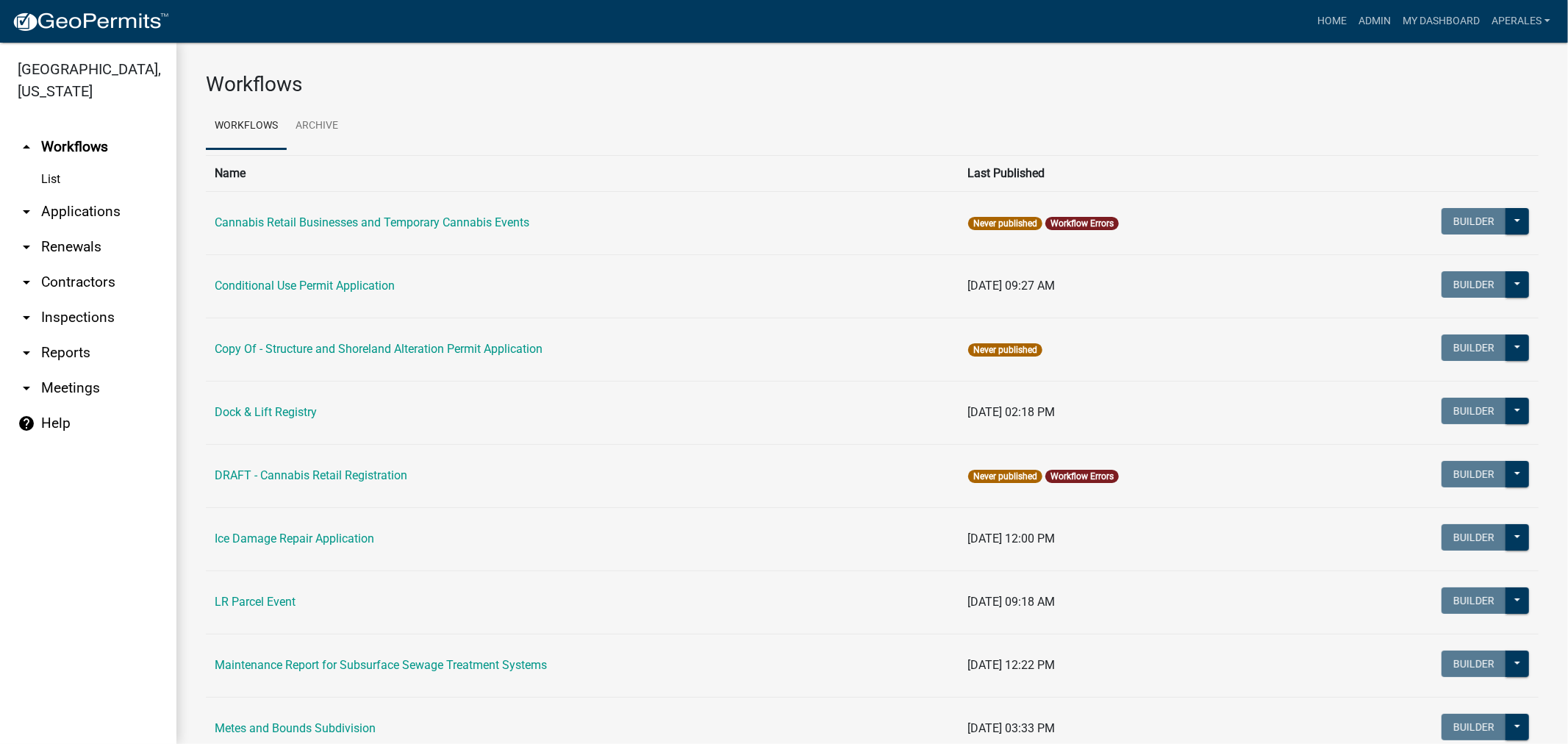
drag, startPoint x: 79, startPoint y: 211, endPoint x: 108, endPoint y: 211, distance: 29.0
click at [81, 211] on link "arrow_drop_down Applications" at bounding box center [88, 212] width 177 height 35
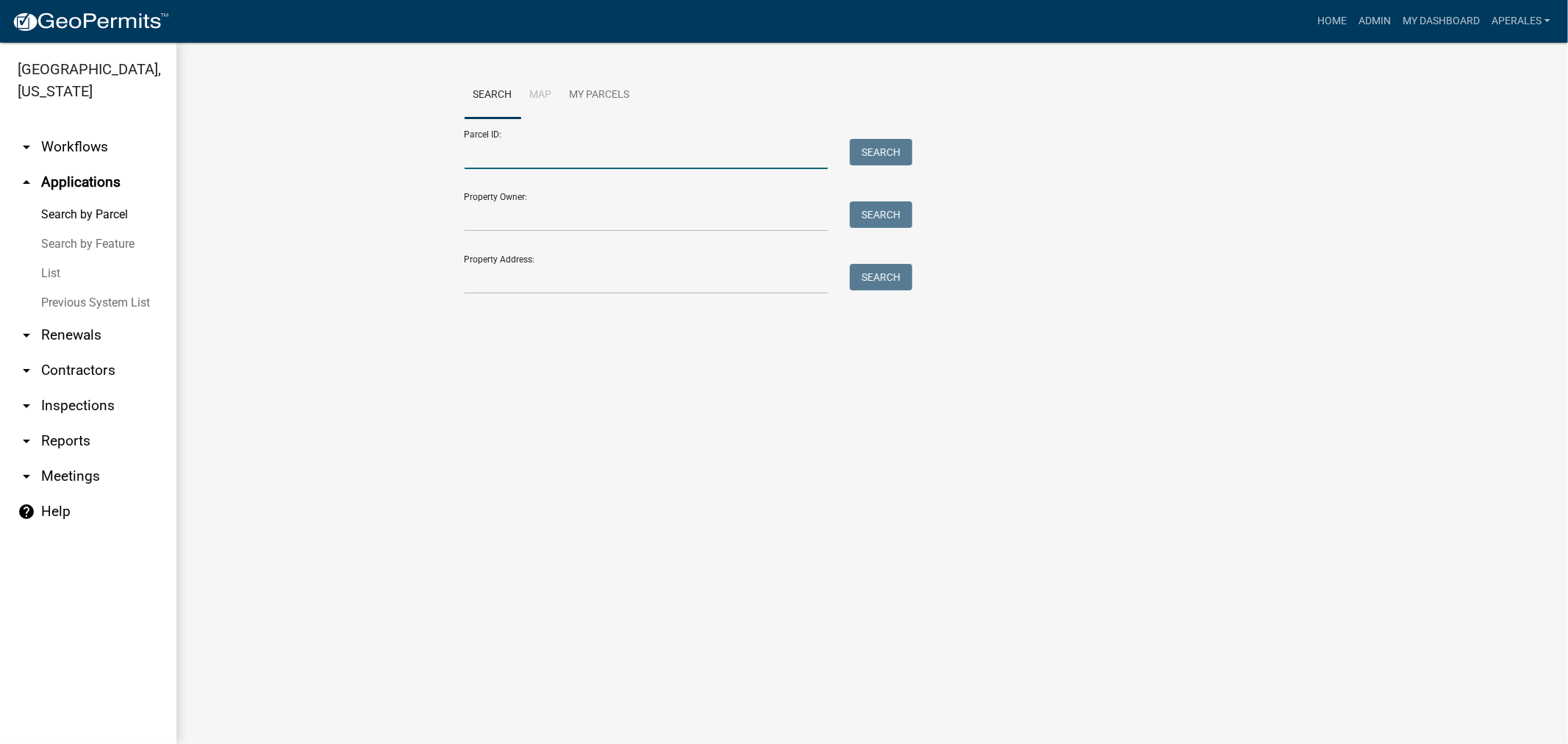
click at [505, 164] on input "Parcel ID:" at bounding box center [646, 154] width 364 height 30
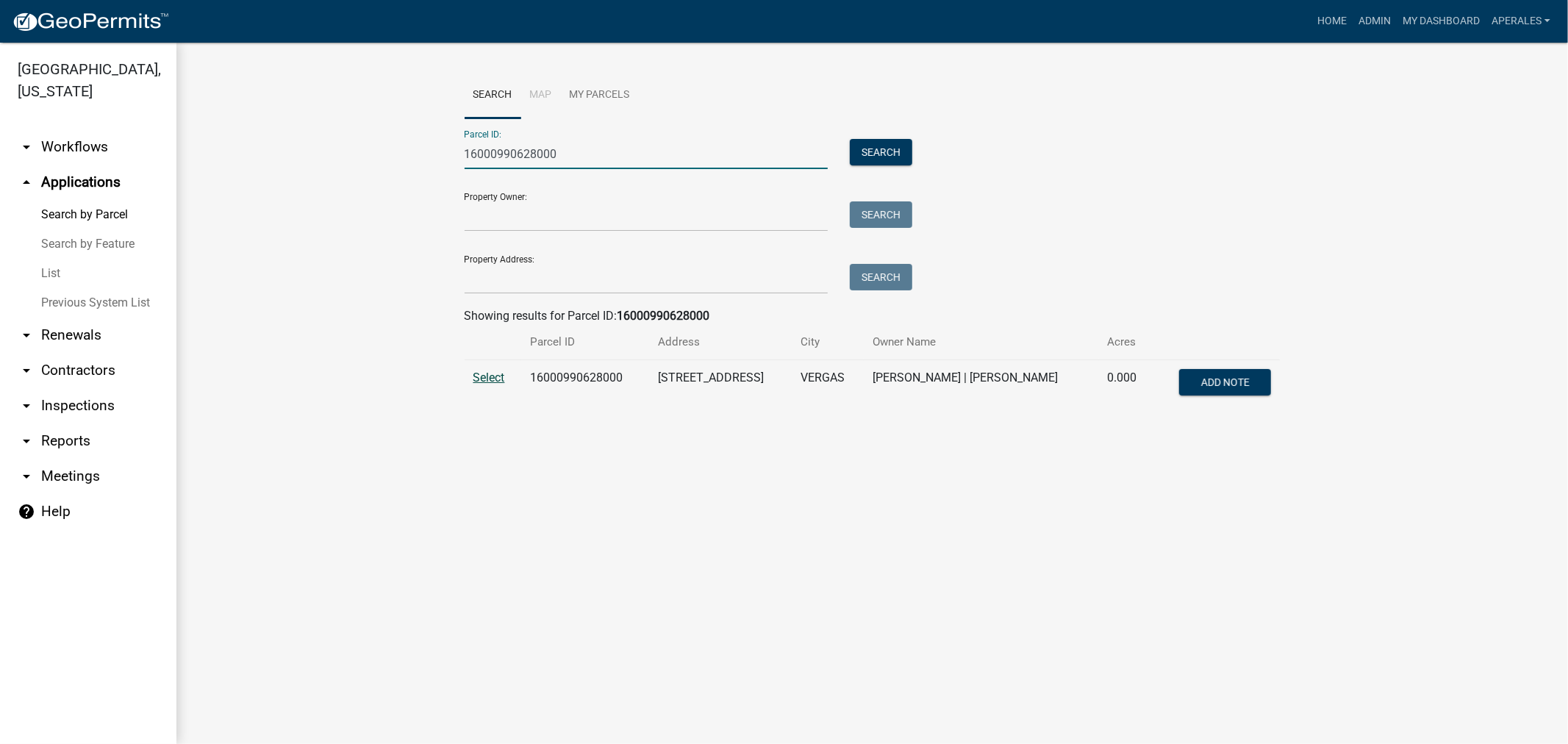
type input "16000990628000"
click at [494, 375] on span "Select" at bounding box center [489, 378] width 32 height 14
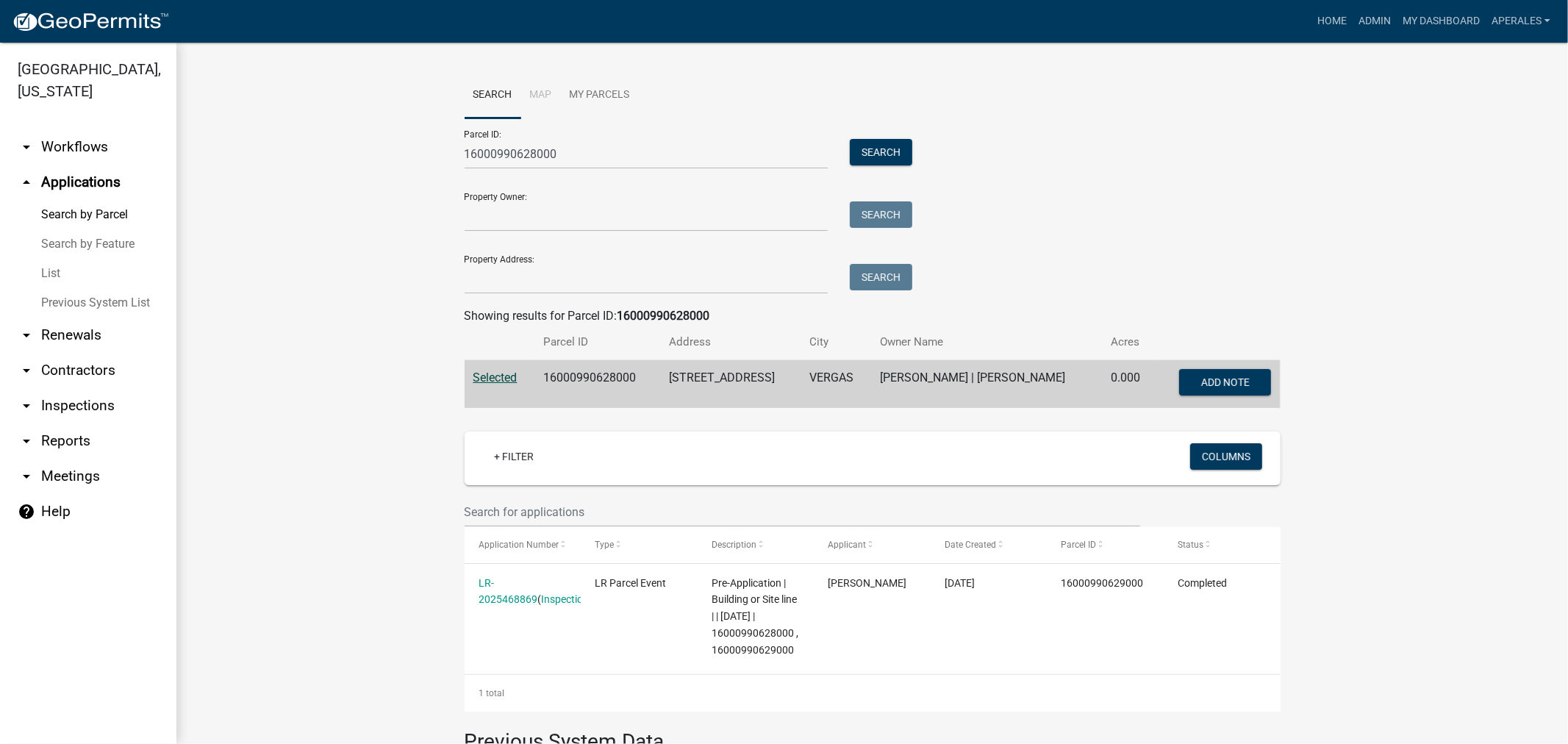
click at [69, 140] on link "arrow_drop_down Workflows" at bounding box center [88, 147] width 177 height 35
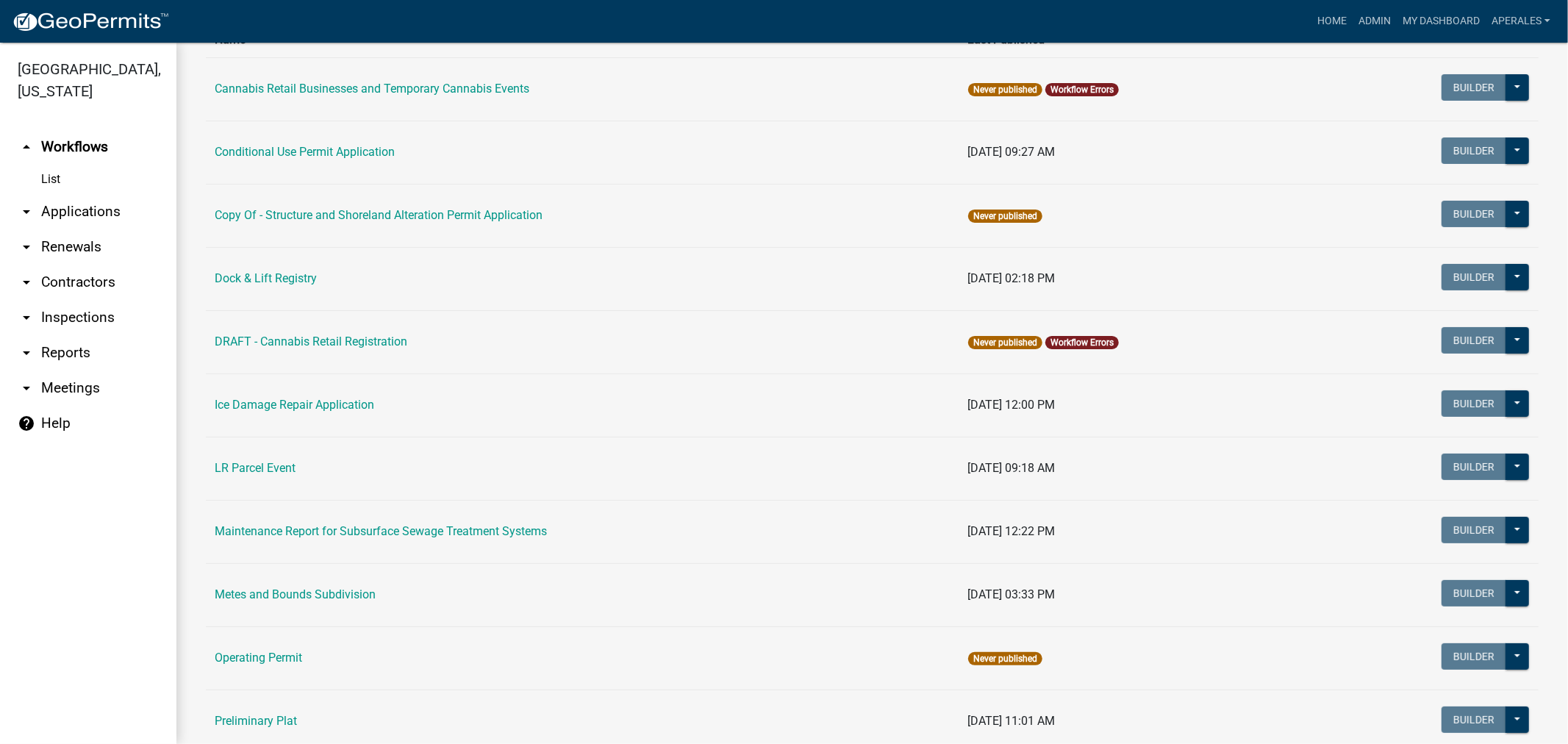
scroll to position [163, 0]
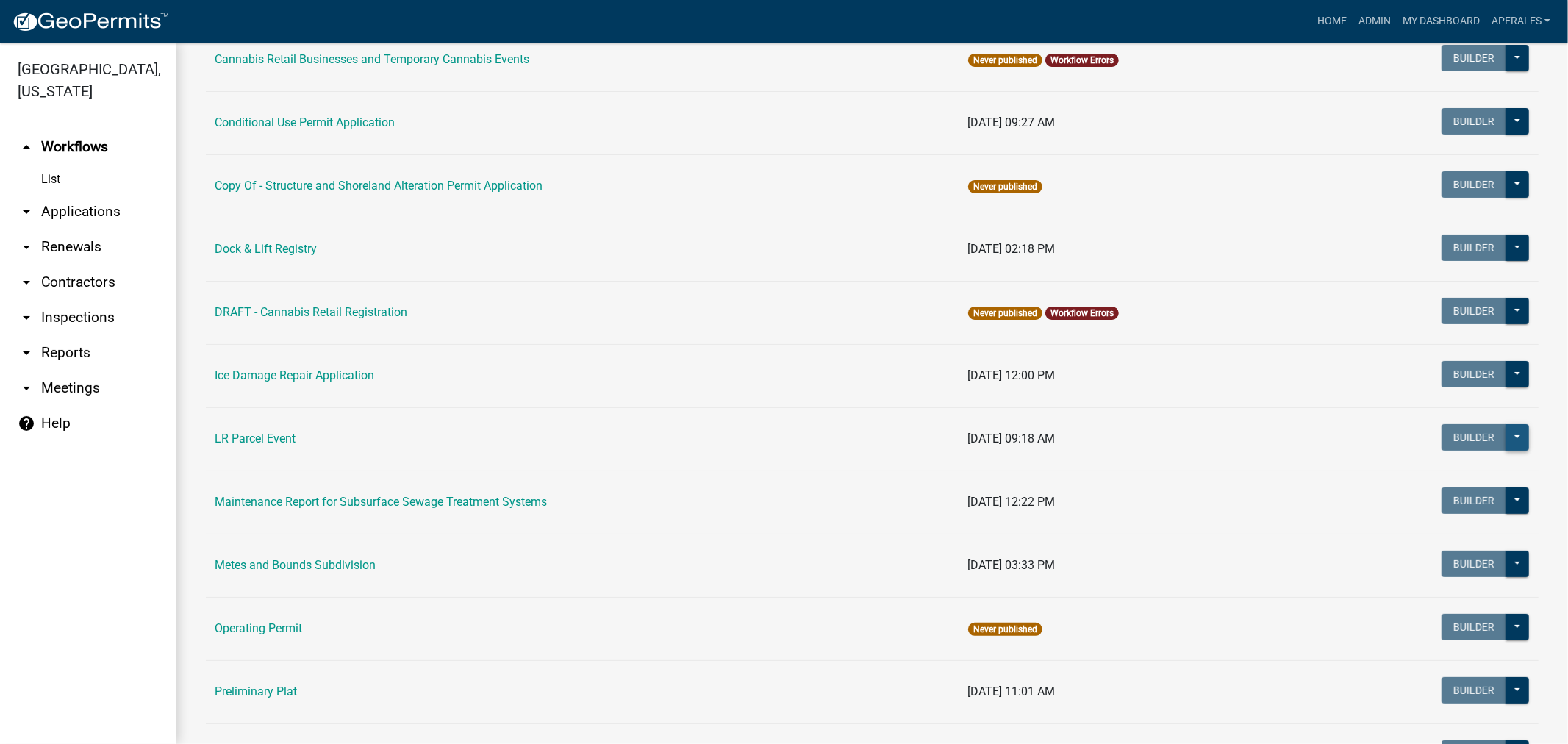
click at [1511, 437] on button at bounding box center [1517, 437] width 24 height 26
click at [1454, 511] on button "Start Application" at bounding box center [1468, 511] width 122 height 35
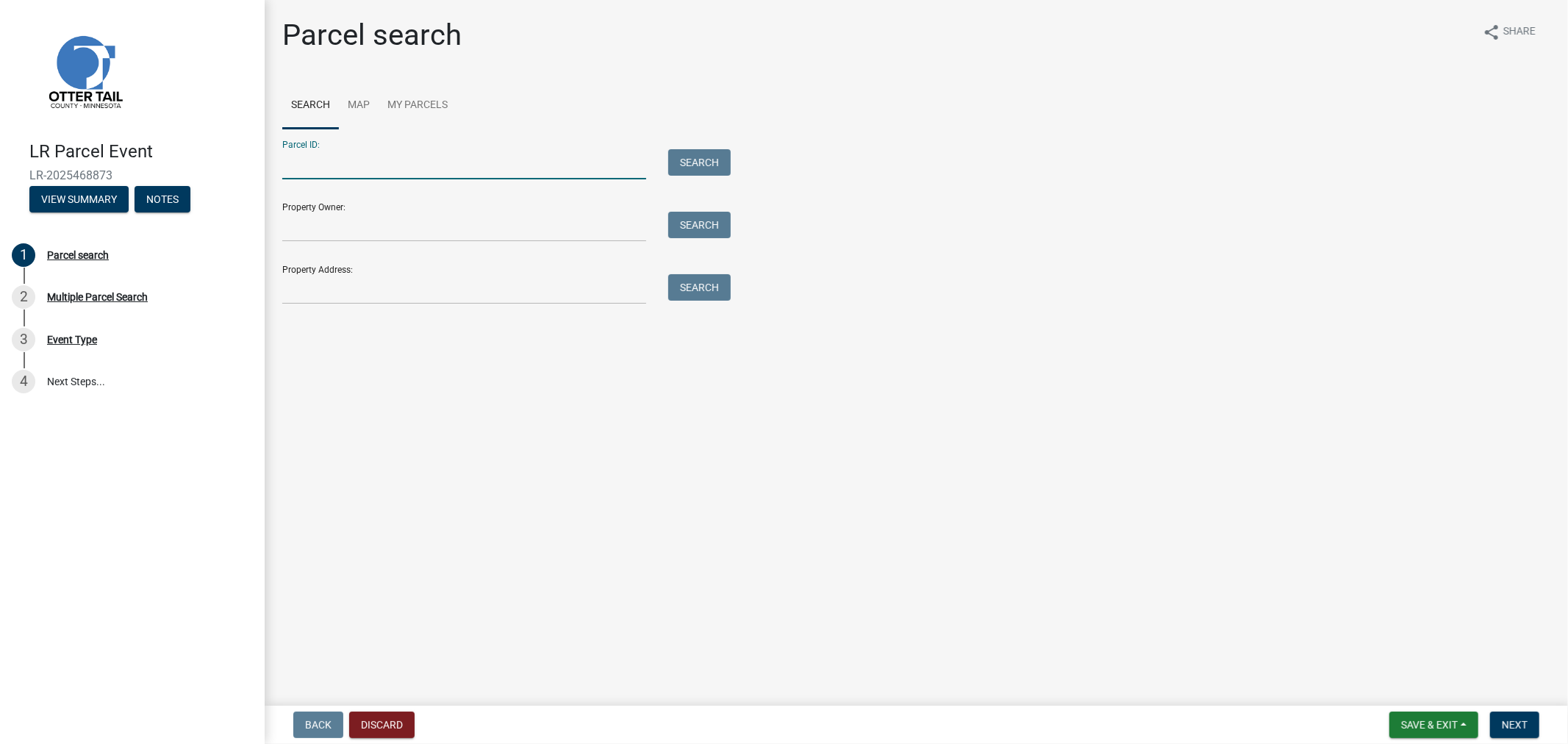
click at [384, 156] on input "Parcel ID:" at bounding box center [464, 164] width 364 height 30
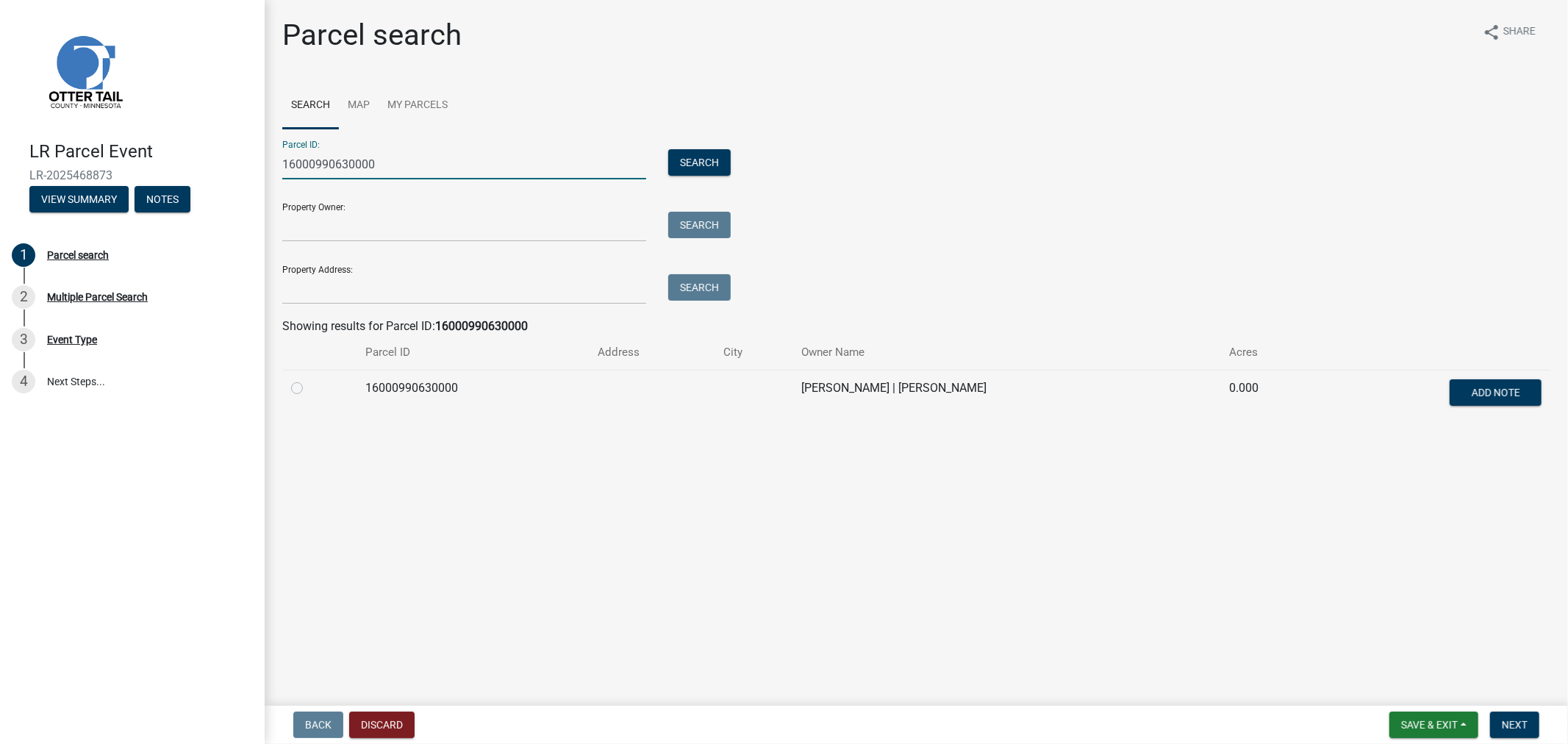
type input "16000990630000"
click at [309, 380] on label at bounding box center [309, 380] width 0 height 0
click at [309, 388] on input "radio" at bounding box center [313, 384] width 10 height 10
radio input "true"
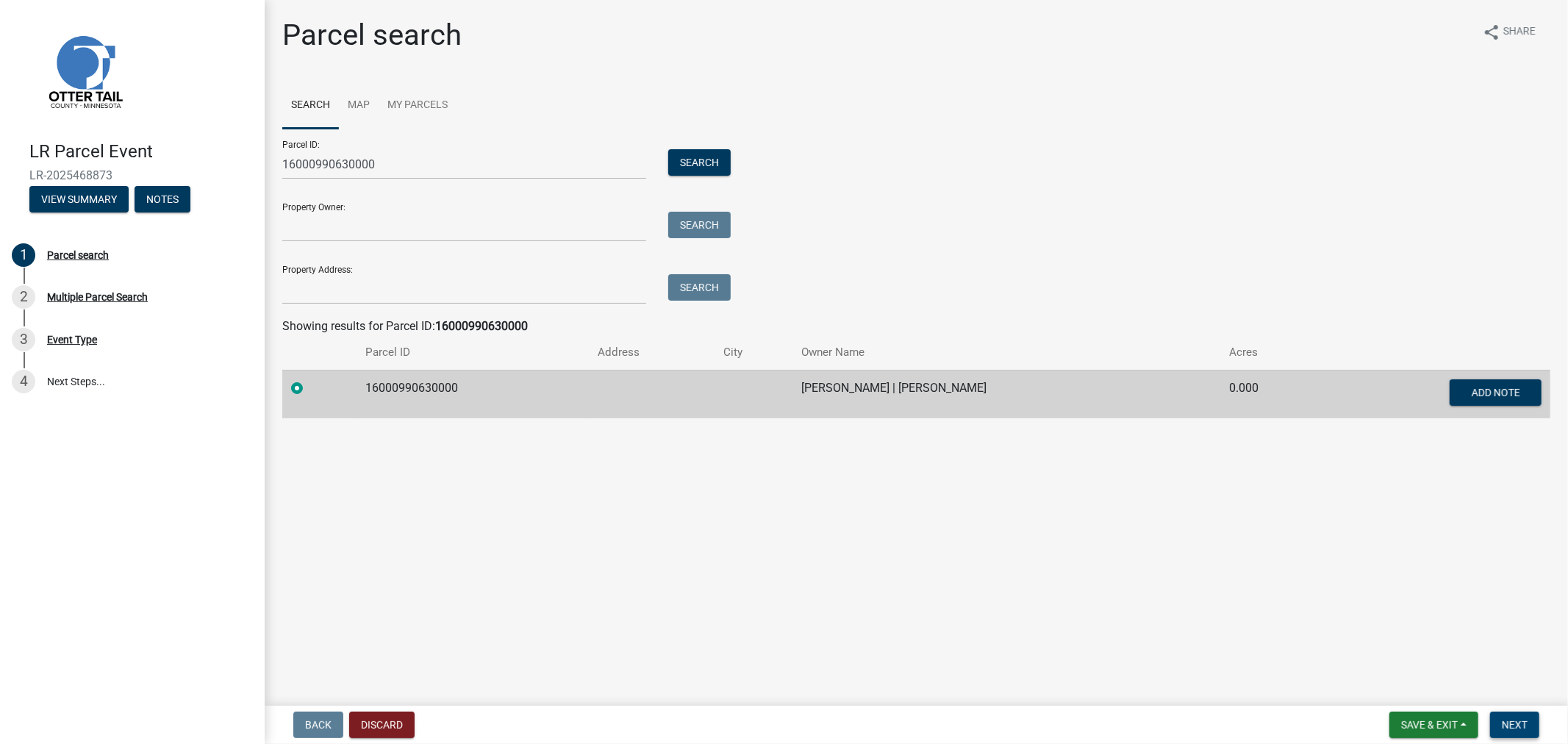
click at [1517, 735] on button "Next" at bounding box center [1515, 725] width 49 height 26
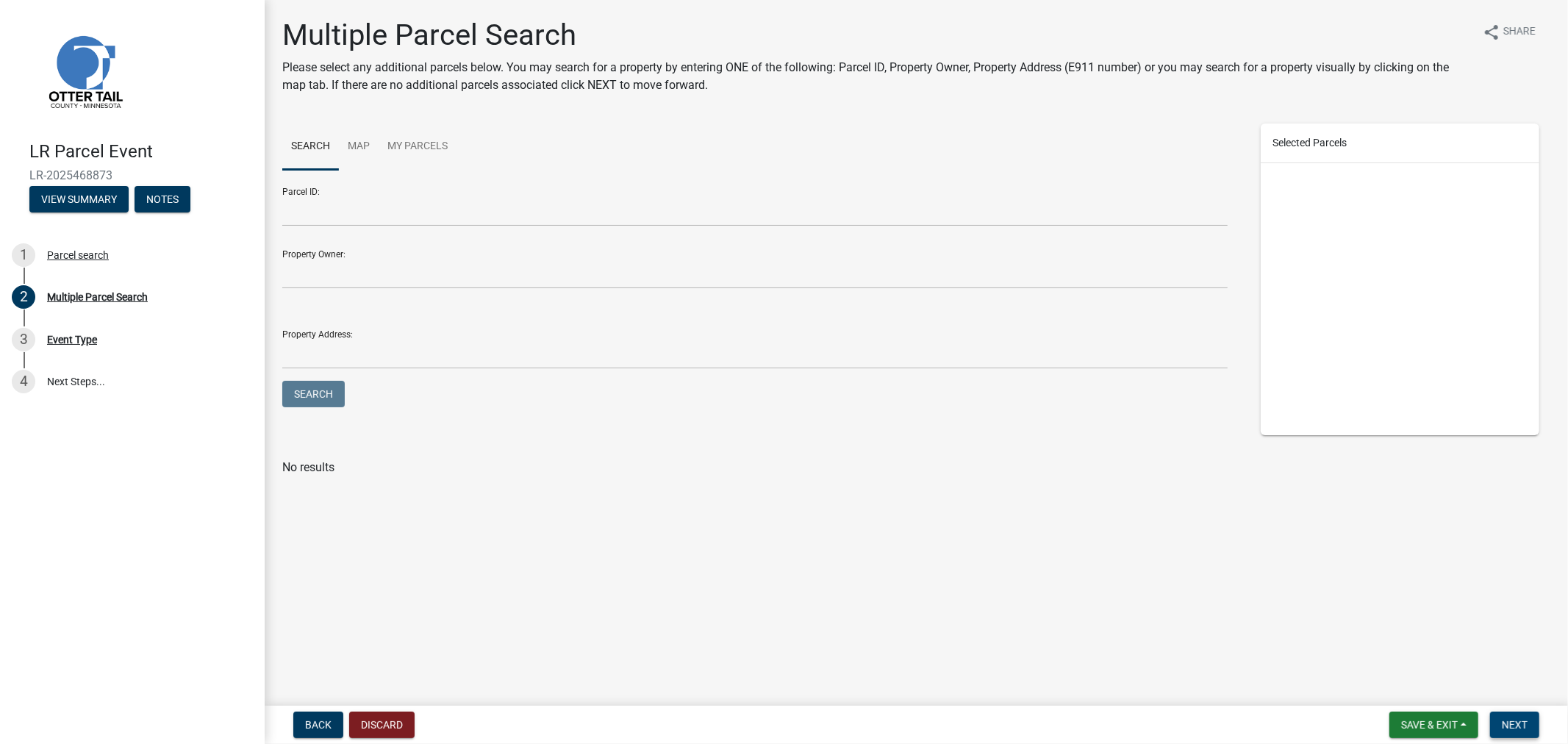
click at [1500, 729] on button "Next" at bounding box center [1515, 725] width 49 height 26
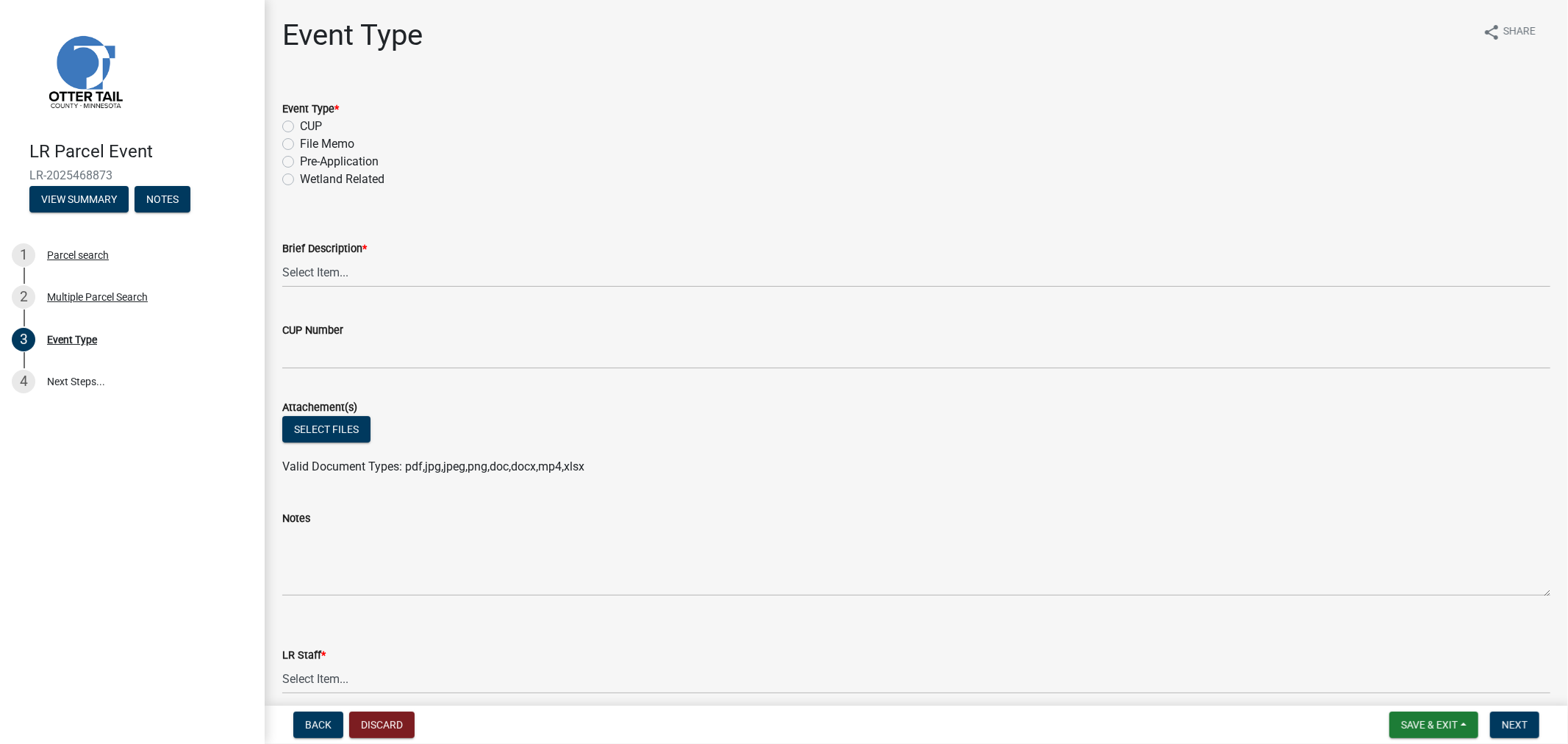
click at [290, 170] on div "Wetland Related" at bounding box center [916, 179] width 1268 height 18
click at [325, 274] on select "Select Item... Bluff Determination Building or Site line Complaint Corresponden…" at bounding box center [916, 272] width 1268 height 30
click at [300, 157] on label "Pre-Application" at bounding box center [339, 162] width 79 height 18
click at [300, 157] on input "Pre-Application" at bounding box center [305, 157] width 10 height 10
radio input "true"
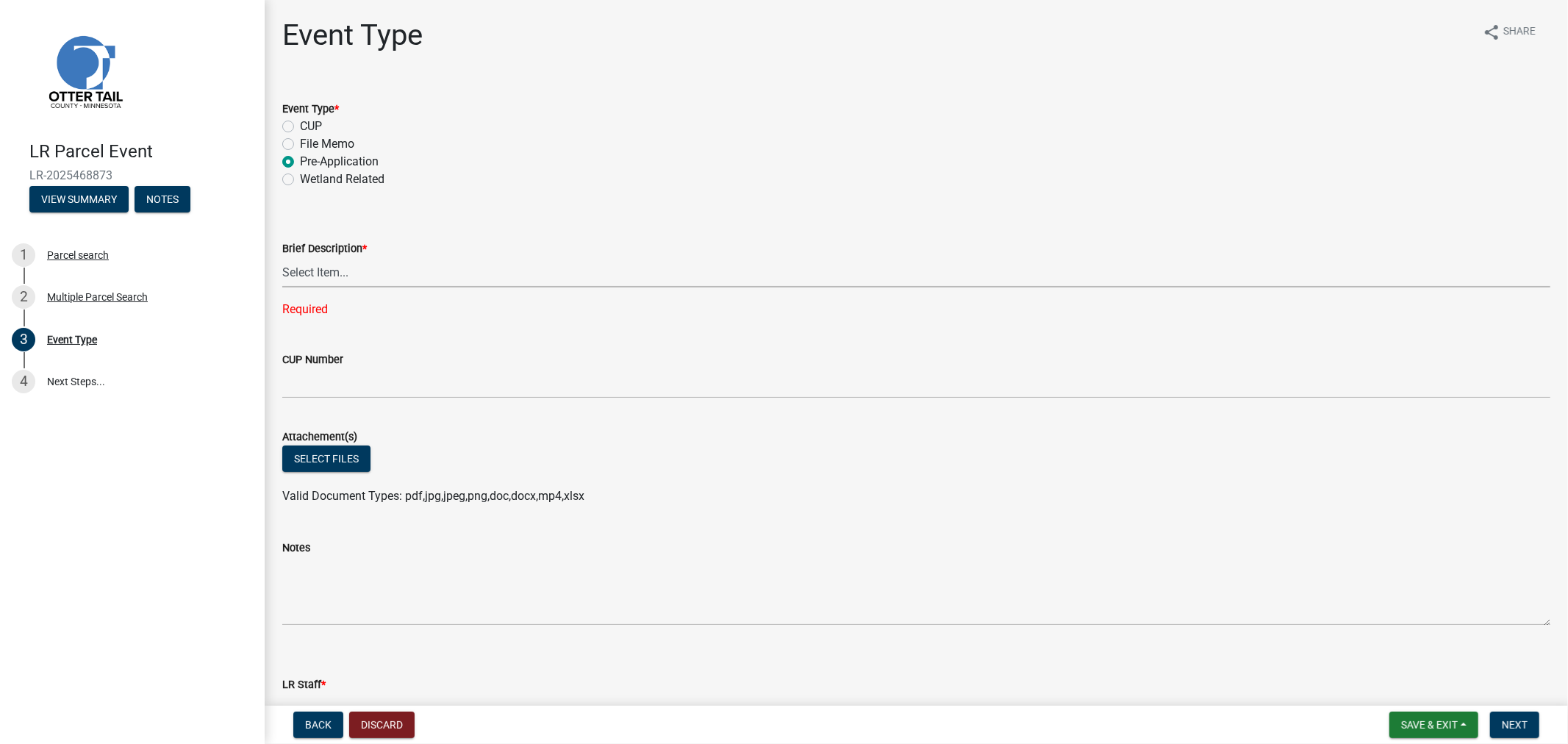
click at [310, 282] on select "Select Item... Bluff Determination Building or Site line Complaint Corresponden…" at bounding box center [916, 272] width 1268 height 30
click at [283, 257] on select "Select Item... Bluff Determination Building or Site line Complaint Corresponden…" at bounding box center [916, 272] width 1268 height 30
select select "22aab769-ec83-45c6-bade-b9c1dc1c15d0"
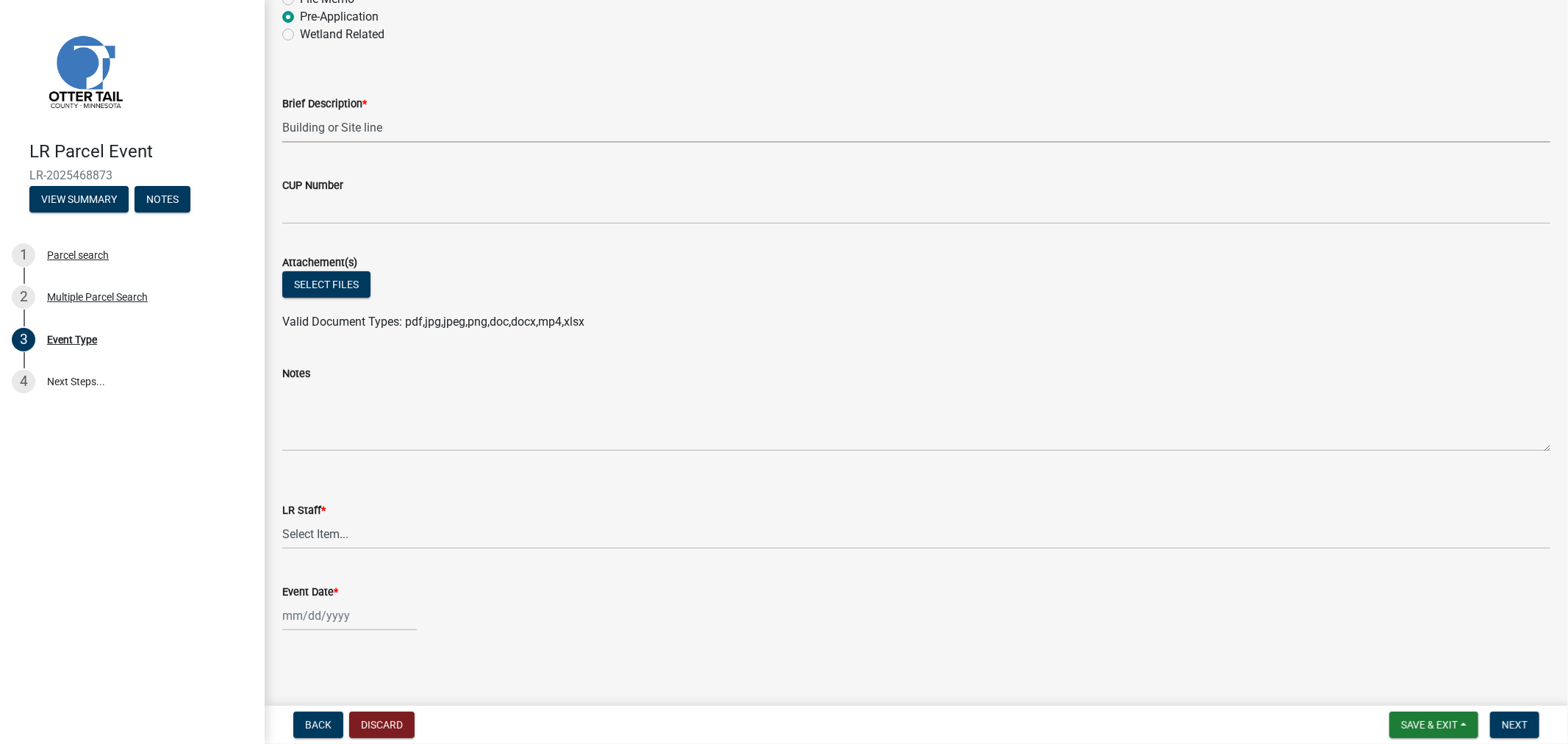
scroll to position [146, 0]
click at [335, 260] on label "Attachement(s)" at bounding box center [320, 262] width 75 height 11
click at [328, 279] on button "Select files" at bounding box center [327, 283] width 88 height 26
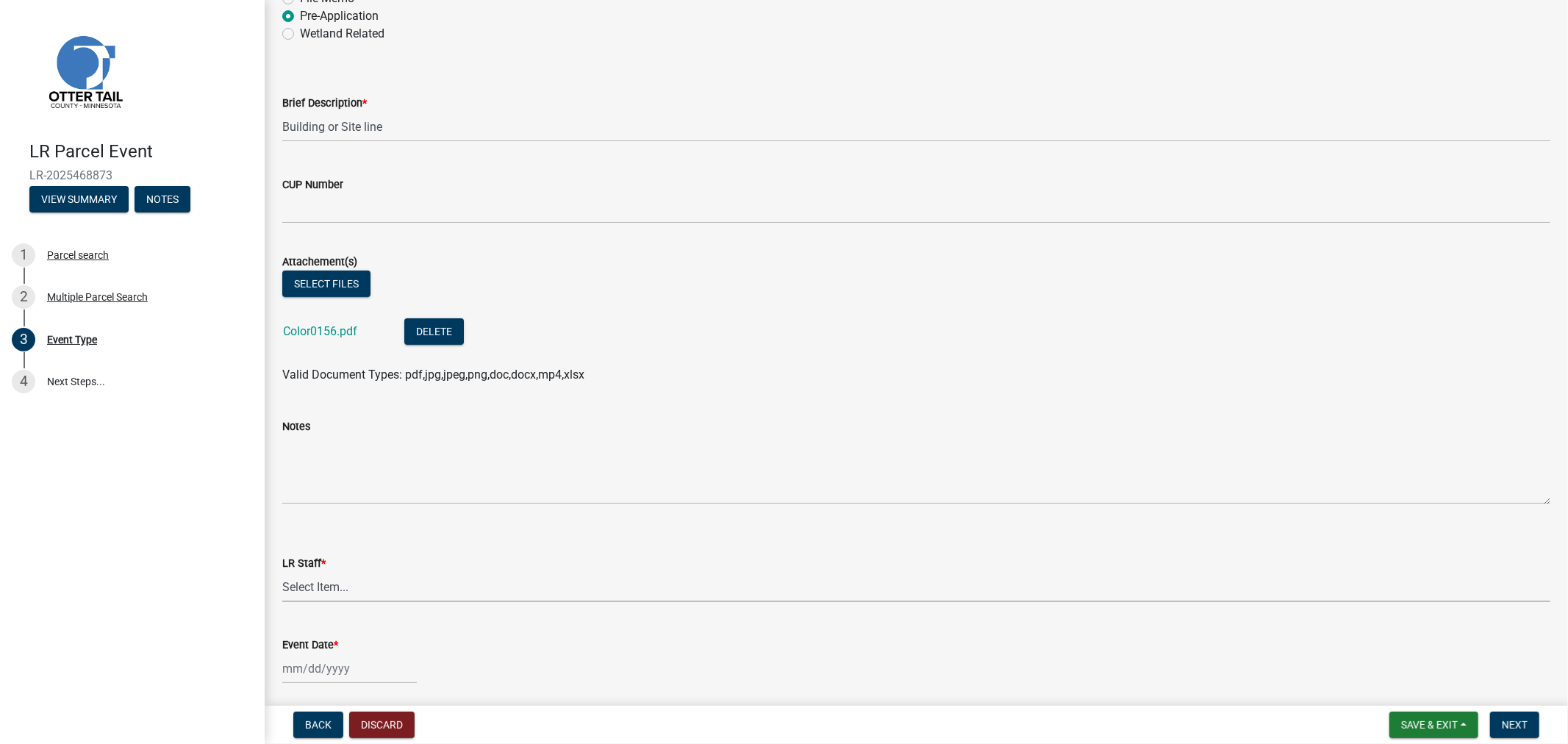
click at [320, 593] on select "Select Item... [PERSON_NAME] [PERSON_NAME] [PERSON_NAME] [PERSON_NAME] [PERSON_…" at bounding box center [916, 587] width 1268 height 30
click at [283, 572] on select "Select Item... [PERSON_NAME] [PERSON_NAME] [PERSON_NAME] [PERSON_NAME] [PERSON_…" at bounding box center [916, 587] width 1268 height 30
select select "4ffc802c-a91c-4807-8d38-a10afb9862f8"
click at [345, 679] on wm-data-entity-input "Event Date *" at bounding box center [916, 656] width 1268 height 81
select select "8"
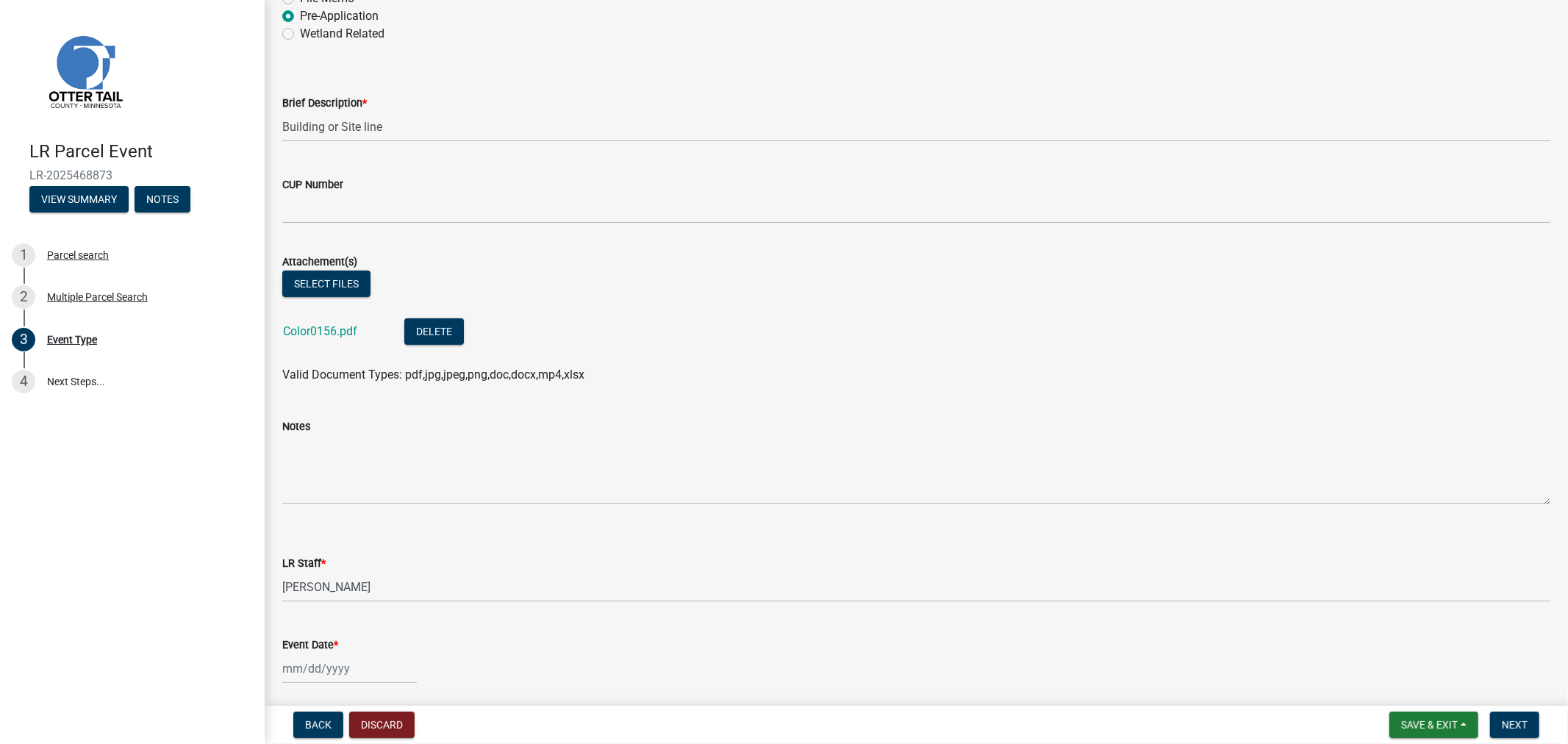
select select "2025"
click at [348, 674] on div "[PERSON_NAME] Feb Mar Apr [PERSON_NAME][DATE] Oct Nov [DATE] 1526 1527 1528 152…" at bounding box center [350, 668] width 134 height 30
click at [341, 542] on div "6" at bounding box center [343, 543] width 24 height 24
type input "[DATE]"
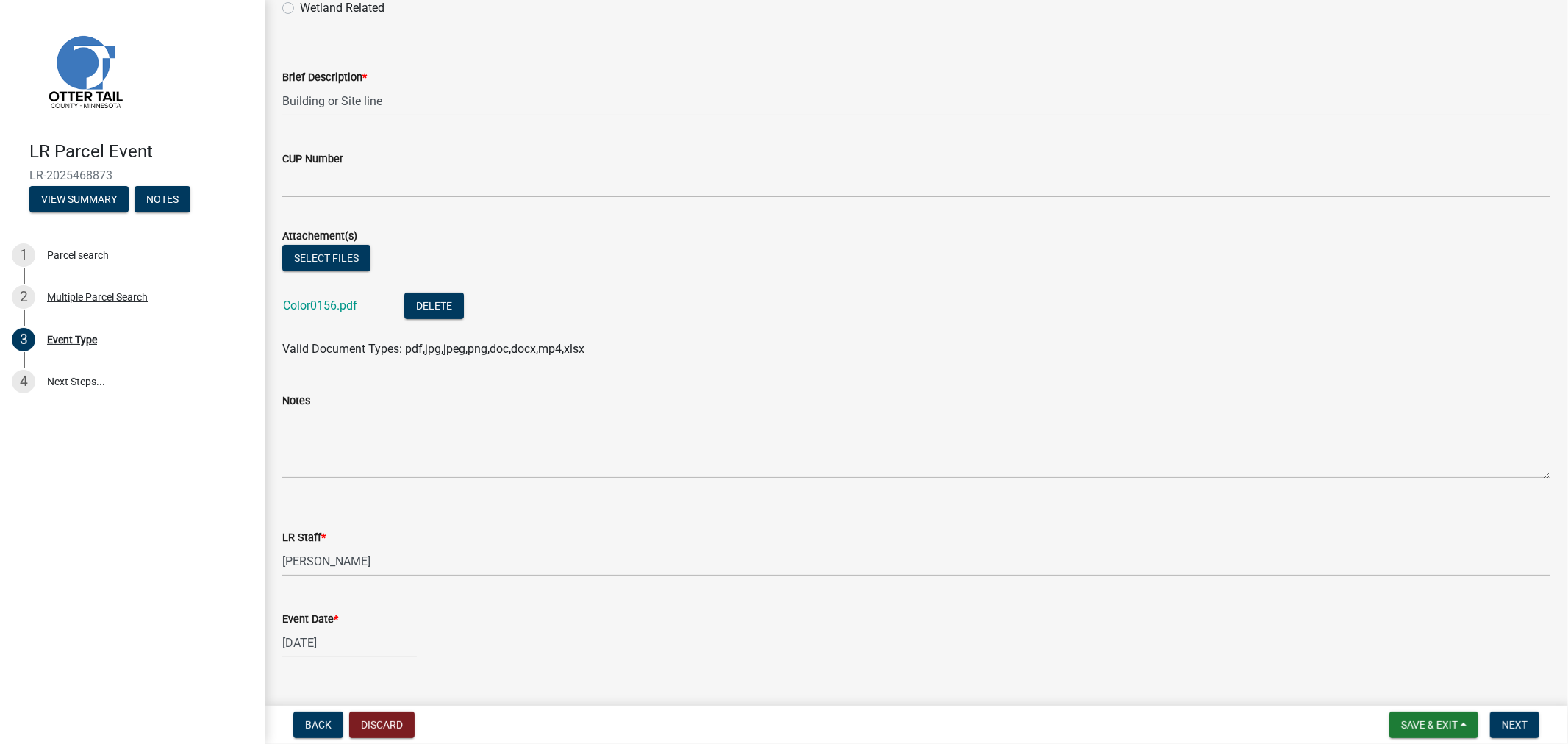
scroll to position [199, 0]
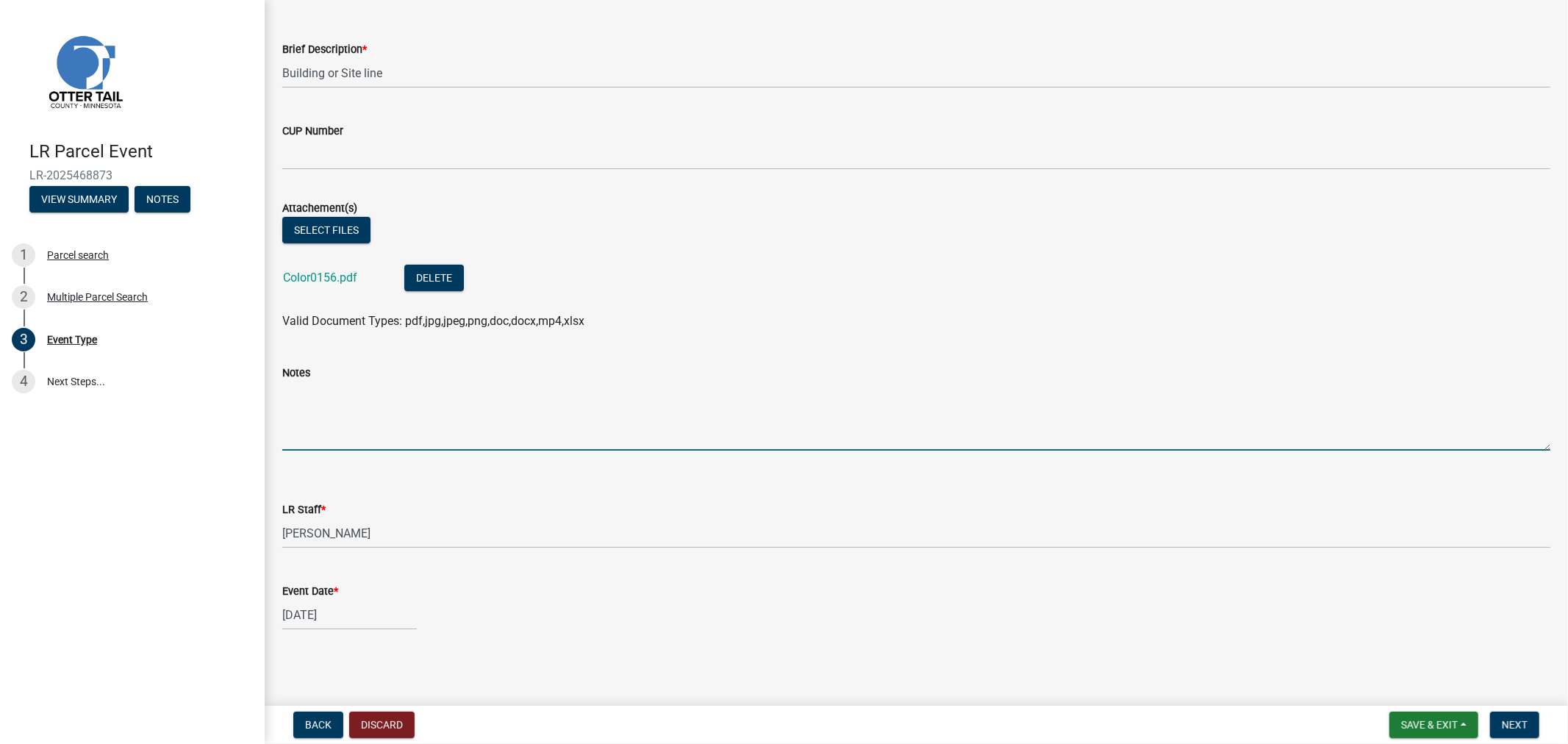
click at [371, 420] on textarea "Notes" at bounding box center [916, 416] width 1268 height 69
type textarea "T"
type textarea "Proposed structure does not qualify for a building line as the neighbors are me…"
click at [1510, 725] on span "Next" at bounding box center [1514, 724] width 26 height 11
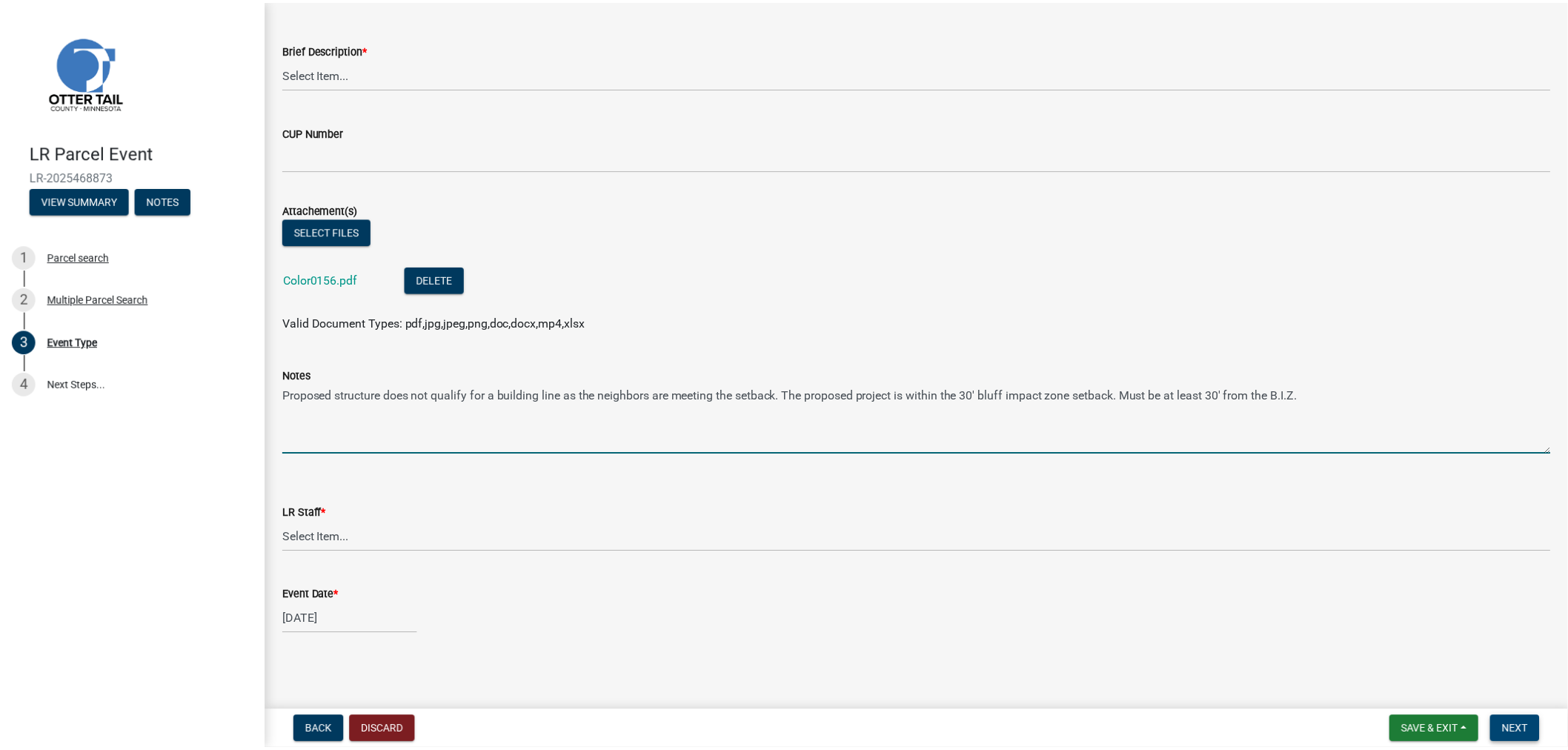
scroll to position [0, 0]
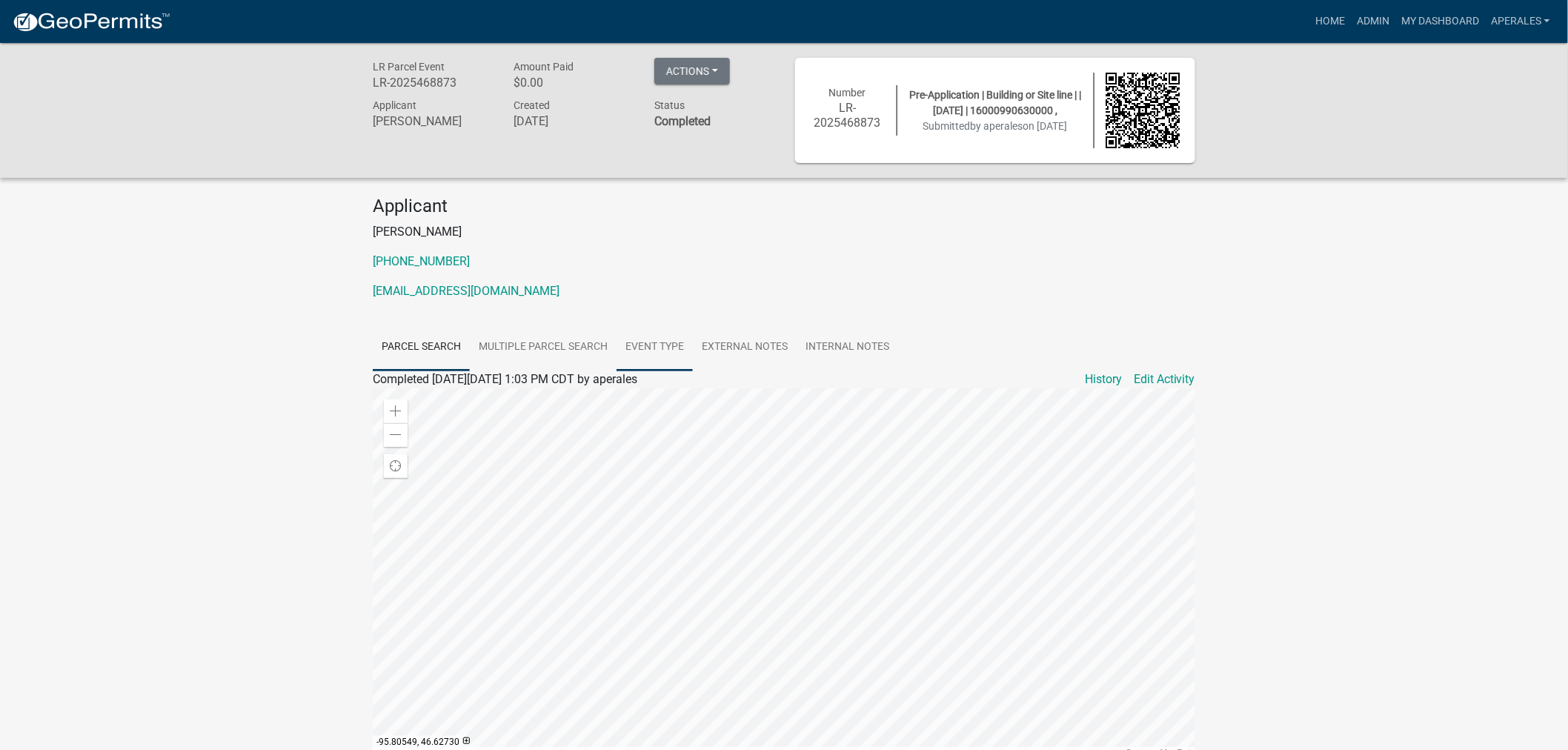
click at [634, 339] on link "Event Type" at bounding box center [655, 347] width 77 height 47
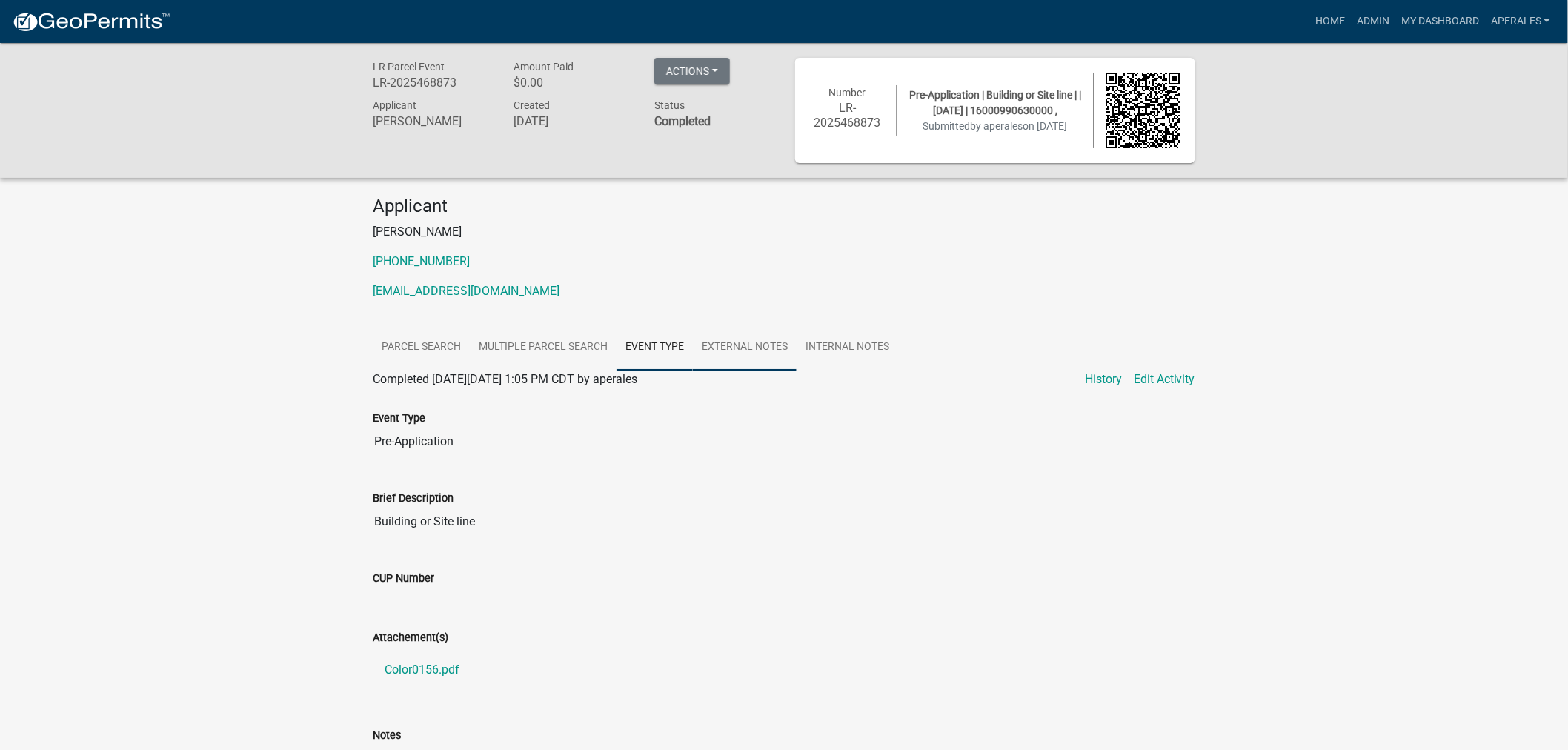
click at [760, 343] on link "External Notes" at bounding box center [744, 347] width 104 height 47
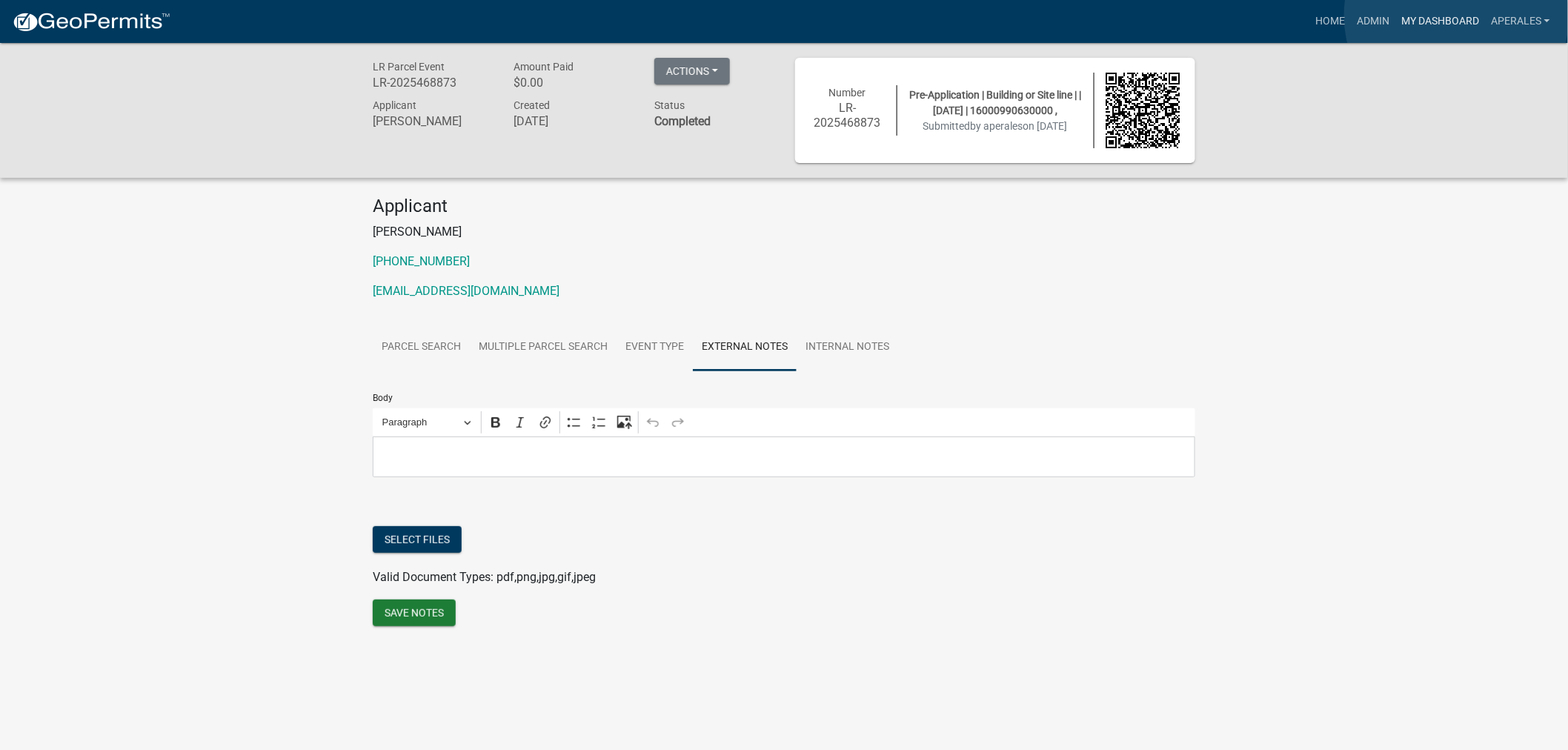
click at [1457, 15] on link "My Dashboard" at bounding box center [1440, 21] width 90 height 28
